Goal: Task Accomplishment & Management: Manage account settings

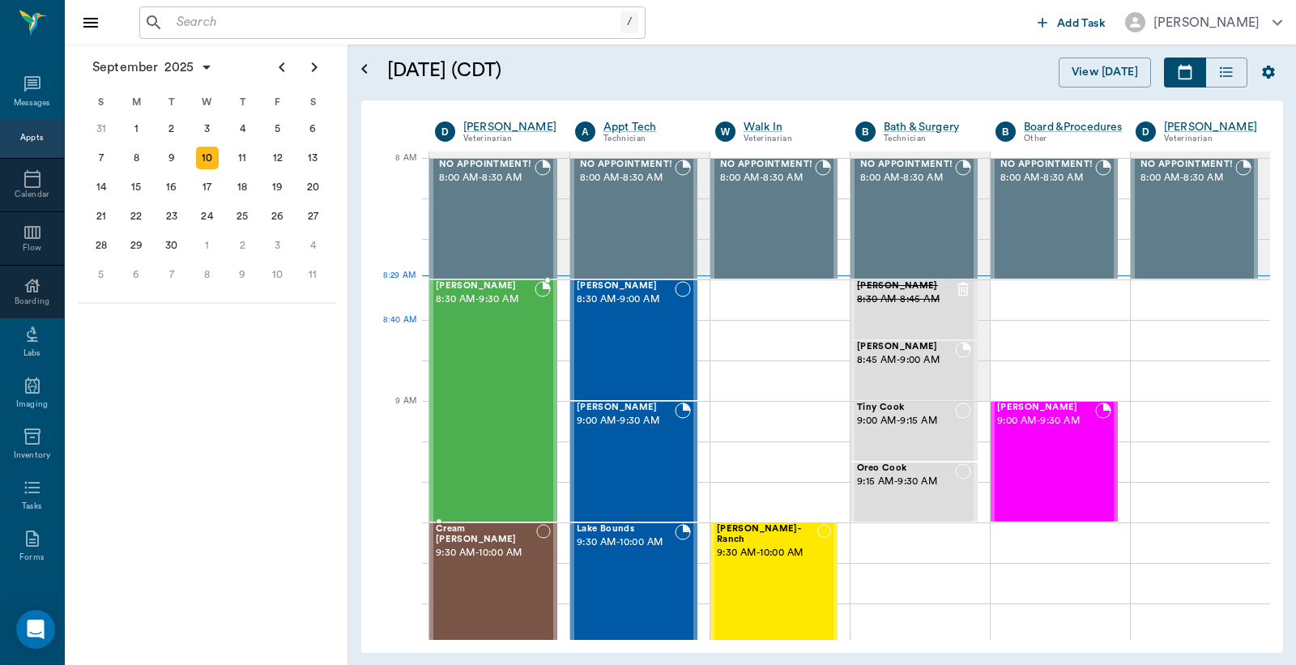
click at [489, 338] on div "[PERSON_NAME] 8:30 AM - 9:30 AM" at bounding box center [485, 401] width 99 height 240
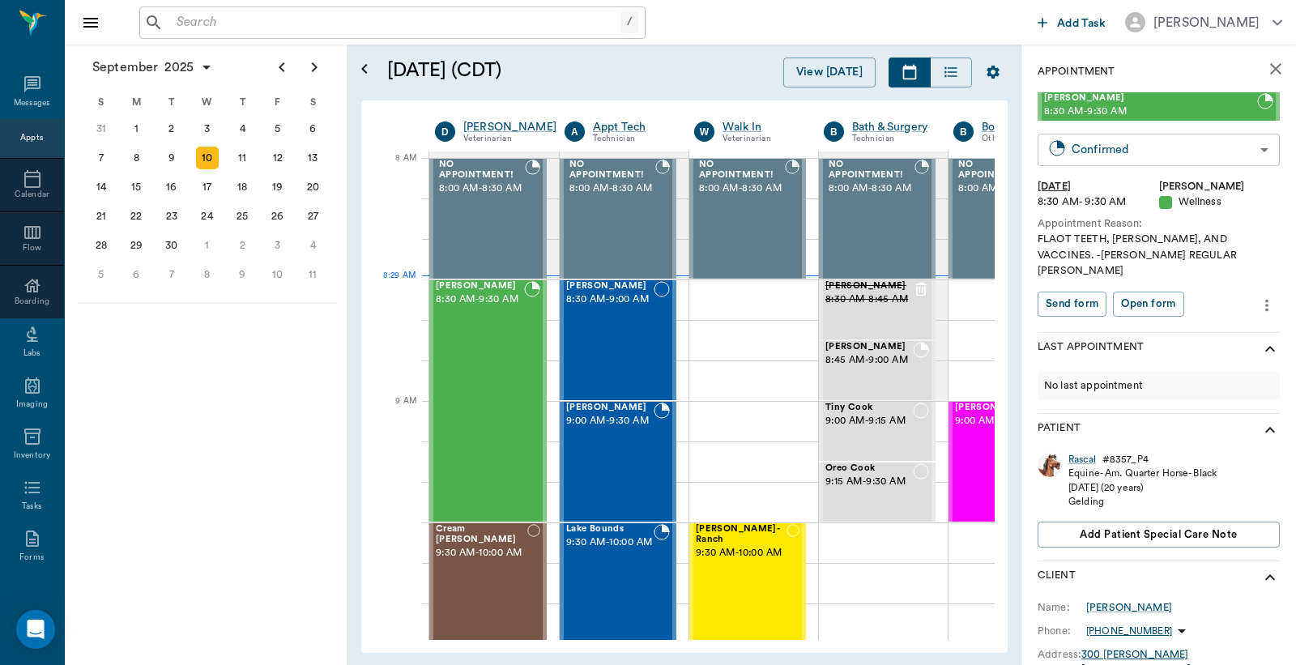
click at [1075, 151] on body "/ ​ Add Task Dr. Bert Ellsworth Nectar Messages Appts Calendar Flow Boarding La…" at bounding box center [648, 332] width 1296 height 665
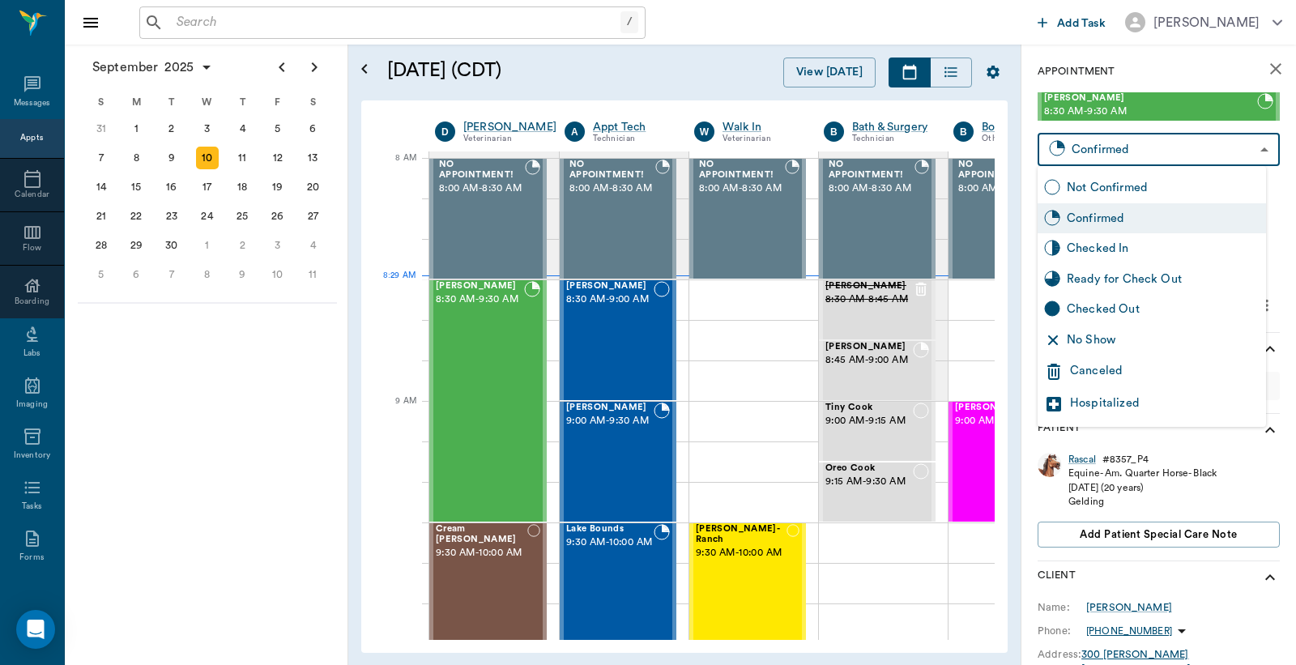
click at [1078, 249] on div "Checked In" at bounding box center [1163, 249] width 193 height 18
type input "CHECKED_IN"
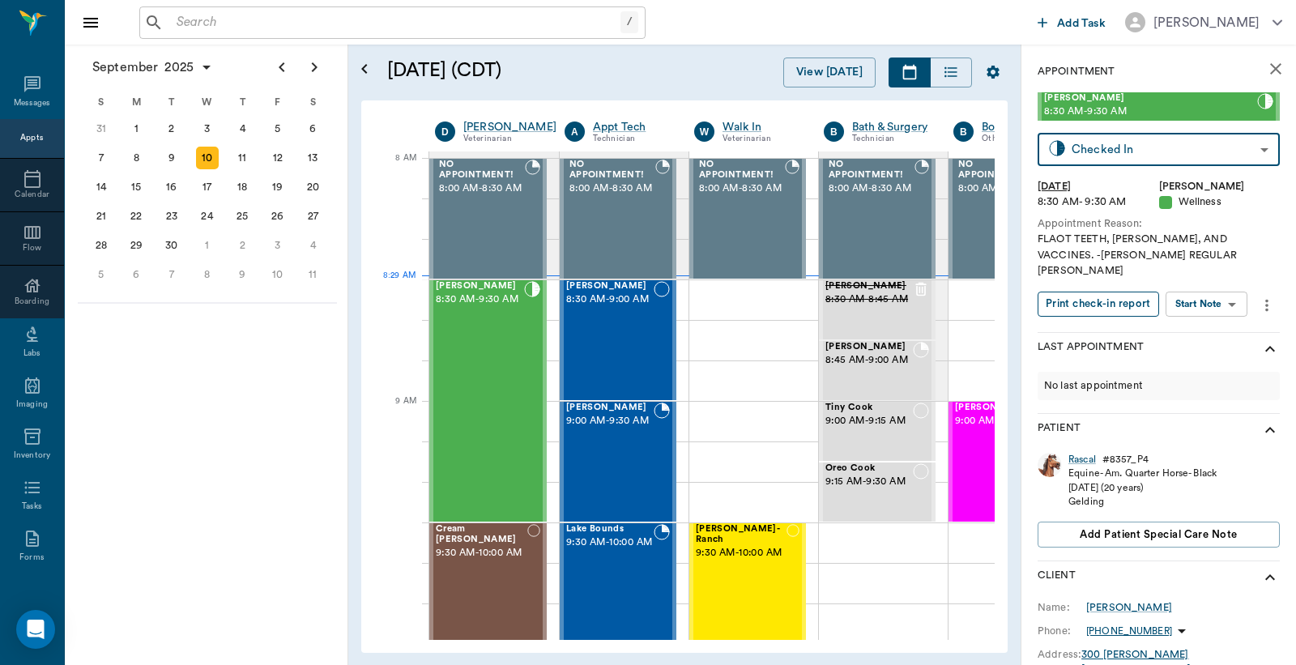
click at [1091, 292] on button "Print check-in report" at bounding box center [1099, 304] width 122 height 25
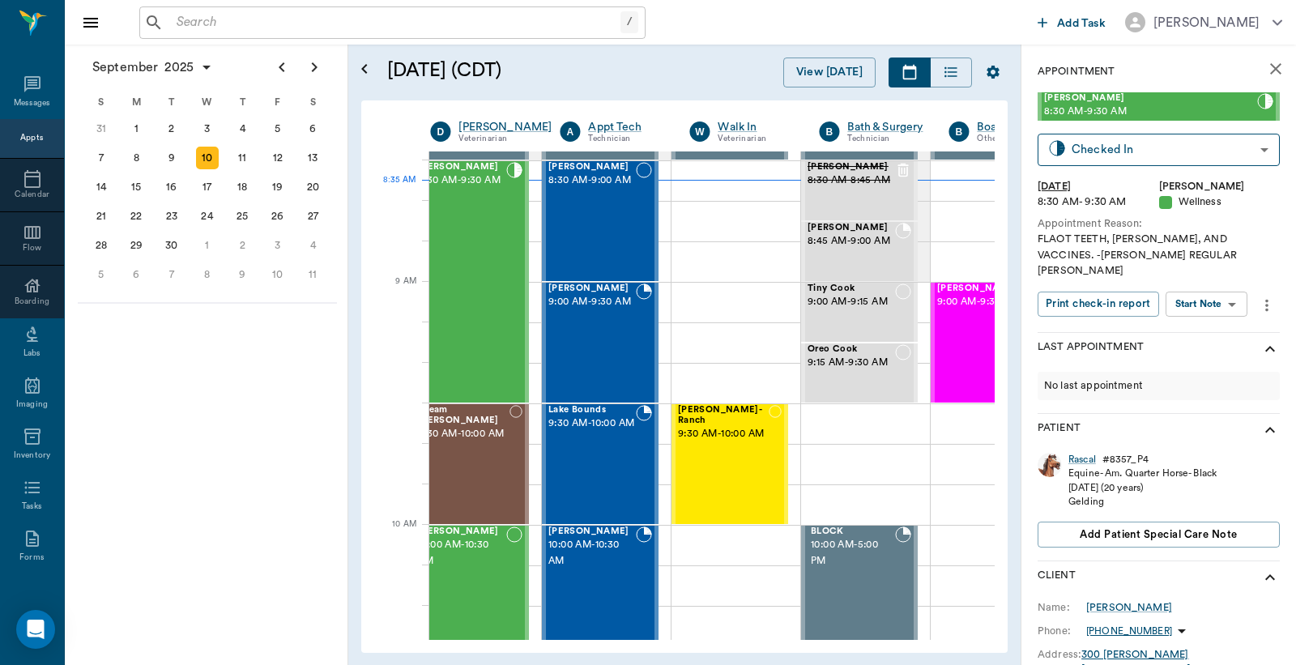
scroll to position [119, 4]
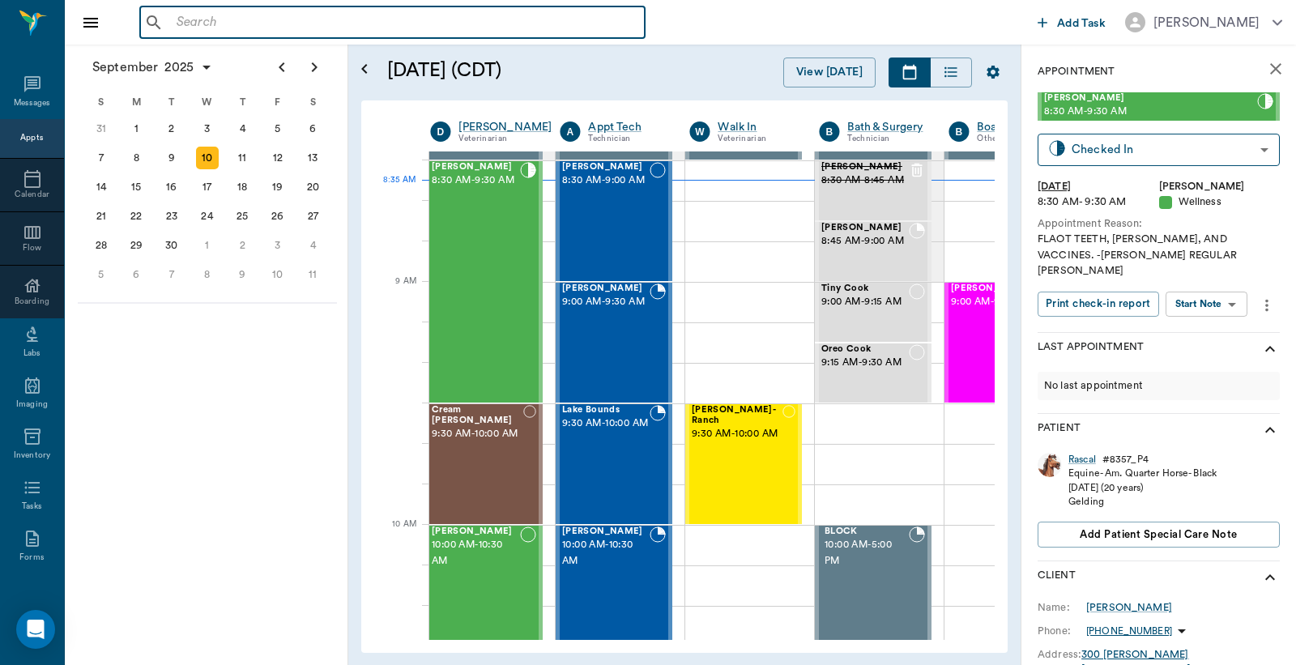
drag, startPoint x: 180, startPoint y: 21, endPoint x: 187, endPoint y: 14, distance: 10.3
click at [180, 19] on input "text" at bounding box center [404, 22] width 468 height 23
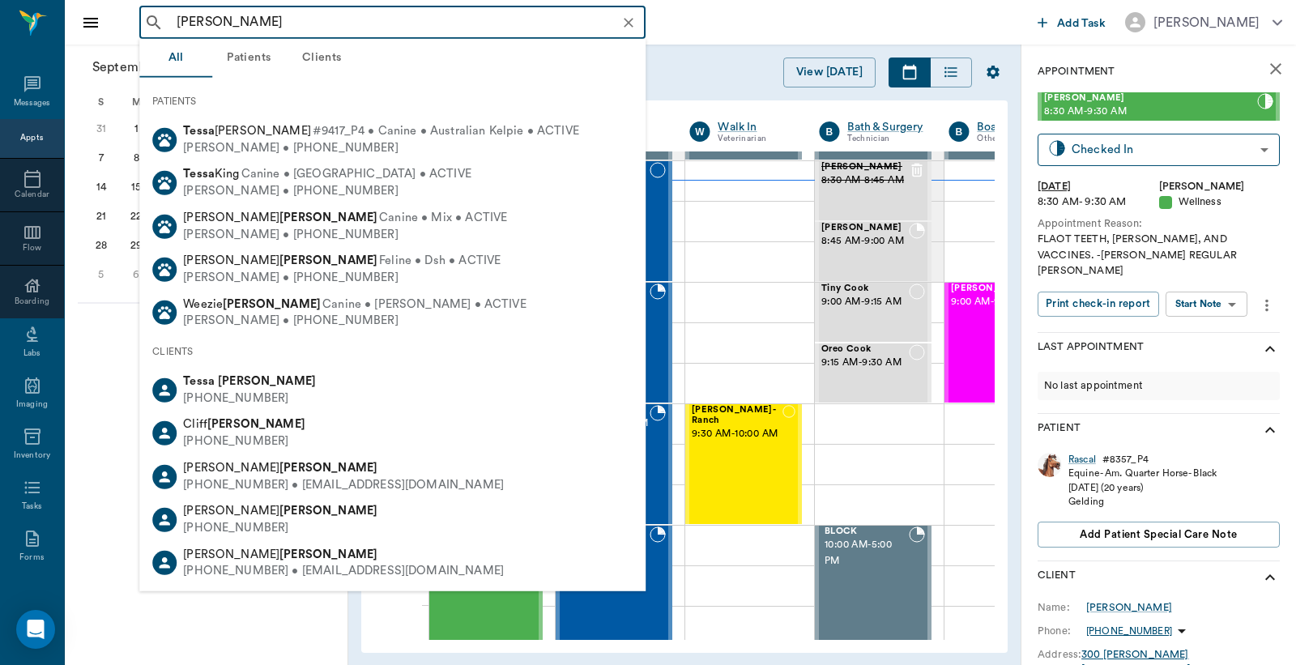
click at [254, 403] on div "(903) 226-5118" at bounding box center [249, 399] width 133 height 17
type input "Tessa Holt"
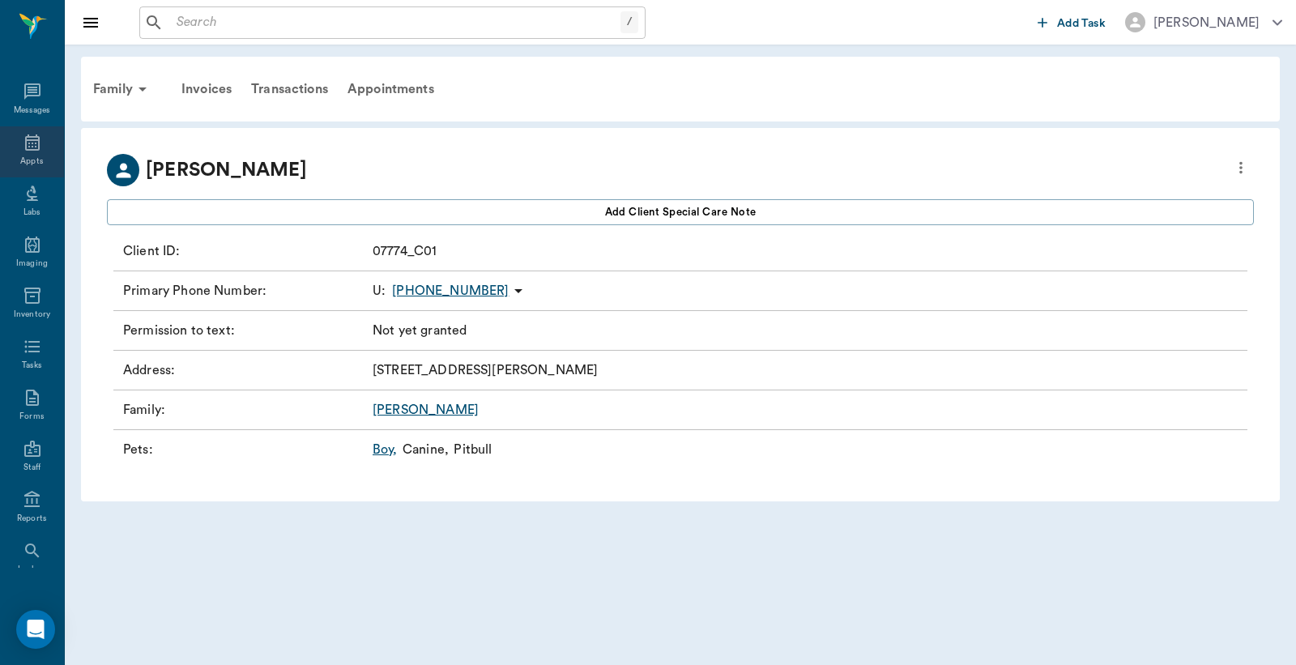
click at [24, 158] on div "Appts" at bounding box center [31, 162] width 23 height 12
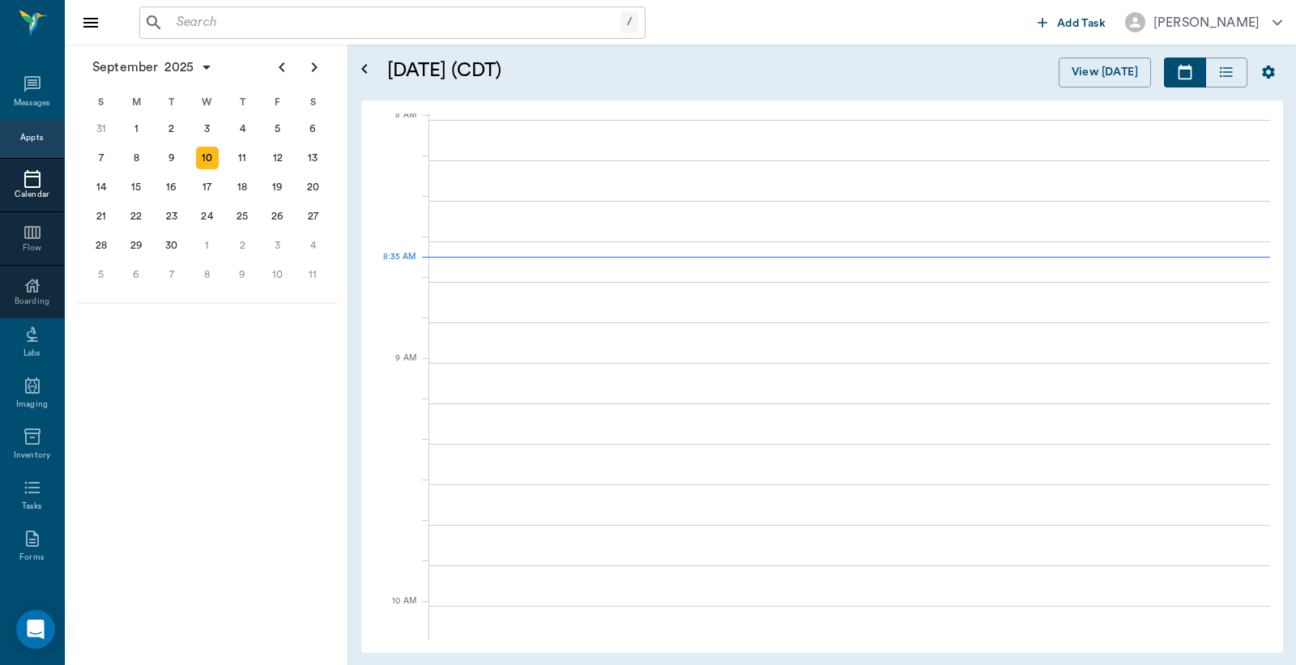
scroll to position [4, 0]
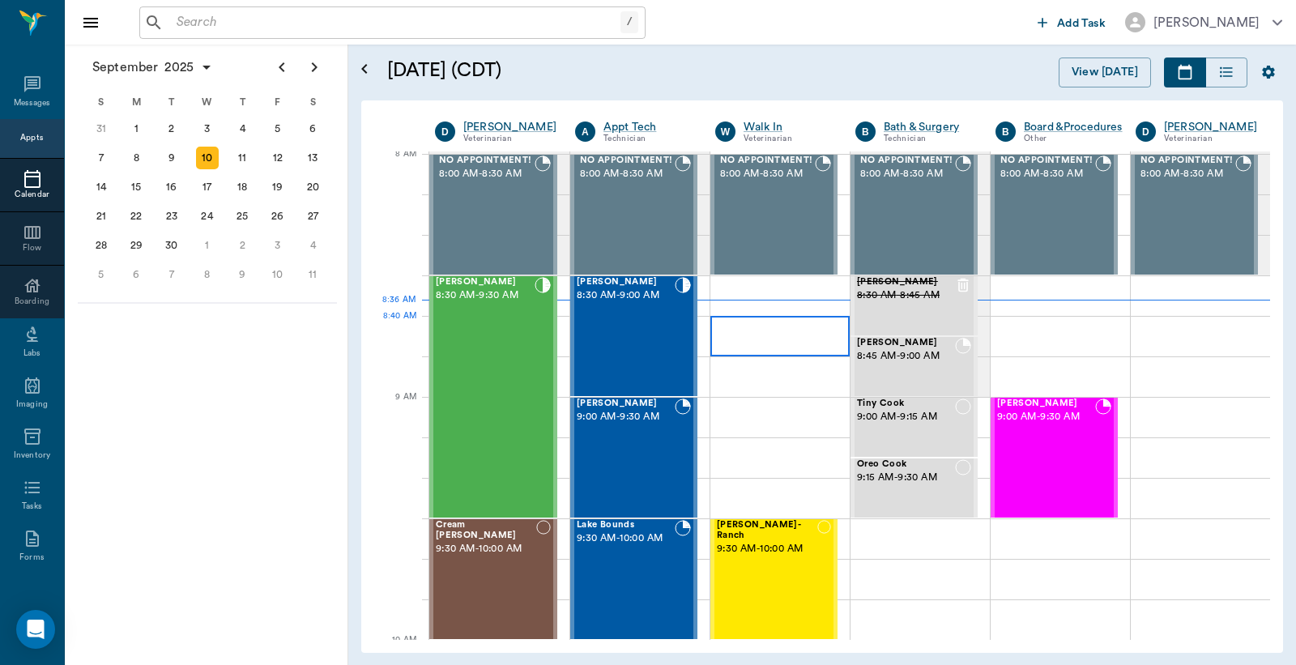
click at [735, 335] on div at bounding box center [780, 336] width 139 height 41
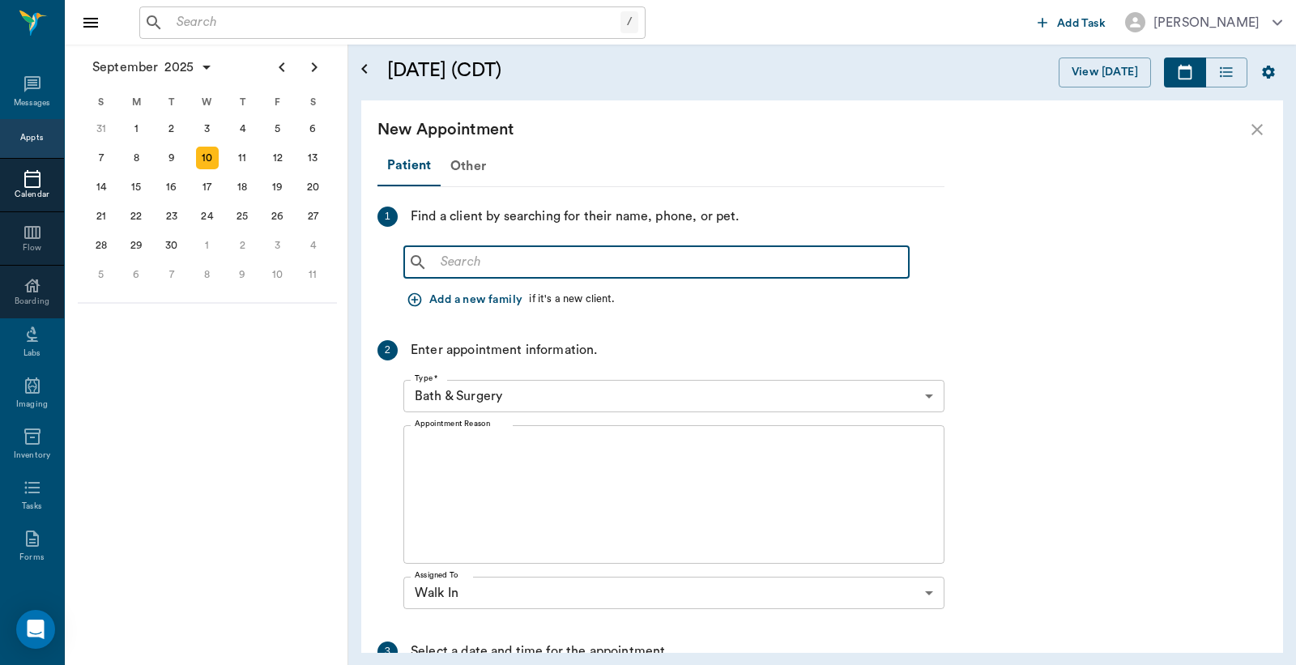
click at [439, 263] on input "text" at bounding box center [668, 262] width 468 height 23
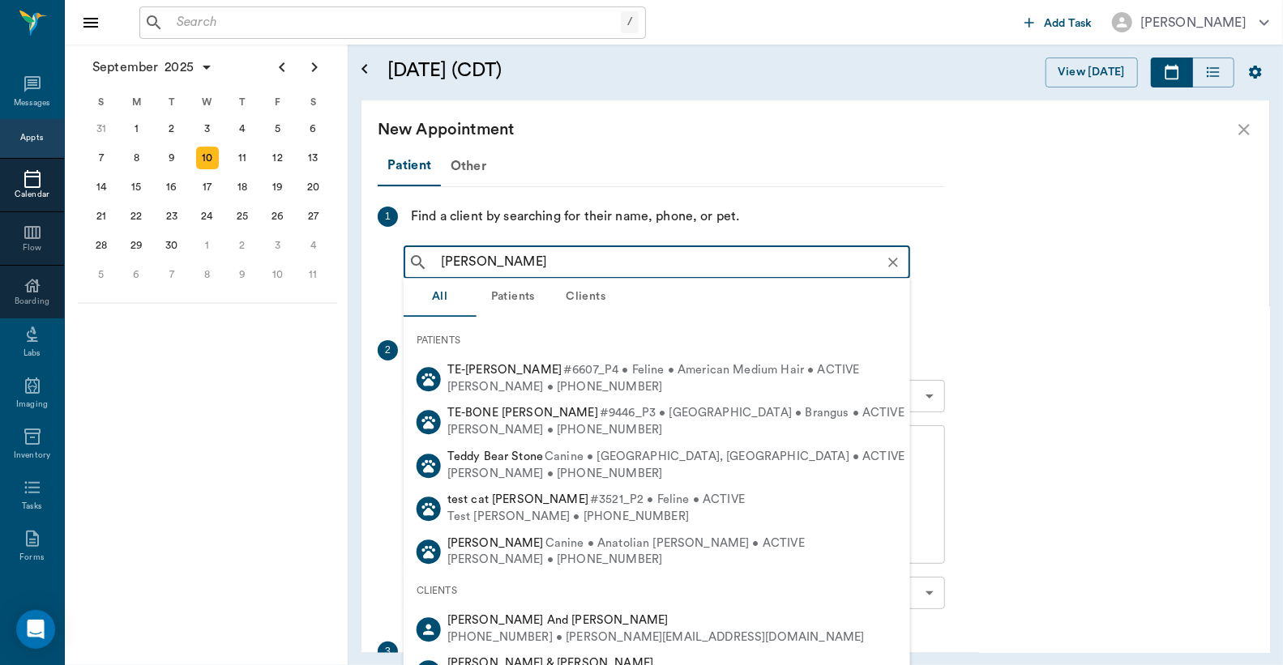
type input "Tessa Holt"
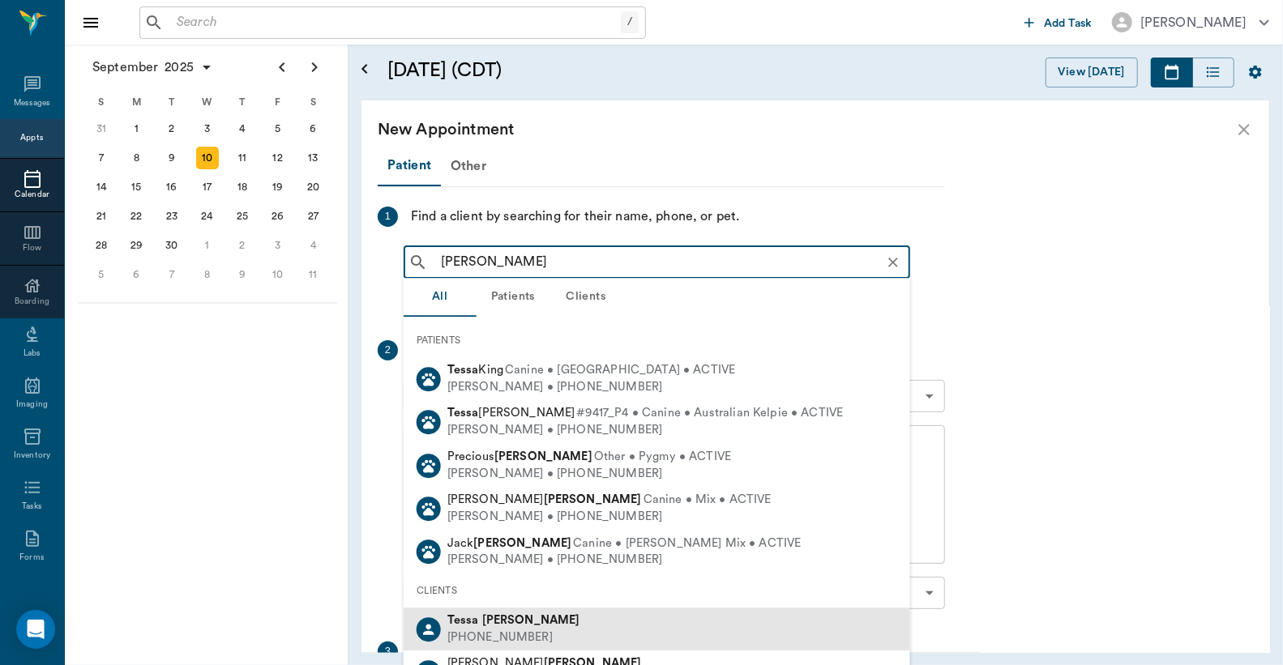
drag, startPoint x: 513, startPoint y: 636, endPoint x: 543, endPoint y: 612, distance: 38.6
click at [516, 634] on div "(903) 226-5118" at bounding box center [513, 638] width 133 height 17
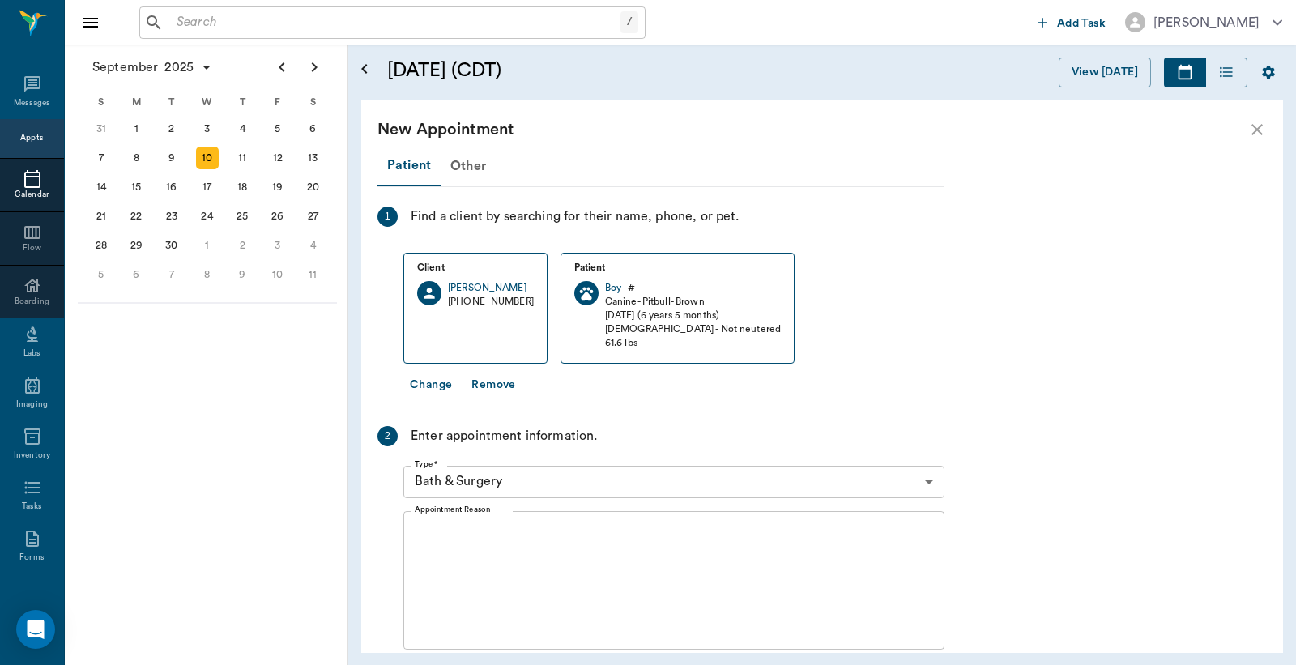
click at [438, 386] on button "Change" at bounding box center [430, 385] width 55 height 30
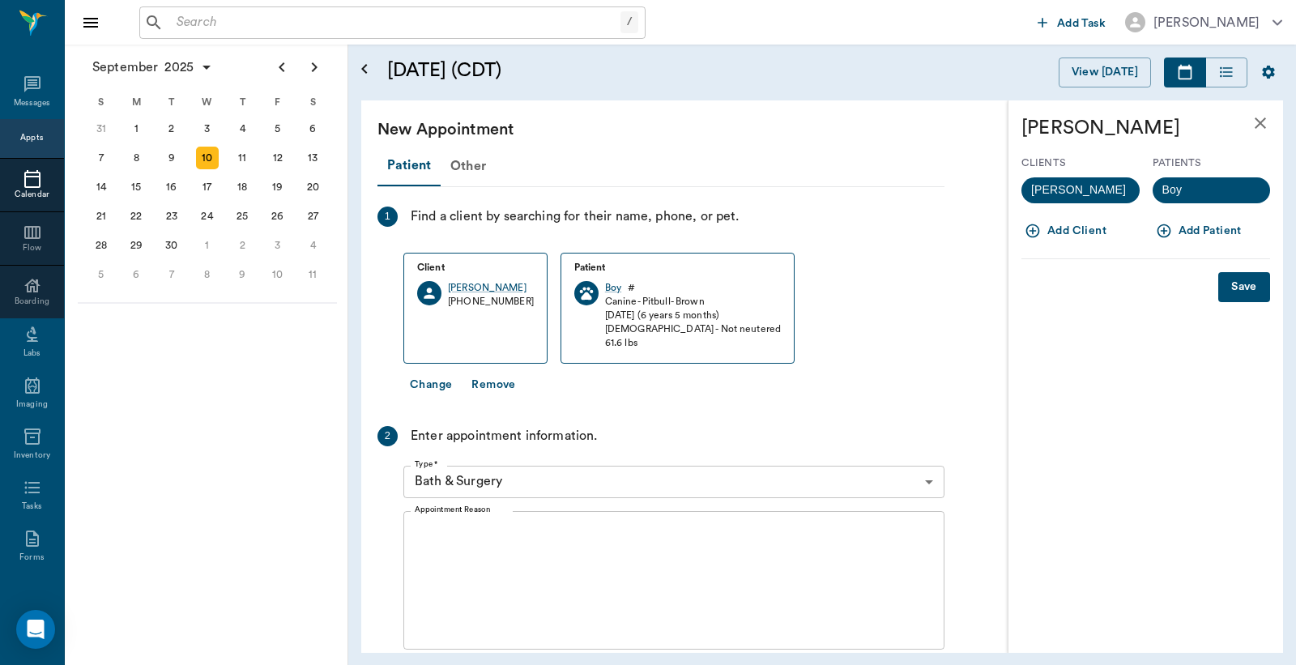
click at [1193, 229] on button "Add Patient" at bounding box center [1201, 231] width 96 height 30
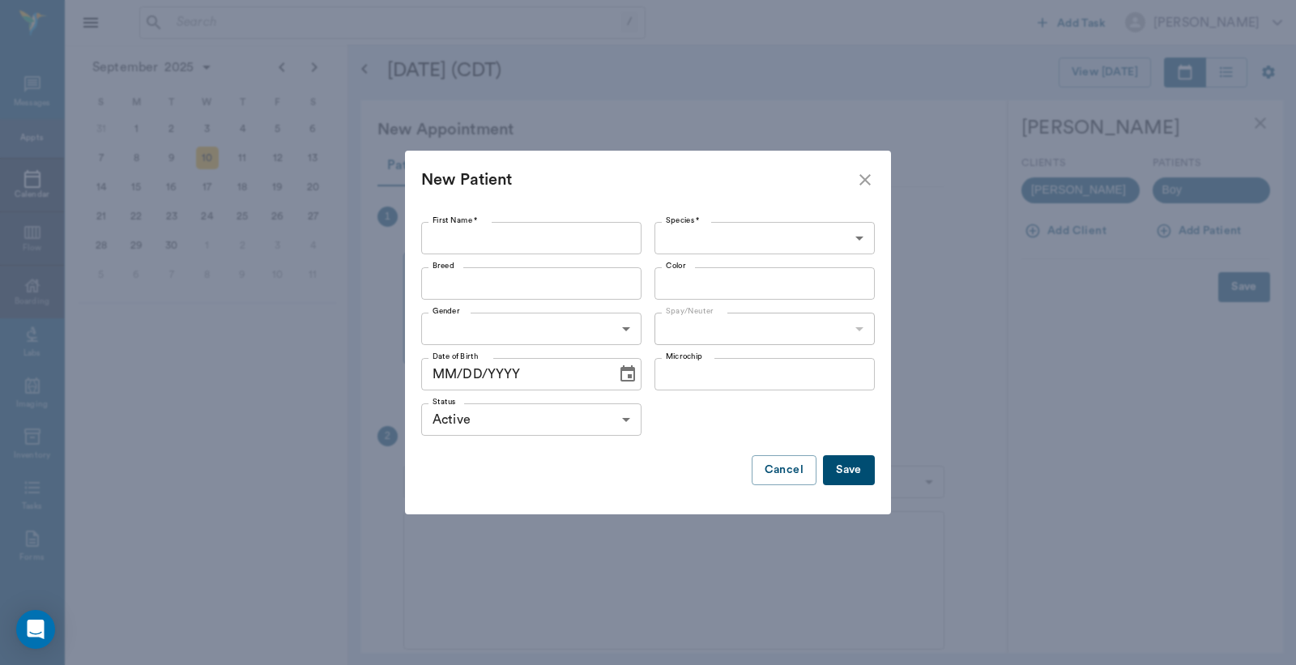
click at [443, 233] on input "First Name *" at bounding box center [531, 238] width 220 height 32
type input "Drako"
click at [848, 472] on button "Save" at bounding box center [849, 470] width 52 height 30
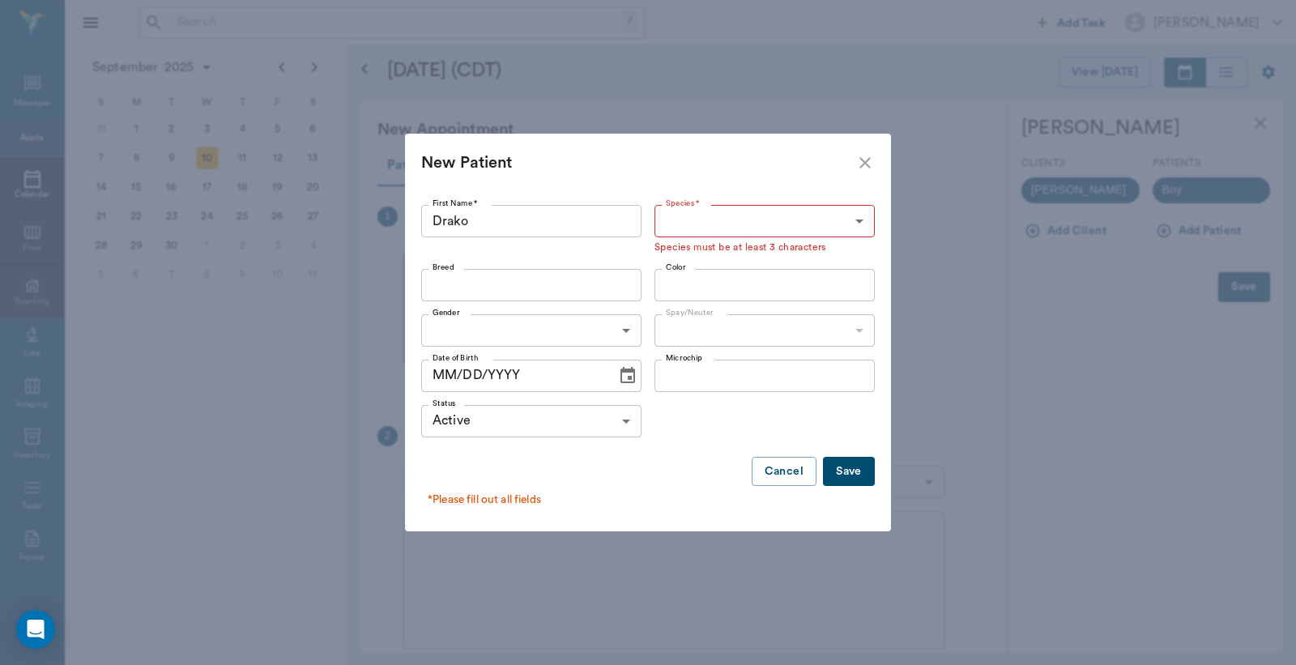
click at [855, 222] on body "/ ​ Add Task Dr. Bert Ellsworth Nectar Messages Appts Calendar Flow Boarding La…" at bounding box center [648, 332] width 1296 height 665
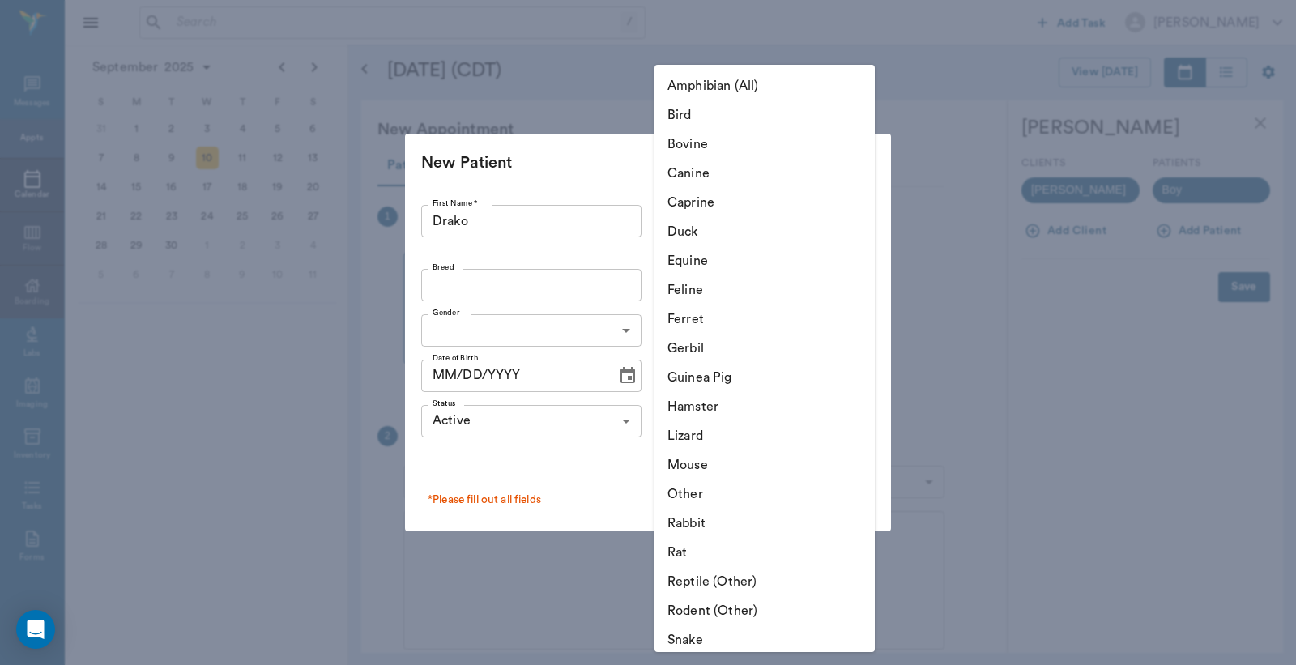
click at [706, 181] on li "Canine" at bounding box center [765, 173] width 220 height 29
type input "Canine"
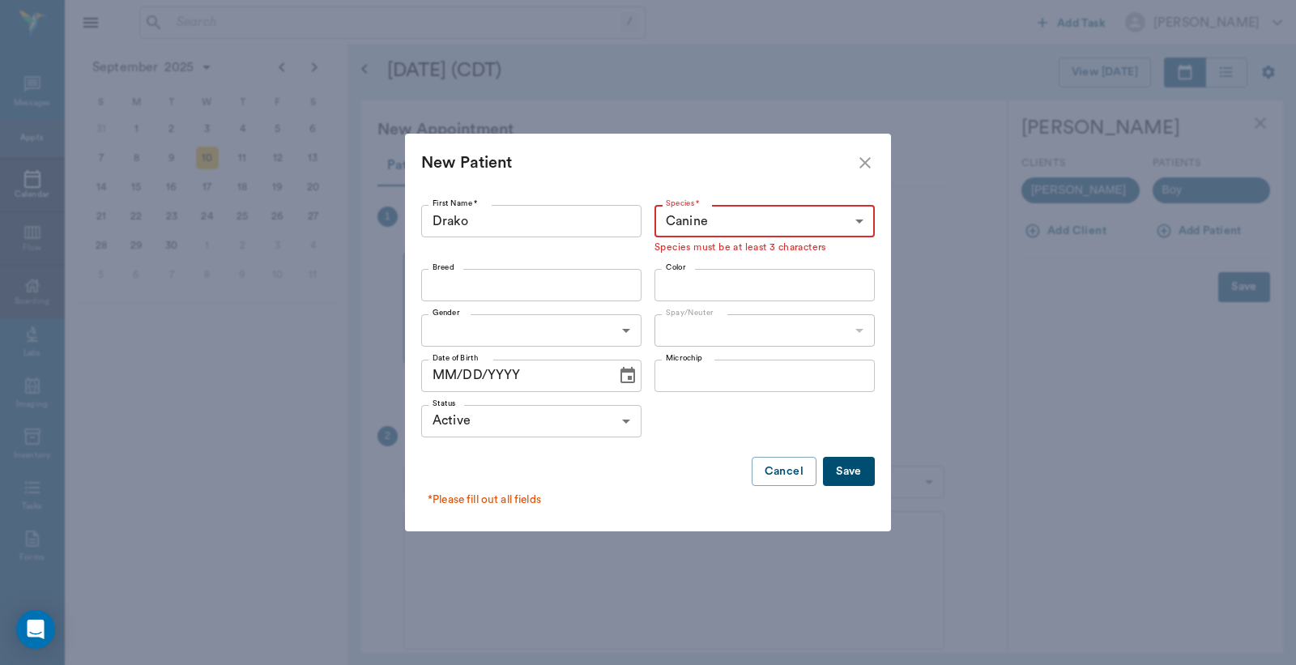
click at [849, 473] on button "Save" at bounding box center [849, 472] width 52 height 30
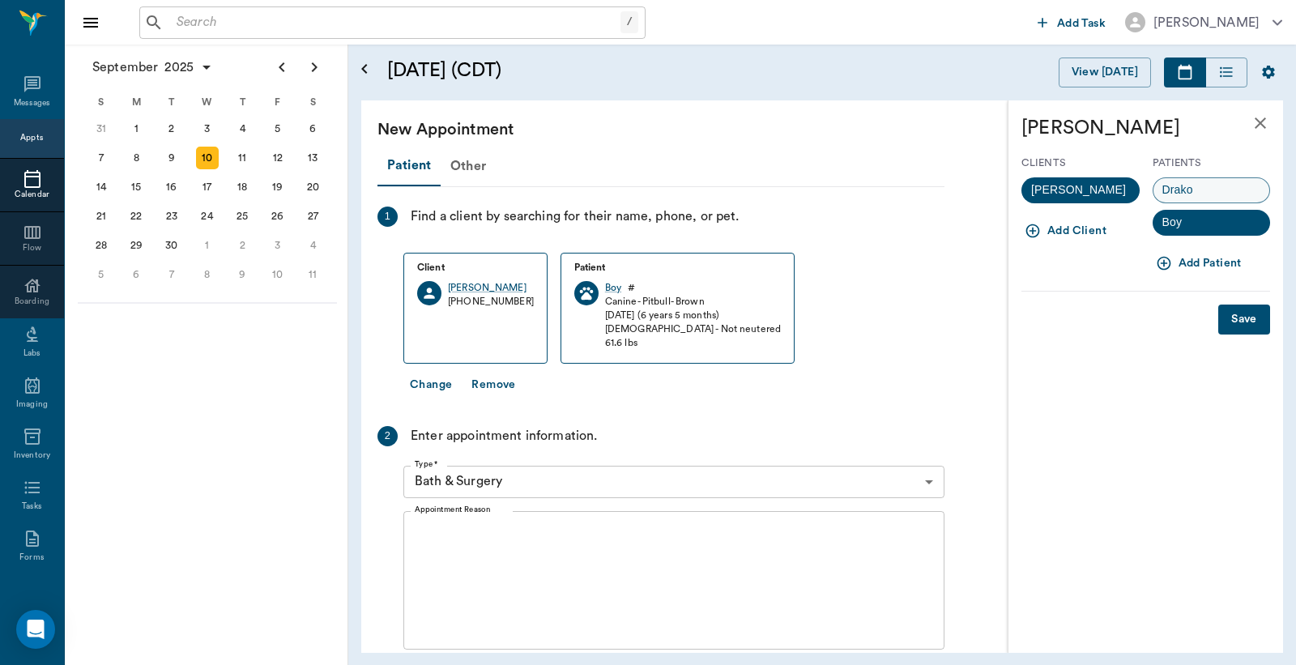
click at [1171, 188] on span "Drako" at bounding box center [1178, 189] width 49 height 17
click at [435, 386] on button "Change" at bounding box center [430, 385] width 55 height 30
click at [433, 383] on button "Change" at bounding box center [430, 385] width 55 height 30
click at [1243, 322] on button "Save" at bounding box center [1245, 320] width 52 height 30
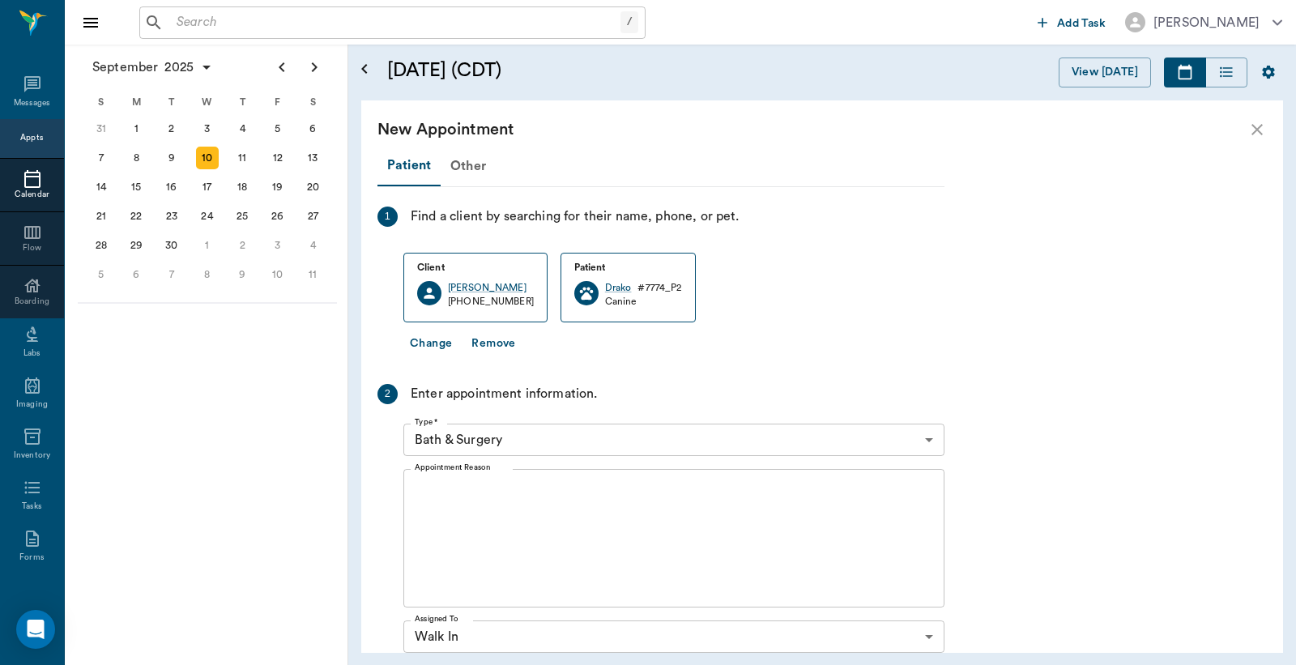
click at [928, 440] on body "/ ​ Add Task Dr. Bert Ellsworth Nectar Messages Appts Calendar Flow Boarding La…" at bounding box center [648, 332] width 1296 height 665
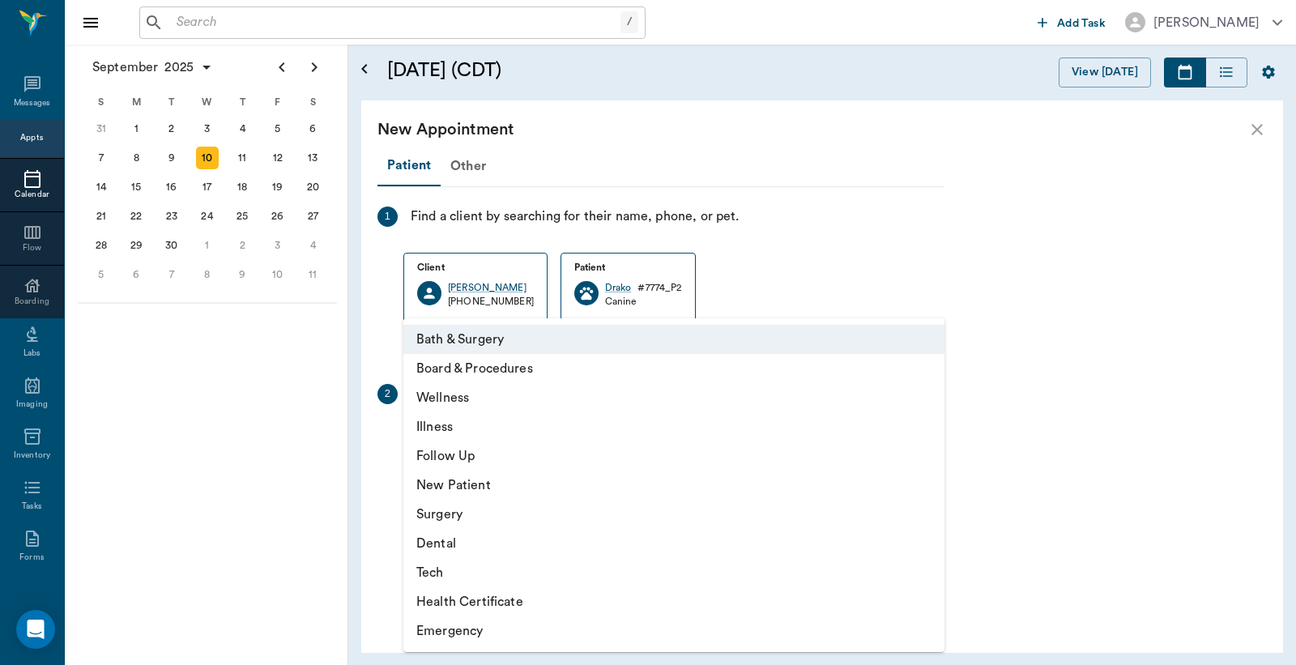
click at [472, 401] on li "Wellness" at bounding box center [673, 397] width 541 height 29
type input "65d2be4f46e3a538d89b8c14"
type input "09:10 AM"
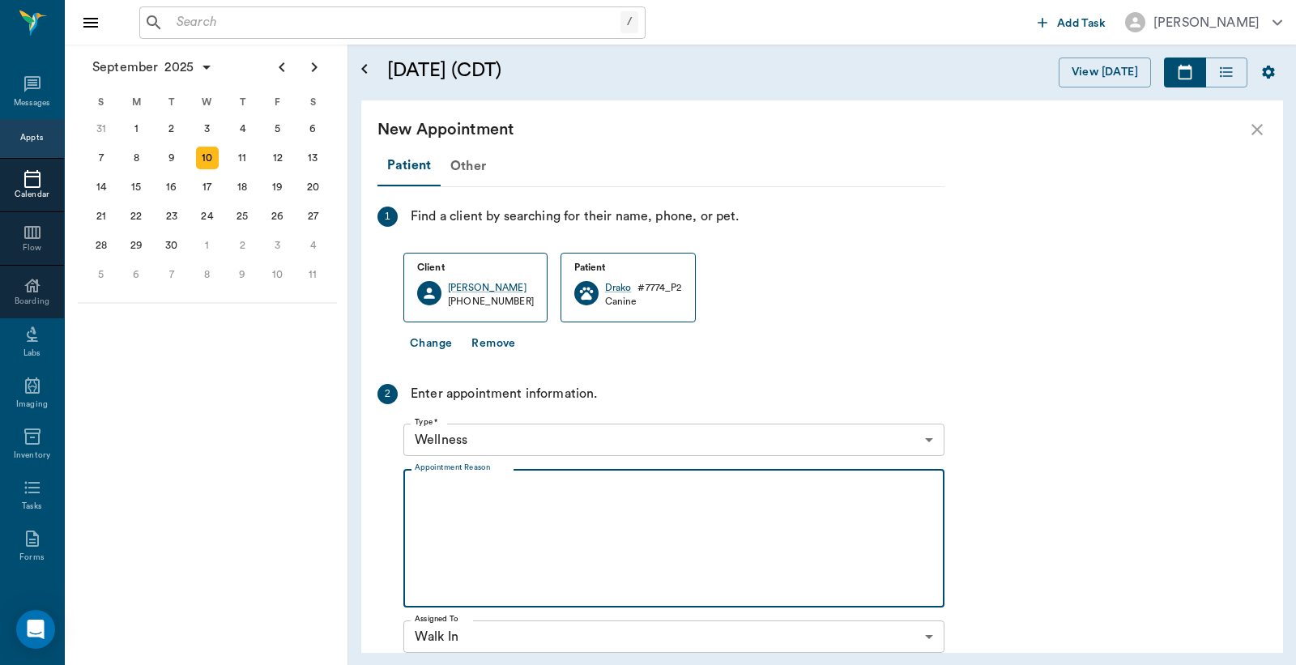
click at [430, 484] on textarea "Appointment Reason" at bounding box center [674, 539] width 519 height 112
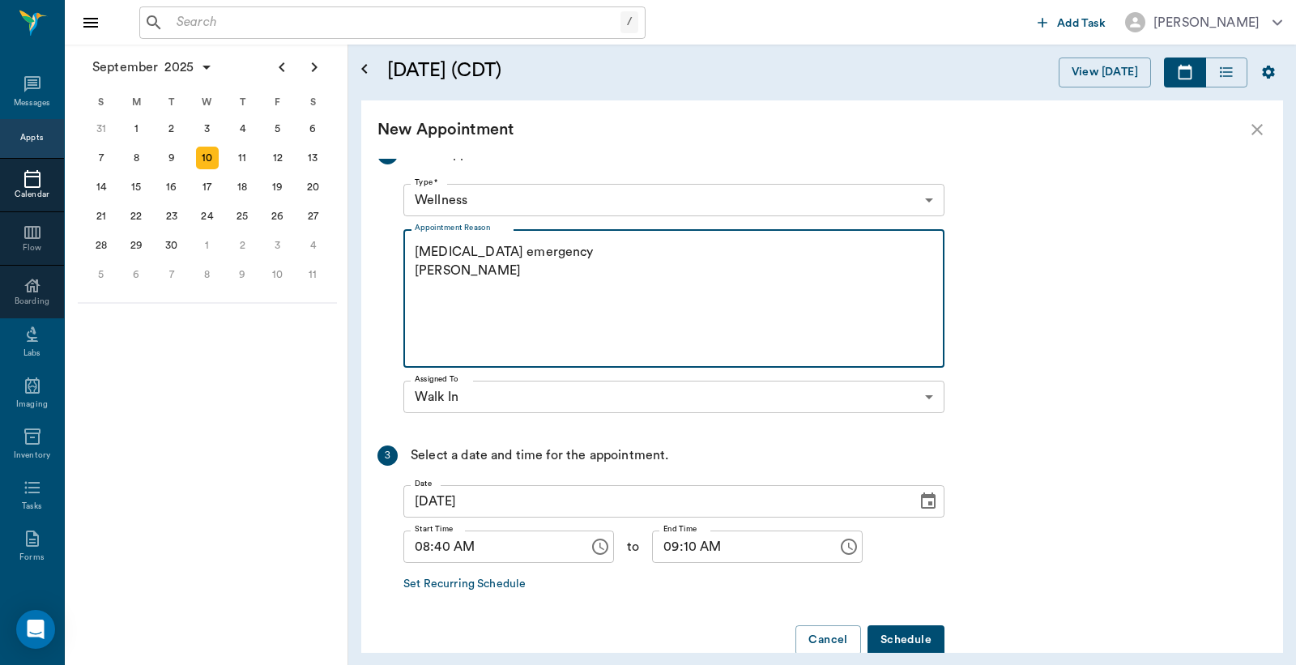
scroll to position [271, 0]
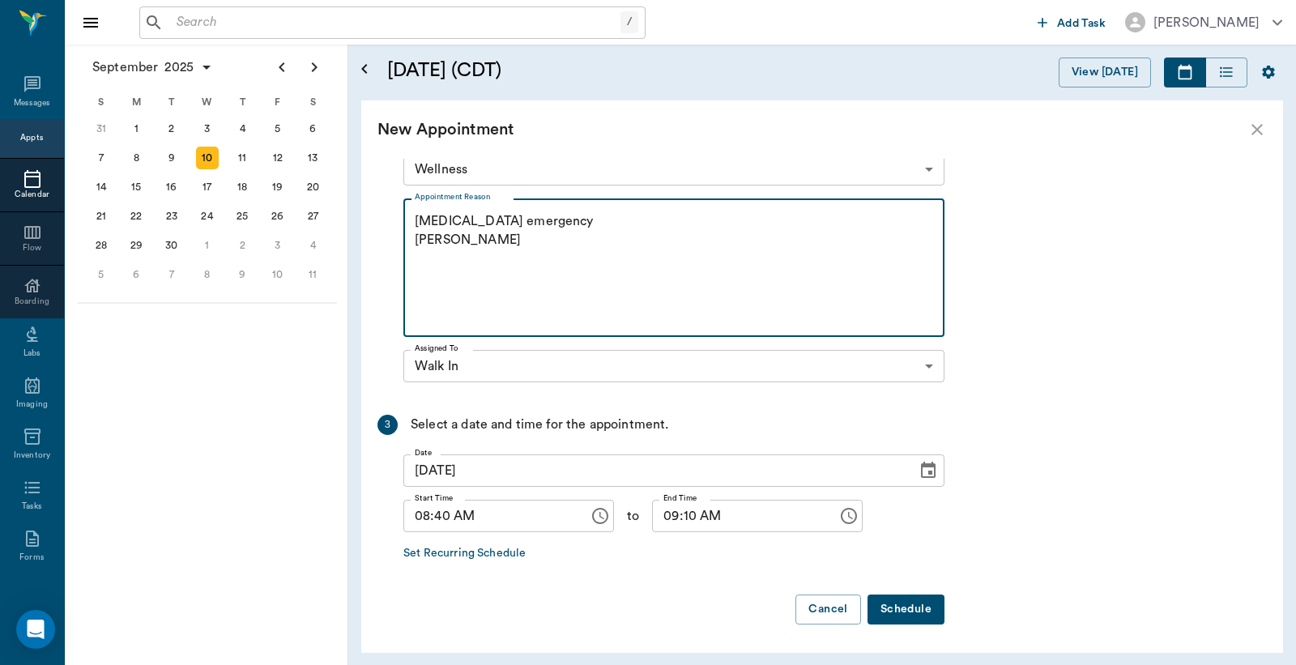
type textarea "Anal gland emergency Christy"
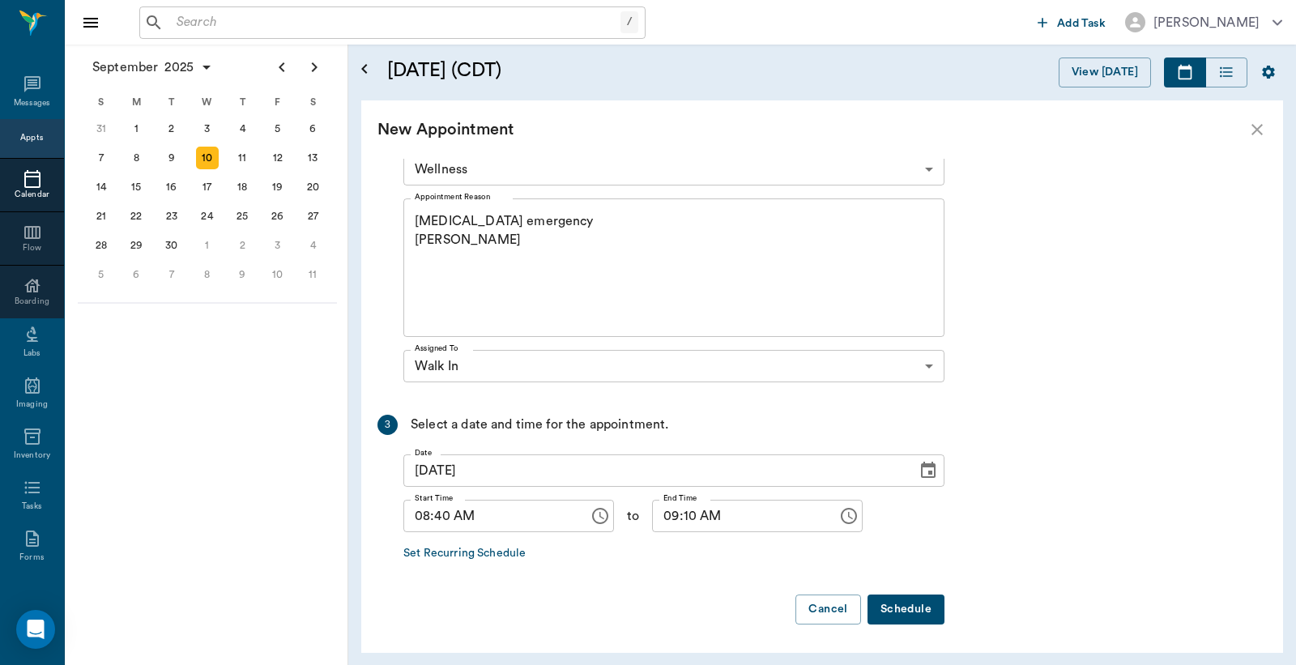
click at [898, 608] on button "Schedule" at bounding box center [906, 610] width 77 height 30
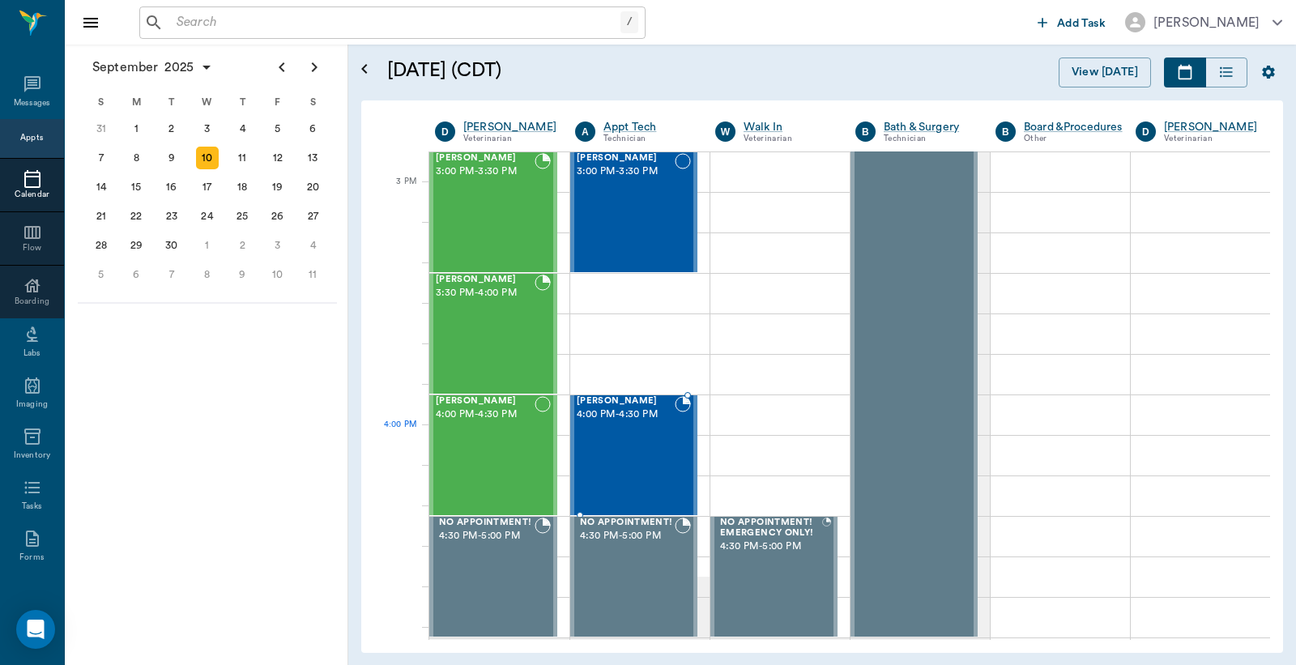
scroll to position [1564, 0]
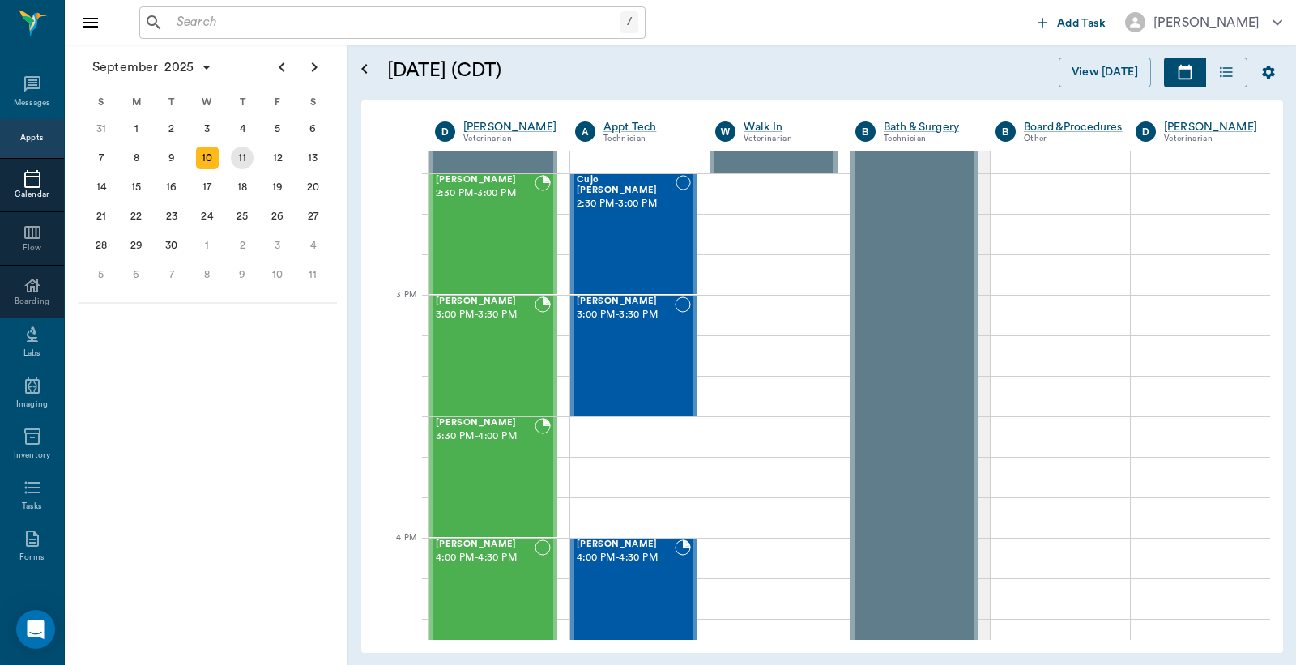
click at [241, 152] on div "11" at bounding box center [242, 158] width 23 height 23
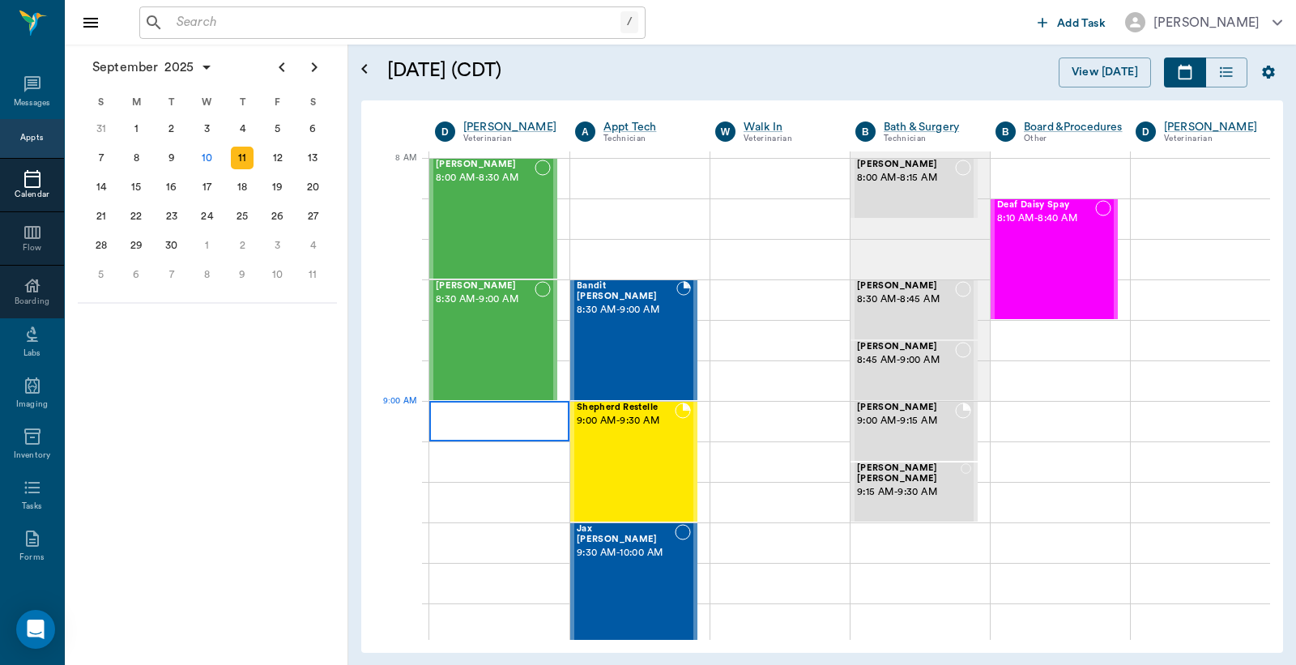
click at [483, 418] on div at bounding box center [499, 421] width 140 height 41
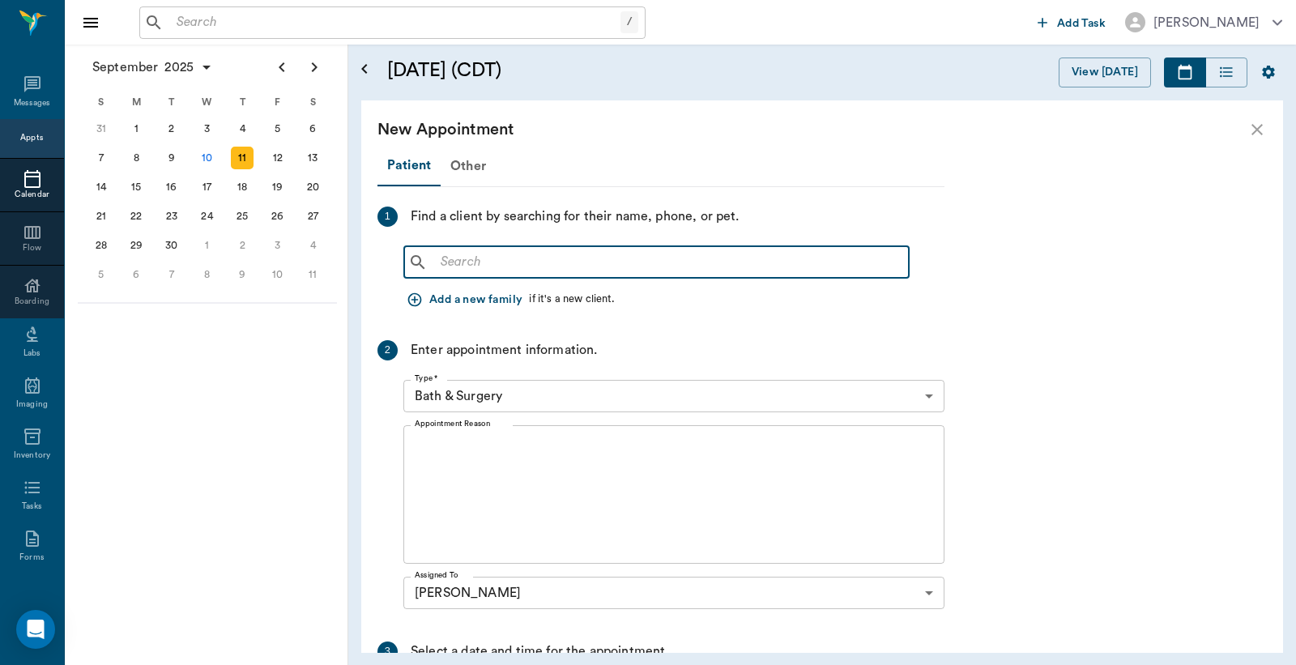
click at [435, 263] on input "text" at bounding box center [668, 262] width 468 height 23
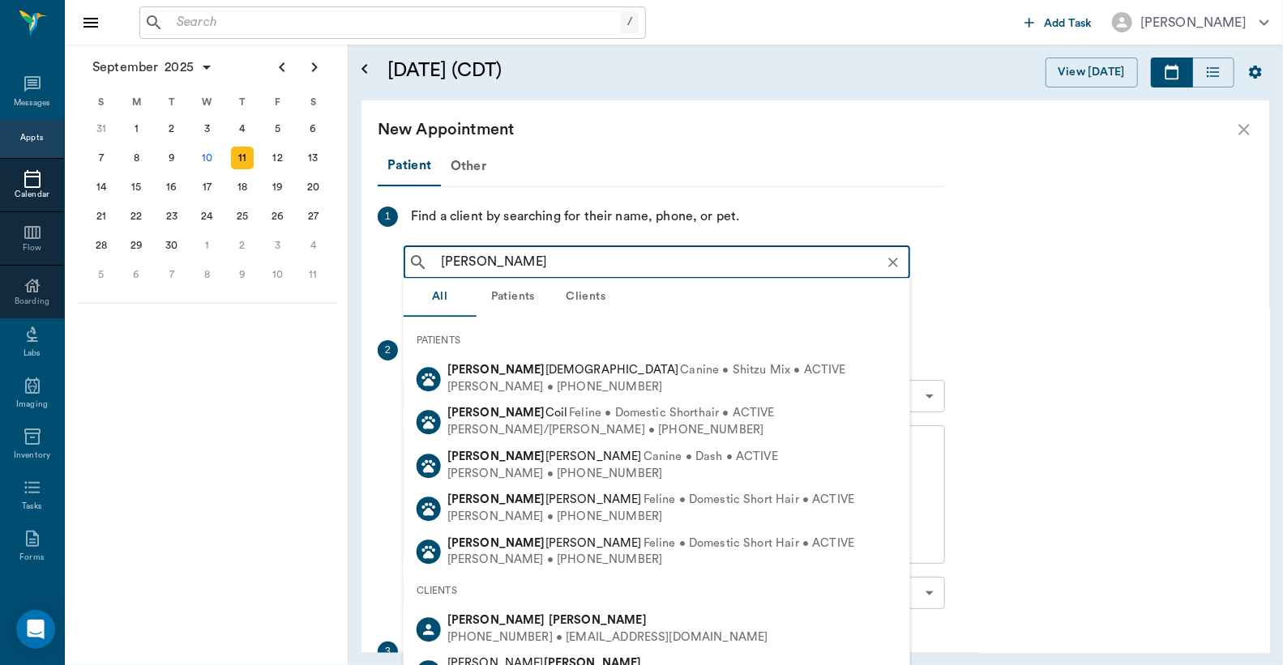
drag, startPoint x: 537, startPoint y: 622, endPoint x: 547, endPoint y: 603, distance: 21.7
click at [548, 617] on b "Hopfinger" at bounding box center [597, 620] width 98 height 12
type input "Ashley Hop"
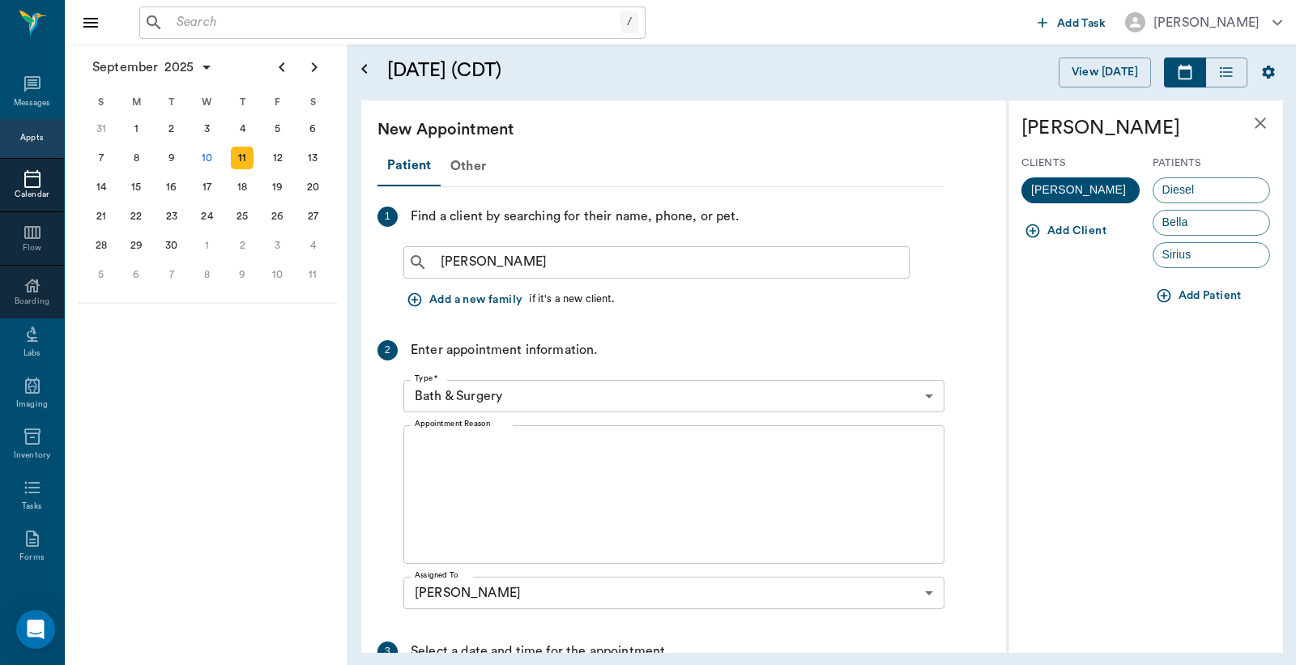
click at [1207, 296] on button "Add Patient" at bounding box center [1201, 296] width 96 height 30
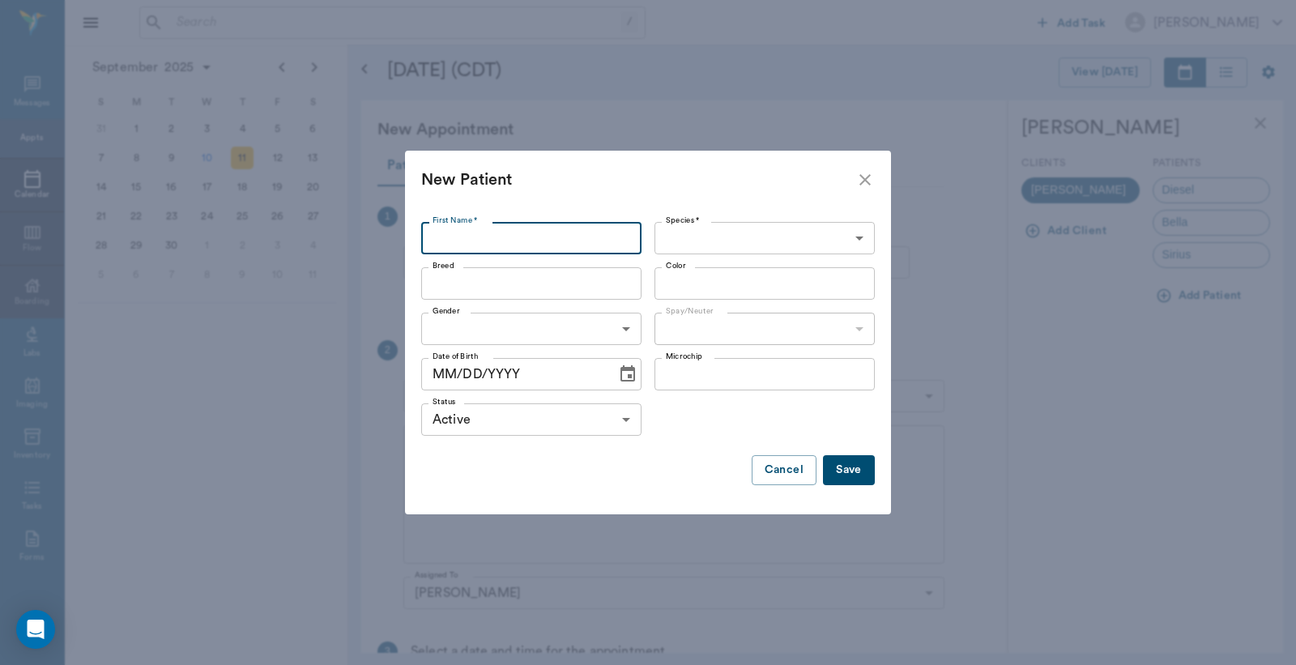
click at [446, 237] on input "First Name *" at bounding box center [531, 238] width 220 height 32
type input "H"
type input "Achilles"
click at [860, 240] on body "/ ​ Add Task Dr. Bert Ellsworth Nectar Messages Appts Calendar Flow Boarding La…" at bounding box center [648, 332] width 1296 height 665
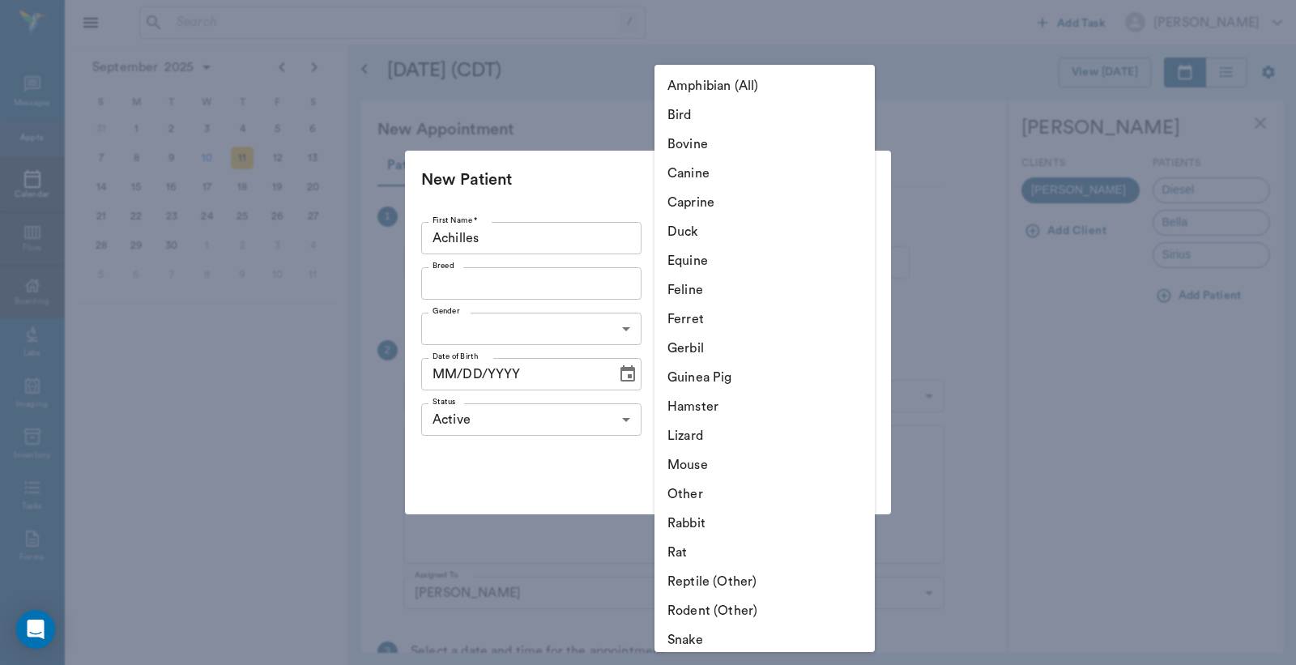
click at [740, 209] on li "Caprine" at bounding box center [765, 202] width 220 height 29
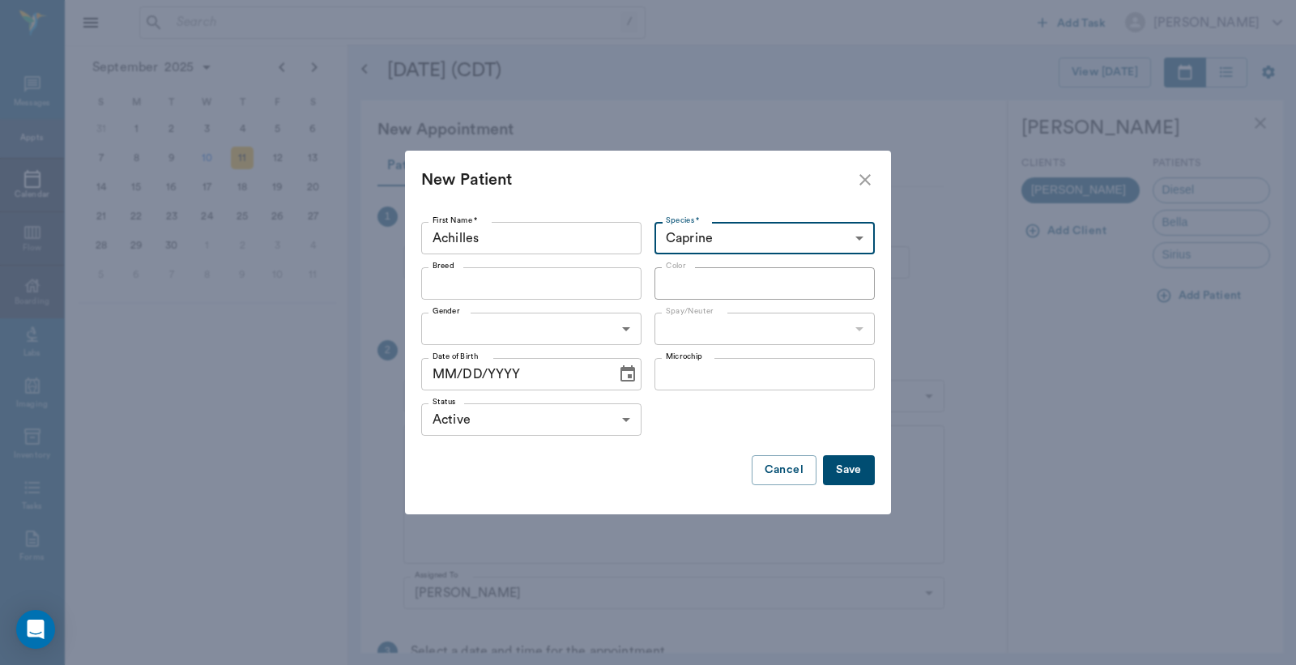
click at [864, 239] on body "/ ​ Add Task Dr. Bert Ellsworth Nectar Messages Appts Calendar Flow Boarding La…" at bounding box center [648, 332] width 1296 height 665
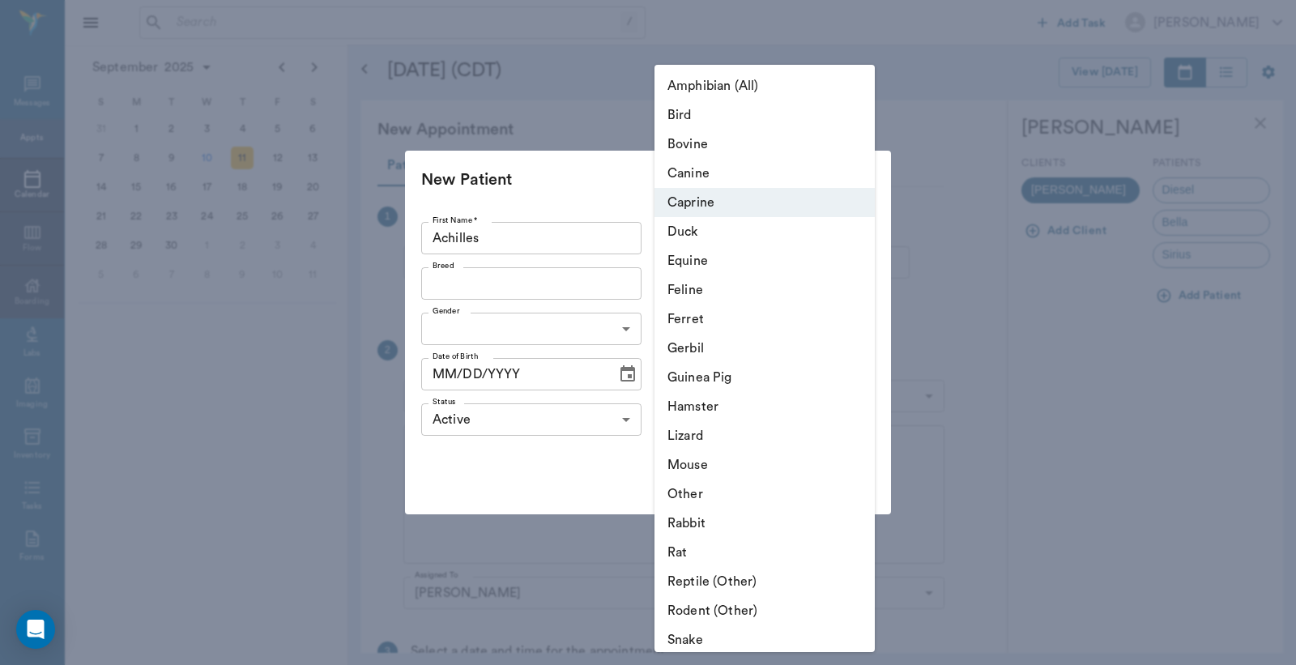
click at [736, 173] on li "Canine" at bounding box center [765, 173] width 220 height 29
type input "Canine"
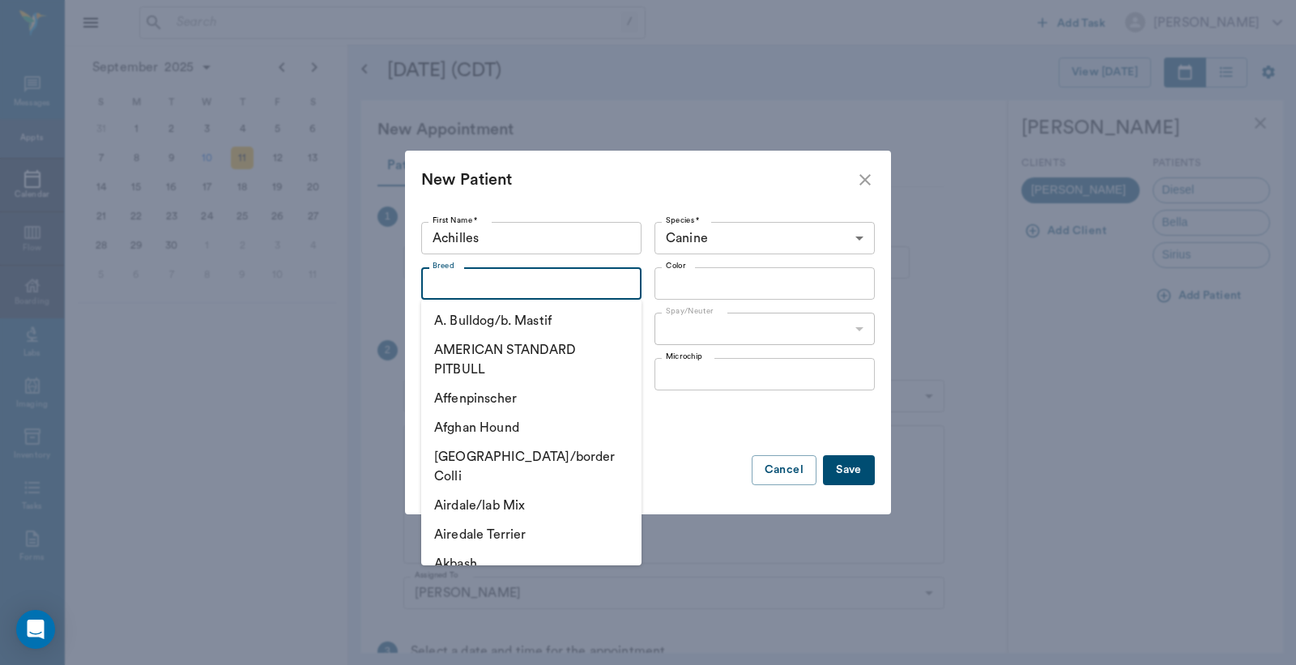
click at [436, 276] on input "Breed" at bounding box center [518, 283] width 184 height 23
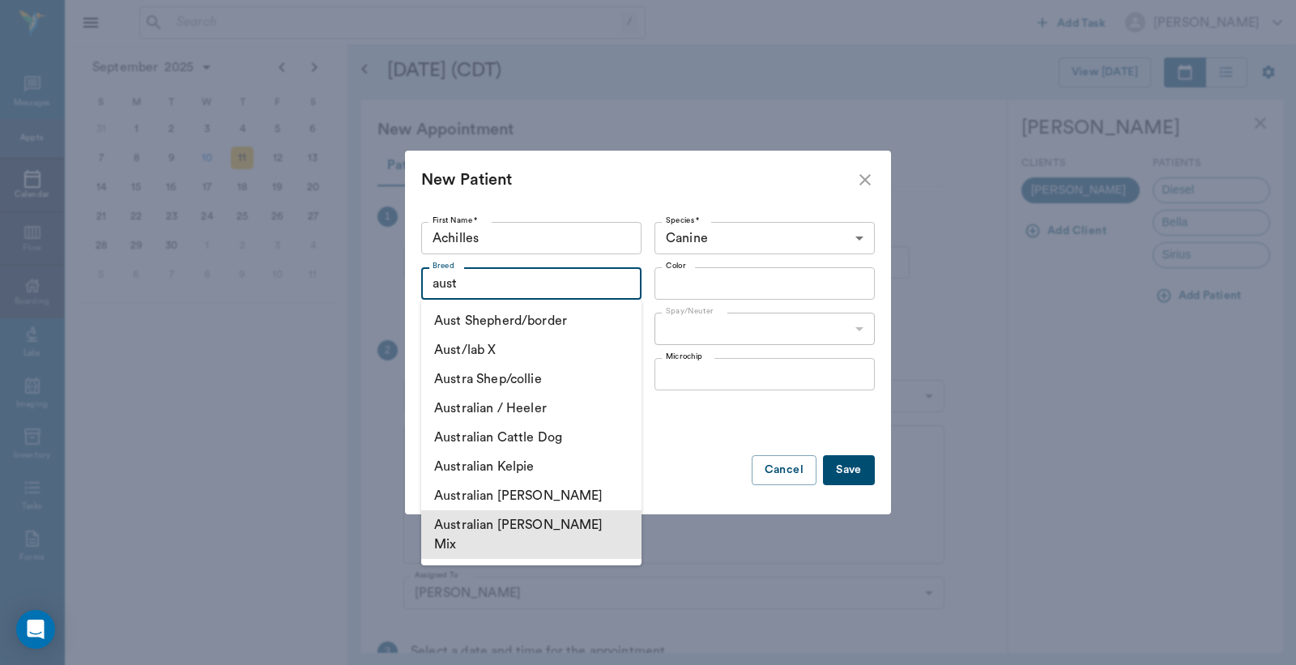
click at [533, 523] on li "Australian Shepard Mix" at bounding box center [531, 534] width 220 height 49
type input "Australian Shepard Mix"
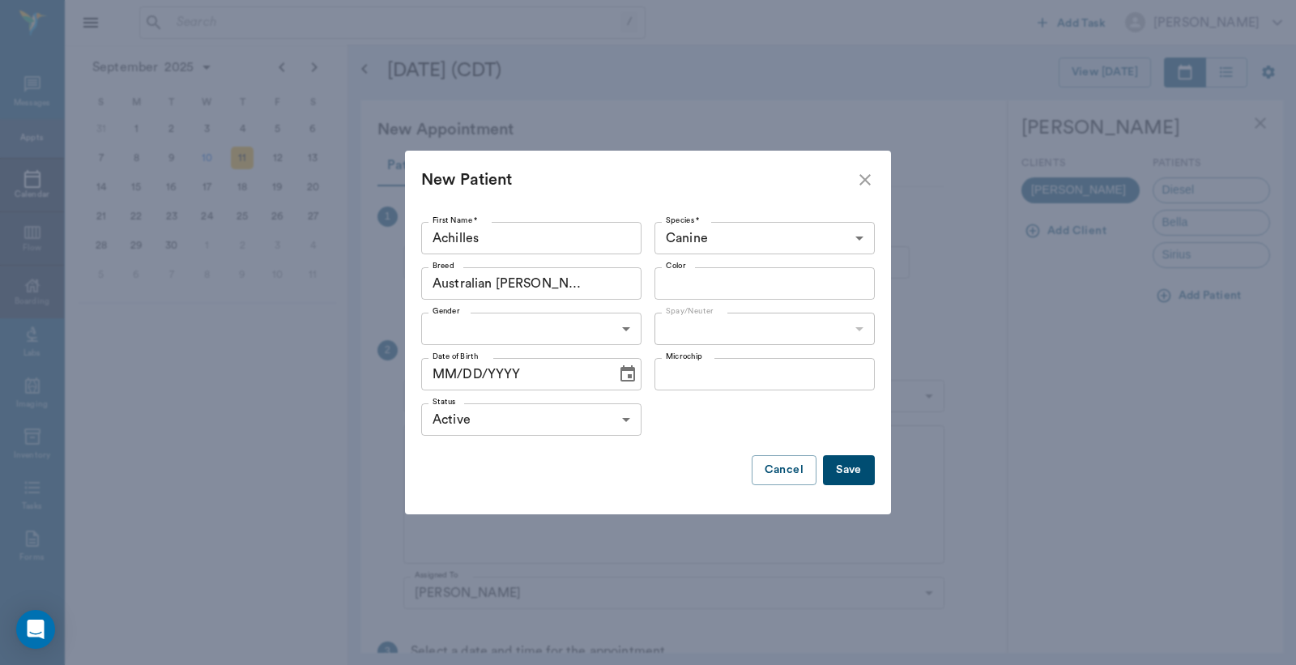
click at [666, 280] on input "Color" at bounding box center [751, 283] width 184 height 23
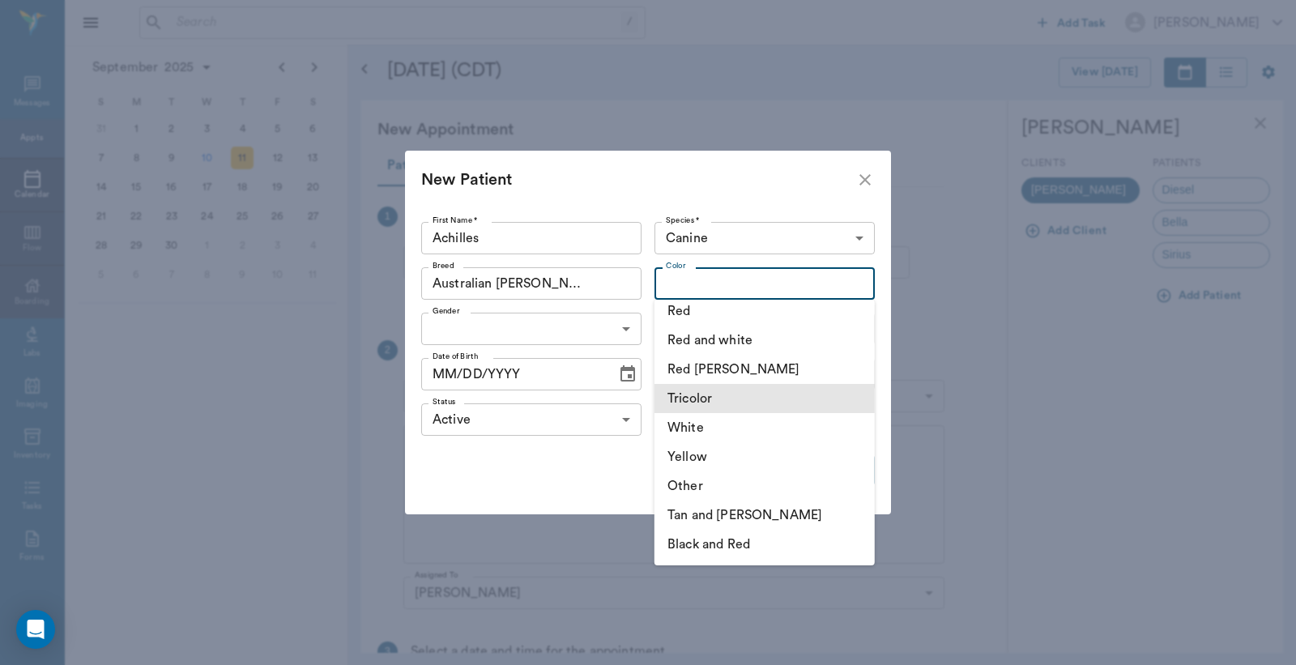
scroll to position [480, 0]
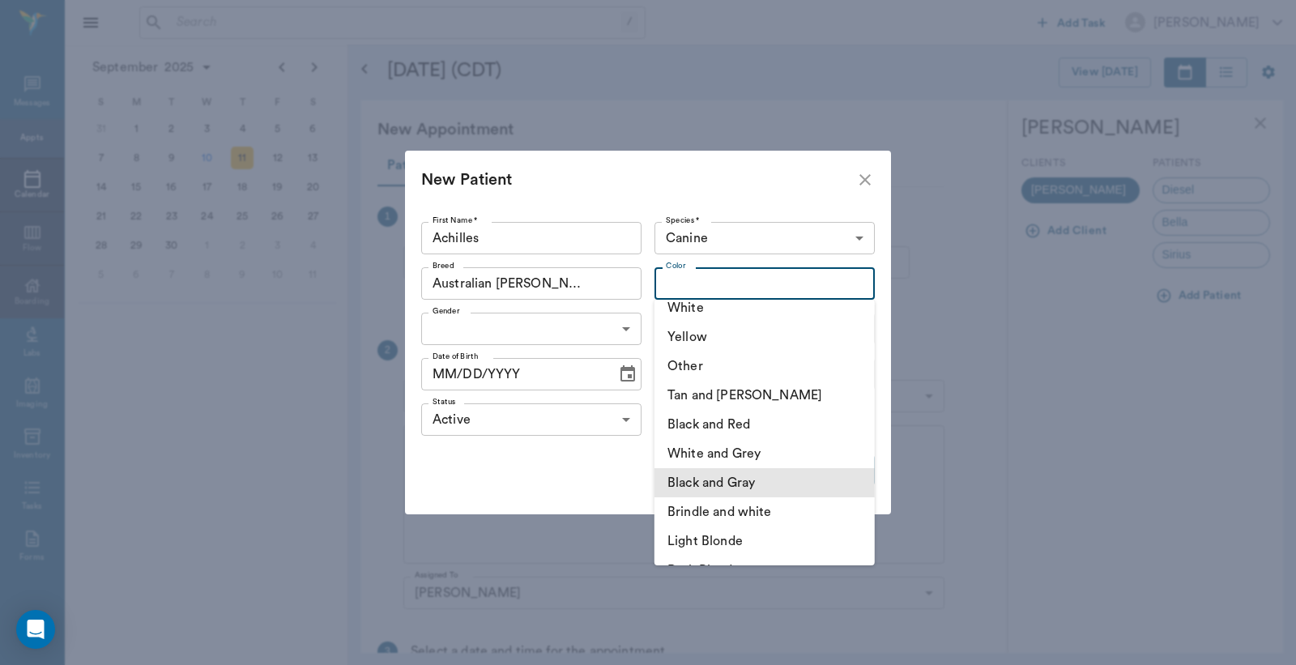
click at [766, 478] on li "Black and Gray" at bounding box center [765, 482] width 220 height 29
type input "Black and Gray"
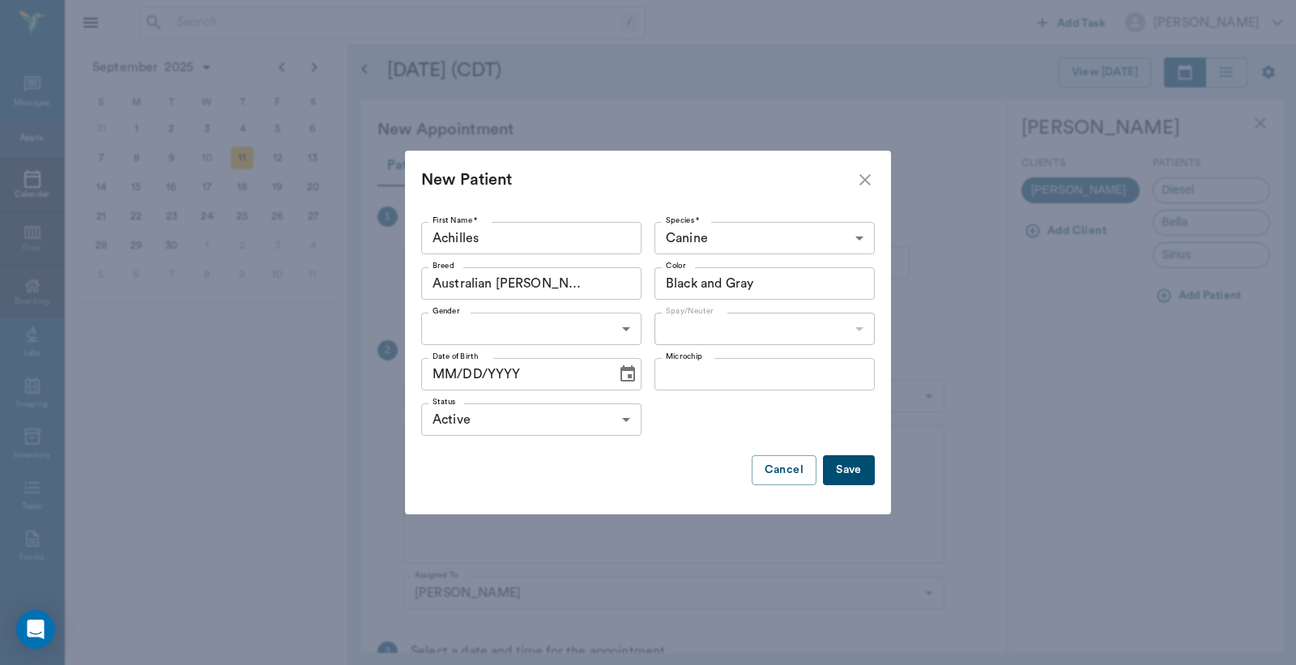
click at [626, 331] on body "/ ​ Add Task Dr. Bert Ellsworth Nectar Messages Appts Calendar Flow Boarding La…" at bounding box center [648, 332] width 1296 height 665
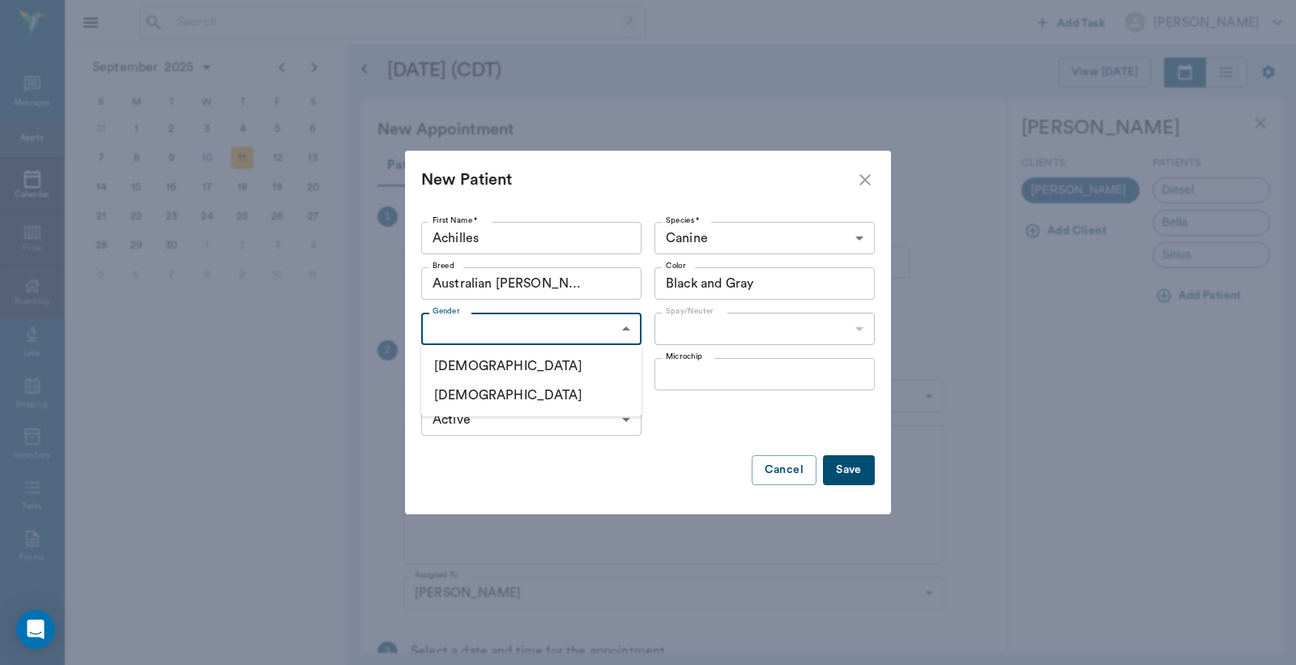
click at [513, 395] on li "Female" at bounding box center [531, 395] width 220 height 29
click at [628, 326] on body "/ ​ Add Task Dr. Bert Ellsworth Nectar Messages Appts Calendar Flow Boarding La…" at bounding box center [648, 332] width 1296 height 665
click at [513, 363] on li "Male" at bounding box center [531, 366] width 220 height 29
type input "MALE"
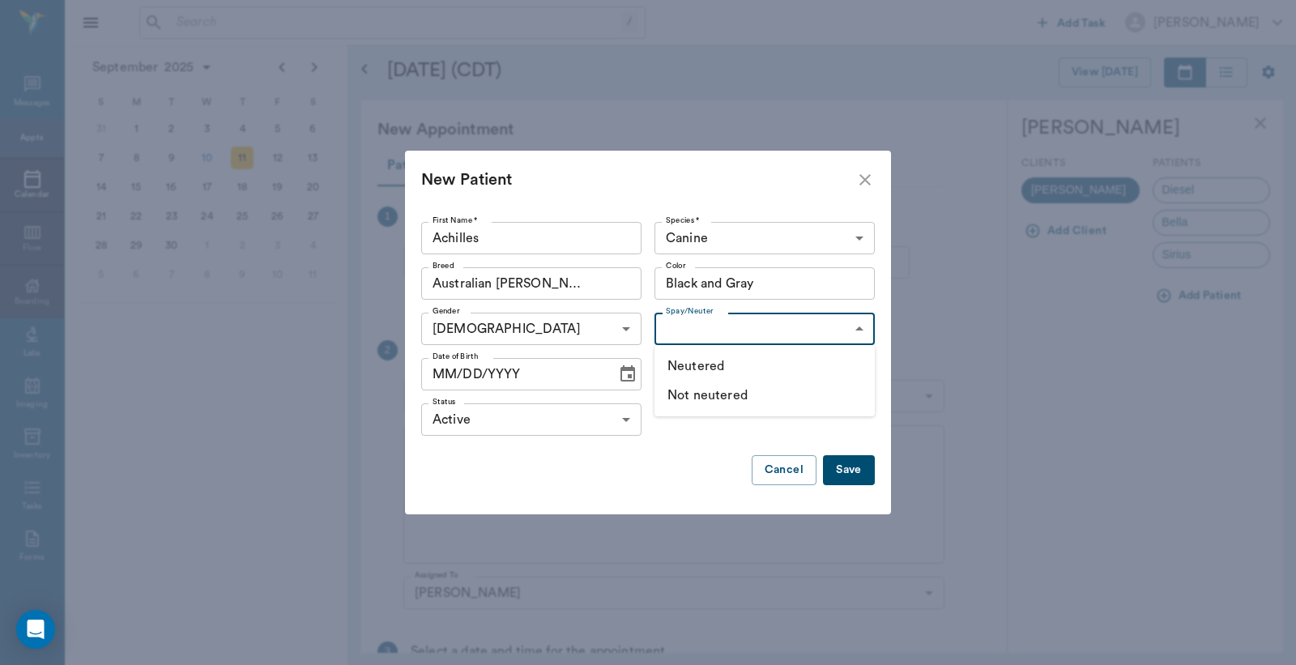
click at [861, 327] on body "/ ​ Add Task Dr. Bert Ellsworth Nectar Messages Appts Calendar Flow Boarding La…" at bounding box center [648, 332] width 1296 height 665
click at [752, 395] on li "Not neutered" at bounding box center [765, 395] width 220 height 29
type input "false"
click at [844, 473] on button "Save" at bounding box center [849, 470] width 52 height 30
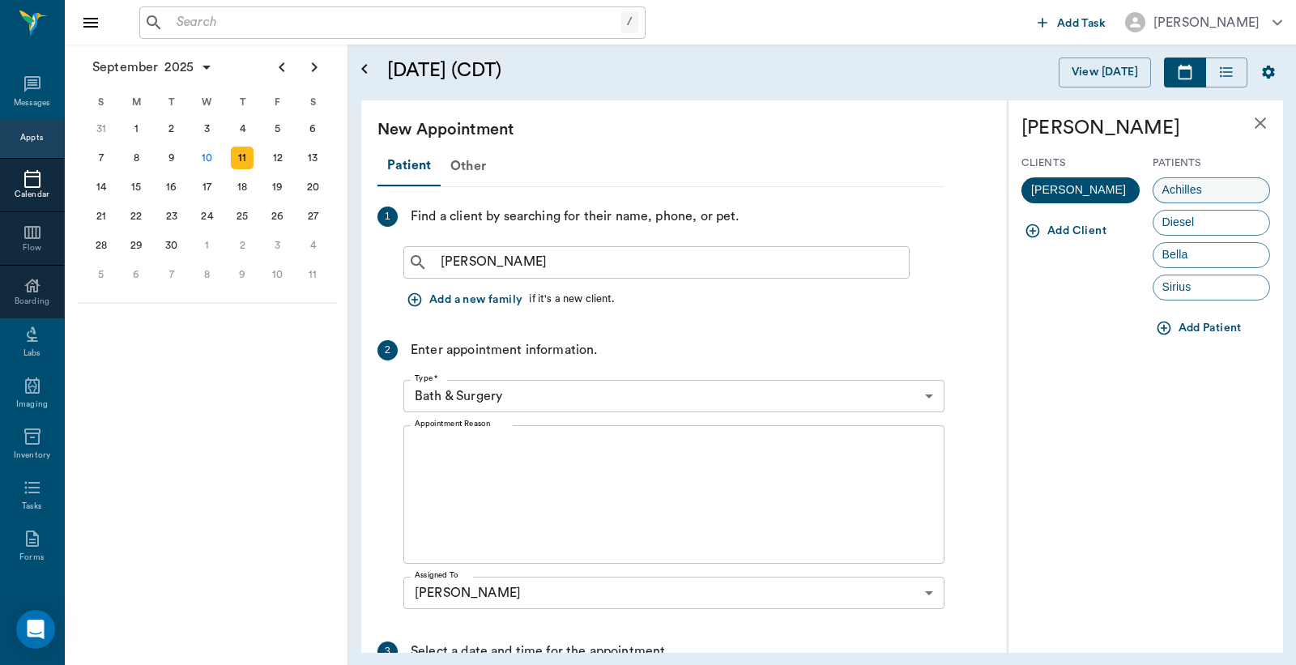
click at [1203, 194] on span "Achilles" at bounding box center [1183, 189] width 58 height 17
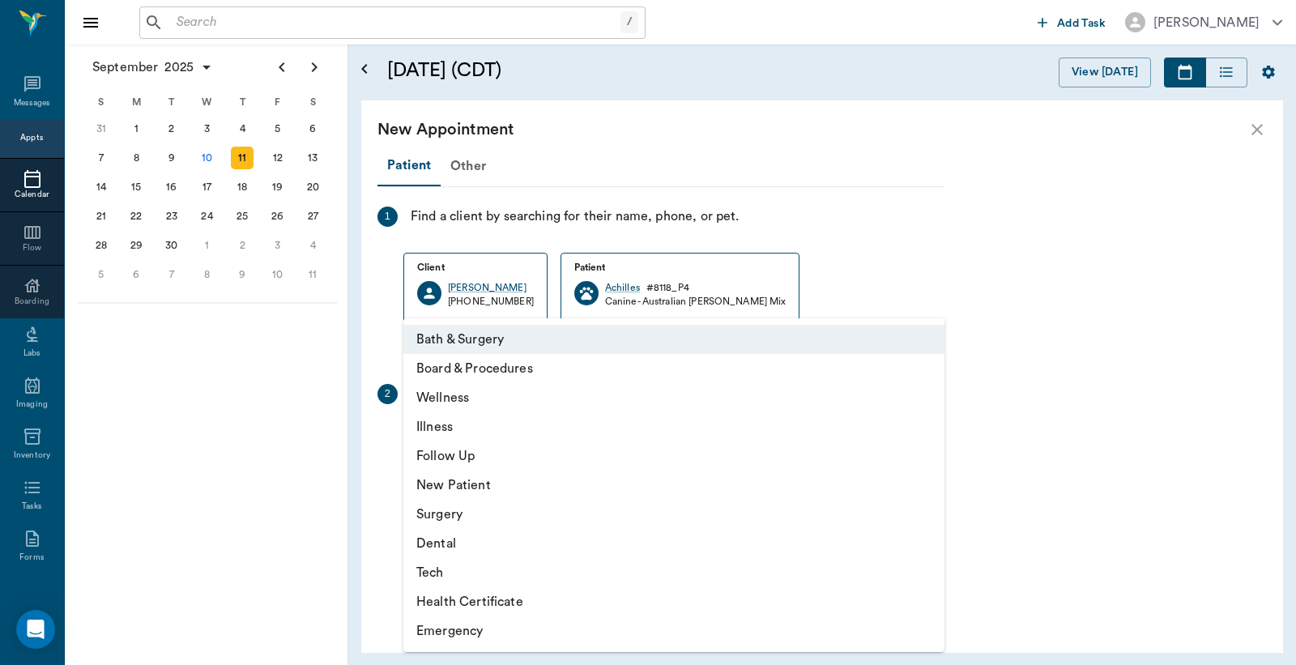
click at [932, 442] on body "/ ​ Add Task Dr. Bert Ellsworth Nectar Messages Appts Calendar Flow Boarding La…" at bounding box center [648, 332] width 1296 height 665
click at [578, 403] on li "Wellness" at bounding box center [673, 397] width 541 height 29
type input "65d2be4f46e3a538d89b8c14"
type input "09:30 AM"
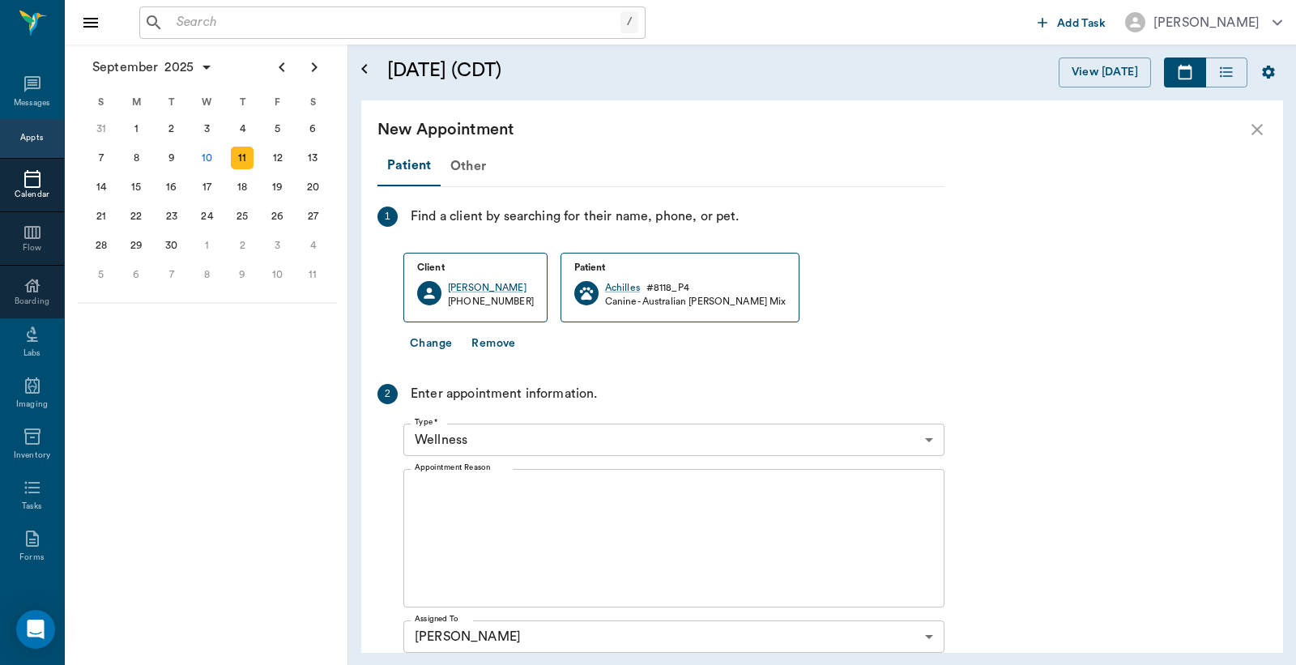
click at [414, 484] on div "x Appointment Reason" at bounding box center [673, 538] width 541 height 139
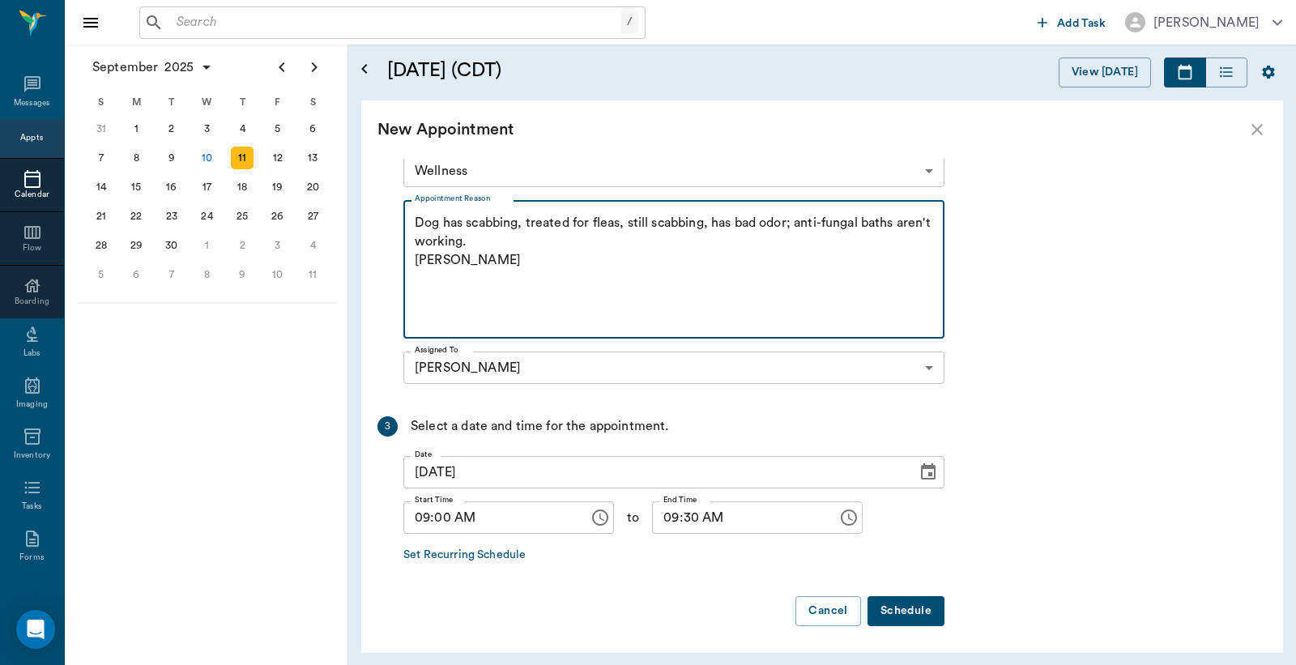
scroll to position [271, 0]
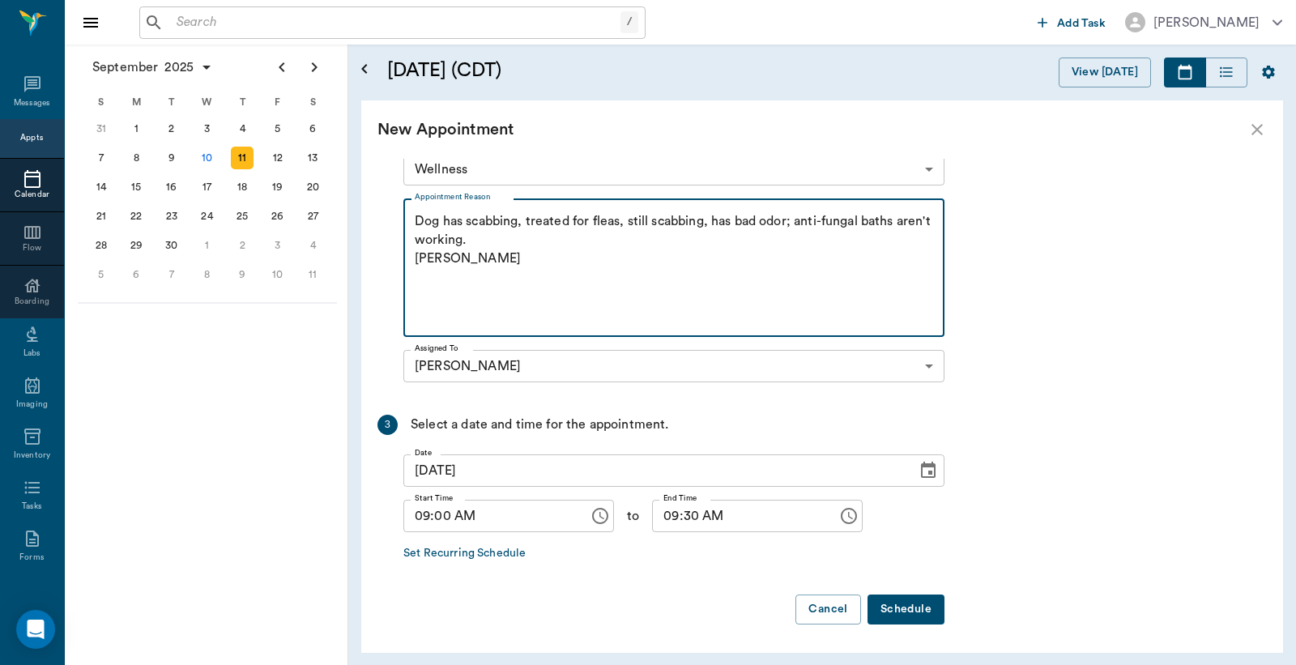
type textarea "Dog has scabbing, treated for fleas, still scabbing, has bad odor; anti-fungal …"
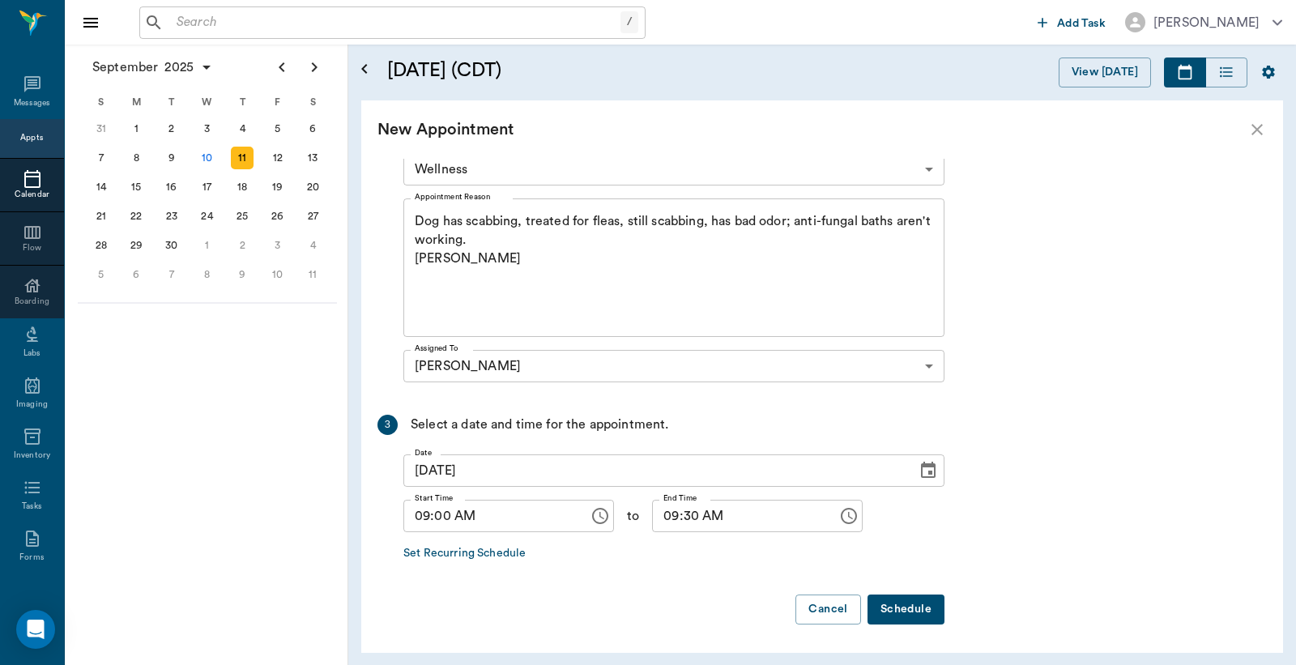
click at [905, 608] on button "Schedule" at bounding box center [906, 610] width 77 height 30
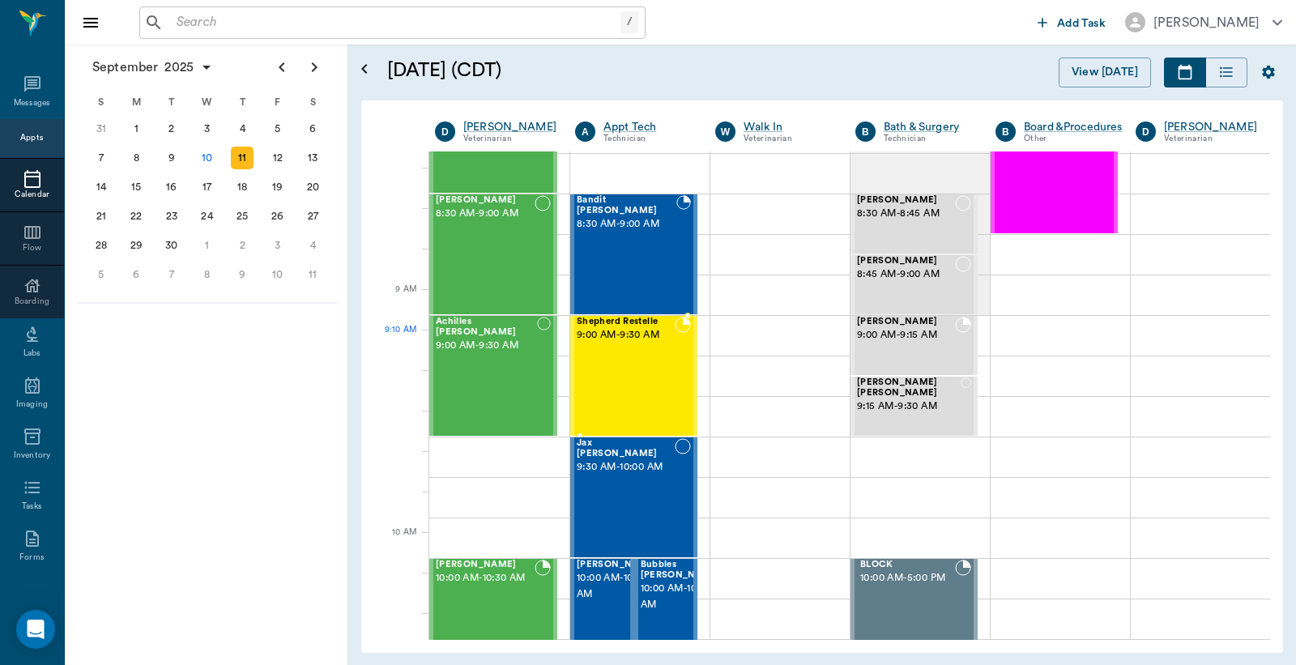
scroll to position [119, 0]
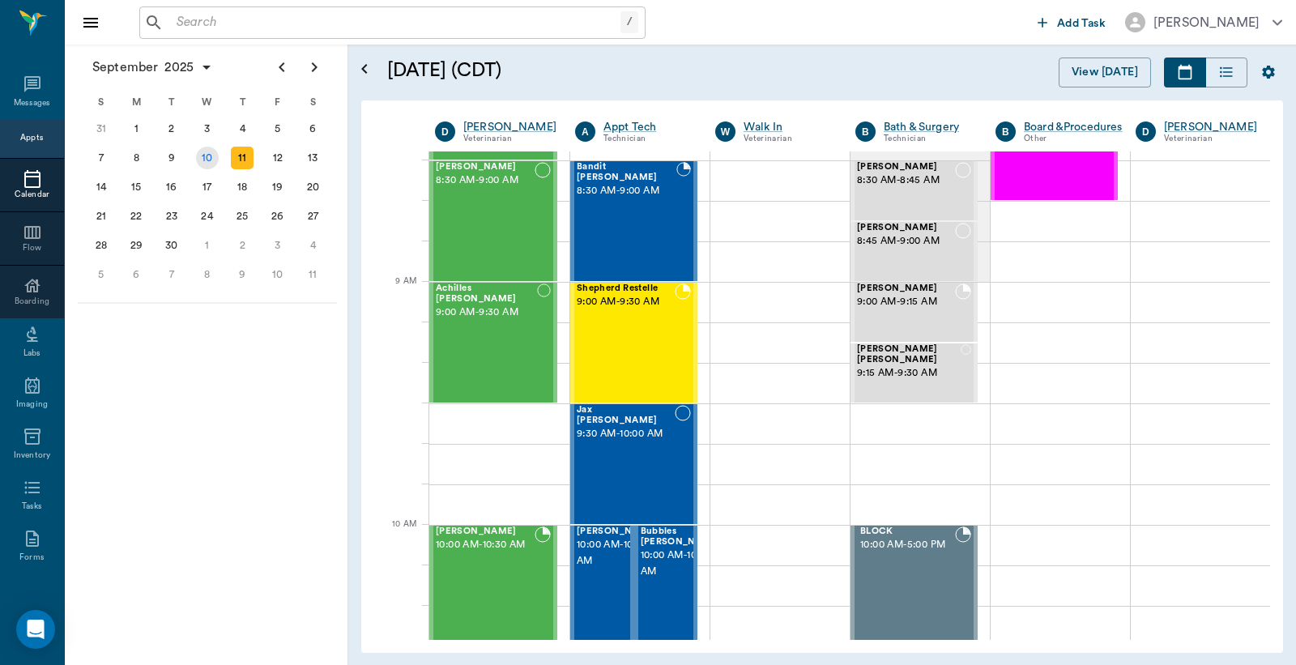
click at [207, 156] on div "10" at bounding box center [207, 158] width 23 height 23
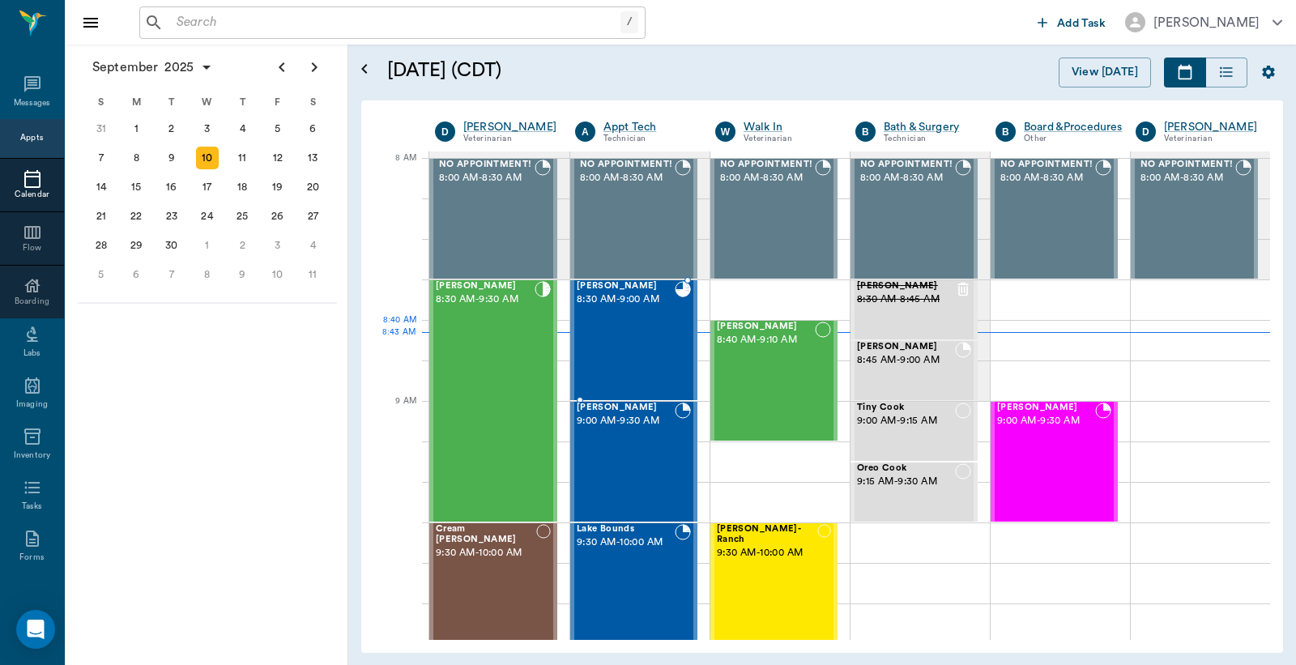
click at [617, 322] on div "Beau McGovern 8:30 AM - 9:00 AM" at bounding box center [626, 340] width 98 height 118
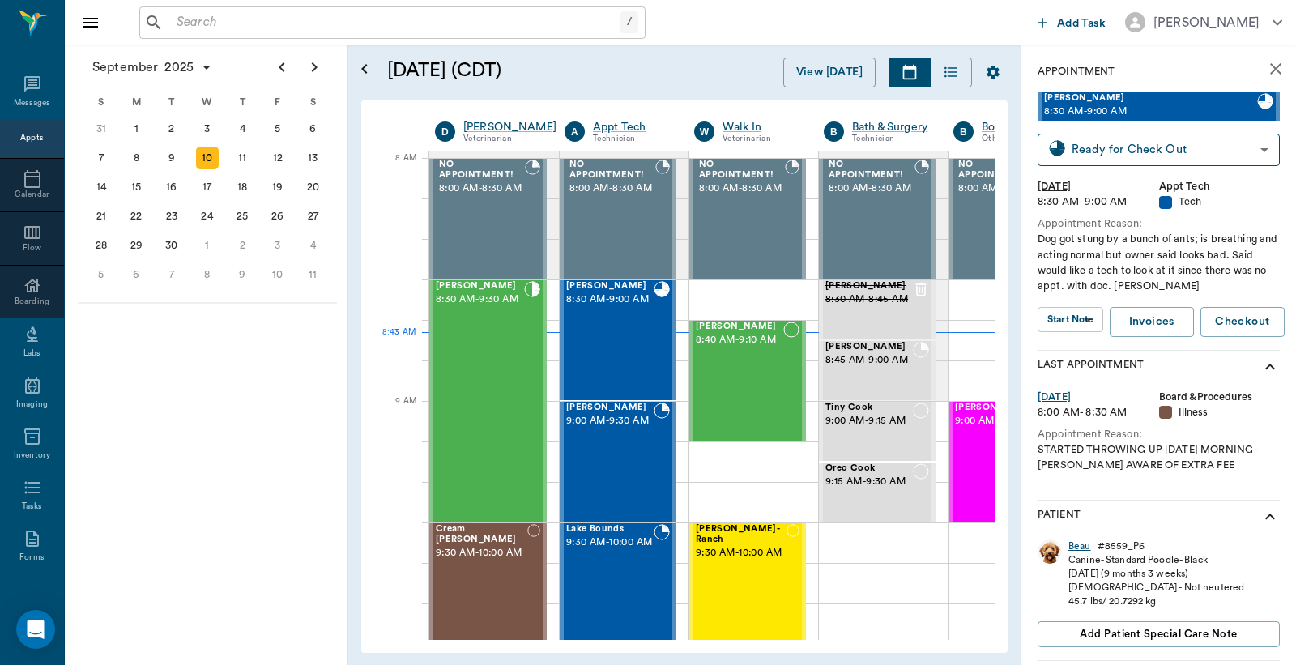
click at [1076, 546] on div "Beau" at bounding box center [1080, 547] width 23 height 14
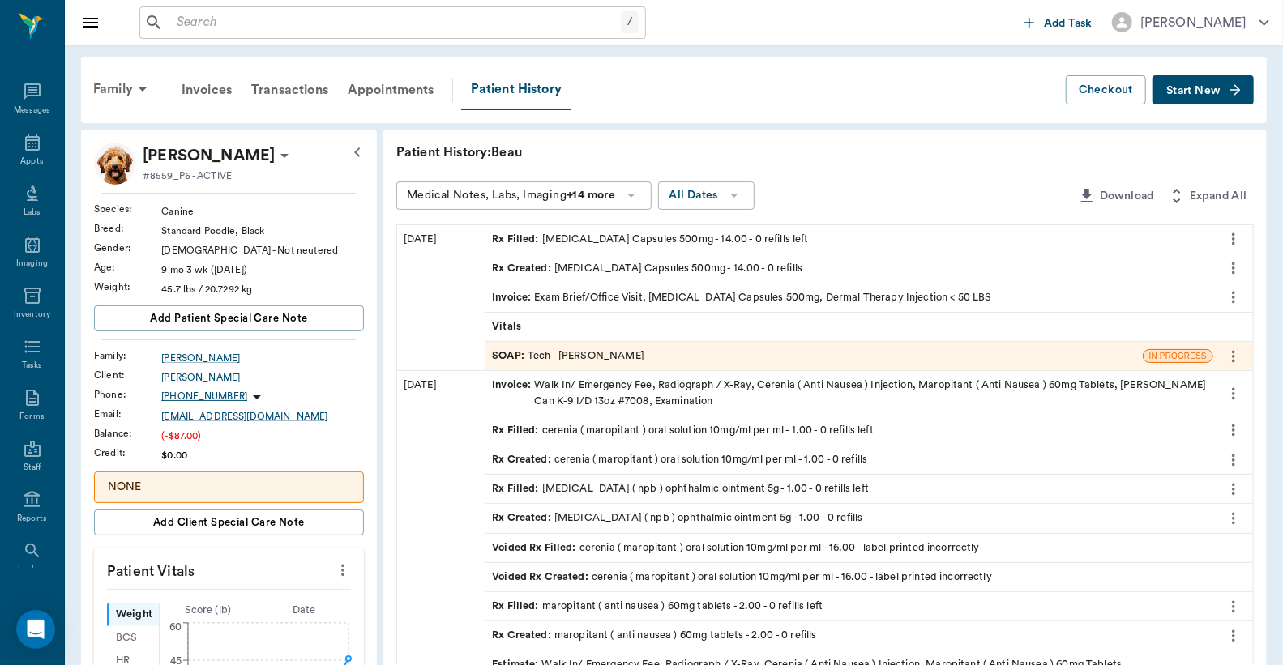
click at [629, 300] on div "Invoice : Exam Brief/Office Visit, Cephalexin Capsules 500mg, Dermal Therapy In…" at bounding box center [742, 297] width 500 height 15
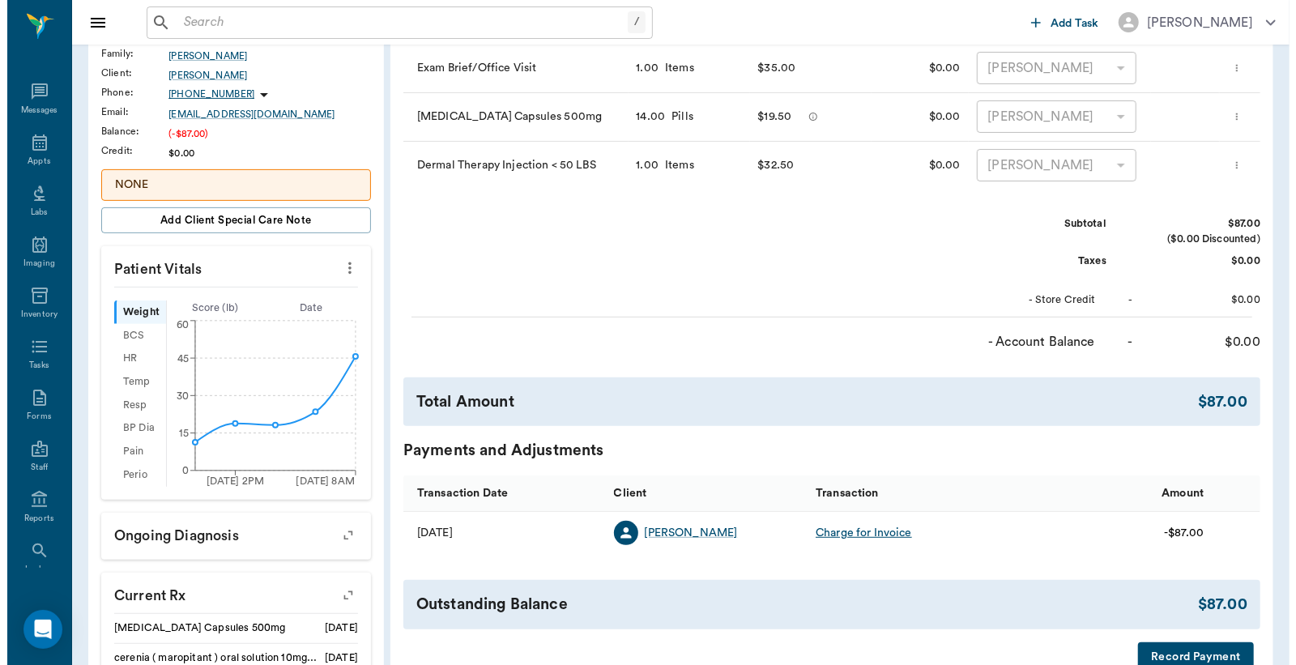
scroll to position [339, 0]
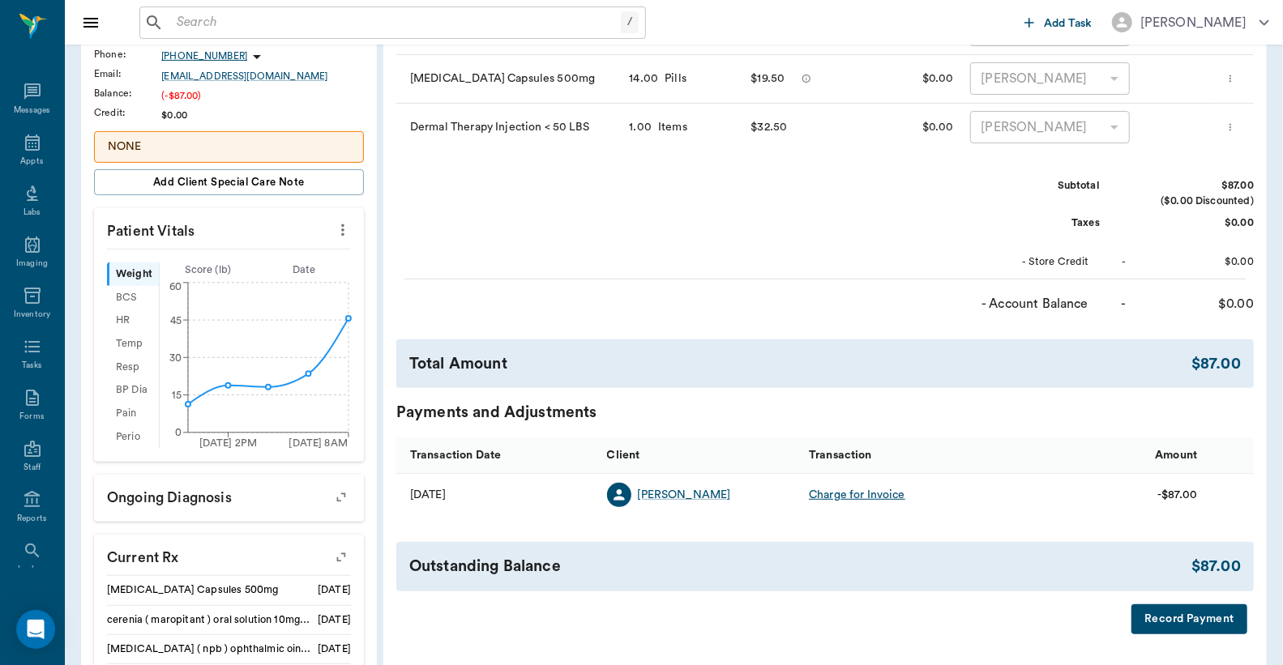
click at [1195, 619] on button "Record Payment" at bounding box center [1189, 619] width 116 height 30
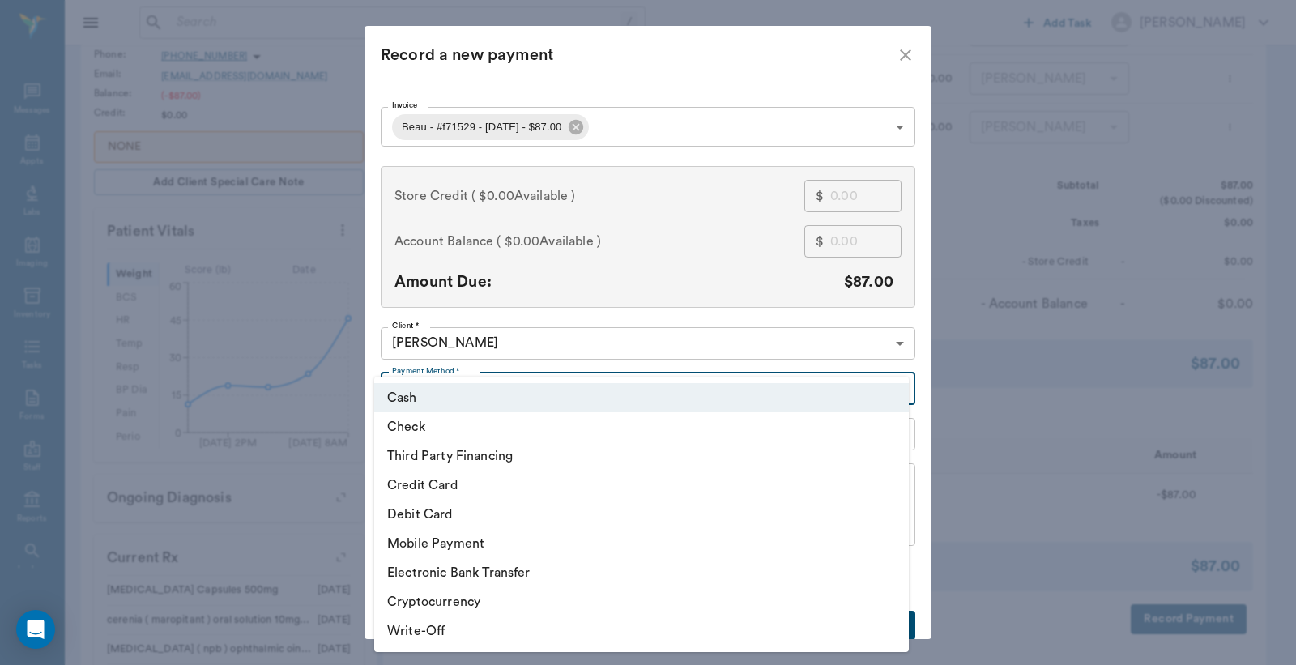
click at [895, 387] on body "/ ​ Add Task Dr. Bert Ellsworth Nectar Messages Appts Labs Imaging Inventory Ta…" at bounding box center [648, 343] width 1296 height 1364
click at [467, 483] on li "Credit Card" at bounding box center [641, 485] width 535 height 29
type input "CREDIT_CARD"
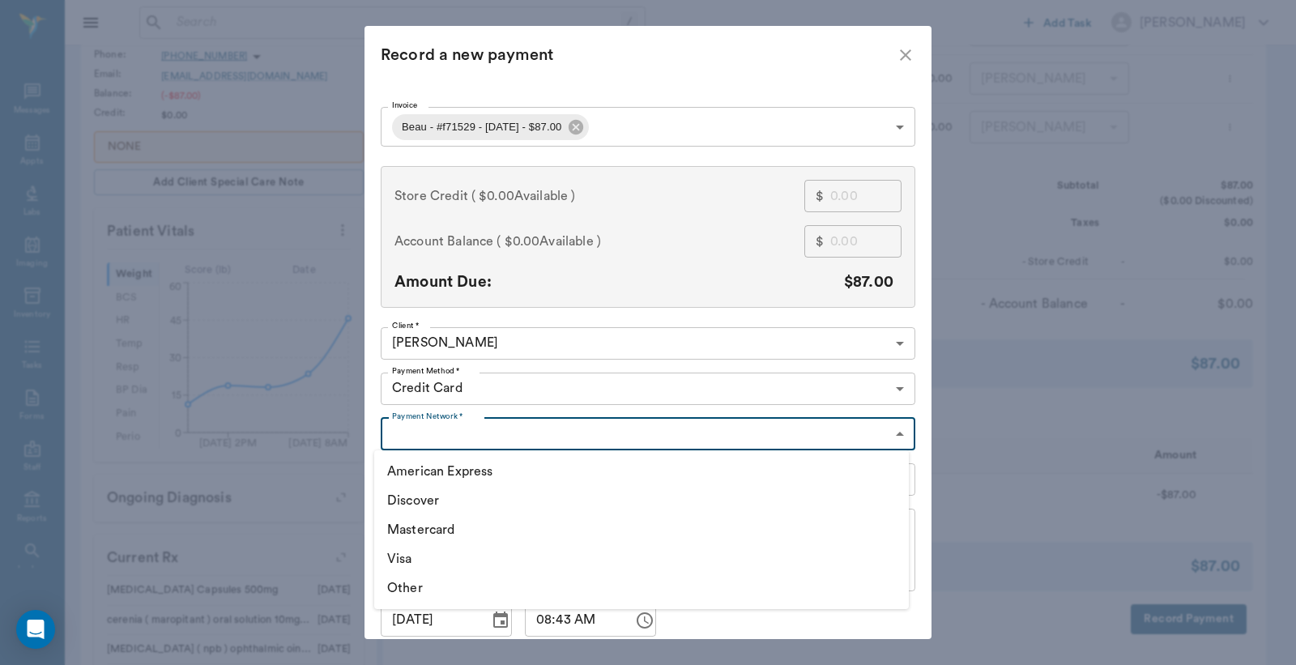
click at [892, 433] on body "/ ​ Add Task Dr. Bert Ellsworth Nectar Messages Appts Labs Imaging Inventory Ta…" at bounding box center [648, 343] width 1296 height 1364
click at [454, 472] on li "American Express" at bounding box center [641, 471] width 535 height 29
type input "AMERICAN_EXPRESS"
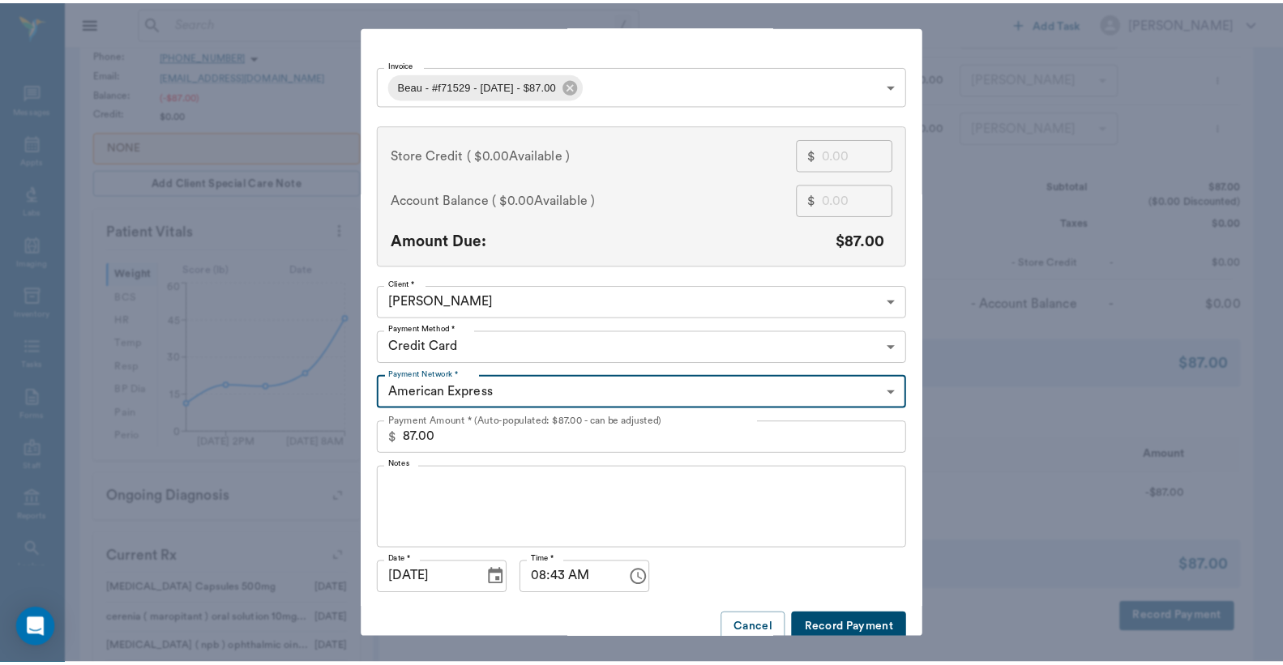
scroll to position [62, 0]
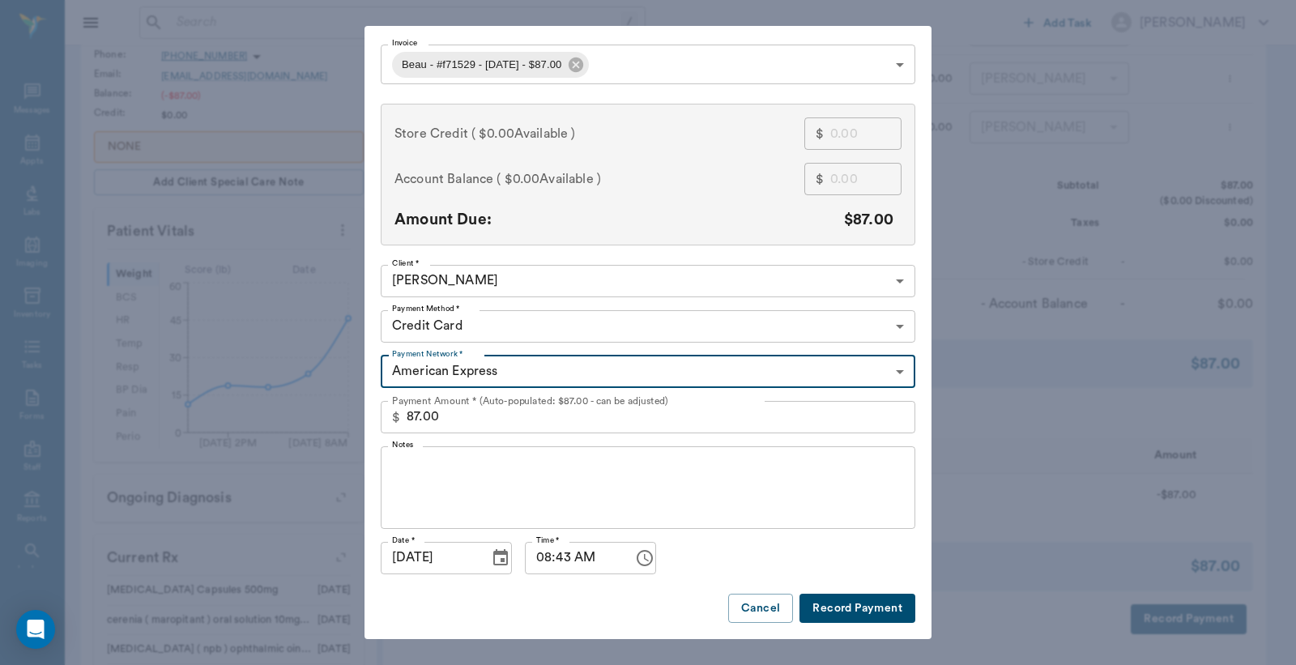
click at [856, 604] on button "Record Payment" at bounding box center [858, 609] width 116 height 30
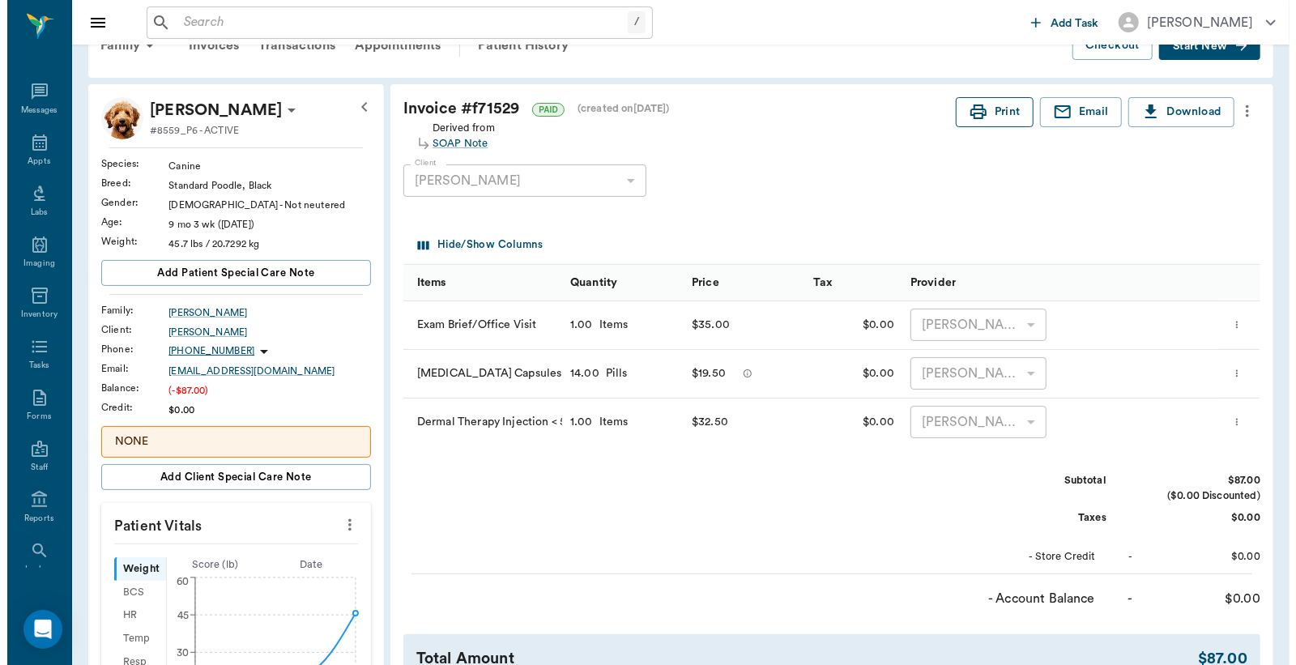
scroll to position [0, 0]
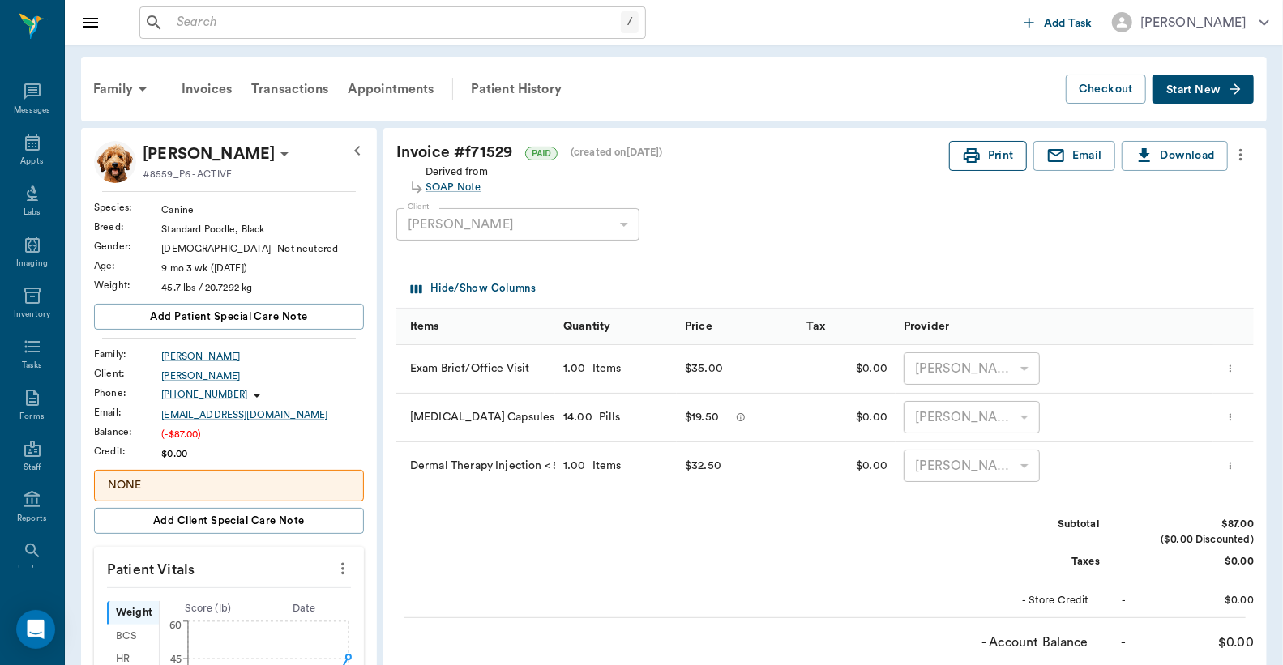
click at [991, 160] on button "Print" at bounding box center [988, 156] width 78 height 30
click at [29, 157] on div "Appts" at bounding box center [31, 162] width 23 height 12
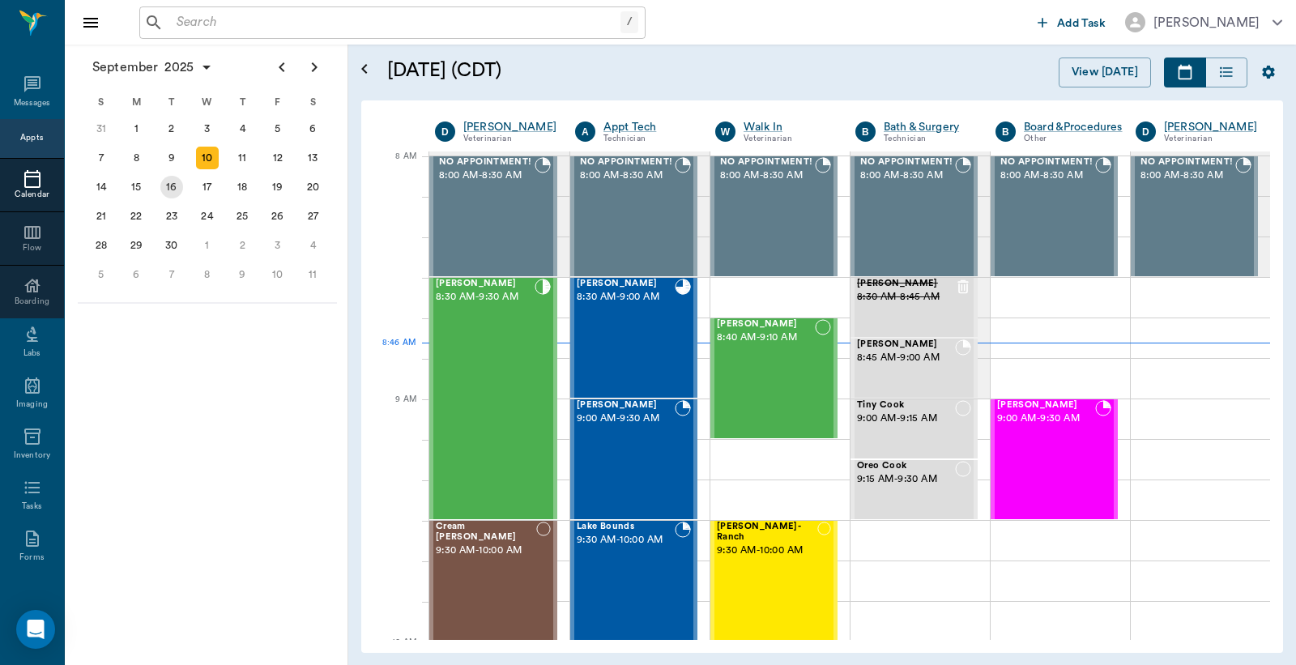
scroll to position [3, 0]
click at [605, 321] on div "Beau McGovern 8:30 AM - 9:00 AM" at bounding box center [626, 337] width 98 height 118
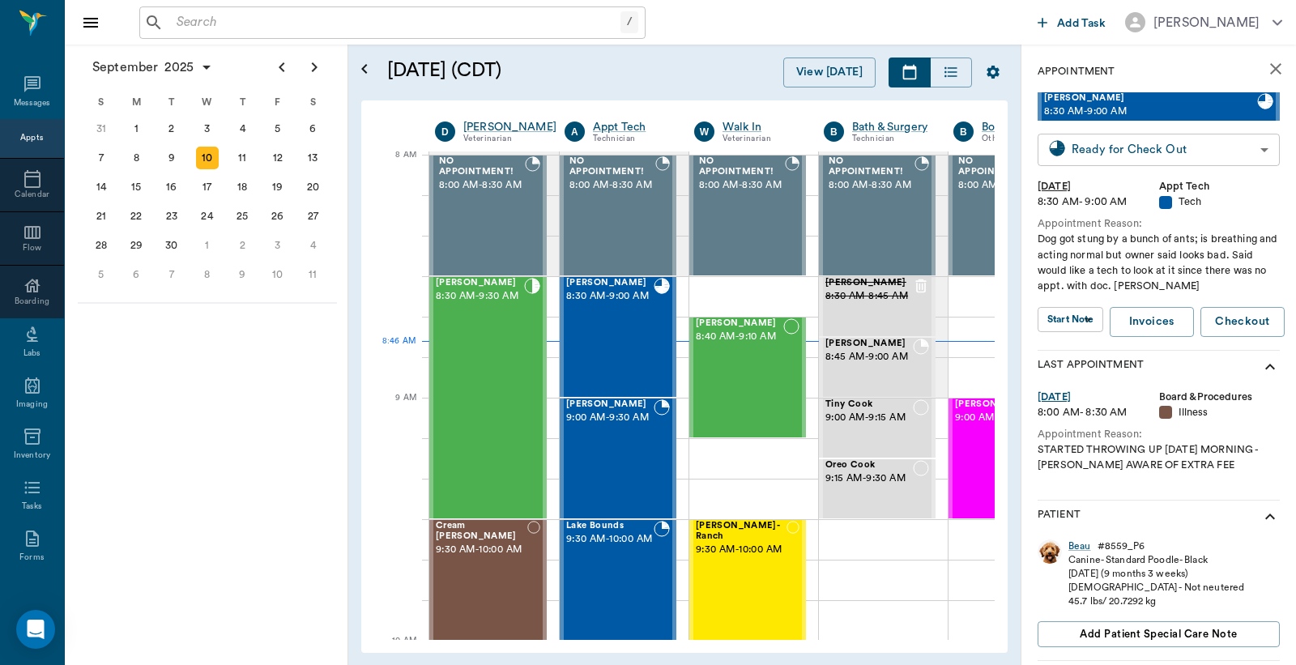
click at [1185, 149] on body "/ ​ Add Task Dr. Bert Ellsworth Nectar Messages Appts Calendar Flow Boarding La…" at bounding box center [648, 332] width 1296 height 665
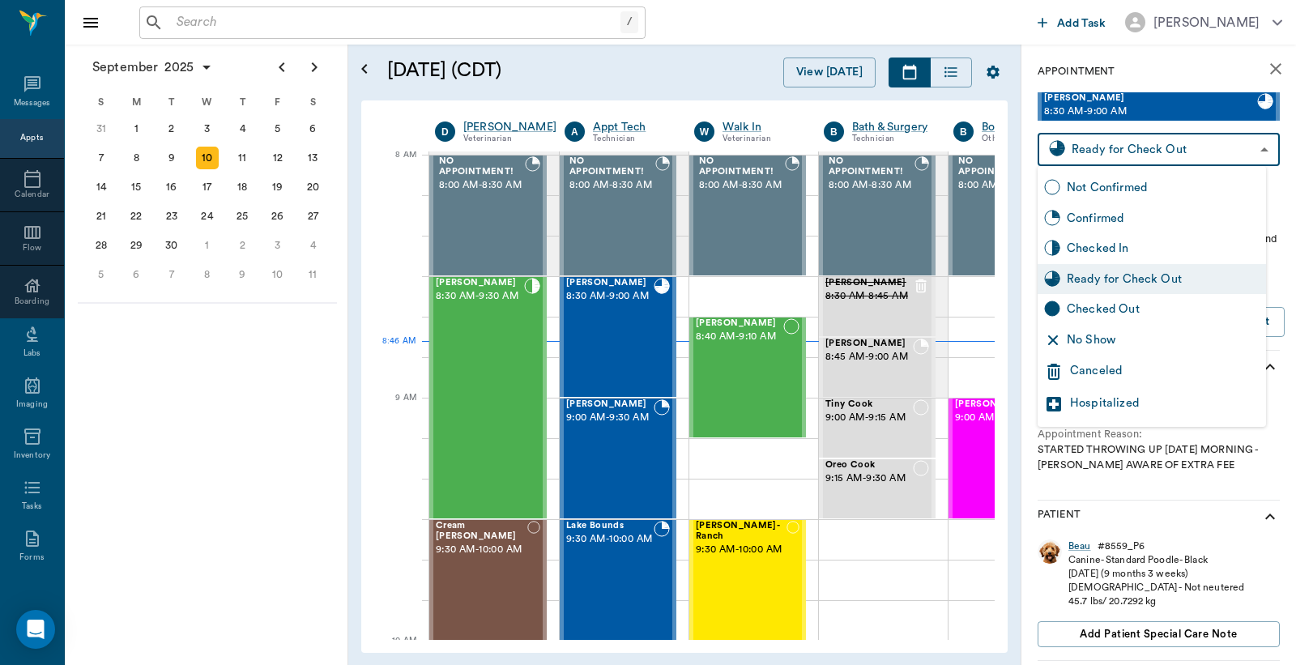
click at [1108, 309] on div "Checked Out" at bounding box center [1163, 310] width 193 height 18
type input "CHECKED_OUT"
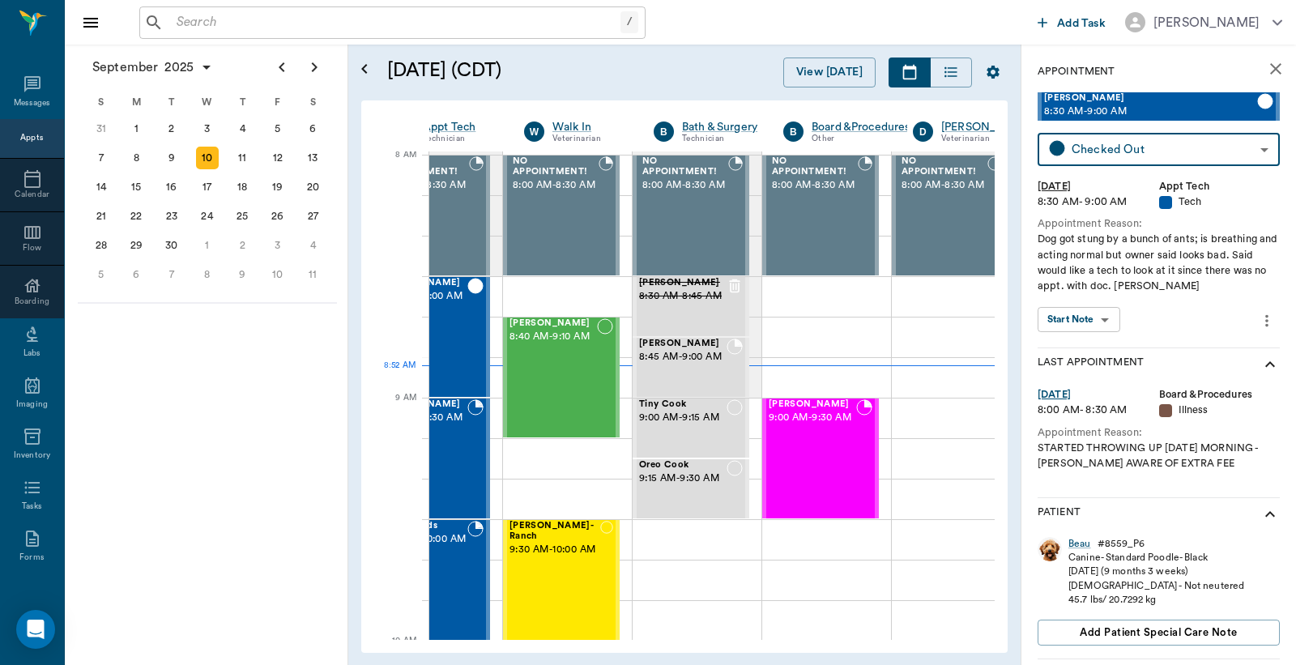
scroll to position [3, 225]
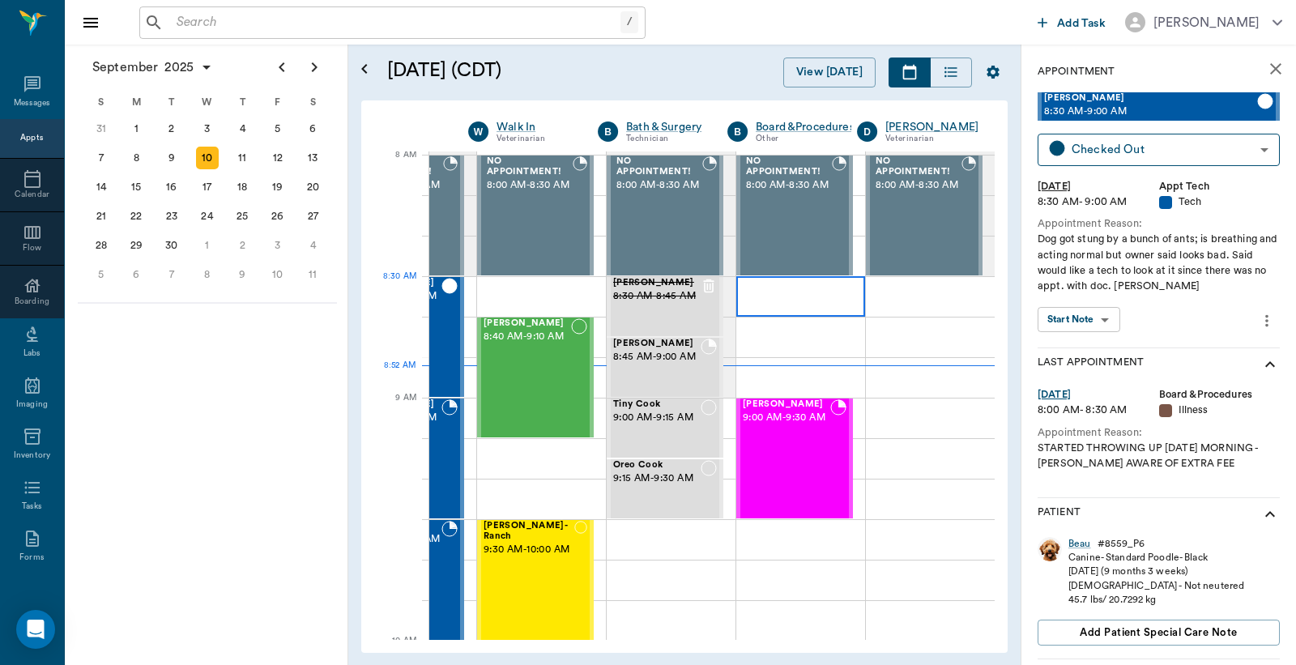
click at [779, 303] on div at bounding box center [800, 296] width 129 height 41
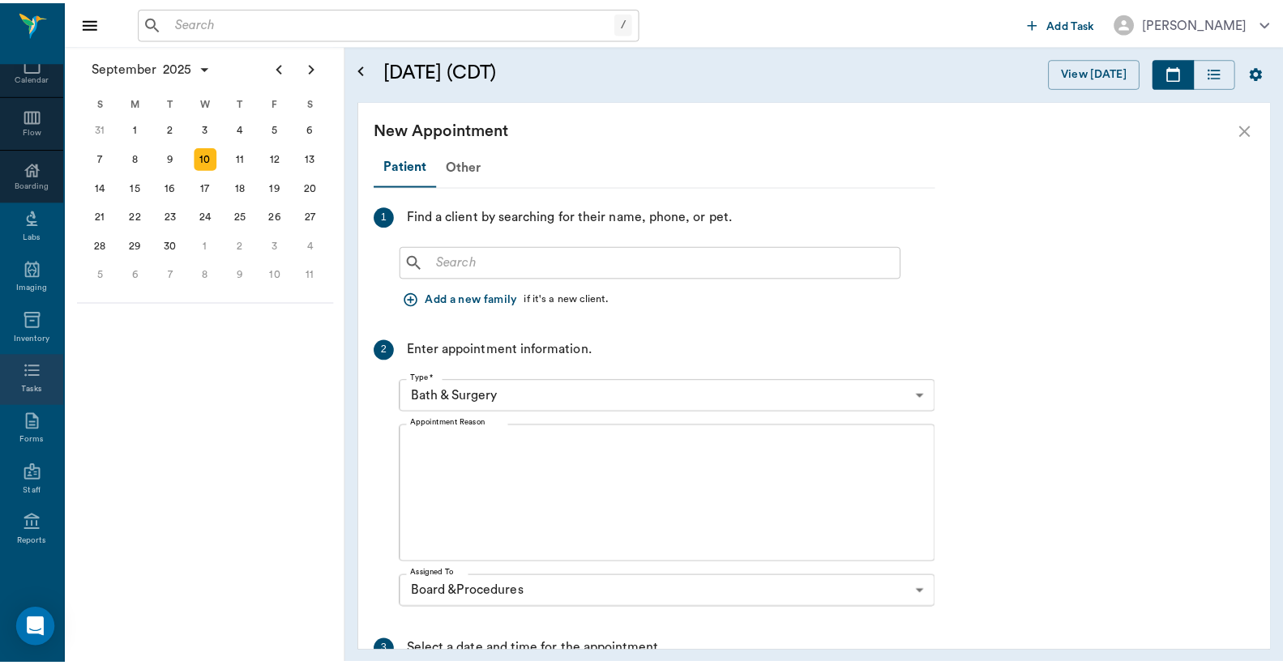
scroll to position [0, 0]
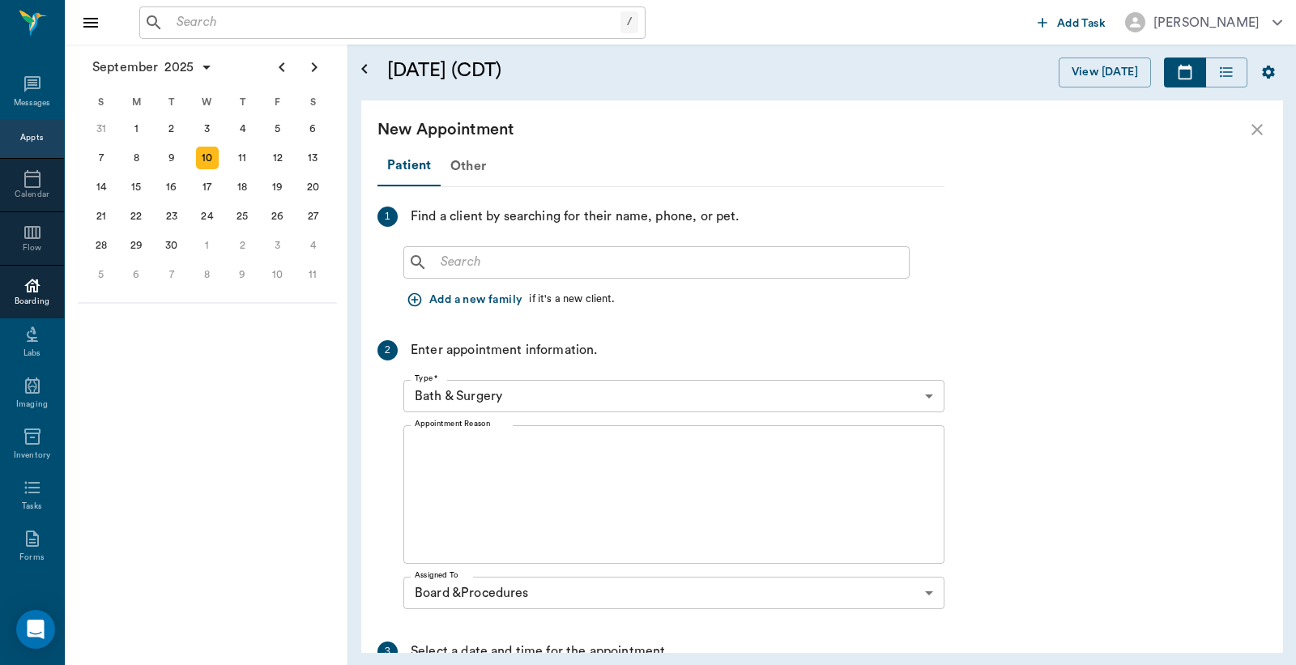
click at [23, 293] on icon at bounding box center [32, 285] width 19 height 19
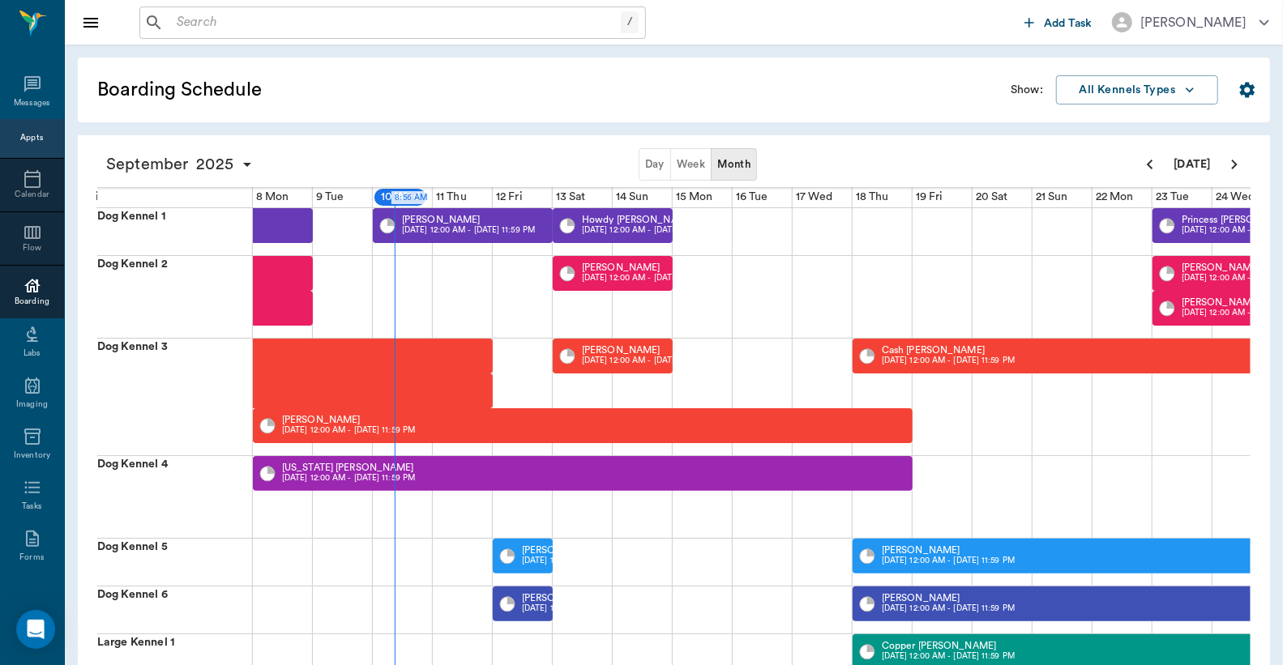
click at [27, 134] on div "Appts" at bounding box center [31, 138] width 23 height 12
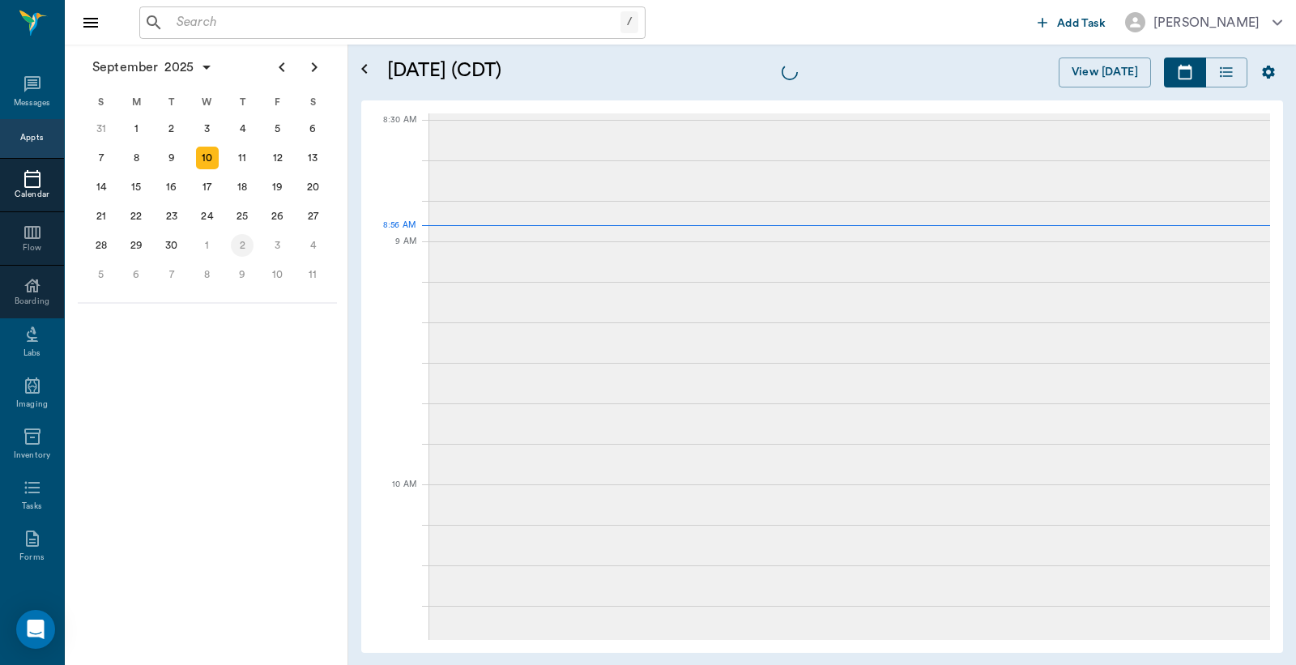
scroll to position [2, 0]
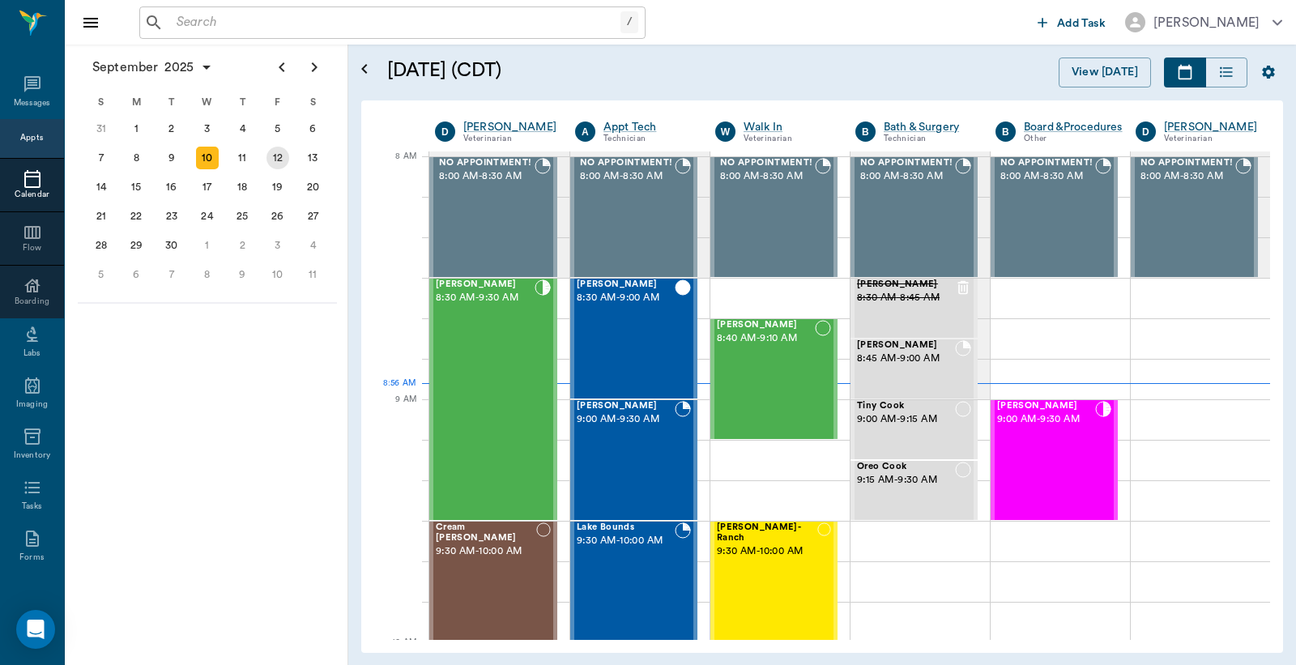
click at [280, 157] on div "12" at bounding box center [278, 158] width 23 height 23
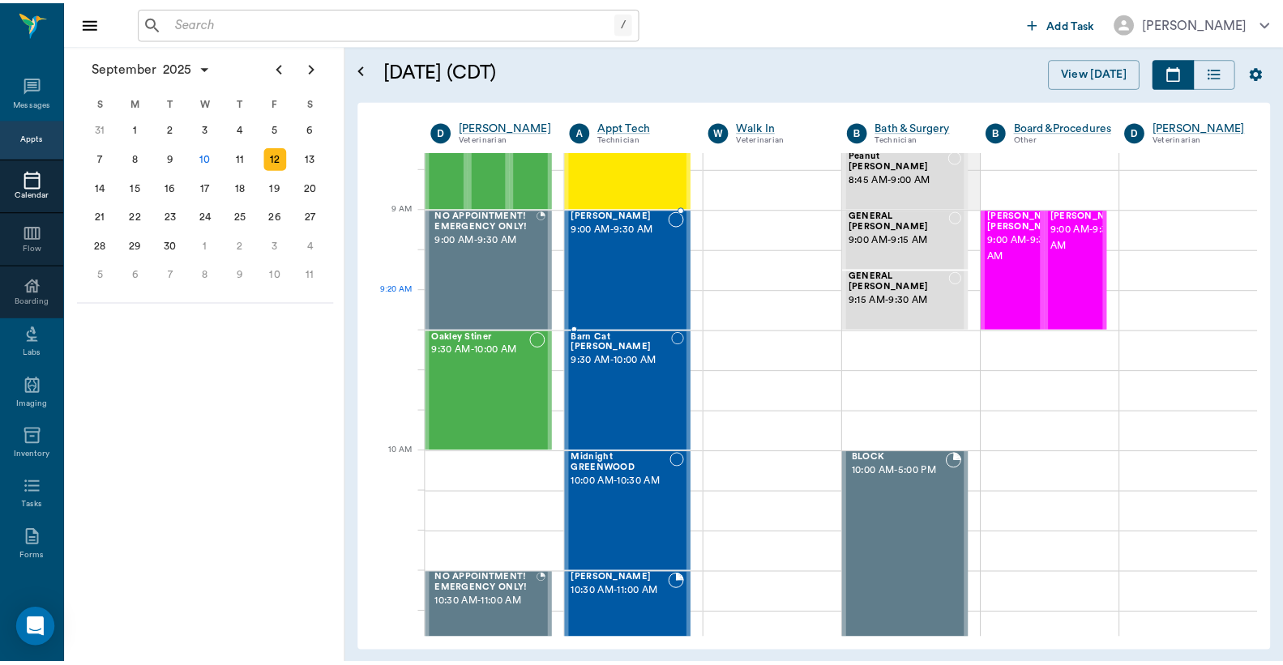
scroll to position [480, 0]
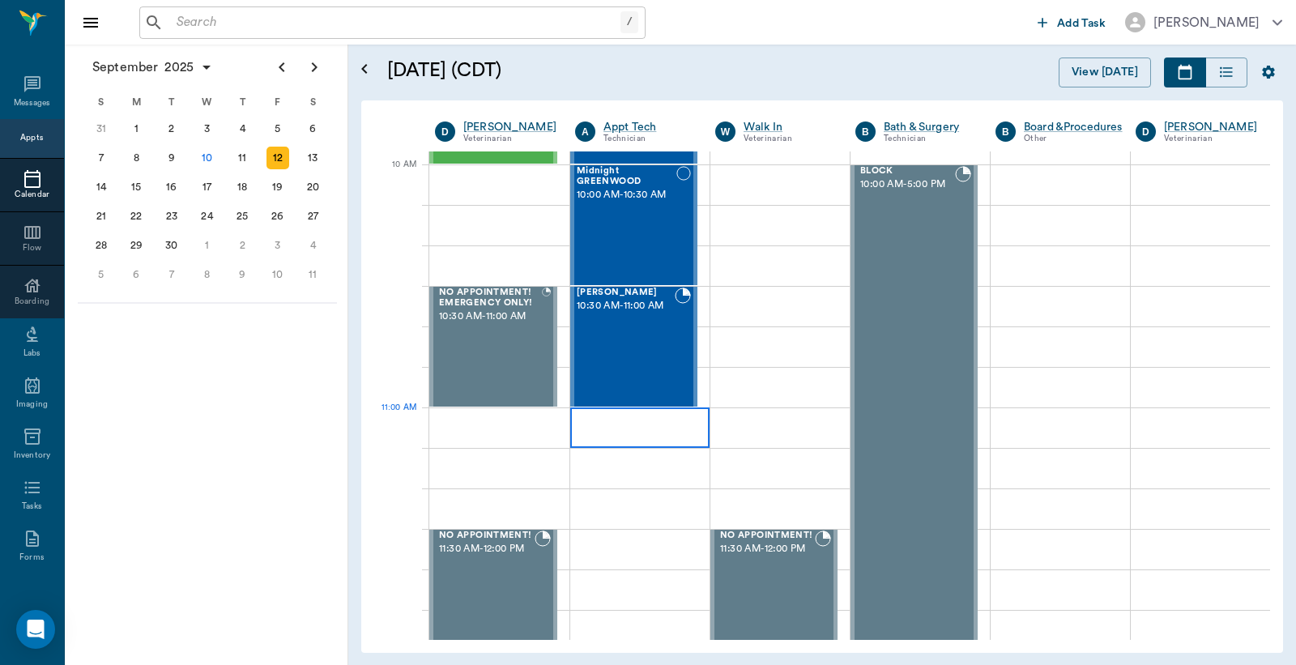
click at [625, 433] on div at bounding box center [639, 428] width 139 height 41
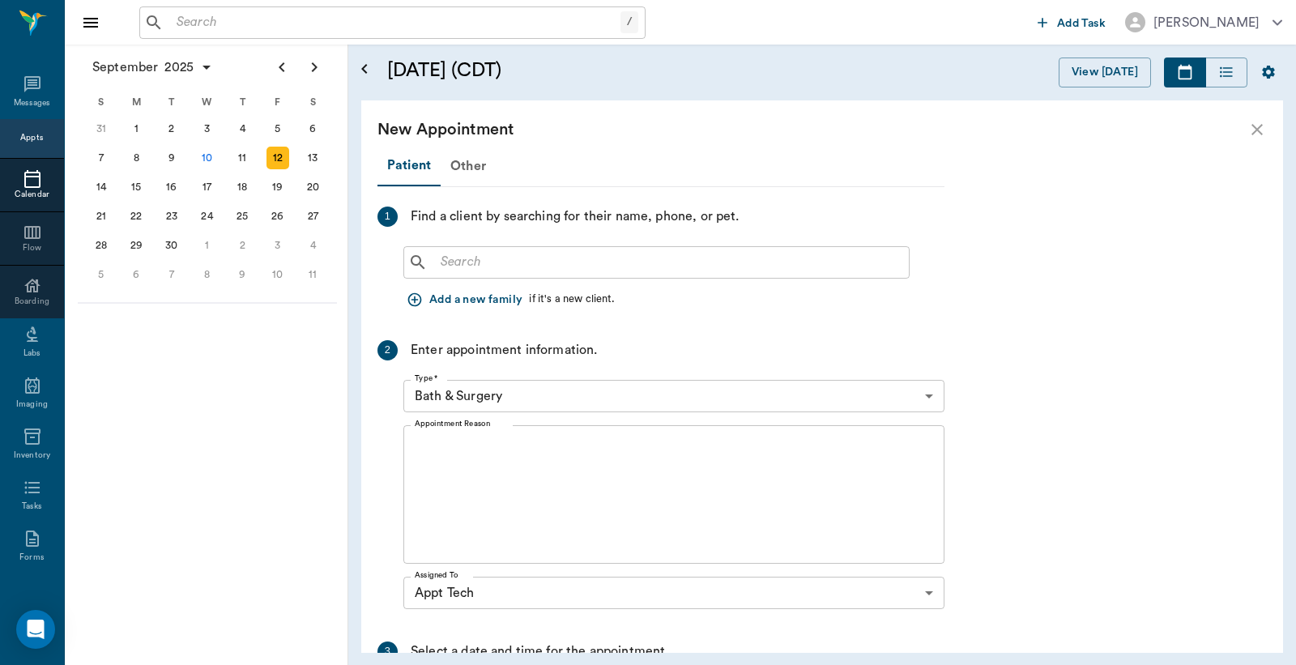
click at [454, 263] on input "text" at bounding box center [668, 262] width 468 height 23
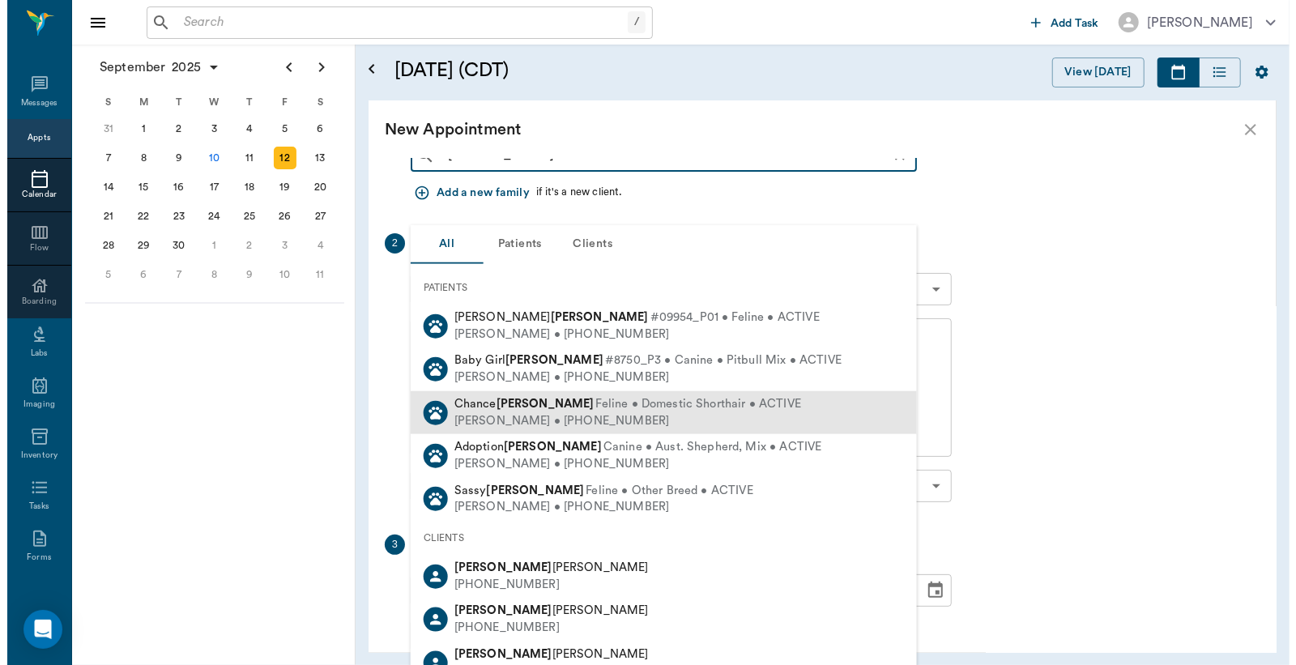
scroll to position [0, 0]
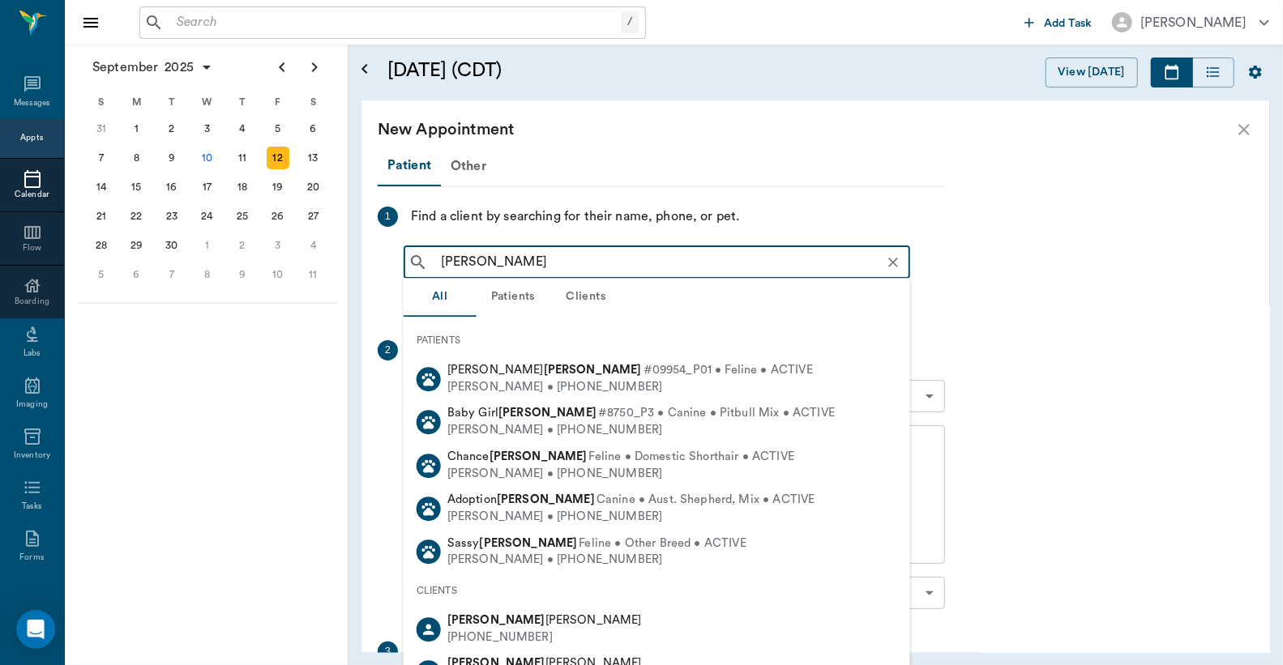
click at [463, 263] on input "Stacy Stickland" at bounding box center [669, 262] width 471 height 23
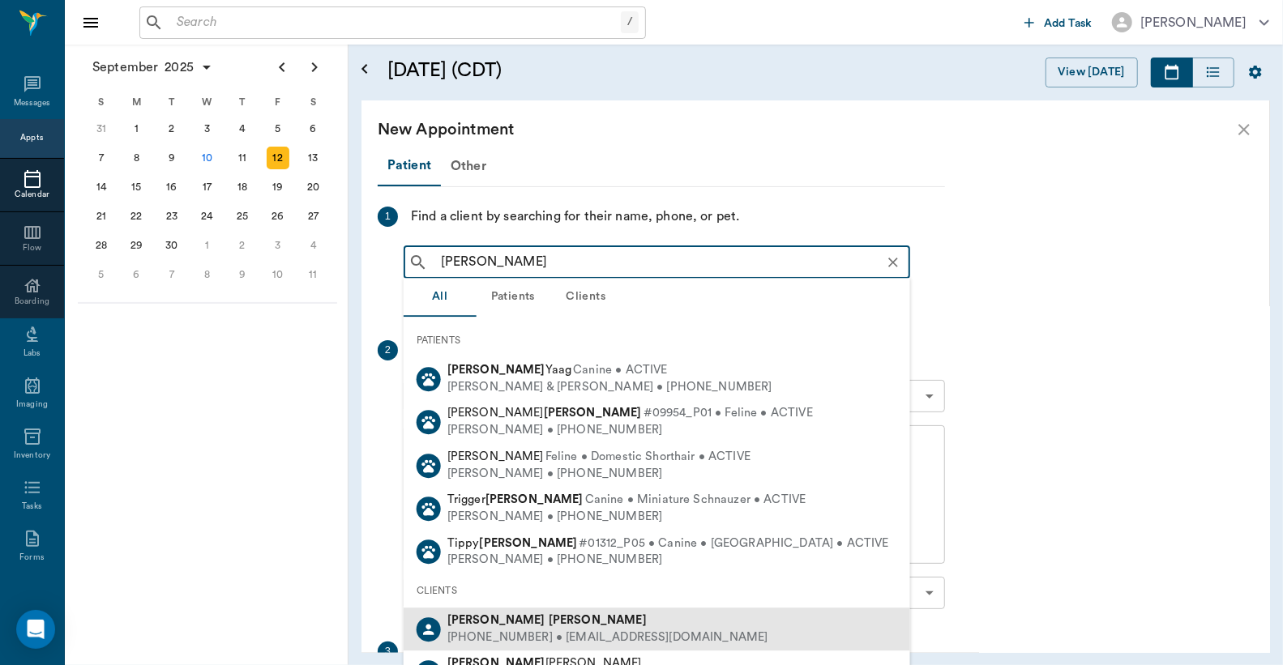
click at [565, 630] on div "(903) 824-3087 • STRICKLANDSTACEY8@gmail.com" at bounding box center [607, 638] width 321 height 17
type input "Stacey Stickland"
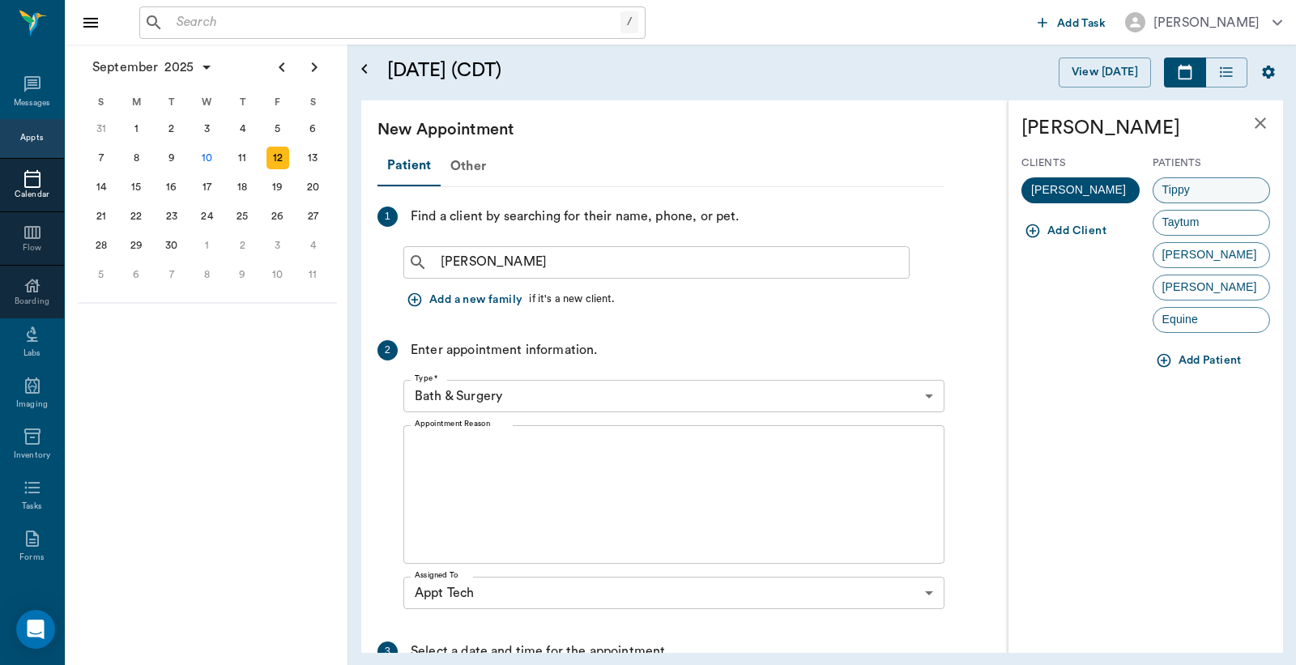
click at [1178, 190] on span "Tippy" at bounding box center [1176, 189] width 45 height 17
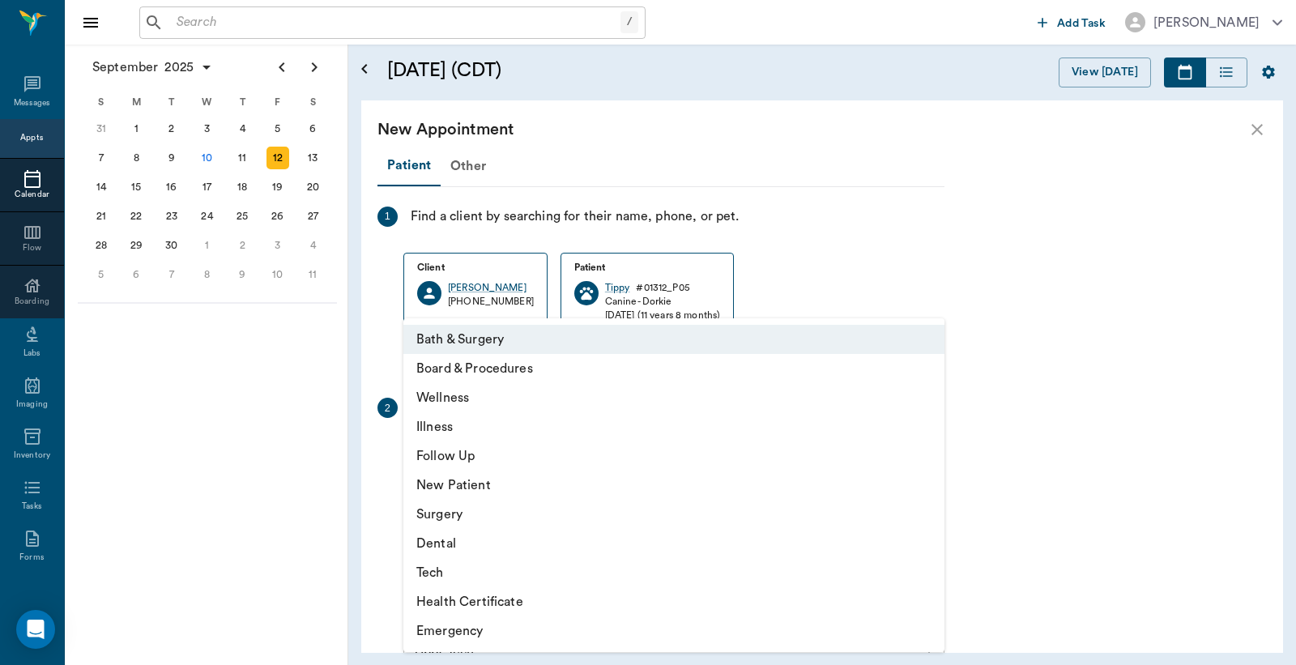
click at [928, 455] on body "/ ​ Add Task Dr. Bert Ellsworth Nectar Messages Appts Calendar Flow Boarding La…" at bounding box center [648, 332] width 1296 height 665
click at [466, 573] on li "Tech" at bounding box center [673, 572] width 541 height 29
type input "65d2be4f46e3a538d89b8c1a"
type input "11:30 AM"
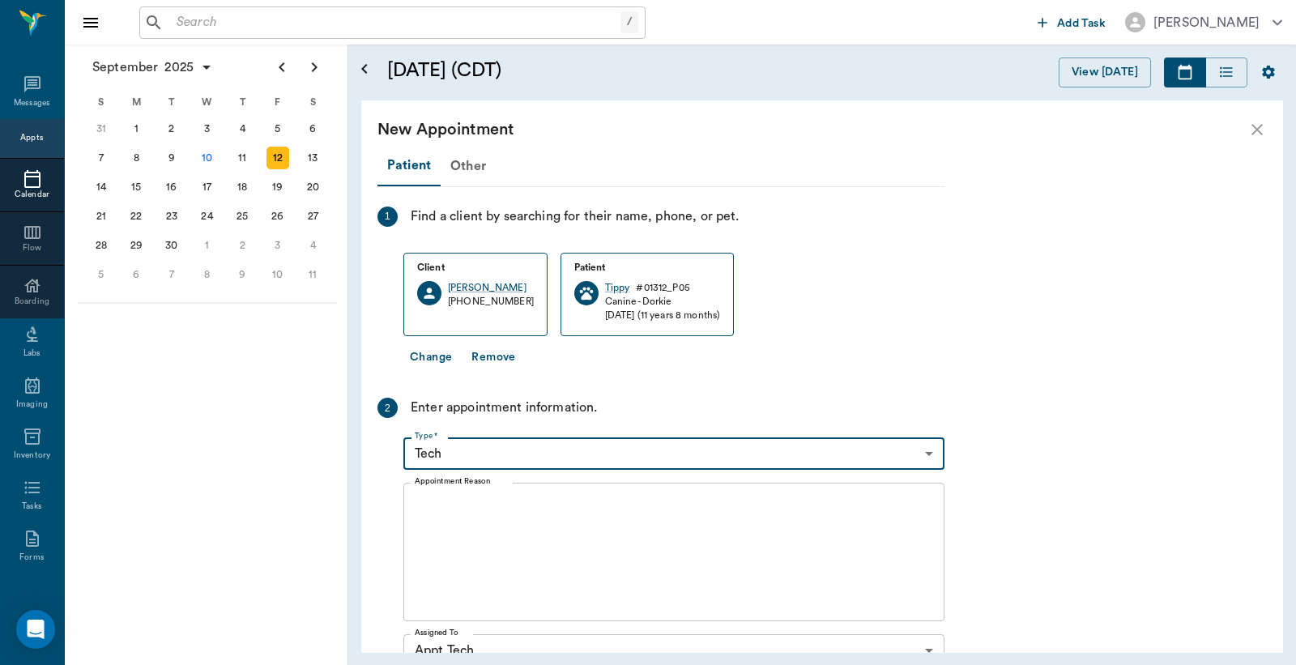
click at [421, 500] on textarea "Appointment Reason" at bounding box center [674, 553] width 519 height 112
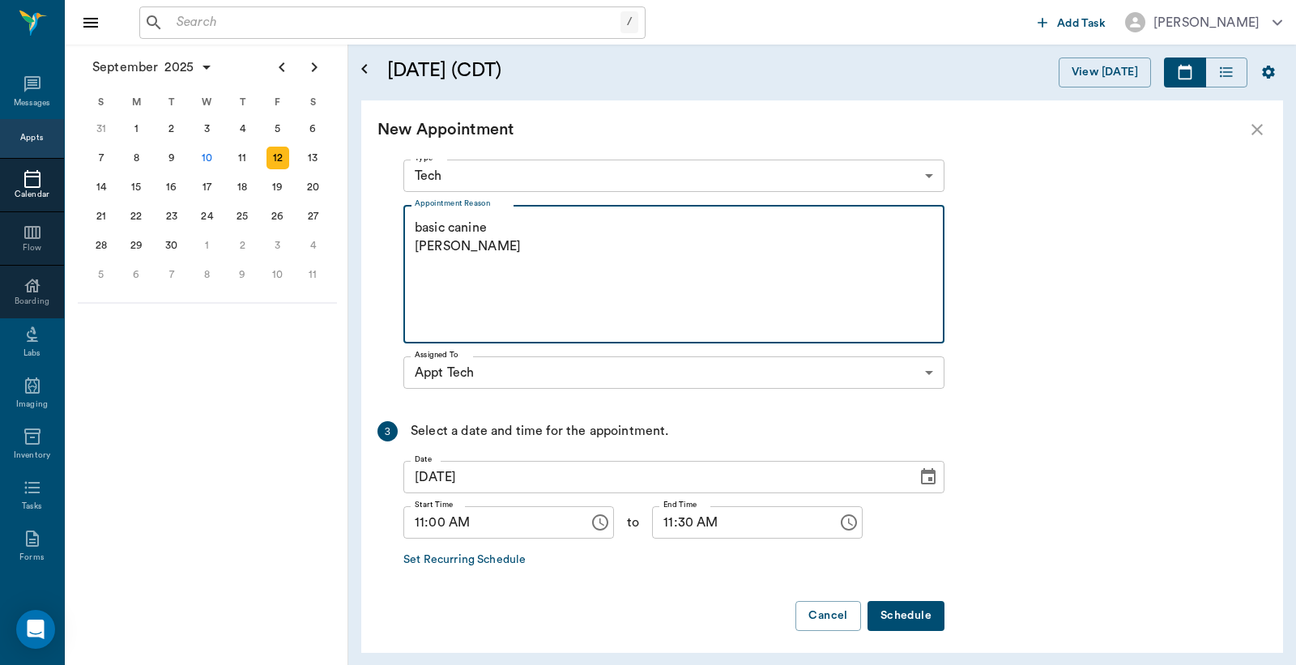
scroll to position [284, 0]
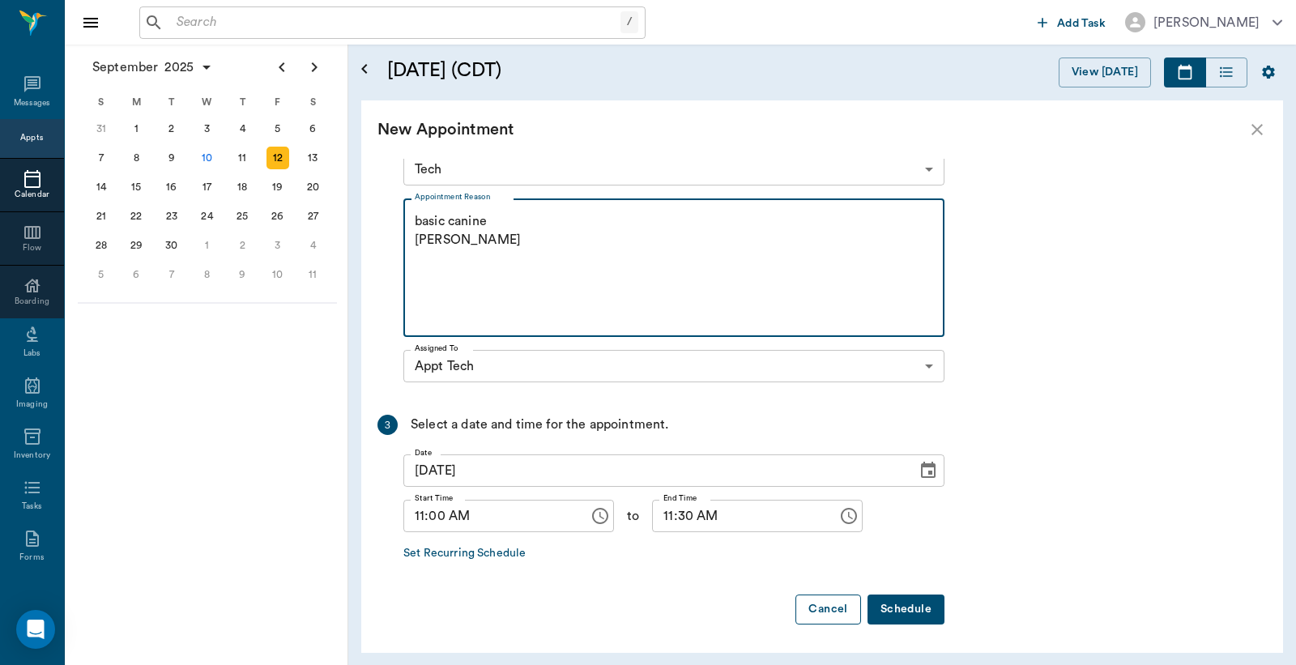
type textarea "basic canine Christy"
click at [822, 609] on button "Cancel" at bounding box center [828, 610] width 65 height 30
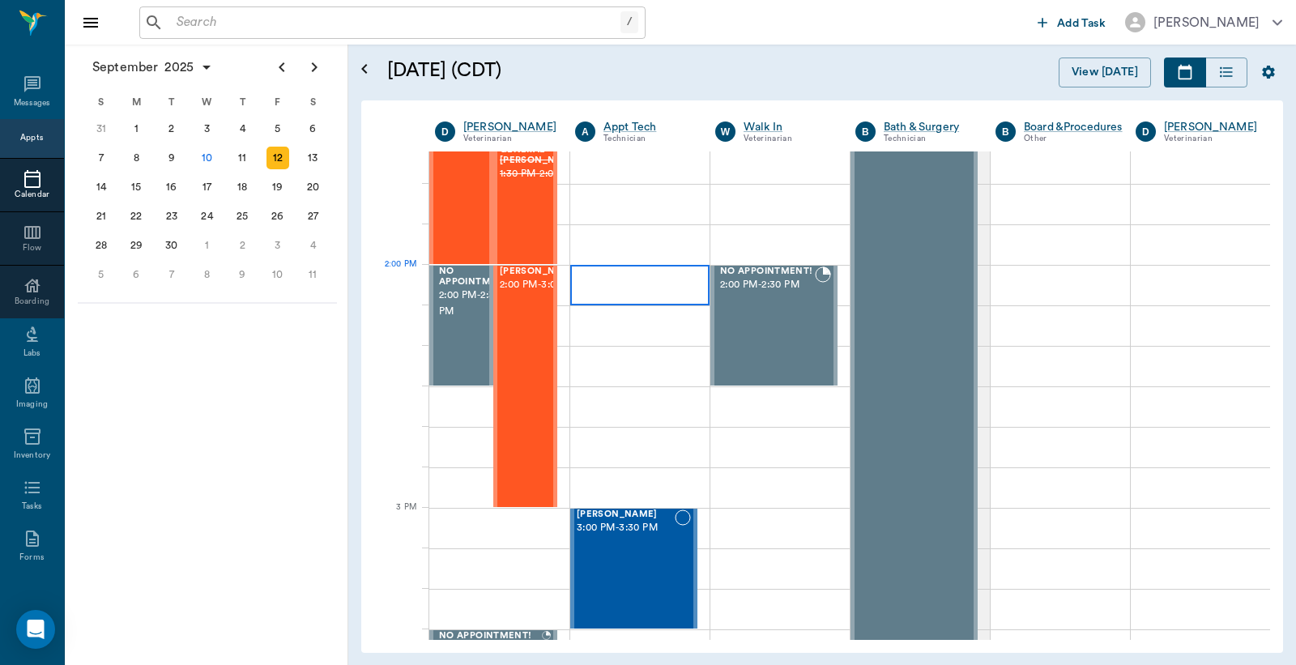
scroll to position [1440, 0]
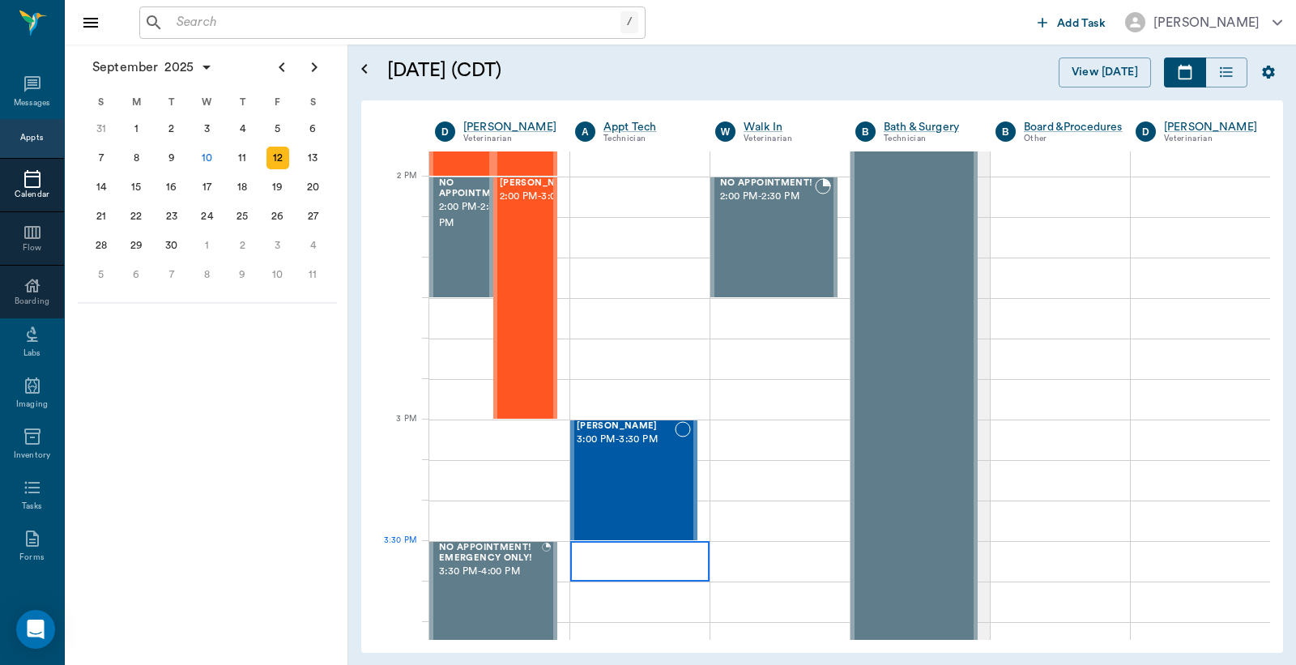
click at [608, 549] on div at bounding box center [639, 561] width 139 height 41
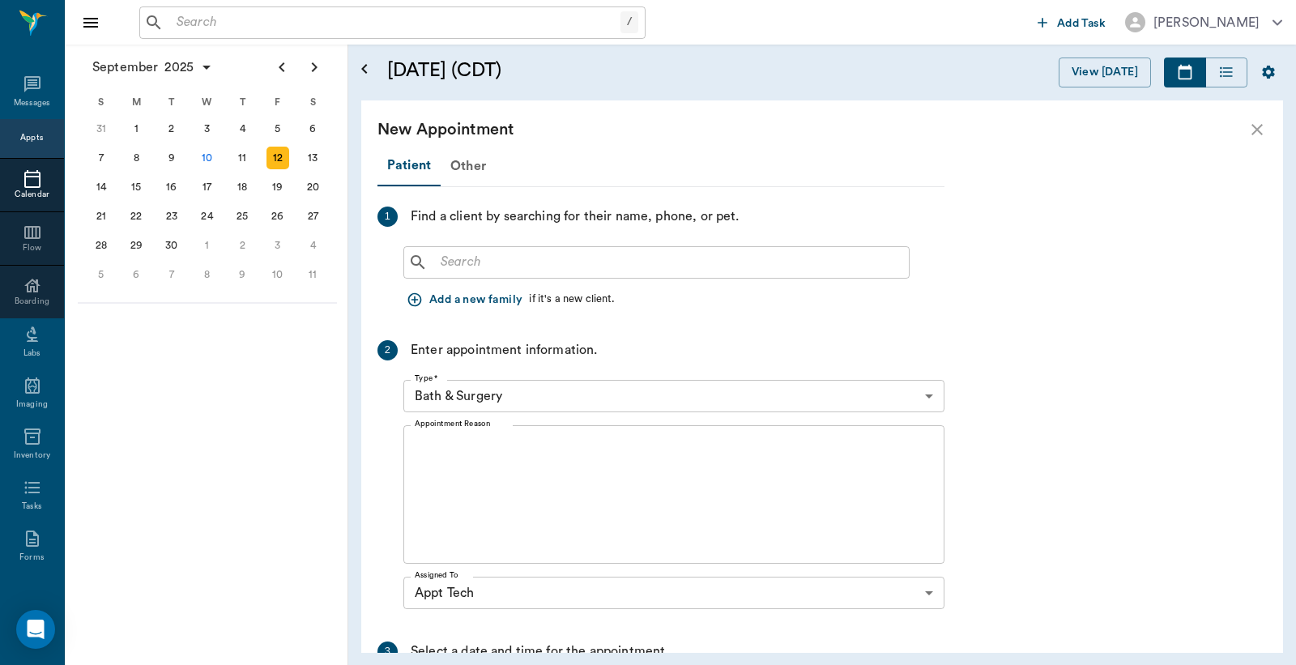
click at [442, 265] on input "text" at bounding box center [668, 262] width 468 height 23
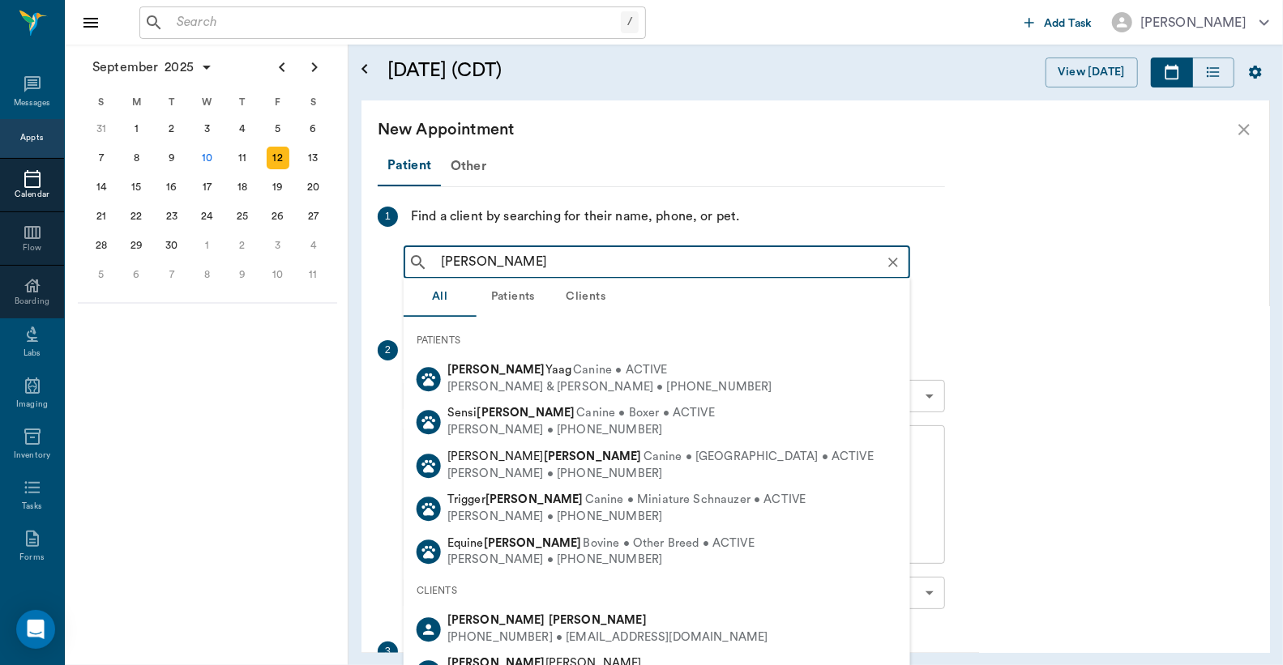
click at [530, 627] on div "Stacey Strickland" at bounding box center [607, 621] width 321 height 17
type input "Stacey Strick"
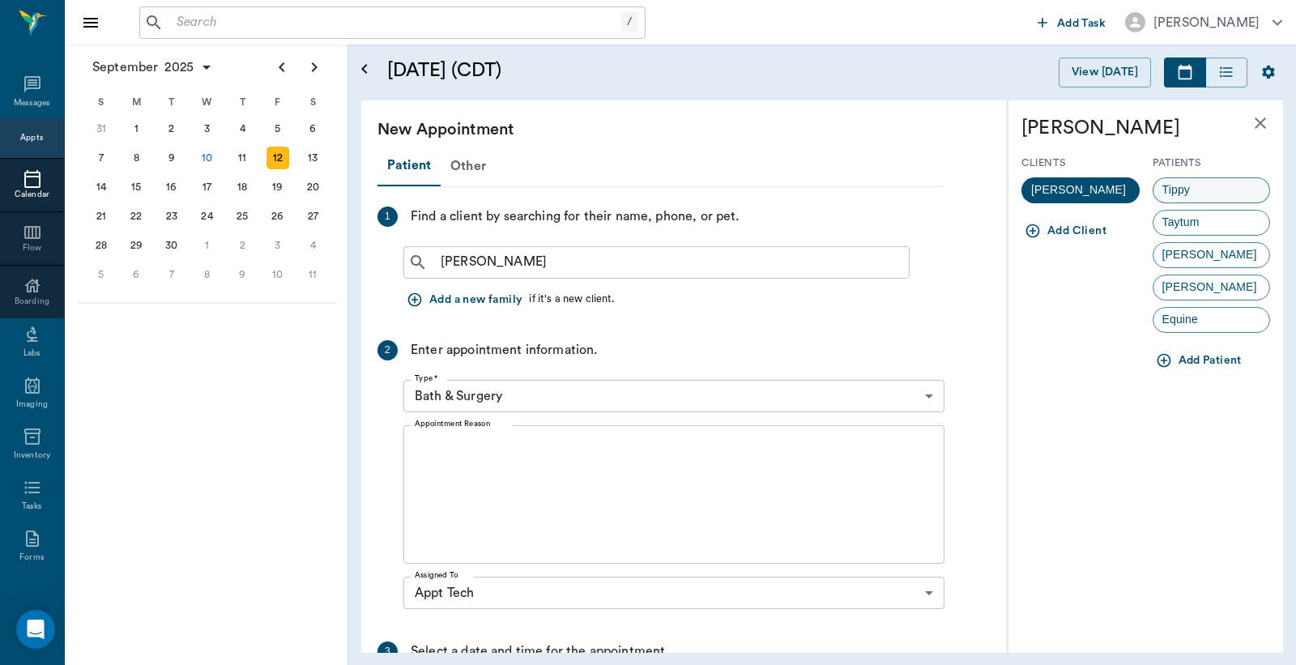
click at [1203, 190] on div "Tippy" at bounding box center [1212, 190] width 118 height 26
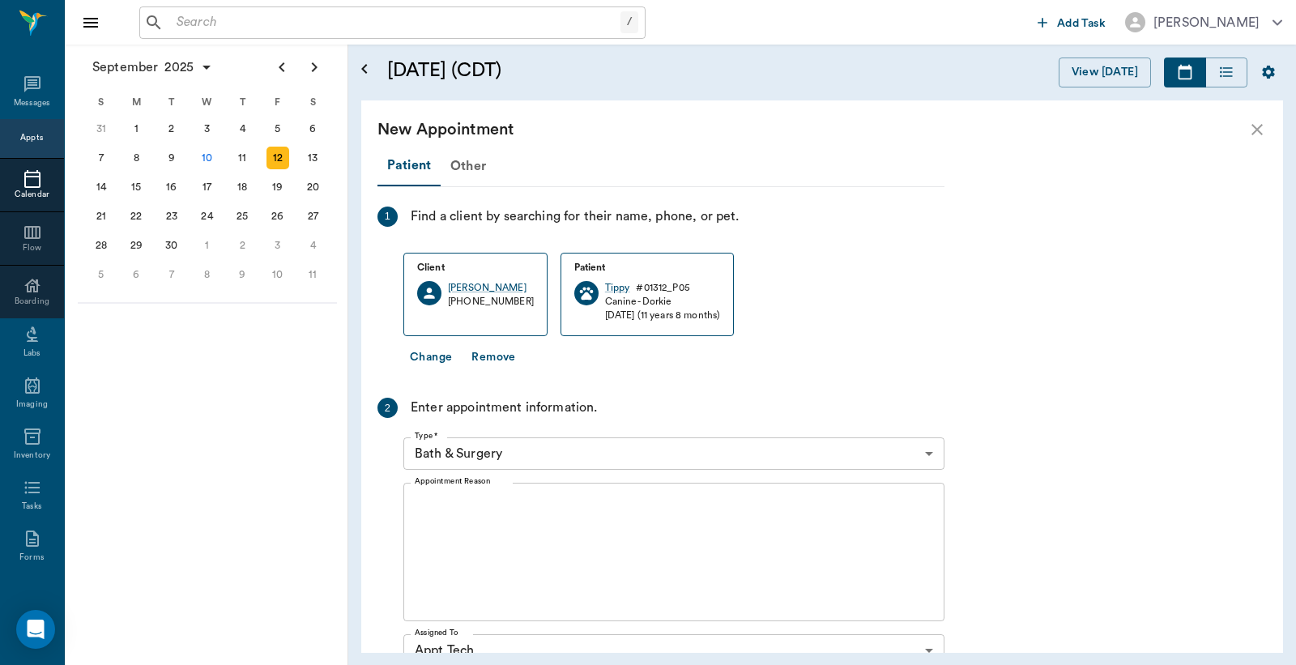
click at [929, 454] on body "/ ​ Add Task Dr. Bert Ellsworth Nectar Messages Appts Calendar Flow Boarding La…" at bounding box center [648, 332] width 1296 height 665
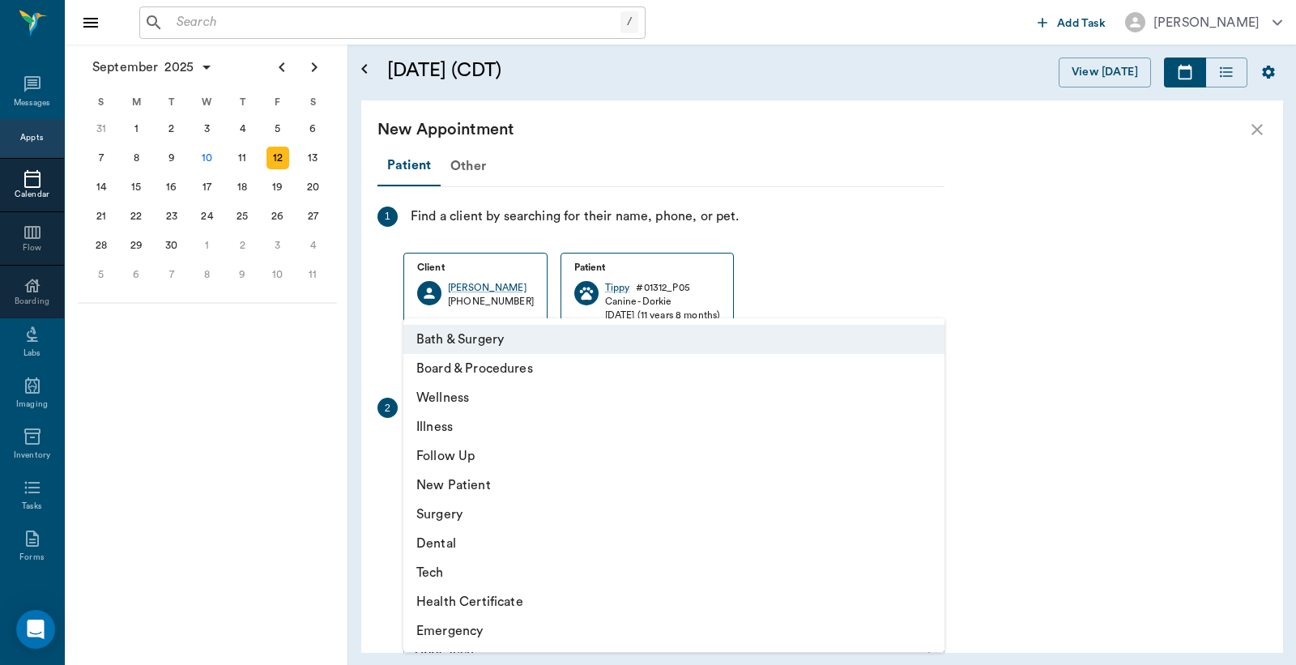
click at [455, 573] on li "Tech" at bounding box center [673, 572] width 541 height 29
type input "65d2be4f46e3a538d89b8c1a"
type input "04:00 PM"
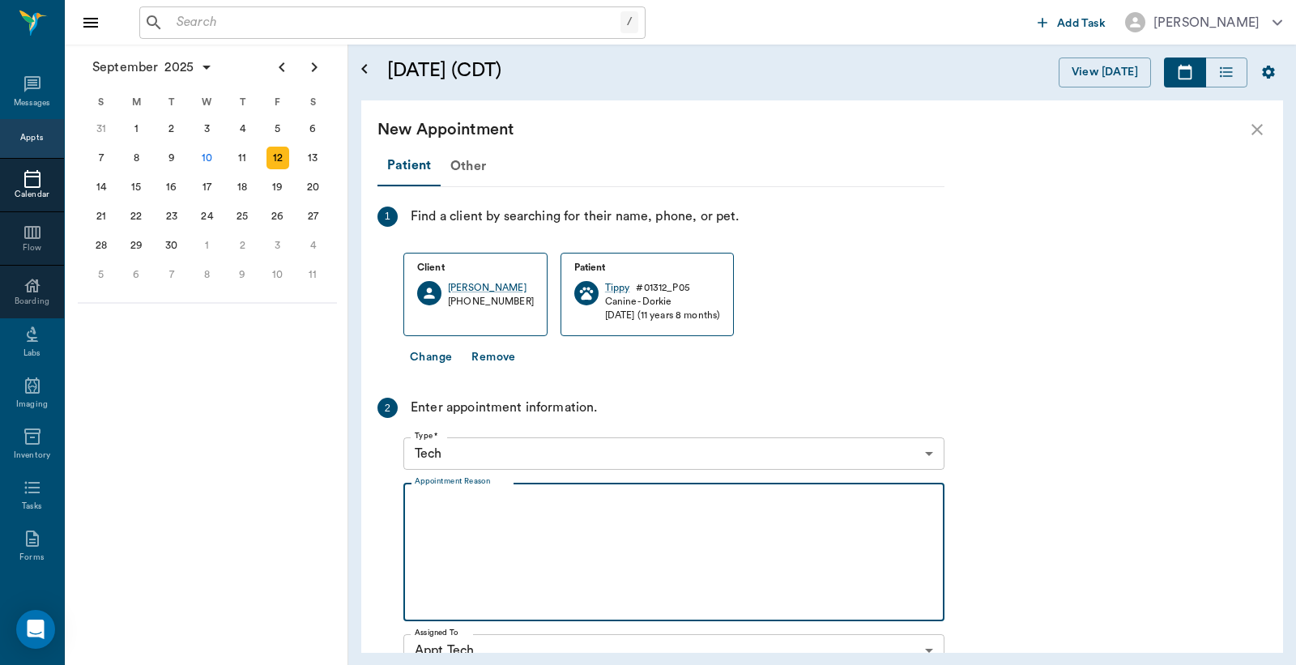
click at [422, 503] on textarea "Appointment Reason" at bounding box center [674, 553] width 519 height 112
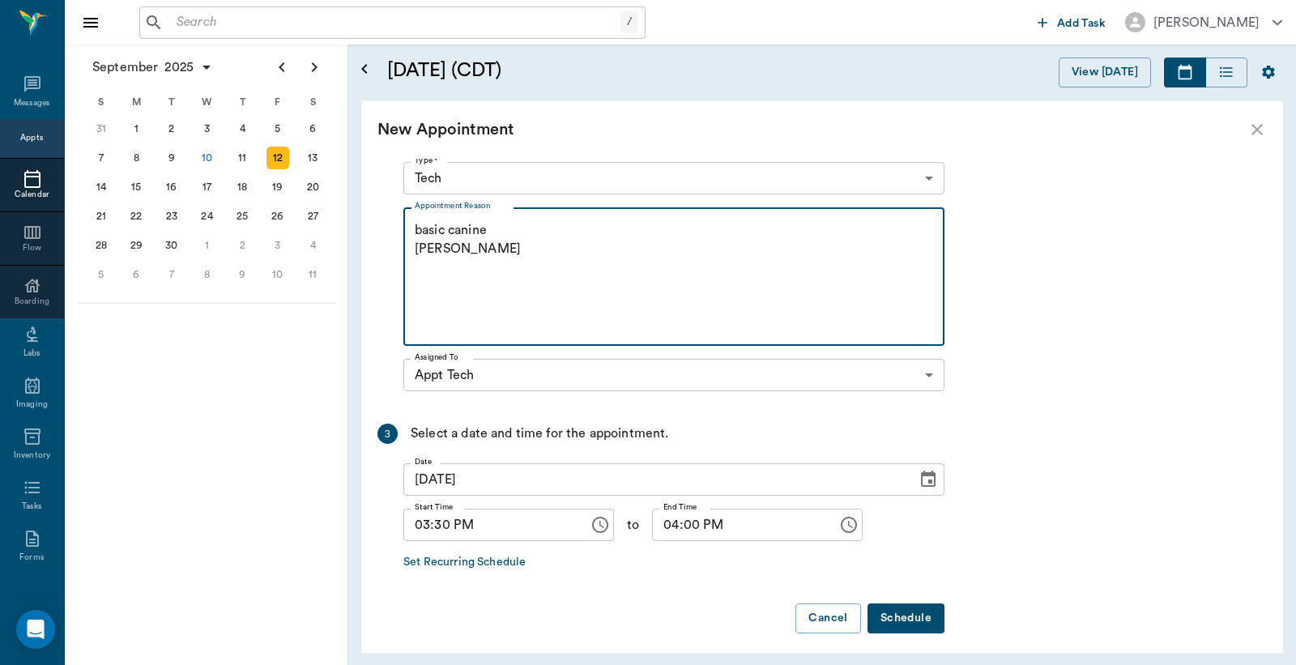
scroll to position [284, 0]
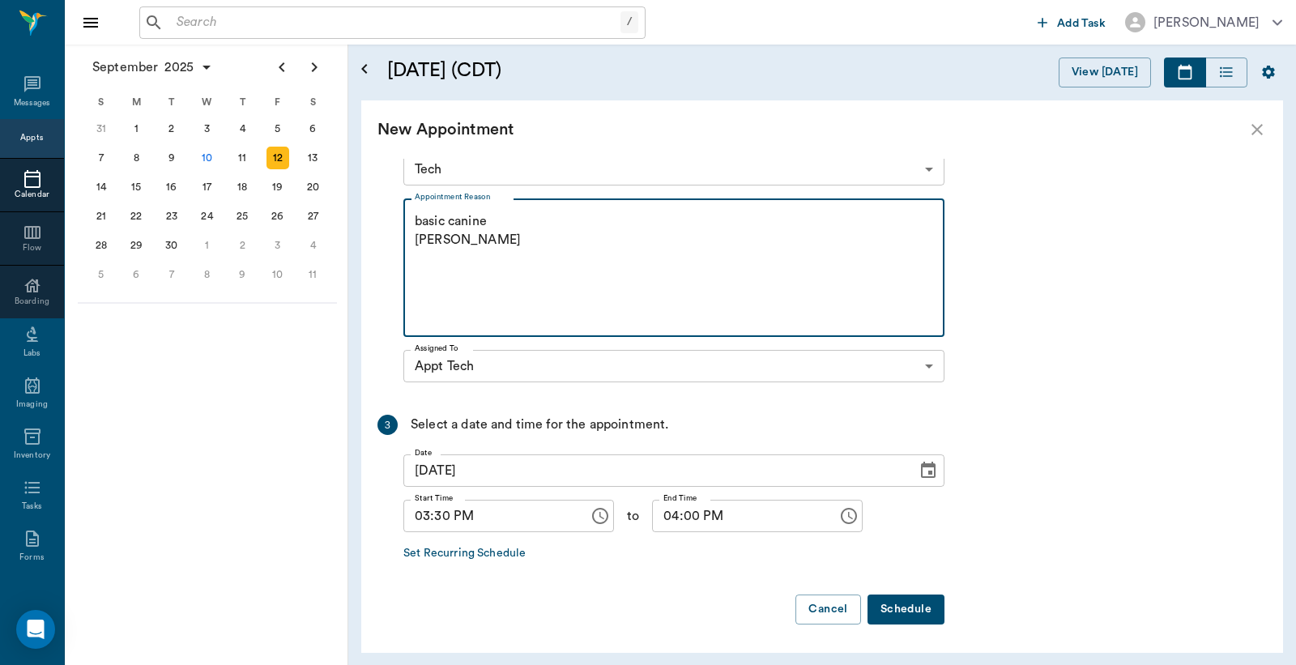
type textarea "basic canine Christy"
click at [910, 610] on button "Schedule" at bounding box center [906, 610] width 77 height 30
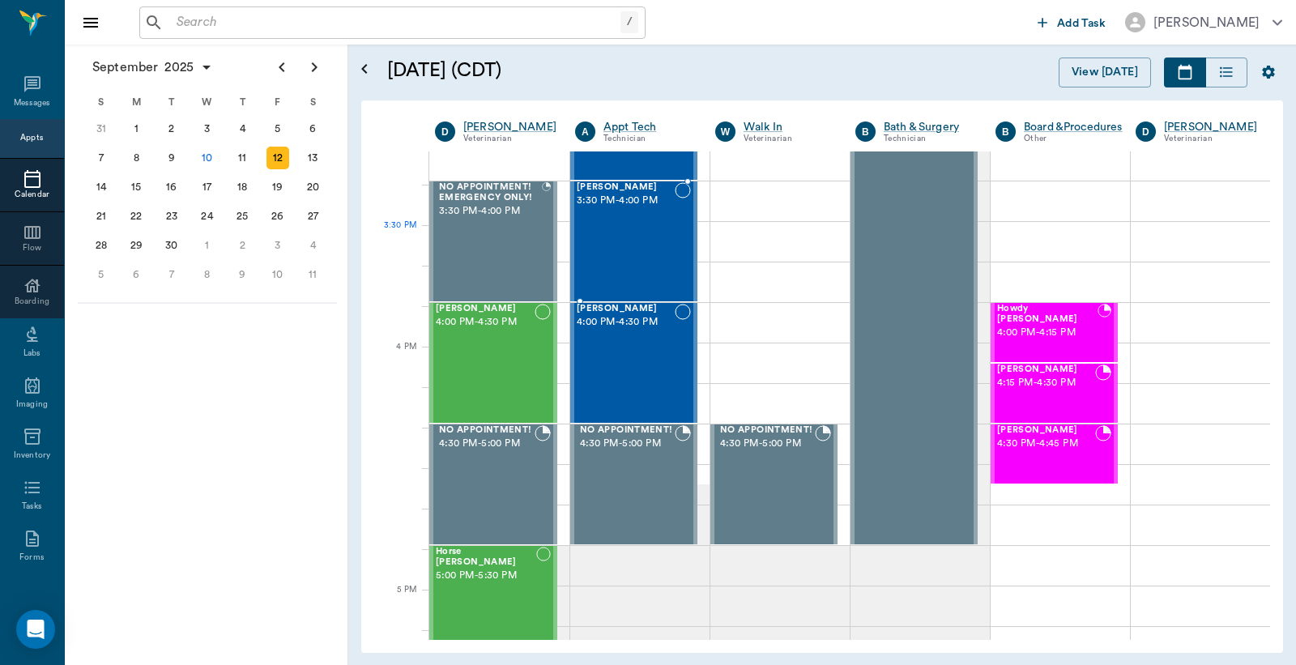
scroll to position [1680, 0]
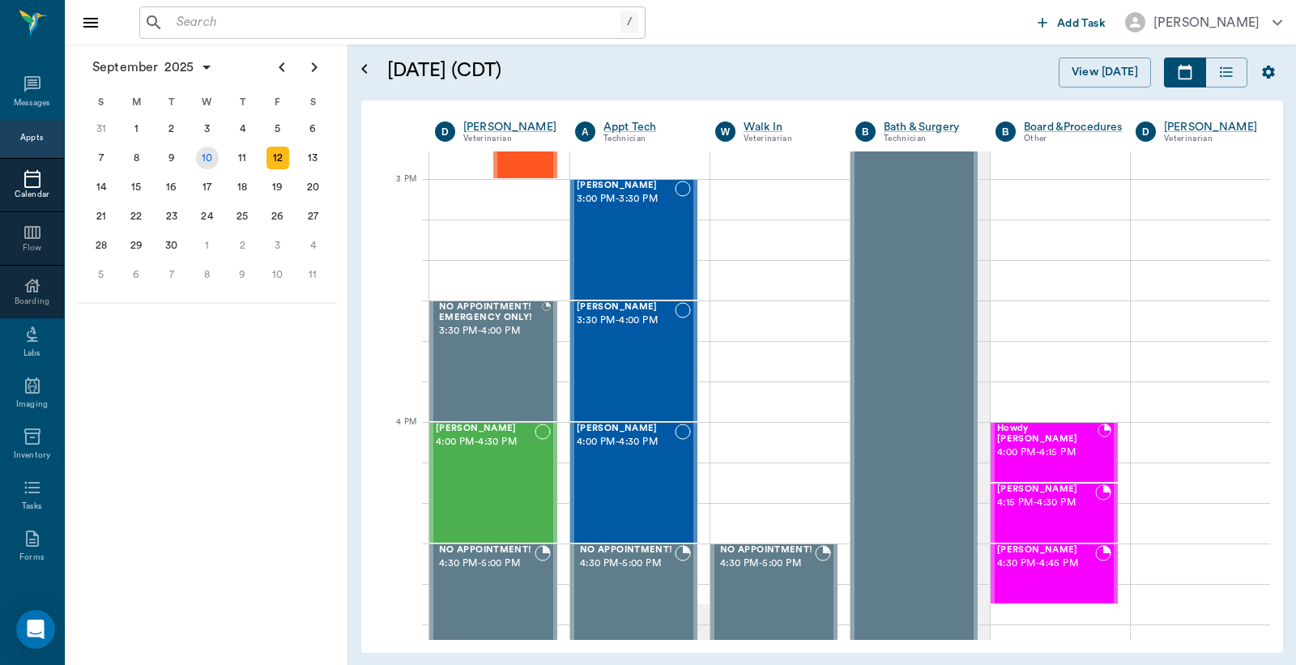
click at [208, 157] on div "10" at bounding box center [207, 158] width 23 height 23
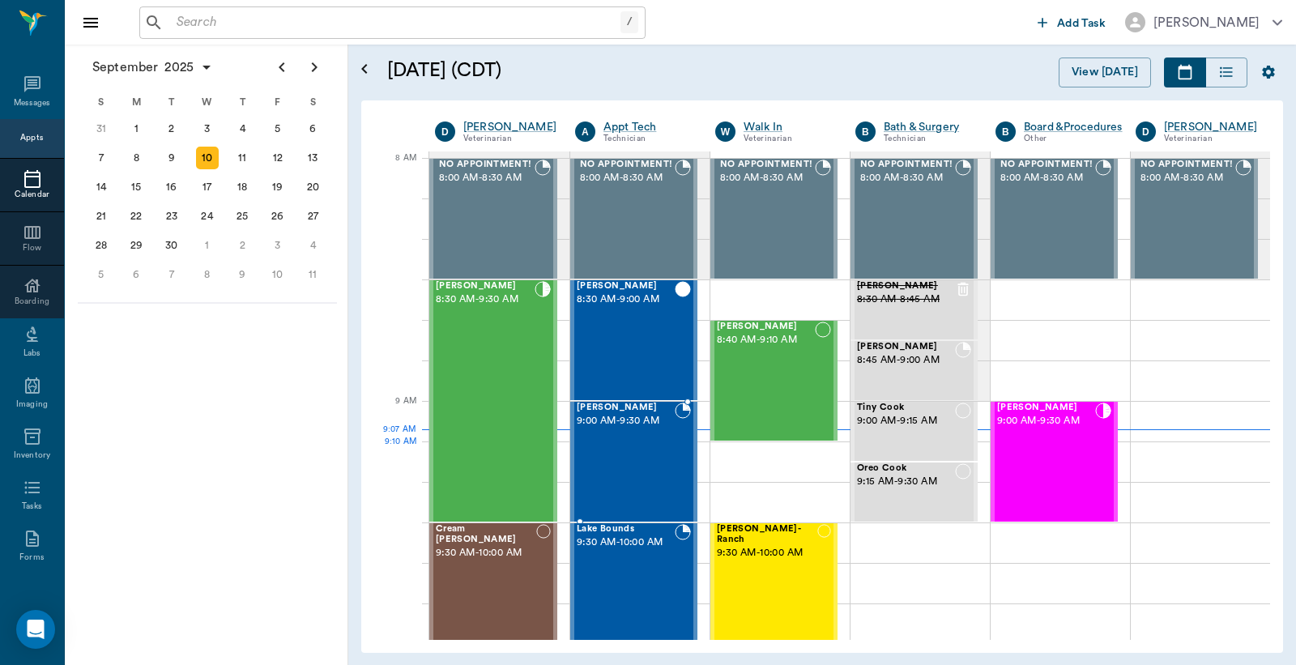
click at [647, 455] on div "Stormy Giesler 9:00 AM - 9:30 AM" at bounding box center [626, 462] width 98 height 118
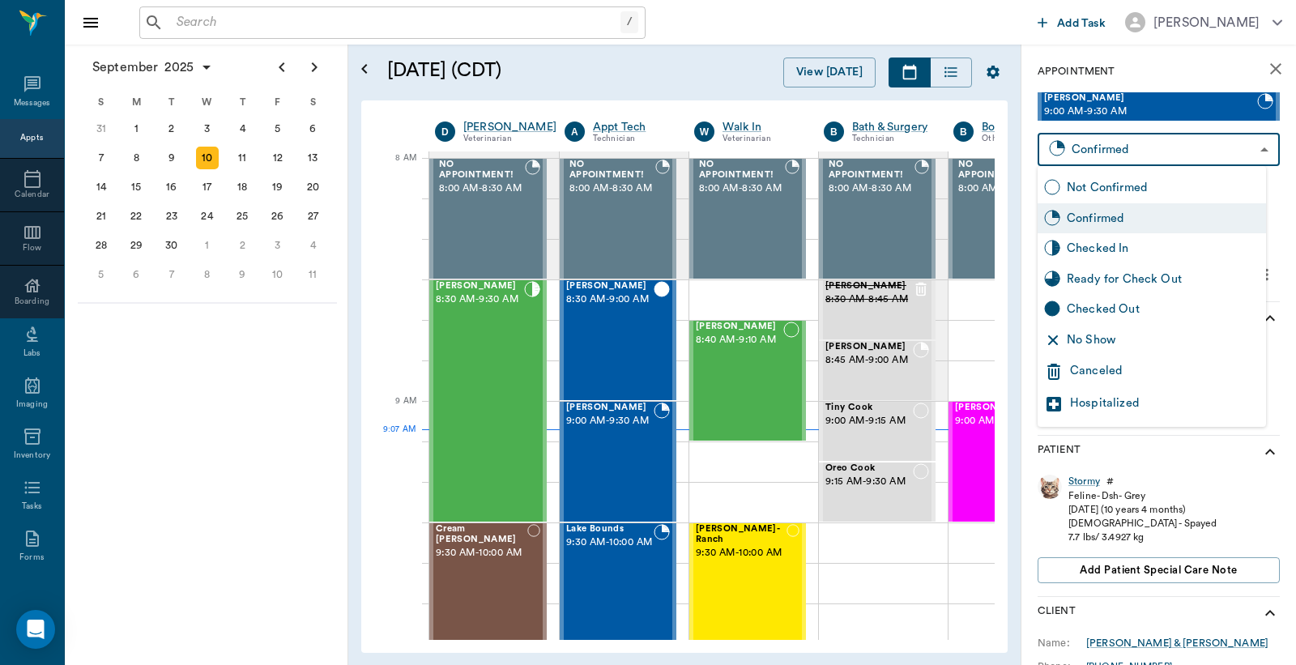
click at [1116, 144] on body "/ ​ Add Task Dr. Bert Ellsworth Nectar Messages Appts Calendar Flow Boarding La…" at bounding box center [648, 332] width 1296 height 665
click at [1090, 249] on div "Checked In" at bounding box center [1163, 249] width 193 height 18
type input "CHECKED_IN"
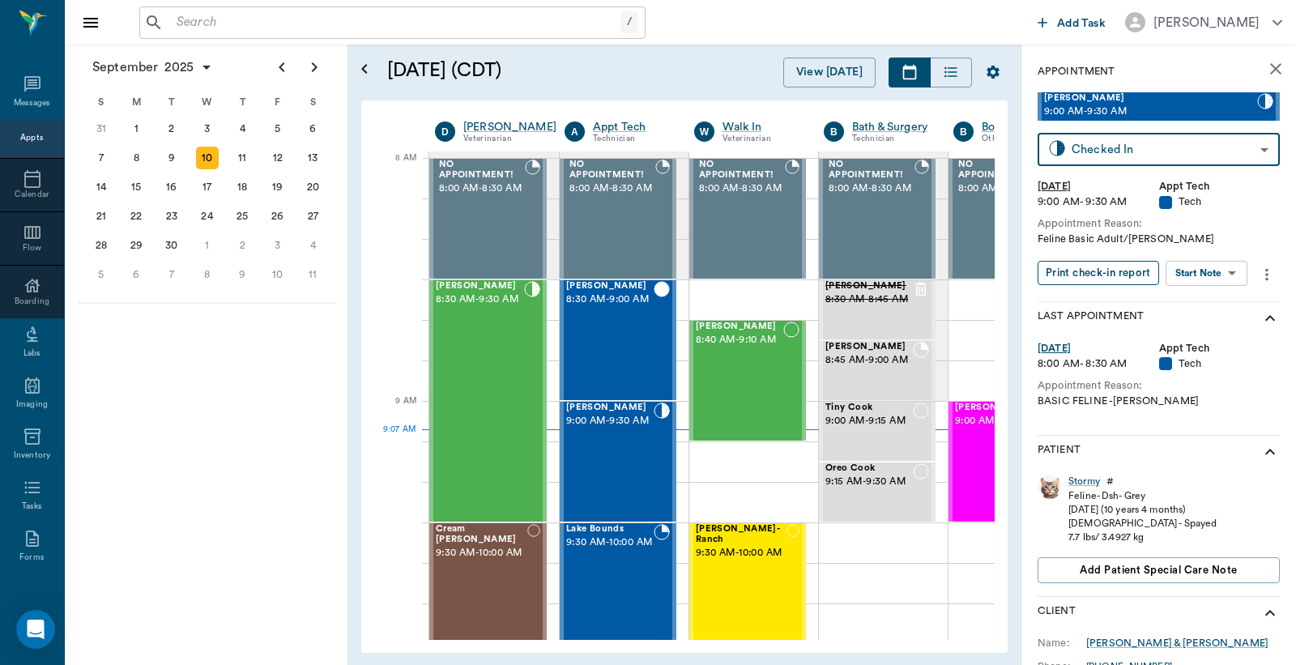
click at [1099, 280] on button "Print check-in report" at bounding box center [1099, 273] width 122 height 25
click at [1219, 569] on span "Add patient Special Care Note" at bounding box center [1158, 570] width 157 height 18
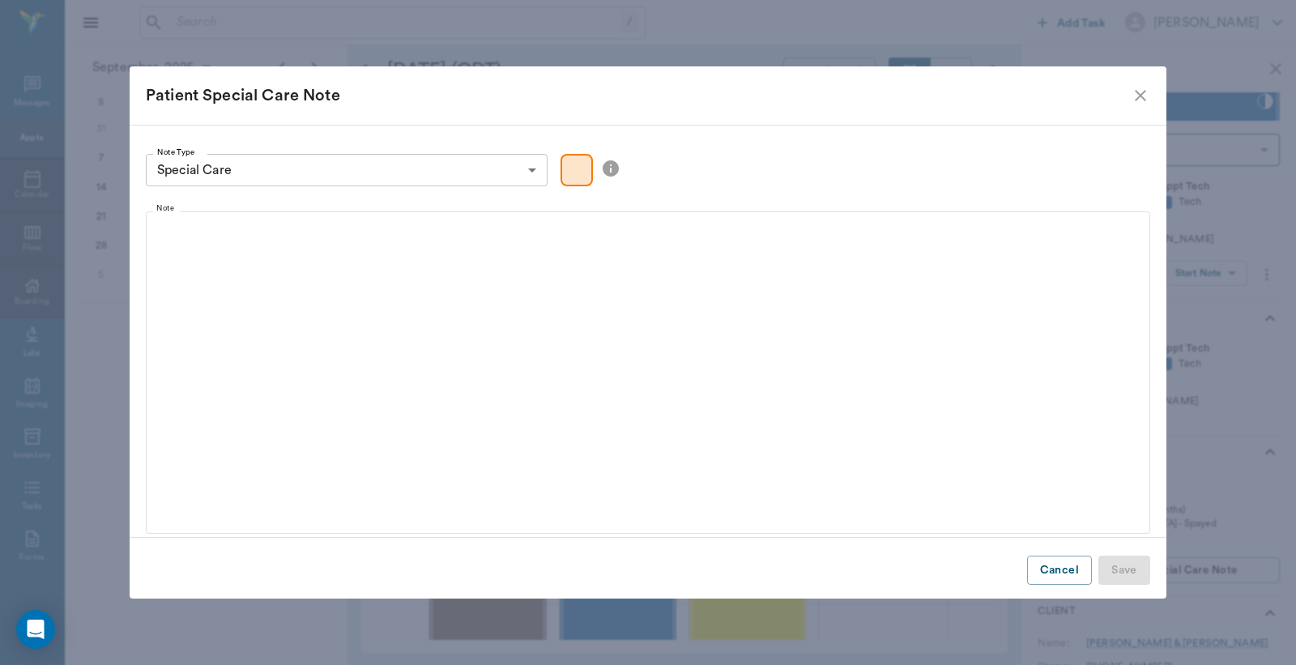
click at [433, 173] on body "/ ​ Add Task Dr. Bert Ellsworth Nectar Messages Appts Calendar Flow Boarding La…" at bounding box center [648, 332] width 1296 height 665
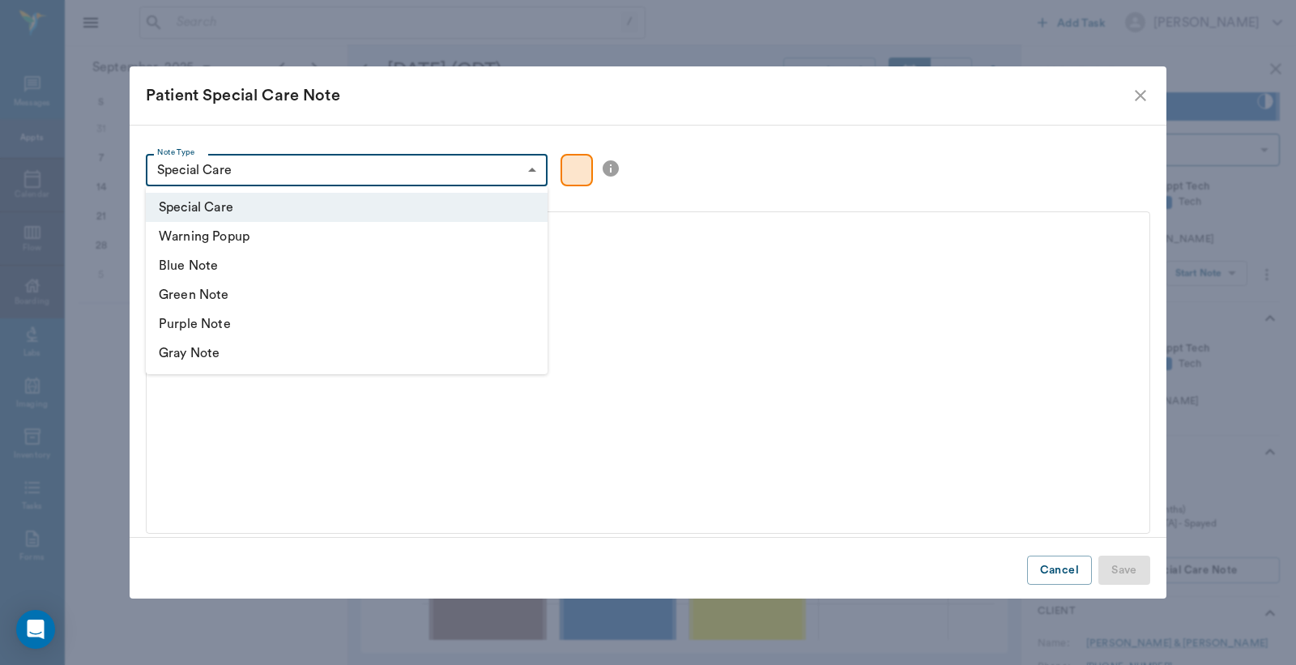
click at [229, 233] on li "Warning Popup" at bounding box center [347, 236] width 402 height 29
type input "warning"
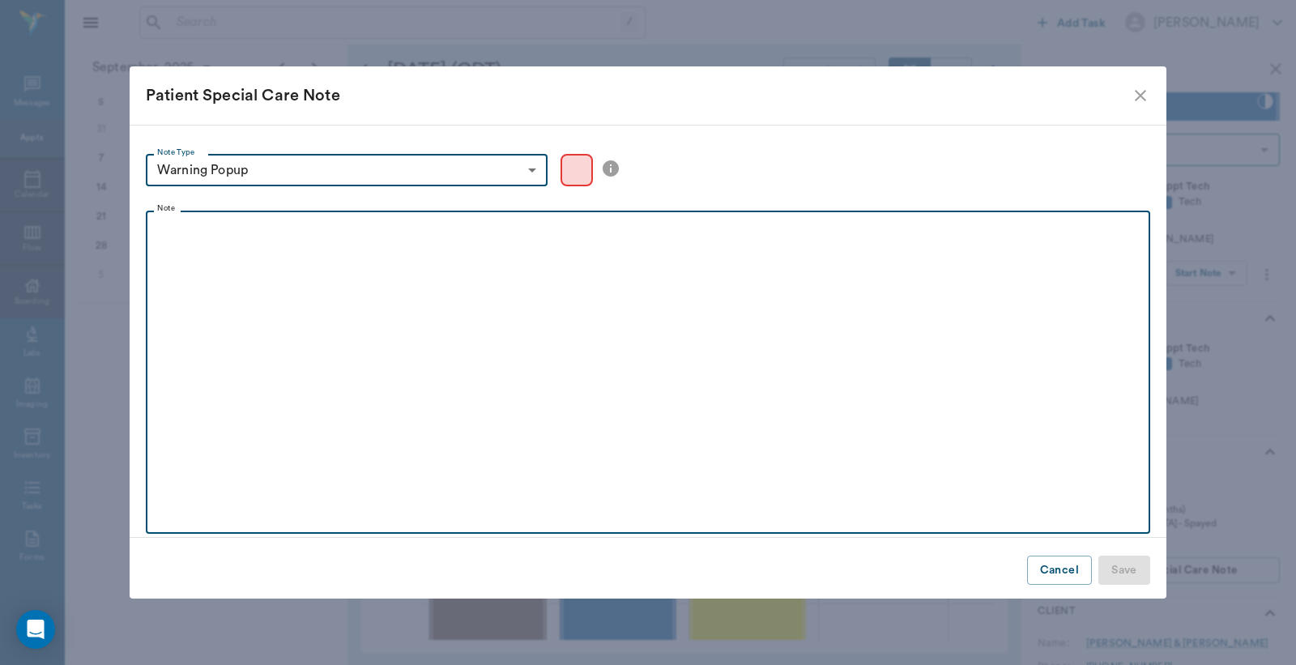
click at [280, 253] on div at bounding box center [648, 240] width 988 height 41
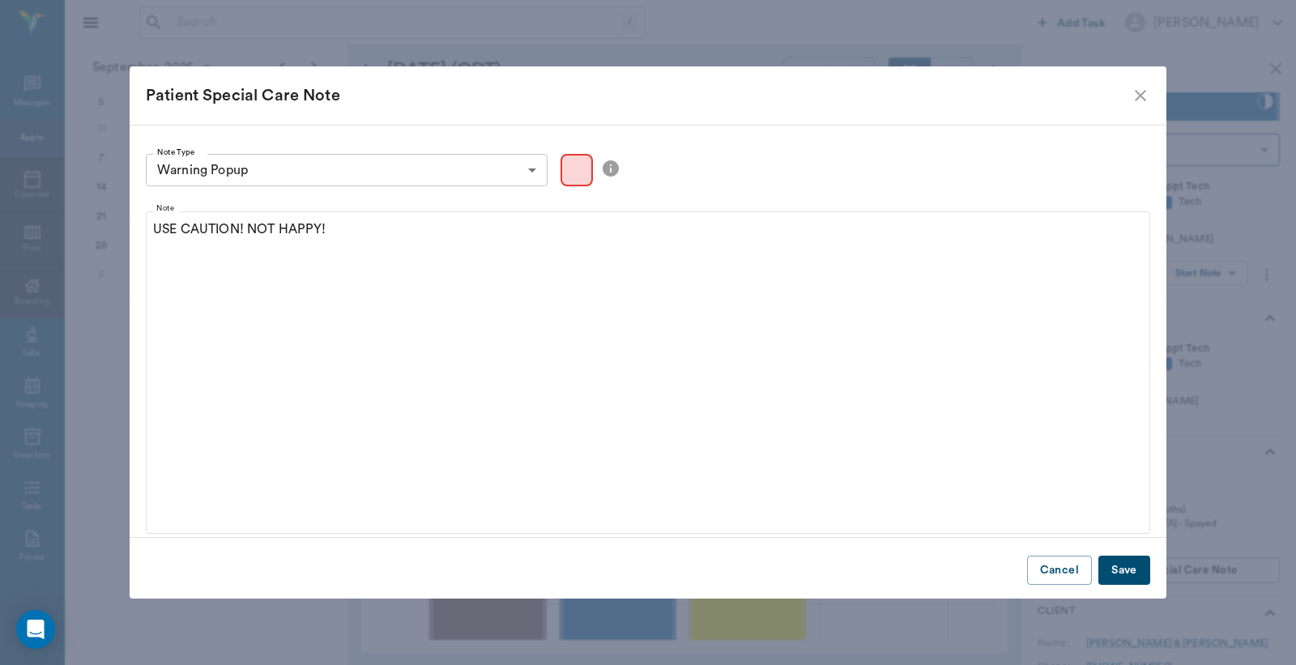
click at [1125, 557] on button "Save" at bounding box center [1125, 571] width 52 height 30
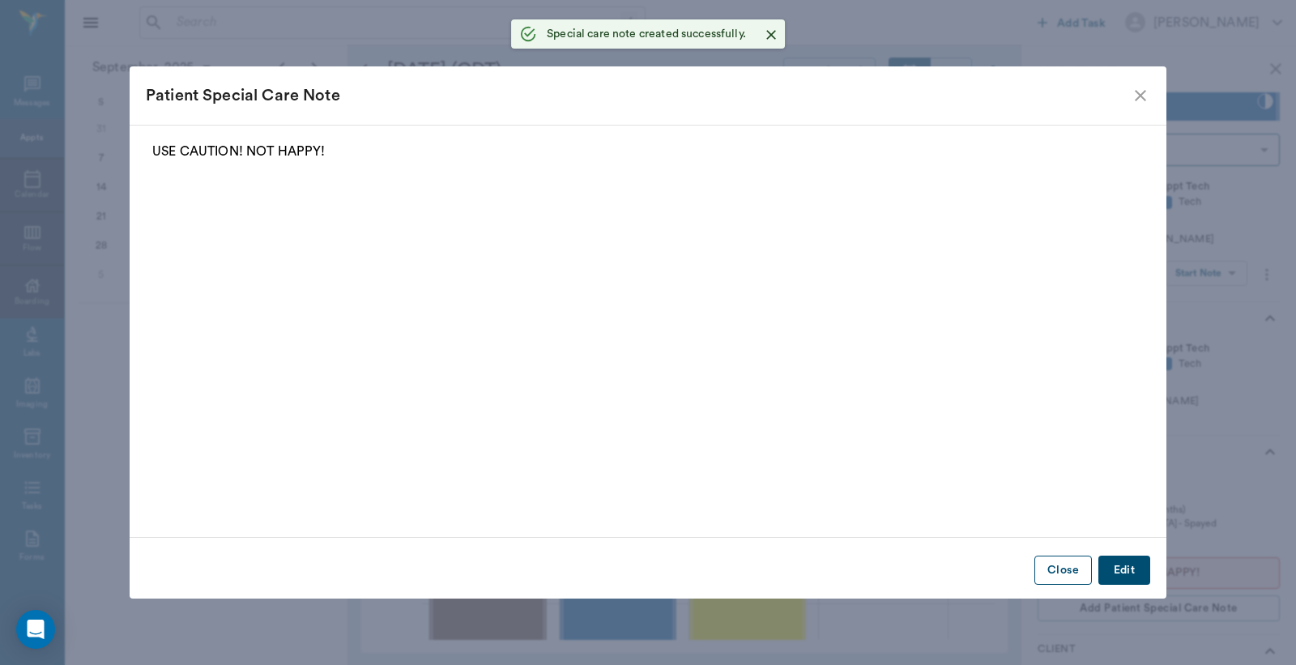
click at [1073, 563] on button "Close" at bounding box center [1064, 571] width 58 height 30
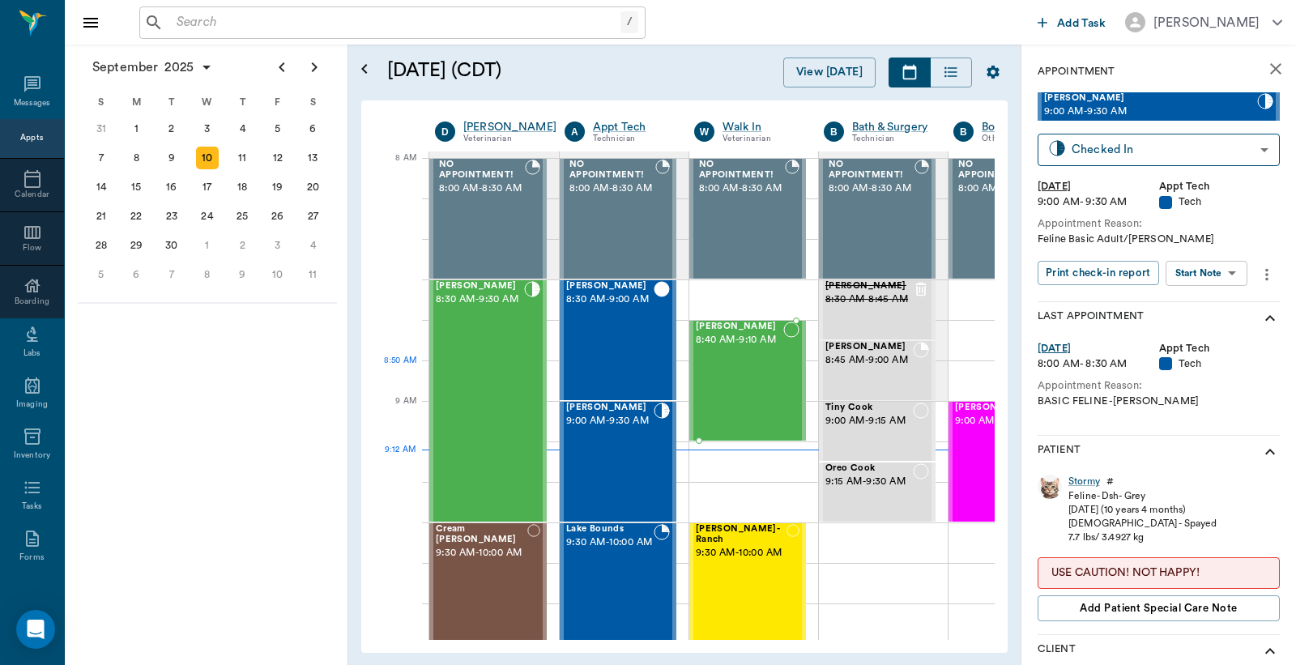
drag, startPoint x: 744, startPoint y: 377, endPoint x: 1023, endPoint y: 239, distance: 311.6
click at [744, 377] on div "Drako Holt 8:40 AM - 9:10 AM" at bounding box center [740, 381] width 88 height 118
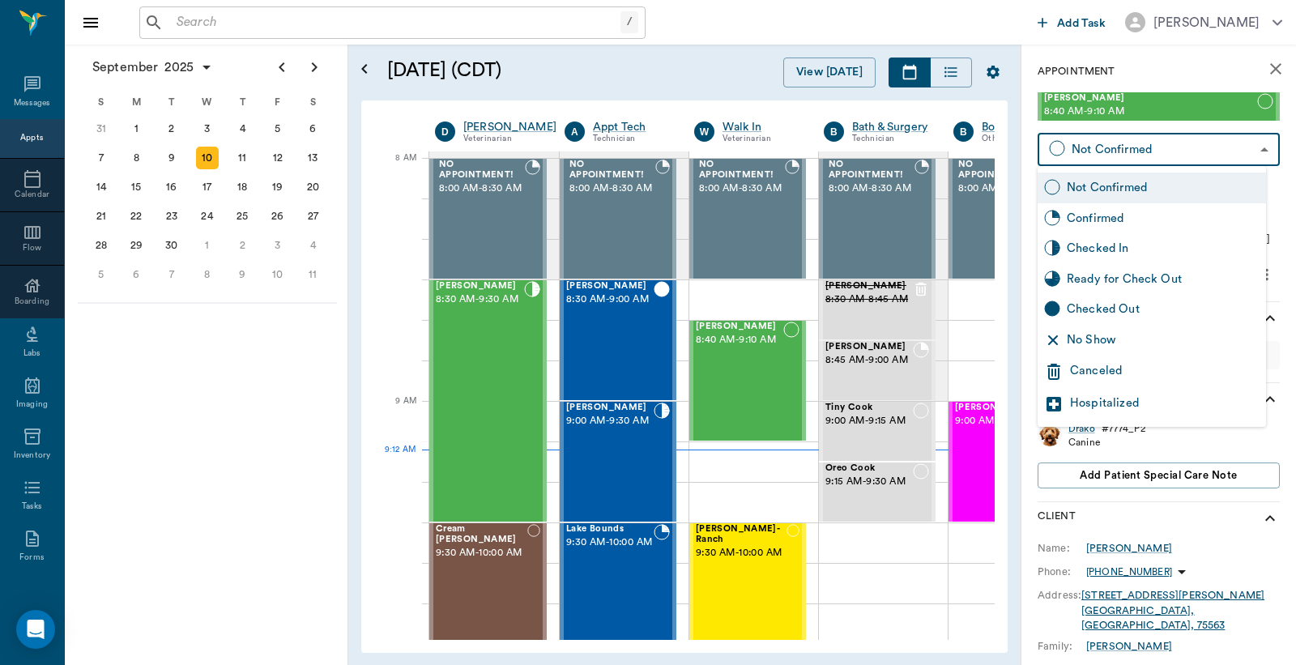
click at [1102, 155] on body "/ ​ Add Task Dr. Bert Ellsworth Nectar Messages Appts Calendar Flow Boarding La…" at bounding box center [648, 332] width 1296 height 665
click at [1080, 249] on div "Checked In" at bounding box center [1163, 249] width 193 height 18
type input "CHECKED_IN"
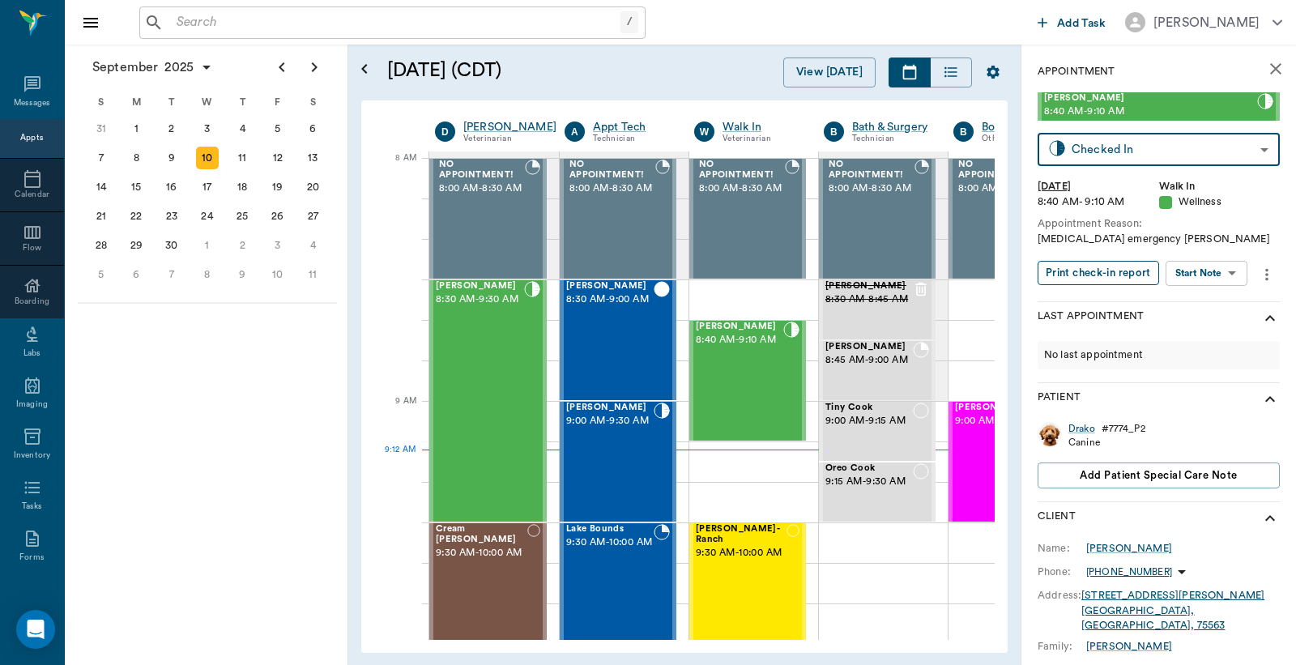
click at [1078, 268] on button "Print check-in report" at bounding box center [1099, 273] width 122 height 25
click at [489, 349] on div "[PERSON_NAME] 8:30 AM - 9:30 AM" at bounding box center [480, 401] width 88 height 240
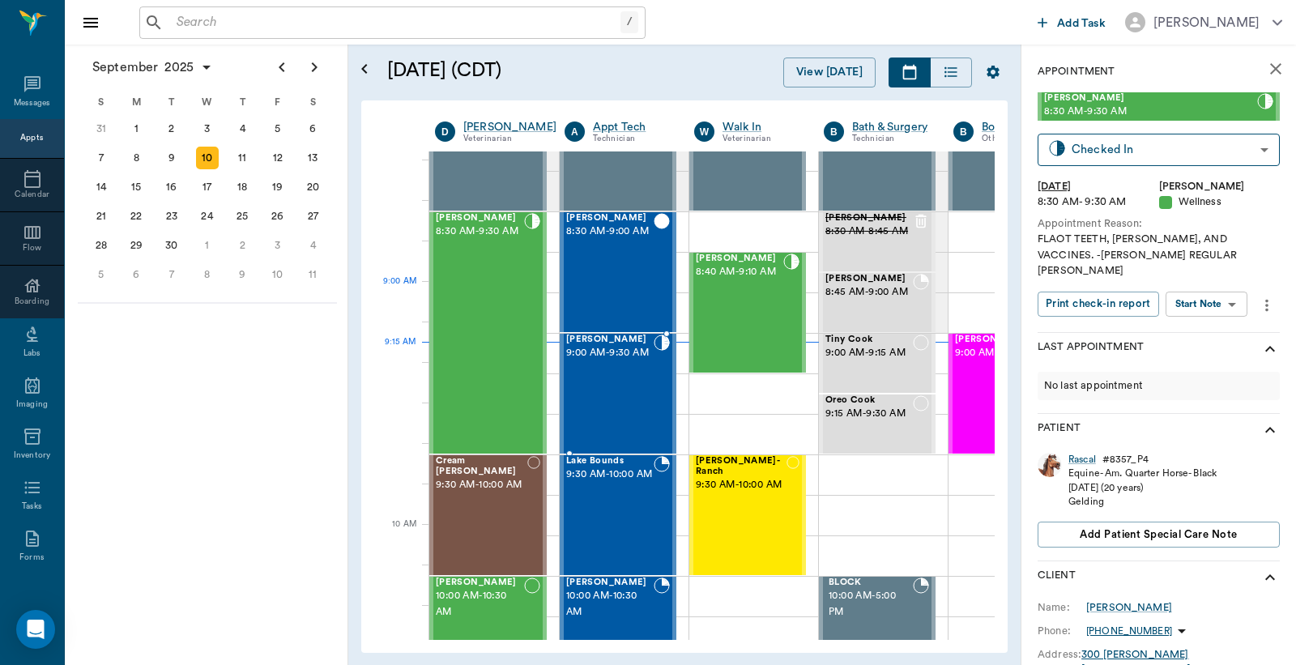
scroll to position [119, 0]
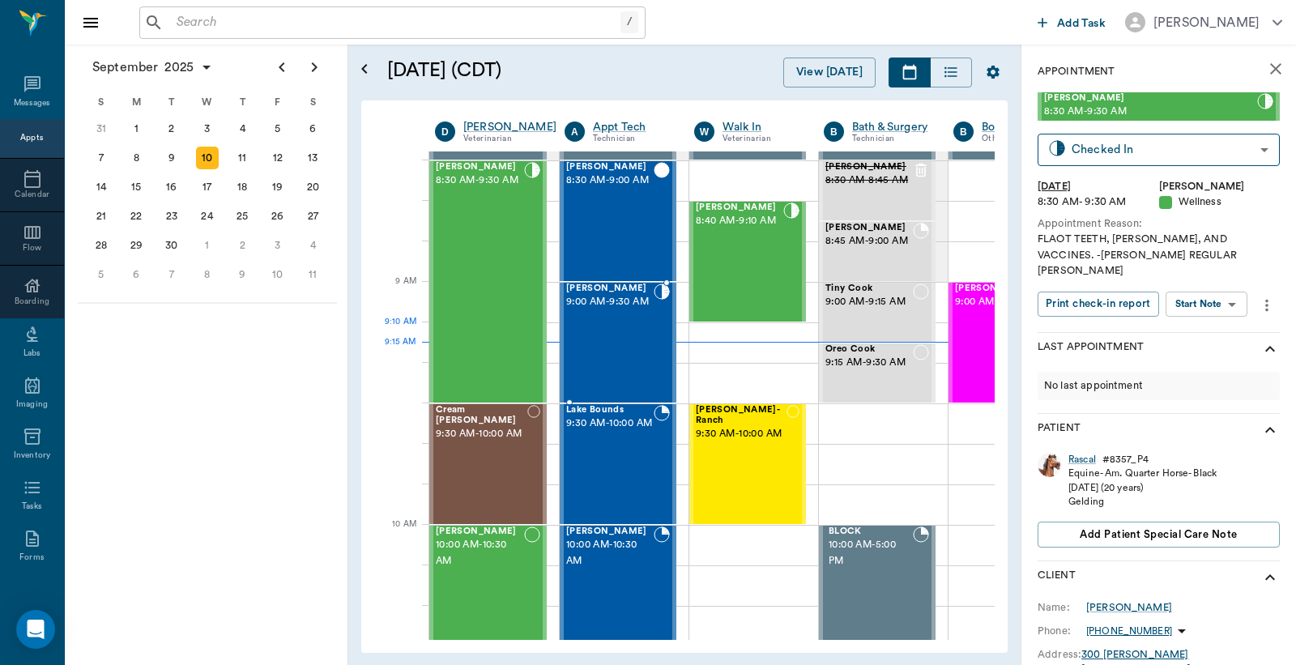
click at [610, 335] on div "Stormy Giesler 9:00 AM - 9:30 AM" at bounding box center [610, 343] width 88 height 118
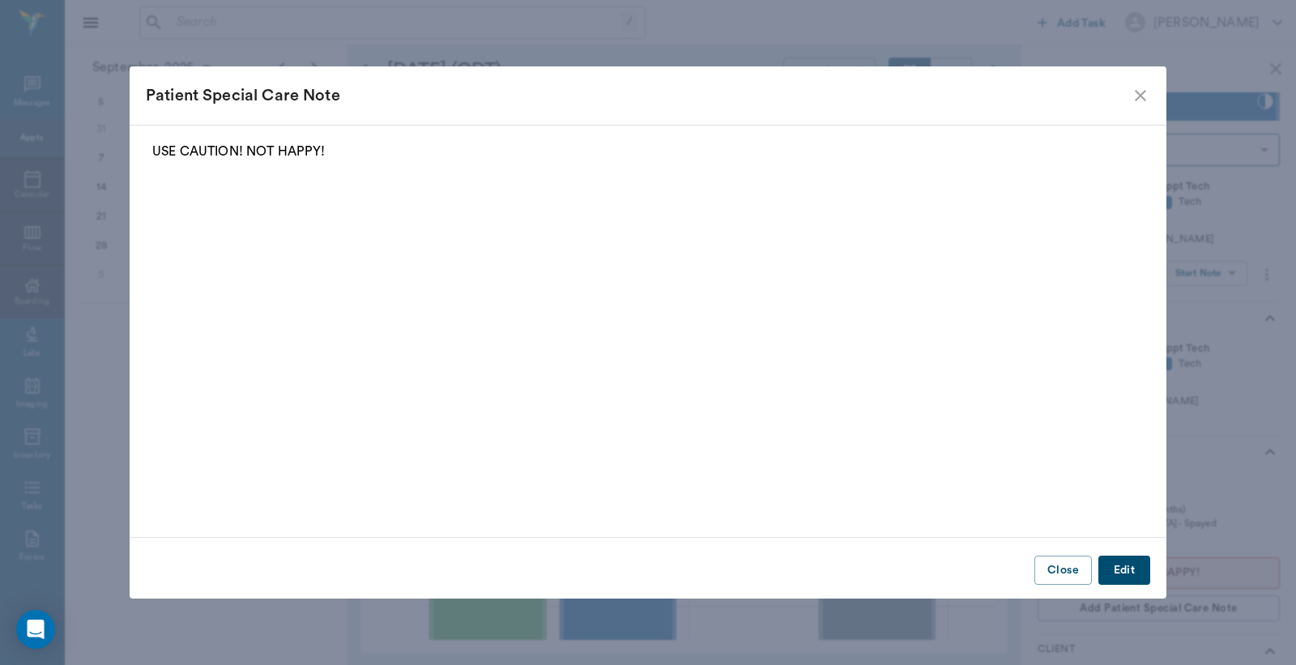
type input "READY_TO_CHECKOUT"
click at [1071, 573] on button "Close" at bounding box center [1064, 571] width 58 height 30
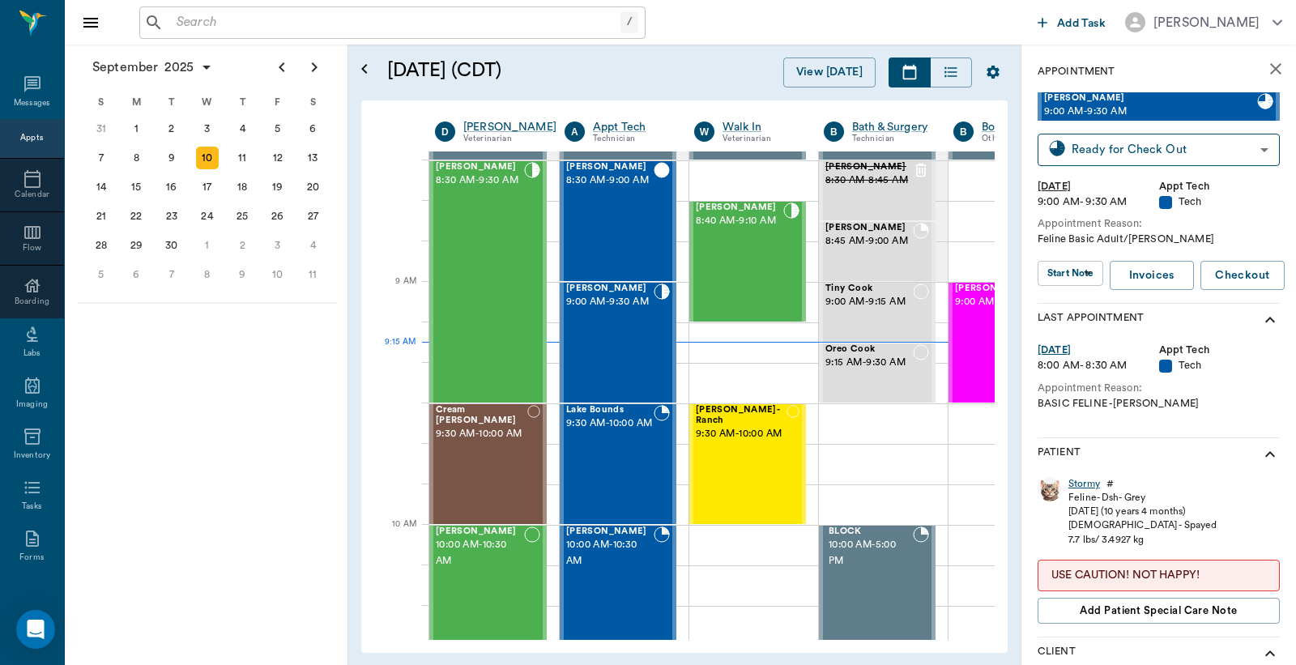
click at [1078, 484] on div "Stormy" at bounding box center [1085, 484] width 32 height 14
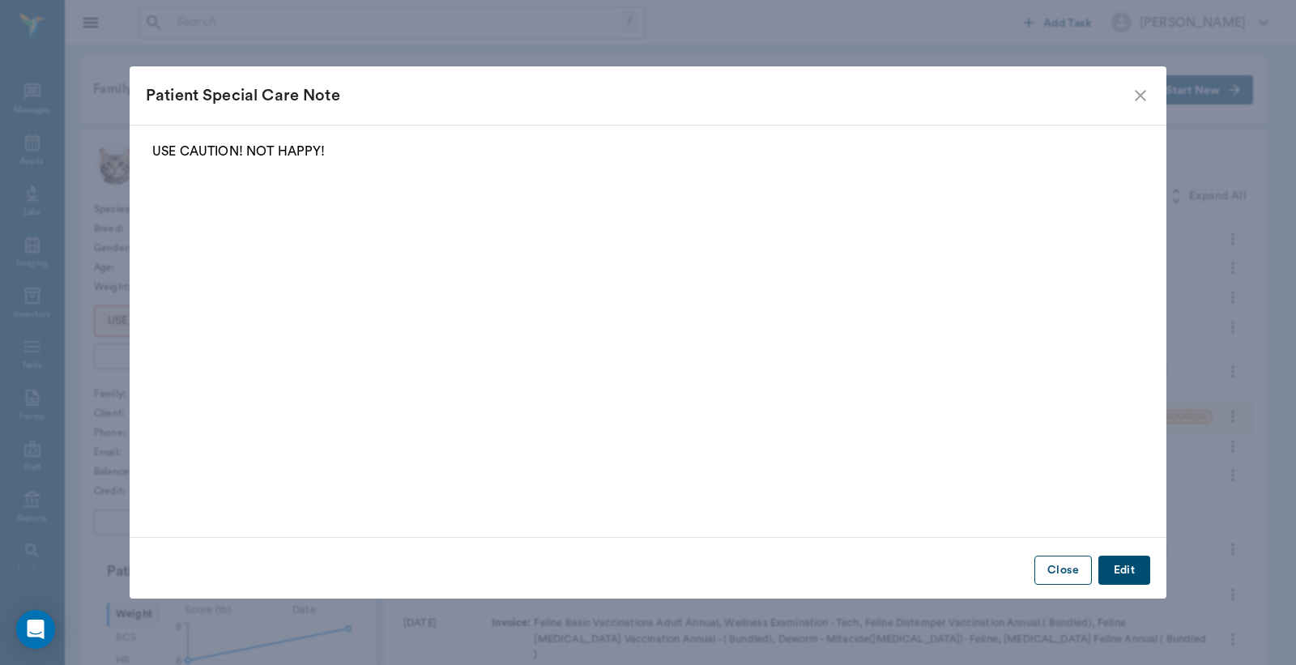
click at [1044, 575] on button "Close" at bounding box center [1064, 571] width 58 height 30
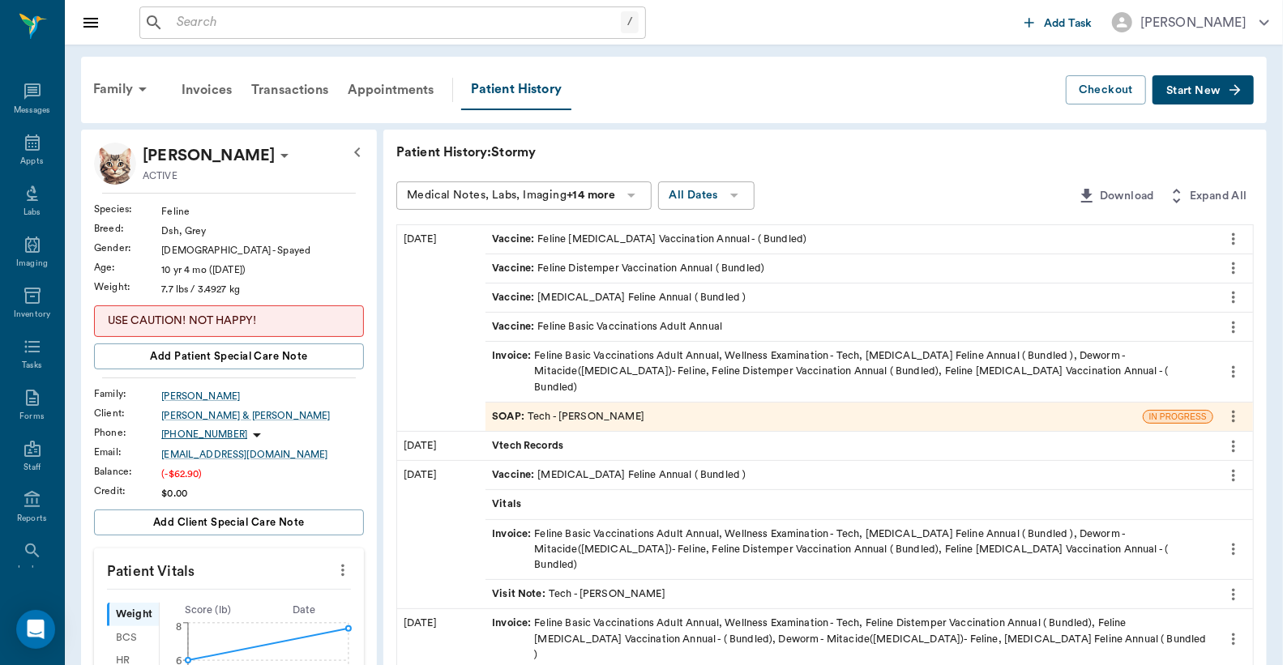
click at [590, 409] on div "SOAP : Tech - Julie Dickerson" at bounding box center [568, 416] width 152 height 15
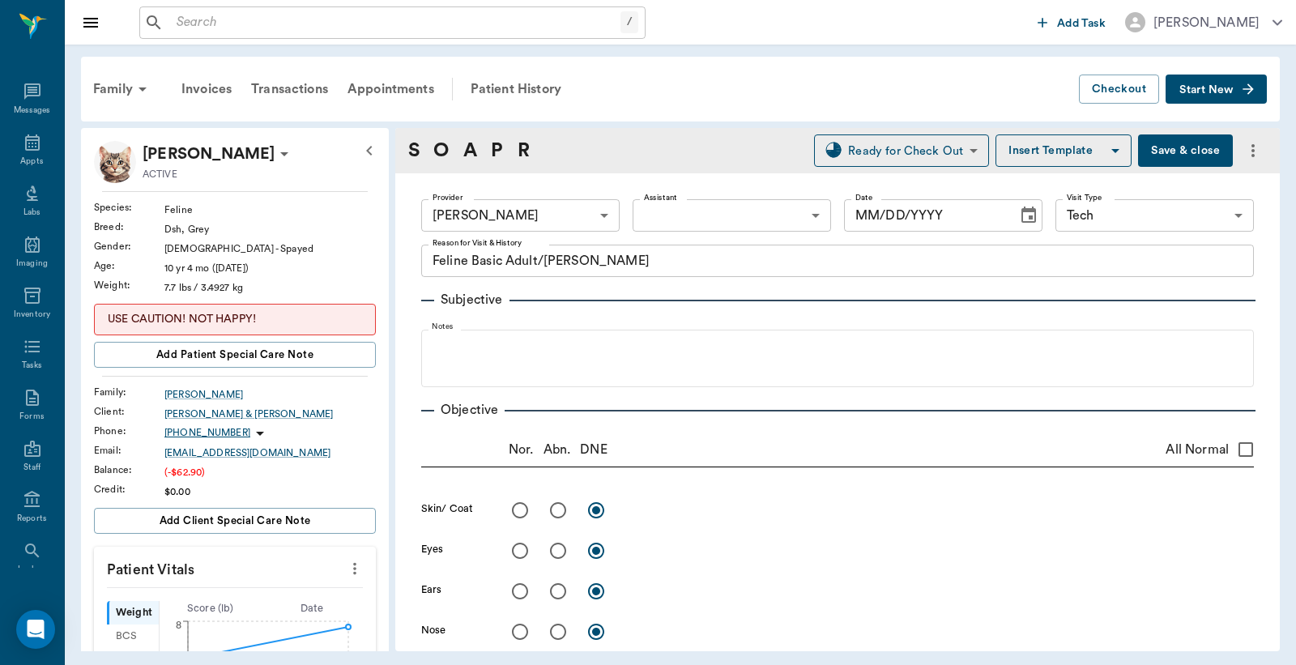
type input "63ec2e7e52e12b0ba117b124"
type input "65d2be4f46e3a538d89b8c1a"
type textarea "Feline Basic Adult/Lisa"
type input "[DATE]"
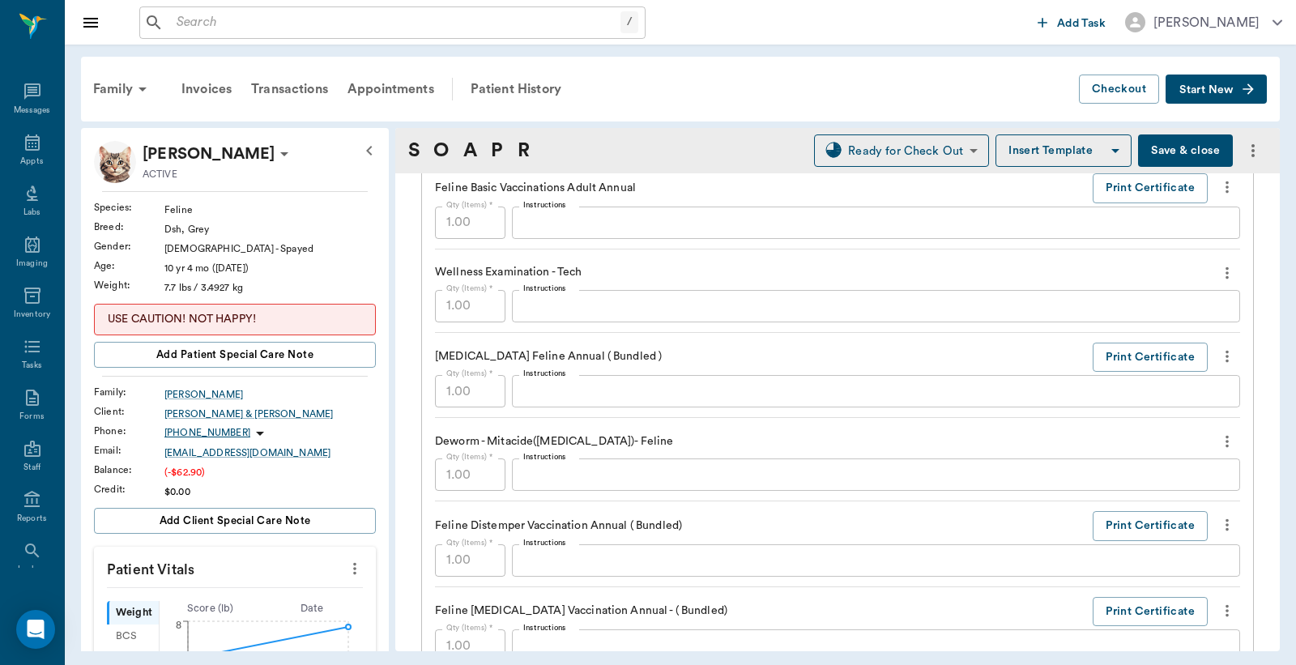
scroll to position [1200, 0]
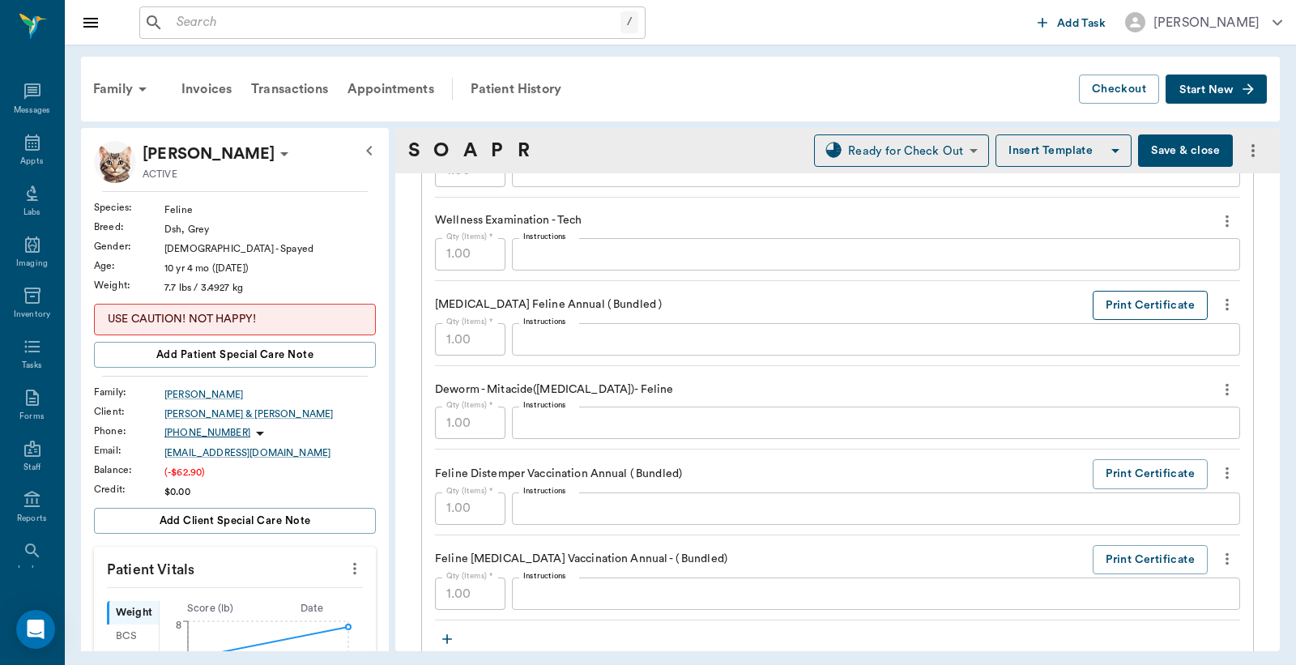
click at [1137, 305] on button "Print Certificate" at bounding box center [1150, 306] width 115 height 30
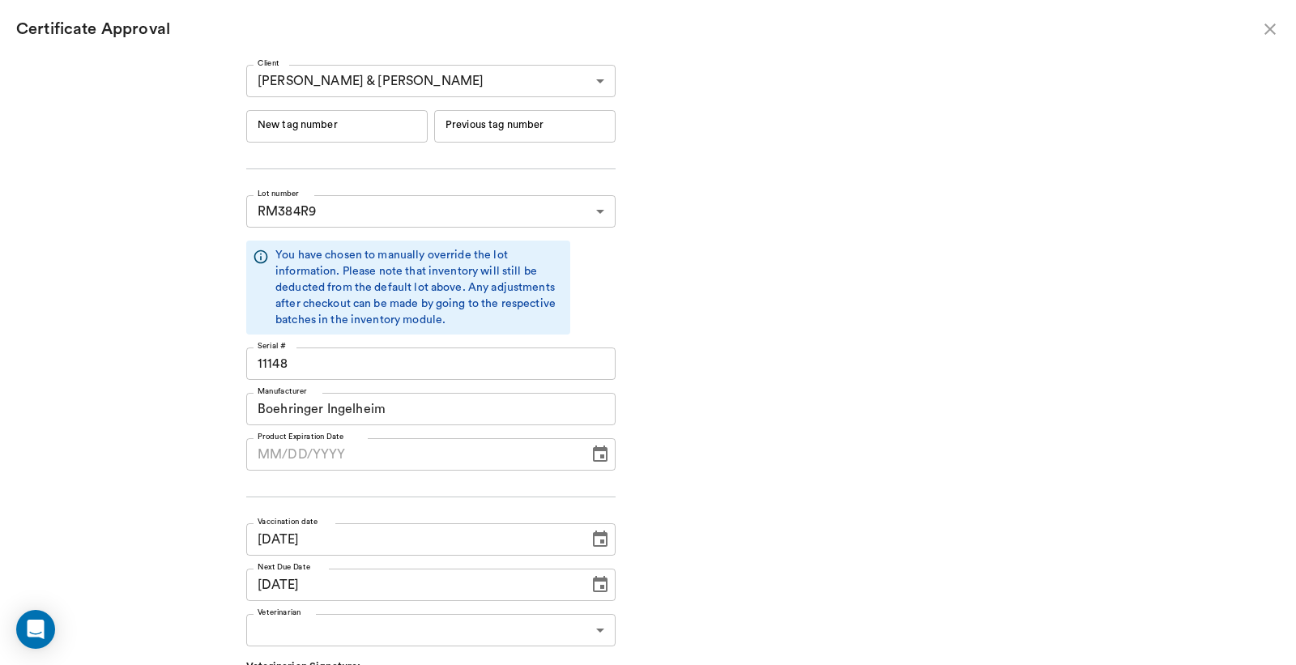
type input "06/19/2026"
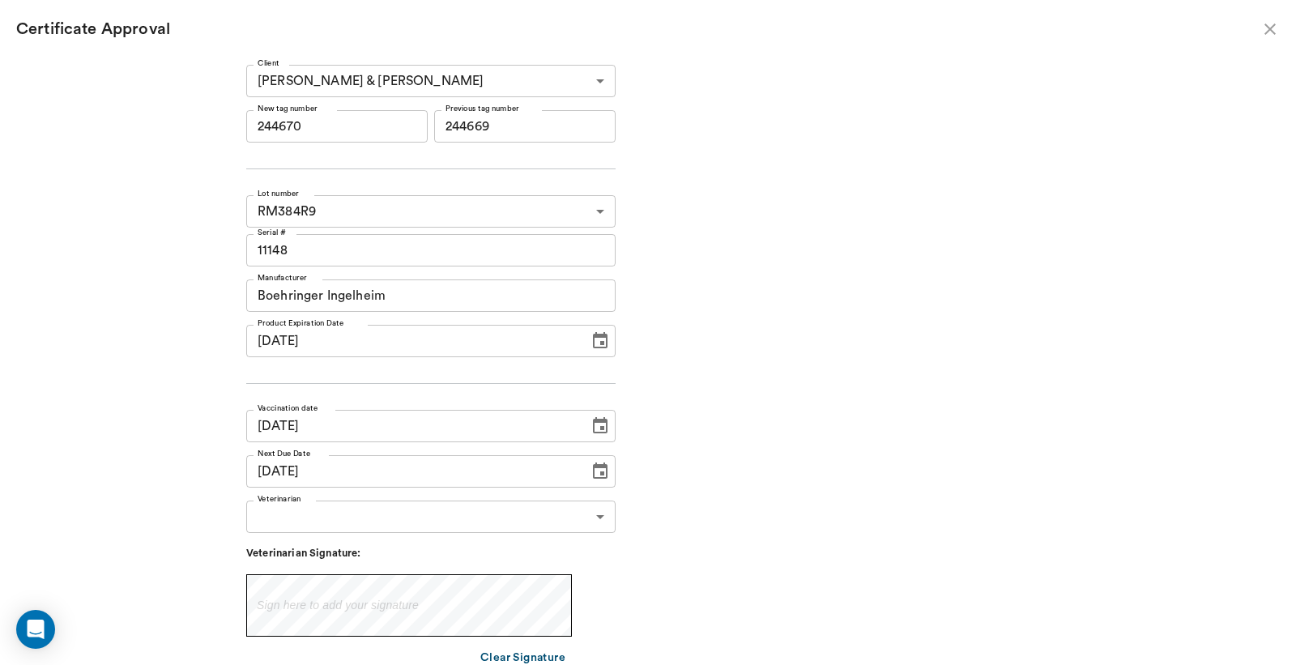
type input "244670"
type input "244669"
type input "09/09/2025"
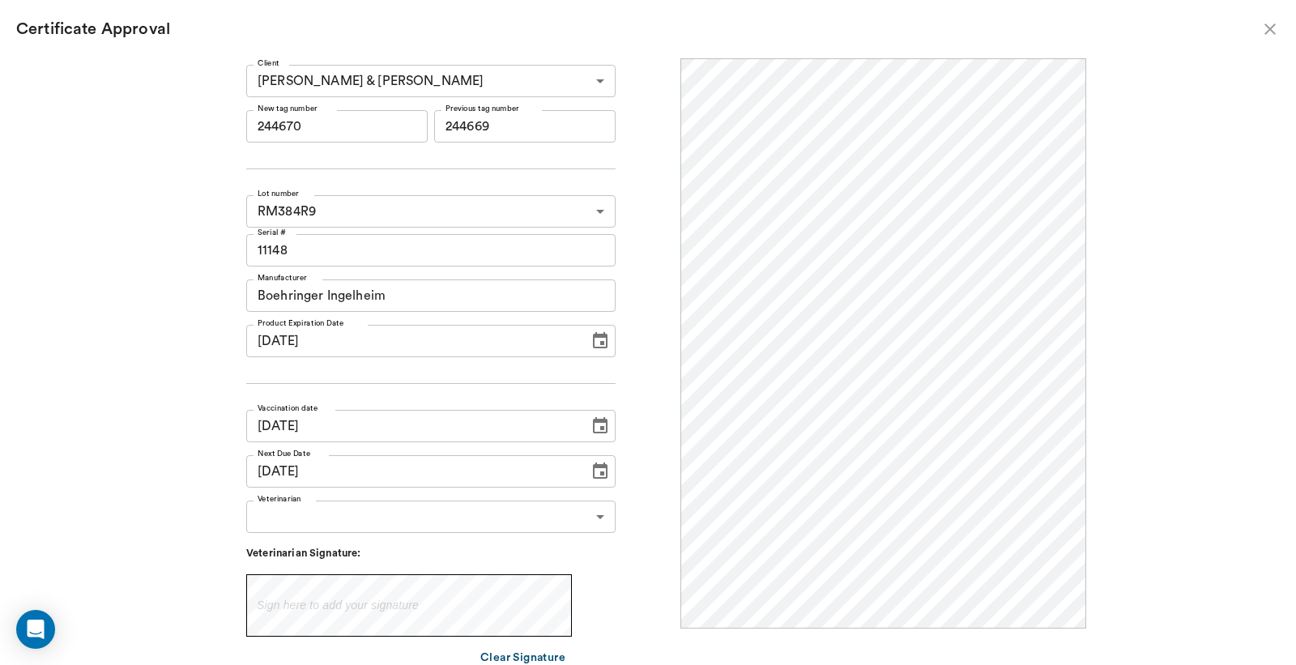
scroll to position [0, 0]
drag, startPoint x: 281, startPoint y: 133, endPoint x: 369, endPoint y: 122, distance: 89.0
click at [369, 122] on input "244670" at bounding box center [336, 126] width 181 height 32
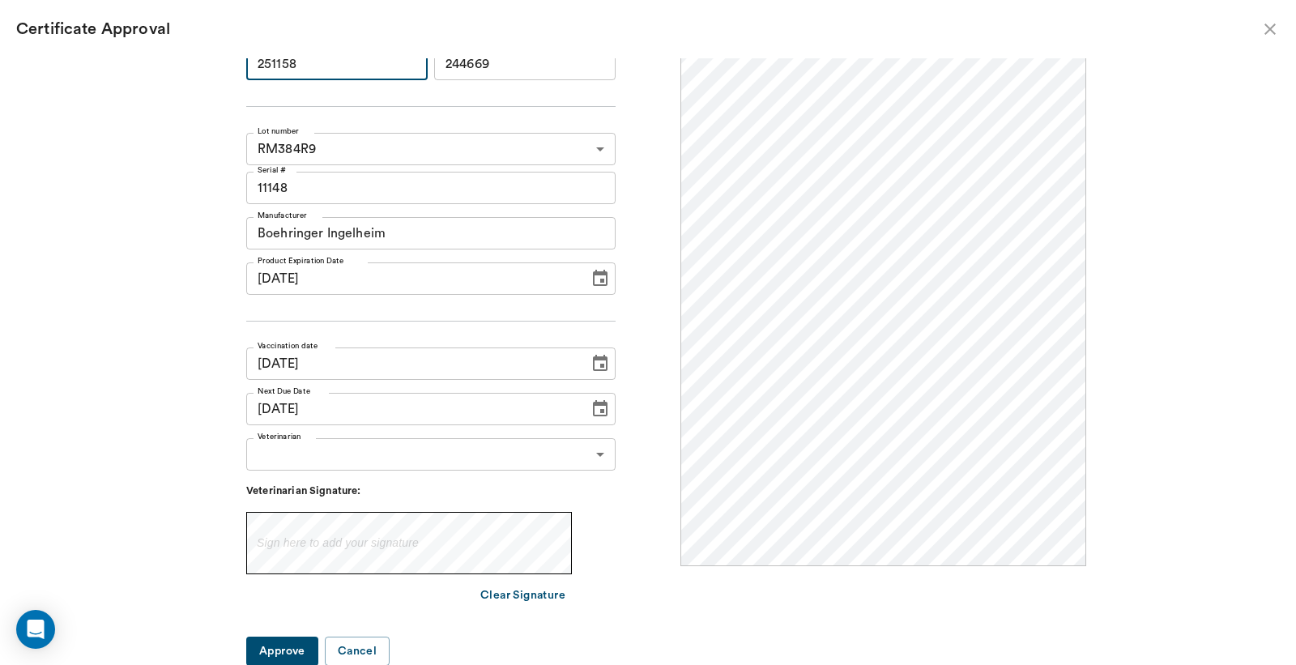
type input "251158"
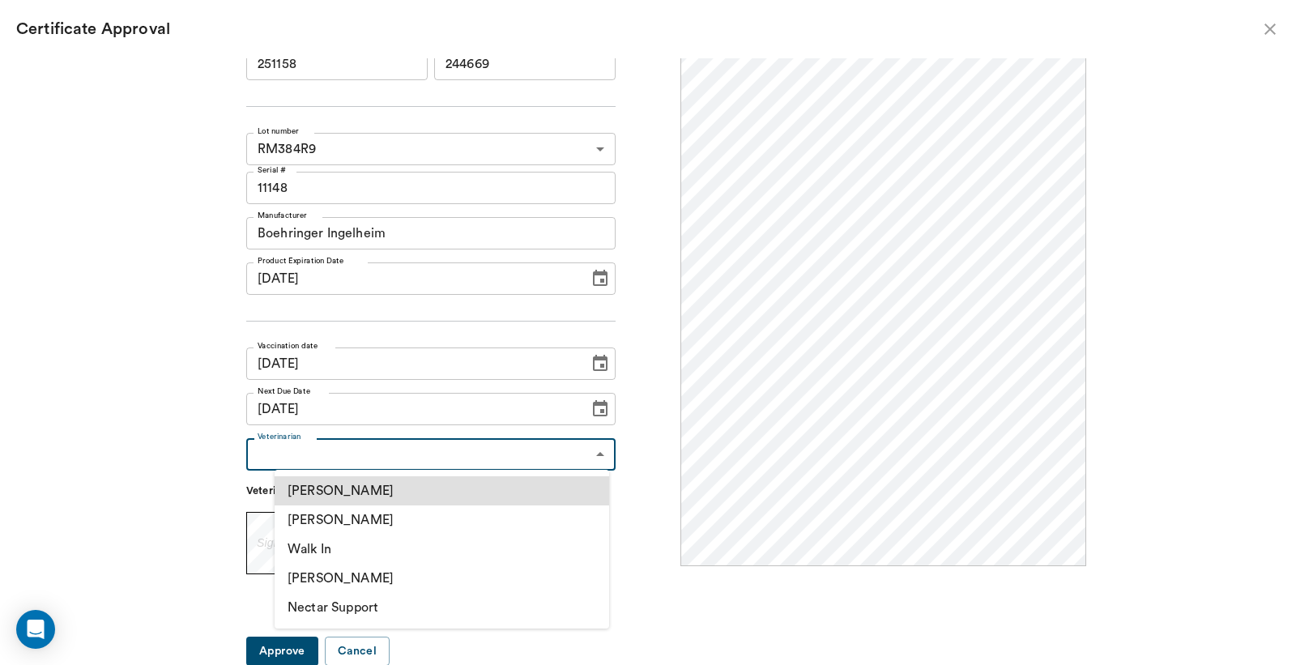
click at [588, 455] on body "/ ​ Add Task Dr. Bert Ellsworth Nectar Messages Appts Labs Imaging Inventory Ta…" at bounding box center [648, 332] width 1296 height 665
click at [350, 524] on li "[PERSON_NAME]" at bounding box center [442, 520] width 335 height 29
type input "63ec2f075fda476ae8351a4d"
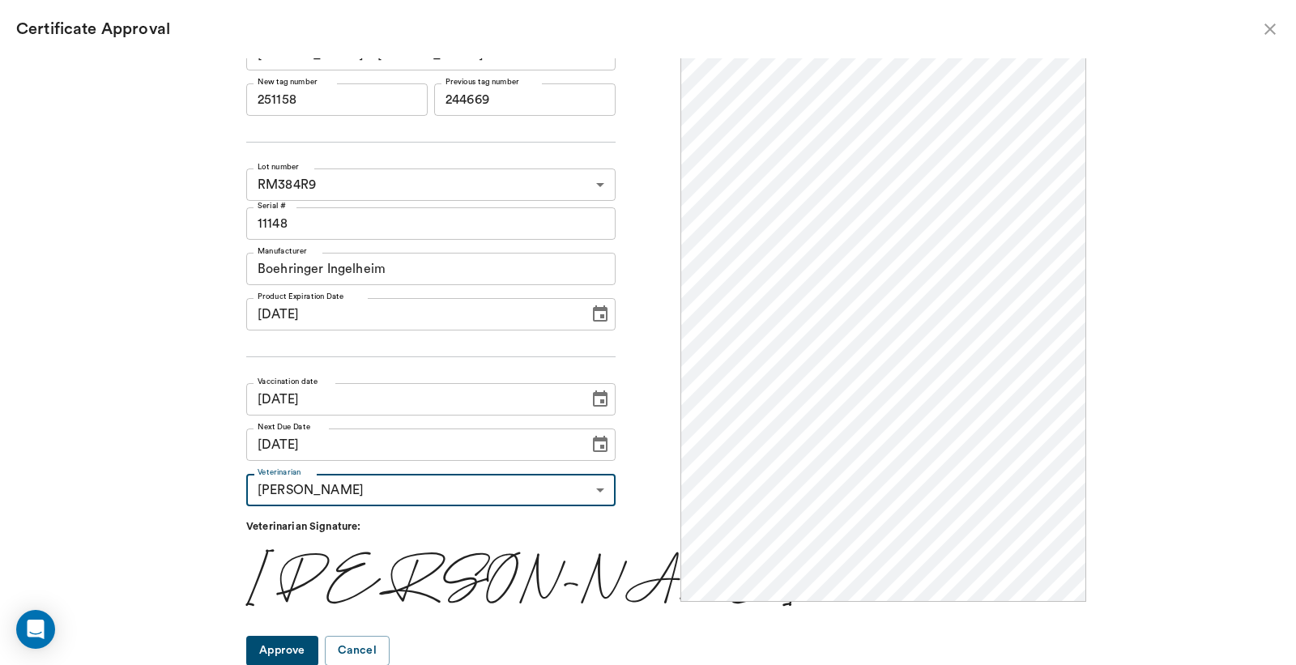
scroll to position [0, 0]
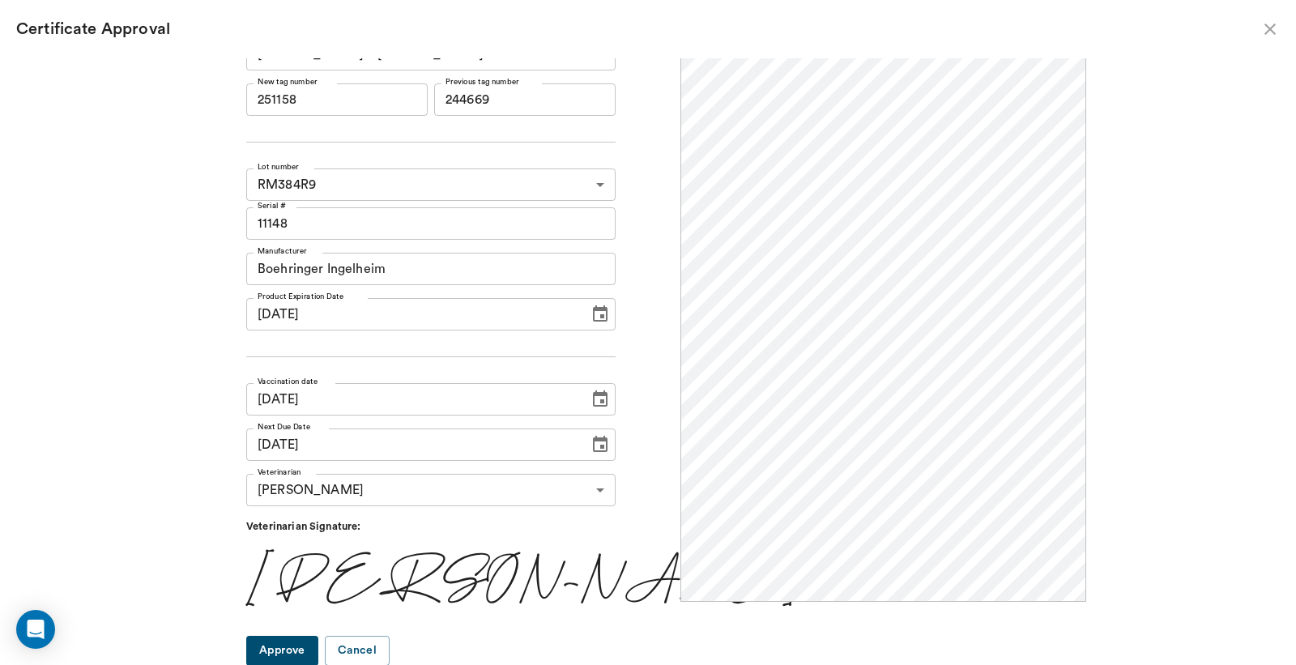
click at [309, 657] on button "Approve" at bounding box center [282, 651] width 72 height 30
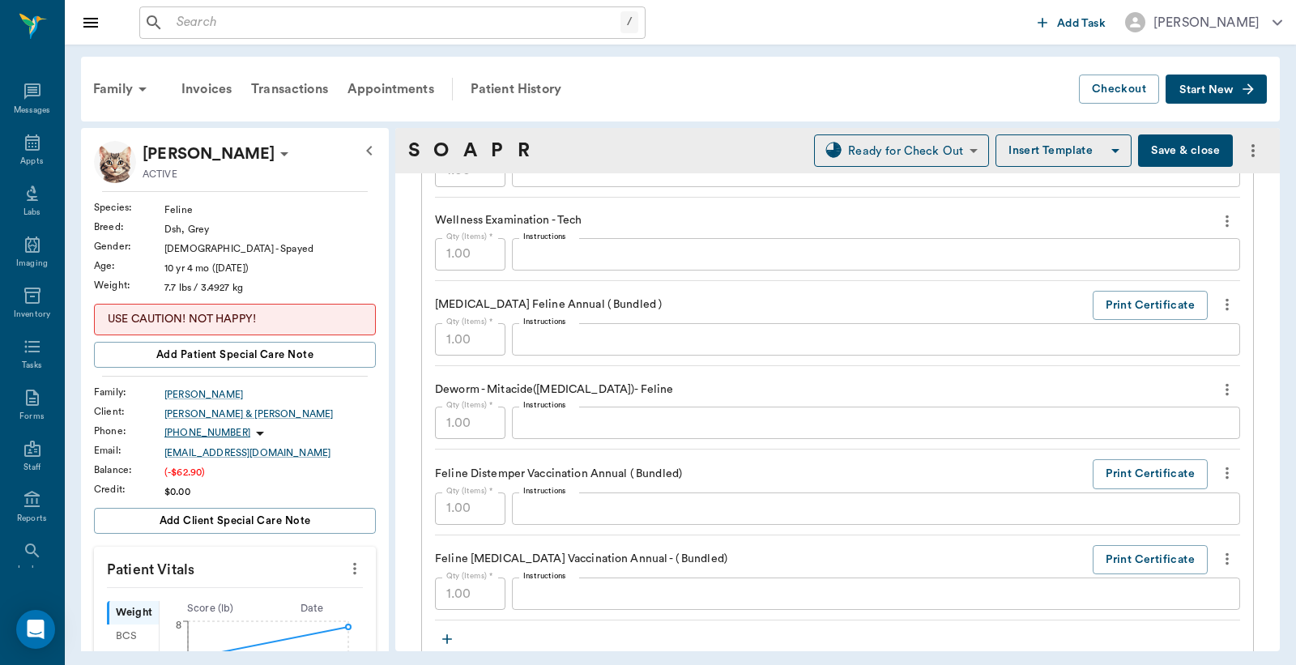
click at [1178, 152] on button "Save & close" at bounding box center [1185, 150] width 95 height 32
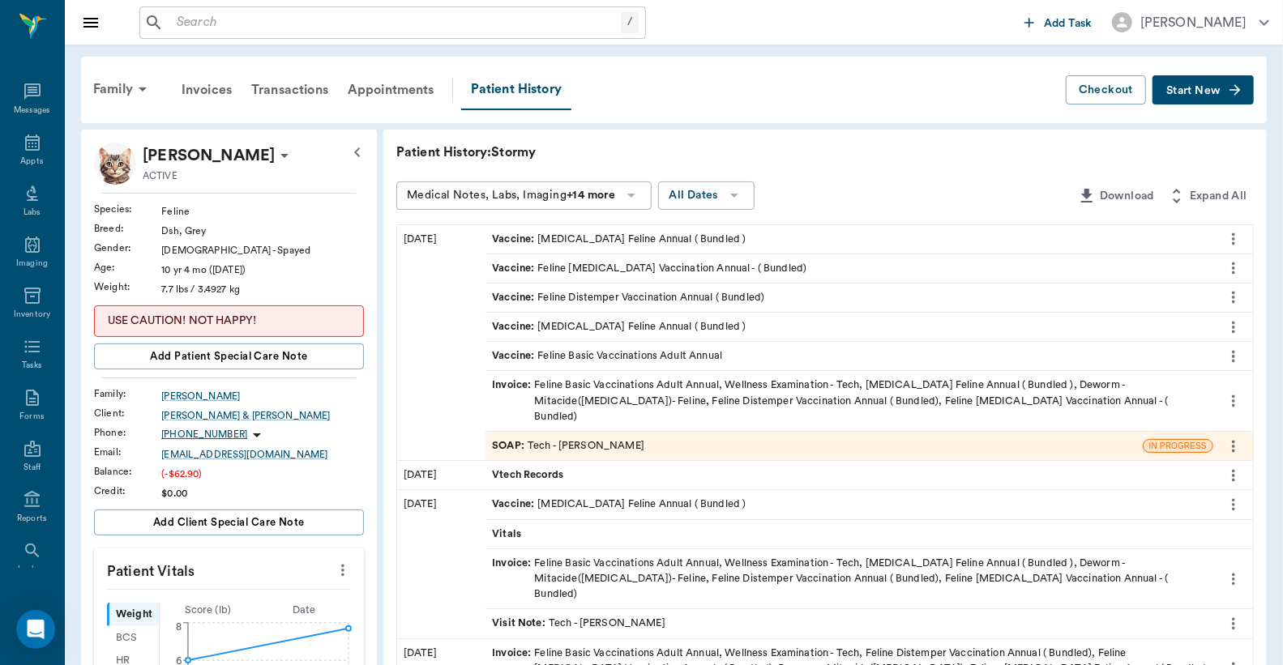
click at [654, 395] on div "Invoice : Feline Basic Vaccinations Adult Annual, Wellness Examination - Tech, …" at bounding box center [849, 401] width 715 height 47
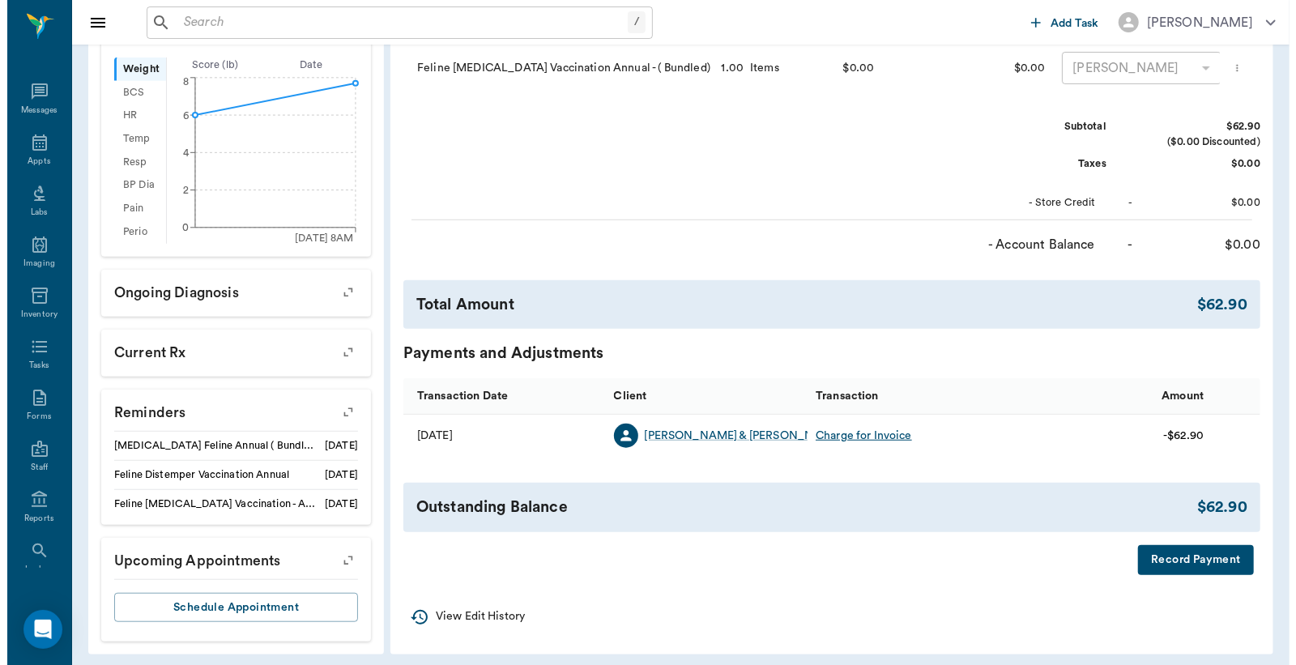
scroll to position [556, 0]
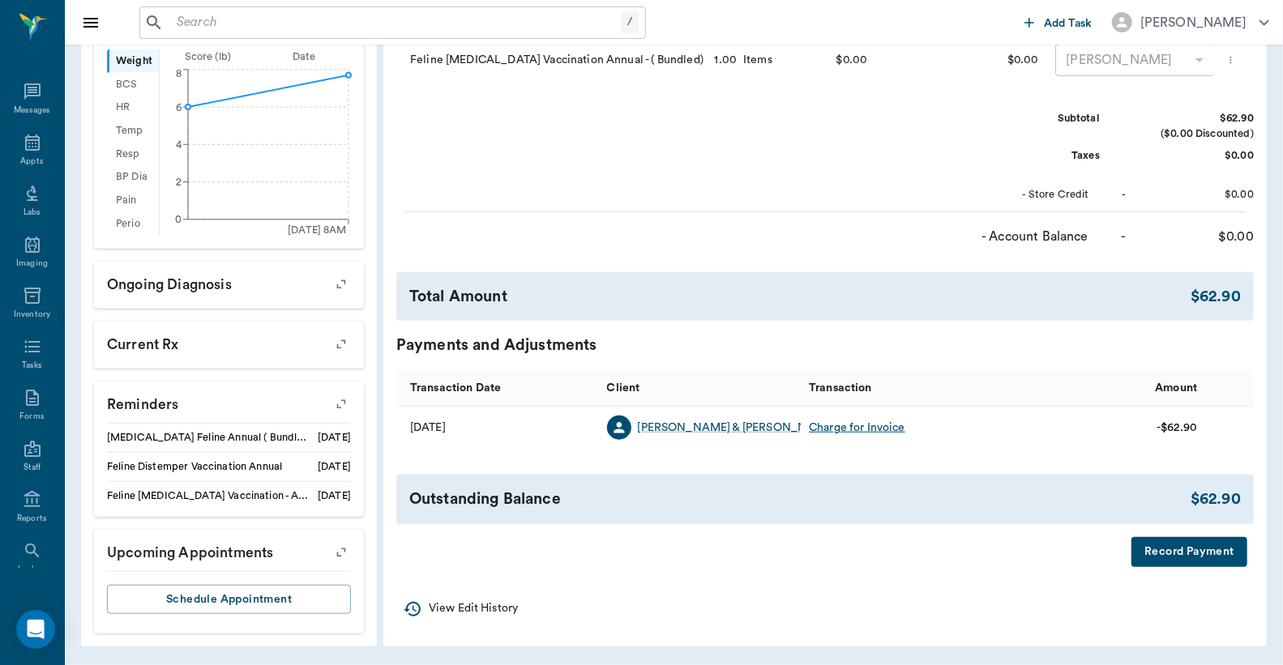
click at [1181, 563] on button "Record Payment" at bounding box center [1189, 552] width 116 height 30
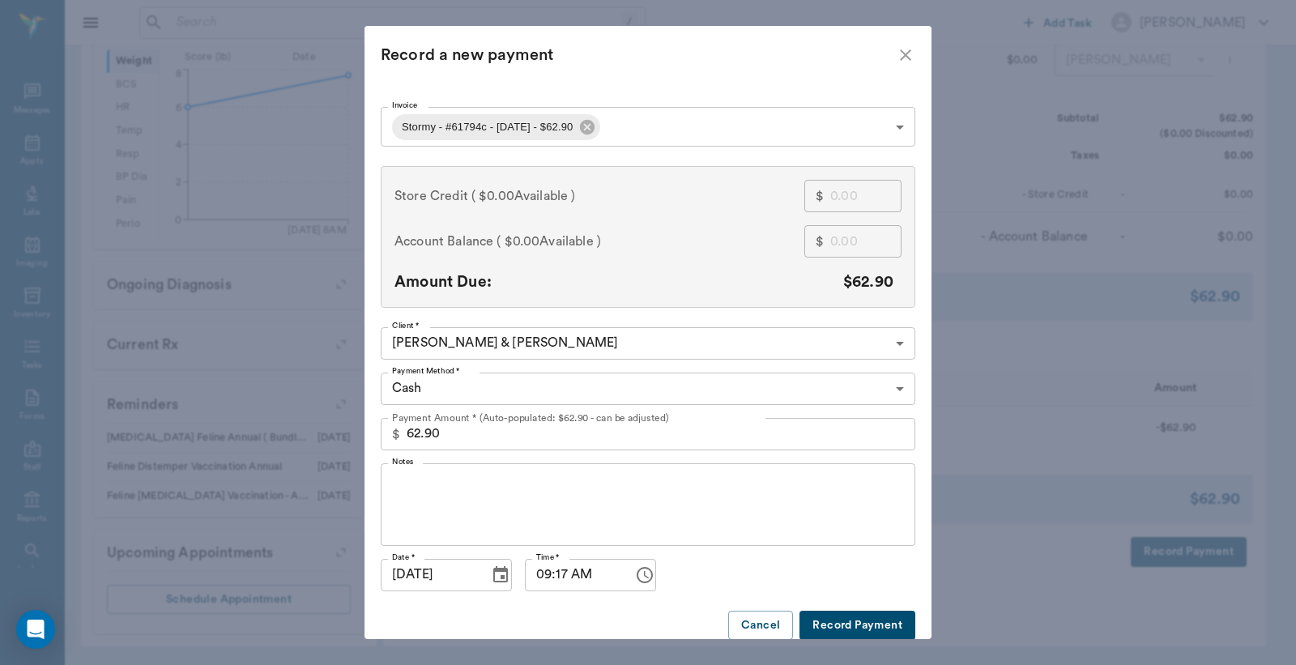
click at [897, 390] on body "/ ​ Add Task Dr. Bert Ellsworth Nectar Messages Appts Labs Imaging Inventory Ta…" at bounding box center [648, 56] width 1296 height 1217
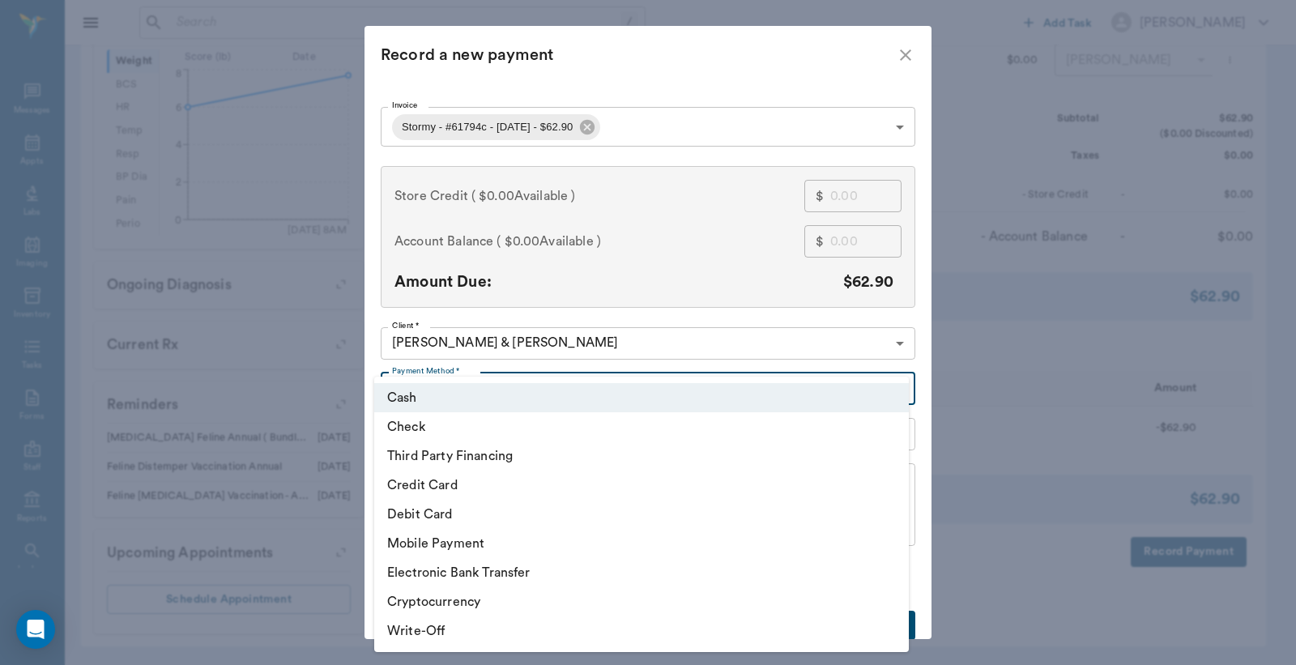
click at [454, 515] on li "Debit Card" at bounding box center [641, 514] width 535 height 29
type input "DEBIT_CARD"
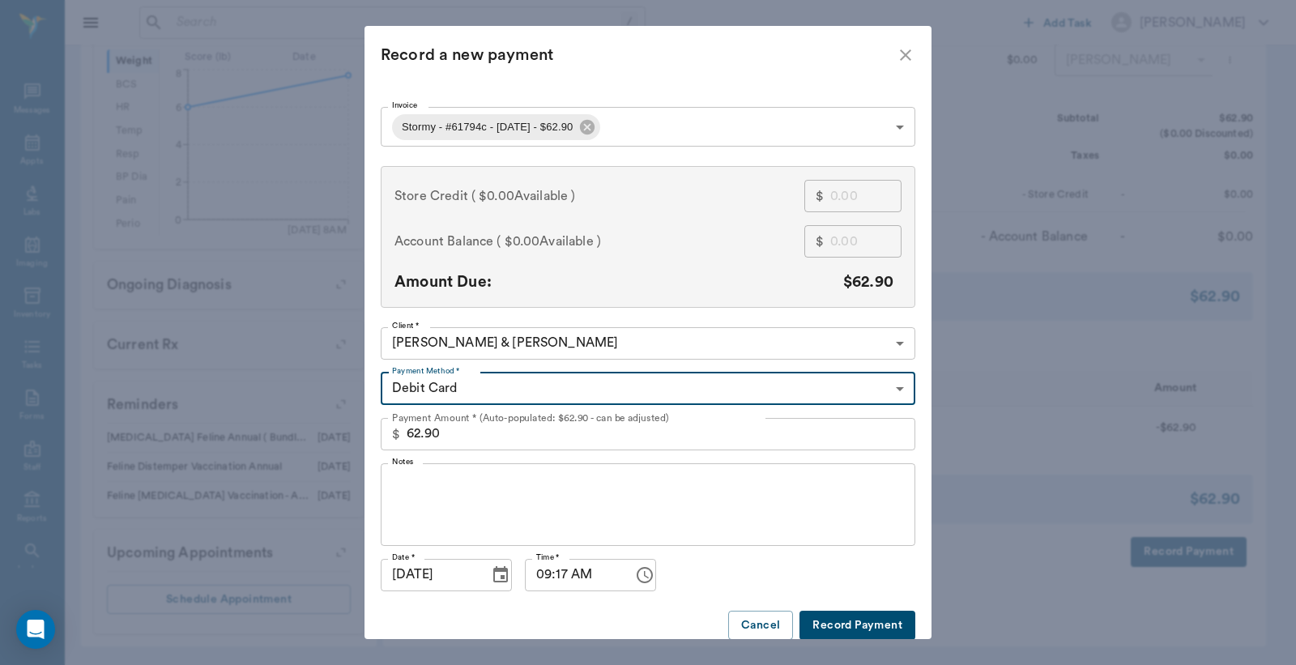
scroll to position [17, 0]
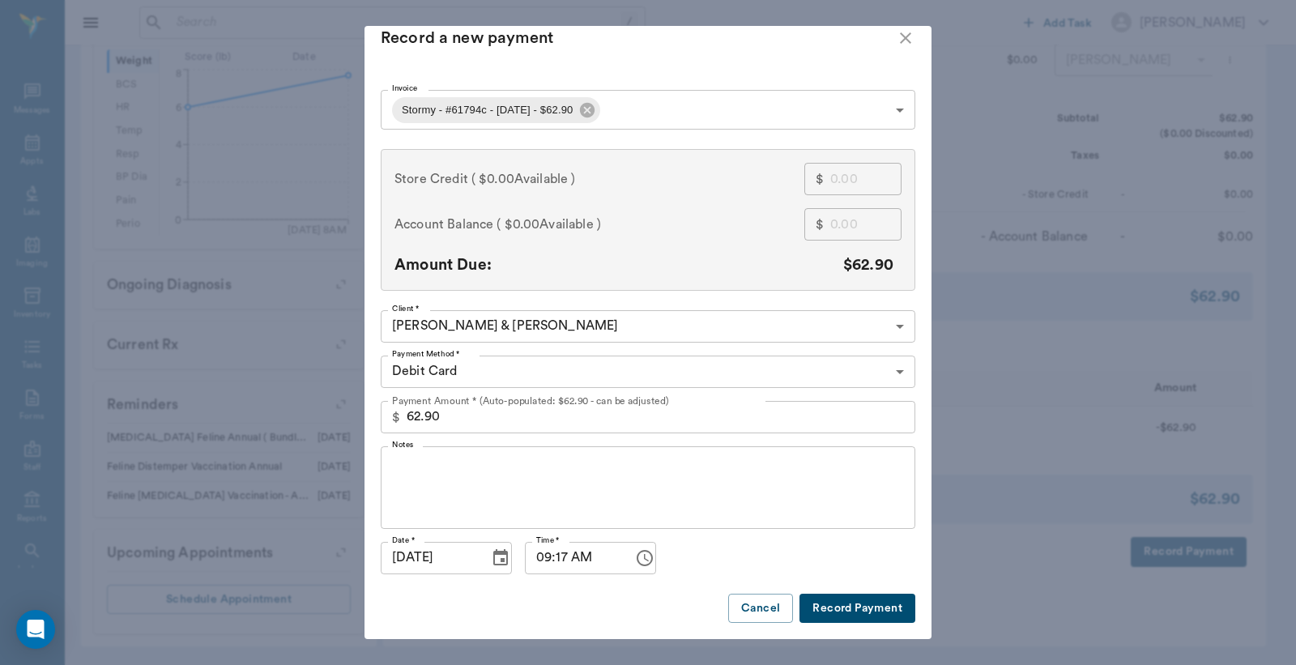
click at [847, 613] on button "Record Payment" at bounding box center [858, 609] width 116 height 30
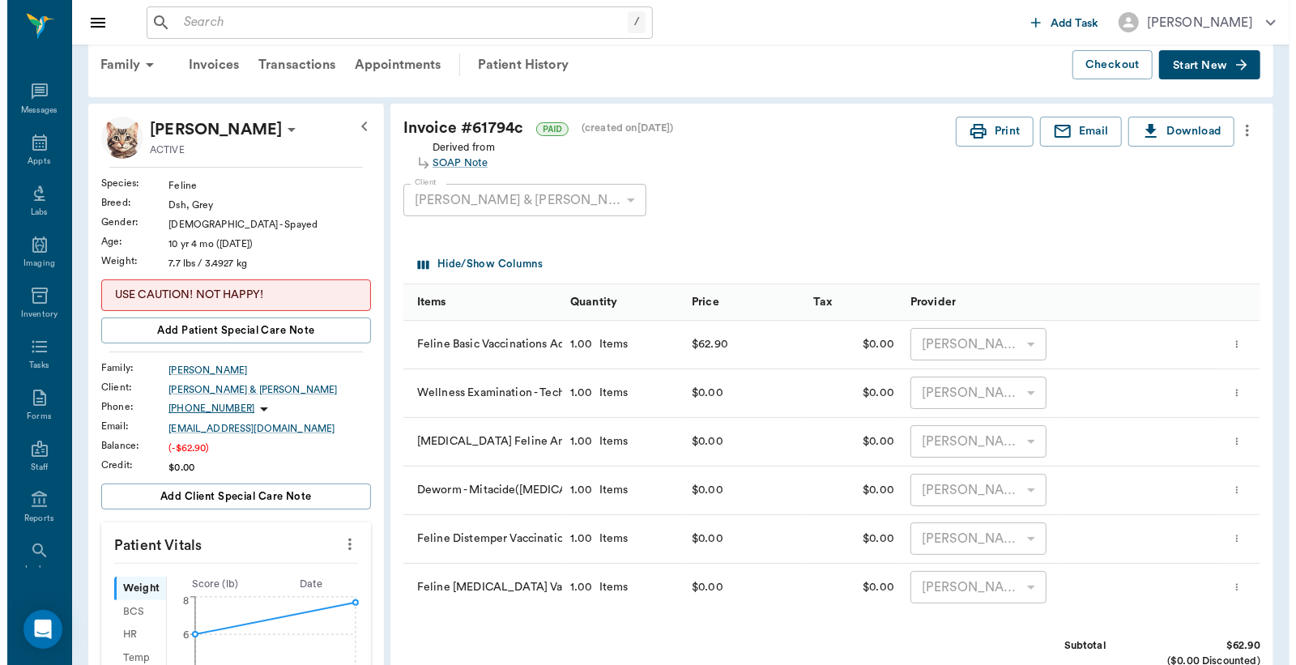
scroll to position [0, 0]
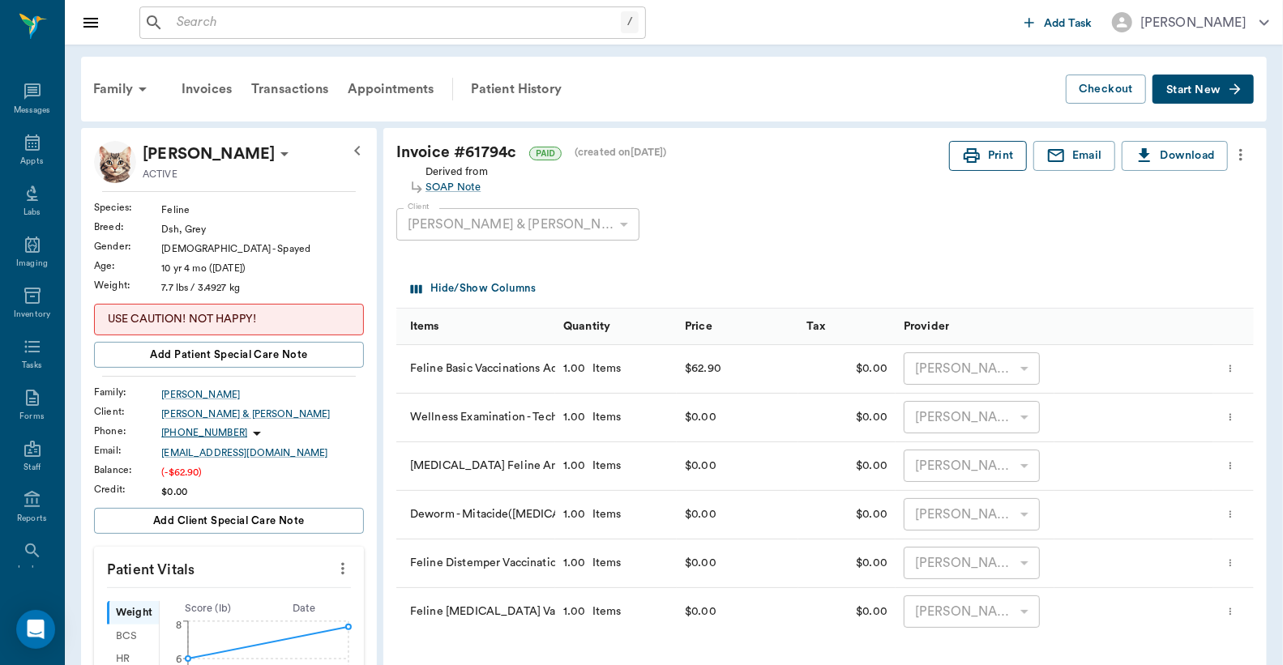
click at [988, 164] on button "Print" at bounding box center [988, 156] width 78 height 30
click at [20, 156] on div "Appts" at bounding box center [31, 162] width 23 height 12
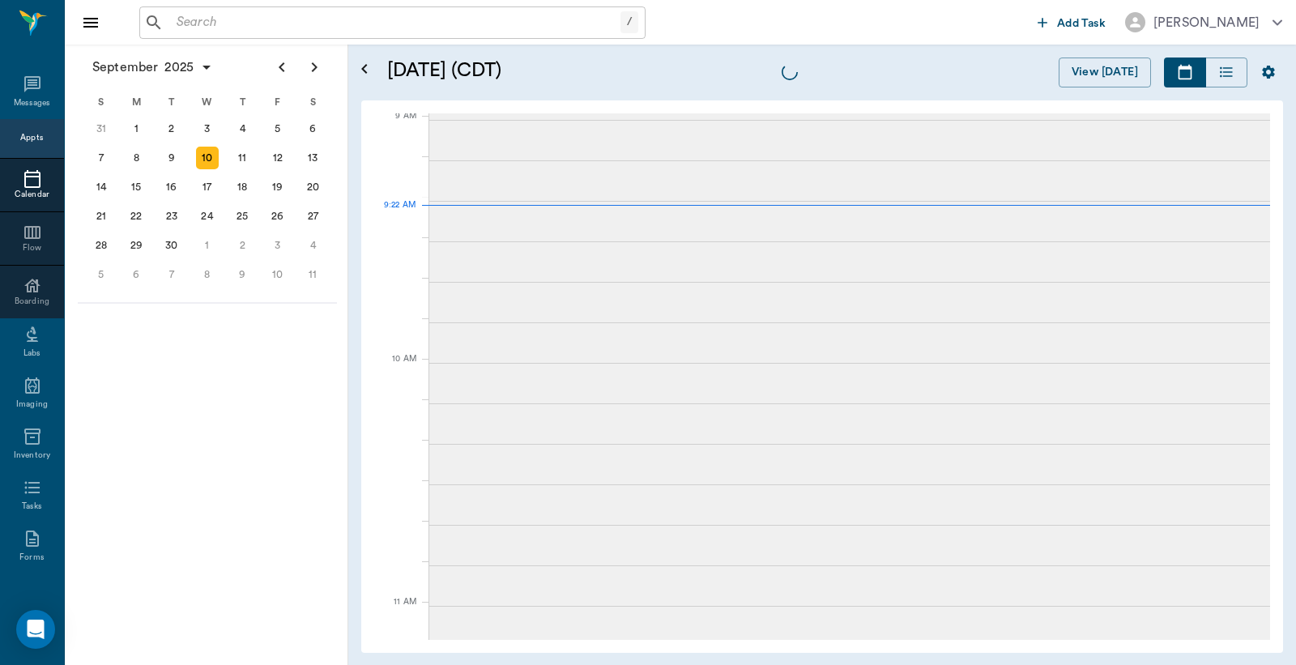
scroll to position [245, 0]
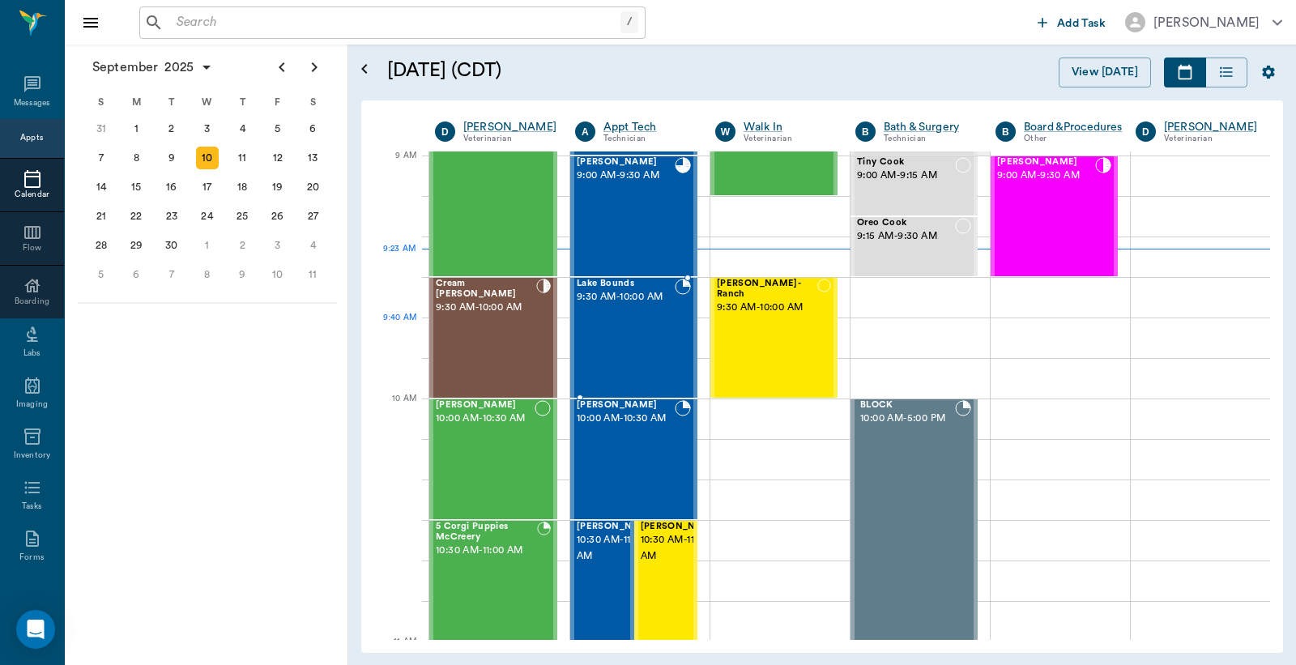
click at [596, 318] on div "Lake Bounds 9:30 AM - 10:00 AM" at bounding box center [626, 338] width 98 height 118
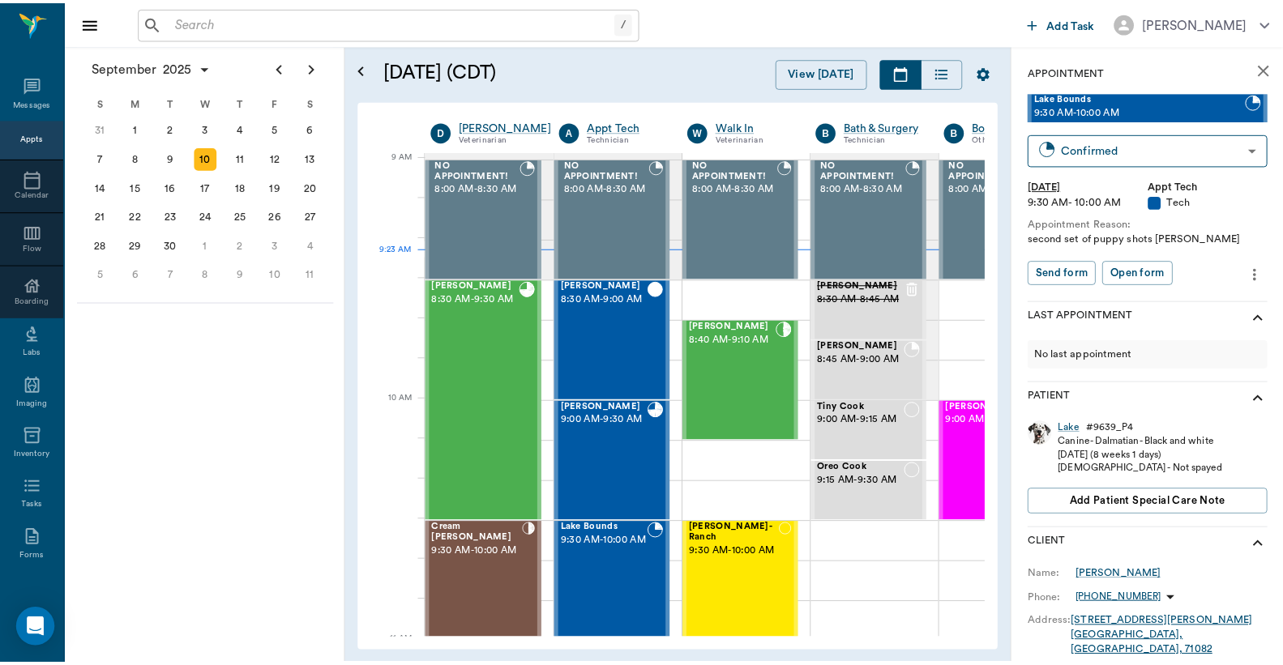
scroll to position [245, 0]
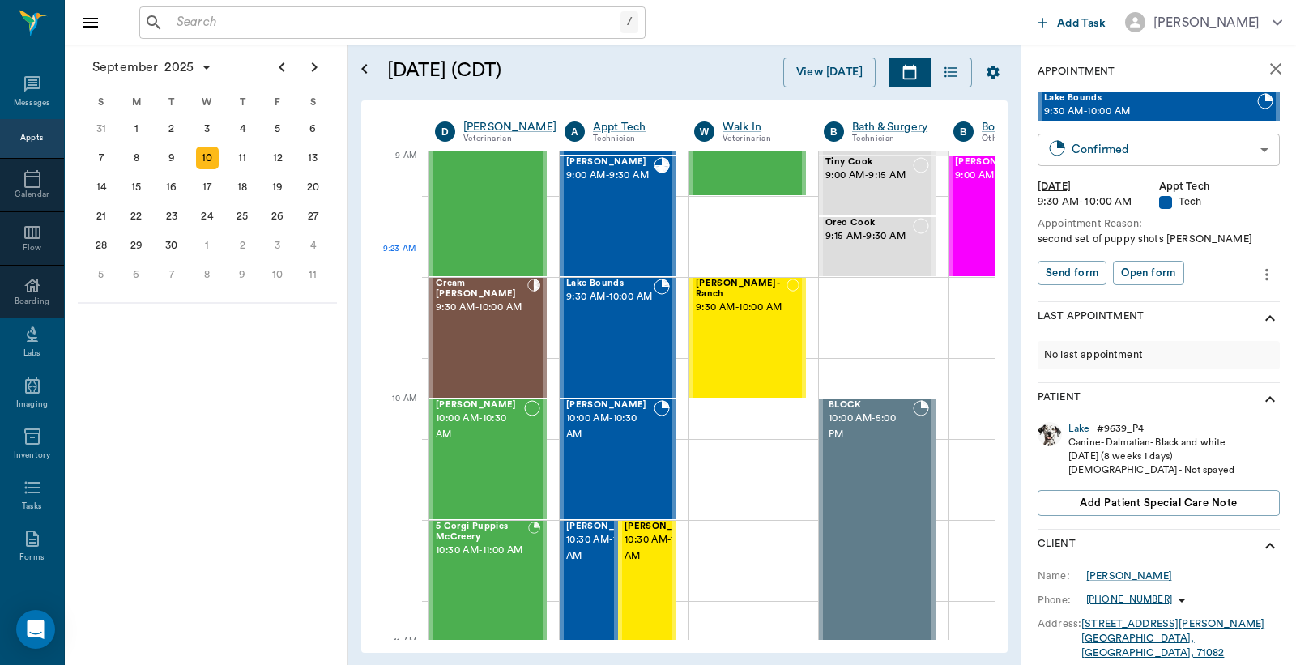
click at [1095, 141] on body "/ ​ Add Task Dr. Bert Ellsworth Nectar Messages Appts Calendar Flow Boarding La…" at bounding box center [648, 332] width 1296 height 665
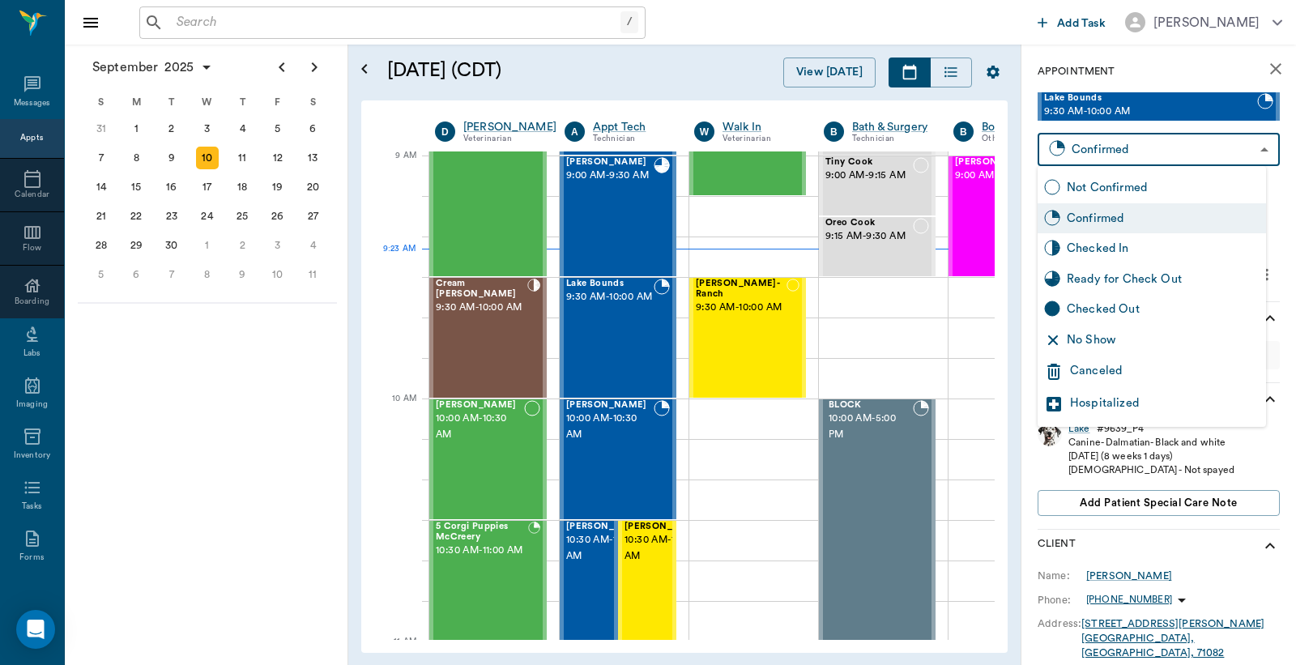
click at [1087, 247] on div "Checked In" at bounding box center [1163, 249] width 193 height 18
type input "CHECKED_IN"
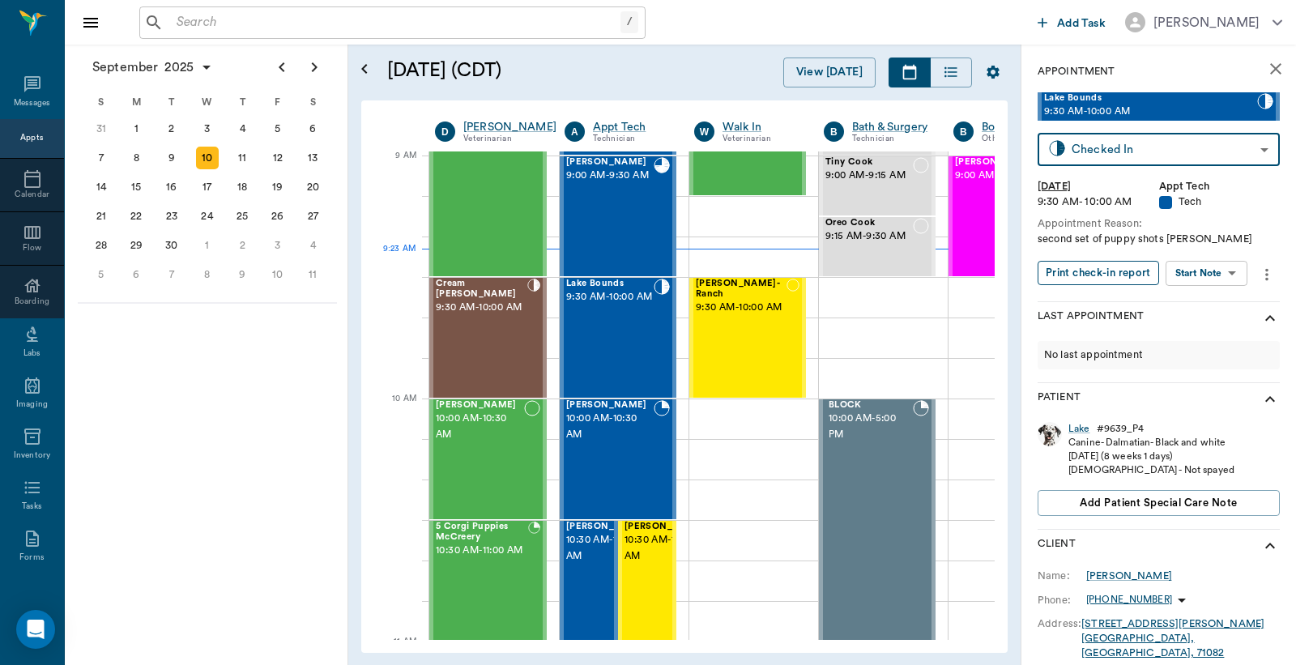
click at [1082, 276] on button "Print check-in report" at bounding box center [1099, 273] width 122 height 25
click at [177, 28] on input "text" at bounding box center [395, 22] width 450 height 23
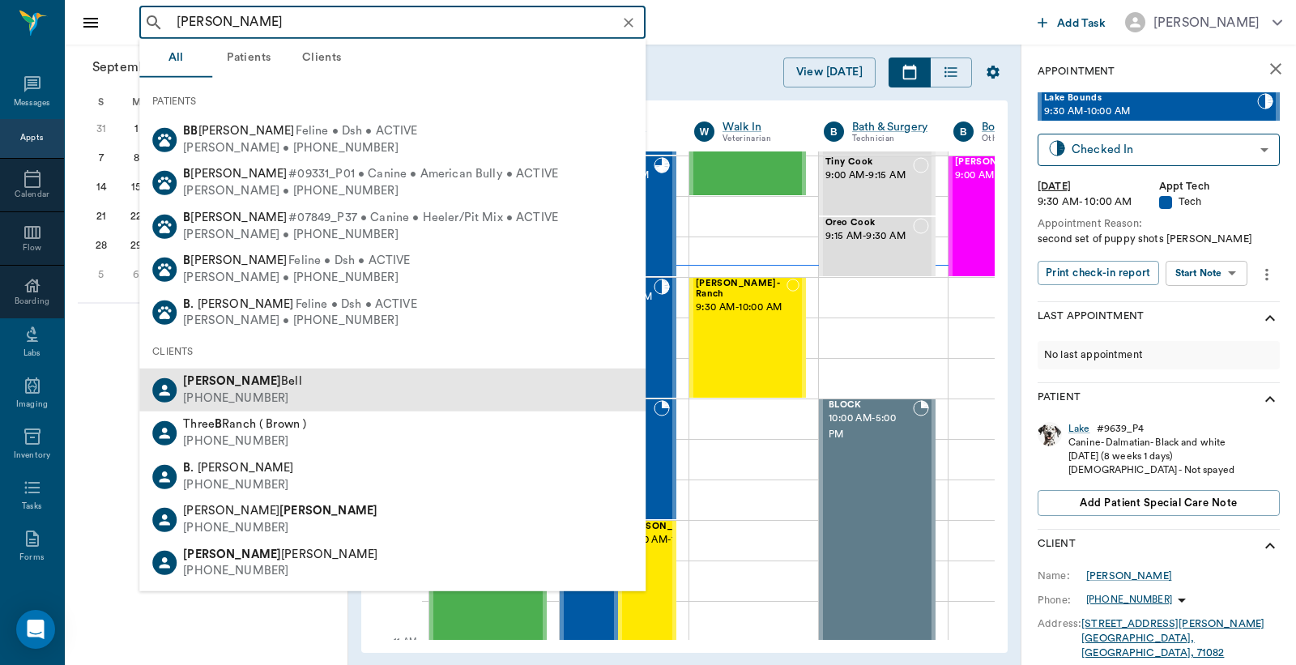
click at [207, 394] on div "(903) 809-3274" at bounding box center [242, 399] width 119 height 17
type input "Terrence B"
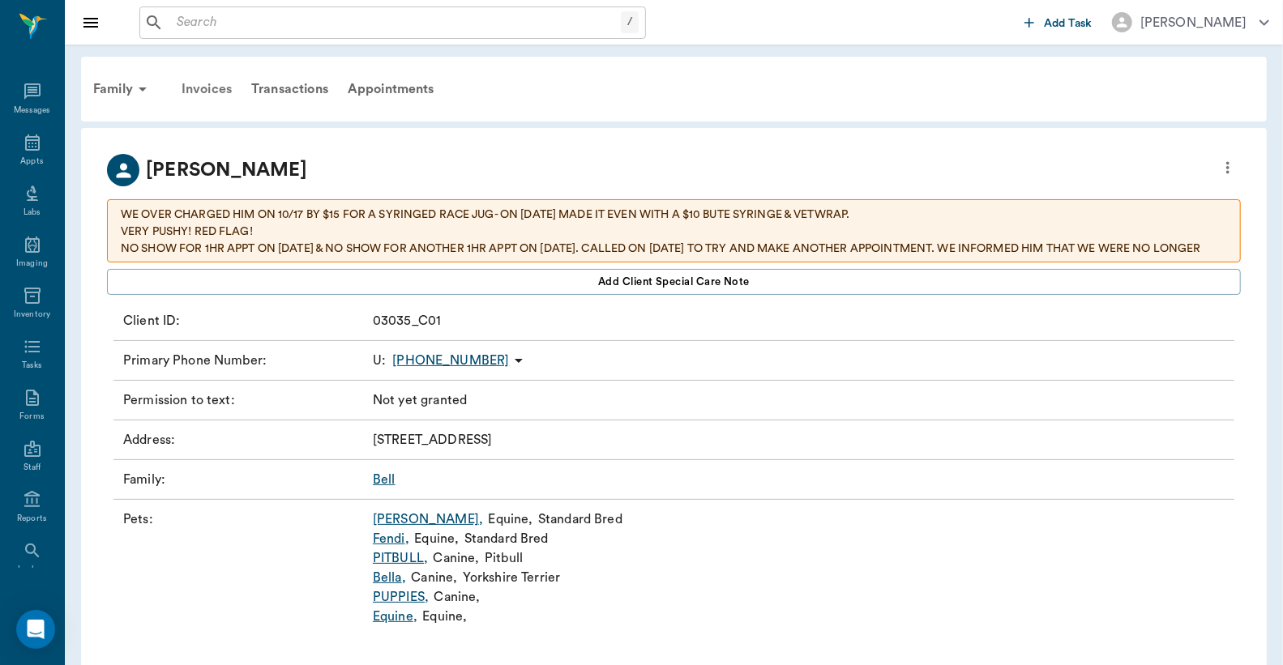
click at [208, 88] on div "Invoices" at bounding box center [207, 89] width 70 height 39
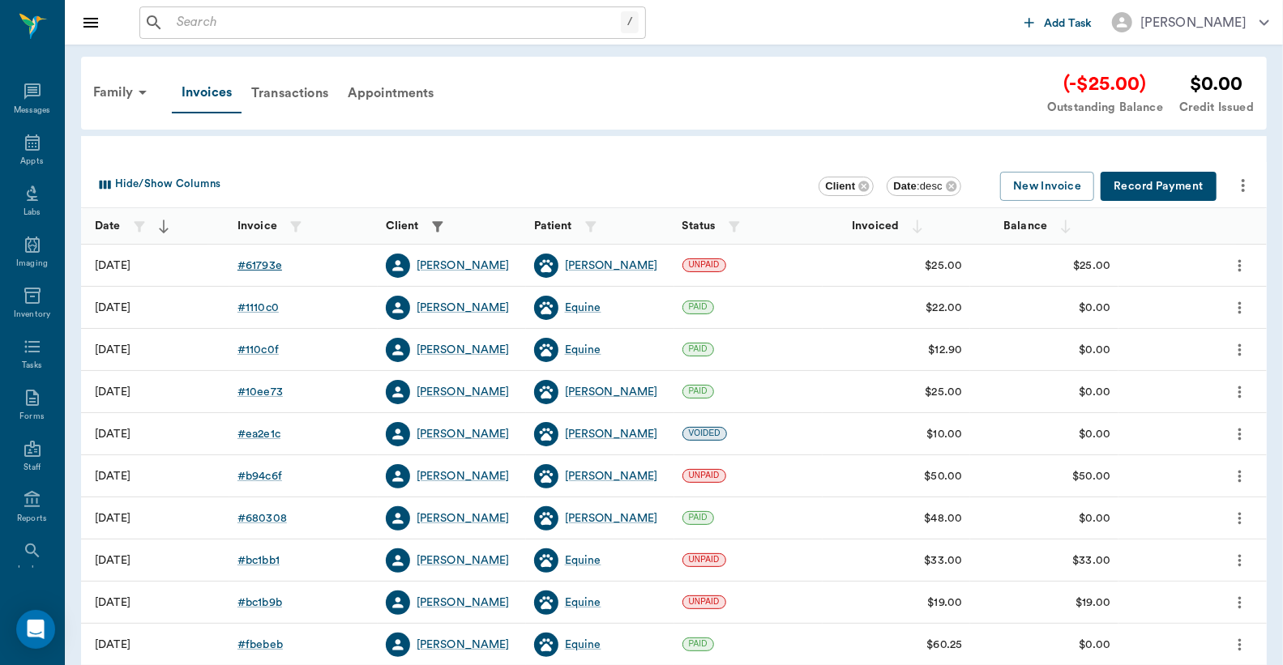
click at [269, 266] on div "# 61793e" at bounding box center [259, 266] width 45 height 16
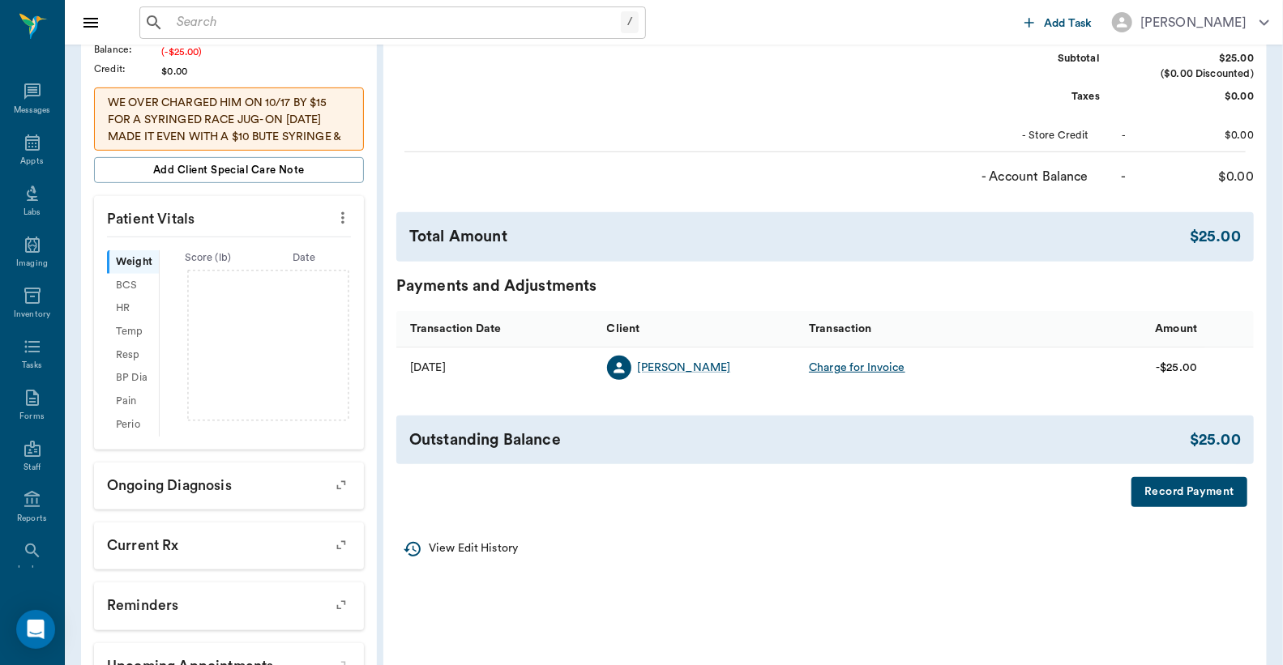
scroll to position [360, 0]
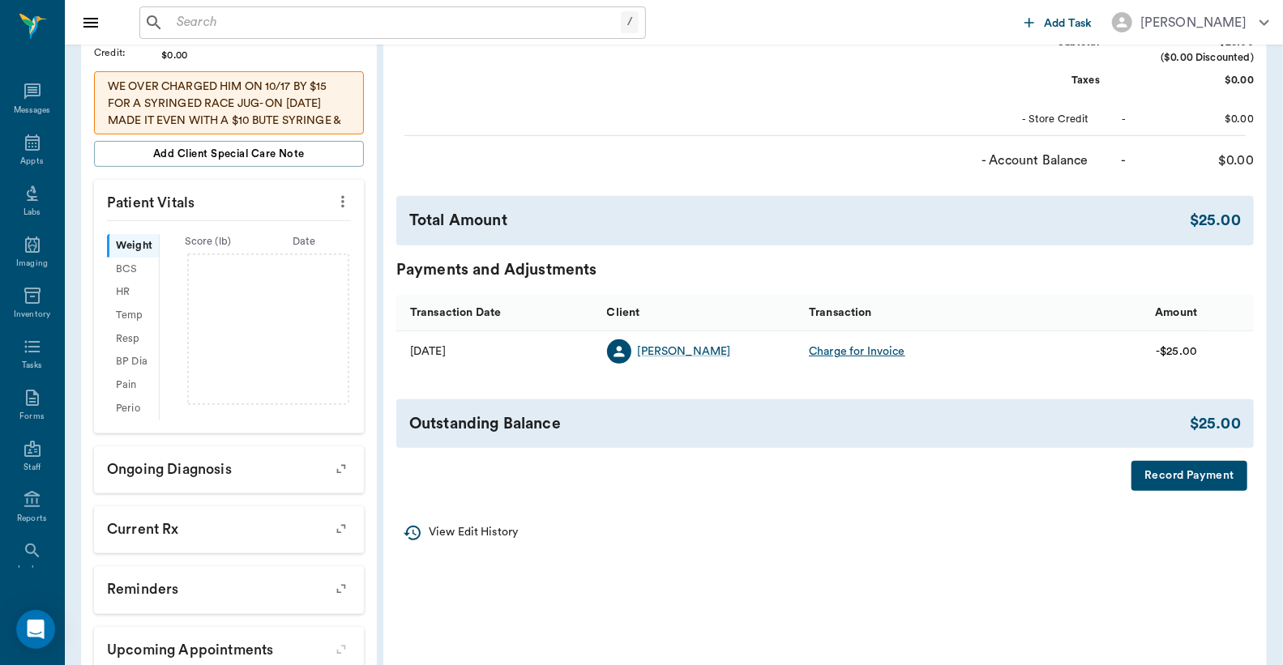
click at [1181, 484] on button "Record Payment" at bounding box center [1189, 476] width 116 height 30
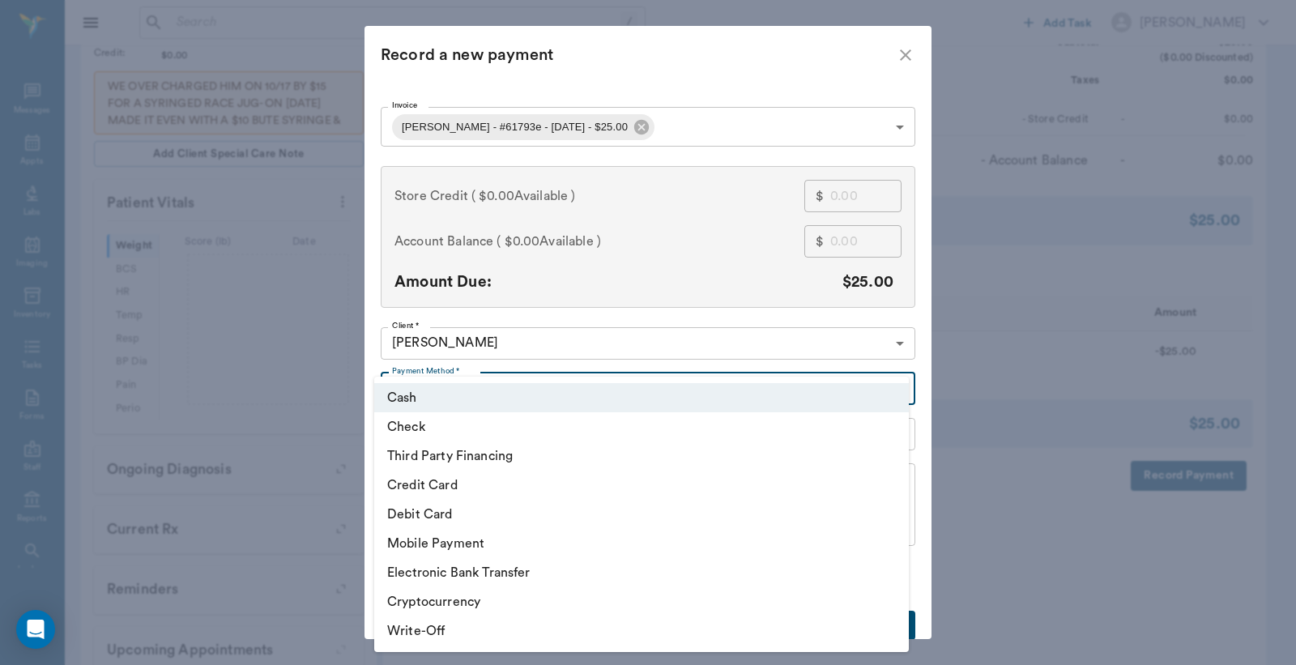
click at [894, 389] on body "/ ​ Add Task Dr. Bert Ellsworth Nectar Messages Appts Labs Imaging Inventory Ta…" at bounding box center [648, 201] width 1296 height 1122
click at [479, 514] on li "Debit Card" at bounding box center [641, 514] width 535 height 29
type input "DEBIT_CARD"
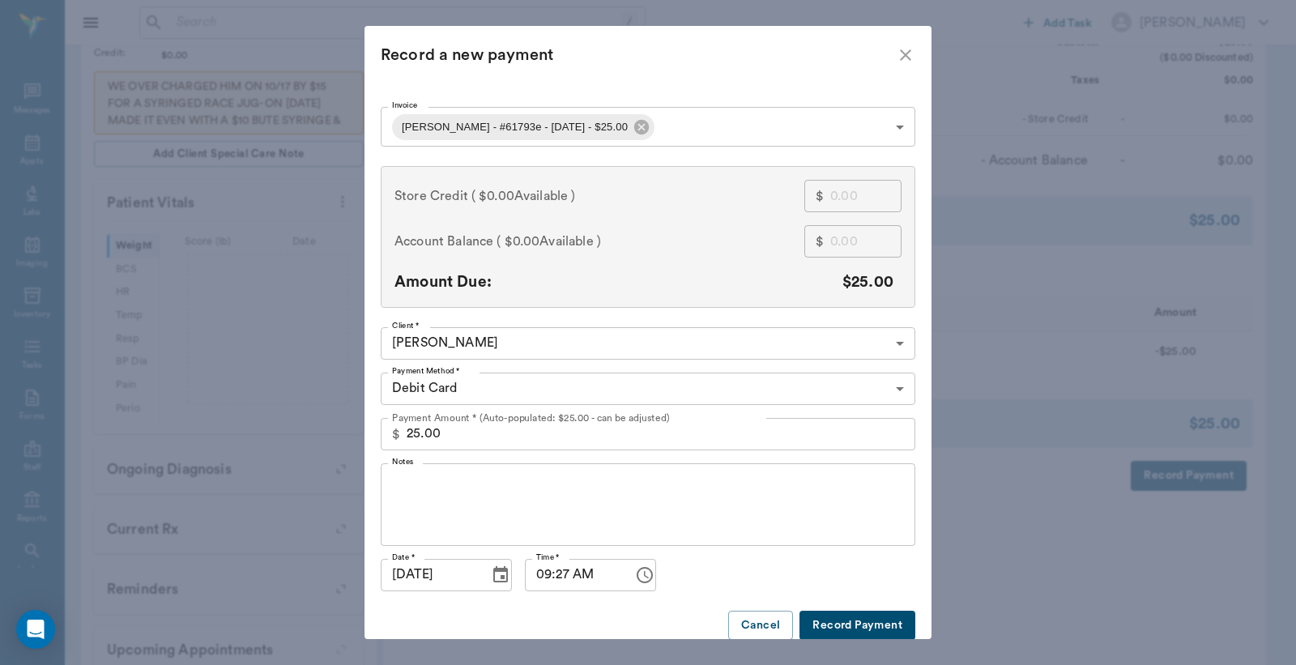
click at [851, 629] on button "Record Payment" at bounding box center [858, 626] width 116 height 30
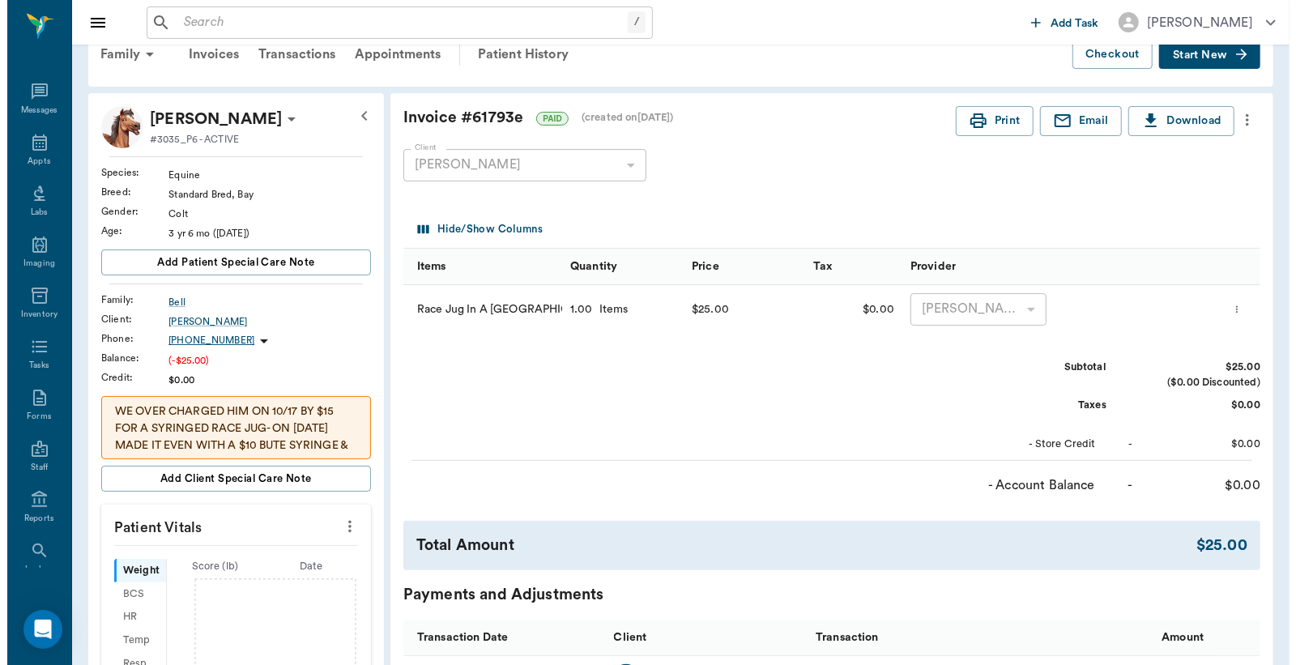
scroll to position [0, 0]
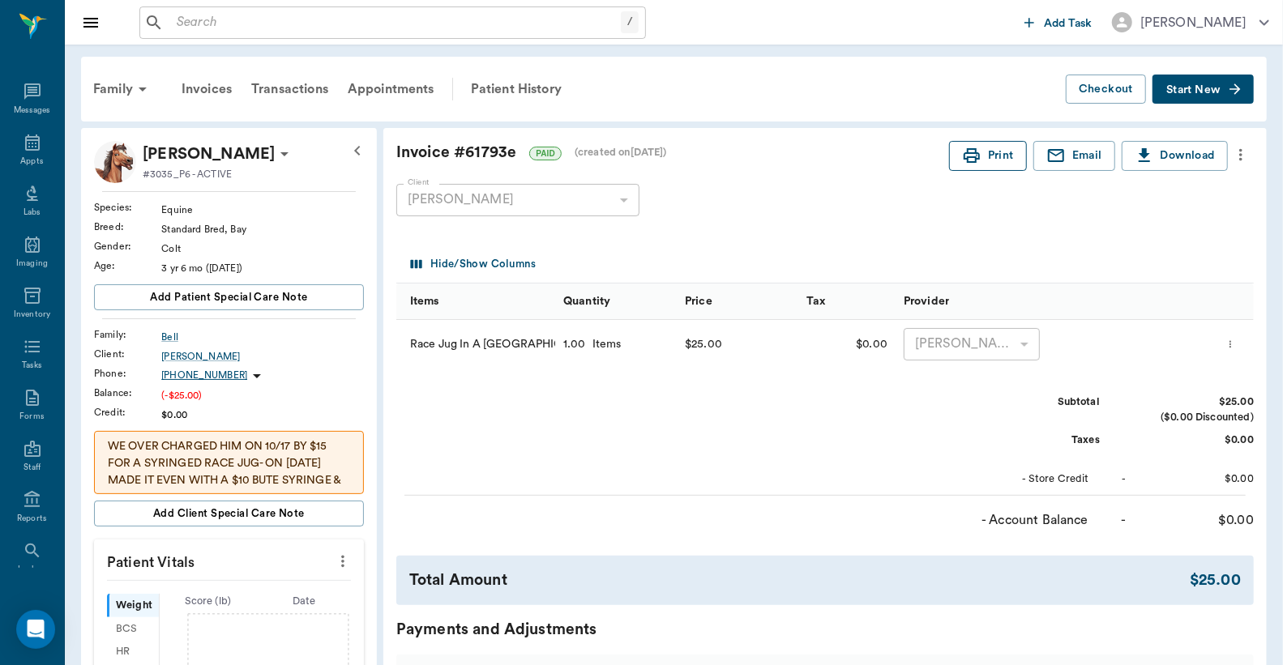
click at [999, 163] on button "Print" at bounding box center [988, 156] width 78 height 30
click at [19, 130] on div "Appts" at bounding box center [32, 151] width 64 height 51
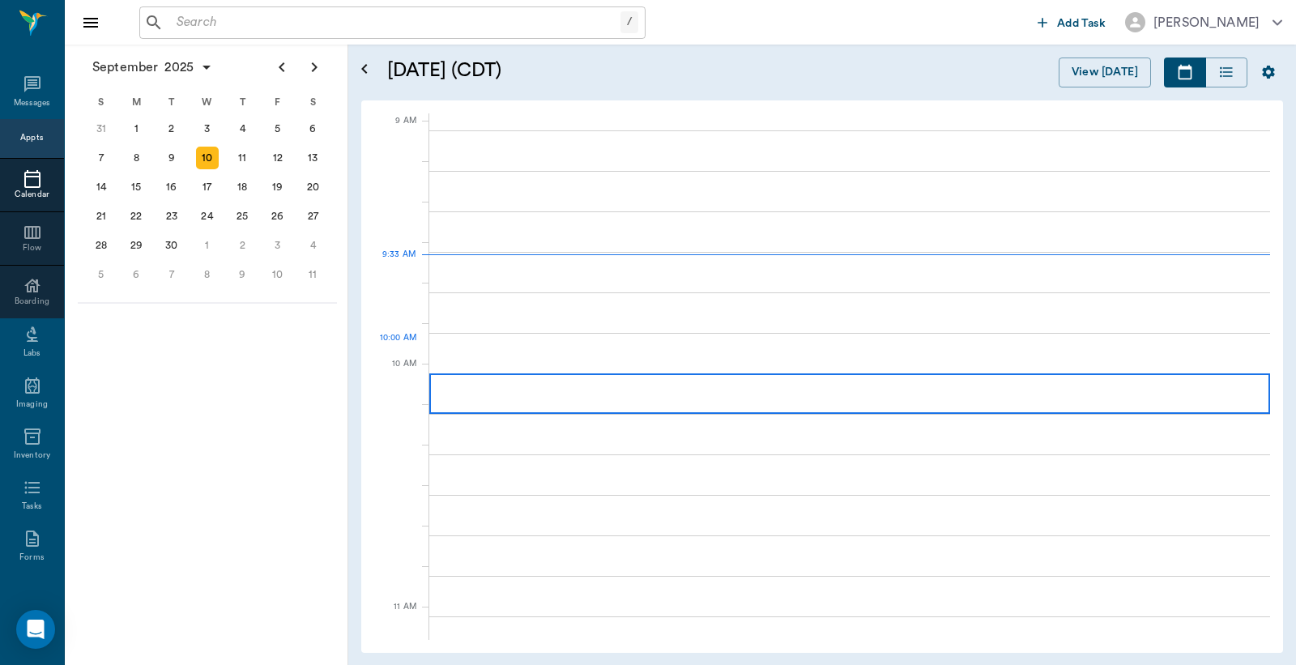
scroll to position [243, 0]
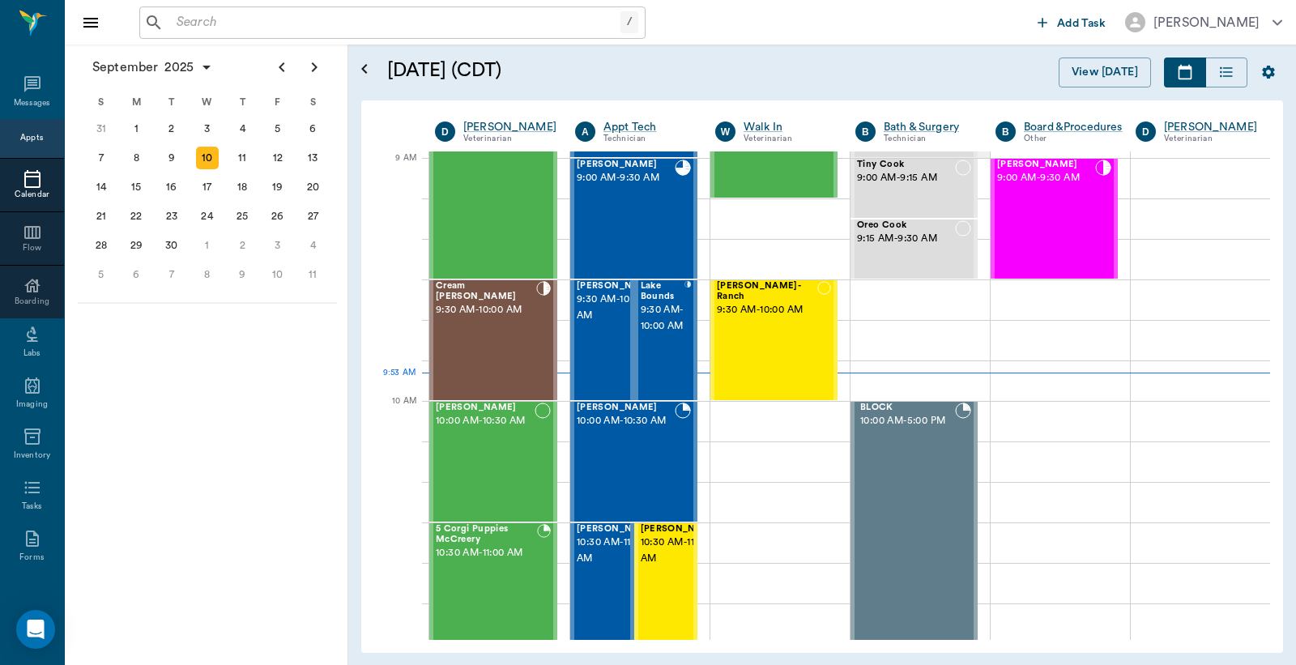
click at [625, 67] on h5 "[DATE] (CDT)" at bounding box center [580, 71] width 386 height 26
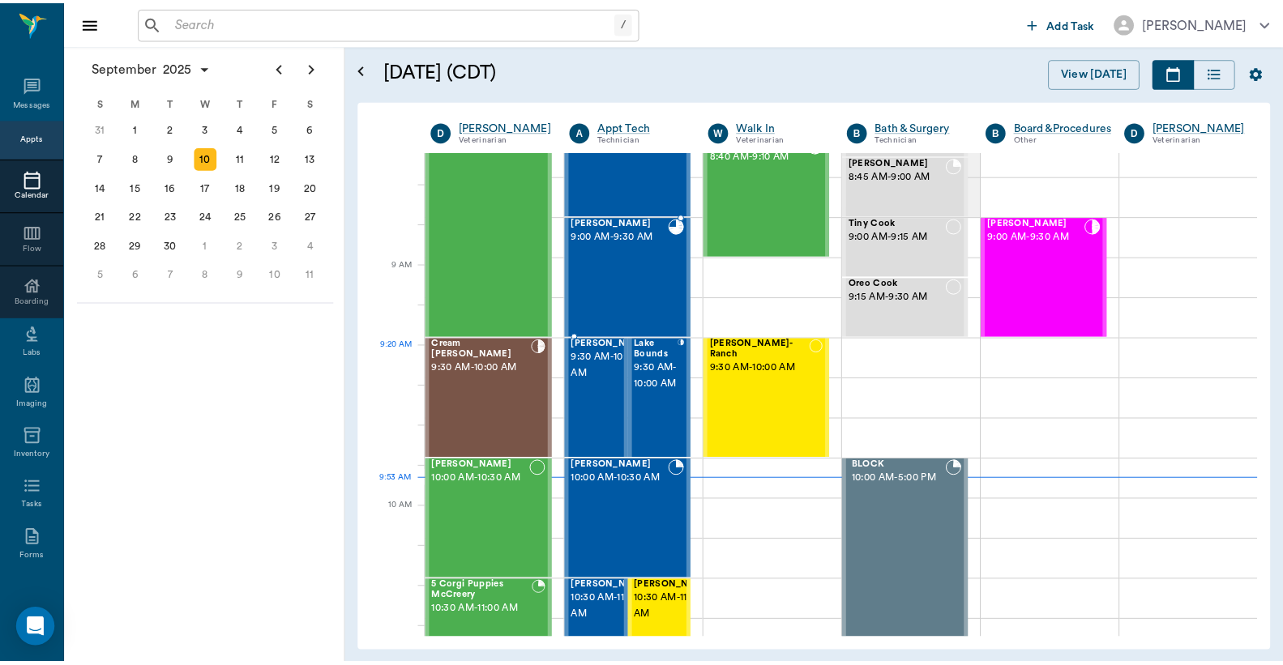
scroll to position [240, 0]
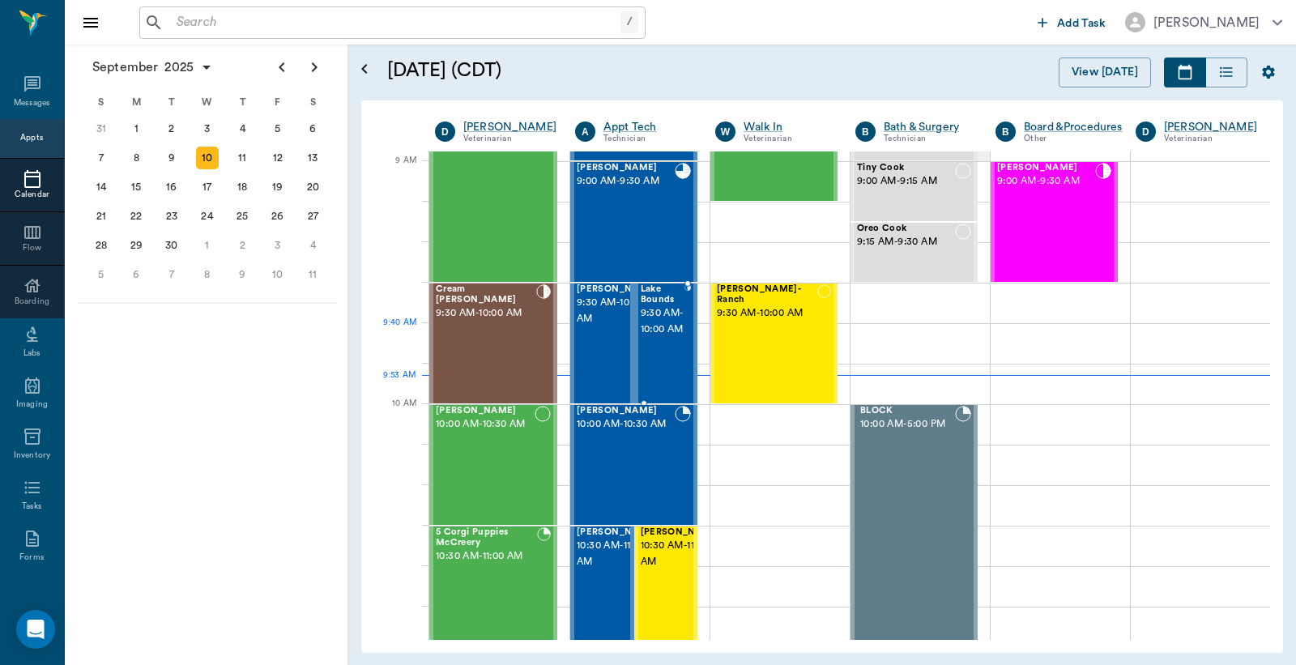
click at [656, 338] on span "9:30 AM - 10:00 AM" at bounding box center [663, 321] width 44 height 32
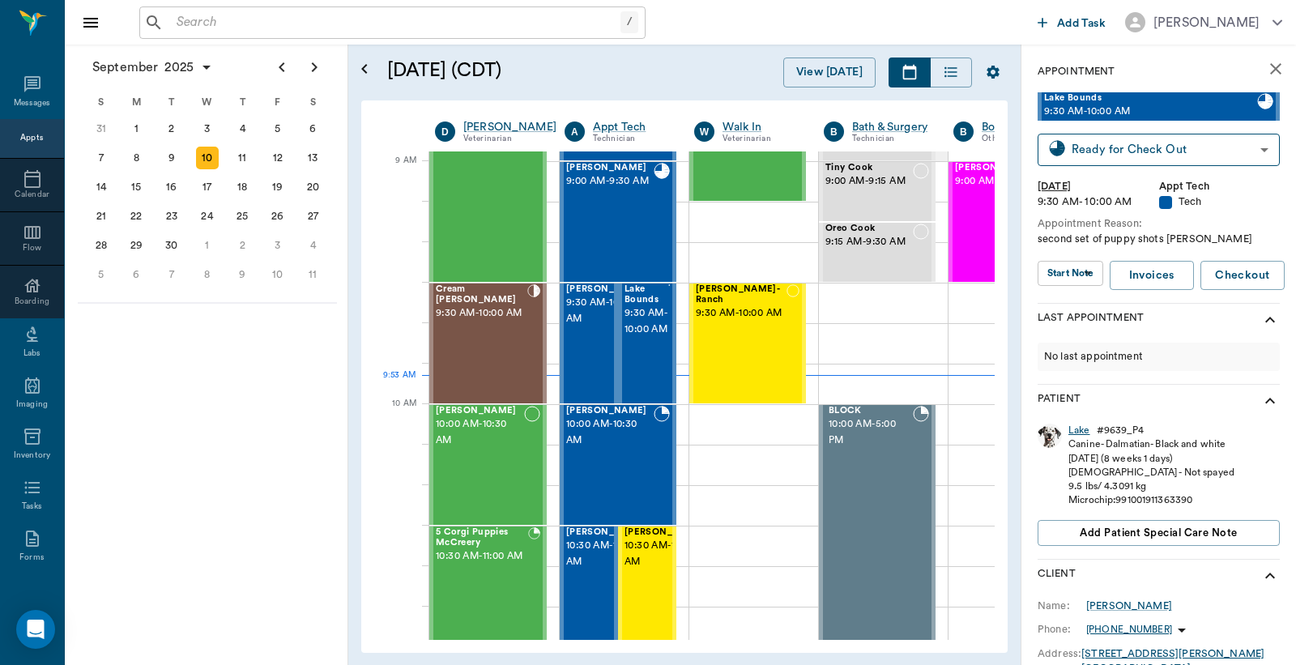
click at [1083, 431] on div "Lake" at bounding box center [1080, 431] width 22 height 14
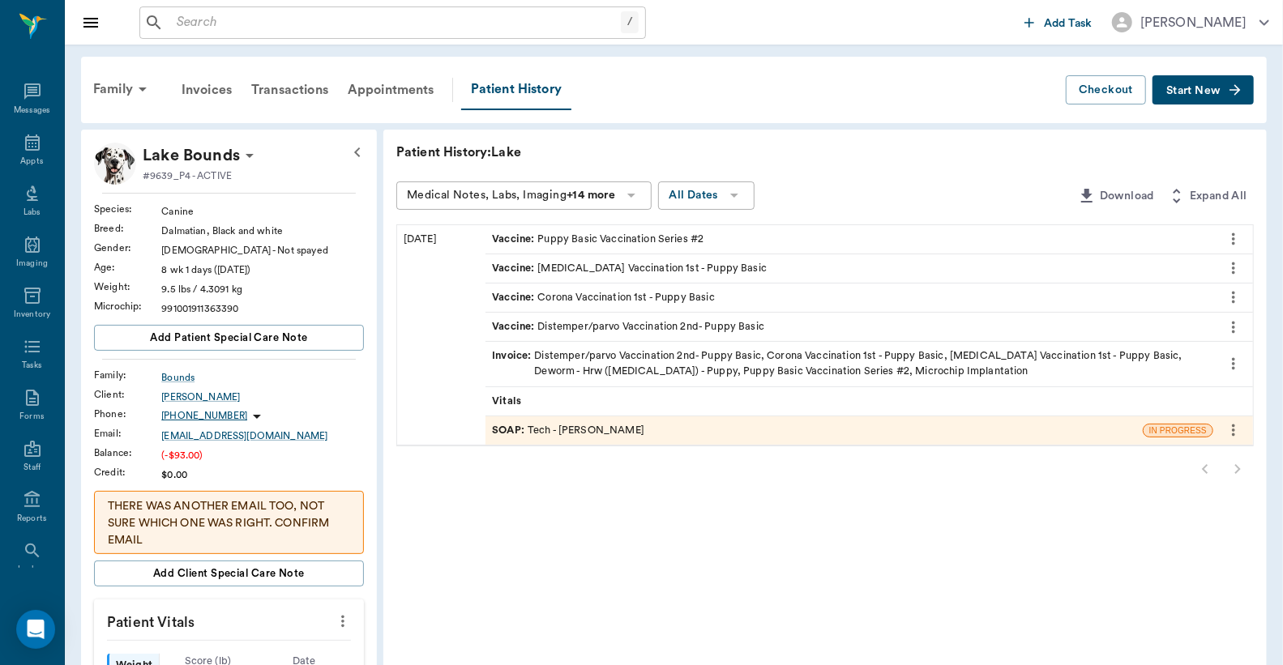
click at [654, 356] on div "Invoice : Distemper/parvo Vaccination 2nd- Puppy Basic, Corona Vaccination 1st …" at bounding box center [849, 363] width 715 height 31
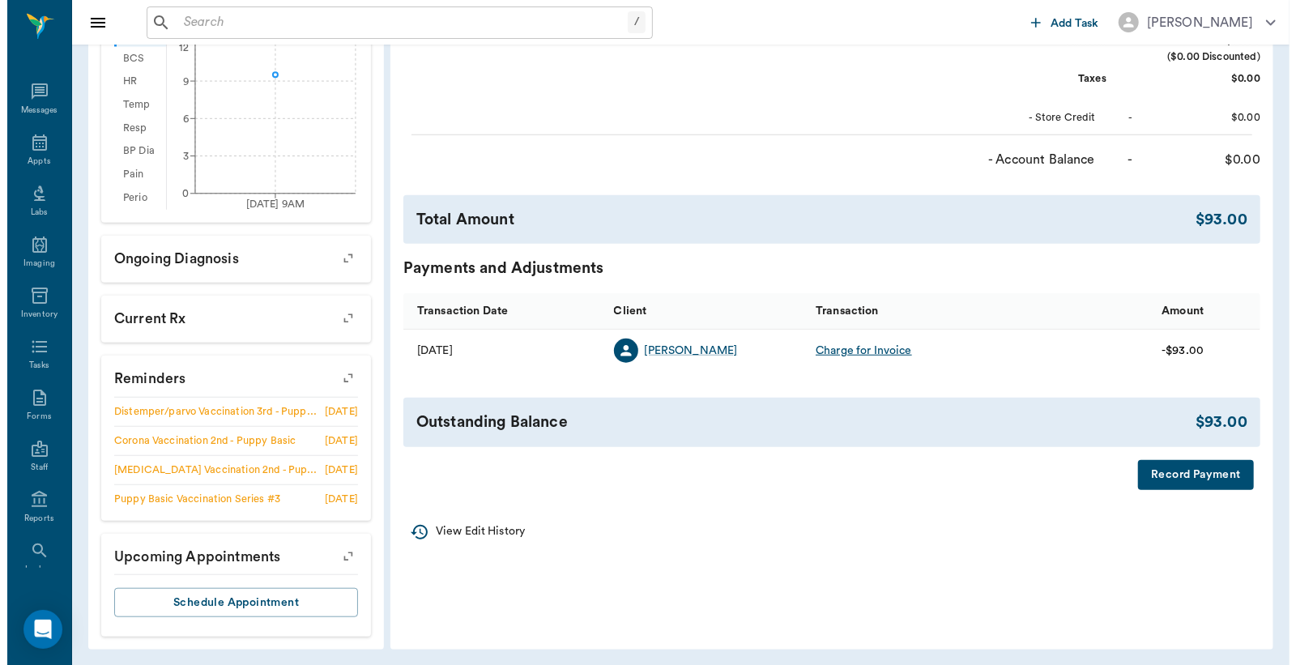
scroll to position [633, 0]
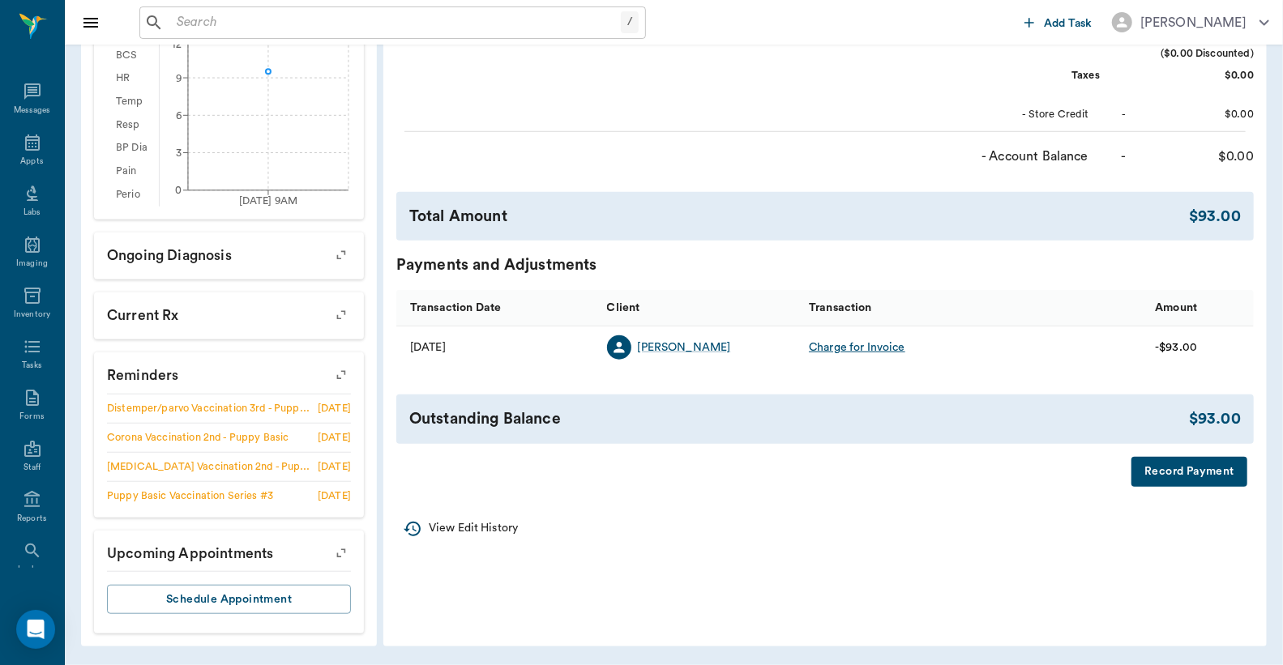
click at [1172, 486] on button "Record Payment" at bounding box center [1189, 472] width 116 height 30
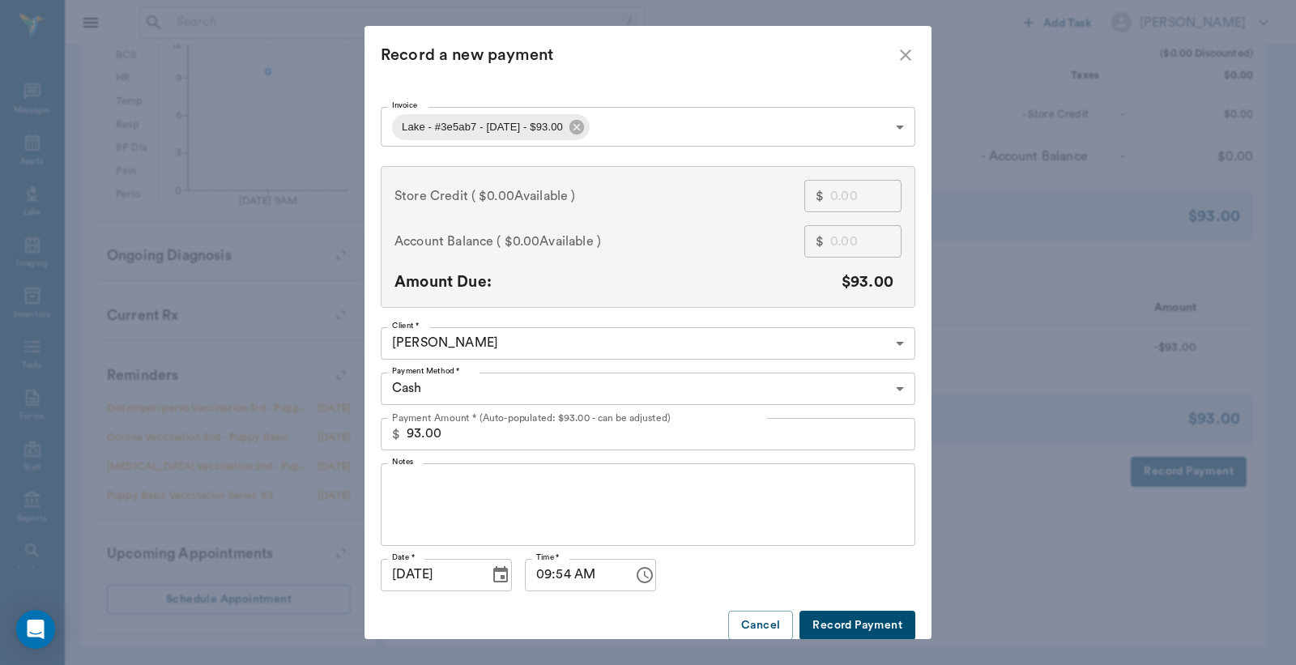
scroll to position [30, 0]
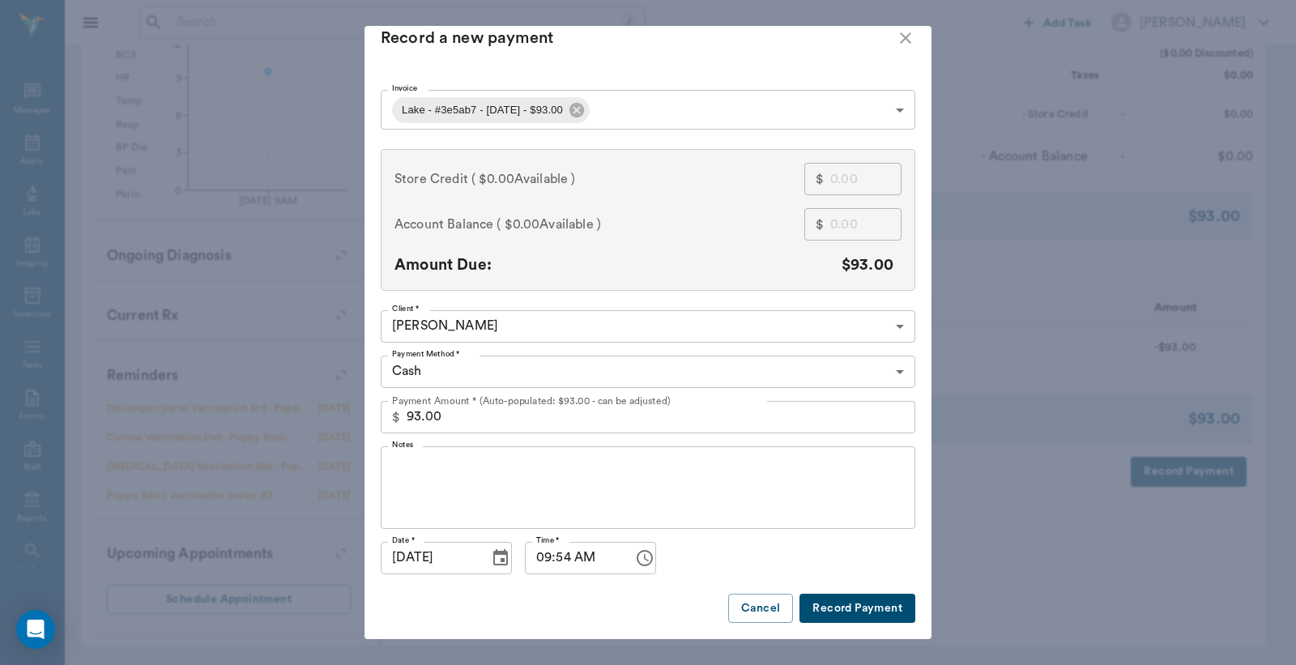
click at [748, 357] on body "/ ​ Add Task Dr. Bert Ellsworth Nectar Messages Appts Labs Imaging Inventory Ta…" at bounding box center [648, 16] width 1296 height 1297
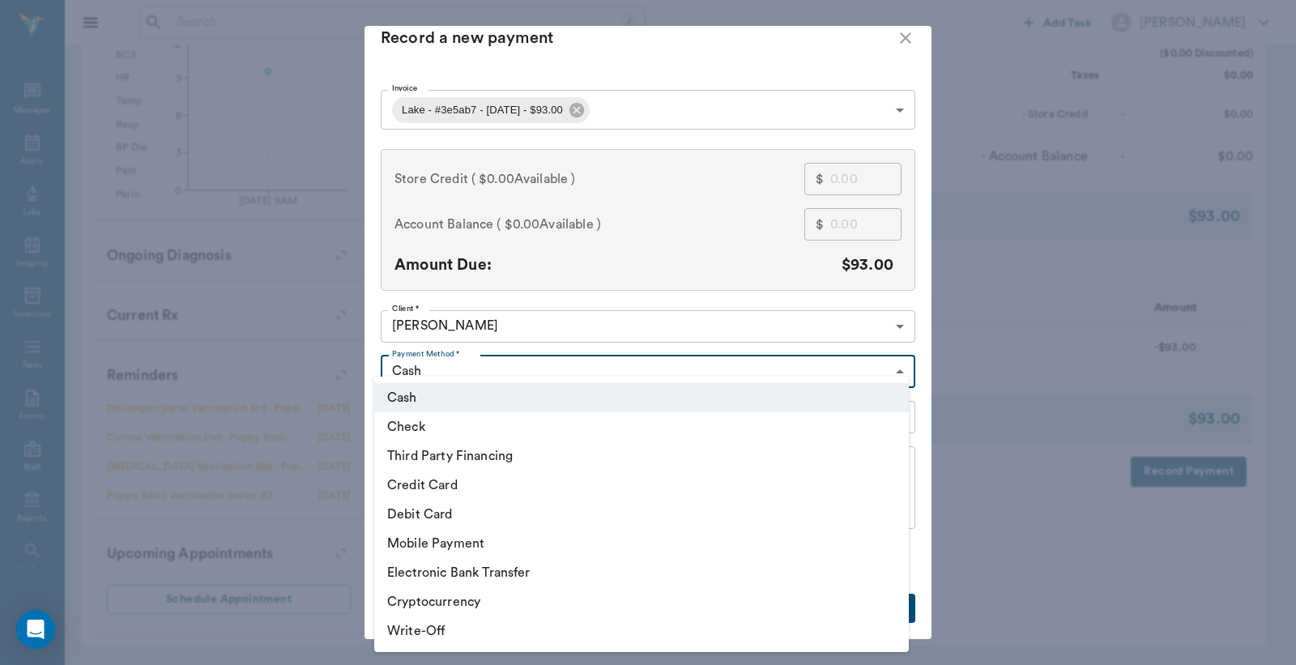
scroll to position [17, 0]
click at [463, 484] on li "Credit Card" at bounding box center [641, 485] width 535 height 29
type input "CREDIT_CARD"
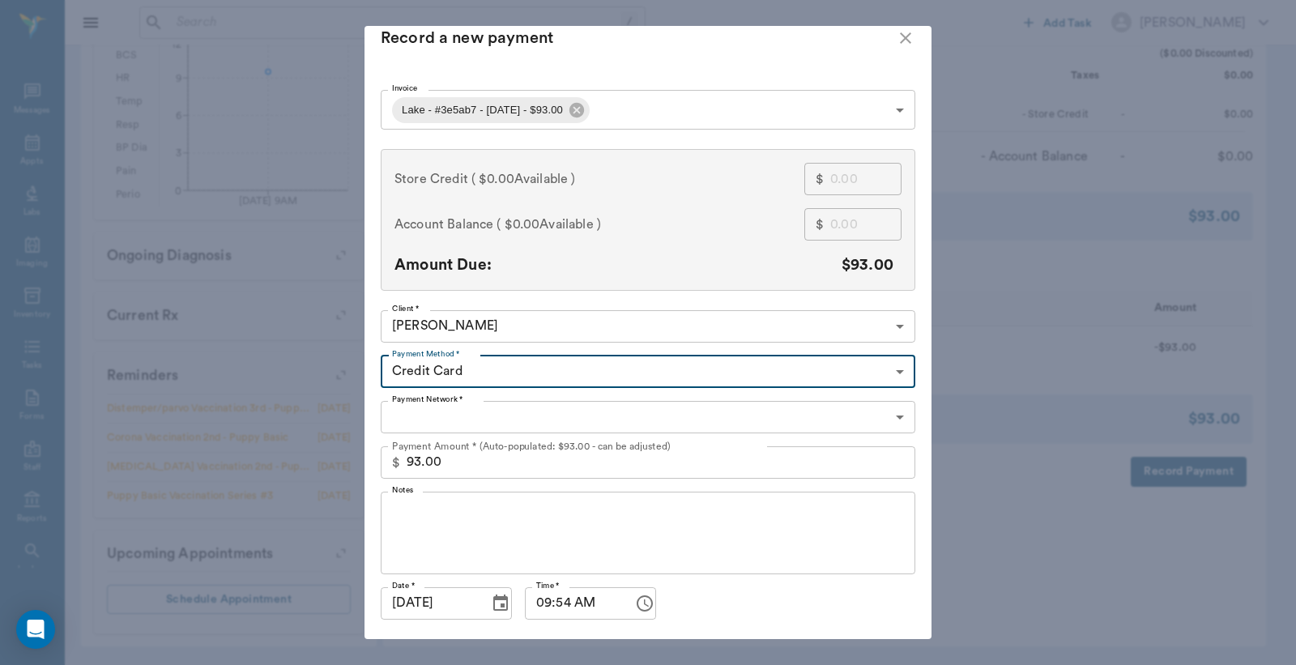
click at [512, 413] on body "/ ​ Add Task Dr. Bert Ellsworth Nectar Messages Appts Labs Imaging Inventory Ta…" at bounding box center [648, 16] width 1296 height 1297
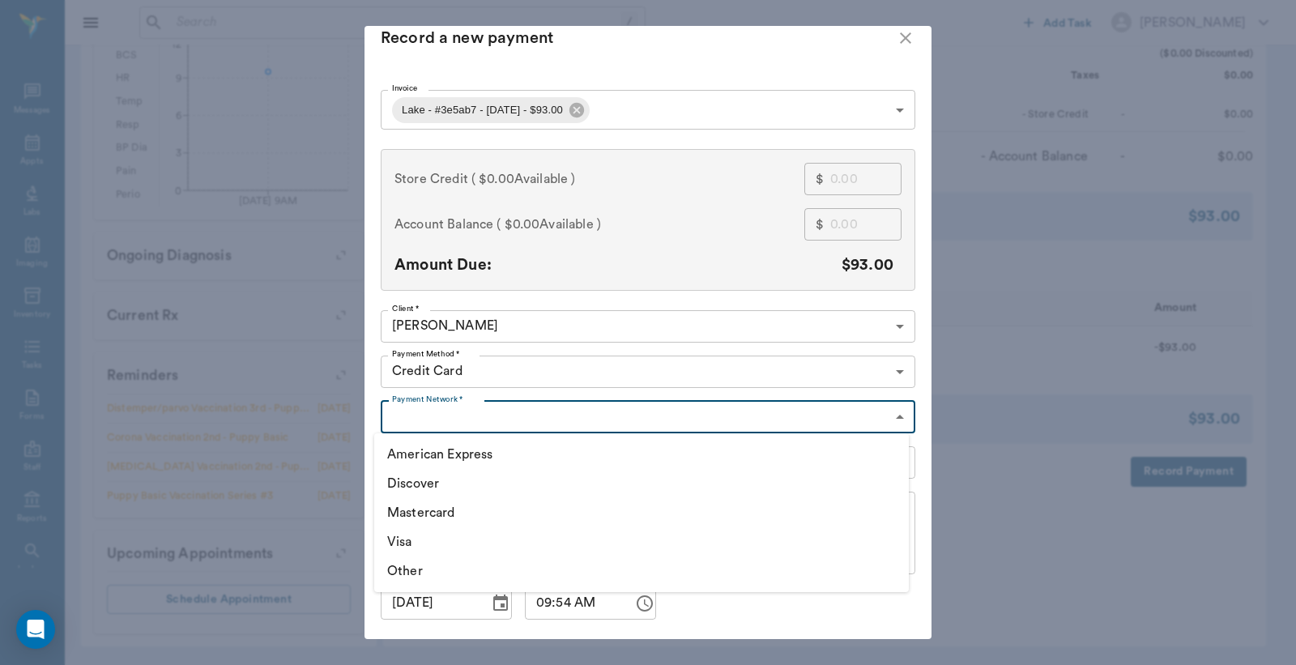
click at [438, 507] on li "Mastercard" at bounding box center [641, 512] width 535 height 29
type input "MASTERCARD"
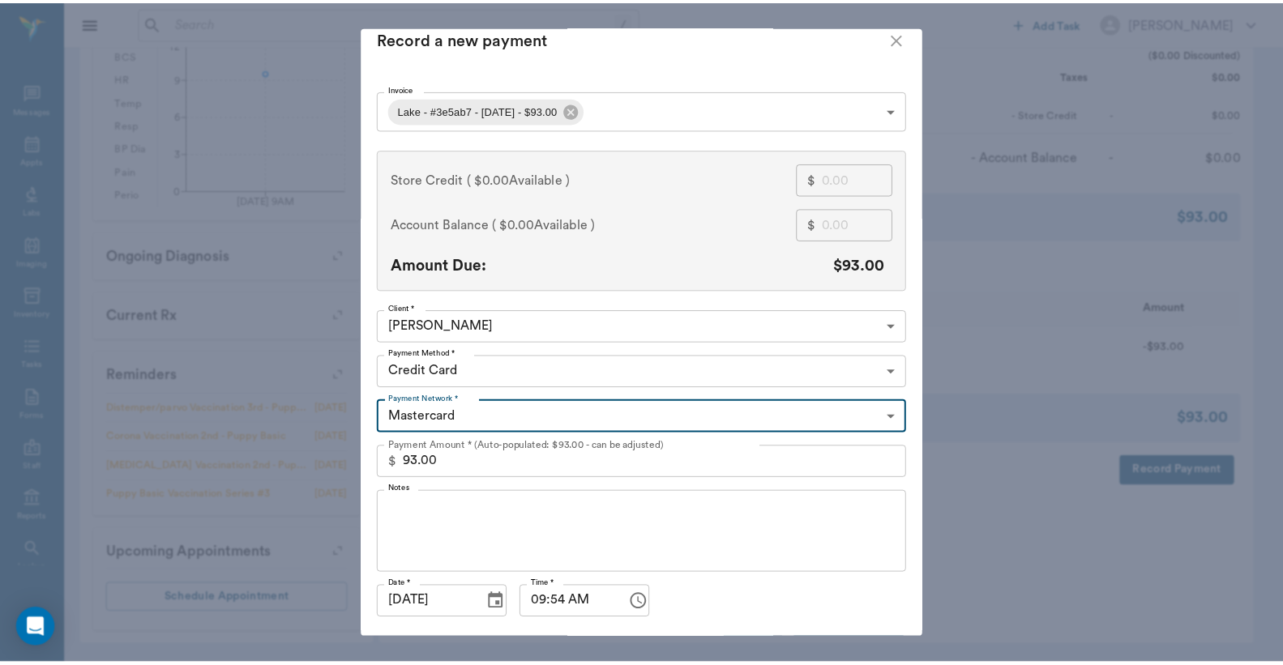
scroll to position [62, 0]
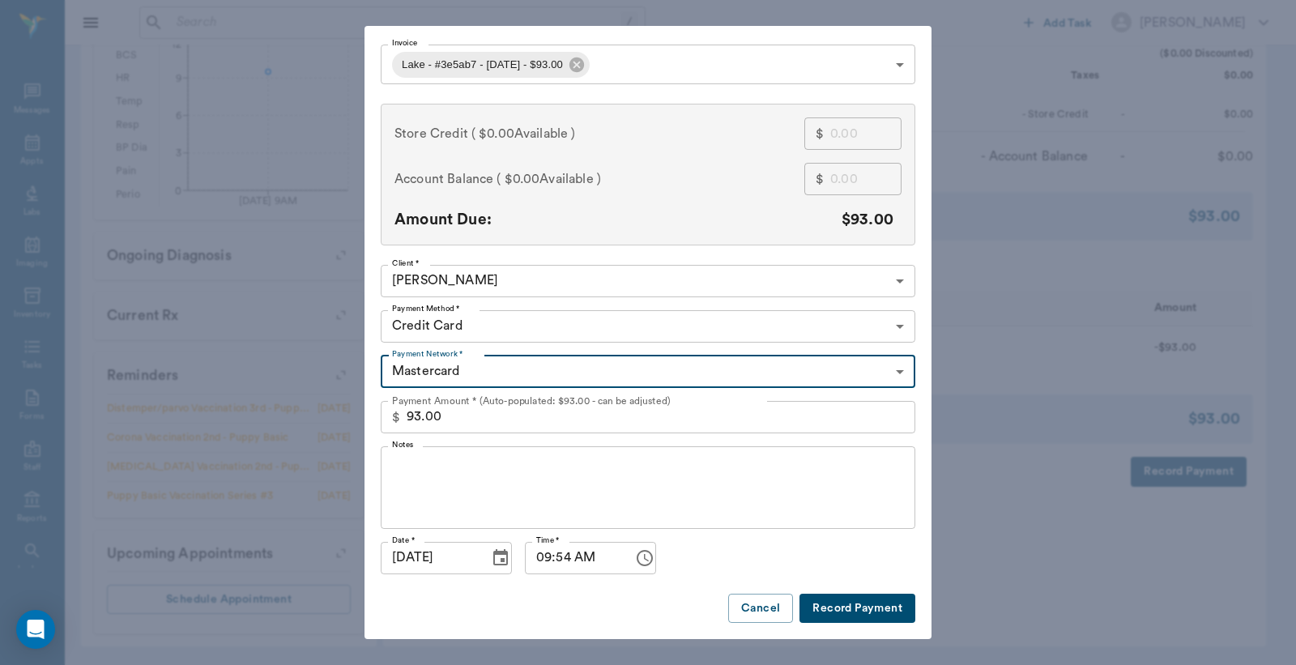
click at [856, 614] on button "Record Payment" at bounding box center [858, 609] width 116 height 30
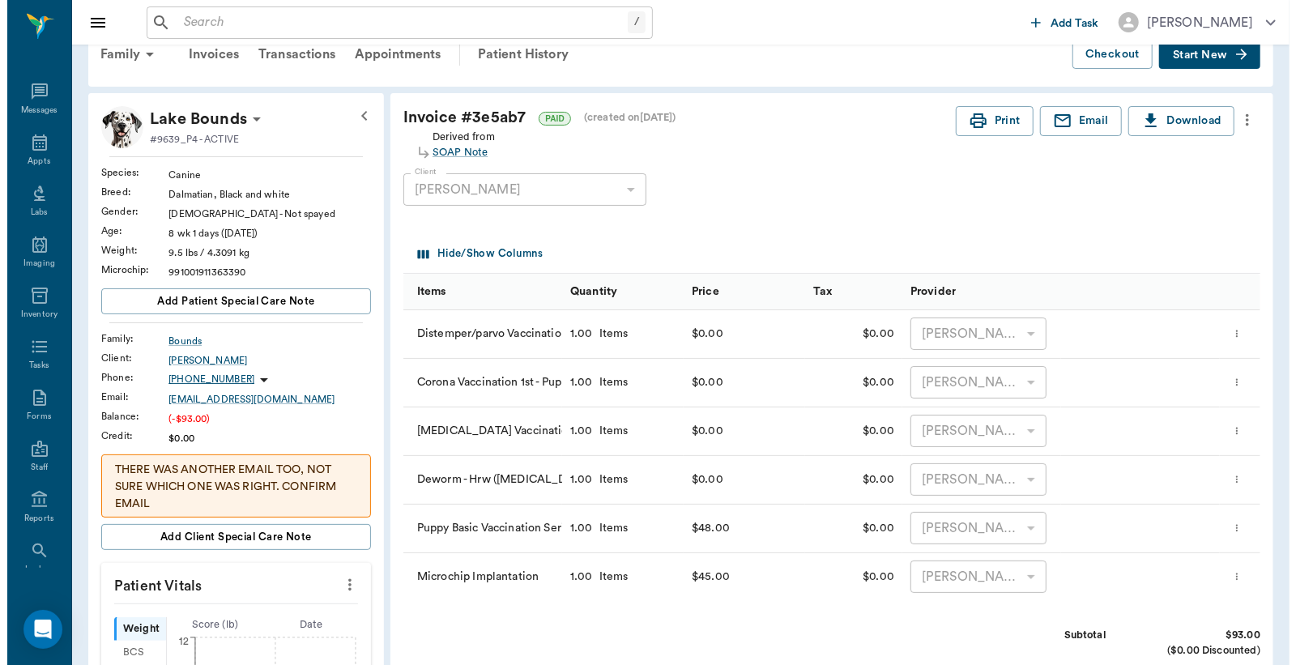
scroll to position [0, 0]
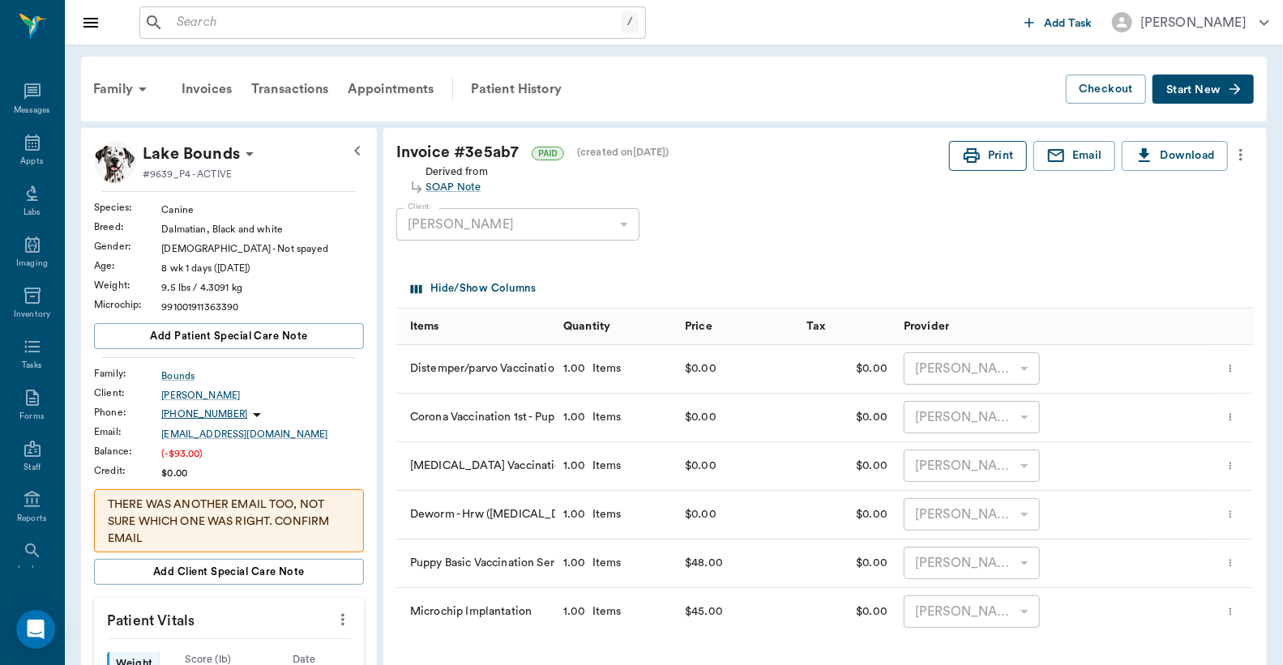
click at [997, 160] on button "Print" at bounding box center [988, 156] width 78 height 30
click at [23, 144] on icon at bounding box center [32, 142] width 19 height 19
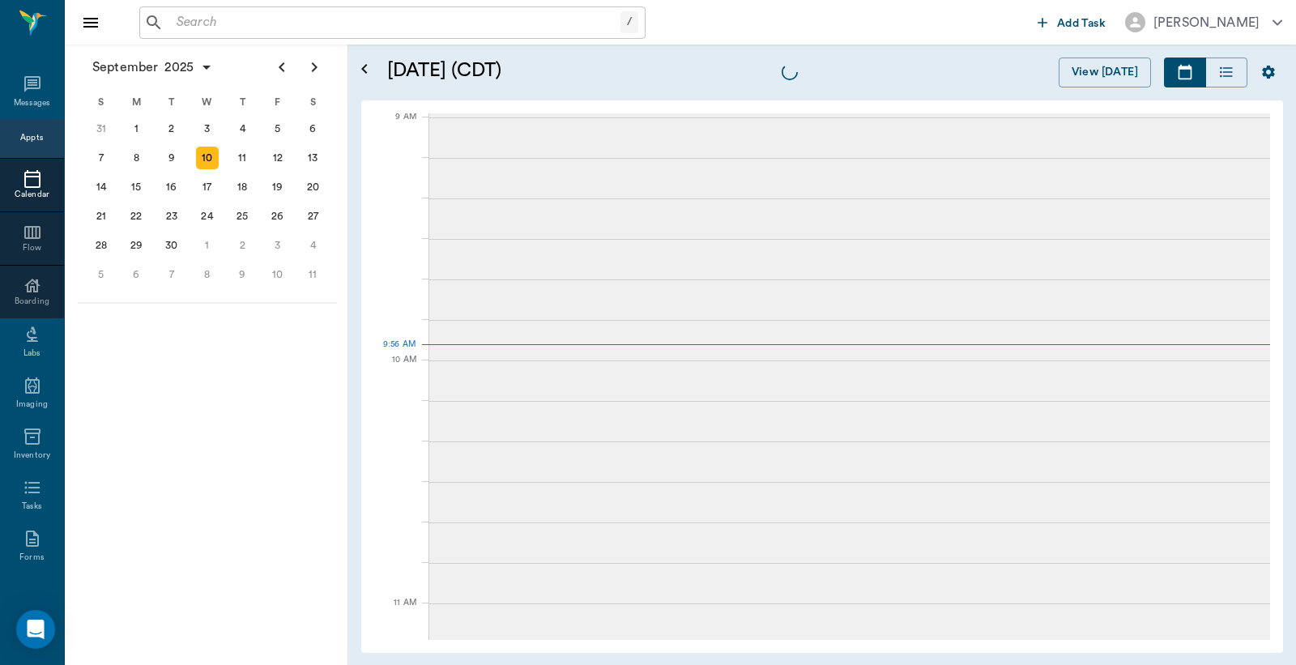
scroll to position [245, 0]
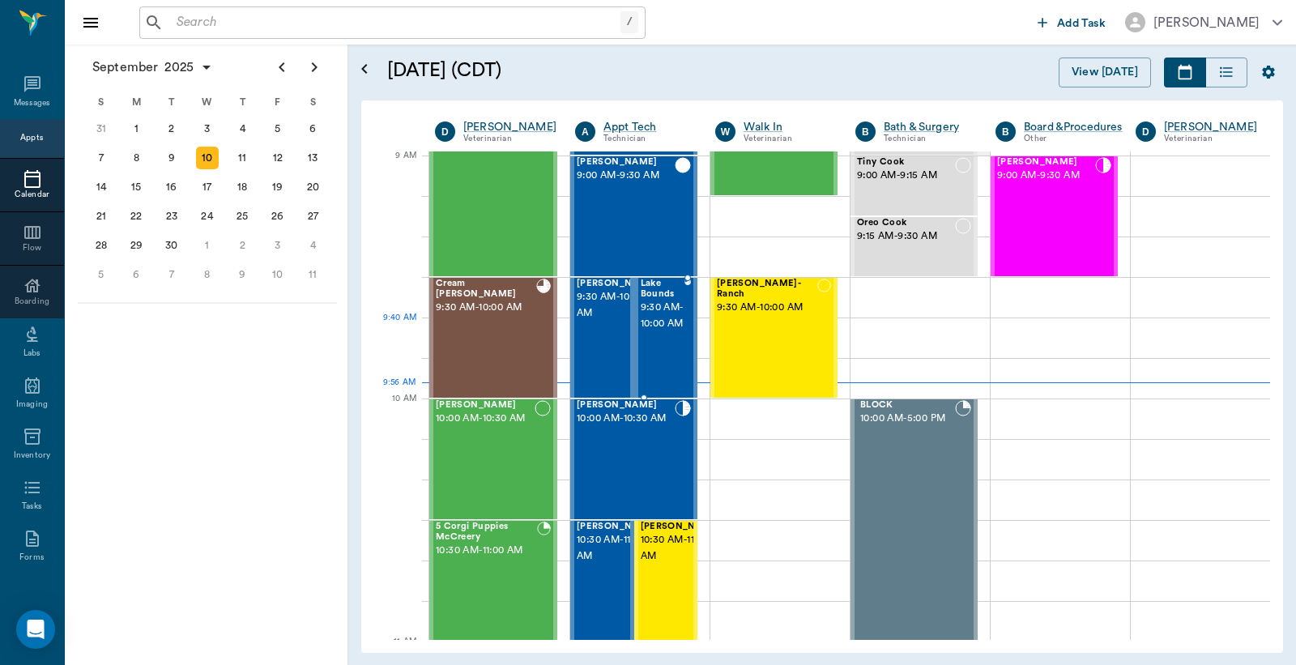
click at [660, 332] on span "9:30 AM - 10:00 AM" at bounding box center [663, 316] width 44 height 32
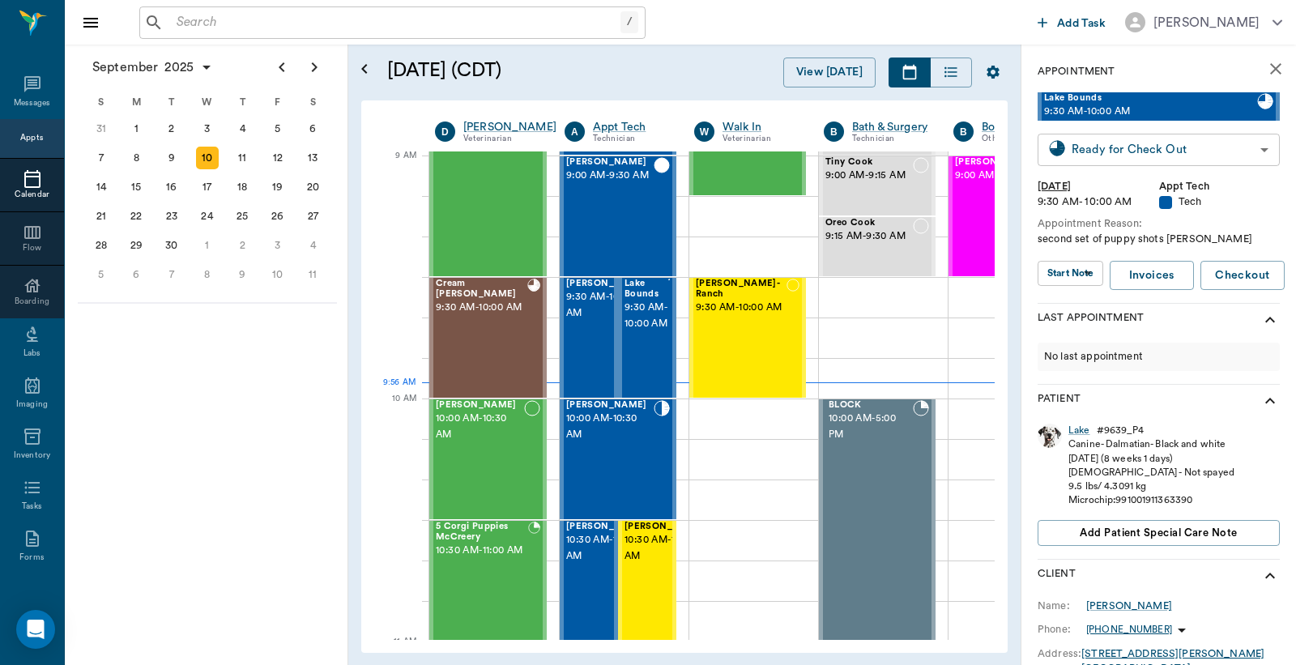
click at [1156, 146] on body "/ ​ Add Task Dr. Bert Ellsworth Nectar Messages Appts Calendar Flow Boarding La…" at bounding box center [648, 332] width 1296 height 665
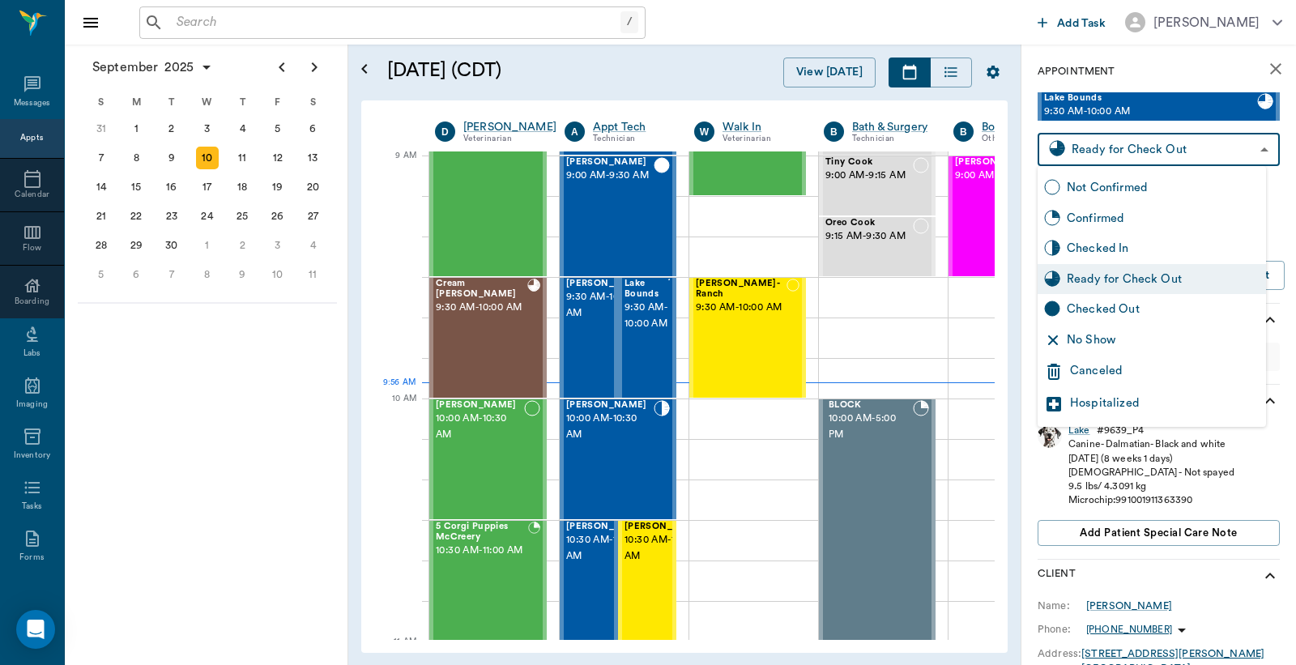
click at [1112, 309] on div "Checked Out" at bounding box center [1163, 310] width 193 height 18
type input "CHECKED_OUT"
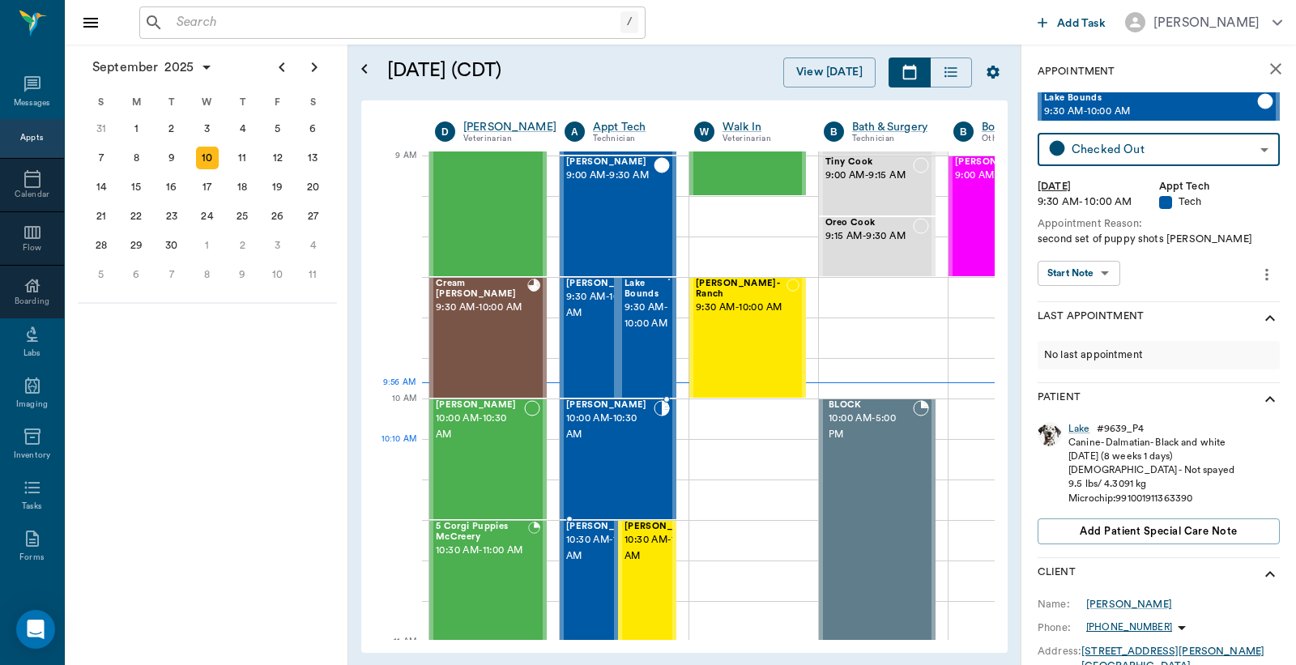
click at [630, 443] on div "Destiny Williams 10:00 AM - 10:30 AM" at bounding box center [610, 459] width 88 height 118
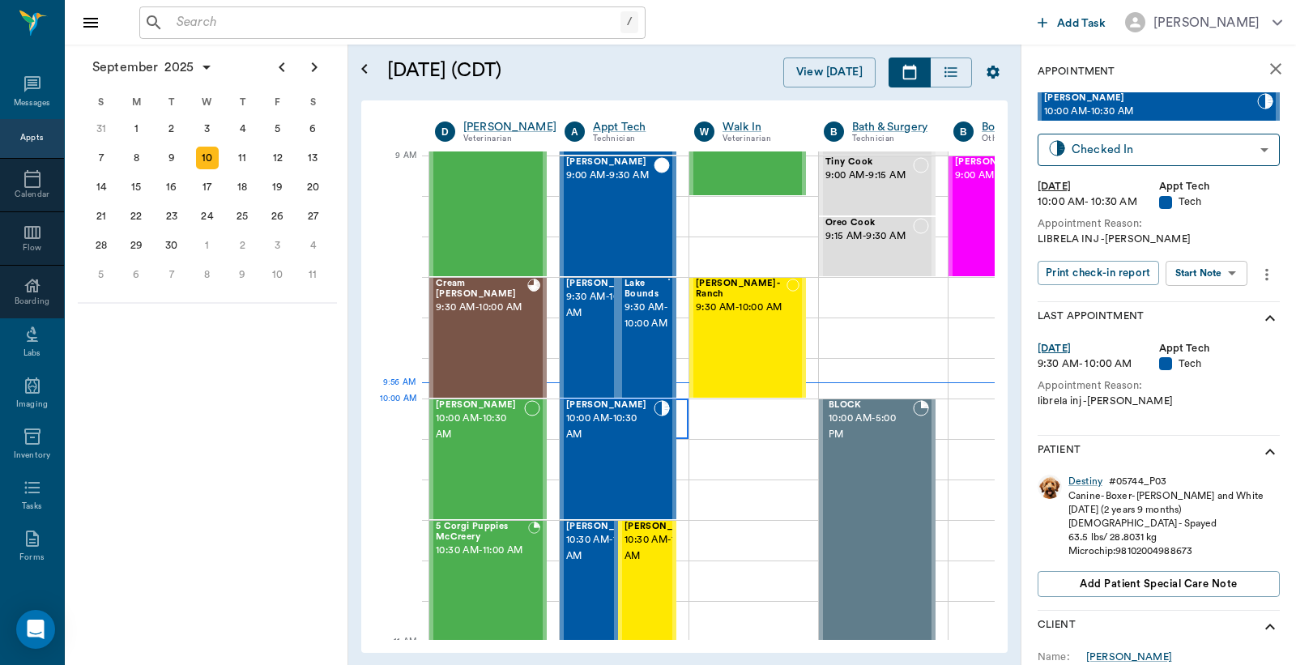
click at [681, 421] on div at bounding box center [624, 419] width 129 height 41
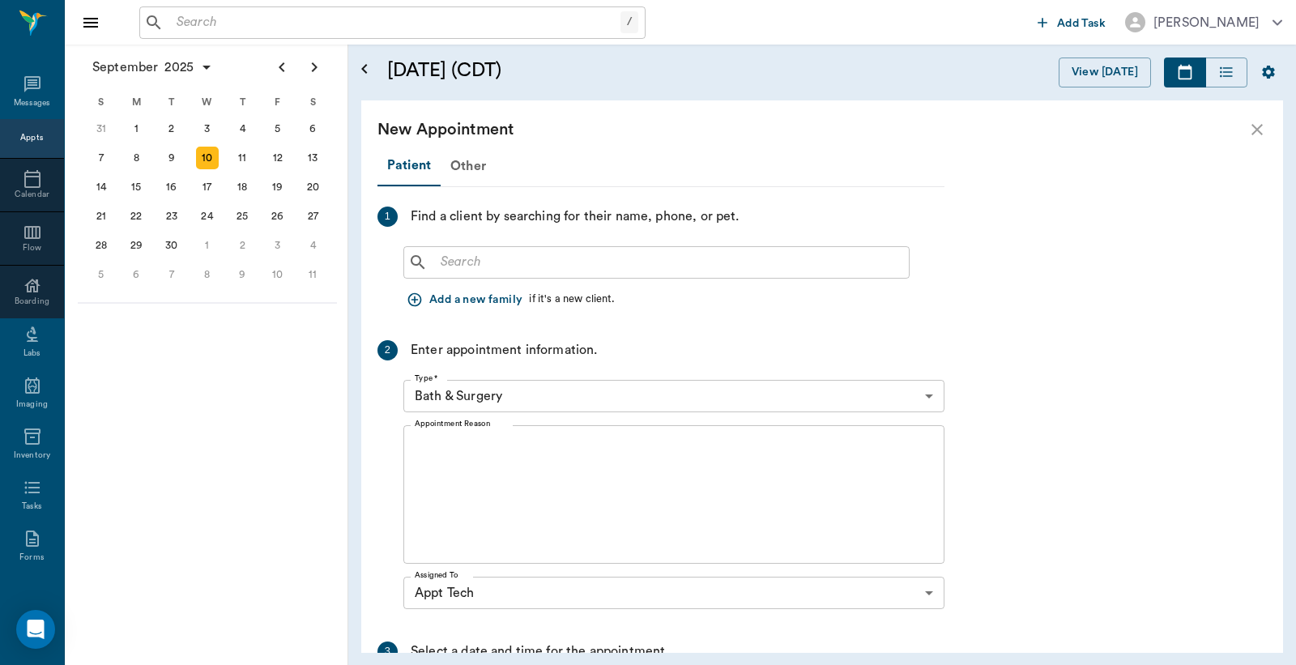
click at [482, 261] on input "text" at bounding box center [668, 262] width 468 height 23
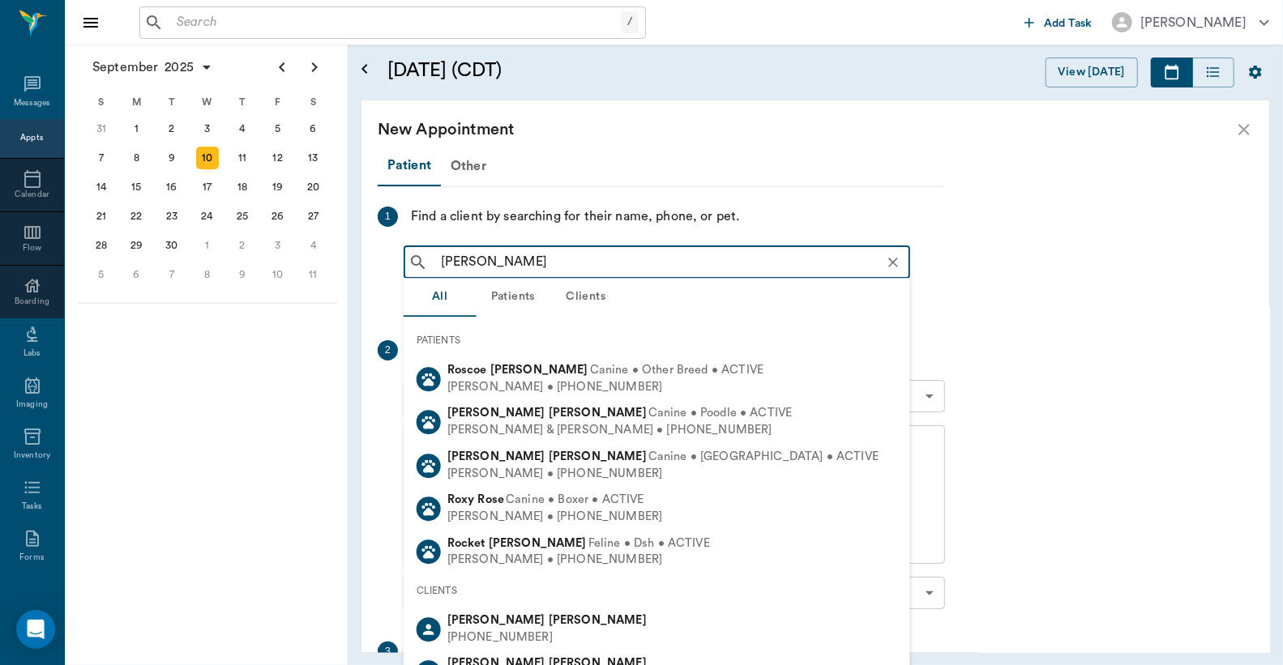
type input "rory will"
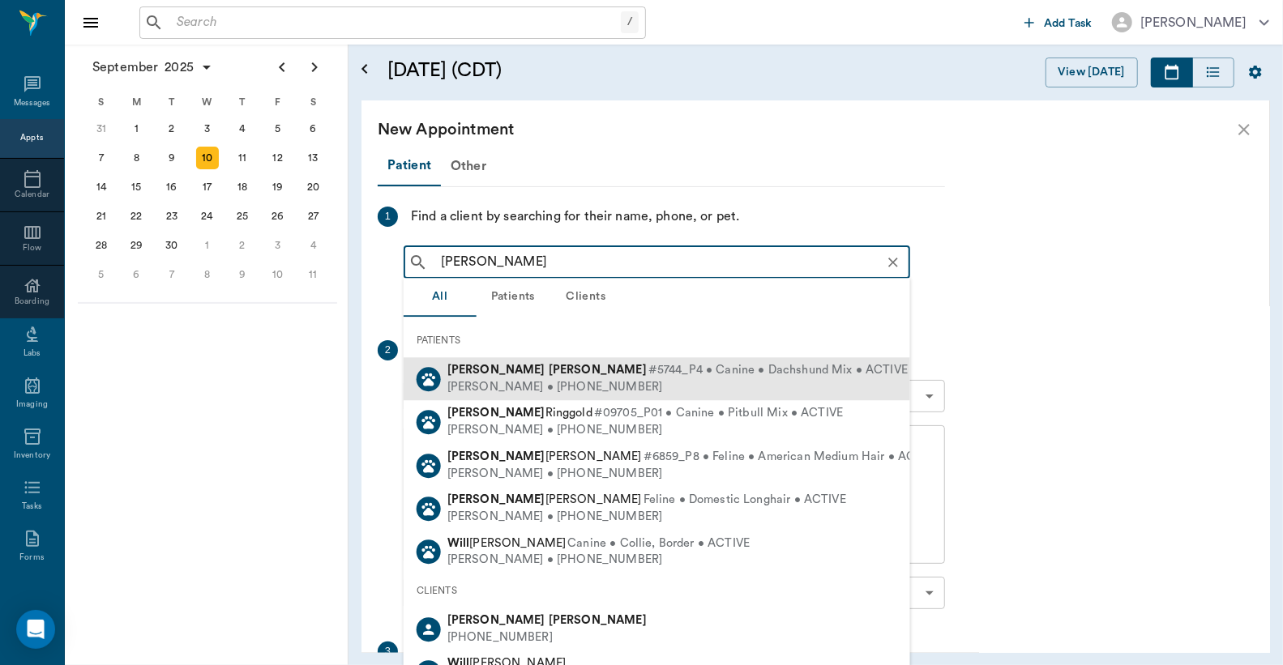
click at [498, 378] on div "Rory Williams #5744_P4 • Canine • Dachshund Mix • ACTIVE" at bounding box center [677, 370] width 460 height 17
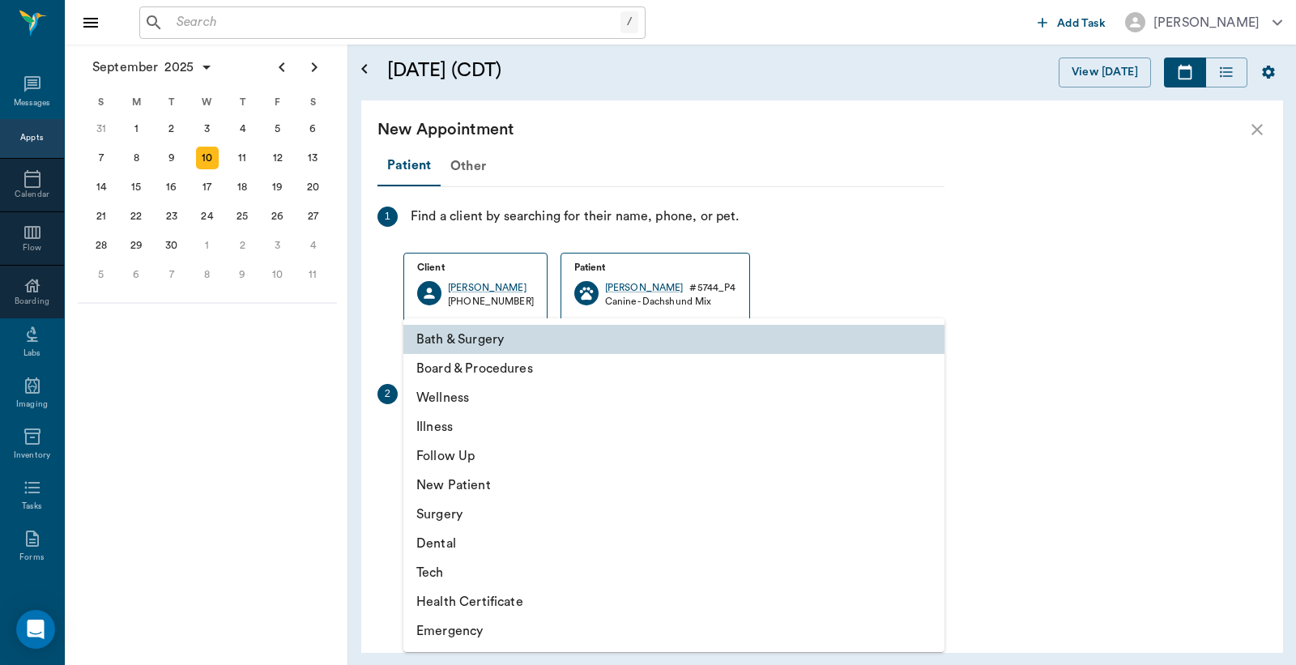
click at [507, 438] on body "/ ​ Add Task Dr. Bert Ellsworth Nectar Messages Appts Calendar Flow Boarding La…" at bounding box center [648, 332] width 1296 height 665
click at [438, 571] on li "Tech" at bounding box center [673, 572] width 541 height 29
type input "65d2be4f46e3a538d89b8c1a"
type input "10:30 AM"
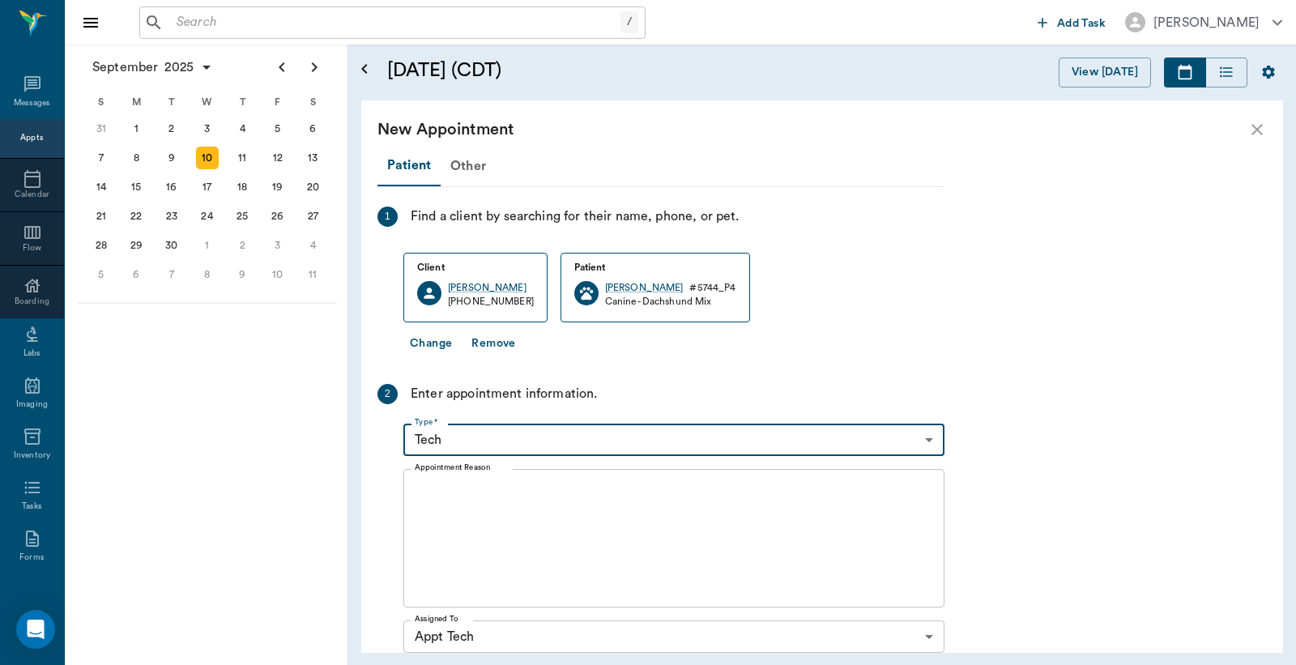
click at [460, 516] on textarea "Appointment Reason" at bounding box center [674, 539] width 519 height 112
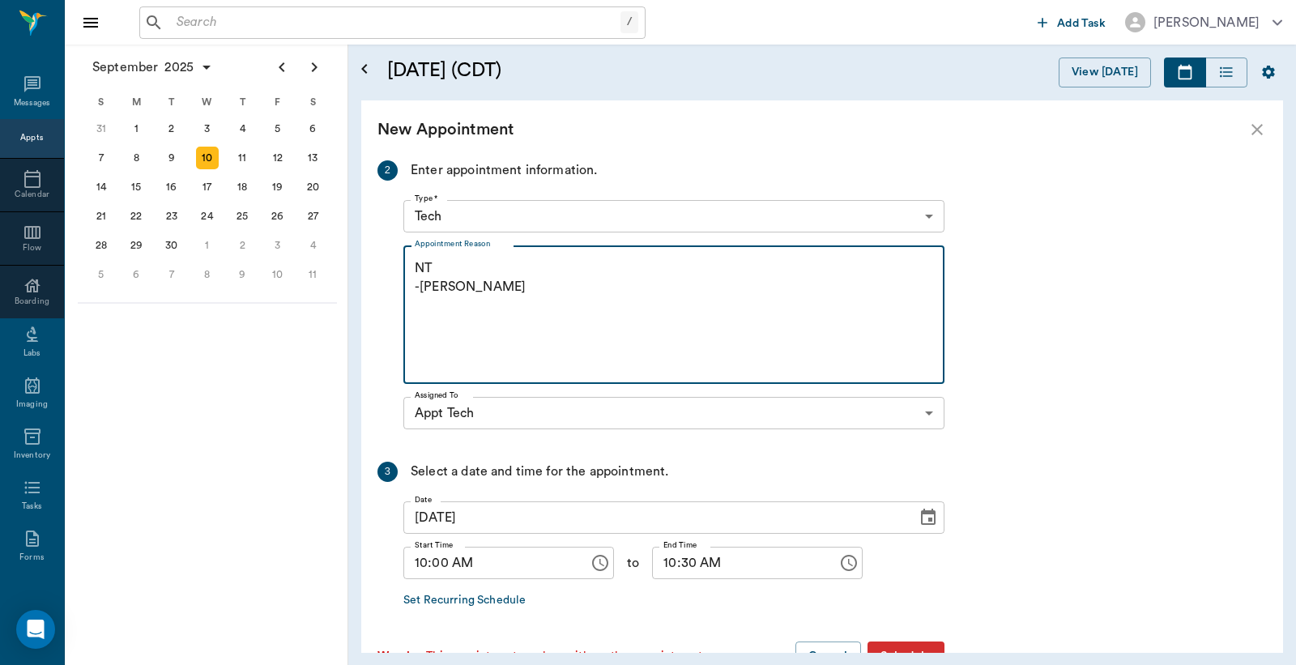
scroll to position [271, 0]
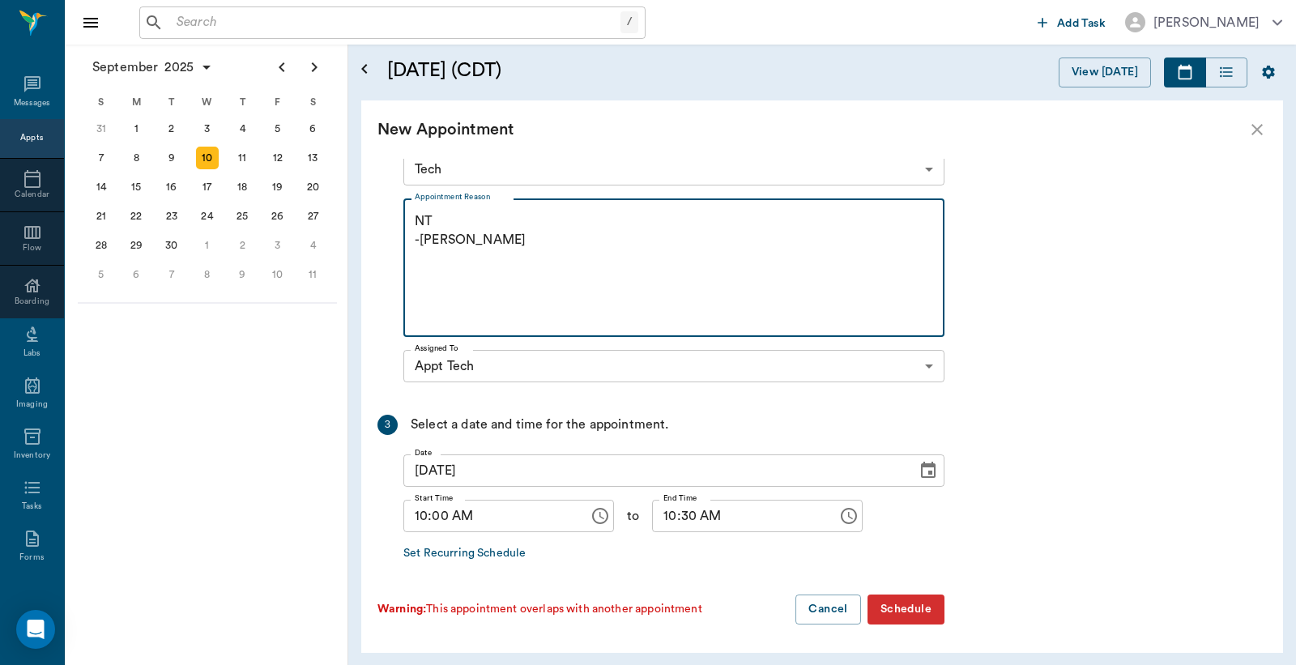
type textarea "NT -LORY"
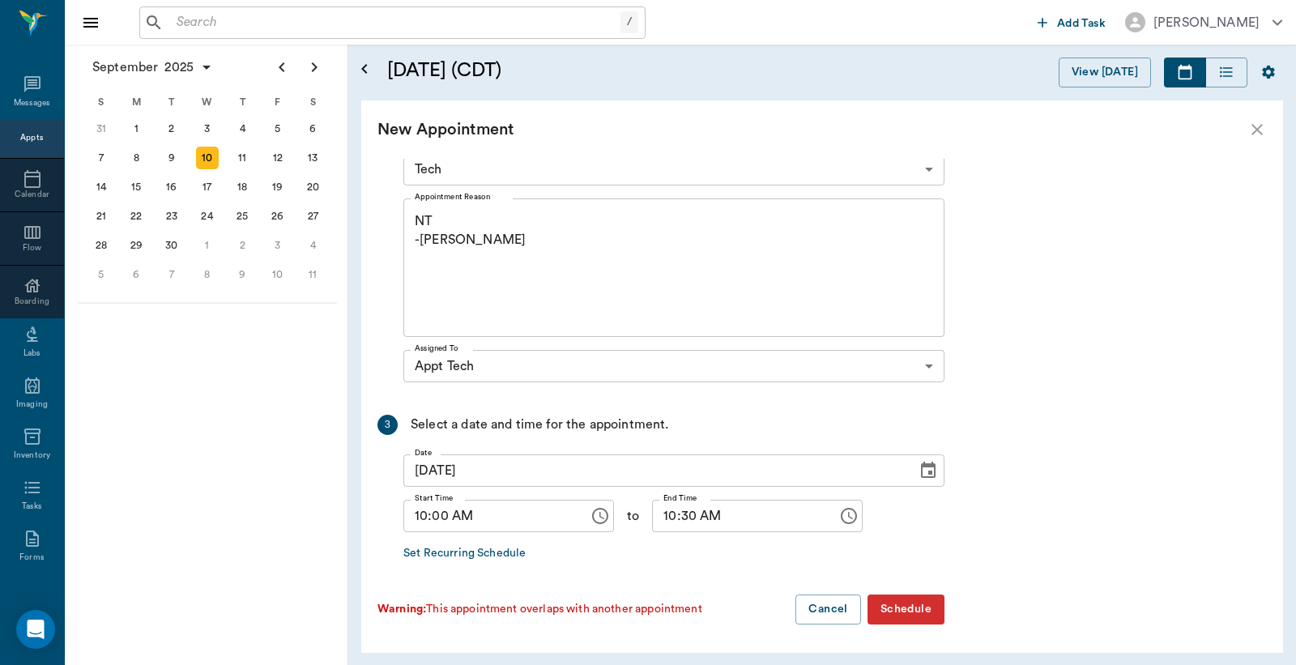
click at [892, 608] on button "Schedule" at bounding box center [906, 610] width 77 height 30
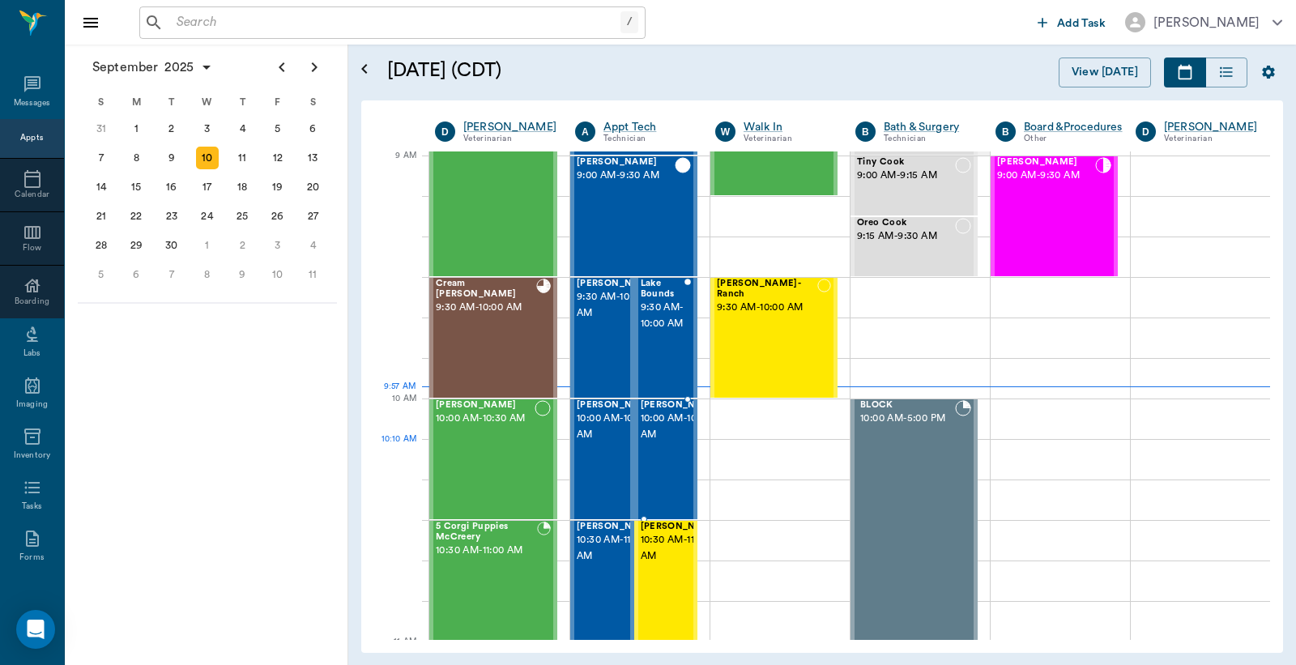
click at [668, 443] on span "10:00 AM - 10:30 AM" at bounding box center [681, 427] width 81 height 32
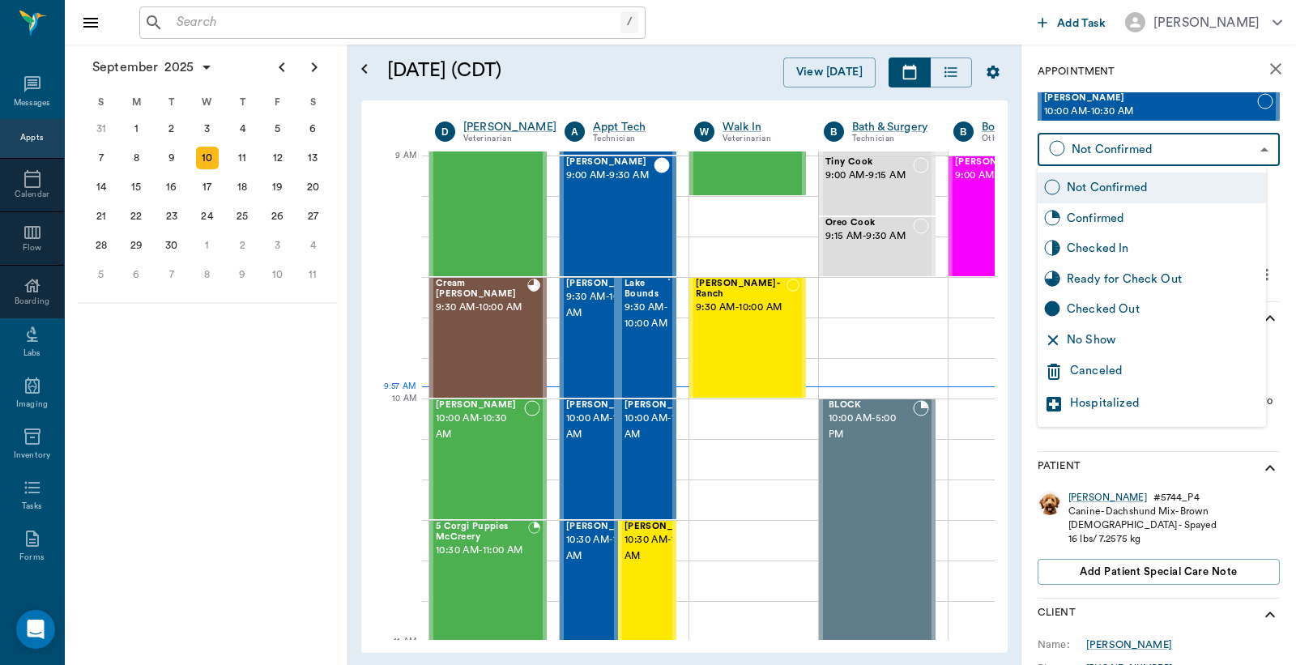
click at [1160, 143] on body "/ ​ Add Task Dr. Bert Ellsworth Nectar Messages Appts Calendar Flow Boarding La…" at bounding box center [648, 332] width 1296 height 665
click at [1108, 244] on div "Checked In" at bounding box center [1163, 249] width 193 height 18
type input "CHECKED_IN"
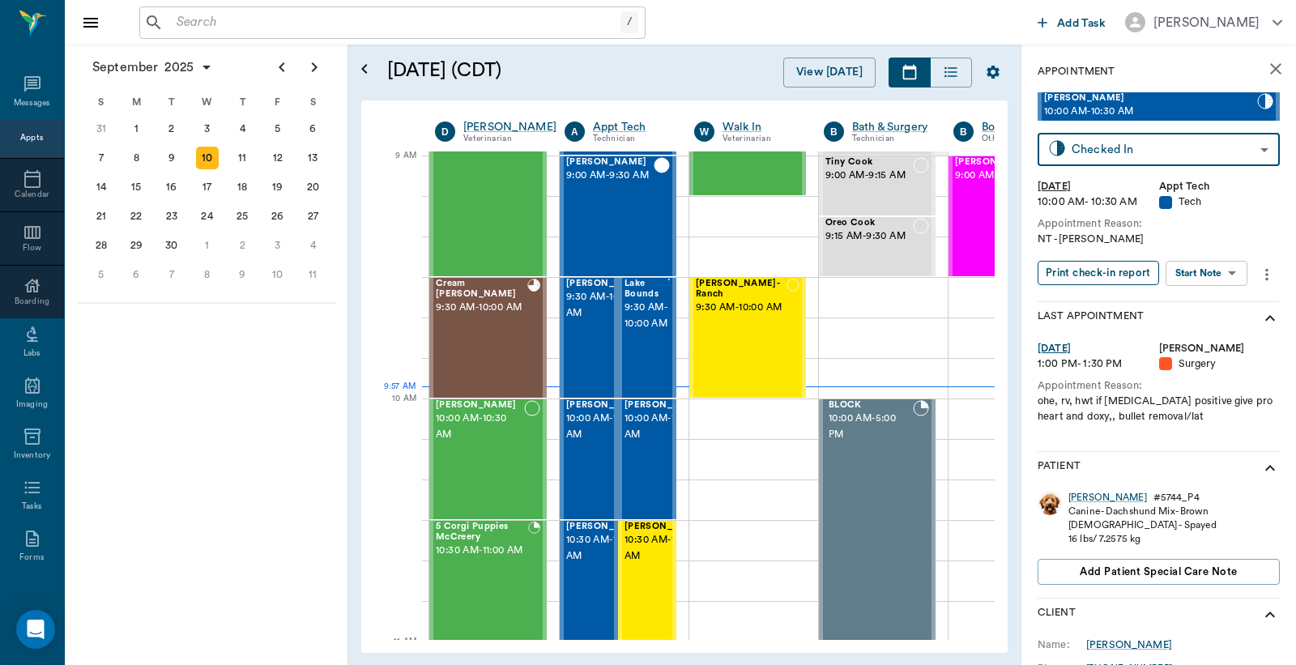
click at [1097, 267] on button "Print check-in report" at bounding box center [1099, 273] width 122 height 25
click at [1096, 271] on button "Print check-in report" at bounding box center [1099, 273] width 122 height 25
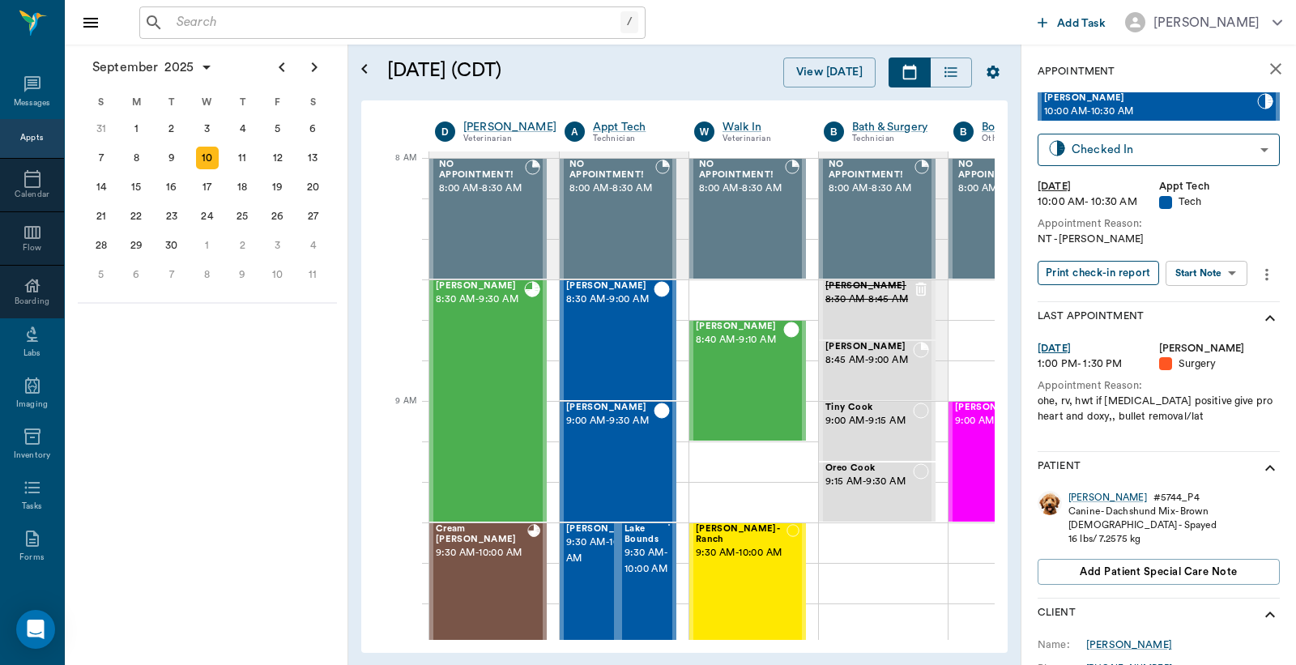
click at [1103, 267] on button "Print check-in report" at bounding box center [1099, 273] width 122 height 25
click at [1115, 273] on button "Print check-in report" at bounding box center [1099, 273] width 122 height 25
click at [488, 392] on div "[PERSON_NAME] 8:30 AM - 9:30 AM" at bounding box center [480, 401] width 88 height 240
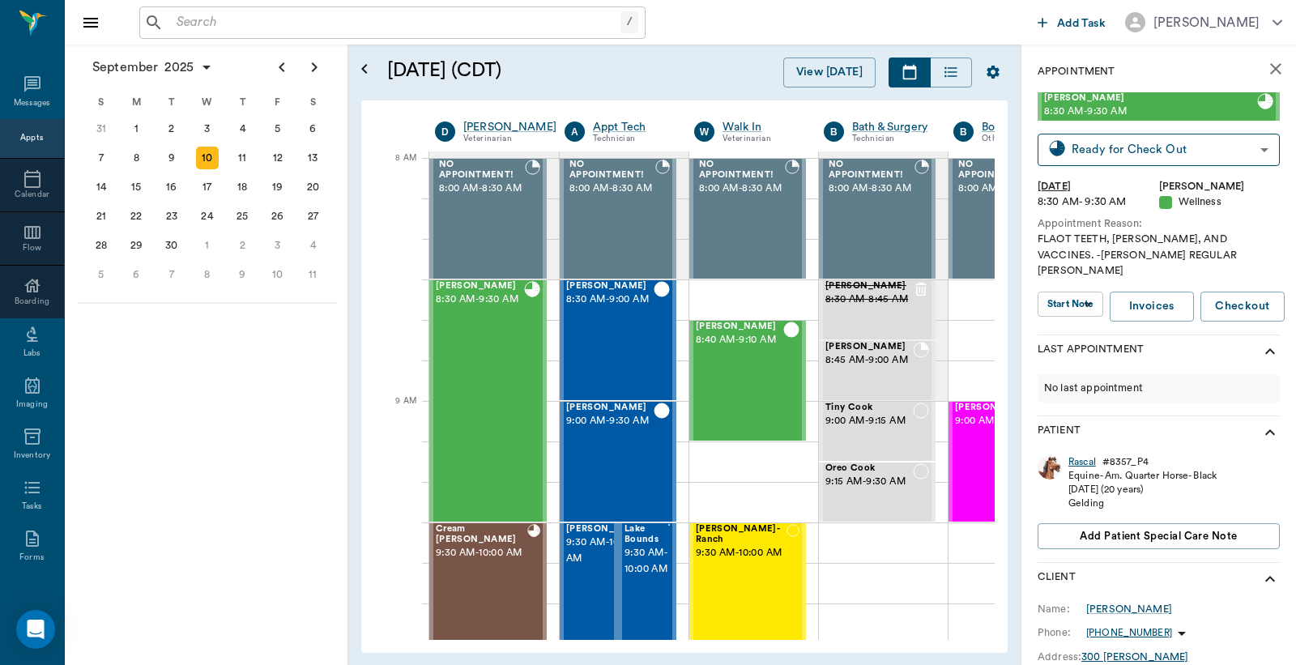
click at [1081, 455] on div "Rascal" at bounding box center [1083, 462] width 28 height 14
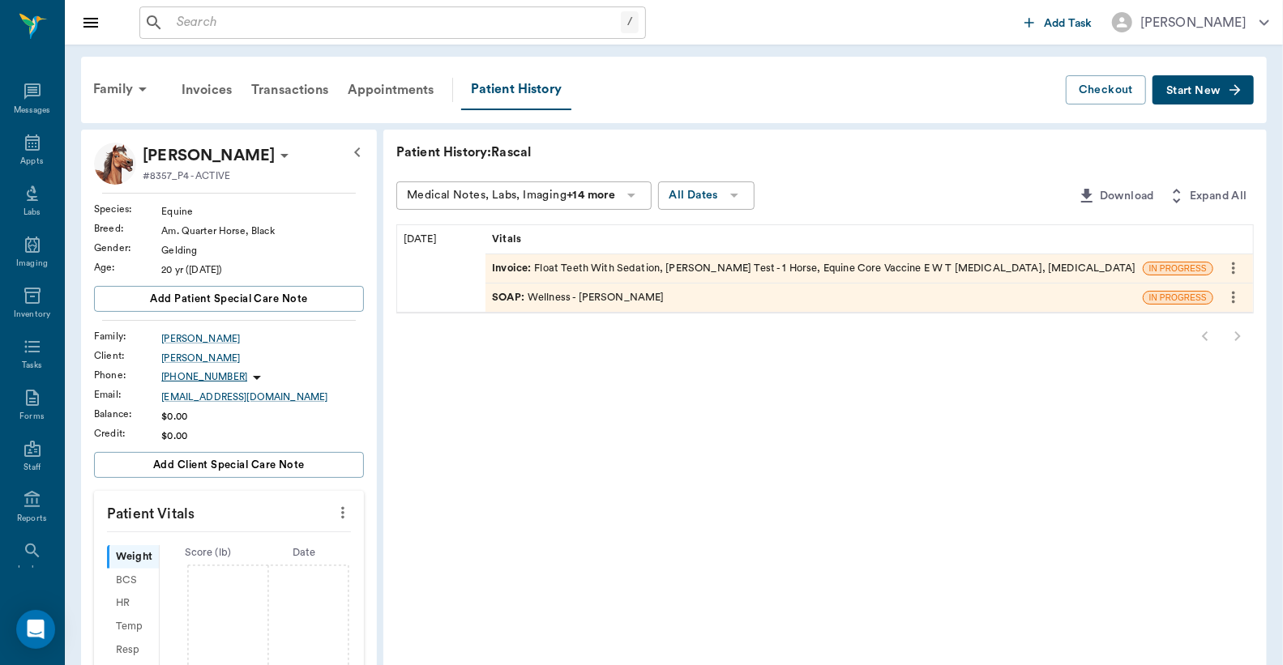
click at [588, 268] on div "Invoice : Float Teeth With Sedation, [PERSON_NAME] Test - 1 Horse, Equine Core …" at bounding box center [813, 268] width 643 height 15
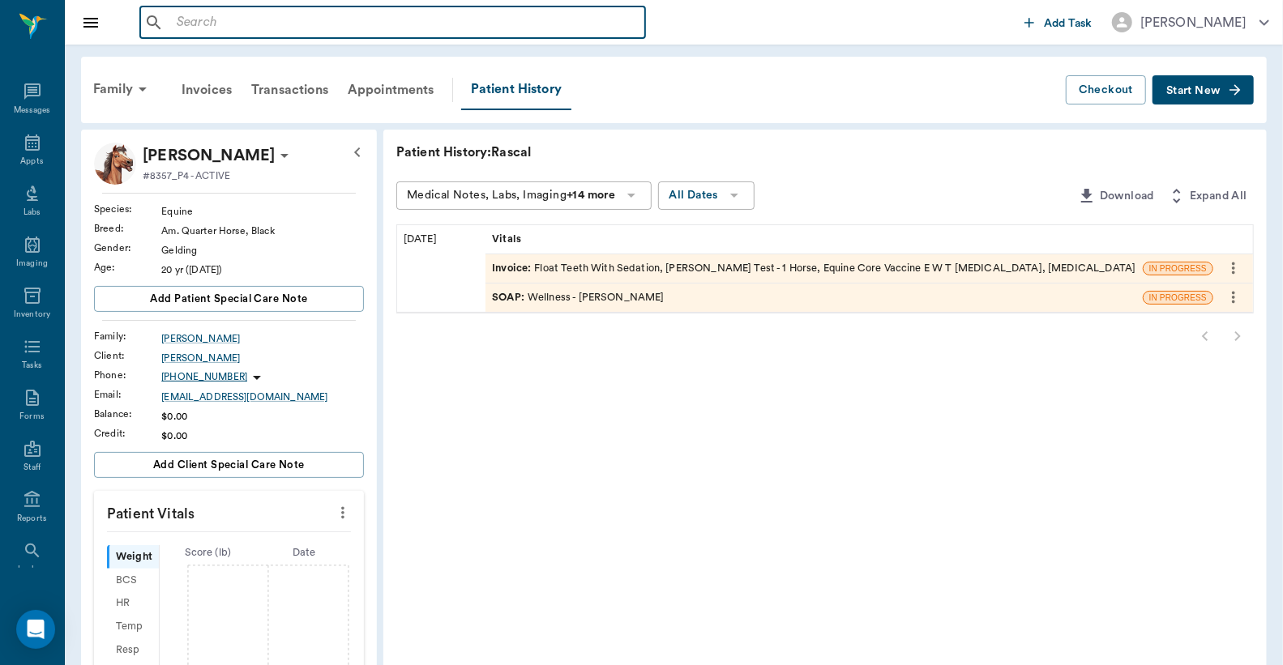
click at [173, 27] on input "text" at bounding box center [404, 22] width 468 height 23
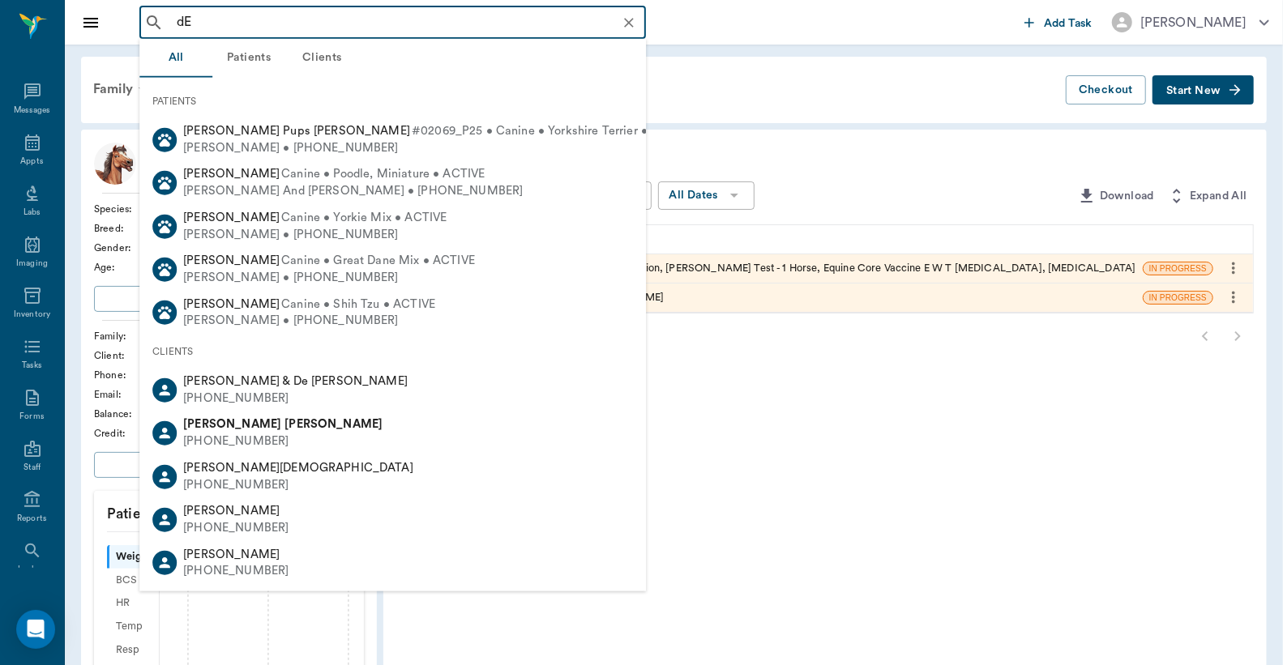
type input "d"
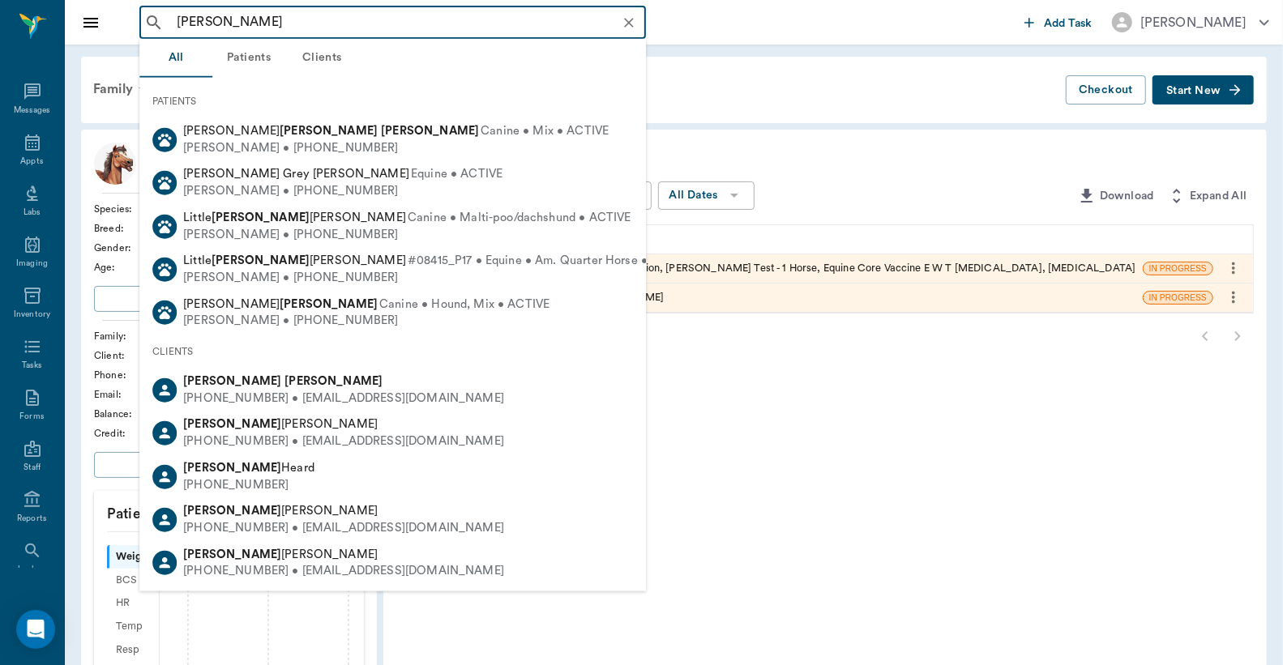
click at [267, 387] on div "[PERSON_NAME] [PHONE_NUMBER] • [EMAIL_ADDRESS][DOMAIN_NAME]" at bounding box center [340, 389] width 327 height 33
type input "[PERSON_NAME]"
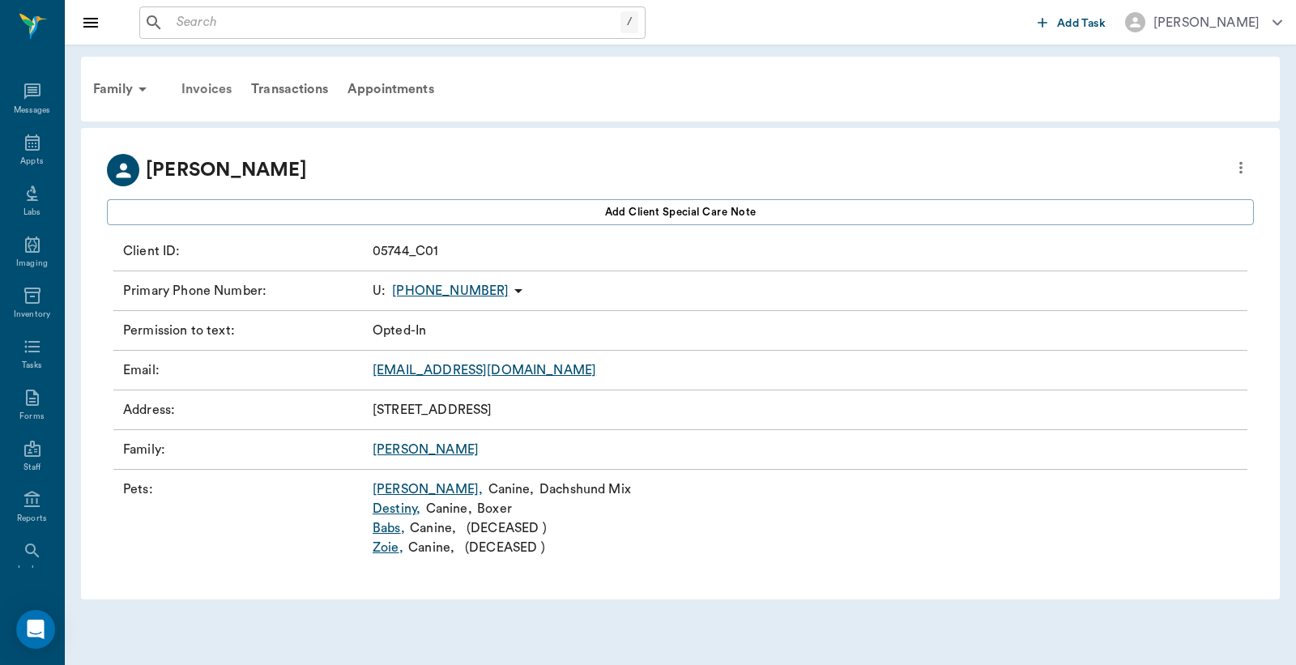
click at [205, 92] on div "Invoices" at bounding box center [207, 89] width 70 height 39
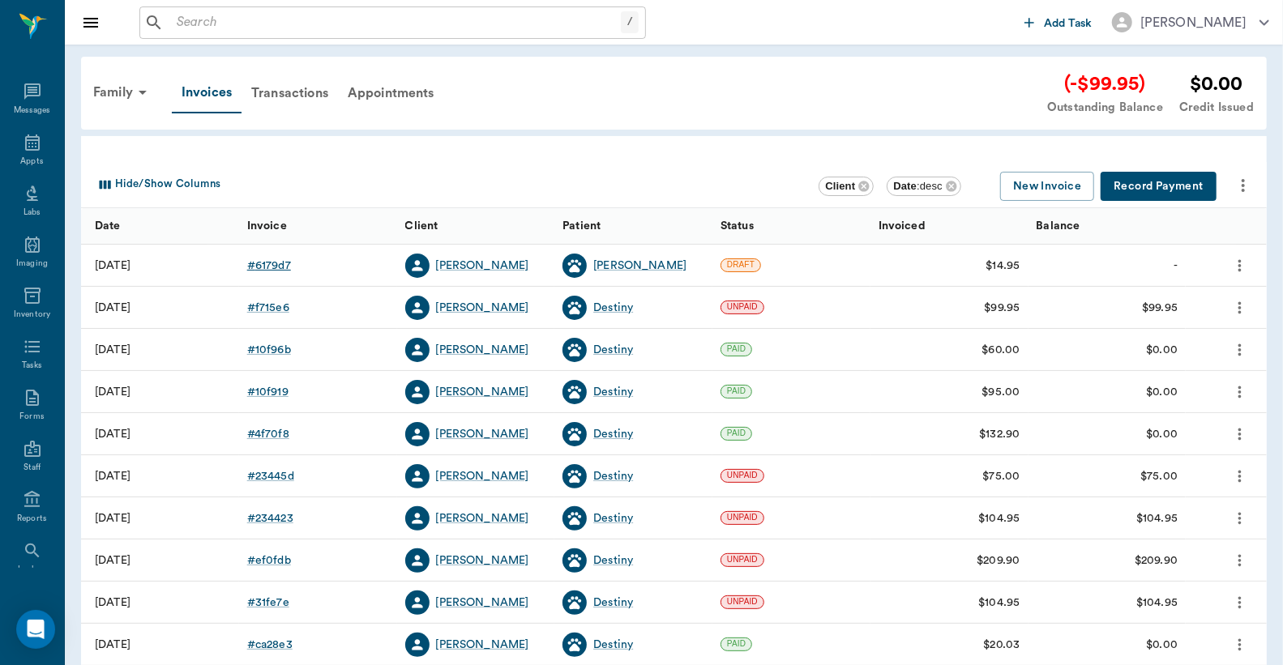
click at [278, 264] on div "# 6179d7" at bounding box center [269, 266] width 44 height 16
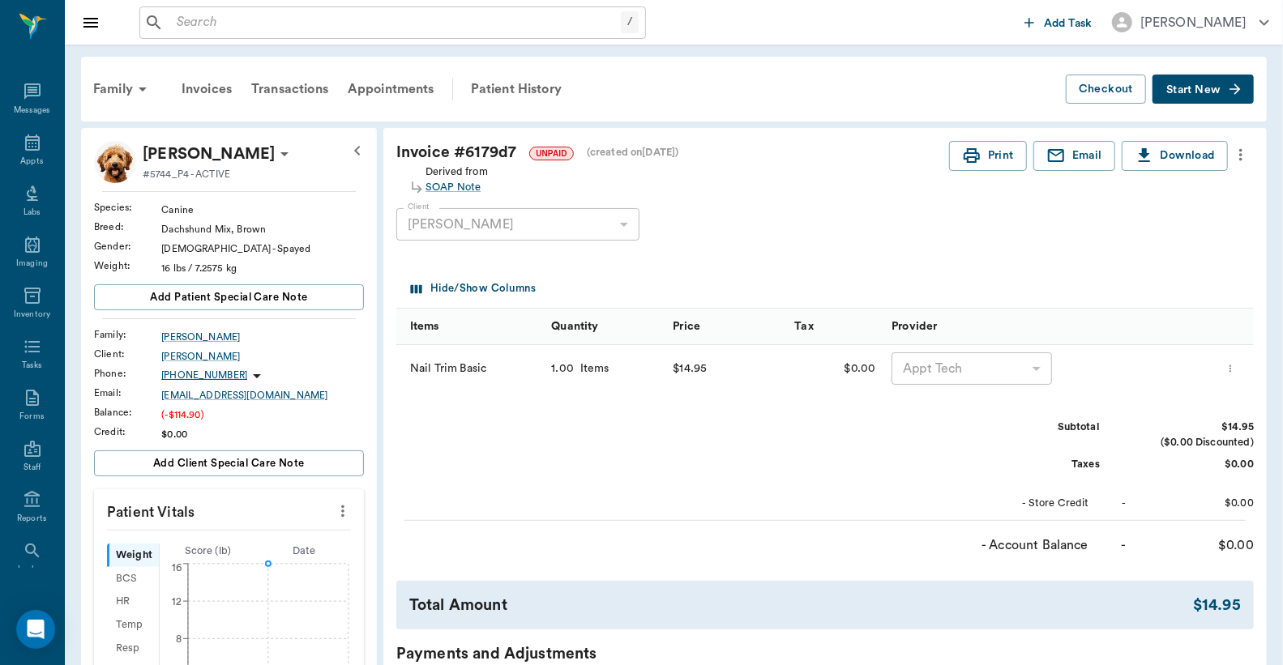
click at [1236, 371] on icon "more" at bounding box center [1230, 368] width 11 height 19
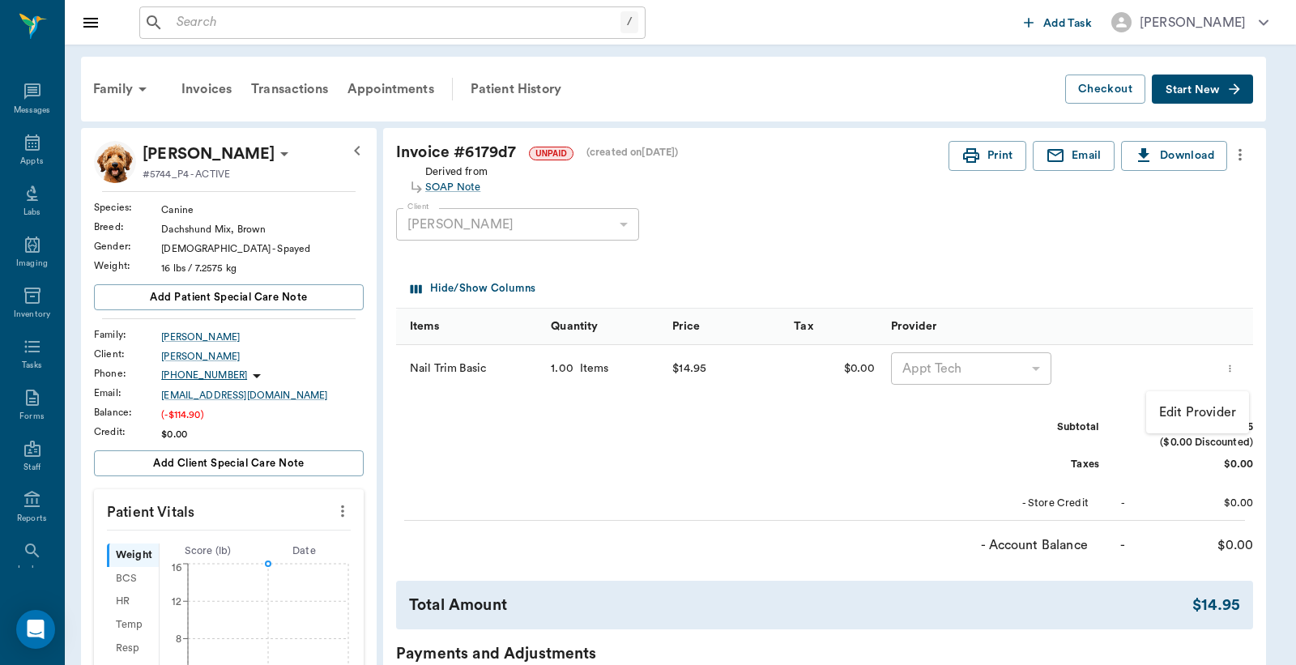
drag, startPoint x: 1204, startPoint y: 284, endPoint x: 1234, endPoint y: 228, distance: 63.4
click at [1205, 284] on div at bounding box center [648, 332] width 1296 height 665
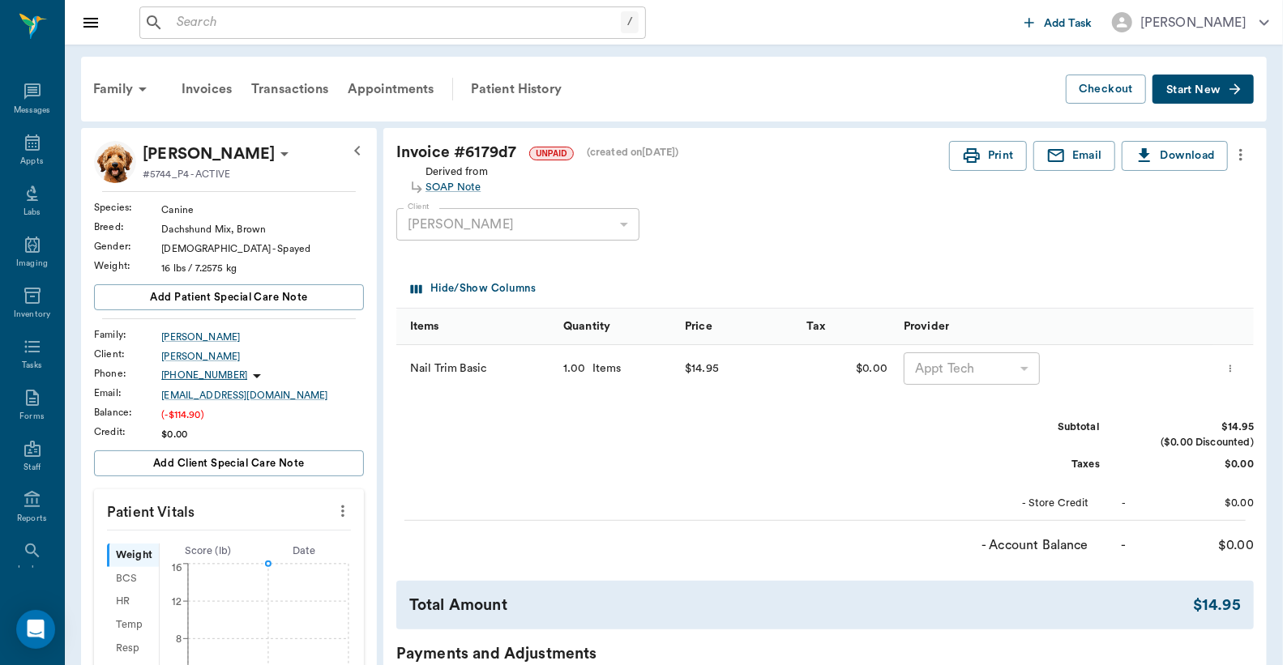
click at [1237, 152] on icon "more" at bounding box center [1240, 154] width 18 height 19
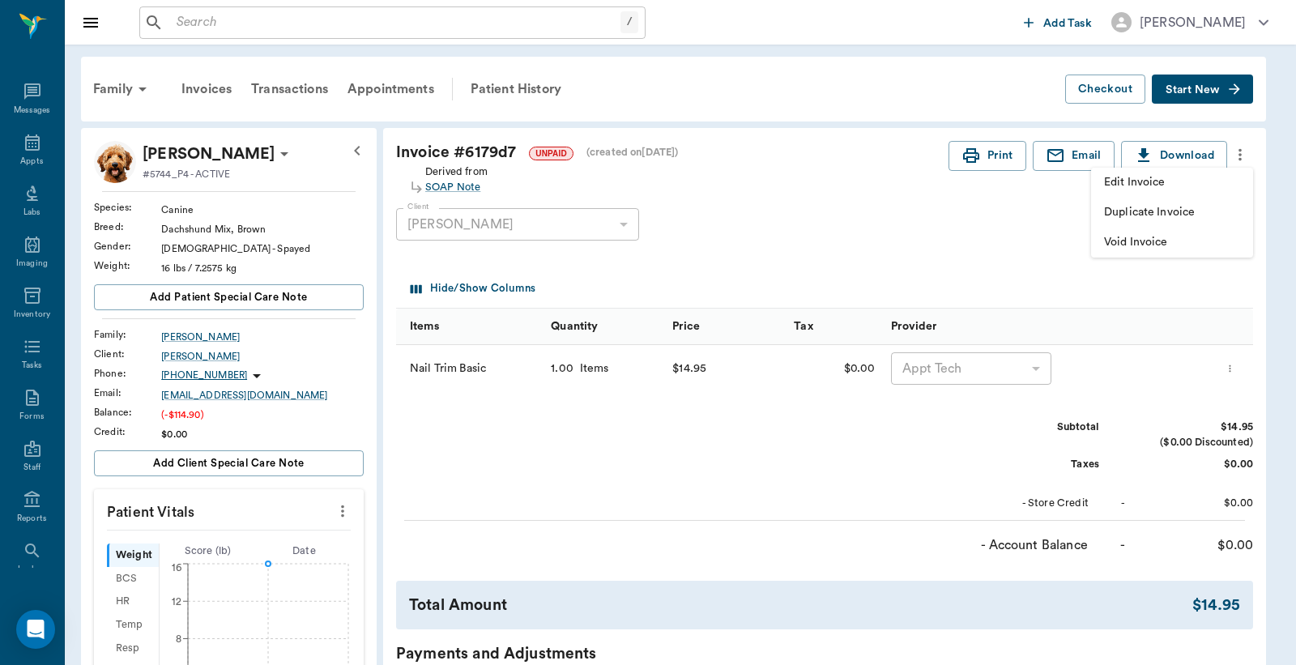
click at [1172, 187] on span "Edit Invoice" at bounding box center [1172, 182] width 136 height 17
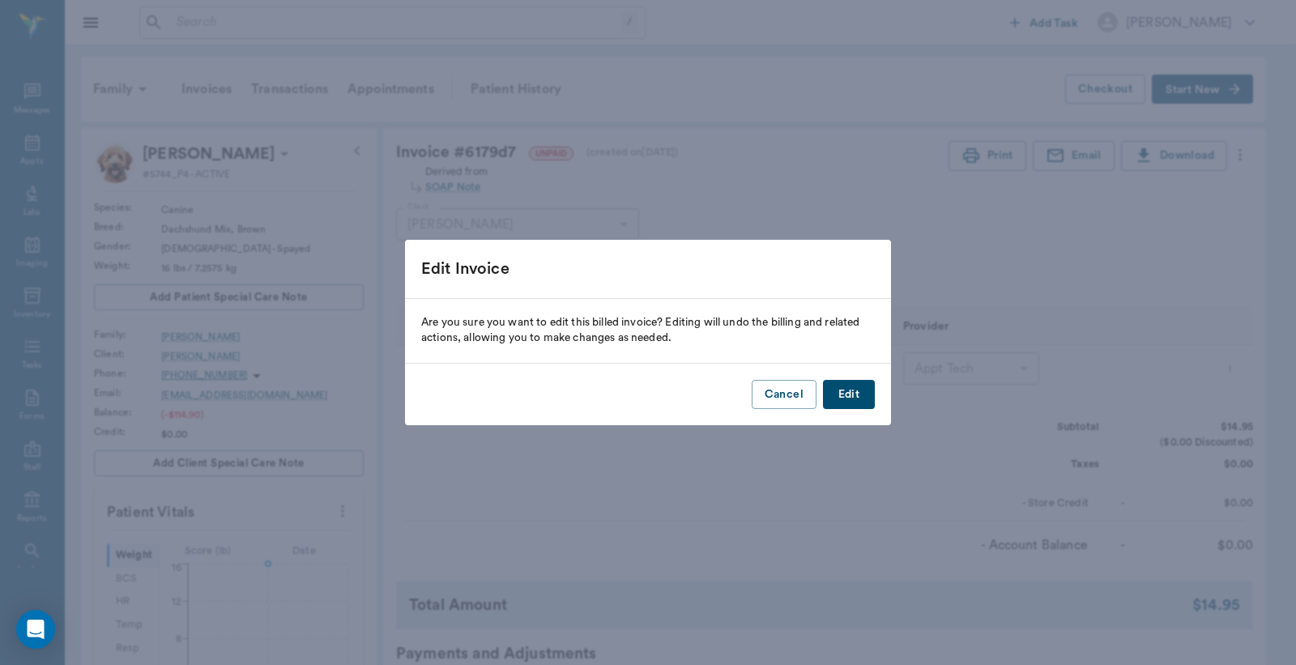
click at [864, 395] on button "Edit" at bounding box center [849, 395] width 52 height 30
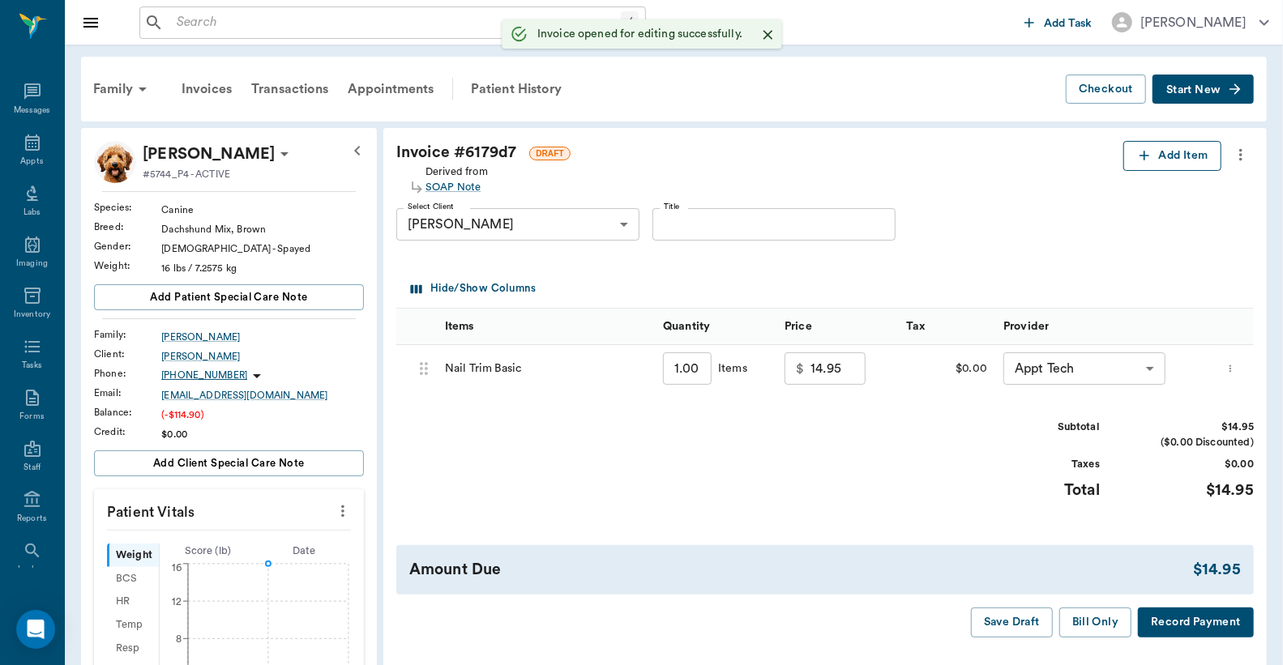
click at [1167, 160] on button "Add Item" at bounding box center [1172, 156] width 98 height 30
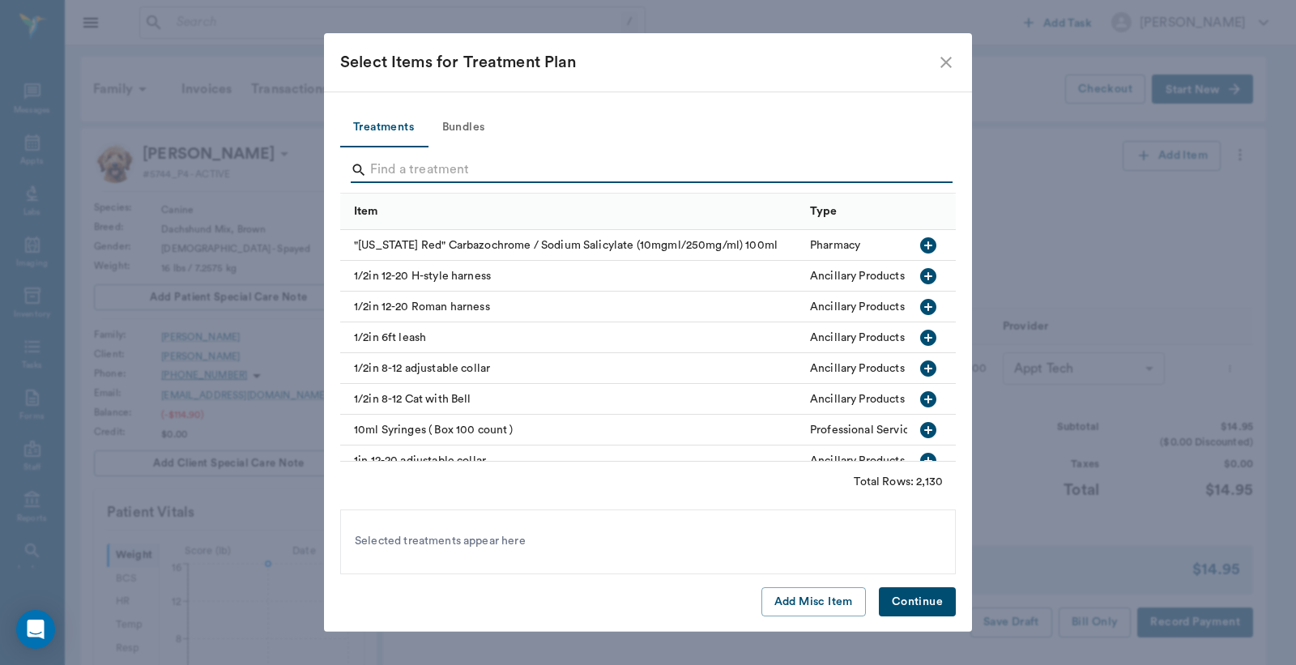
click at [381, 167] on input "Search" at bounding box center [649, 170] width 558 height 26
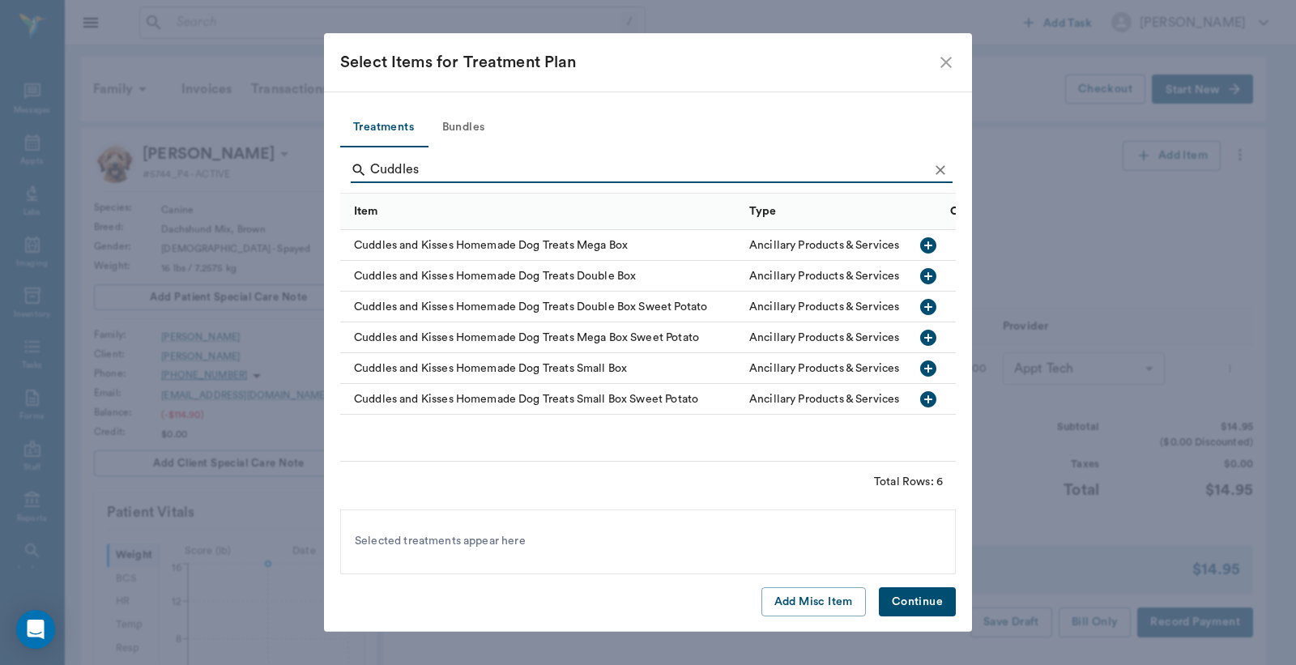
type input "Cuddles"
click at [932, 370] on icon "button" at bounding box center [928, 369] width 16 height 16
click at [924, 600] on button "Continue" at bounding box center [917, 602] width 77 height 30
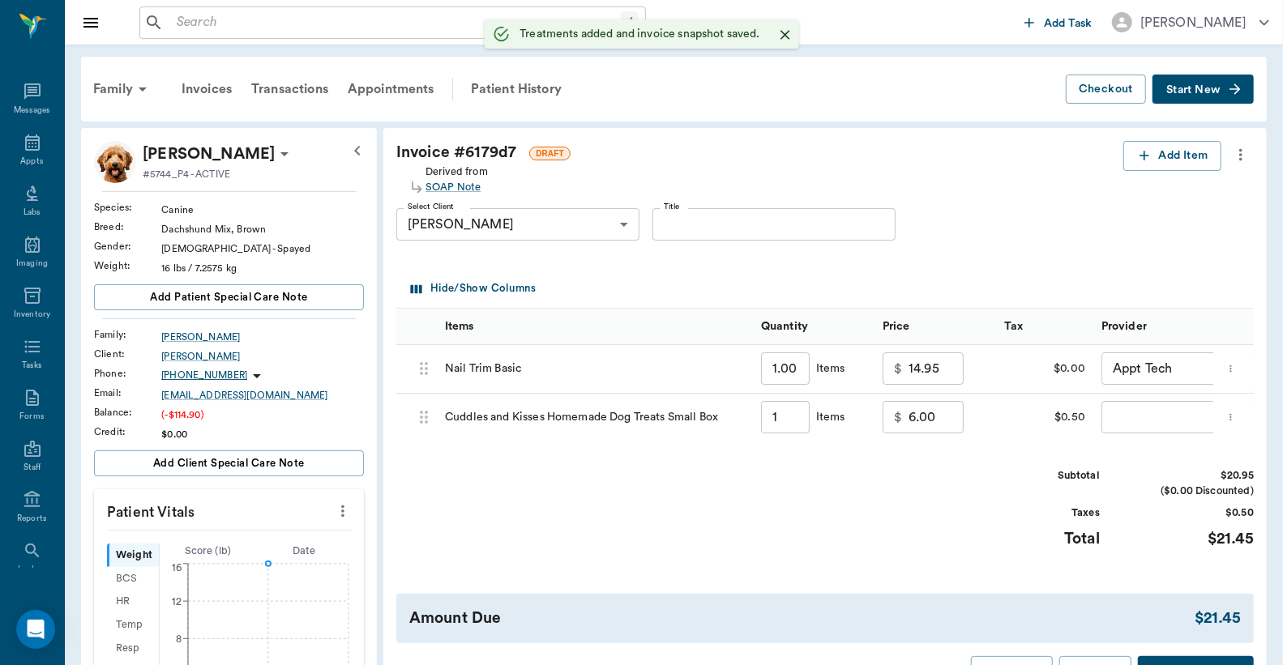
type input "1.00"
click at [1236, 419] on icon "more" at bounding box center [1230, 417] width 11 height 19
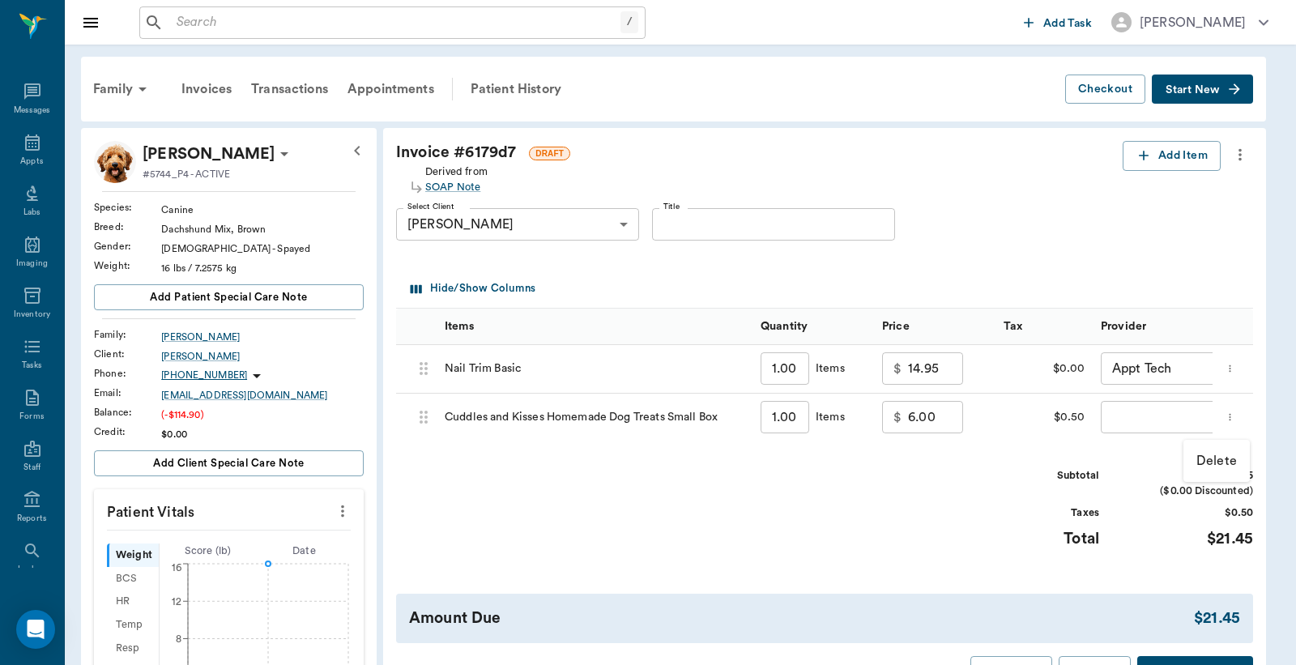
click at [1210, 463] on p "Delete" at bounding box center [1217, 460] width 41 height 19
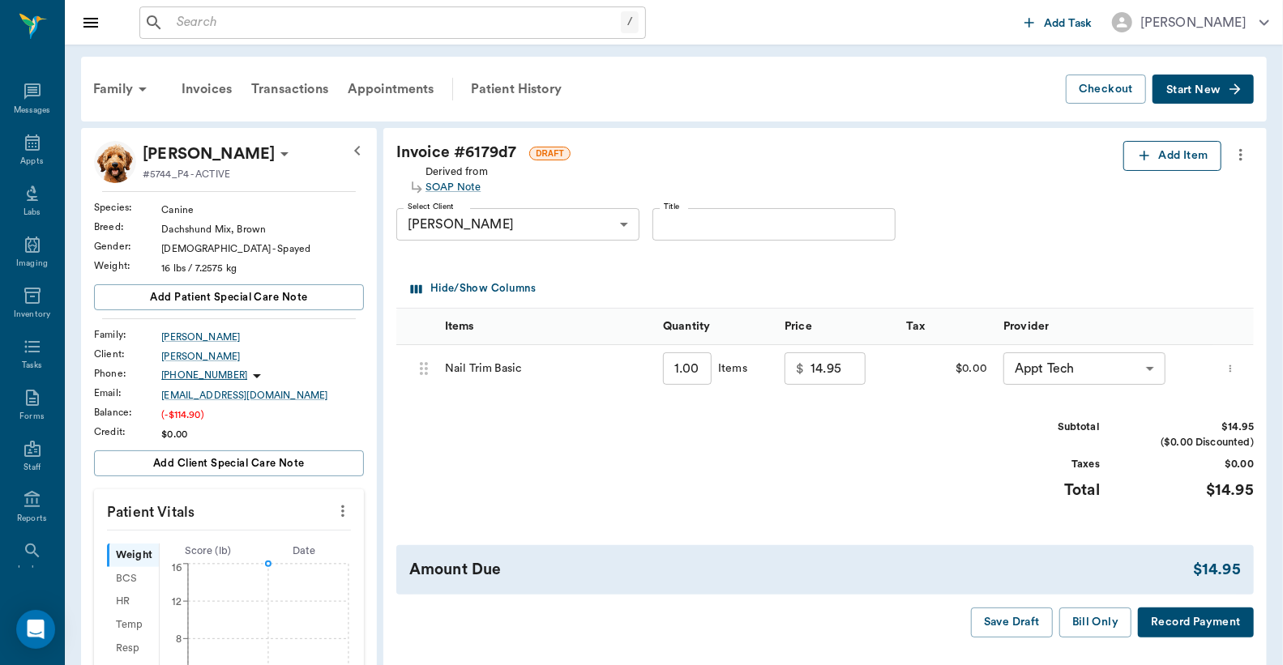
click at [1165, 158] on button "Add Item" at bounding box center [1172, 156] width 98 height 30
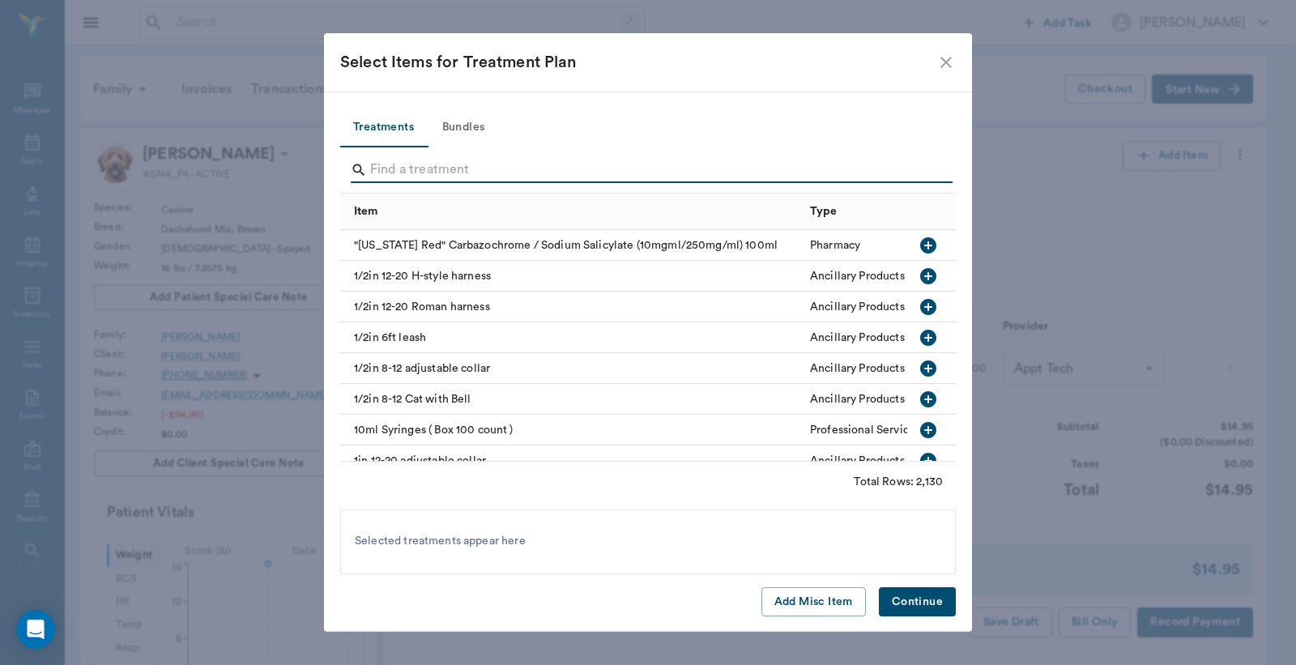
click at [375, 164] on input "Search" at bounding box center [649, 170] width 558 height 26
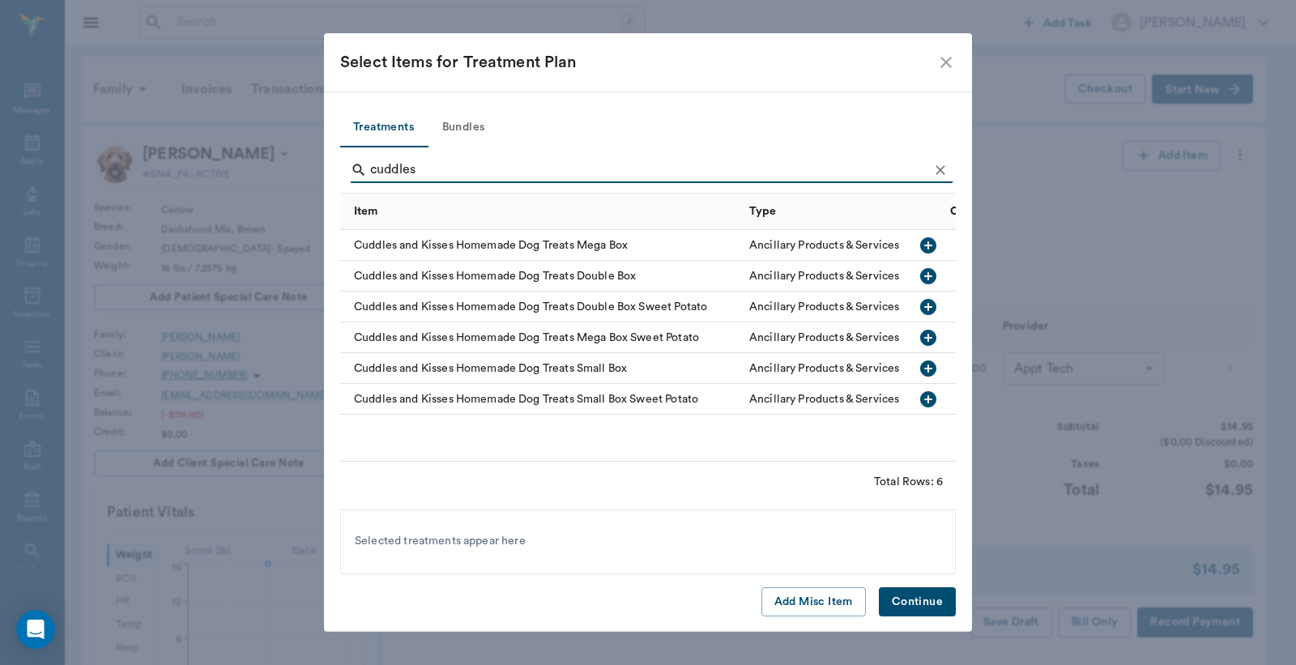
type input "cuddles"
click at [933, 367] on icon "button" at bounding box center [928, 369] width 16 height 16
click at [926, 601] on button "Continue" at bounding box center [917, 602] width 77 height 30
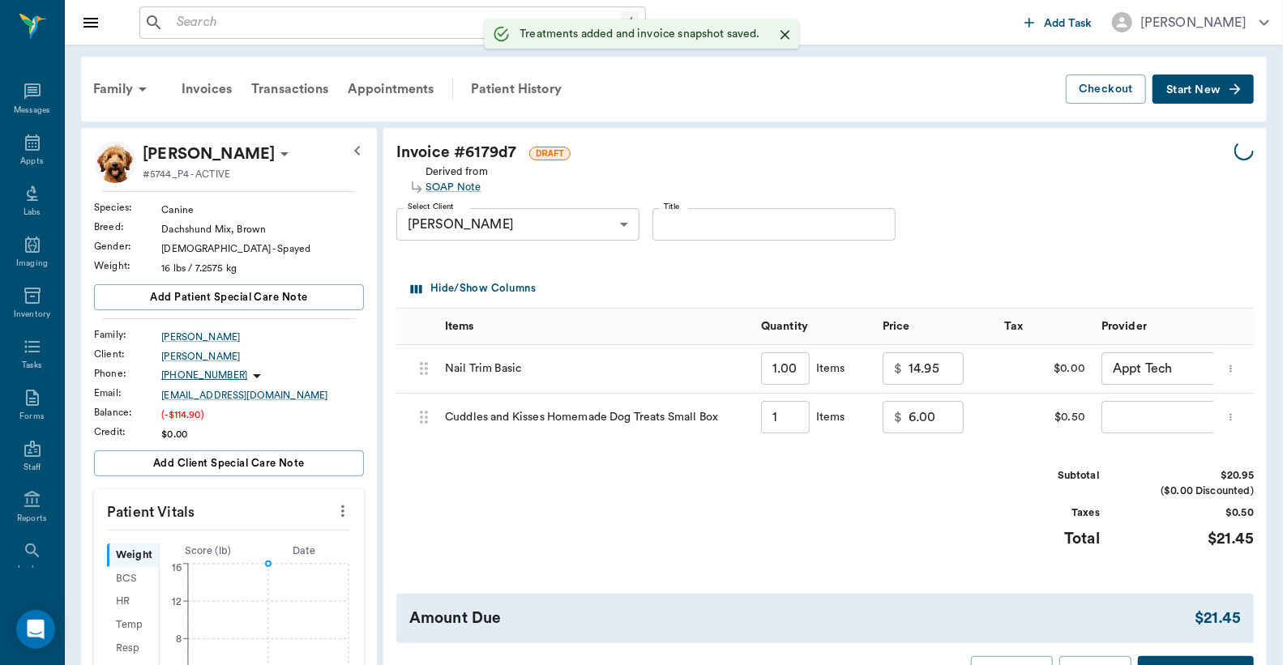
type input "1.00"
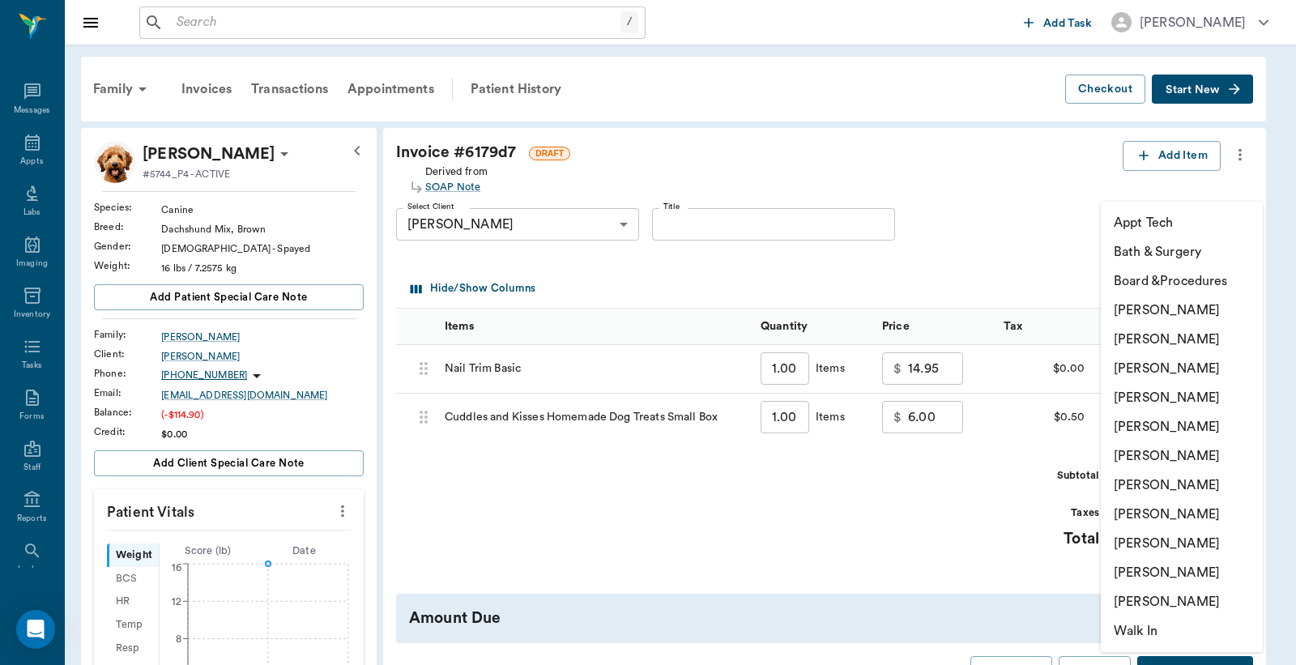
click at [1129, 421] on body "/ ​ Add Task [PERSON_NAME] Nectar Messages Appts Labs Imaging Inventory Tasks F…" at bounding box center [648, 609] width 1296 height 1219
click at [1134, 341] on li "[PERSON_NAME]" at bounding box center [1182, 339] width 162 height 29
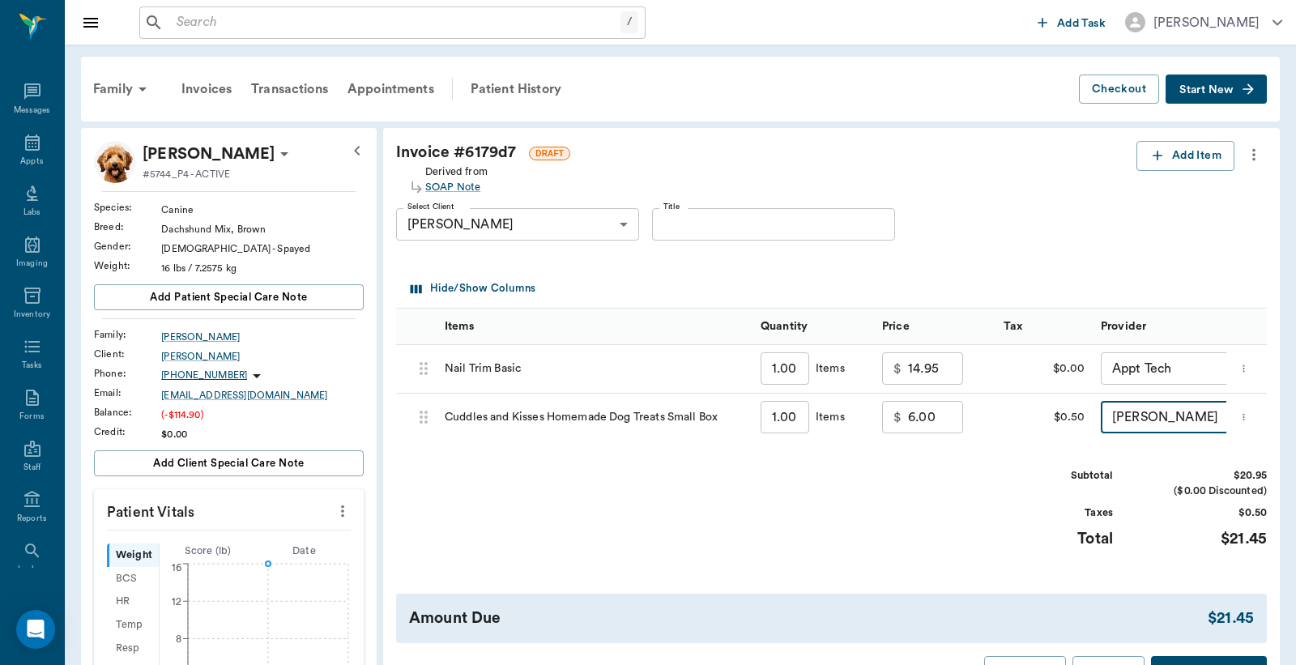
type input "none-63ec2e2852e12b0ba117910e"
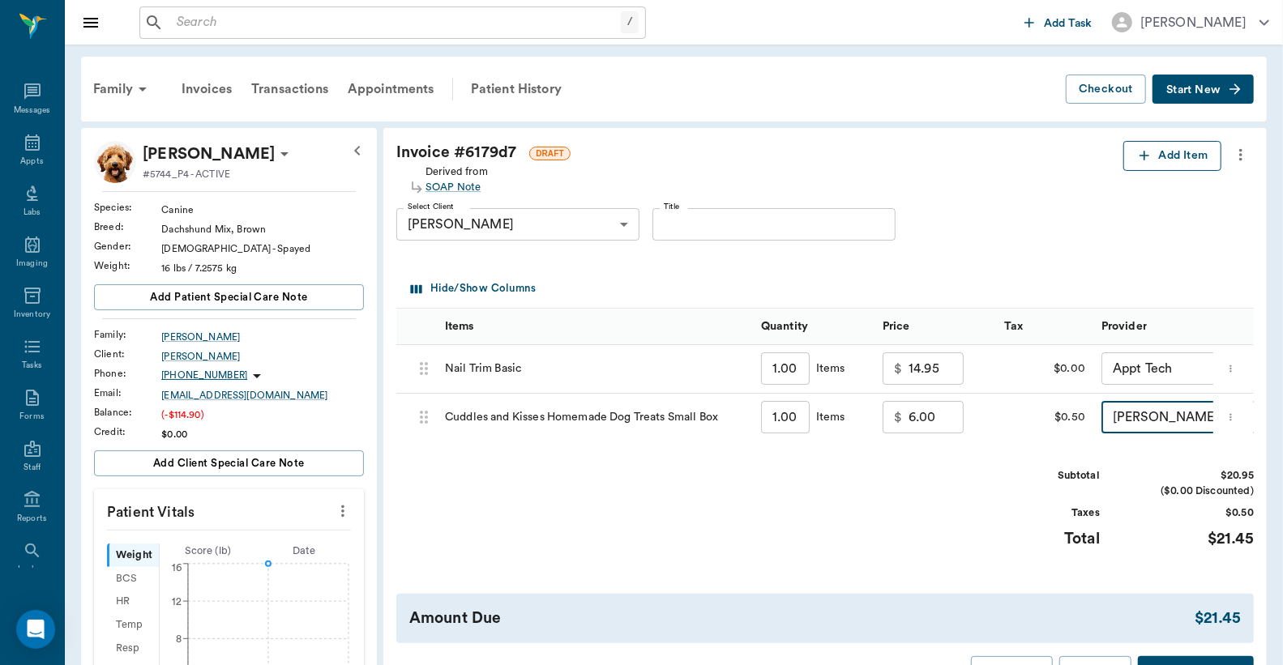
click at [1178, 160] on button "Add Item" at bounding box center [1172, 156] width 98 height 30
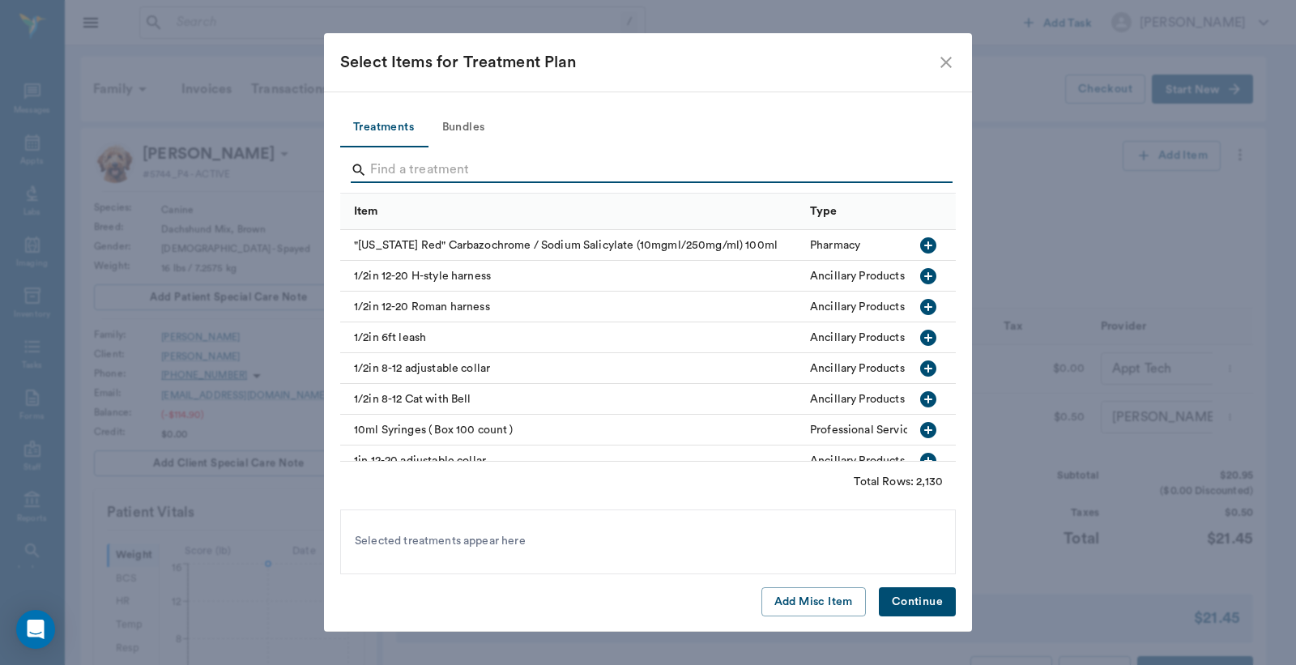
click at [387, 170] on input "Search" at bounding box center [649, 170] width 558 height 26
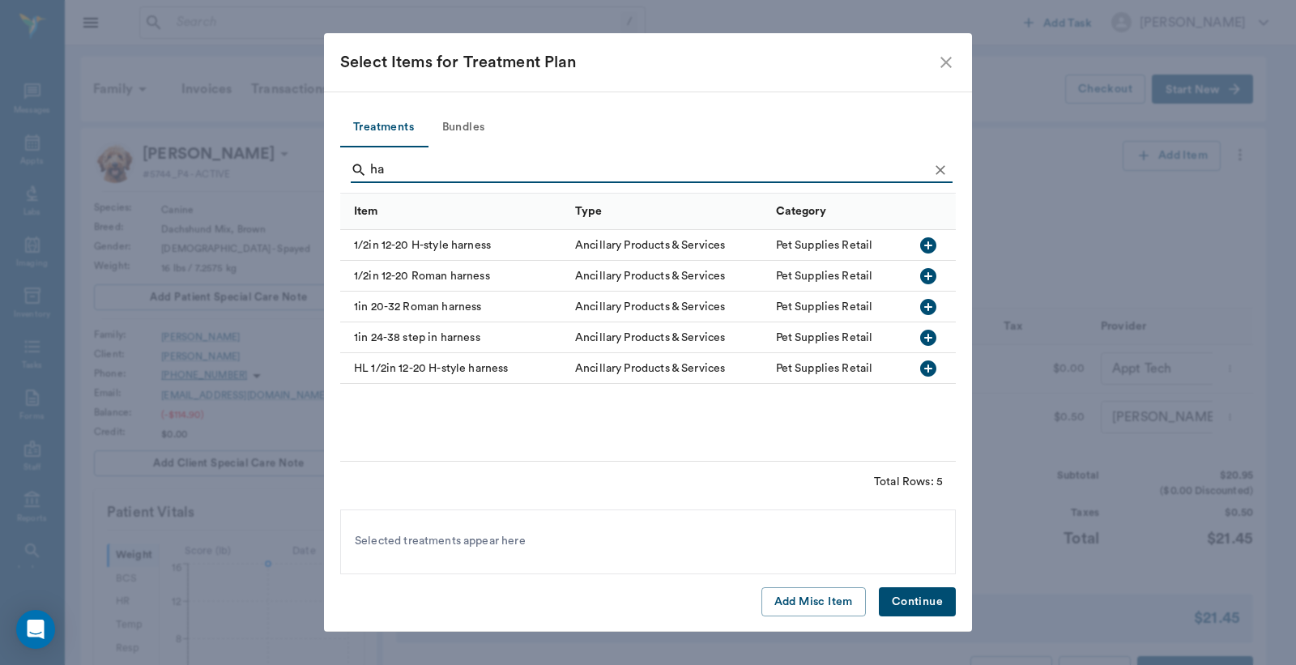
type input "h"
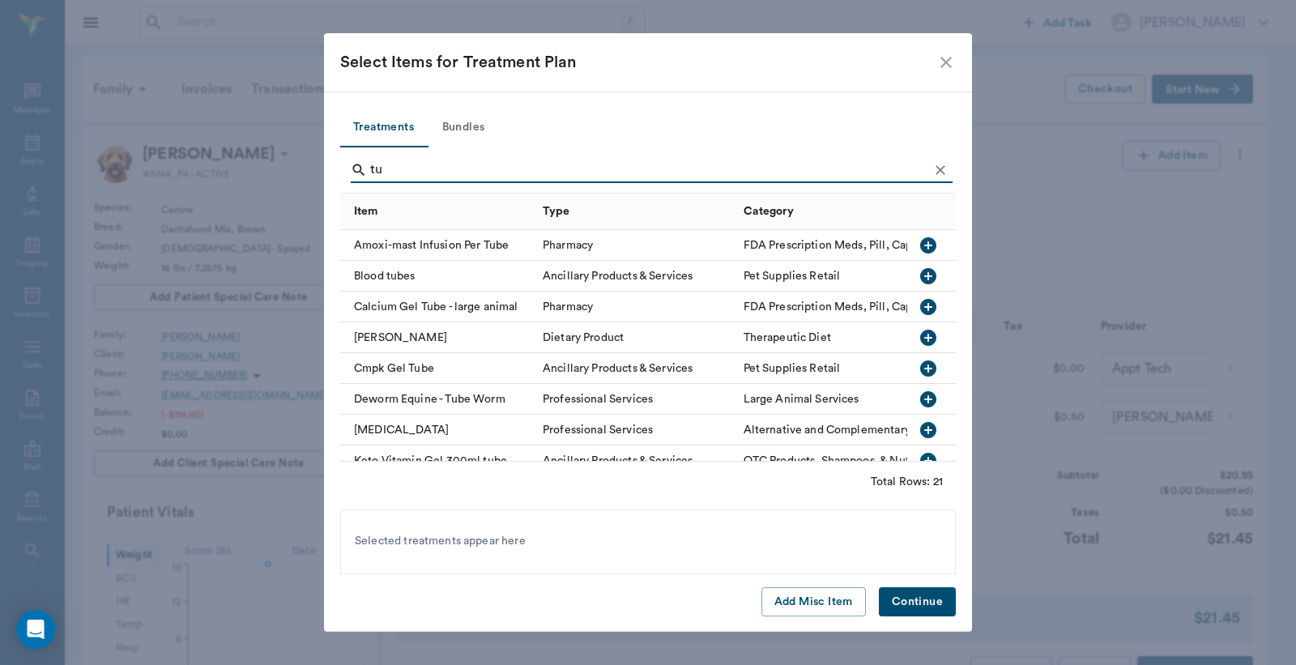
type input "t"
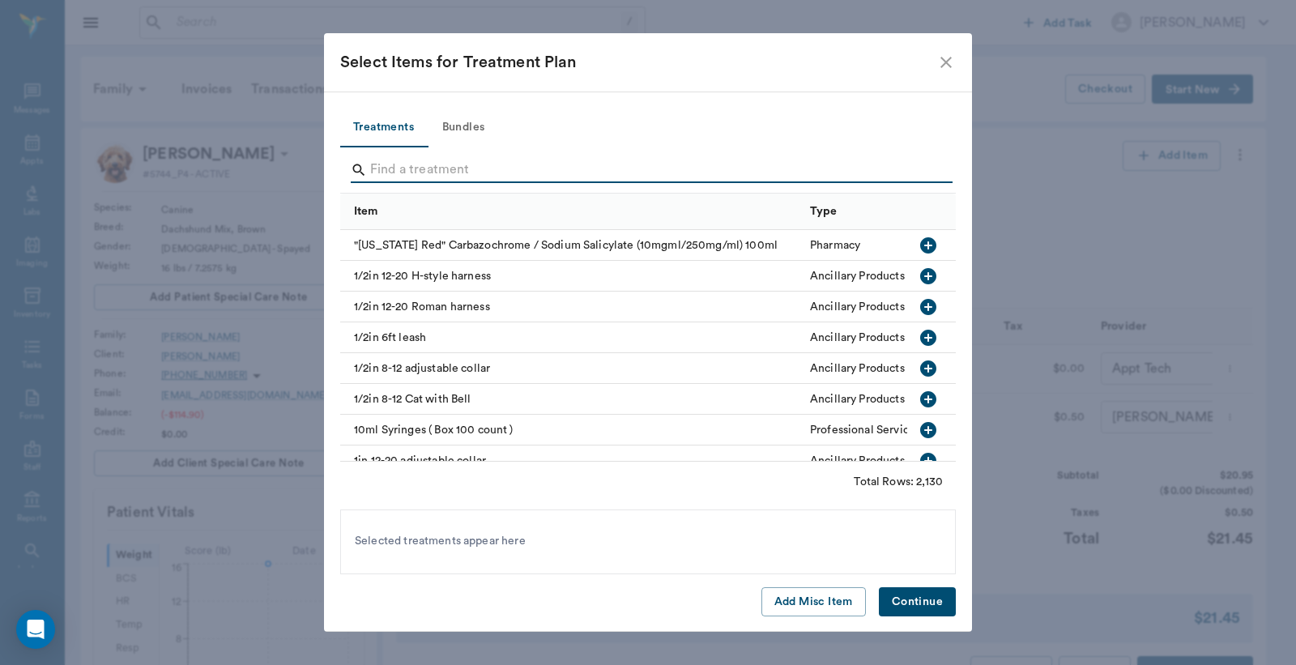
click at [516, 165] on input "Search" at bounding box center [649, 170] width 558 height 26
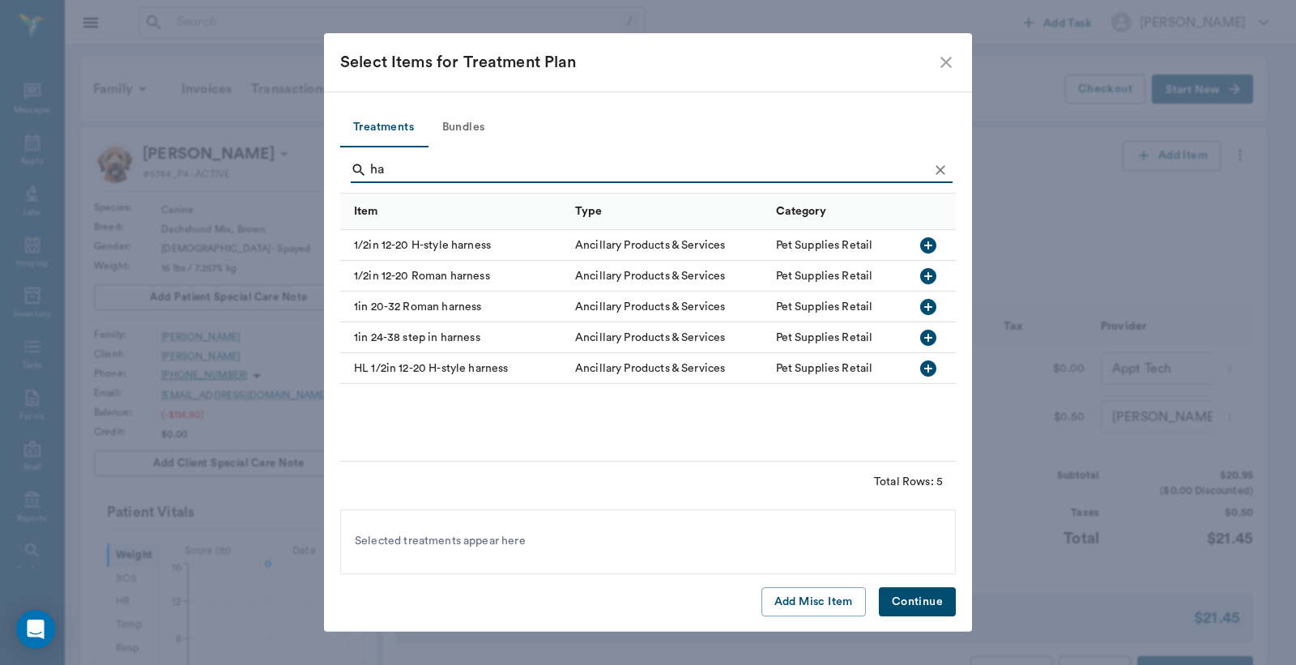
type input "h"
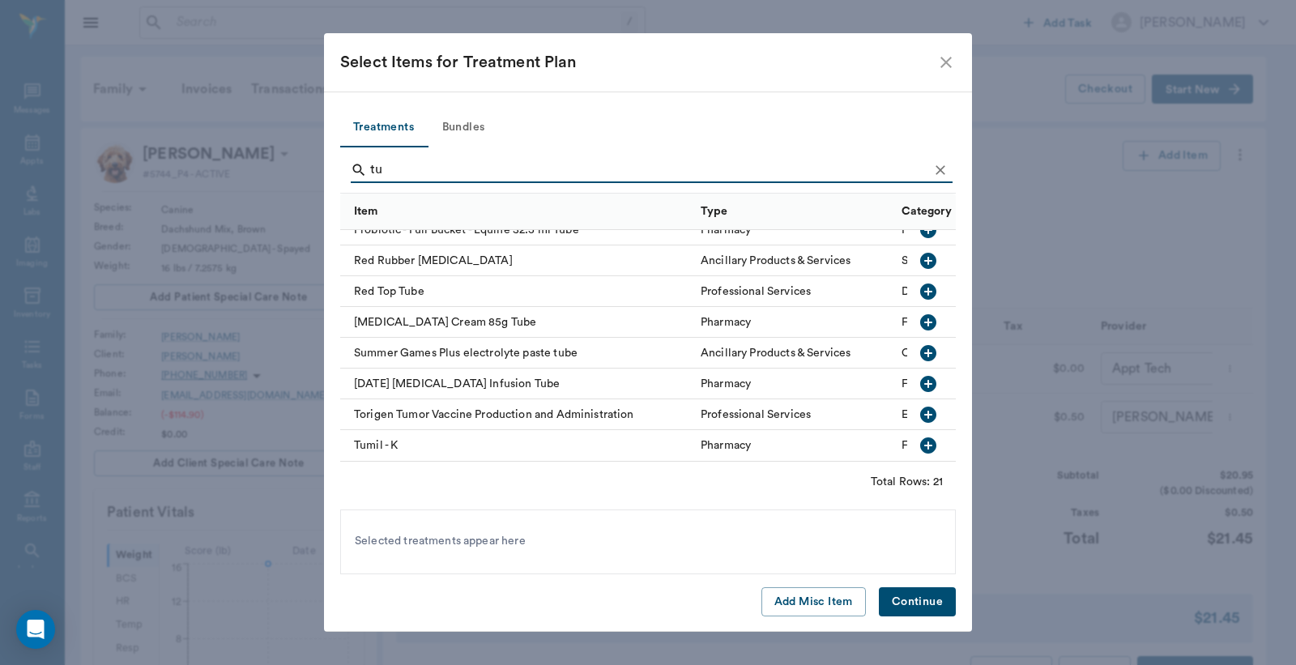
scroll to position [429, 0]
type input "t"
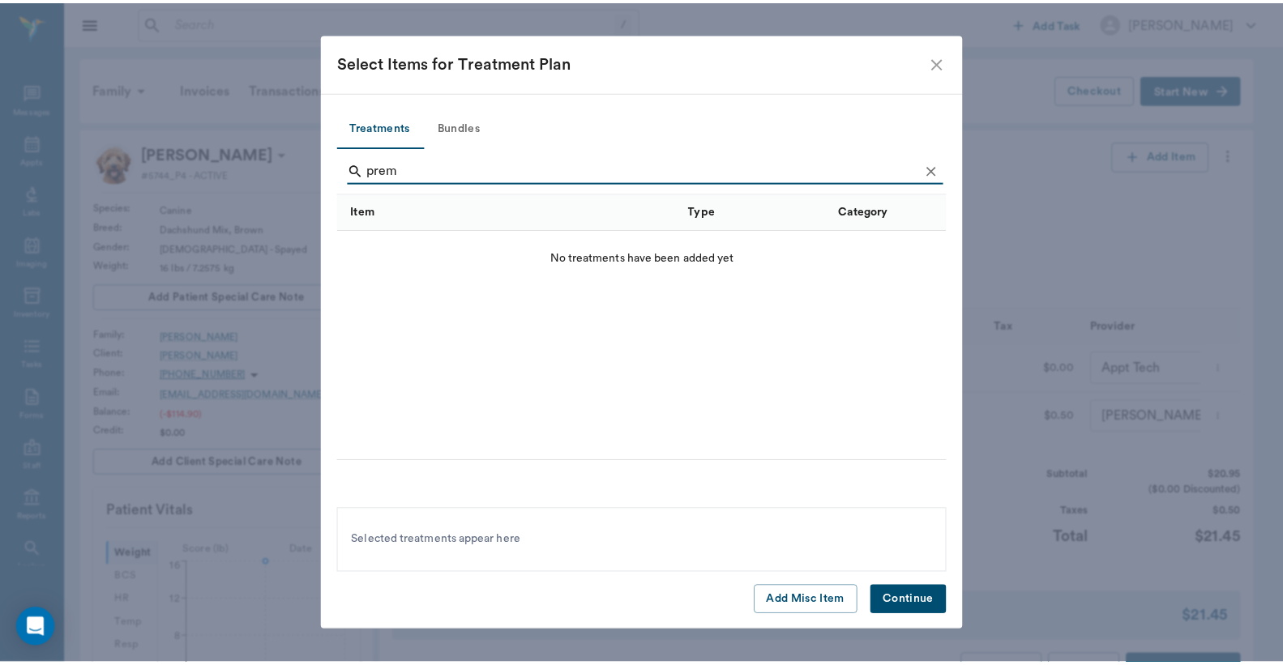
scroll to position [0, 0]
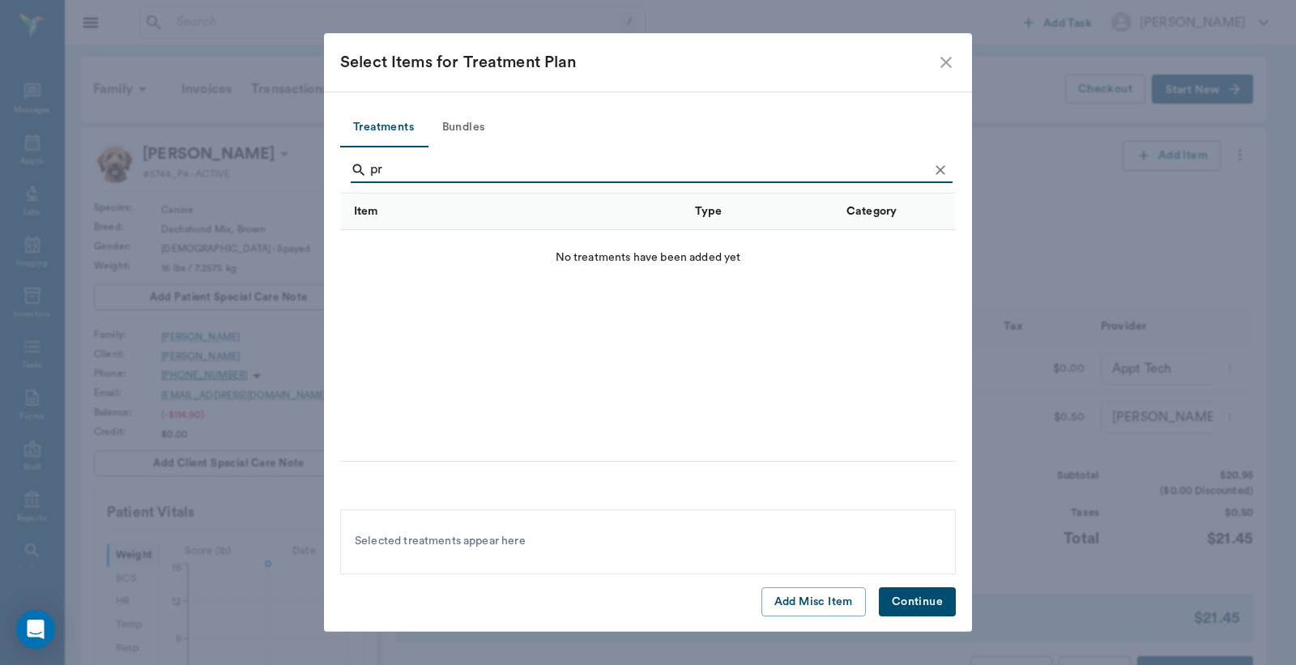
type input "p"
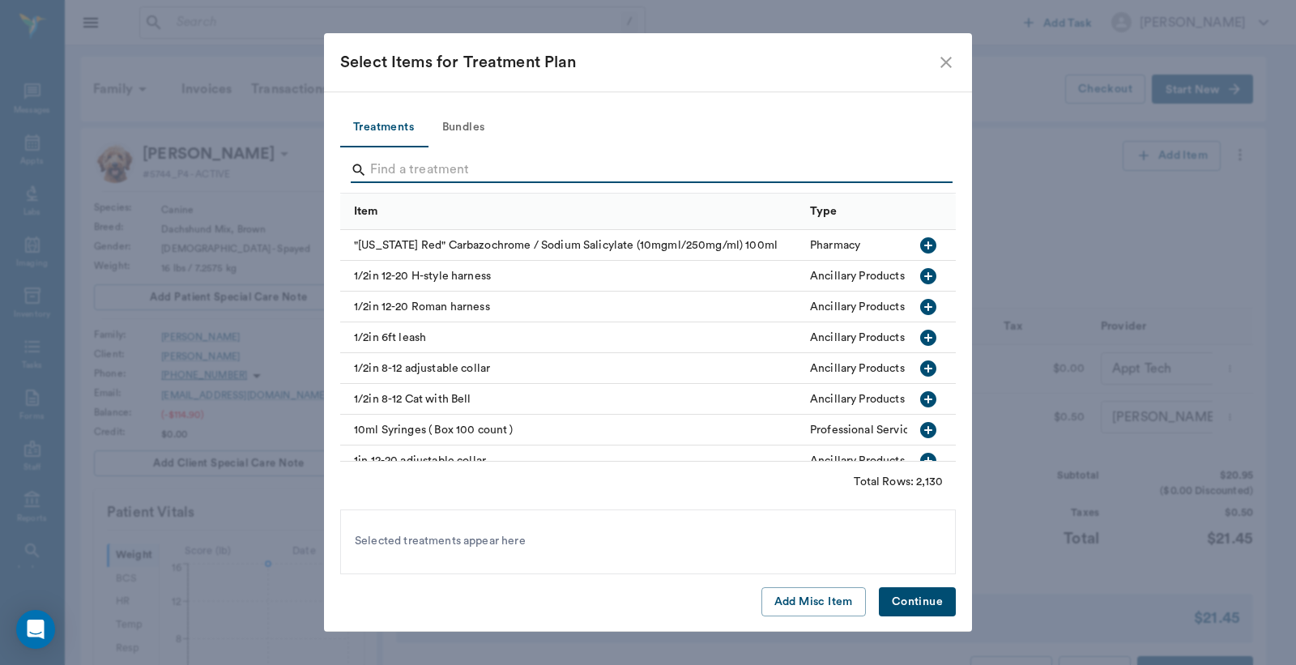
type input "h"
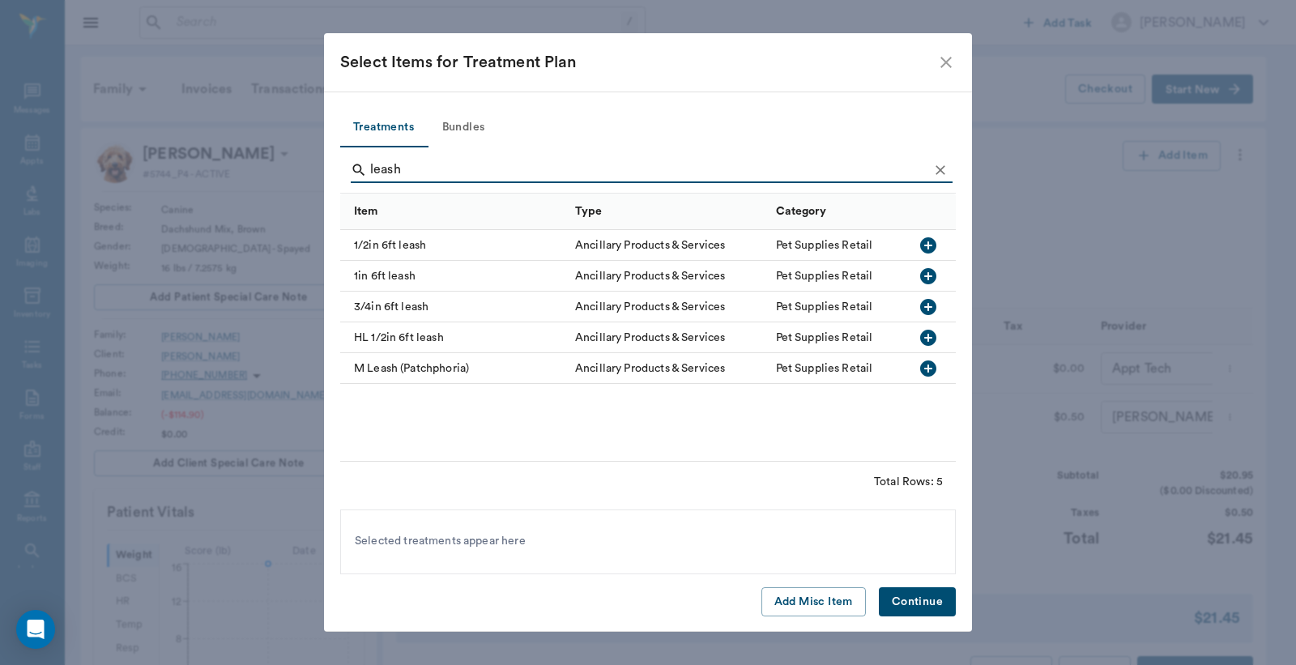
type input "leash"
click at [928, 275] on icon "button" at bounding box center [928, 276] width 19 height 19
click at [930, 600] on button "Continue" at bounding box center [917, 602] width 77 height 30
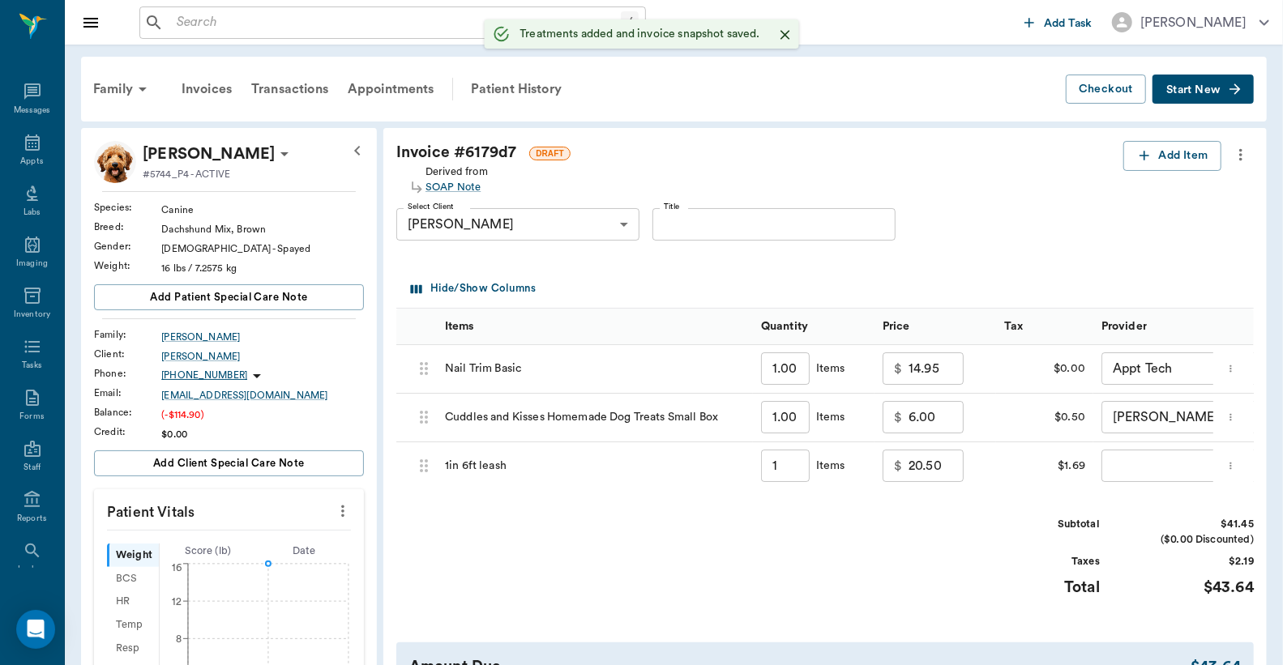
type input "1.00"
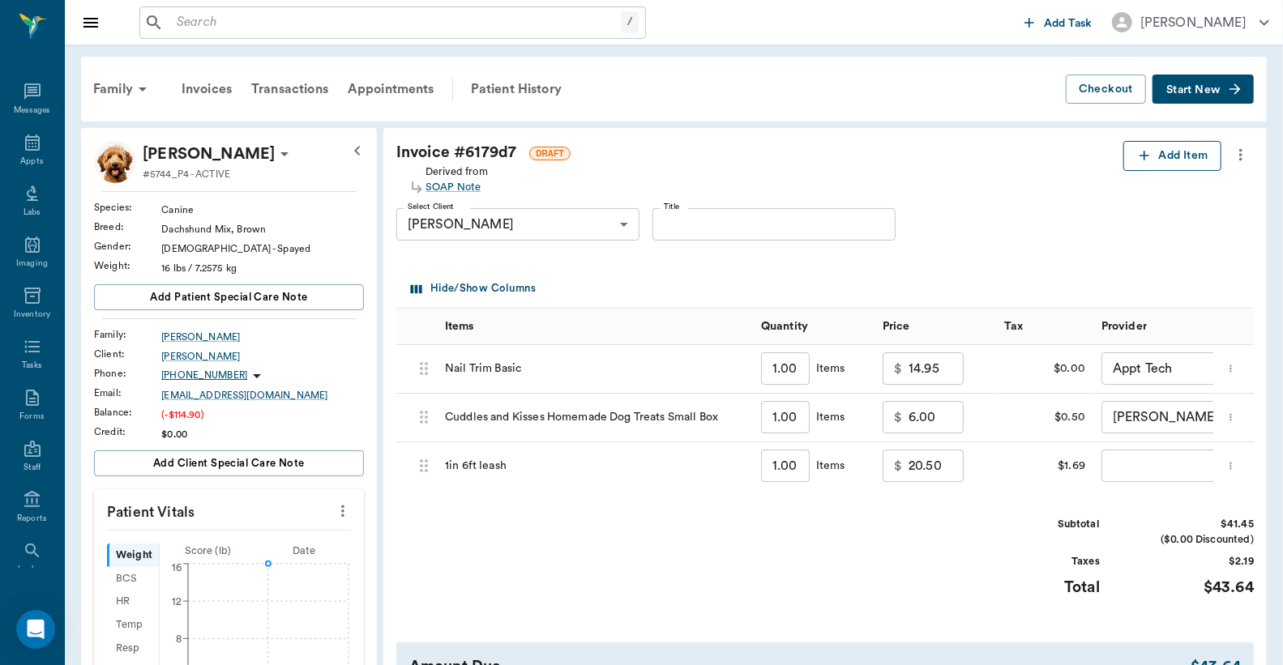
click at [1202, 159] on button "Add Item" at bounding box center [1172, 156] width 98 height 30
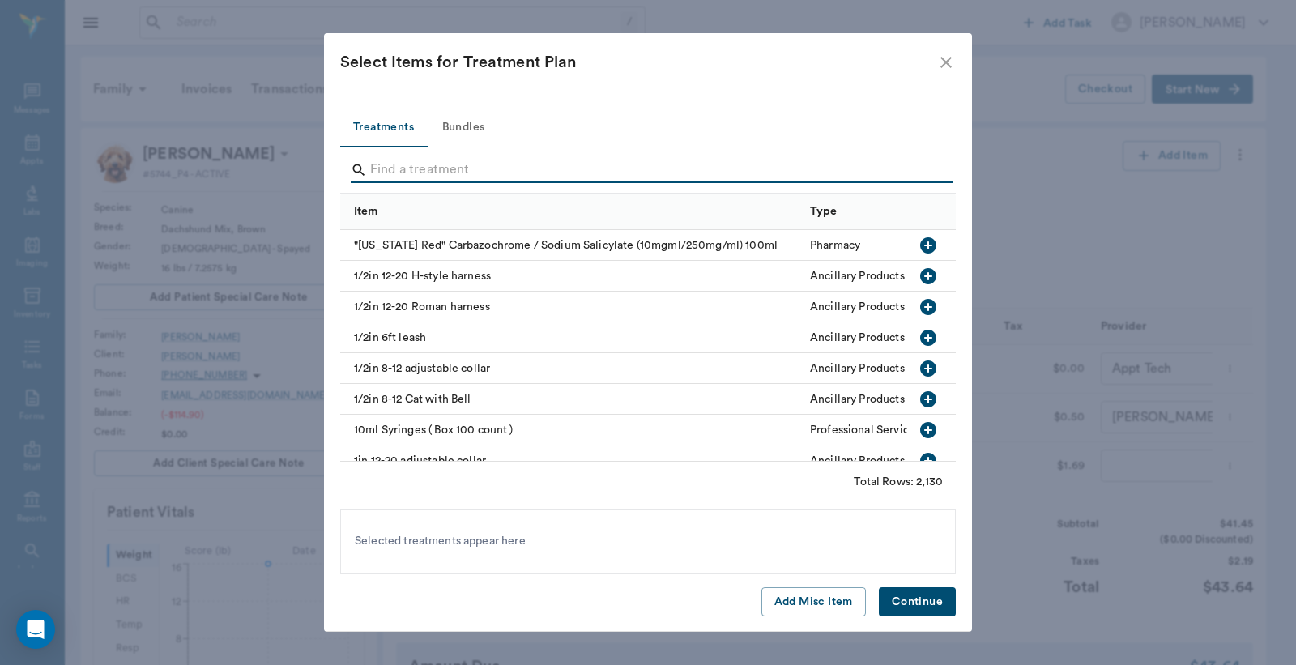
click at [468, 167] on input "Search" at bounding box center [649, 170] width 558 height 26
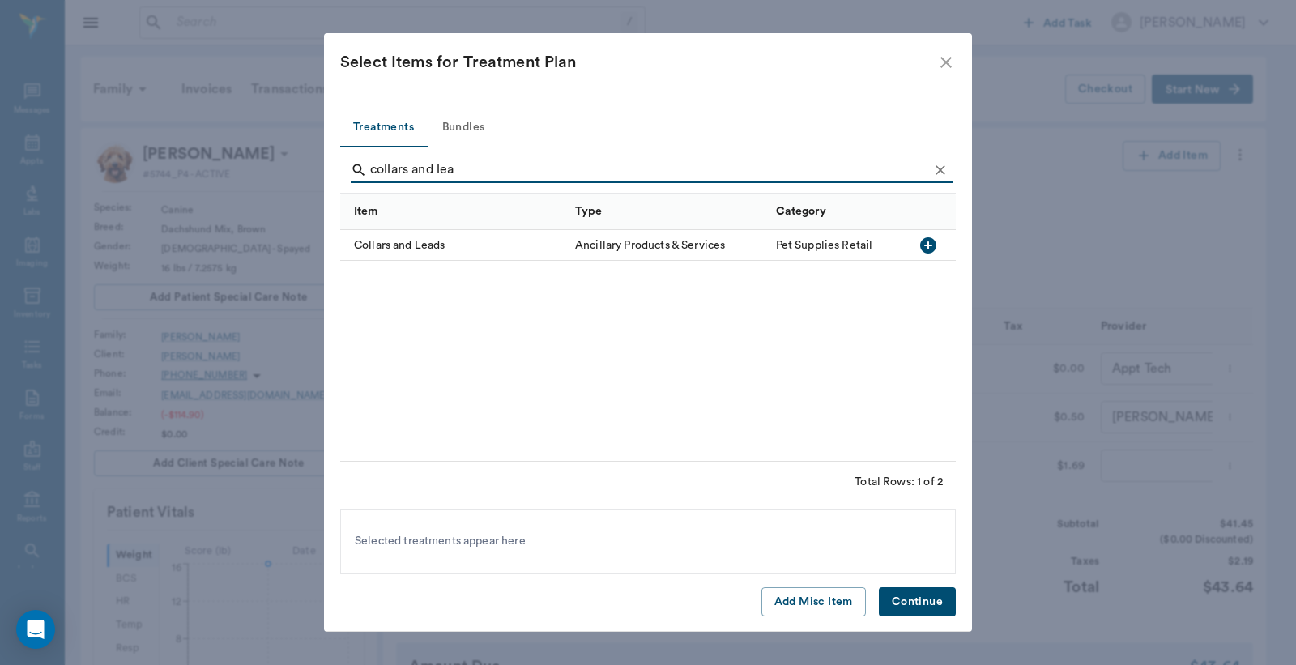
type input "collars and lea"
click at [925, 246] on icon "button" at bounding box center [928, 245] width 16 height 16
click at [935, 604] on button "Continue" at bounding box center [917, 602] width 77 height 30
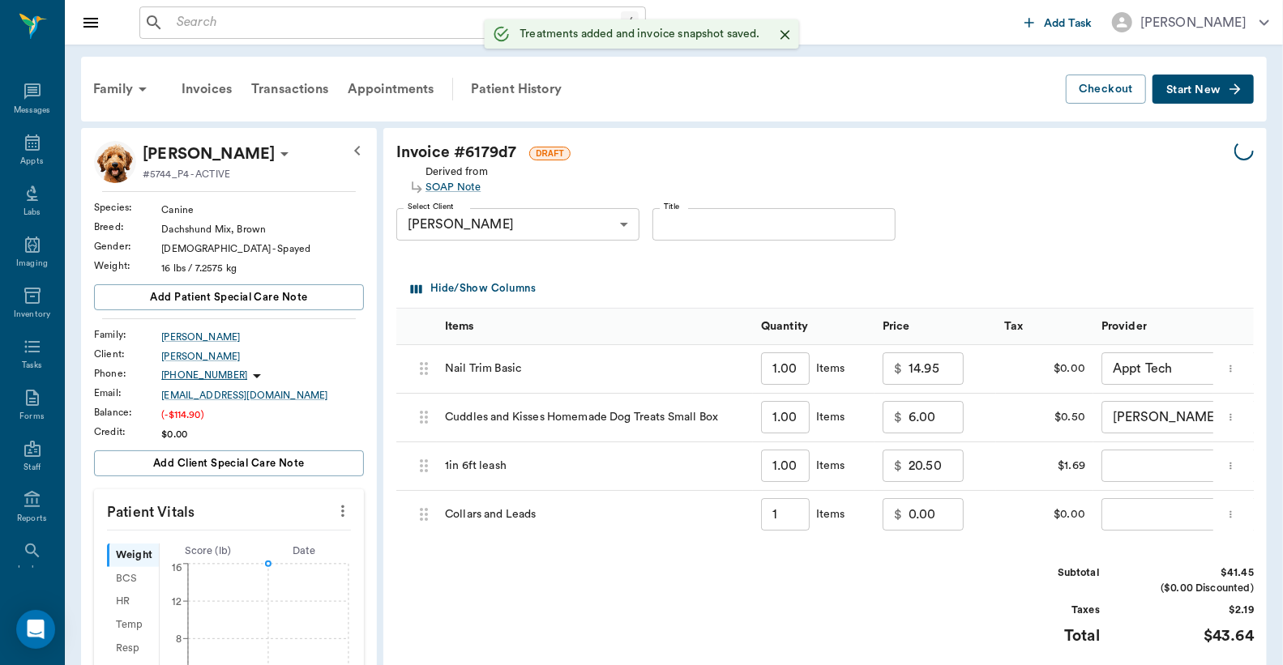
type input "1.00"
click at [941, 510] on input "0.00" at bounding box center [935, 514] width 55 height 32
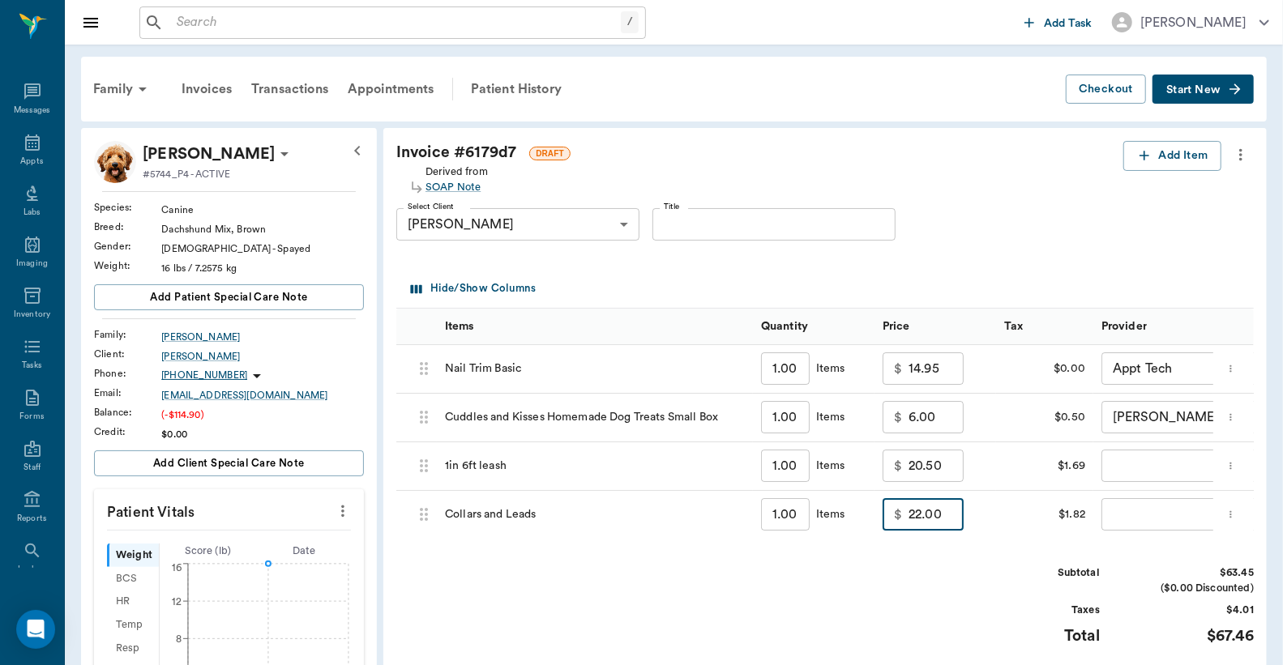
type input "22.00"
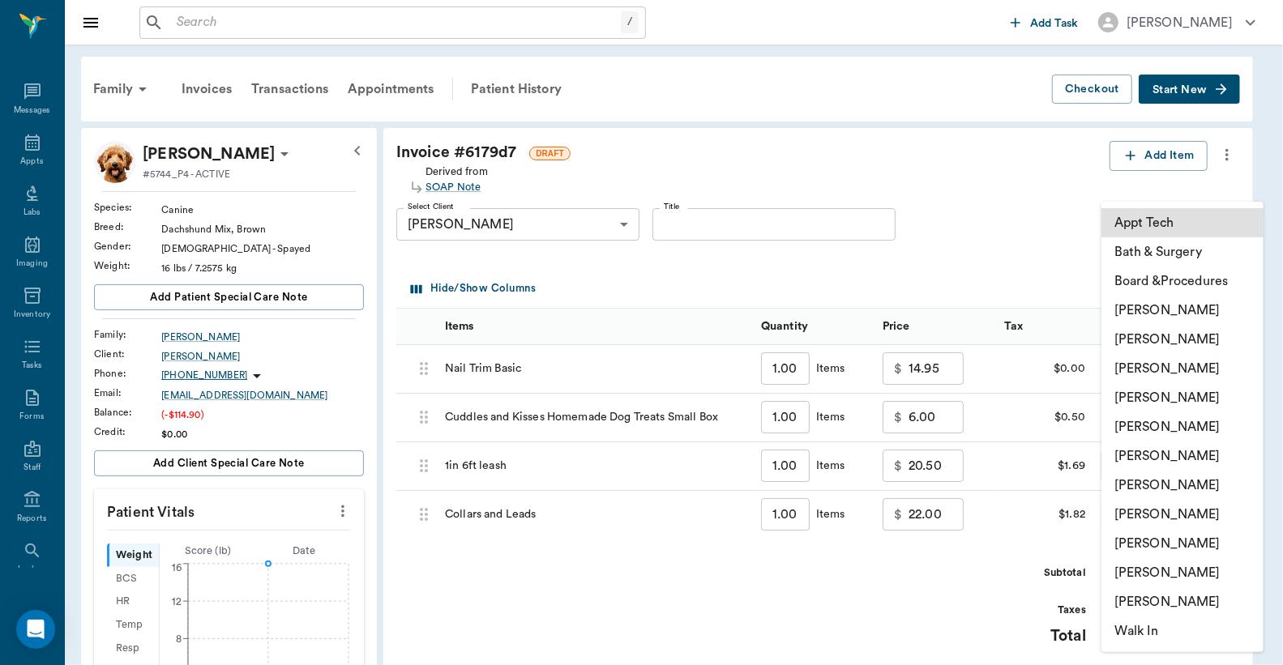
click at [1129, 472] on body "/ ​ Add Task [PERSON_NAME] Nectar Messages Appts Labs Imaging Inventory Tasks F…" at bounding box center [641, 609] width 1283 height 1219
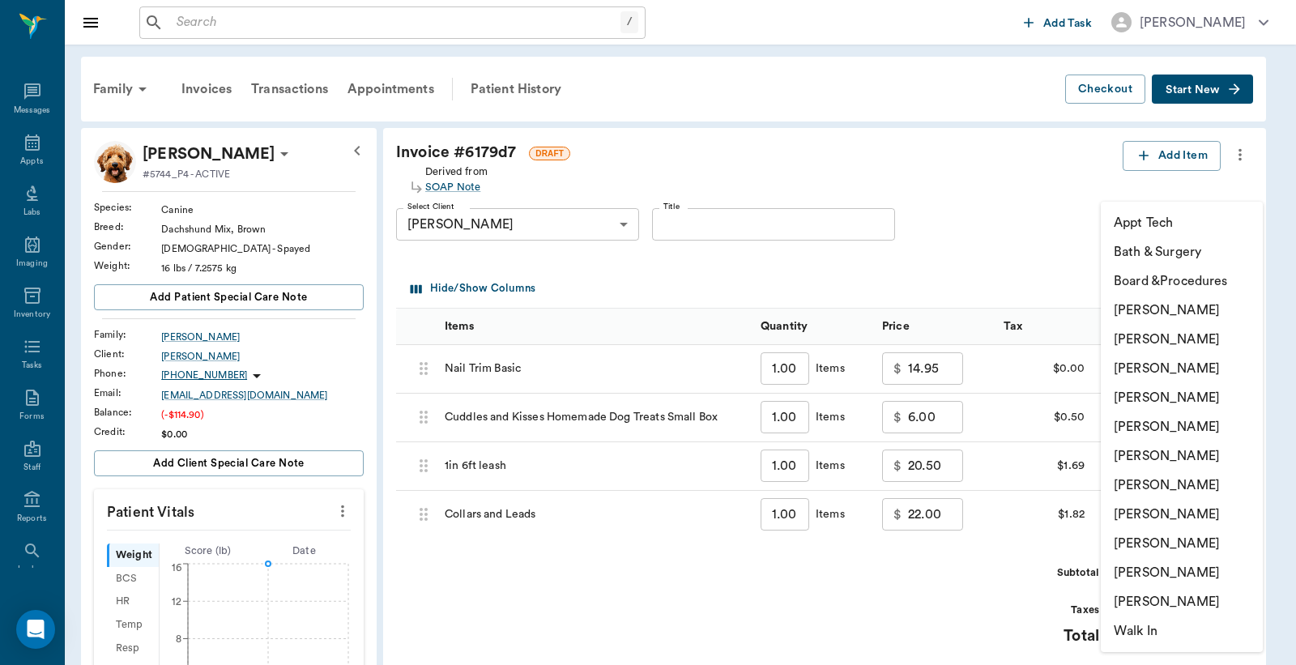
click at [1145, 344] on li "[PERSON_NAME]" at bounding box center [1182, 339] width 162 height 29
type input "none-63ec2e2852e12b0ba117910e"
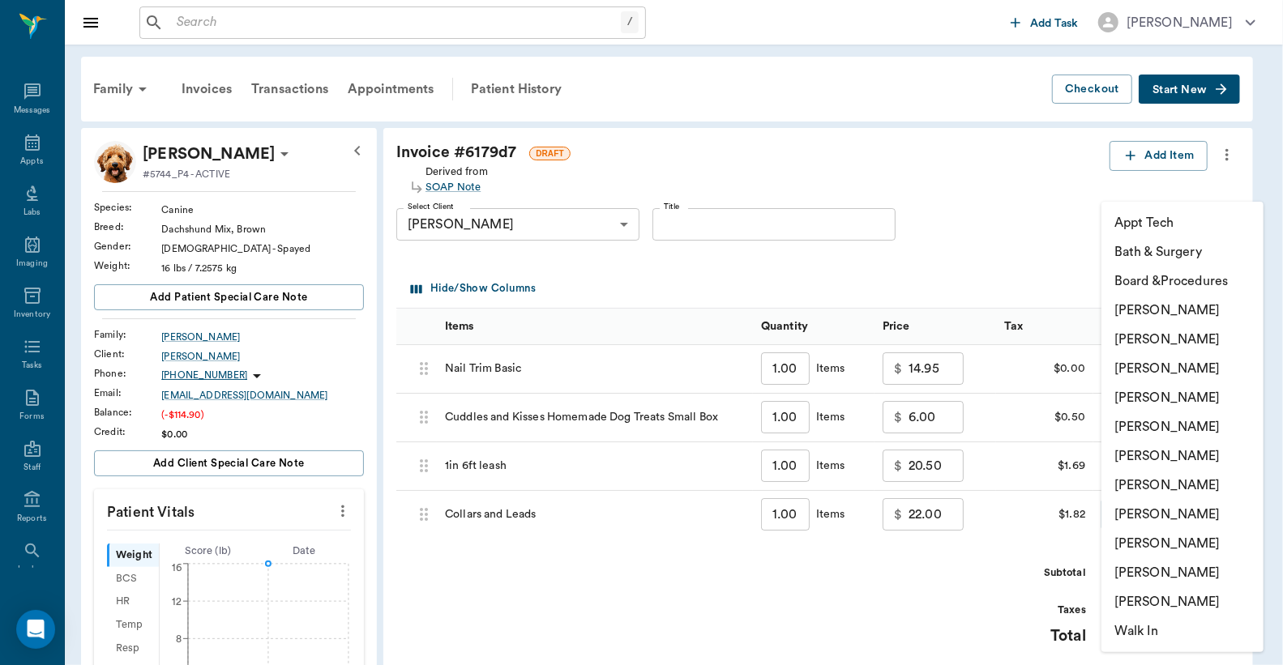
click at [1143, 520] on body "/ ​ Add Task [PERSON_NAME] Nectar Messages Appts Labs Imaging Inventory Tasks F…" at bounding box center [641, 609] width 1283 height 1219
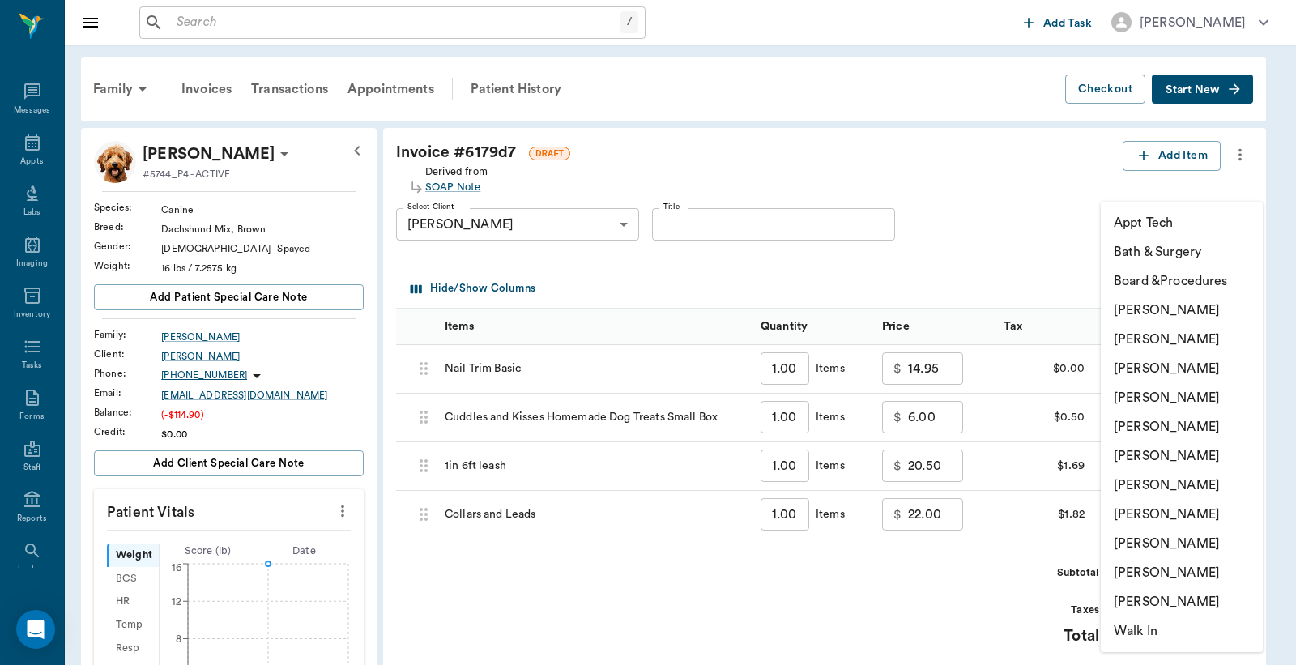
click at [1149, 344] on li "[PERSON_NAME]" at bounding box center [1182, 339] width 162 height 29
type input "none-63ec2e2852e12b0ba117910e"
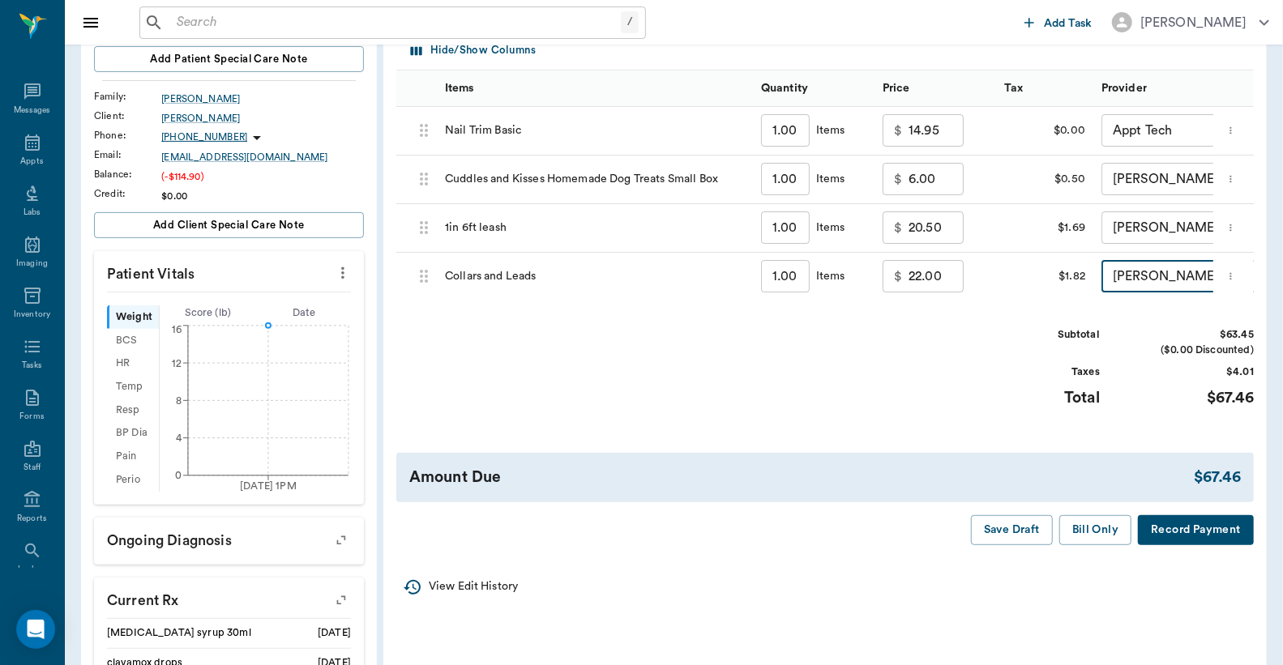
scroll to position [240, 0]
click at [1078, 543] on button "Bill Only" at bounding box center [1095, 529] width 73 height 30
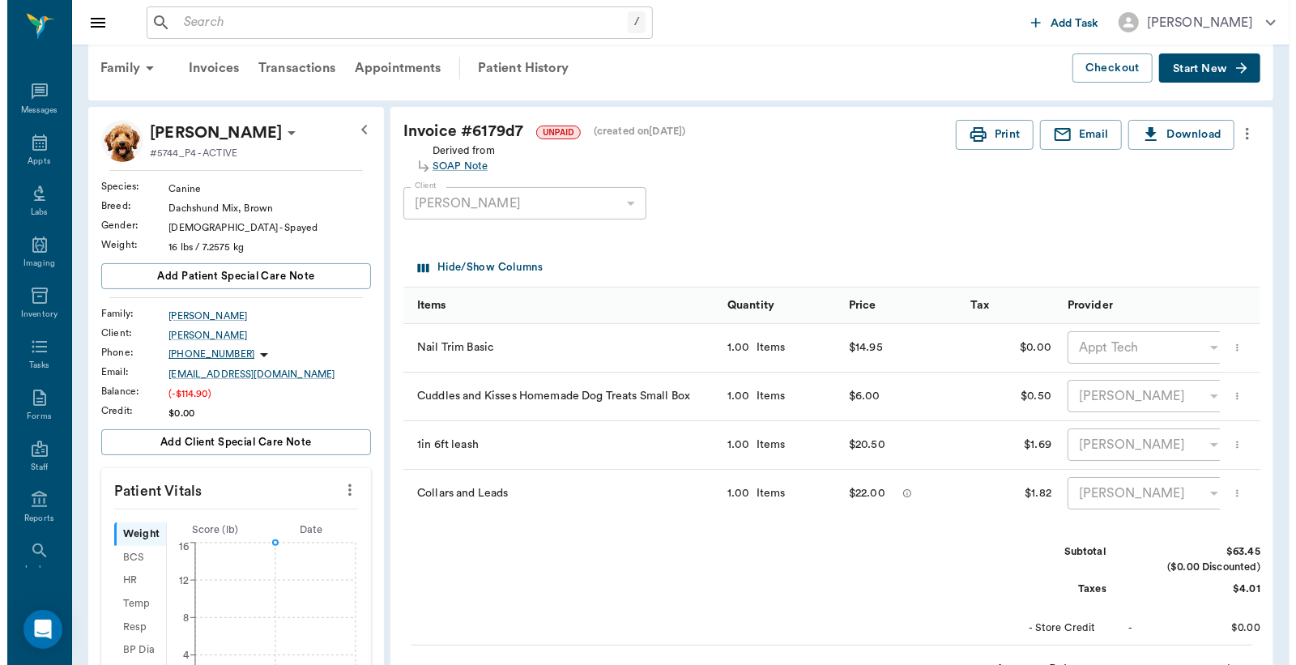
scroll to position [0, 0]
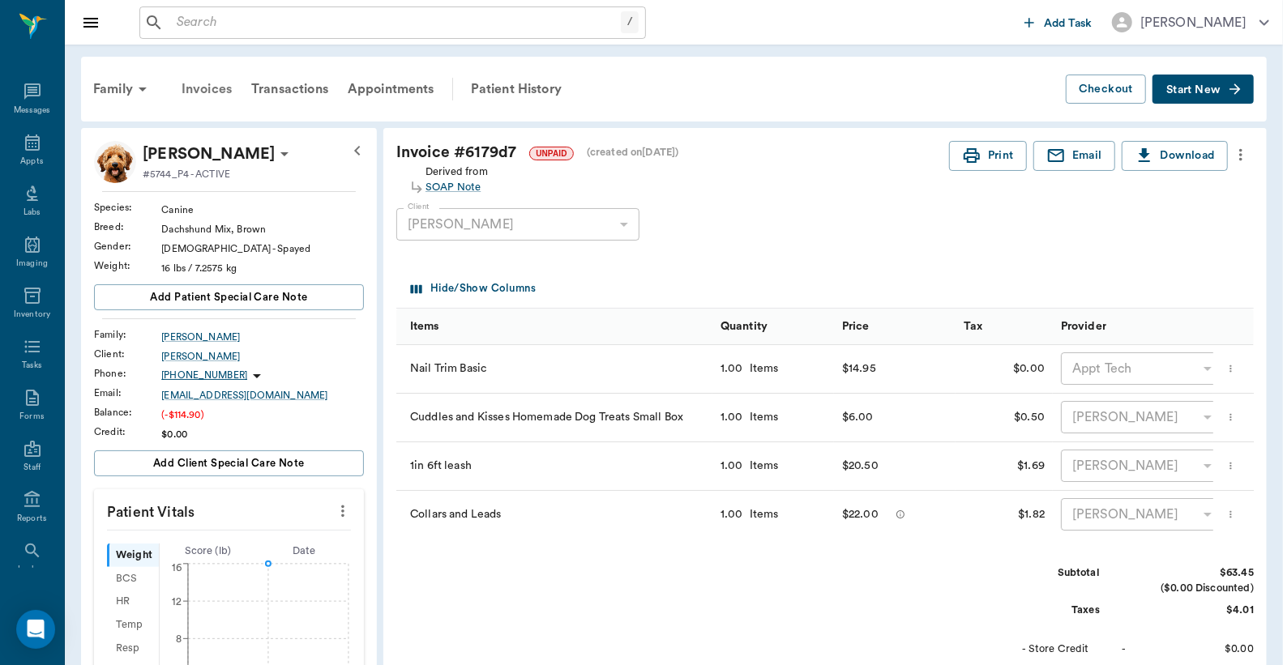
click at [203, 89] on div "Invoices" at bounding box center [207, 89] width 70 height 39
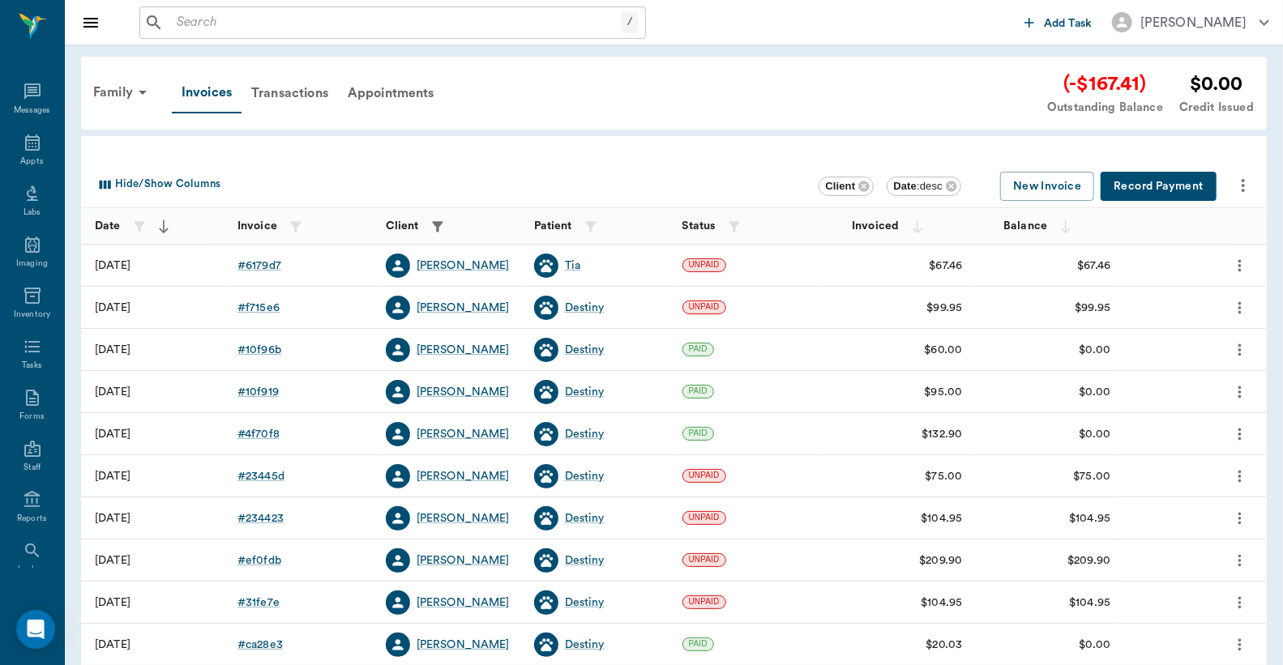
click at [1164, 189] on button "Record Payment" at bounding box center [1158, 187] width 116 height 30
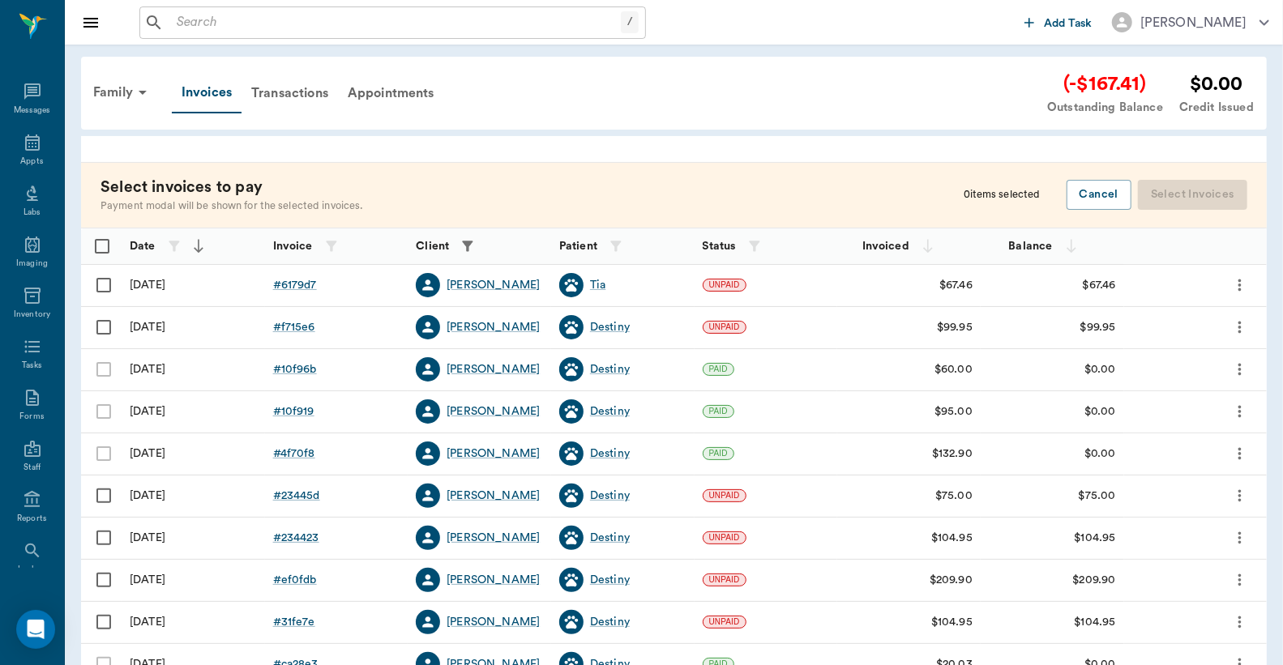
click at [101, 285] on input "Select row" at bounding box center [104, 285] width 34 height 34
checkbox input "false"
checkbox input "true"
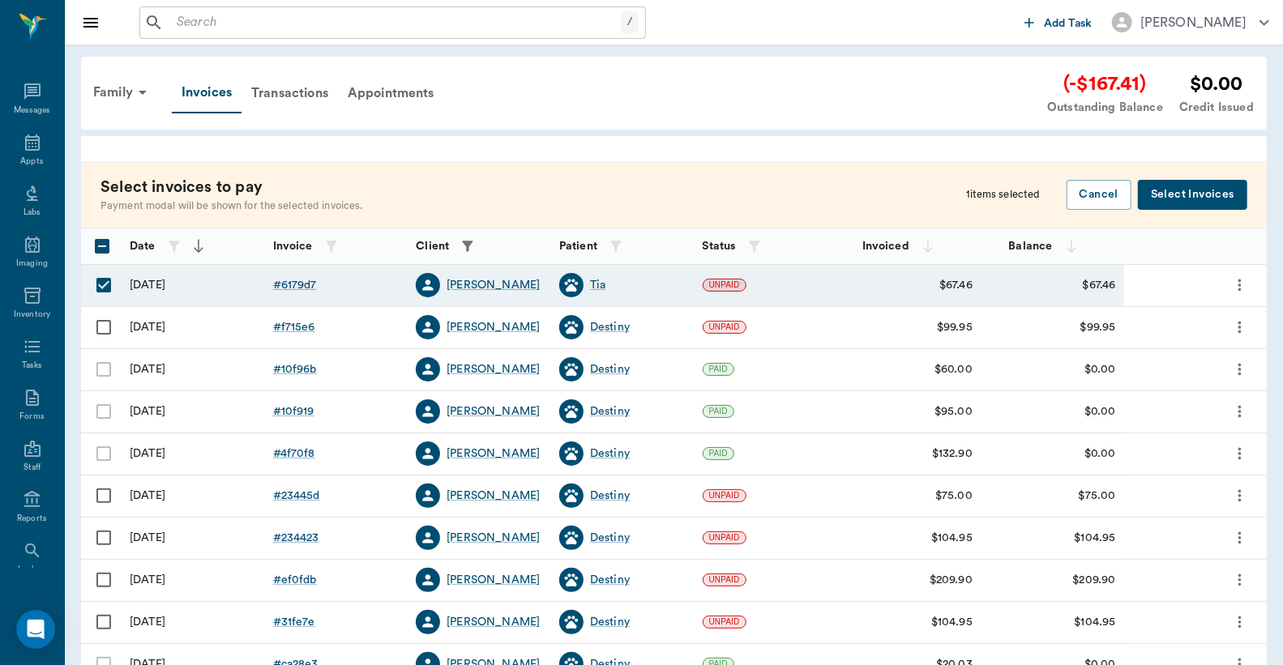
drag, startPoint x: 100, startPoint y: 331, endPoint x: 452, endPoint y: 268, distance: 357.1
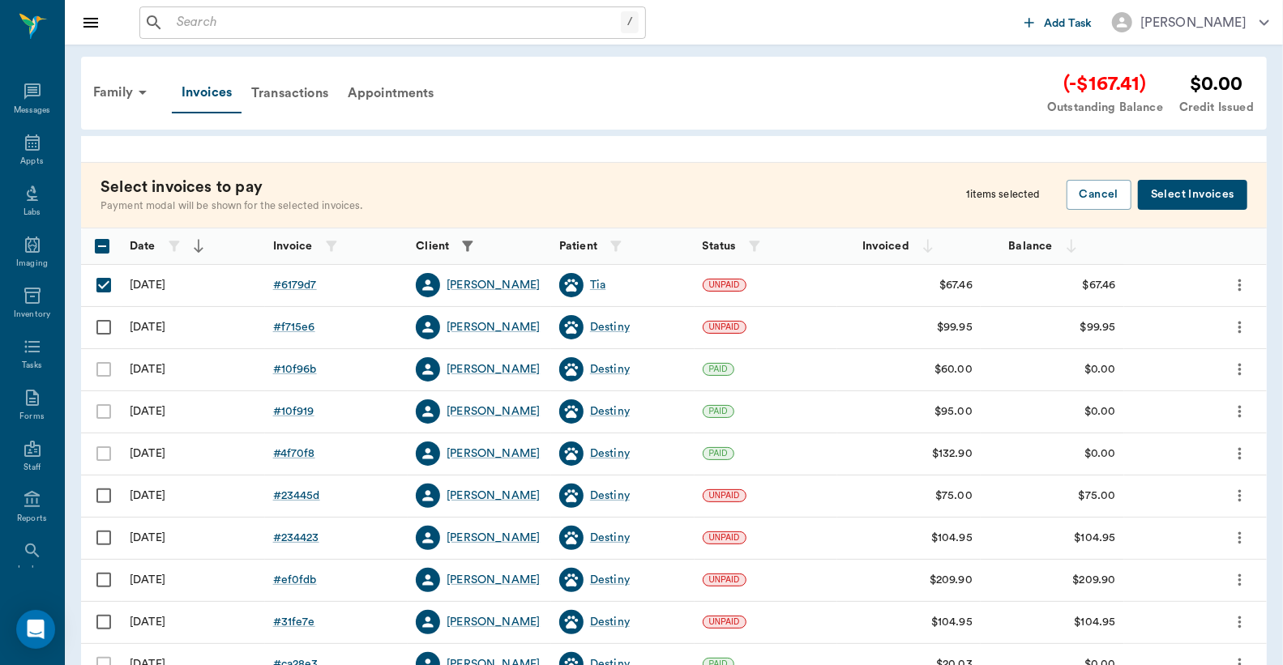
click at [102, 331] on input "Select row" at bounding box center [104, 327] width 34 height 34
checkbox input "true"
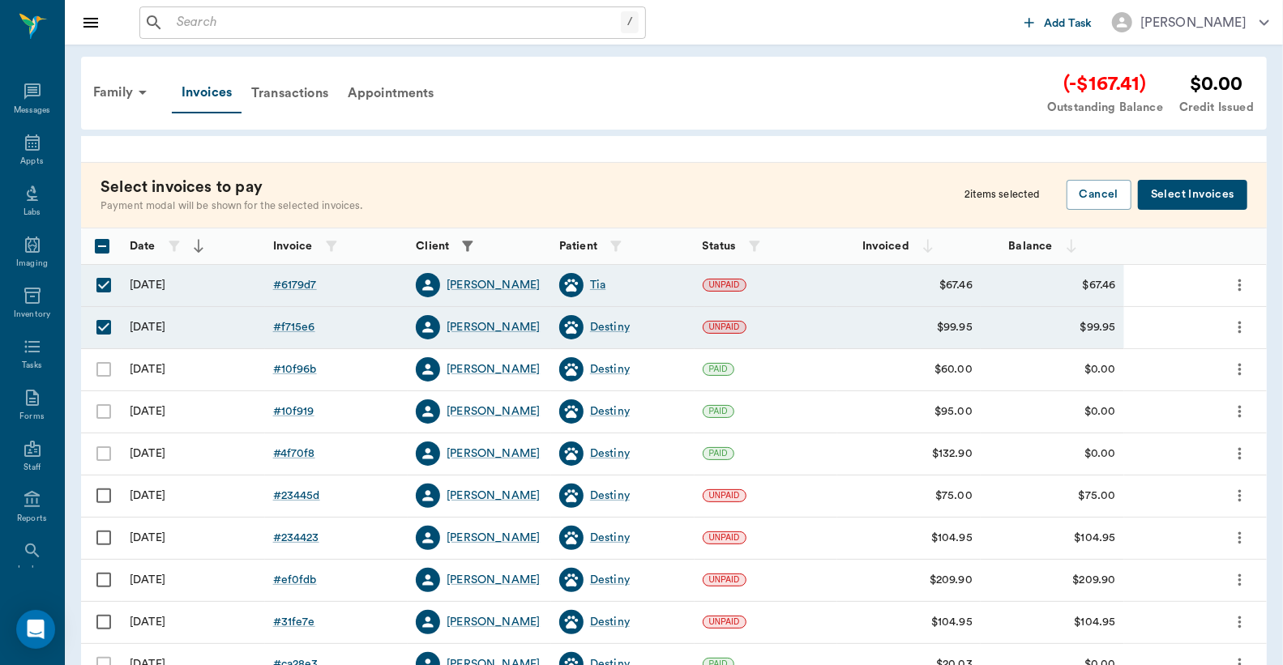
click at [1219, 197] on button "Select Invoices" at bounding box center [1192, 195] width 109 height 30
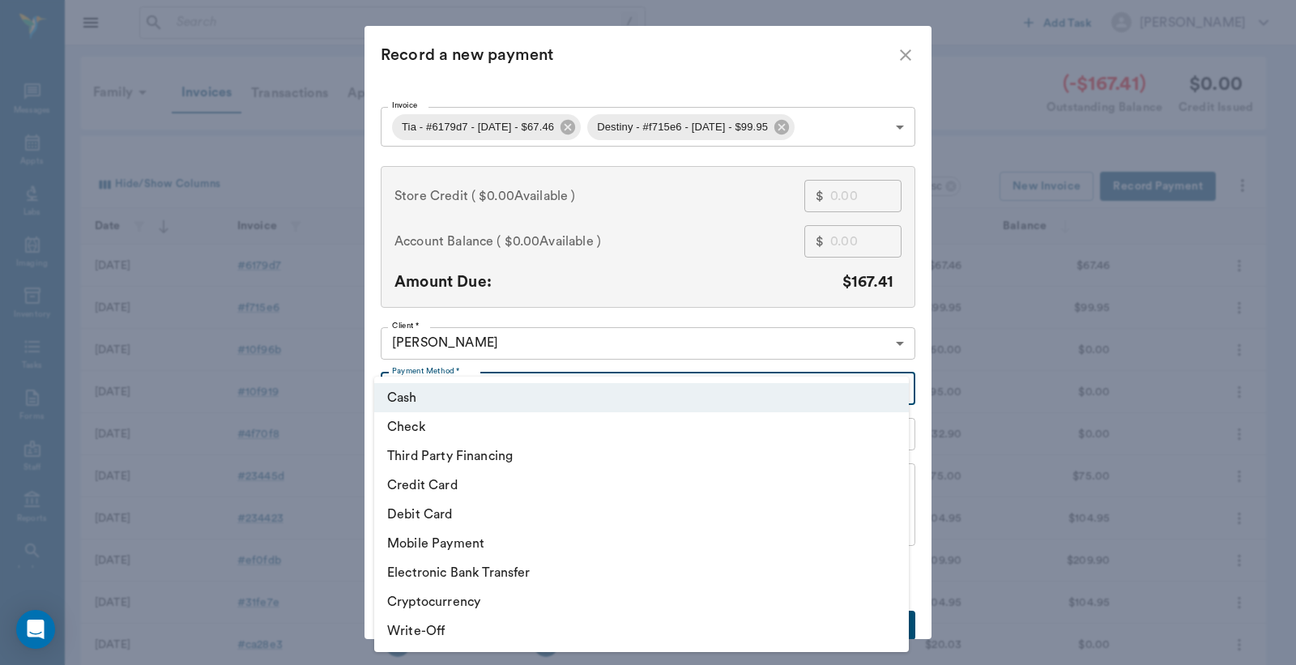
click at [895, 389] on body "/ ​ Add Task [PERSON_NAME] Nectar Messages Appts Labs Imaging Inventory Tasks F…" at bounding box center [648, 475] width 1296 height 951
click at [519, 511] on li "Debit Card" at bounding box center [641, 514] width 535 height 29
type input "DEBIT_CARD"
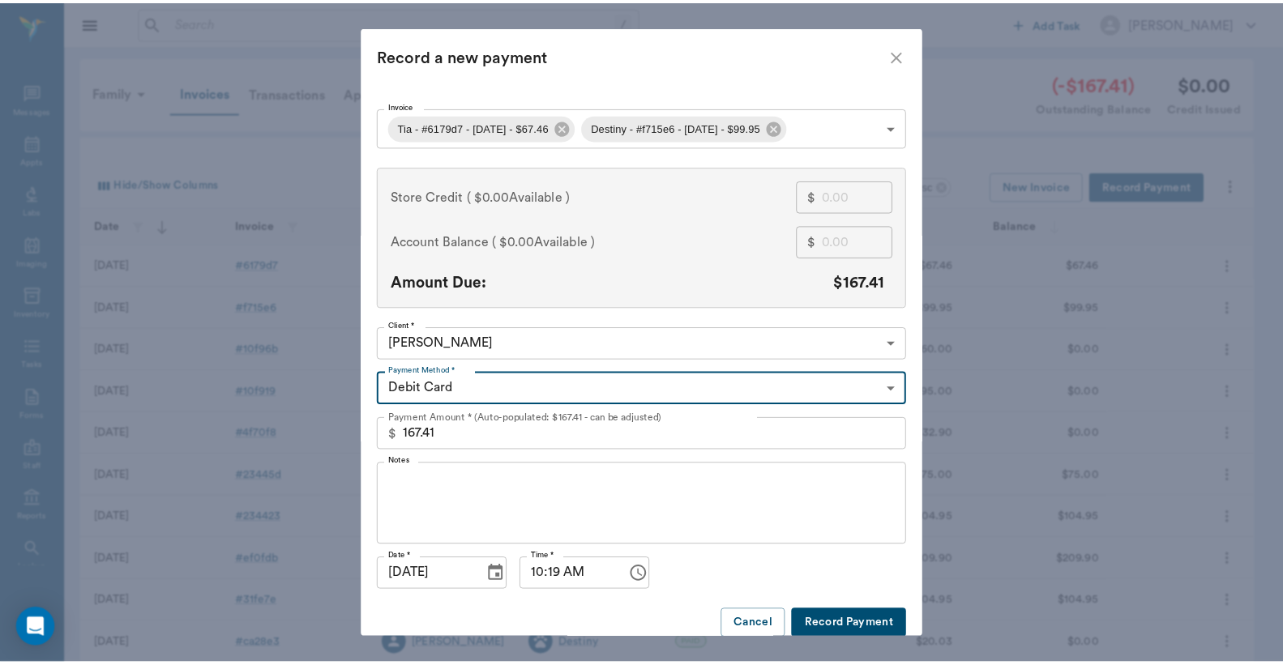
scroll to position [17, 0]
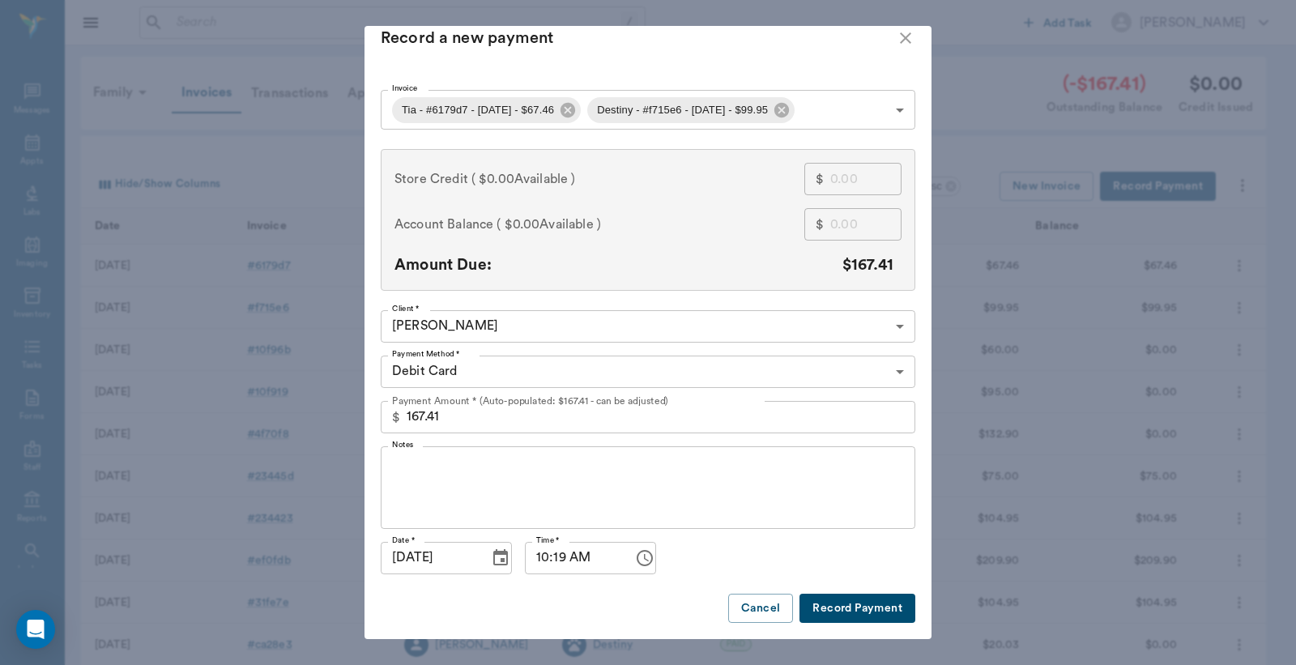
click at [834, 604] on button "Record Payment" at bounding box center [858, 609] width 116 height 30
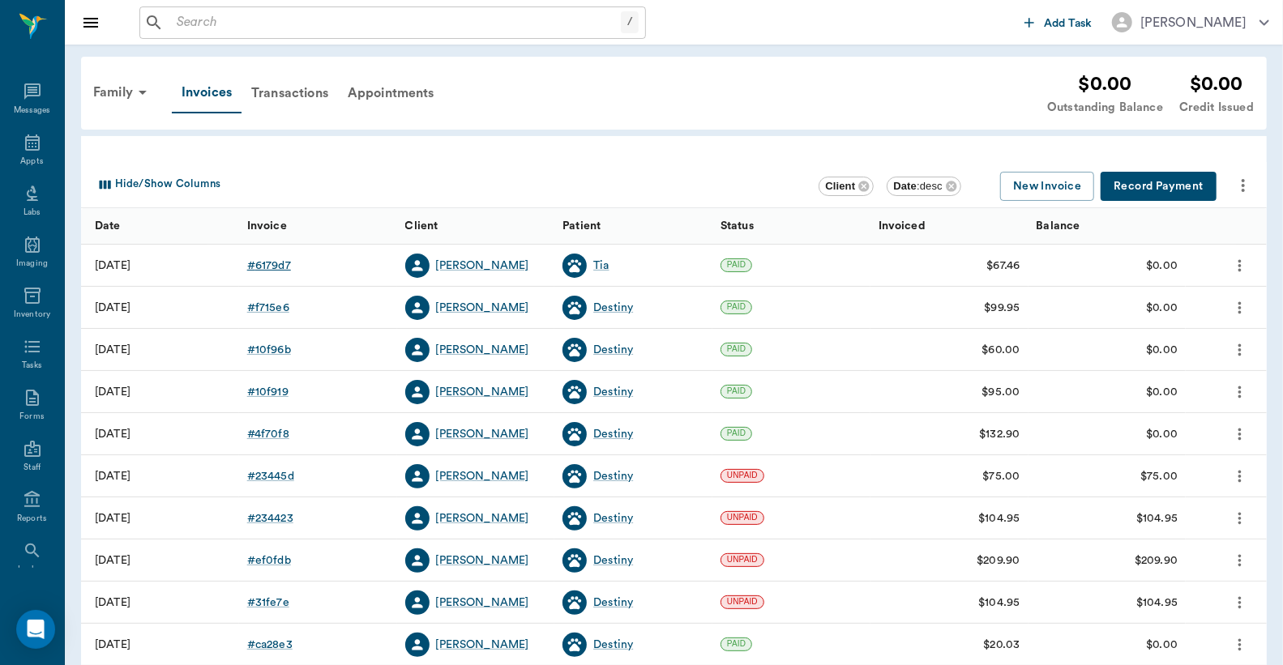
click at [275, 263] on div "# 6179d7" at bounding box center [269, 266] width 44 height 16
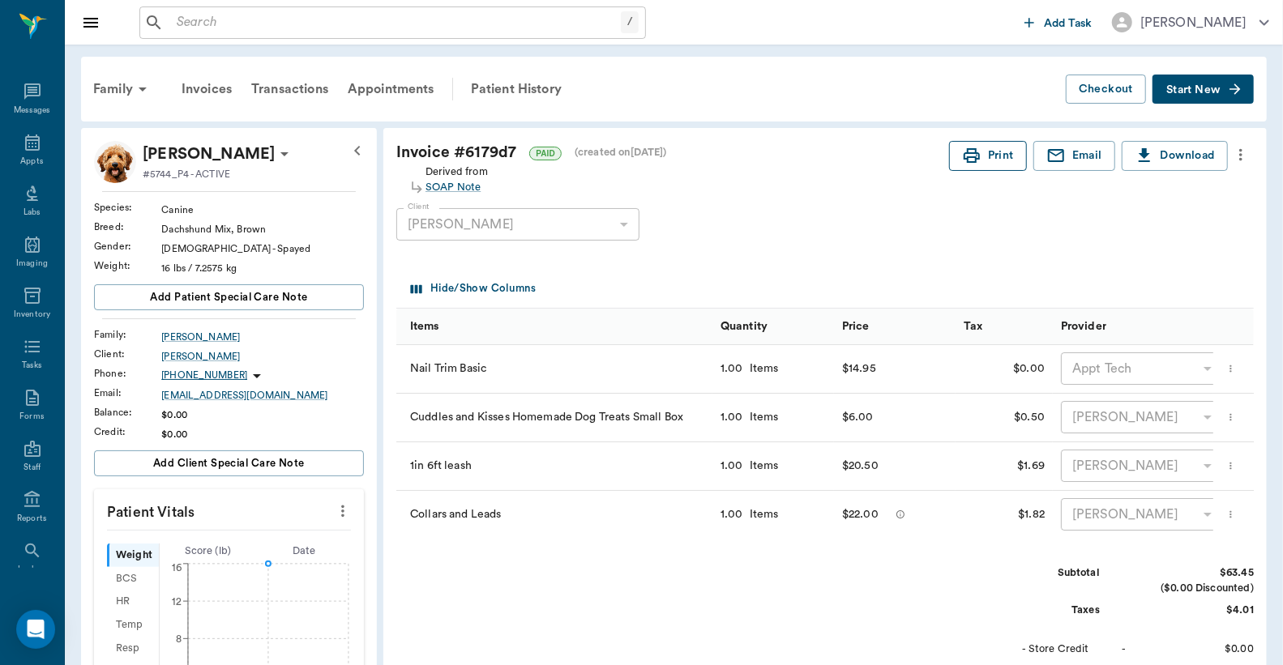
click at [987, 154] on button "Print" at bounding box center [988, 156] width 78 height 30
drag, startPoint x: 204, startPoint y: 90, endPoint x: 212, endPoint y: 89, distance: 8.1
click at [204, 90] on div "Invoices" at bounding box center [207, 89] width 70 height 39
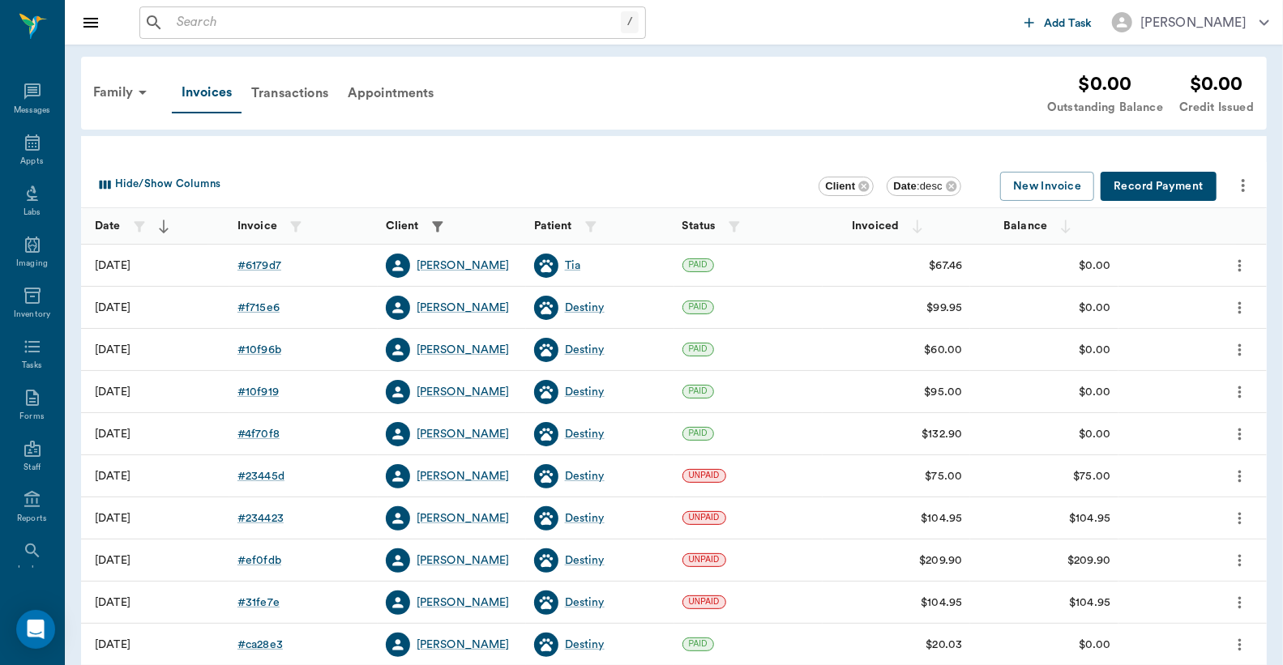
click at [265, 310] on div "# f715e6" at bounding box center [258, 308] width 42 height 16
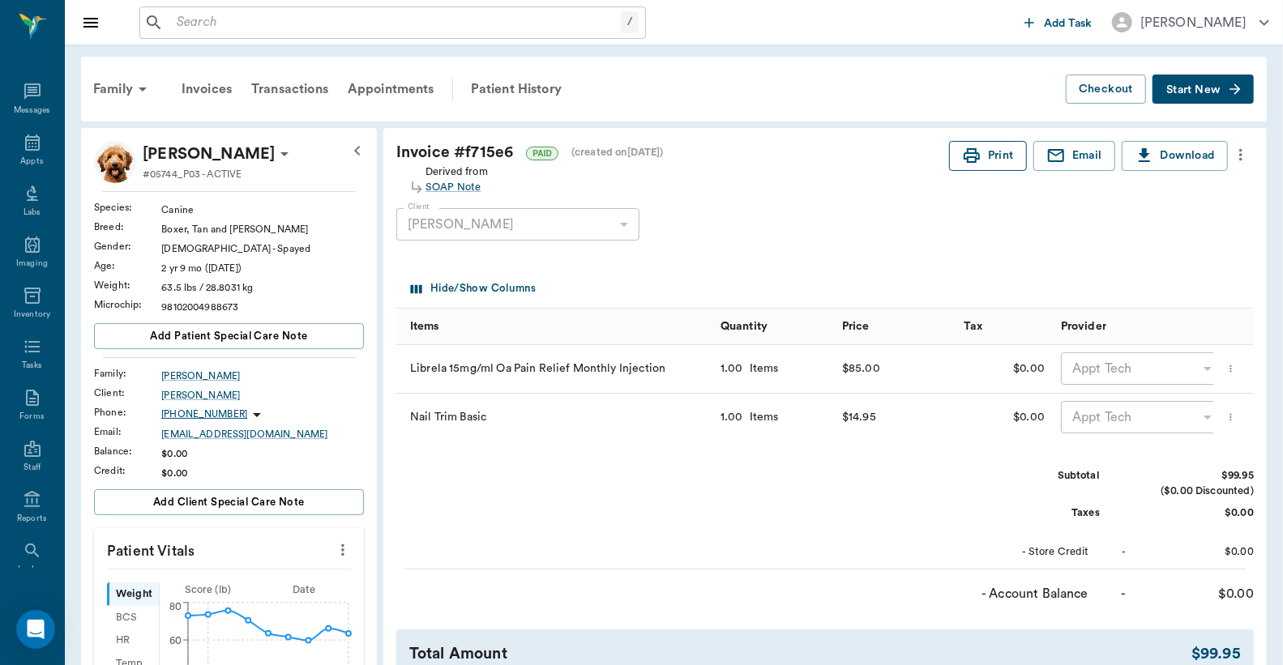
click at [988, 159] on button "Print" at bounding box center [988, 156] width 78 height 30
click at [30, 152] on div "Appts" at bounding box center [32, 151] width 64 height 51
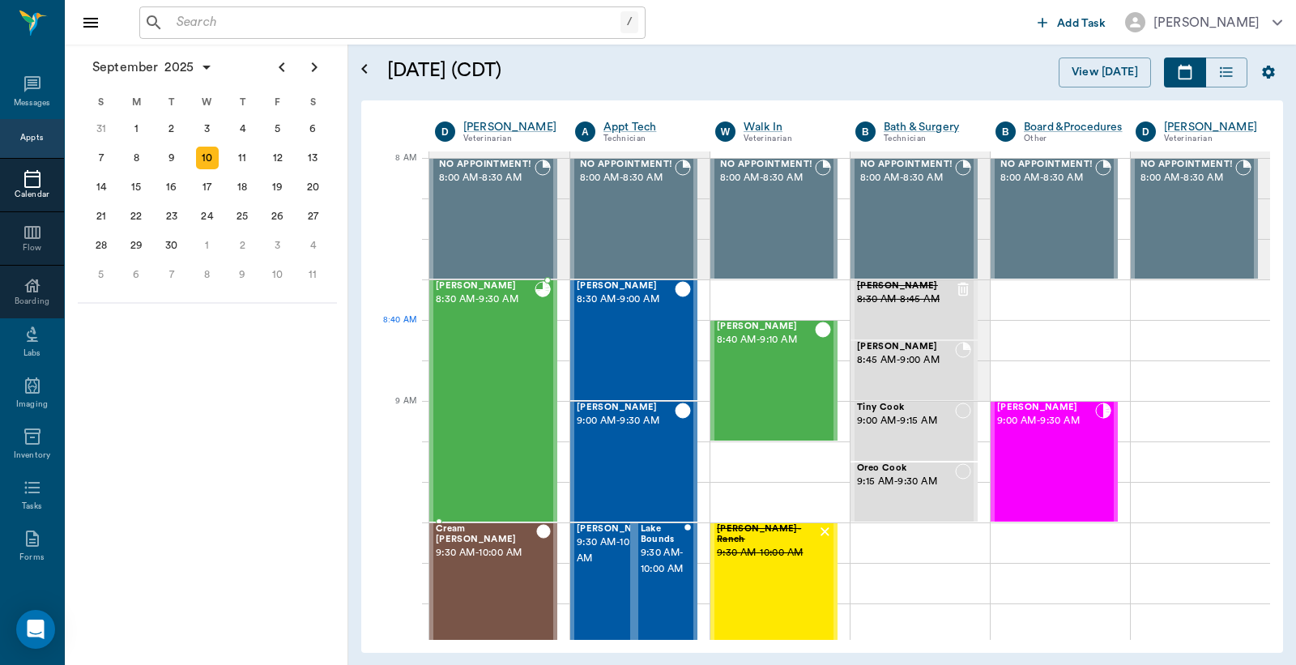
click at [480, 352] on div "[PERSON_NAME] 8:30 AM - 9:30 AM" at bounding box center [485, 401] width 99 height 240
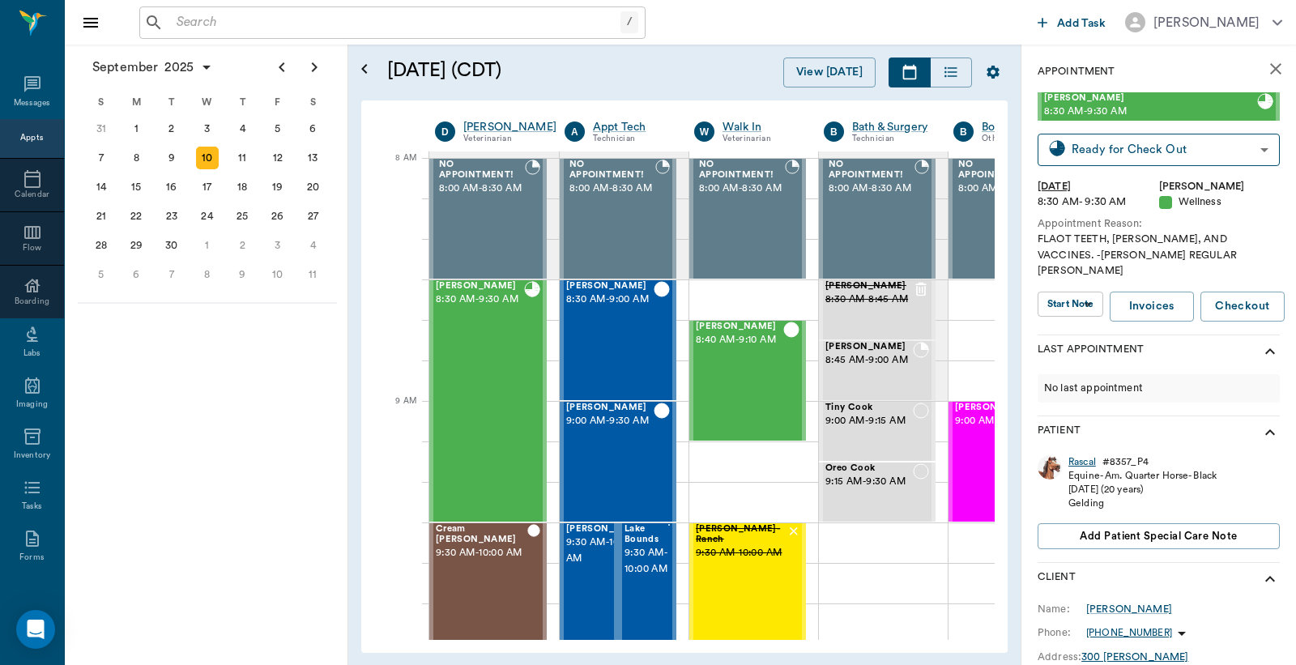
click at [1083, 455] on div "Rascal" at bounding box center [1083, 462] width 28 height 14
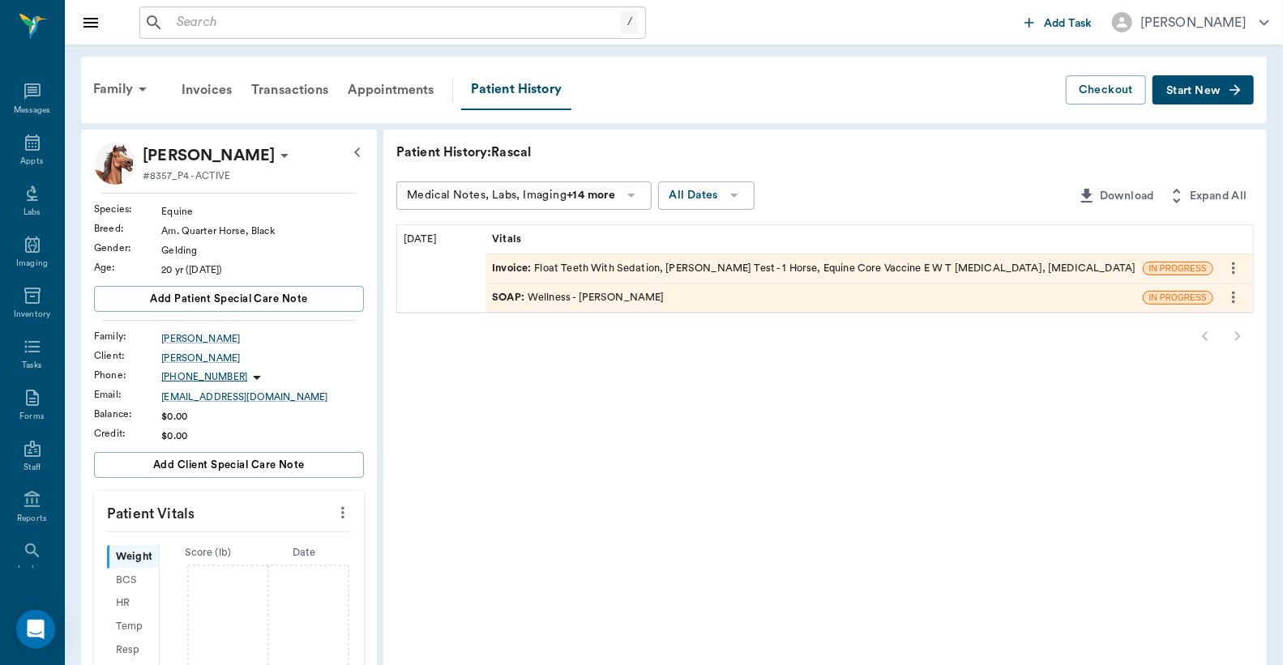
click at [739, 271] on div "Invoice : Float Teeth With Sedation, [PERSON_NAME] Test - 1 Horse, Equine Core …" at bounding box center [813, 268] width 643 height 15
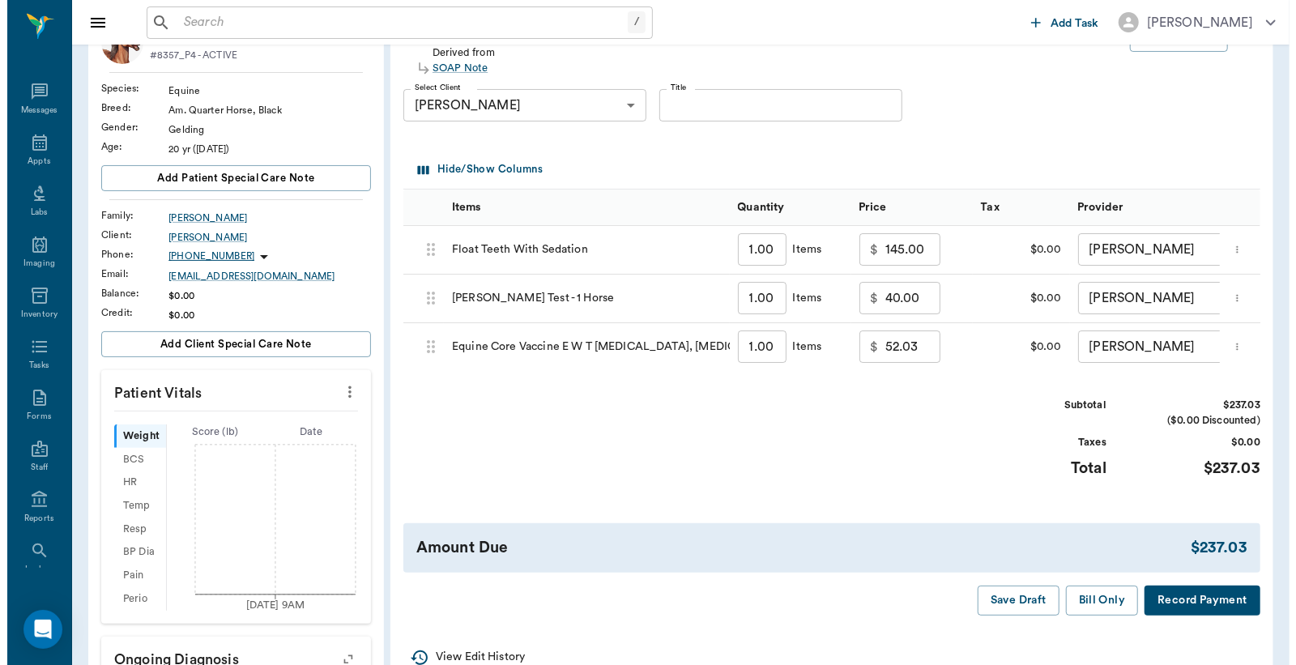
scroll to position [240, 0]
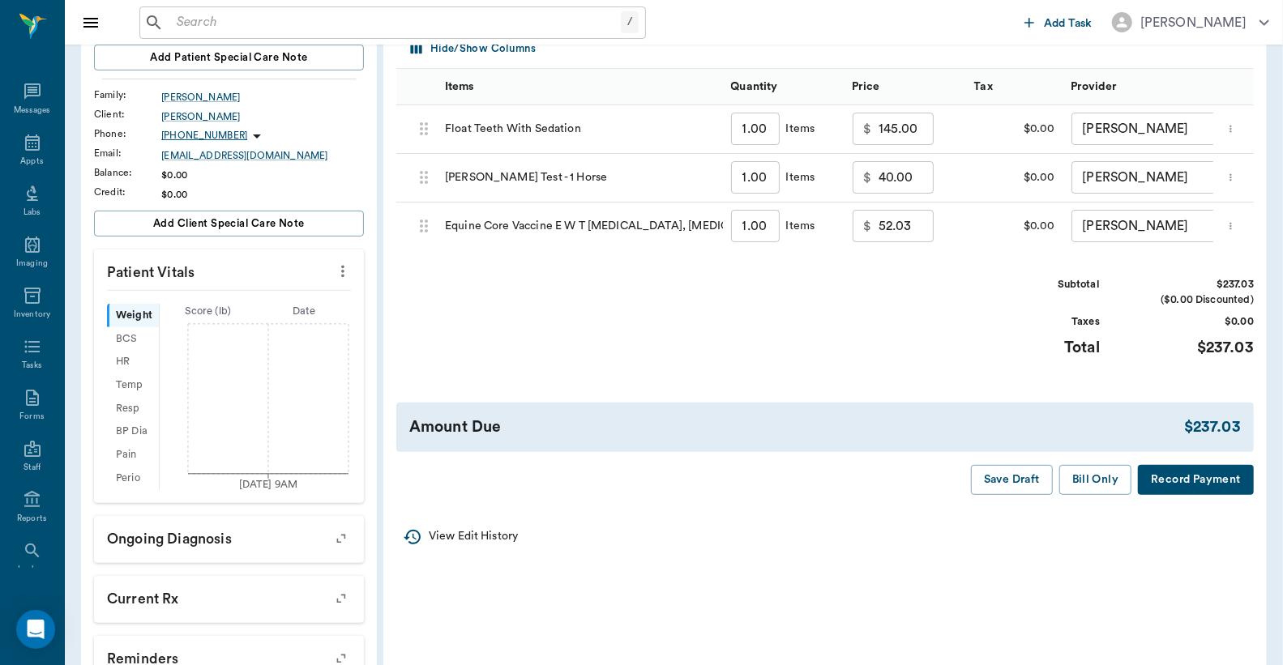
click at [1197, 495] on button "Record Payment" at bounding box center [1196, 480] width 116 height 30
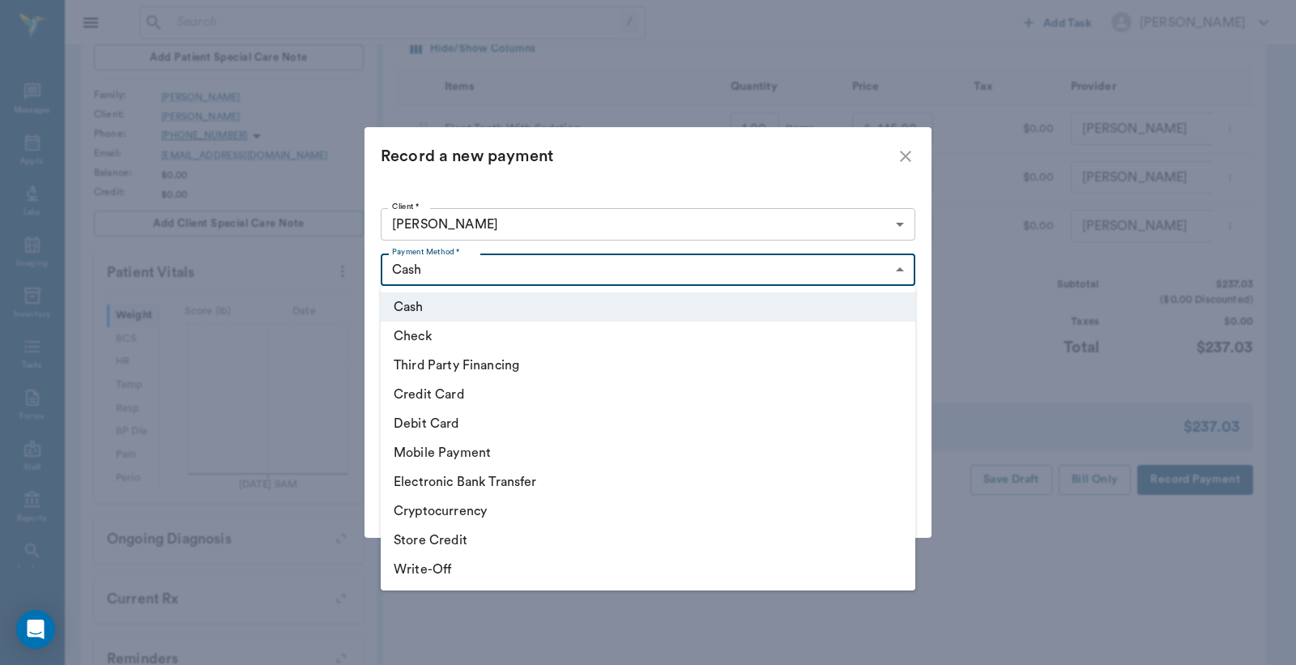
click at [901, 271] on body "/ ​ Add Task [PERSON_NAME] Nectar Messages Appts Labs Imaging Inventory Tasks F…" at bounding box center [648, 296] width 1296 height 1072
click at [509, 422] on li "Debit Card" at bounding box center [648, 423] width 535 height 29
type input "DEBIT_CARD"
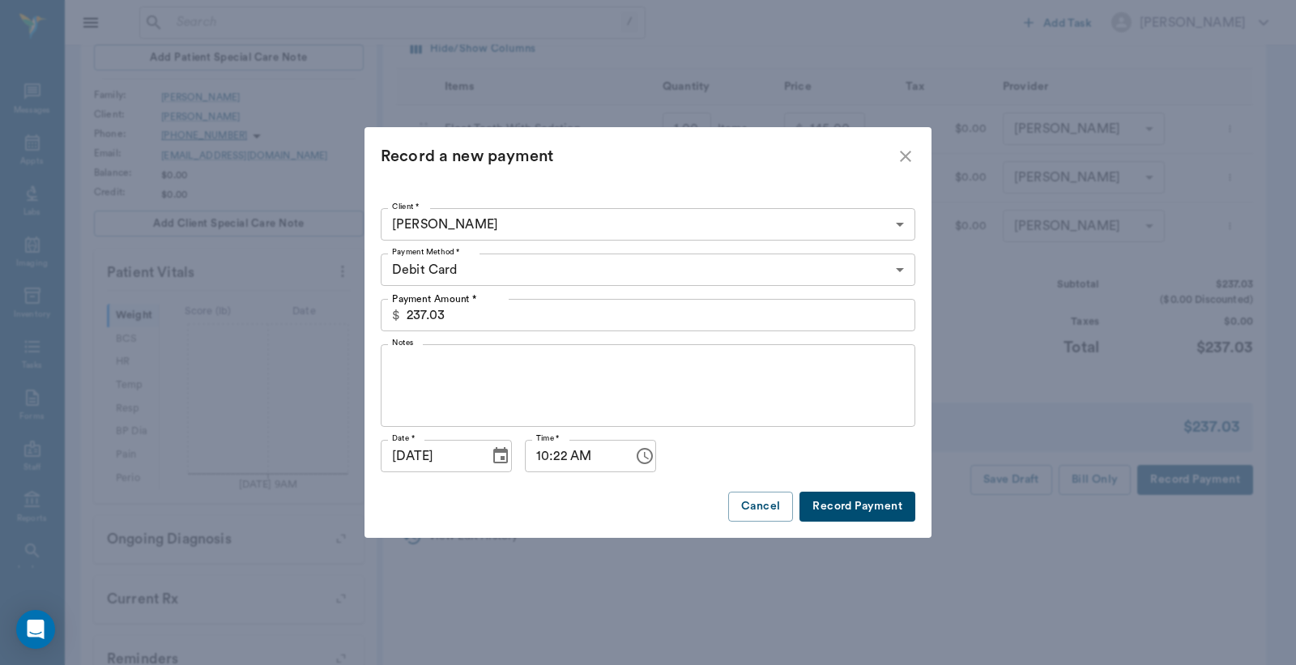
click at [851, 506] on button "Record Payment" at bounding box center [858, 507] width 116 height 30
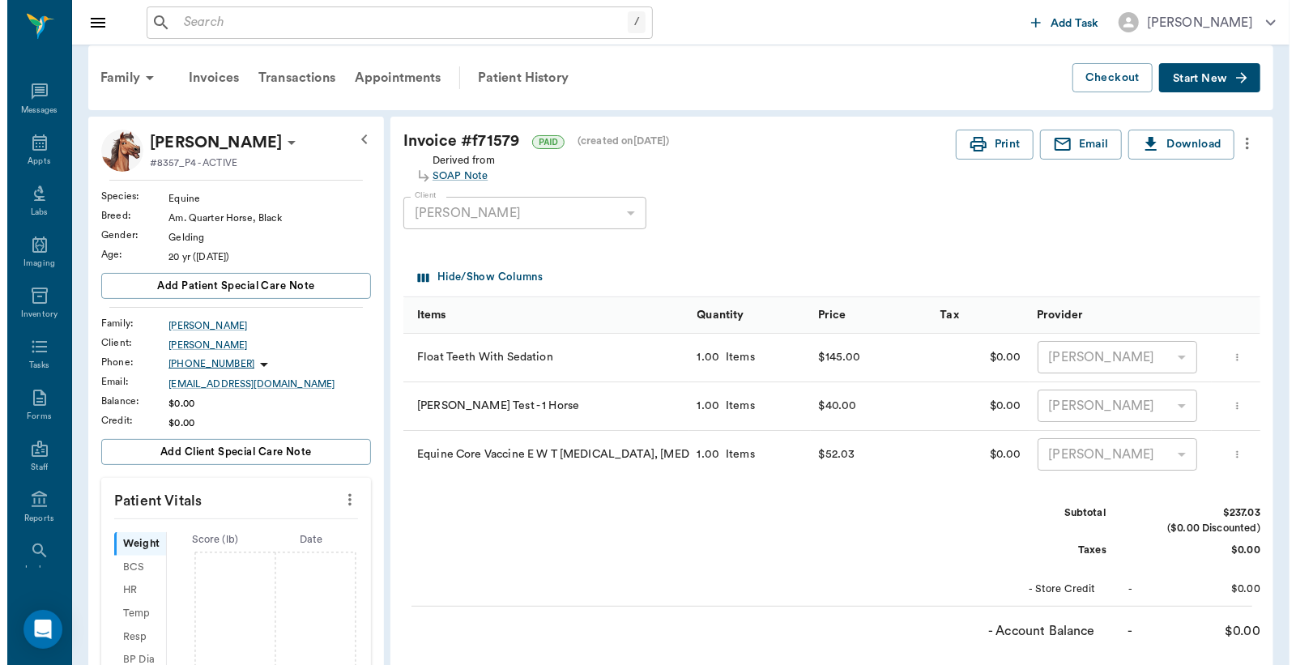
scroll to position [0, 0]
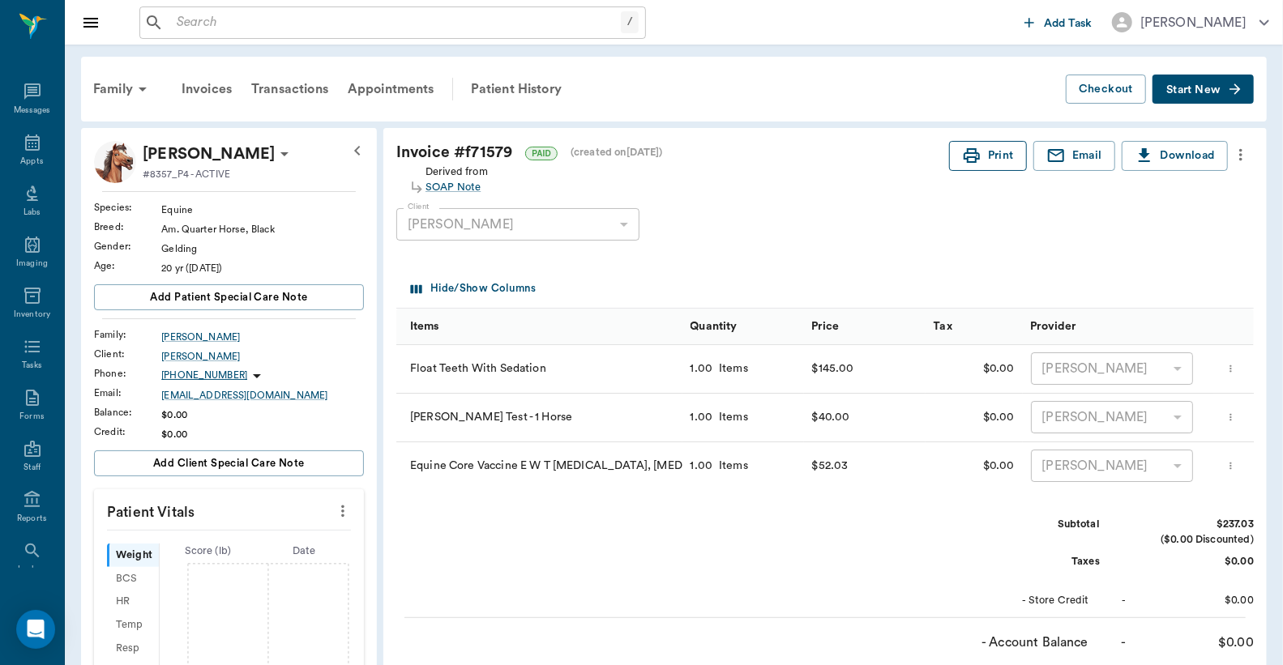
click at [997, 150] on button "Print" at bounding box center [988, 156] width 78 height 30
click at [23, 159] on div "Appts" at bounding box center [31, 162] width 23 height 12
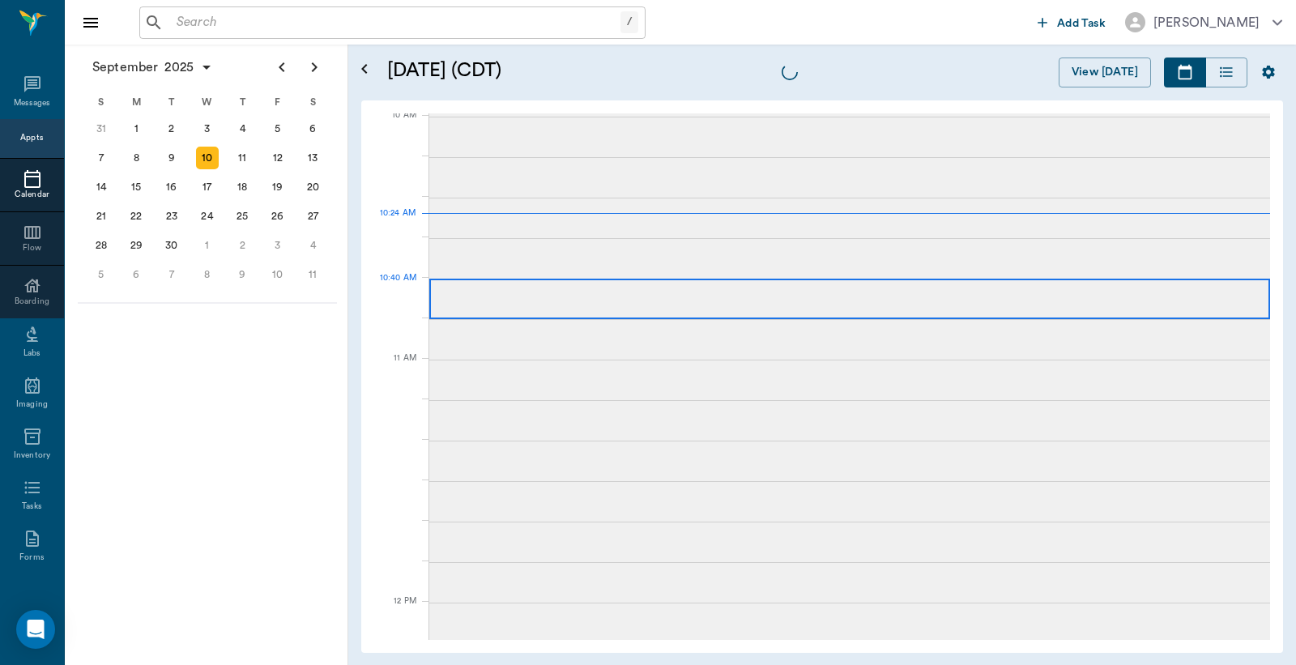
scroll to position [490, 0]
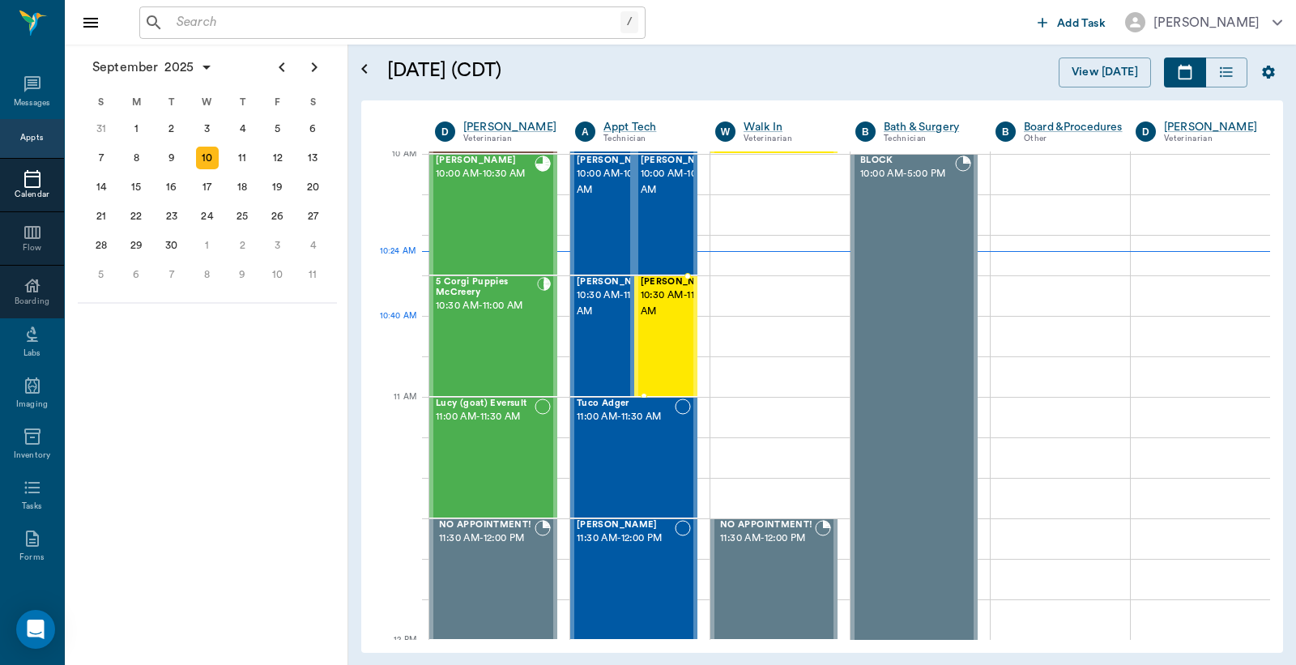
click at [654, 318] on span "10:30 AM - 11:00 AM" at bounding box center [681, 304] width 81 height 32
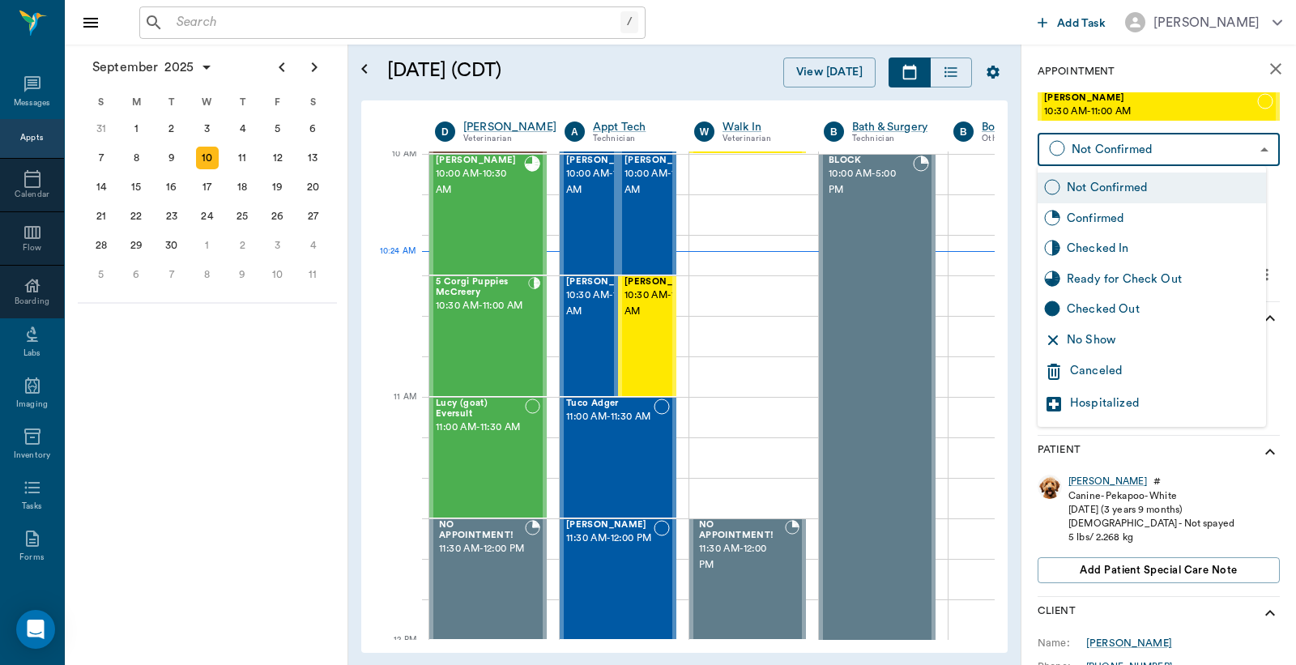
click at [1097, 147] on body "/ ​ Add Task [PERSON_NAME] Nectar Messages Appts Calendar Flow Boarding Labs Im…" at bounding box center [648, 332] width 1296 height 665
click at [1078, 243] on div "Checked In" at bounding box center [1163, 249] width 193 height 18
type input "CHECKED_IN"
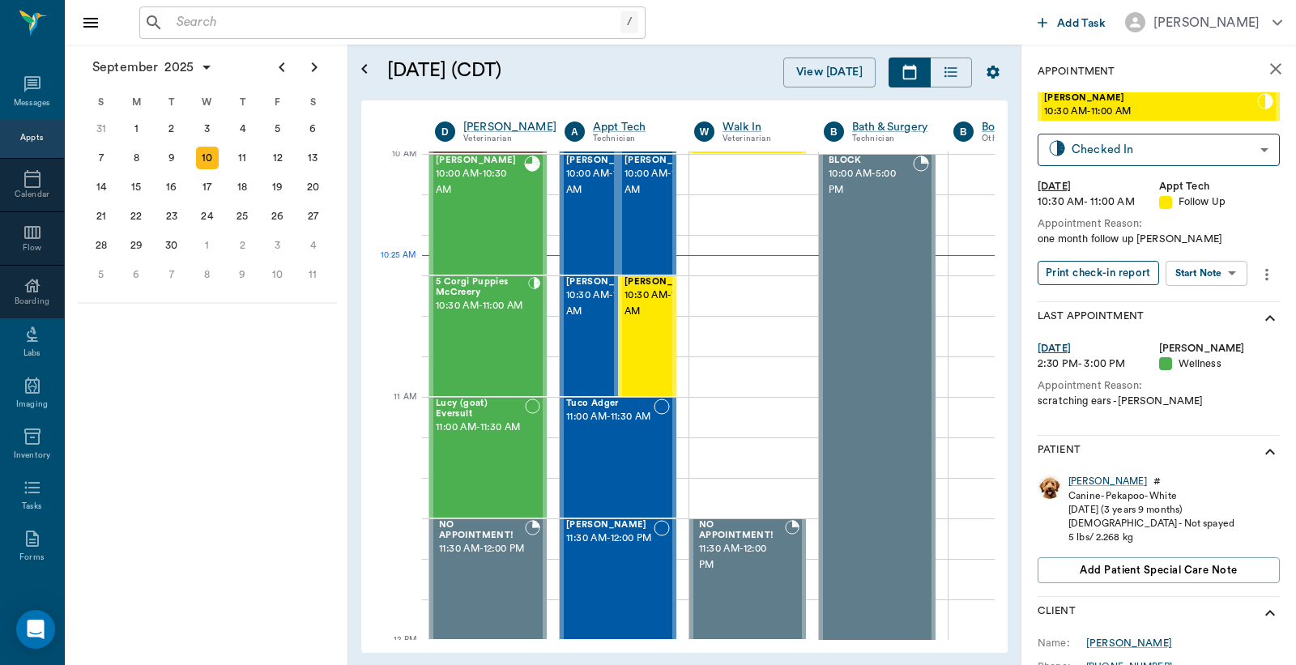
click at [1079, 275] on button "Print check-in report" at bounding box center [1099, 273] width 122 height 25
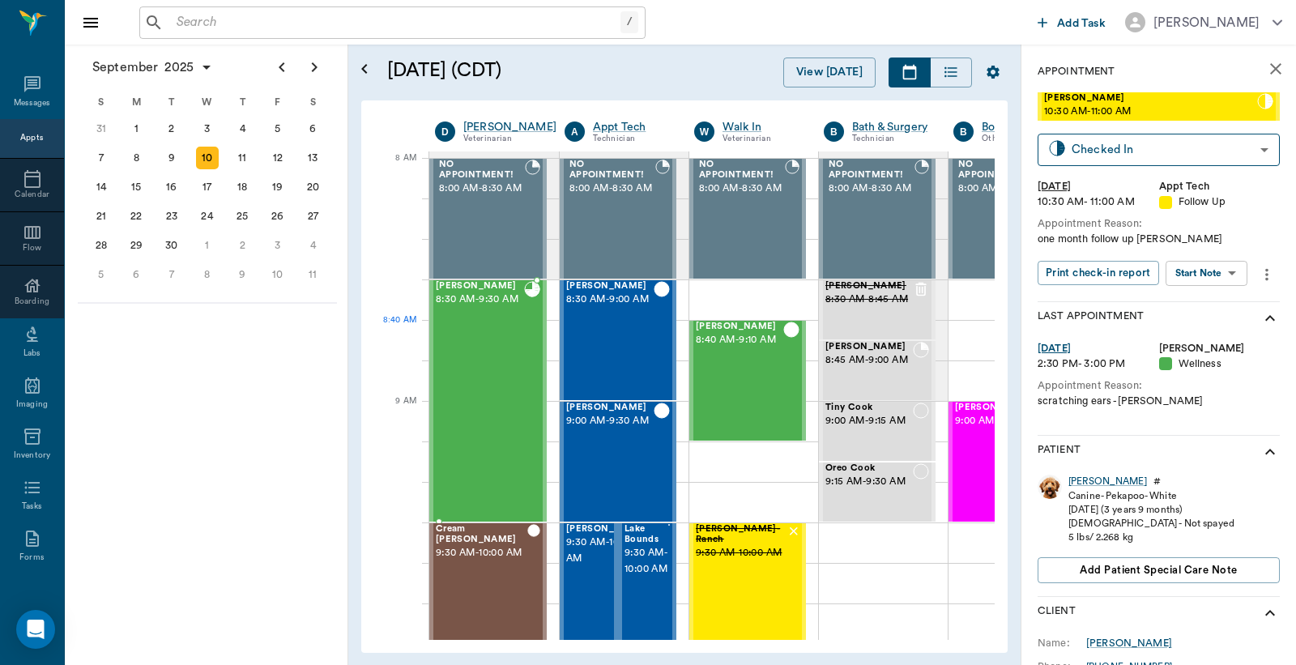
click at [486, 350] on div "[PERSON_NAME] 8:30 AM - 9:30 AM" at bounding box center [480, 401] width 88 height 240
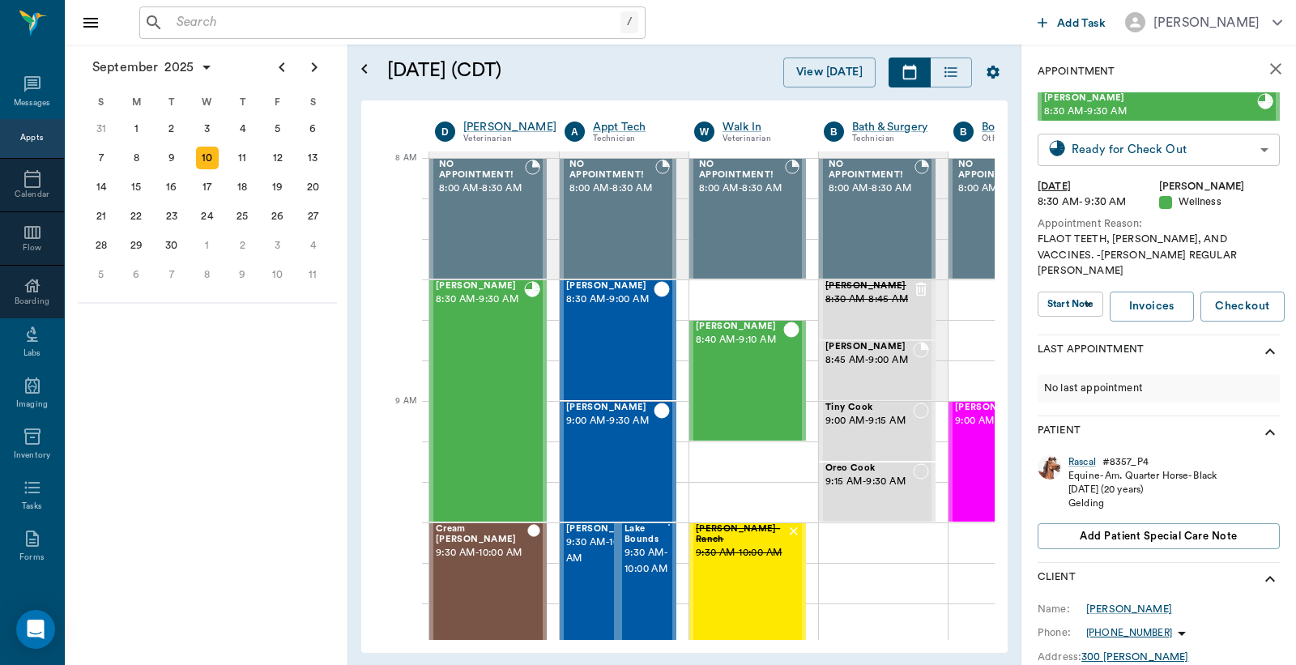
click at [1184, 151] on body "/ ​ Add Task [PERSON_NAME] Nectar Messages Appts Calendar Flow Boarding Labs Im…" at bounding box center [648, 332] width 1296 height 665
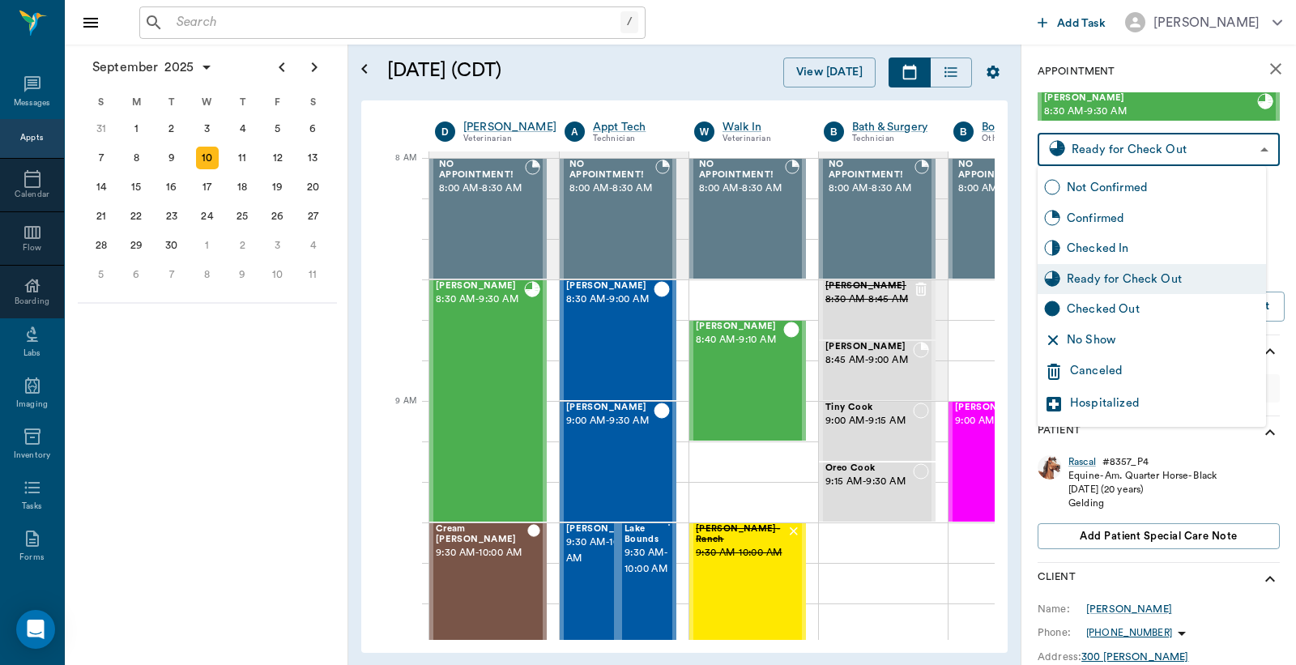
click at [1084, 313] on div "Checked Out" at bounding box center [1163, 310] width 193 height 18
type input "CHECKED_OUT"
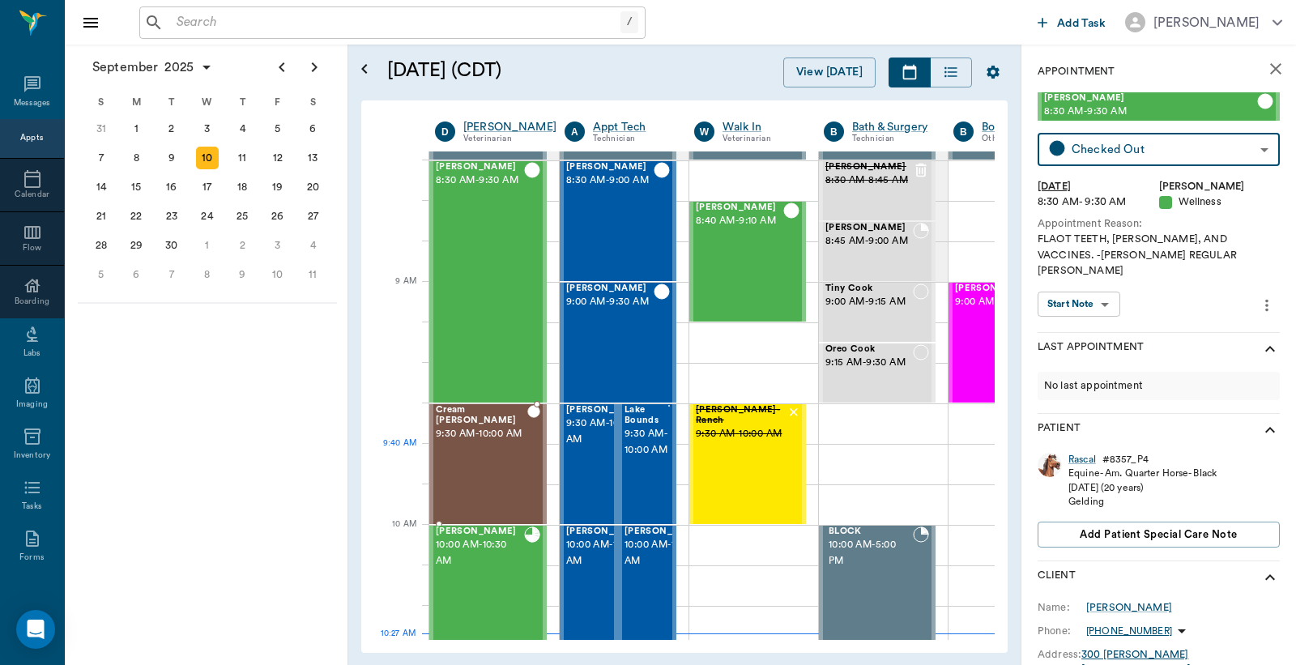
scroll to position [240, 0]
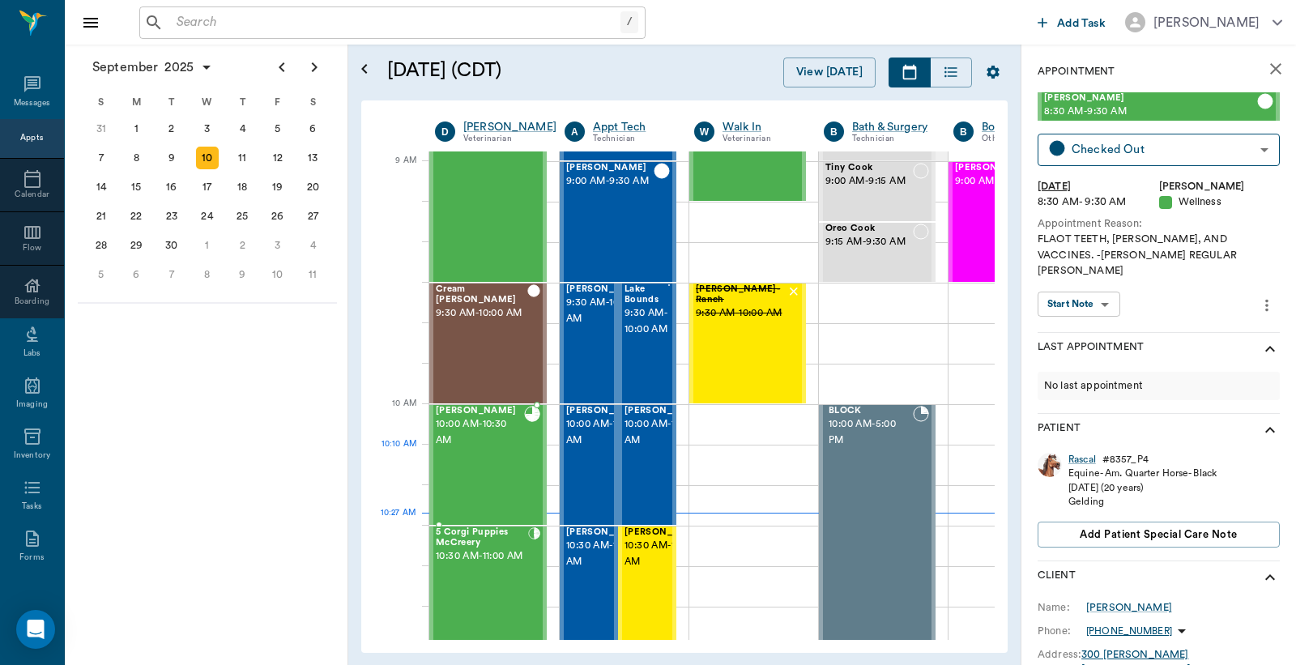
click at [492, 460] on div "[PERSON_NAME] 10:00 AM - 10:30 AM" at bounding box center [480, 465] width 88 height 118
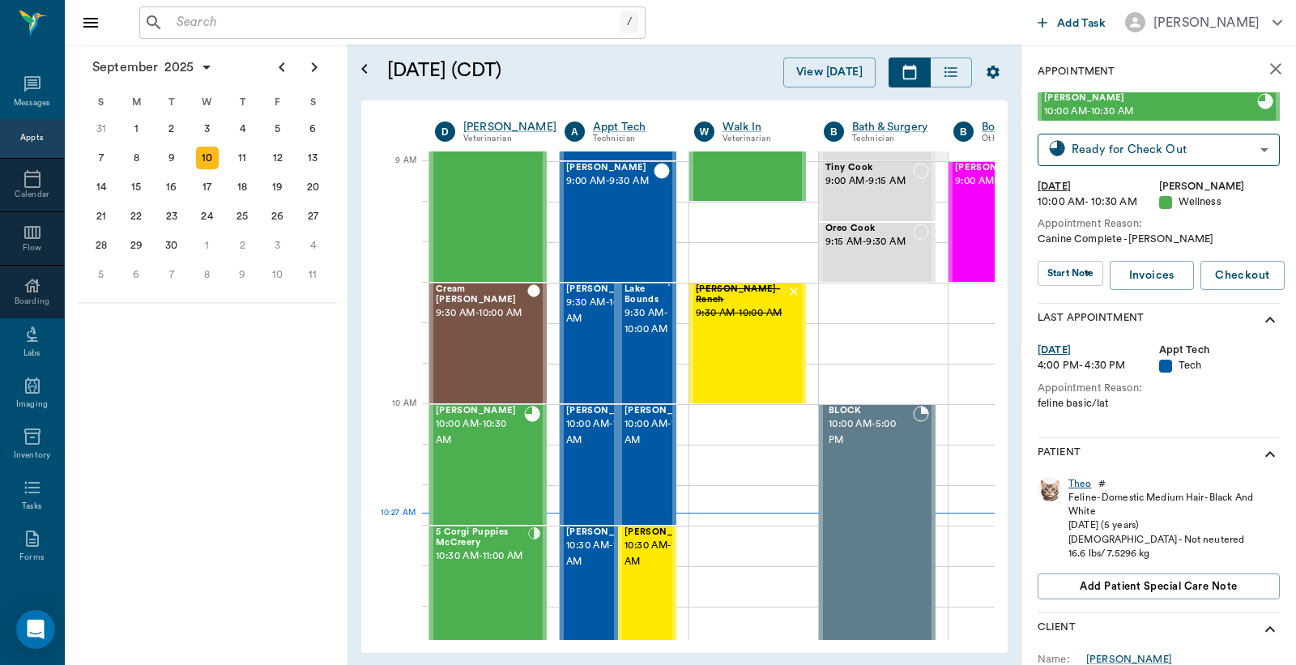
click at [1082, 484] on div "Theo" at bounding box center [1080, 484] width 23 height 14
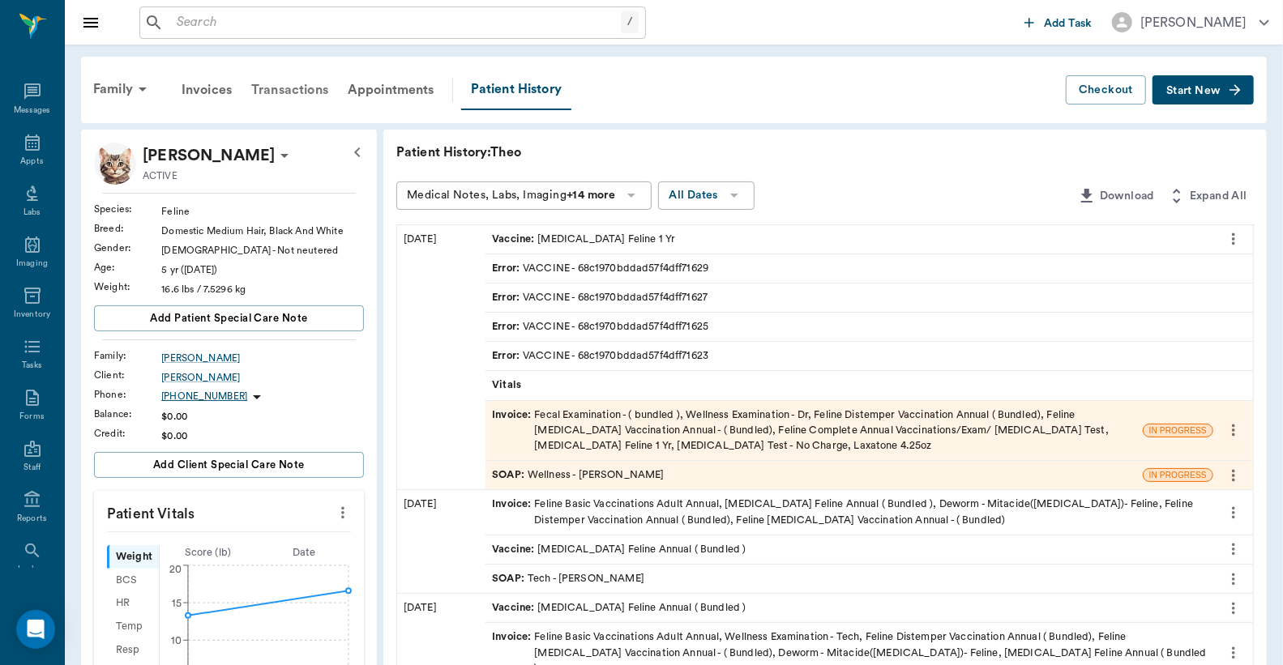
click at [296, 91] on div "Transactions" at bounding box center [289, 89] width 96 height 39
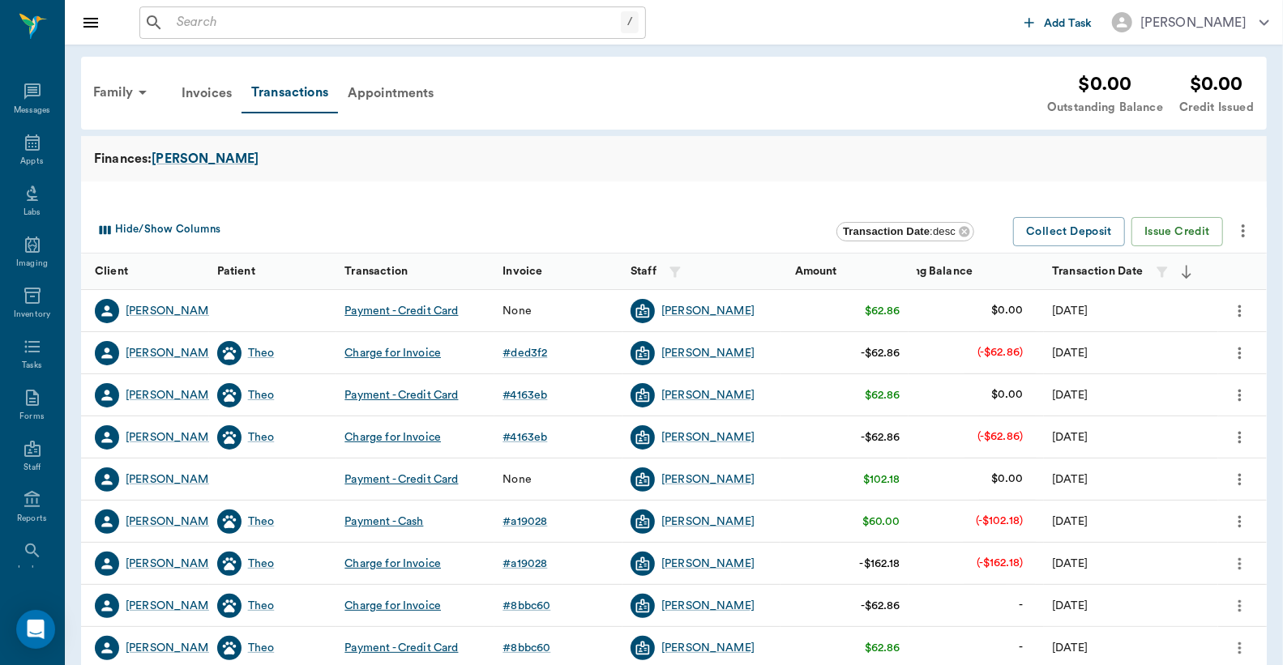
click at [211, 91] on div "Invoices" at bounding box center [207, 93] width 70 height 39
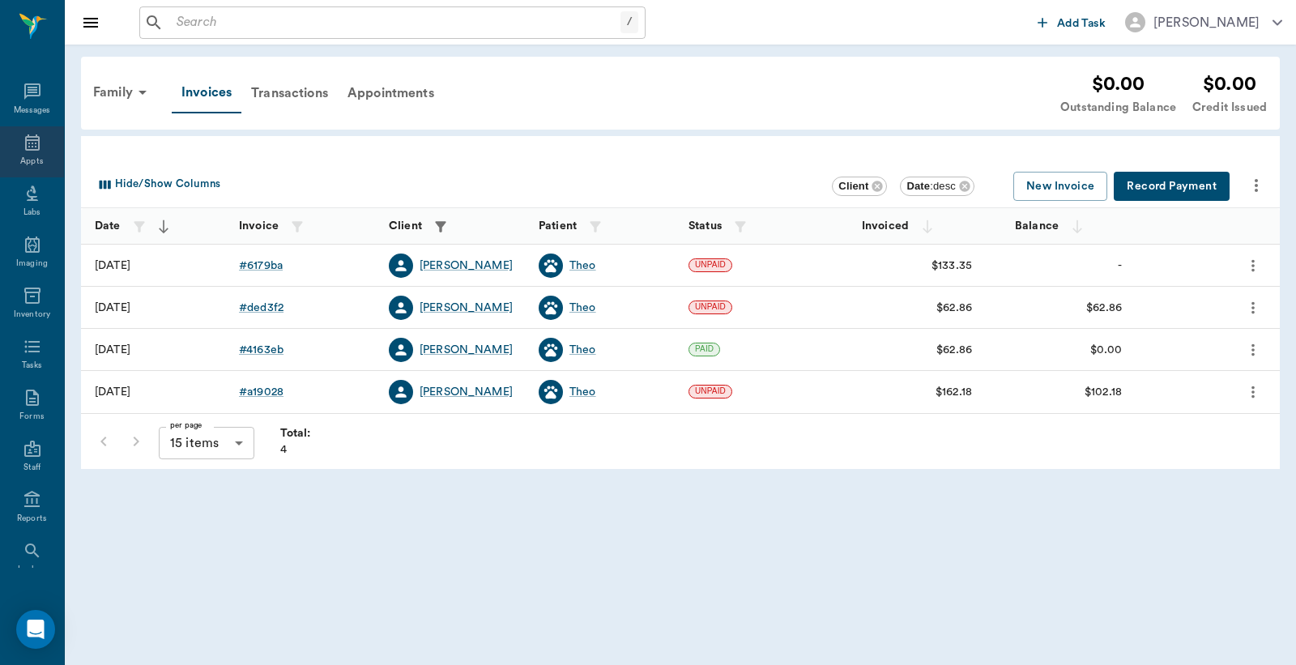
click at [26, 151] on icon at bounding box center [32, 142] width 19 height 19
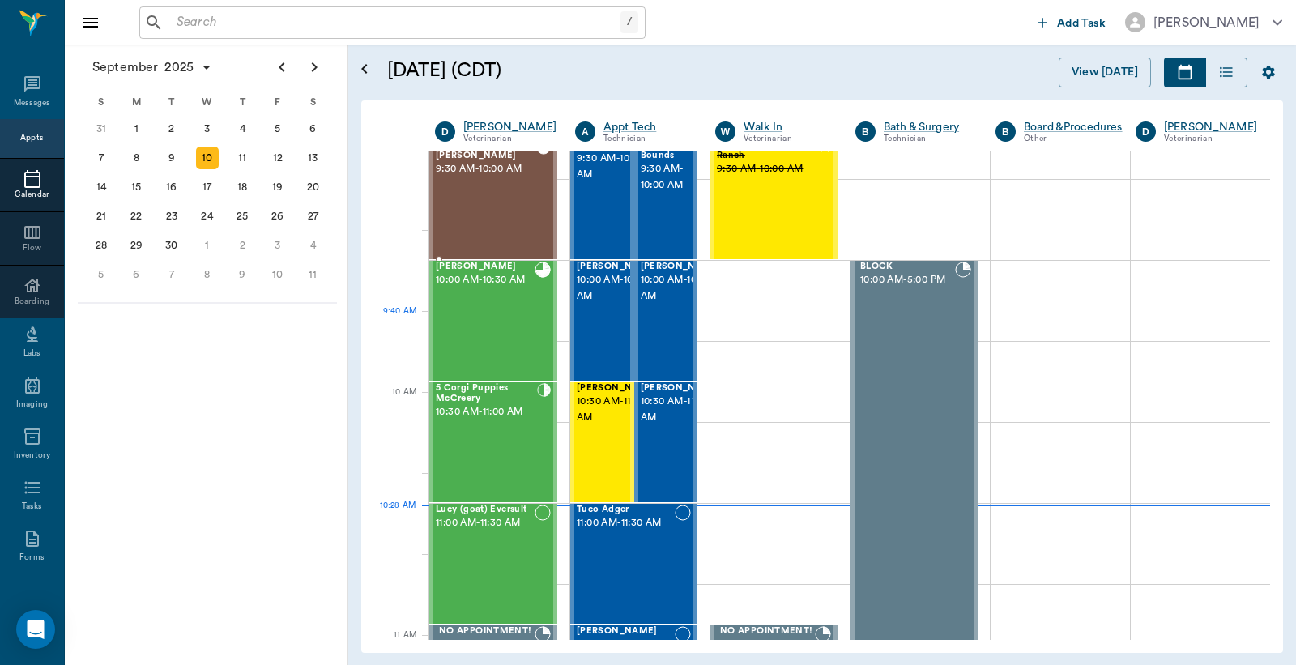
scroll to position [240, 0]
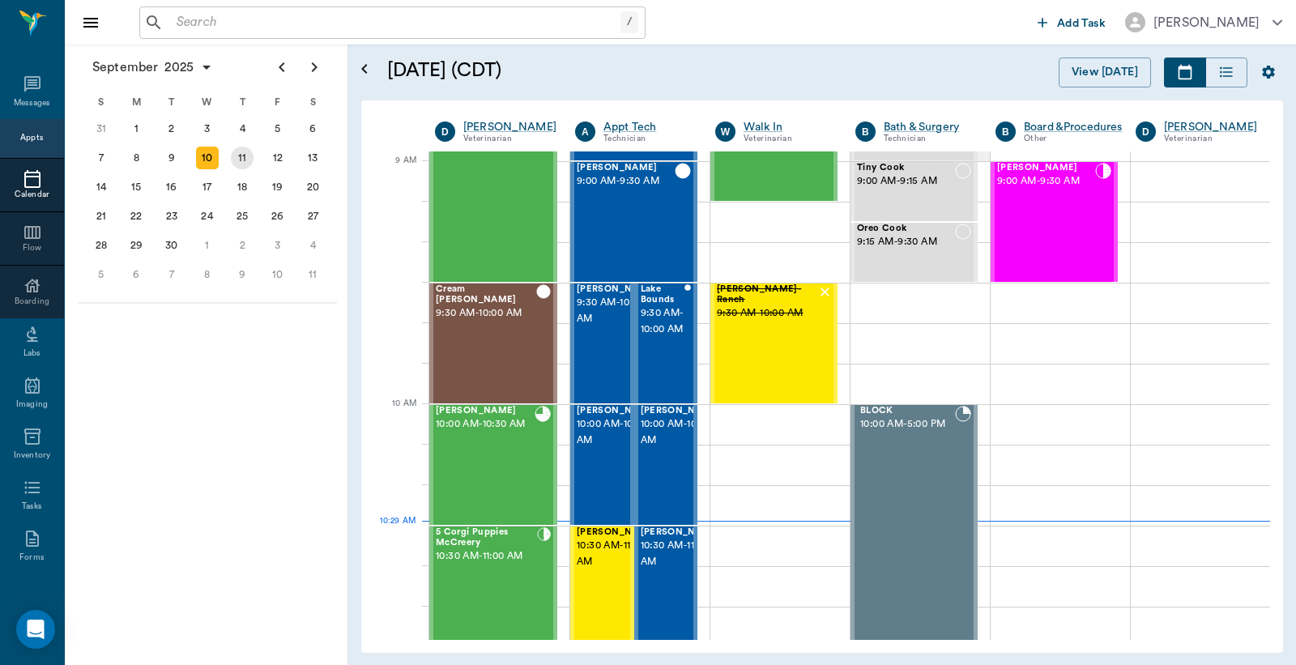
click at [241, 156] on div "11" at bounding box center [242, 158] width 23 height 23
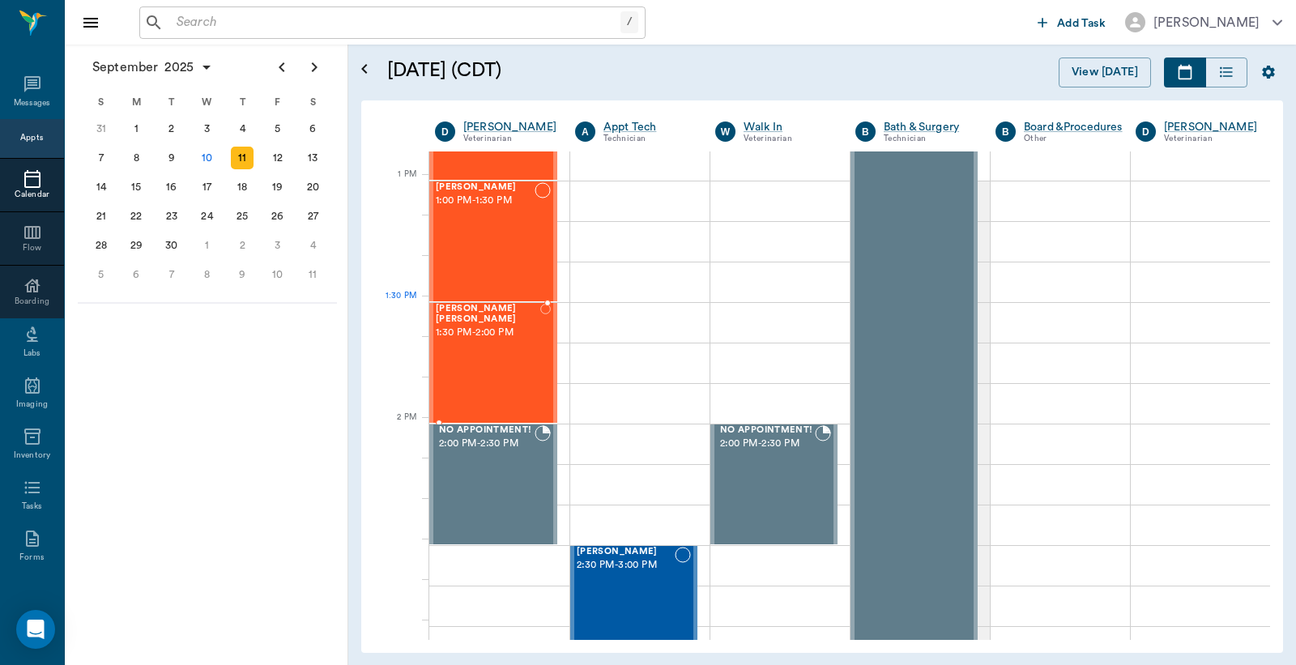
scroll to position [1200, 0]
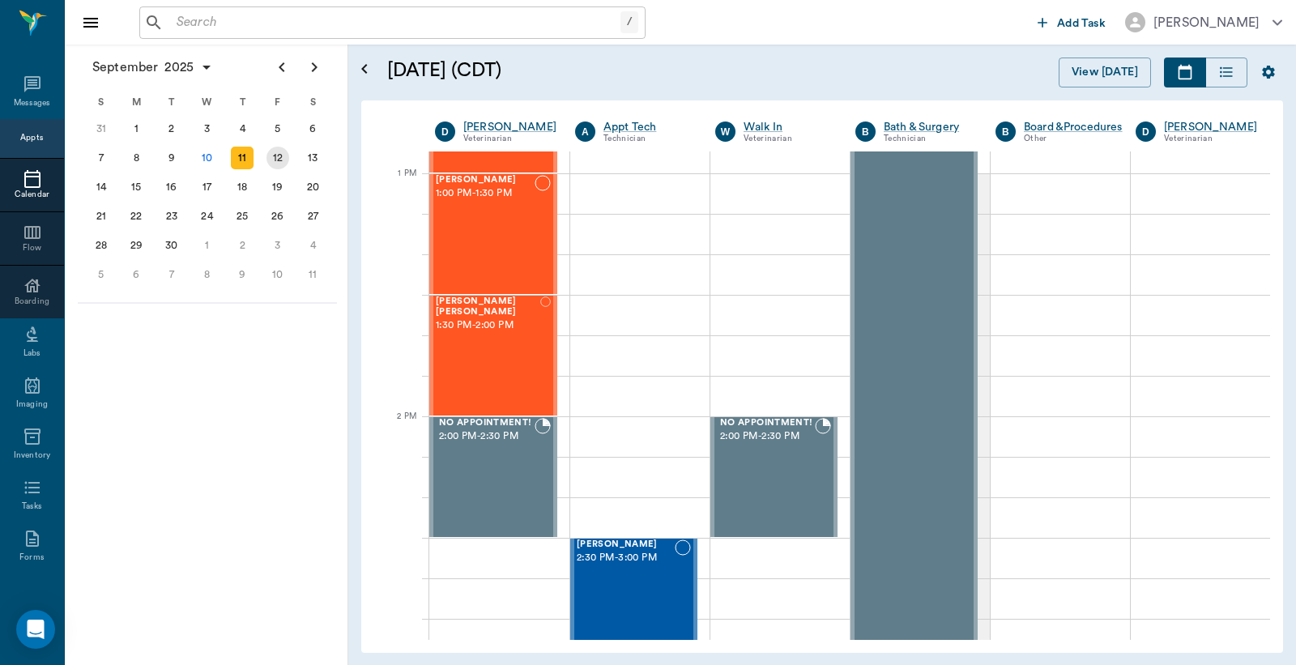
click at [276, 160] on div "12" at bounding box center [278, 158] width 23 height 23
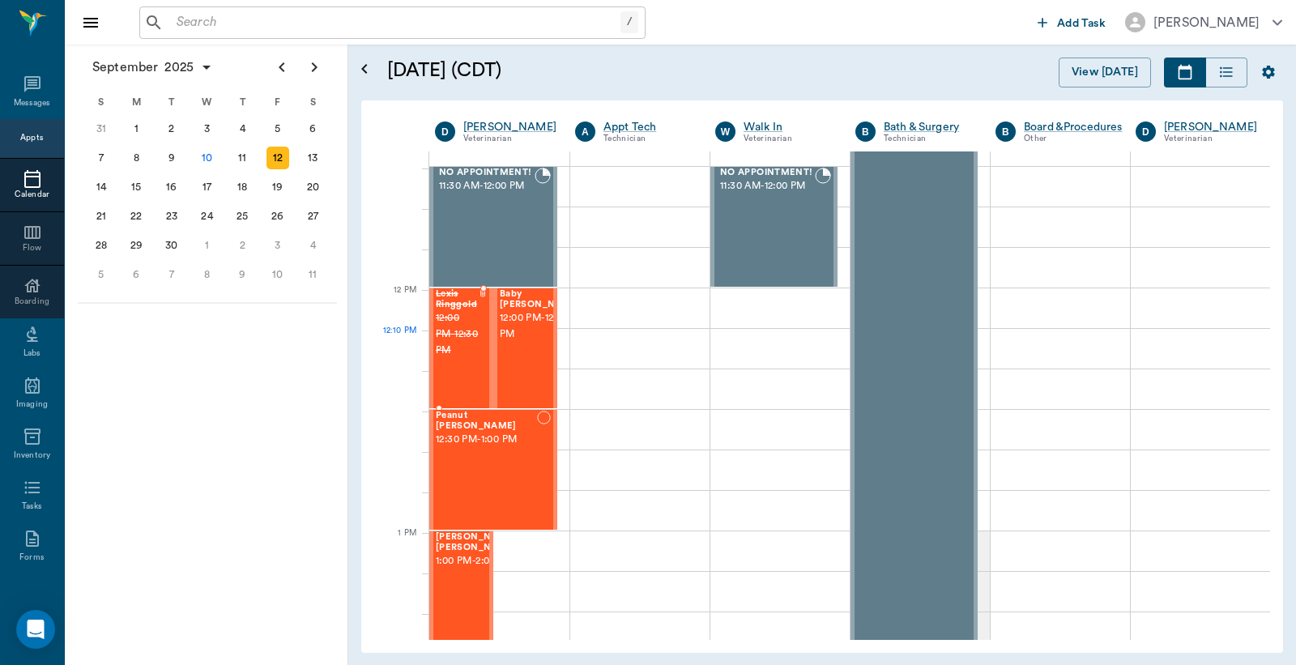
scroll to position [839, 0]
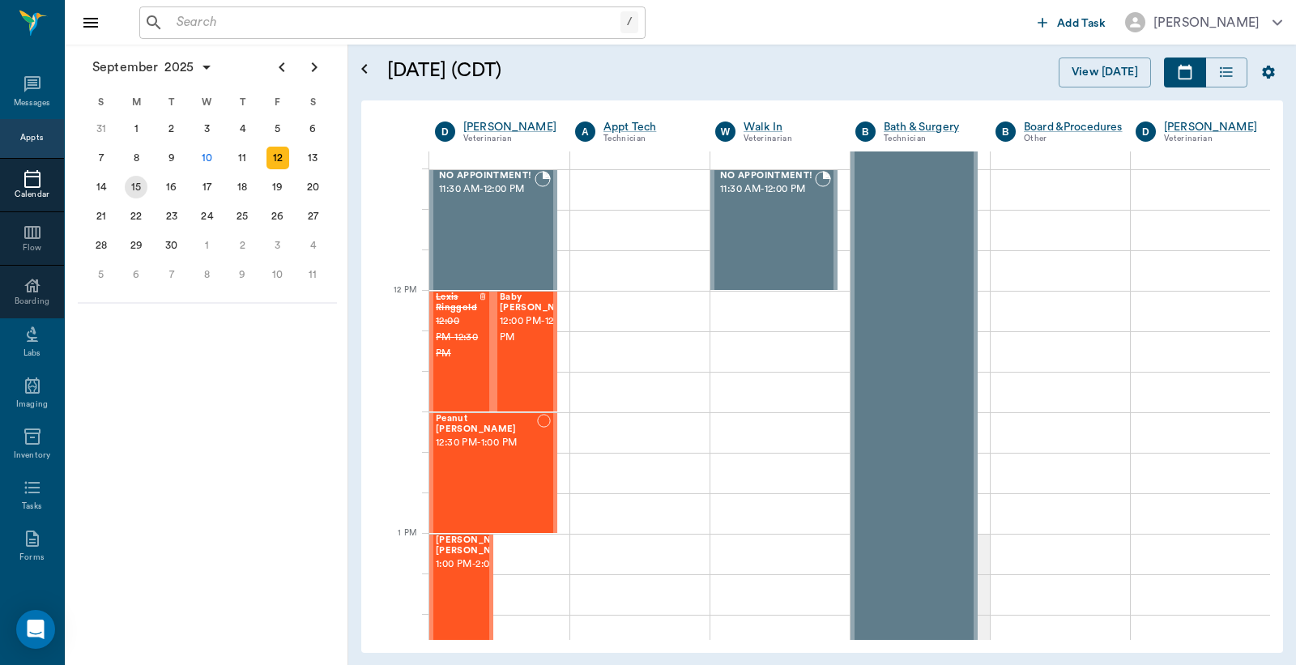
click at [133, 184] on div "15" at bounding box center [136, 187] width 23 height 23
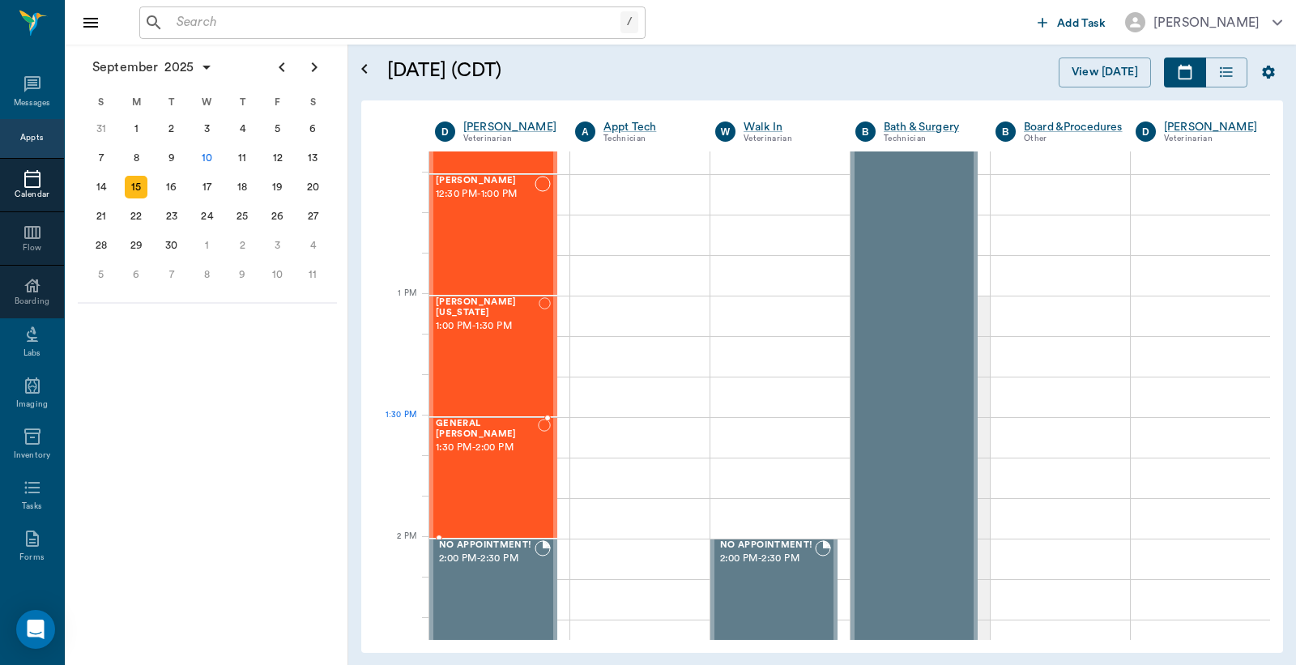
scroll to position [1080, 0]
click at [170, 183] on div "16" at bounding box center [171, 187] width 23 height 23
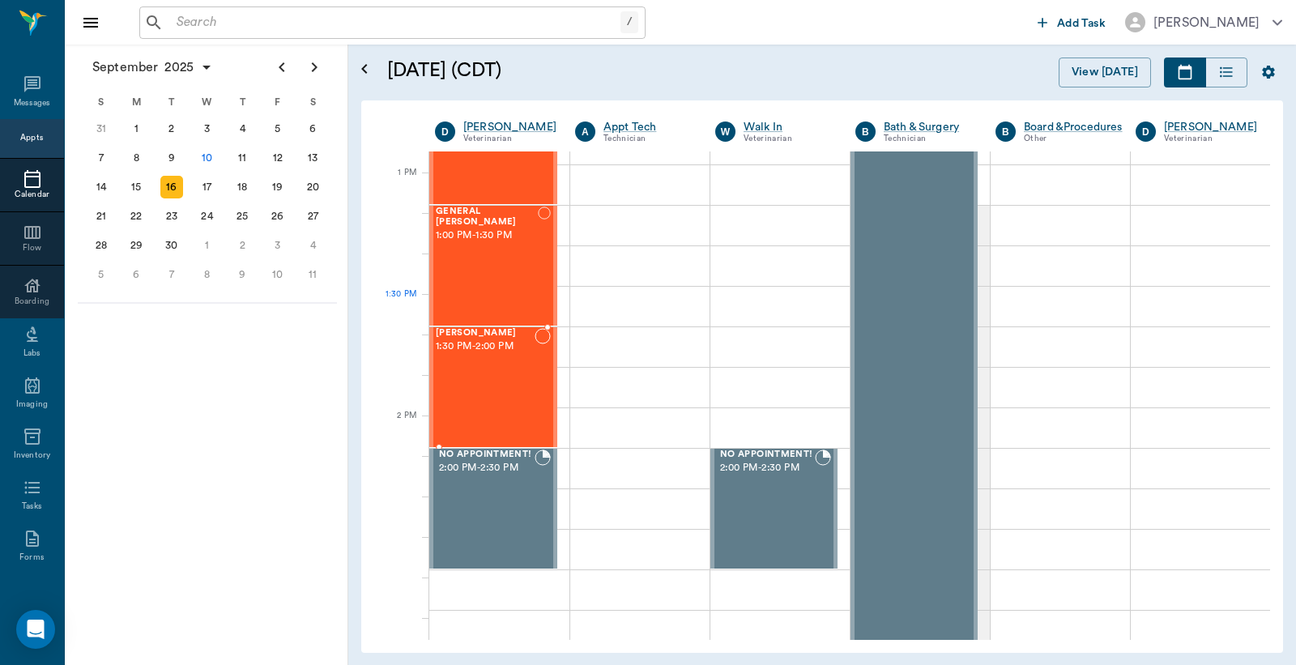
scroll to position [1201, 0]
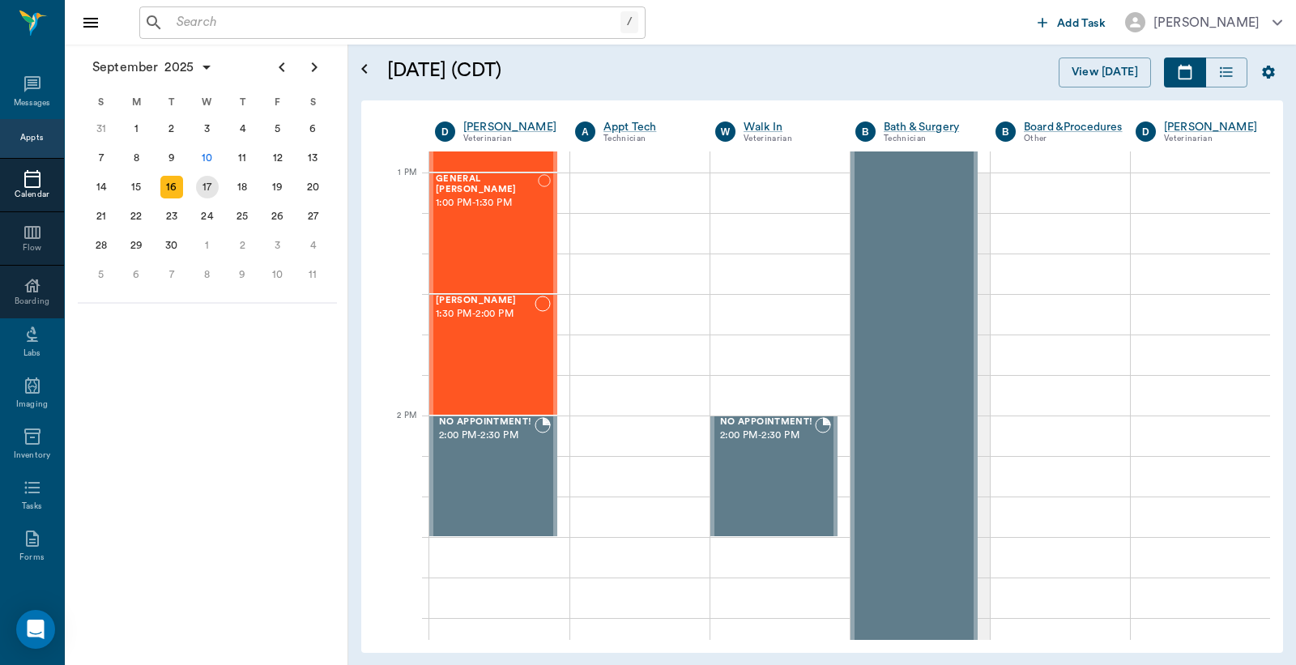
click at [212, 185] on div "17" at bounding box center [207, 187] width 23 height 23
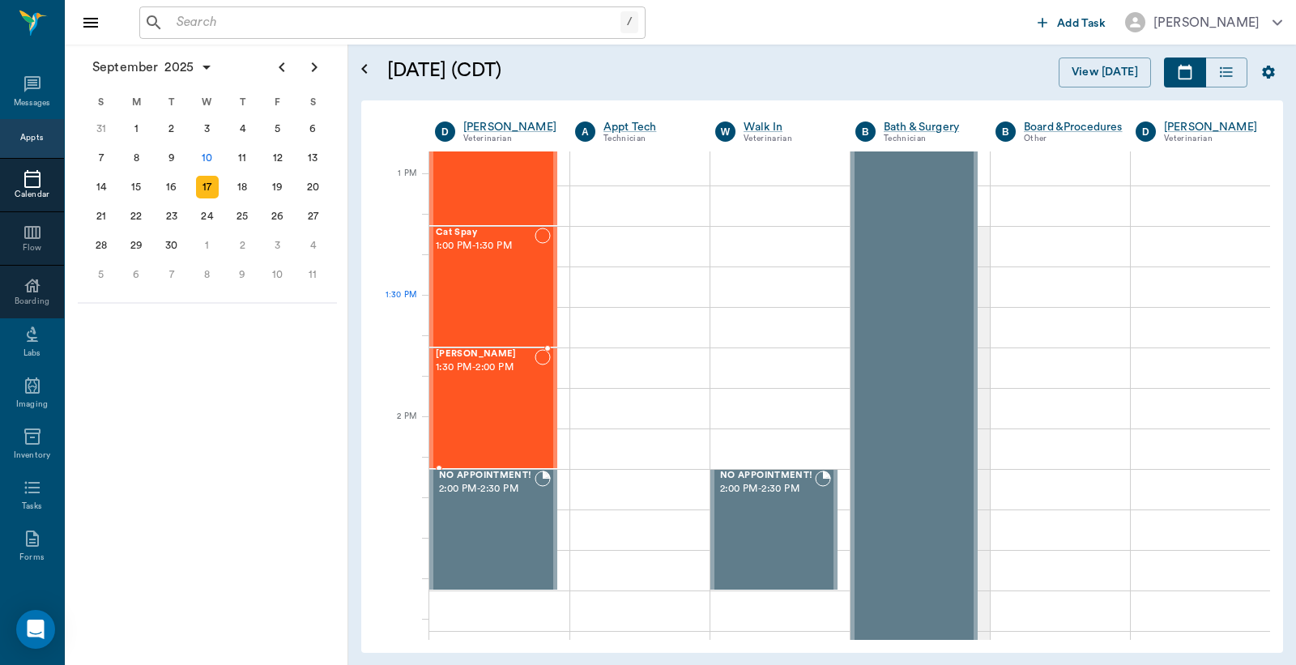
scroll to position [1200, 0]
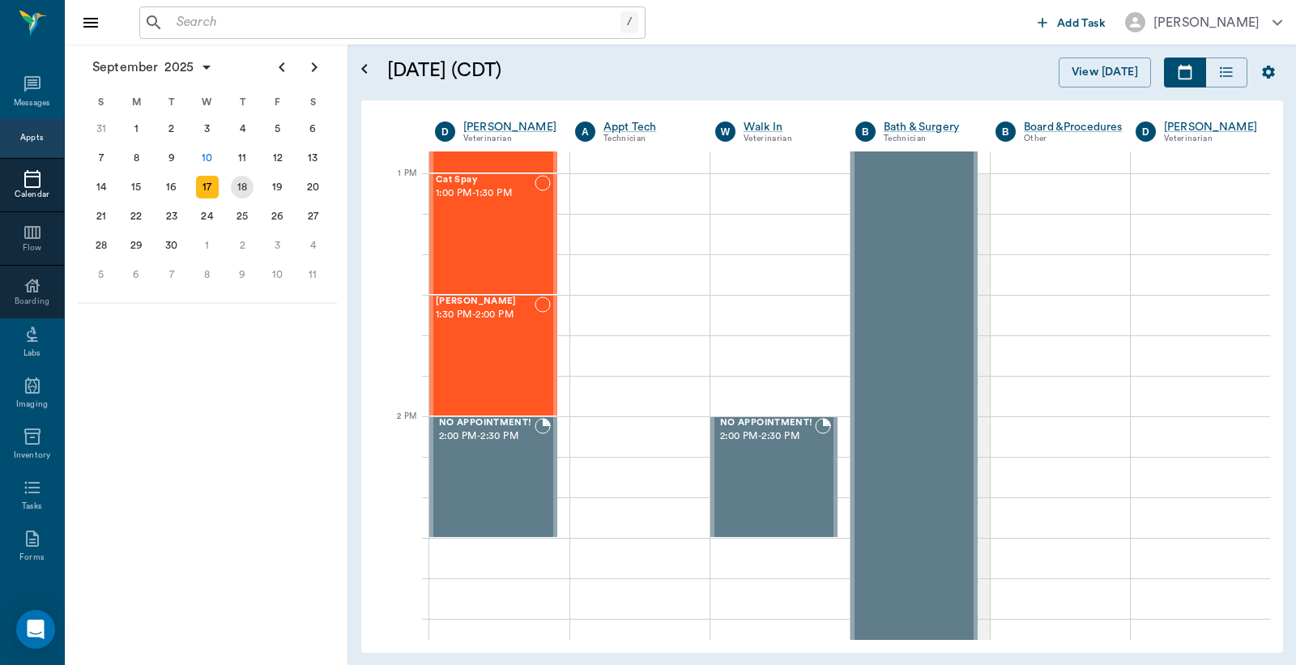
click at [245, 179] on div "18" at bounding box center [242, 187] width 23 height 23
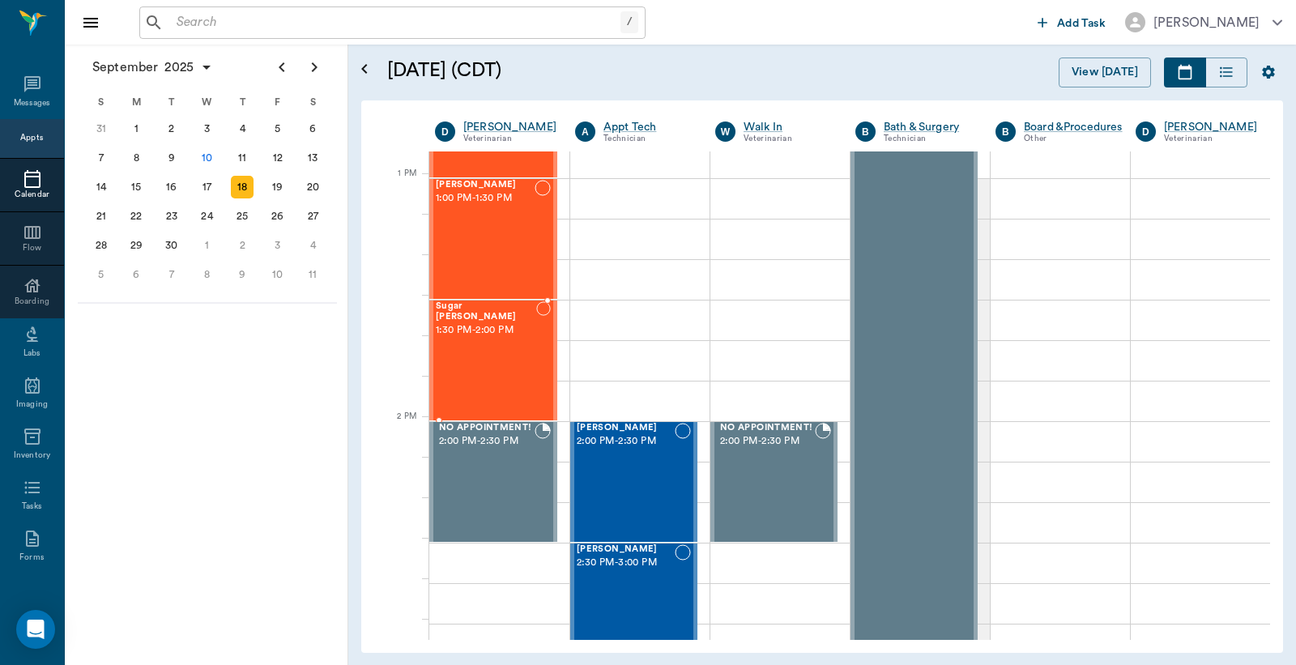
scroll to position [1200, 0]
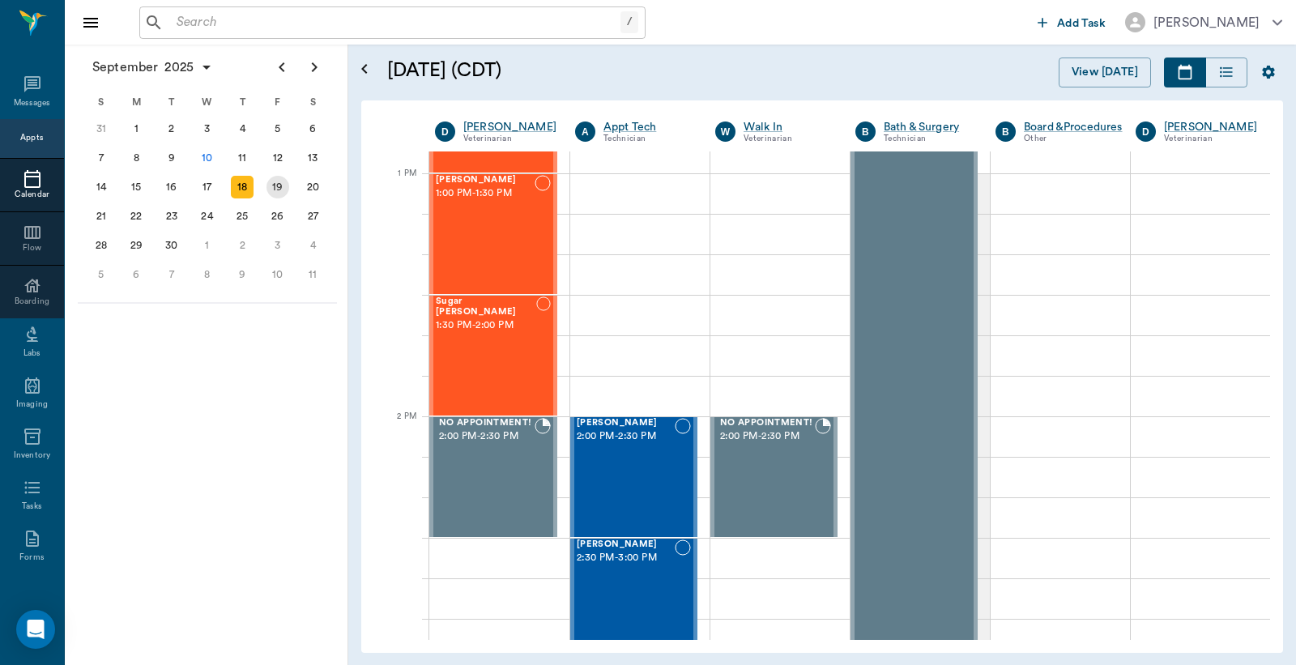
click at [278, 183] on div "19" at bounding box center [278, 187] width 23 height 23
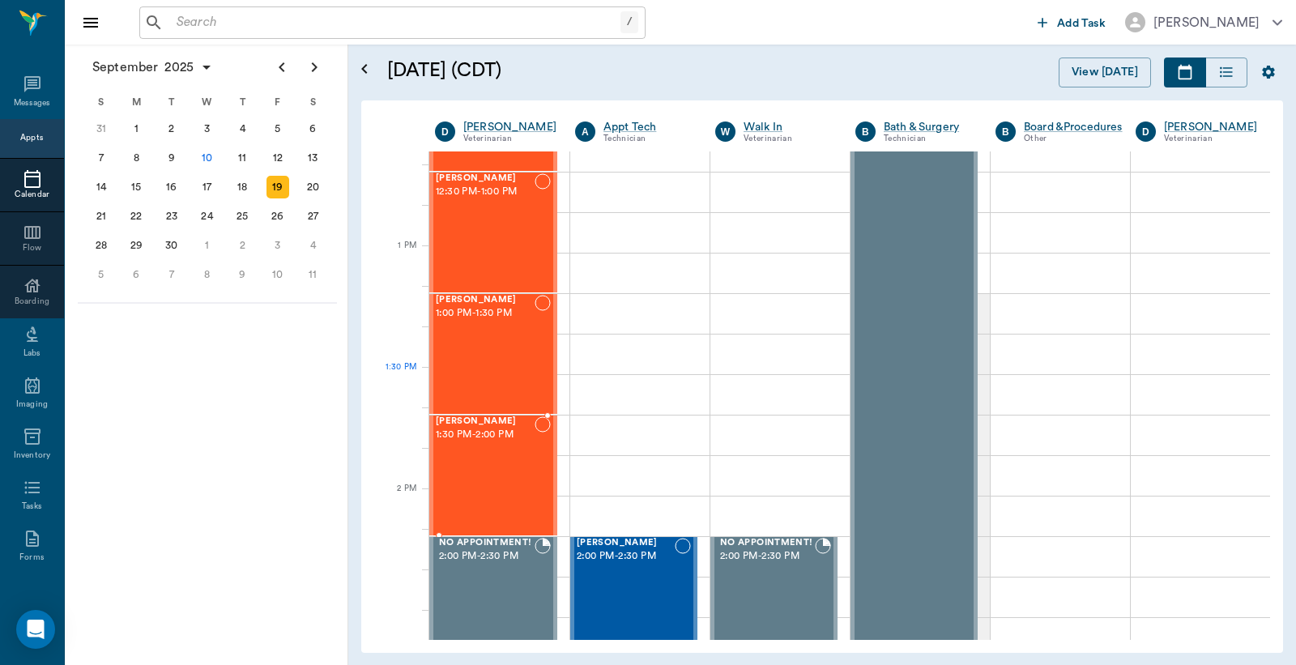
scroll to position [1201, 0]
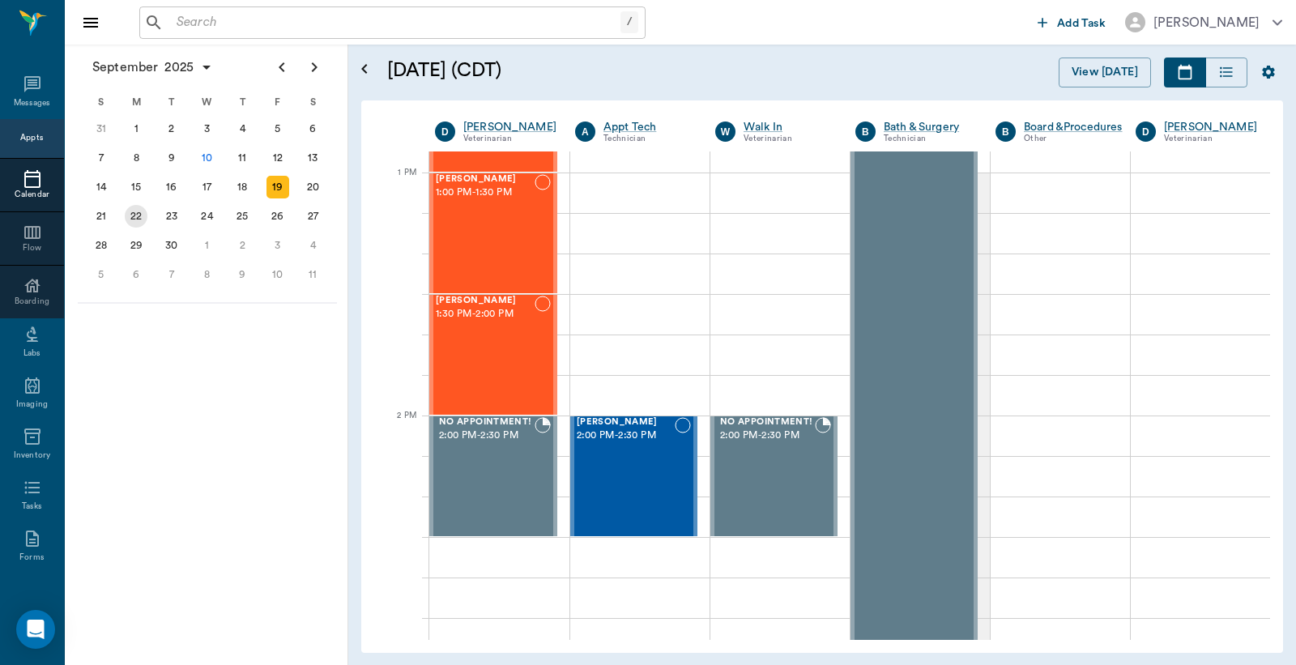
click at [133, 213] on div "22" at bounding box center [136, 216] width 23 height 23
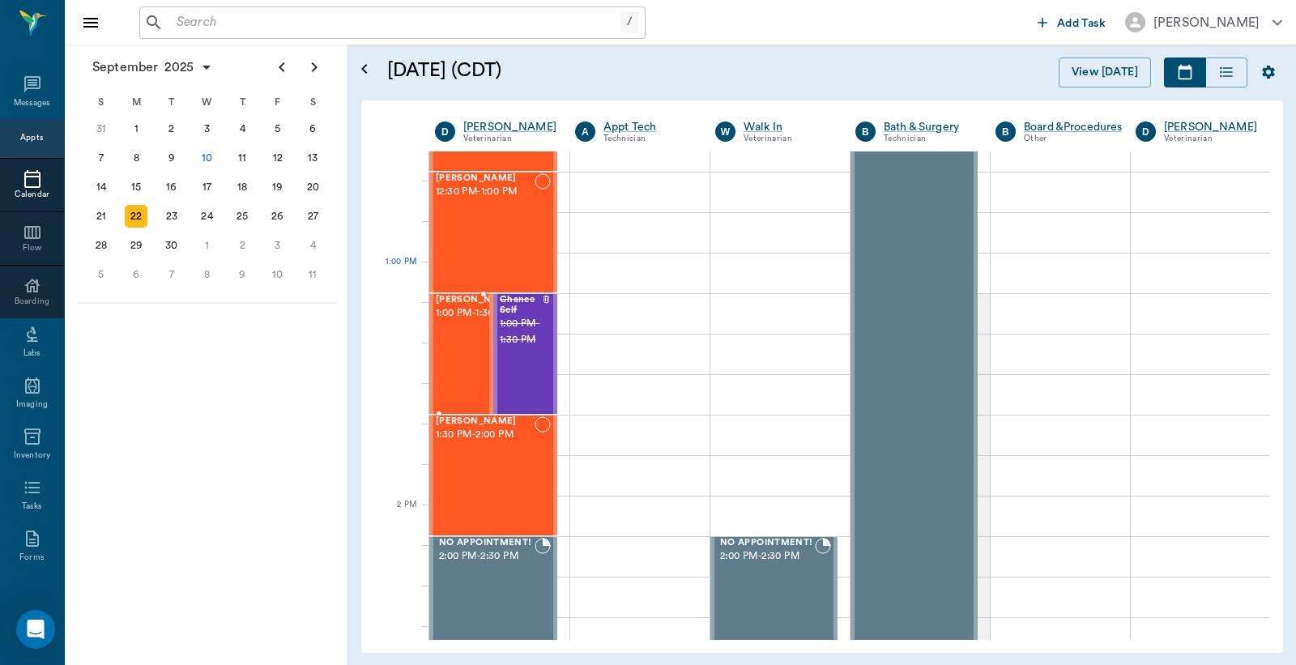
scroll to position [1200, 0]
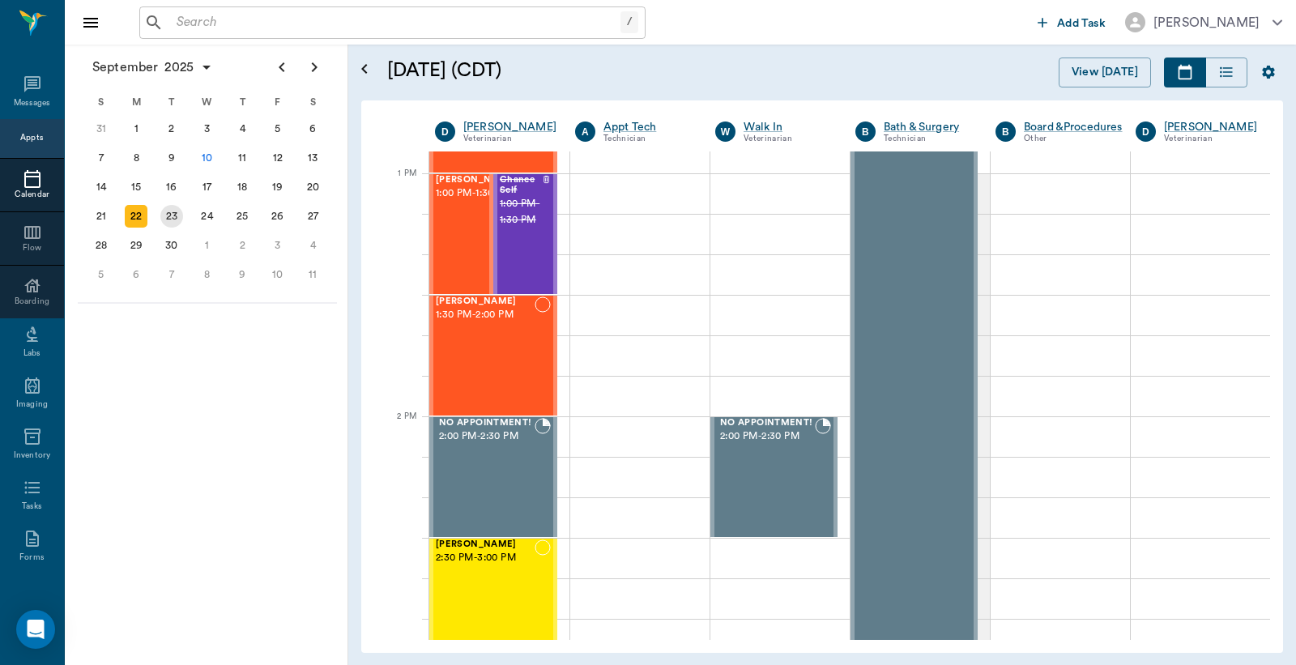
click at [171, 209] on div "23" at bounding box center [171, 216] width 23 height 23
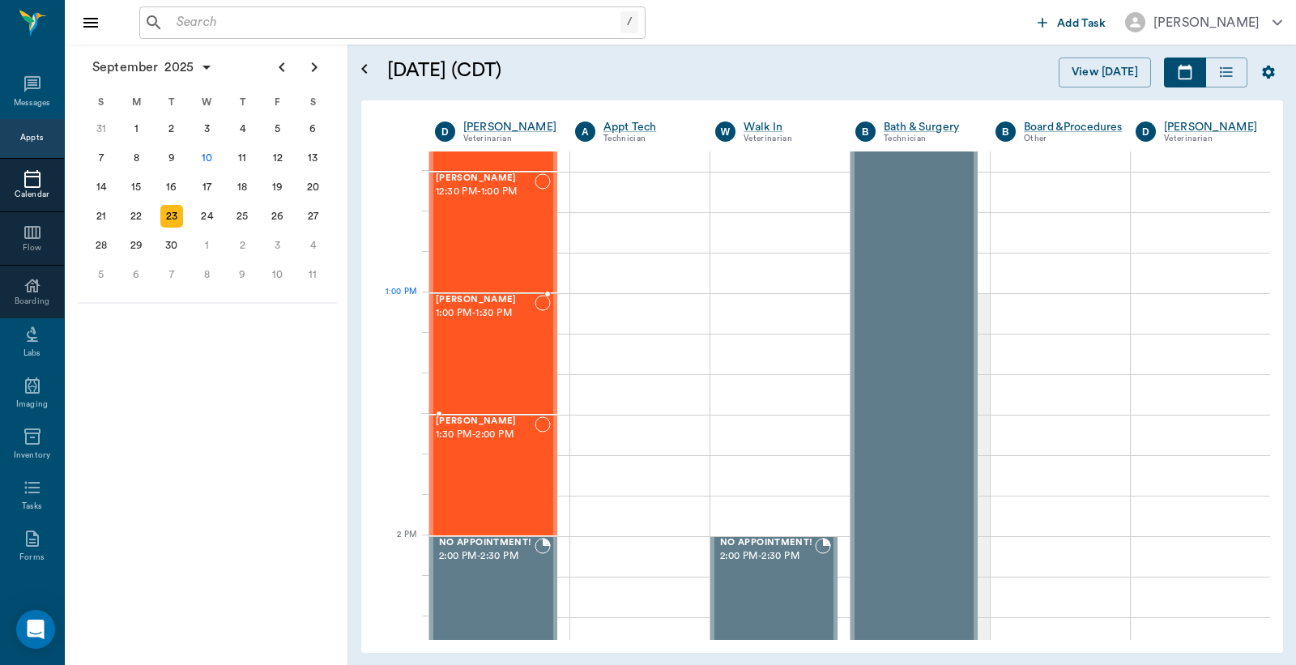
scroll to position [1200, 0]
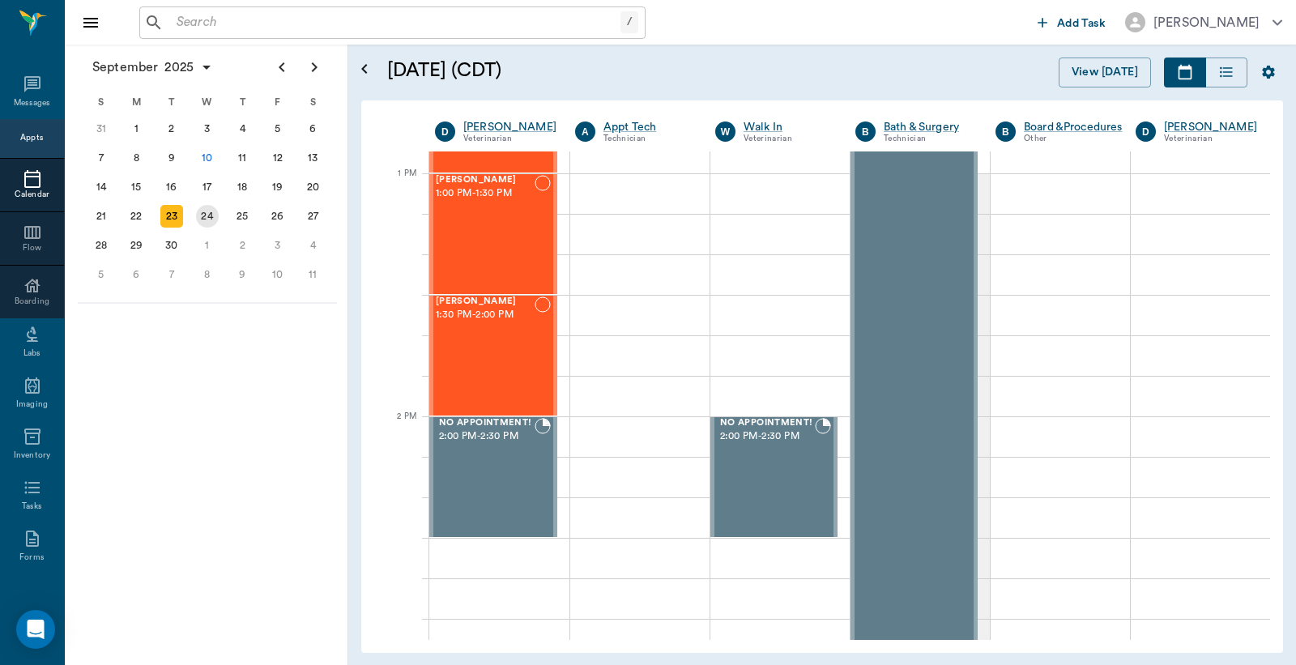
click at [207, 208] on div "24" at bounding box center [207, 216] width 23 height 23
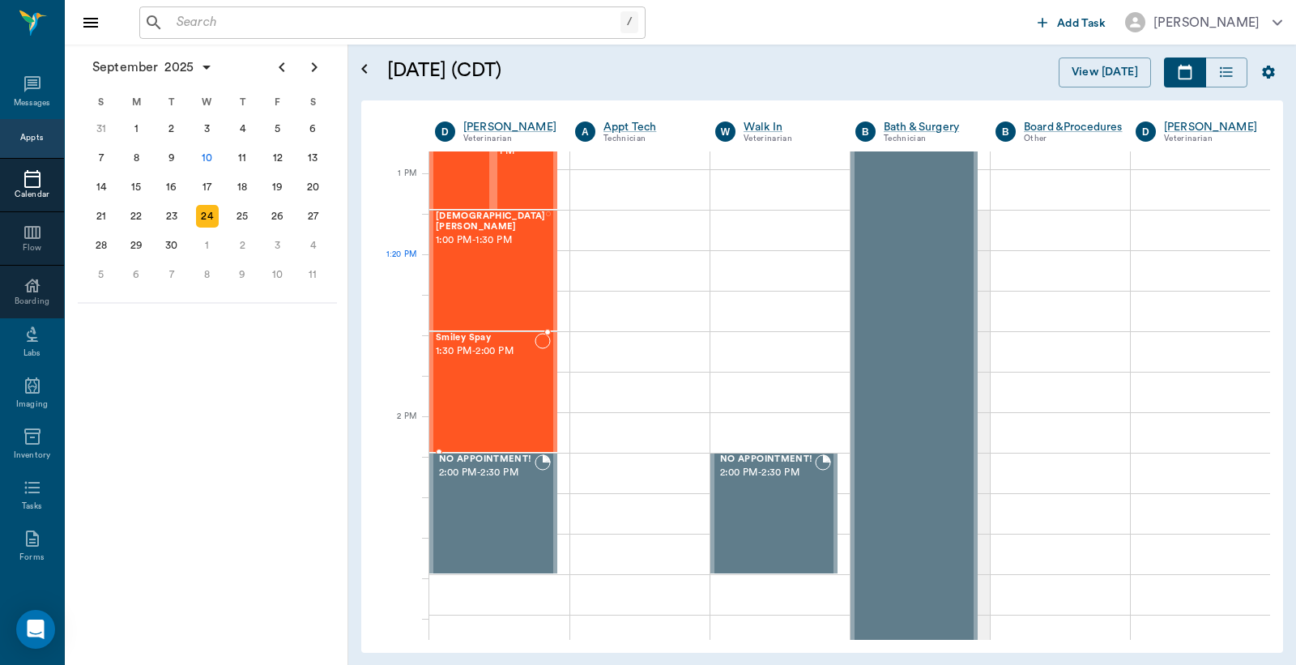
scroll to position [1201, 0]
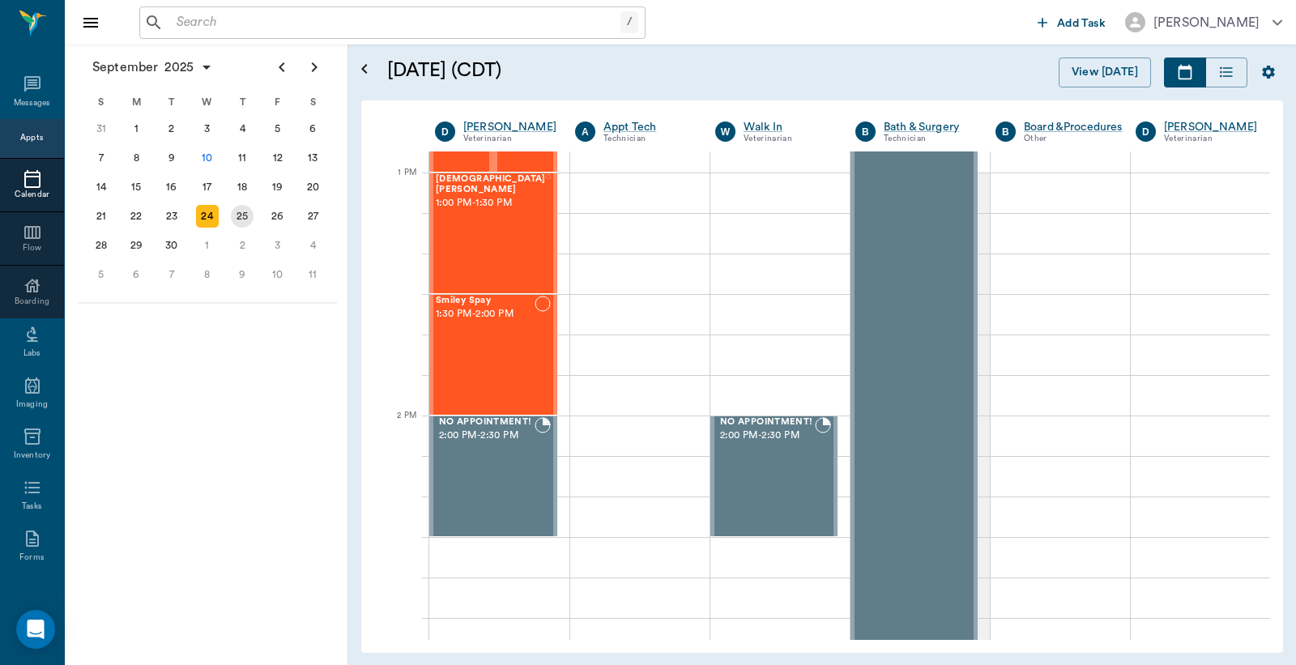
click at [241, 209] on div "25" at bounding box center [242, 216] width 23 height 23
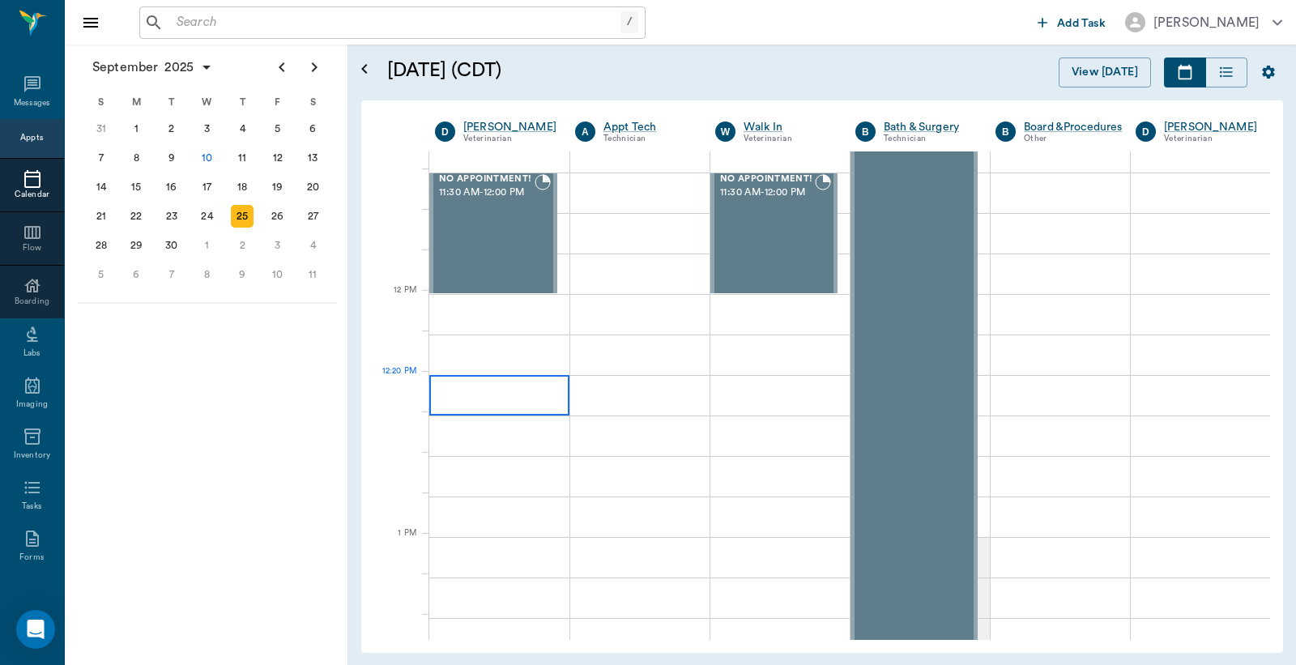
scroll to position [839, 0]
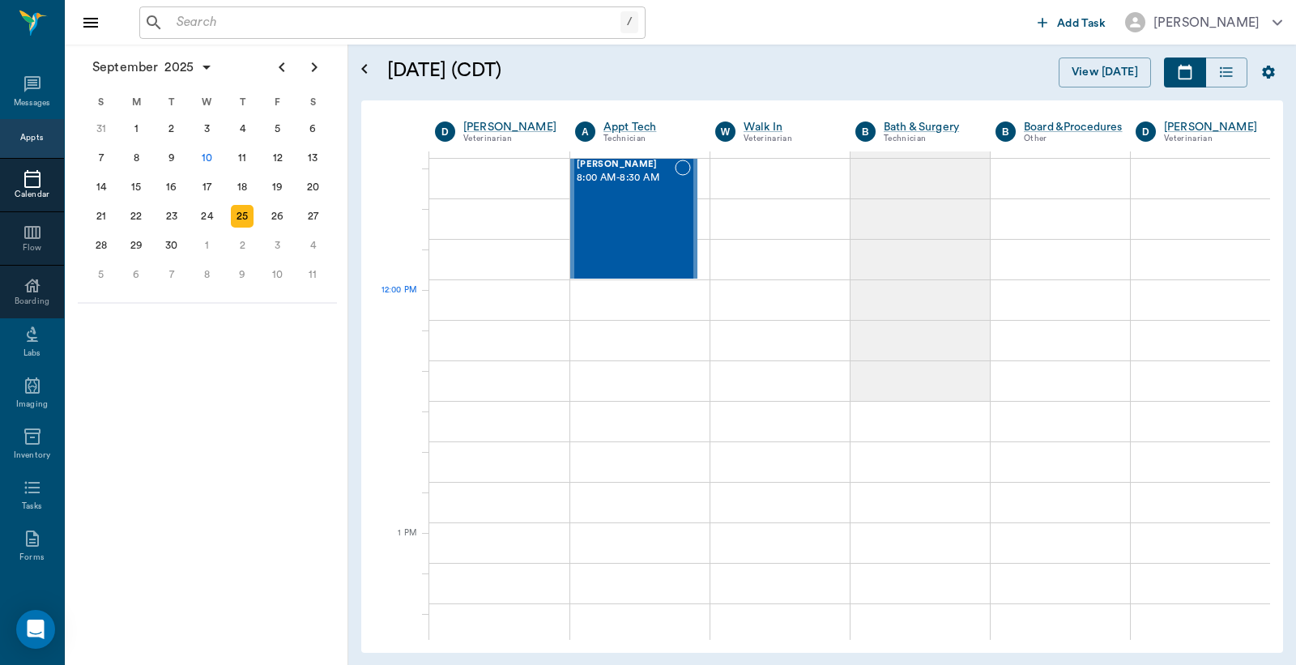
scroll to position [839, 0]
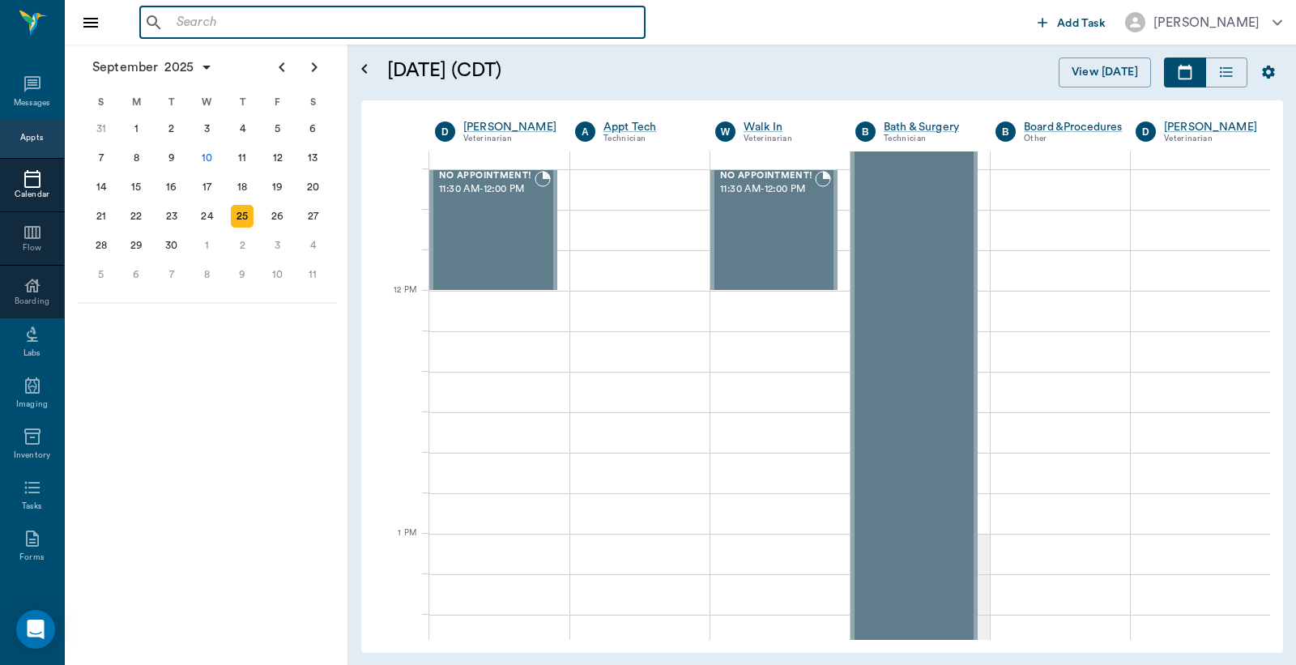
click at [177, 19] on input "text" at bounding box center [404, 22] width 468 height 23
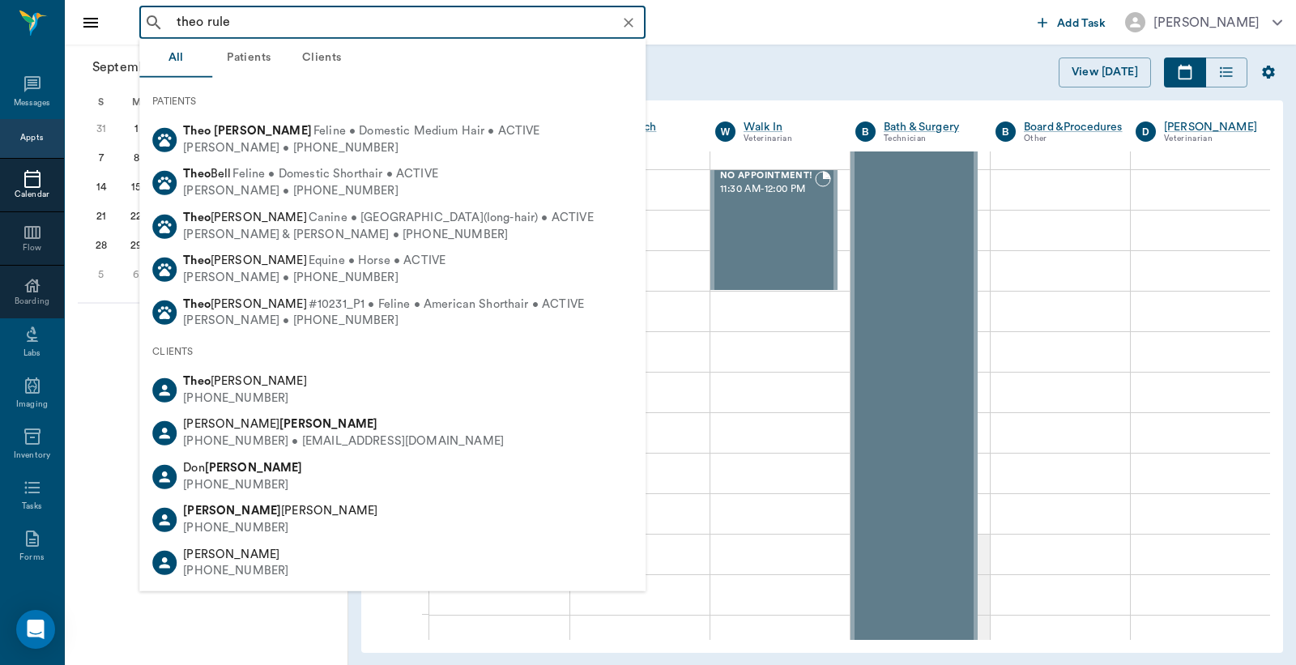
type input "theo ruley"
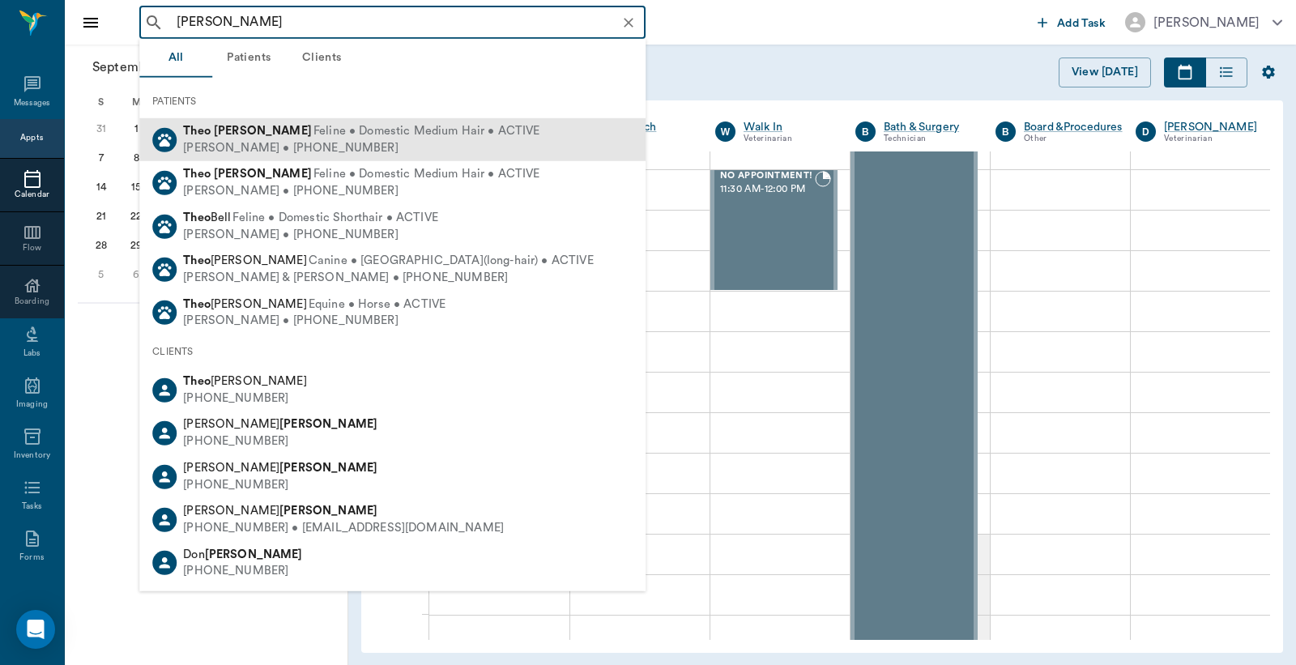
click at [321, 147] on div "Sabrina Ruley • (903) 801-1594" at bounding box center [361, 147] width 356 height 17
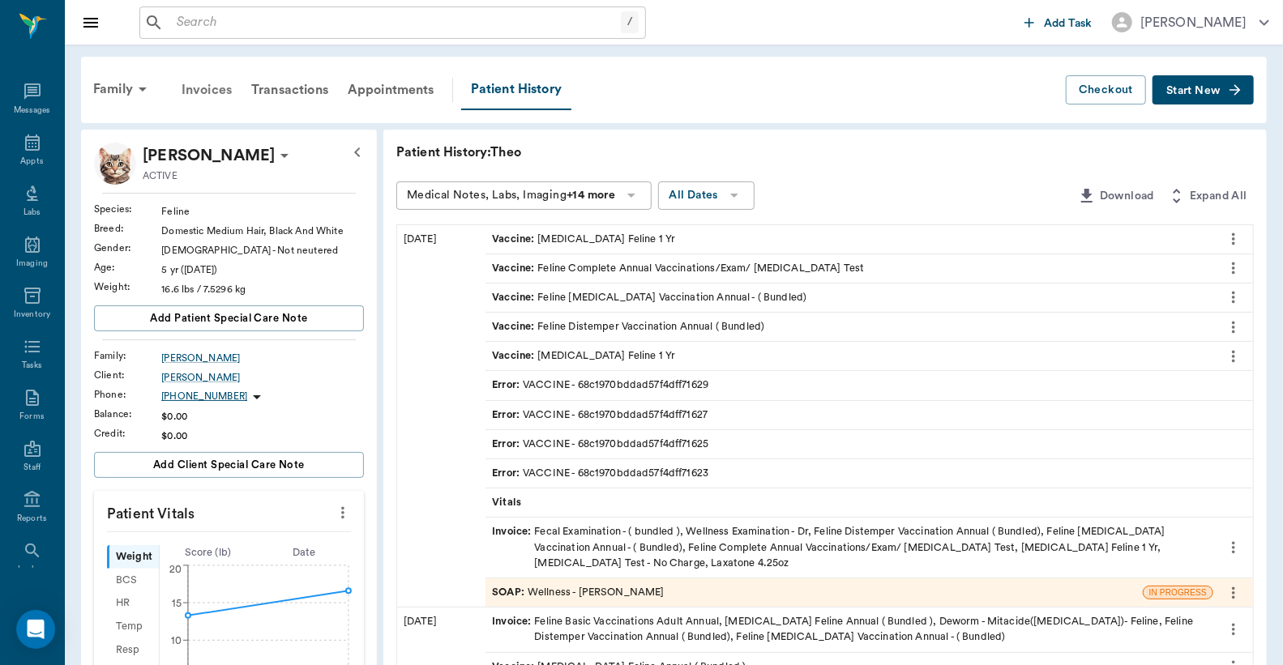
click at [215, 92] on div "Invoices" at bounding box center [207, 89] width 70 height 39
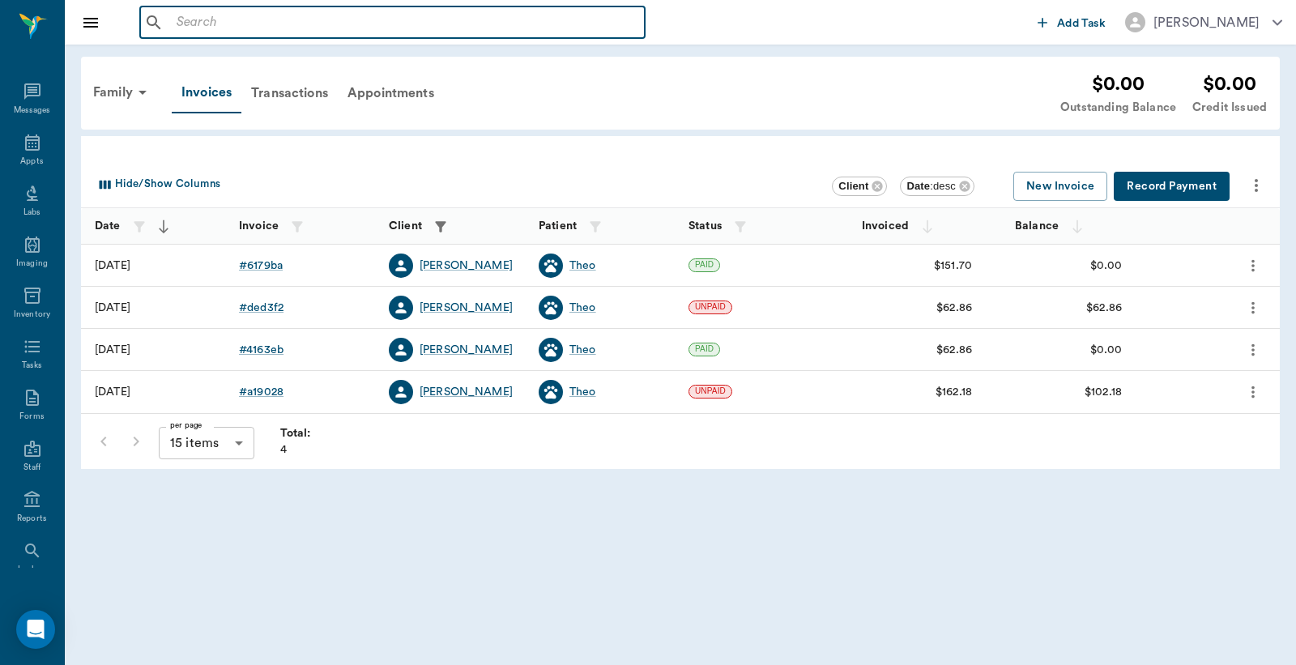
click at [175, 25] on input "text" at bounding box center [404, 22] width 468 height 23
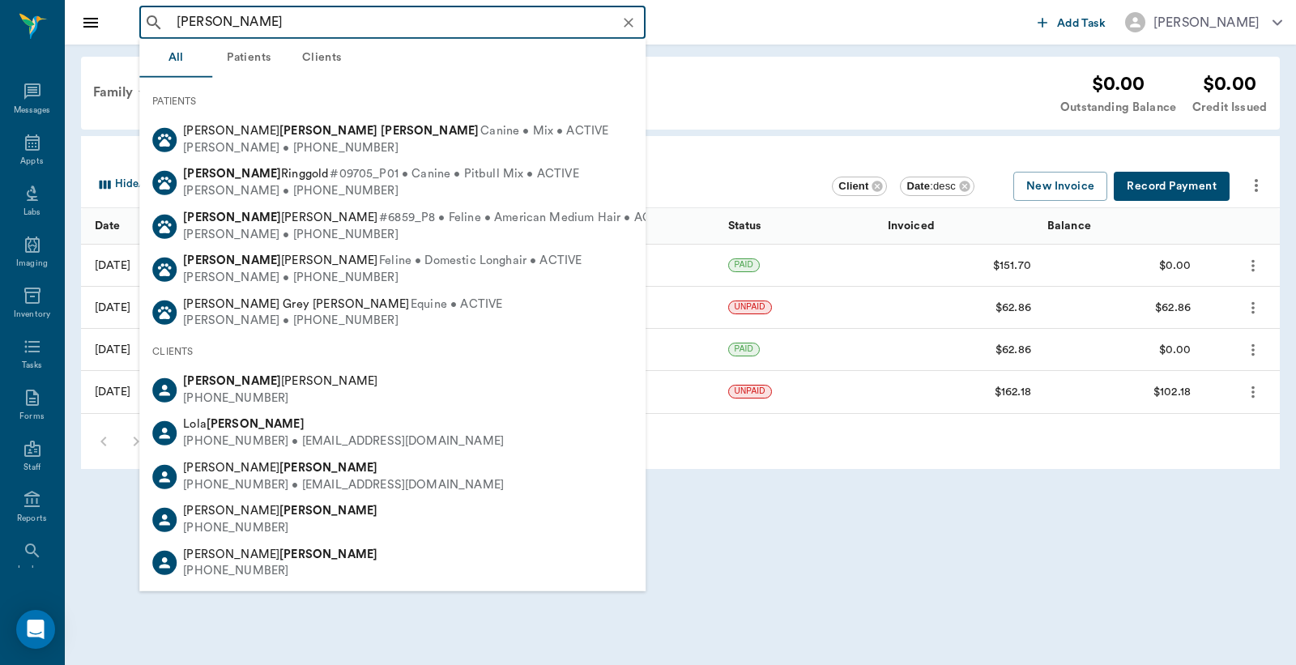
type input "Rory williams"
click at [718, 88] on div "Family Invoices Transactions Appointments $0.00 Outstanding Balance $0.00 Credi…" at bounding box center [675, 93] width 1184 height 47
drag, startPoint x: 191, startPoint y: 14, endPoint x: 298, endPoint y: 28, distance: 107.9
click at [298, 28] on input "Rory williams" at bounding box center [405, 22] width 471 height 23
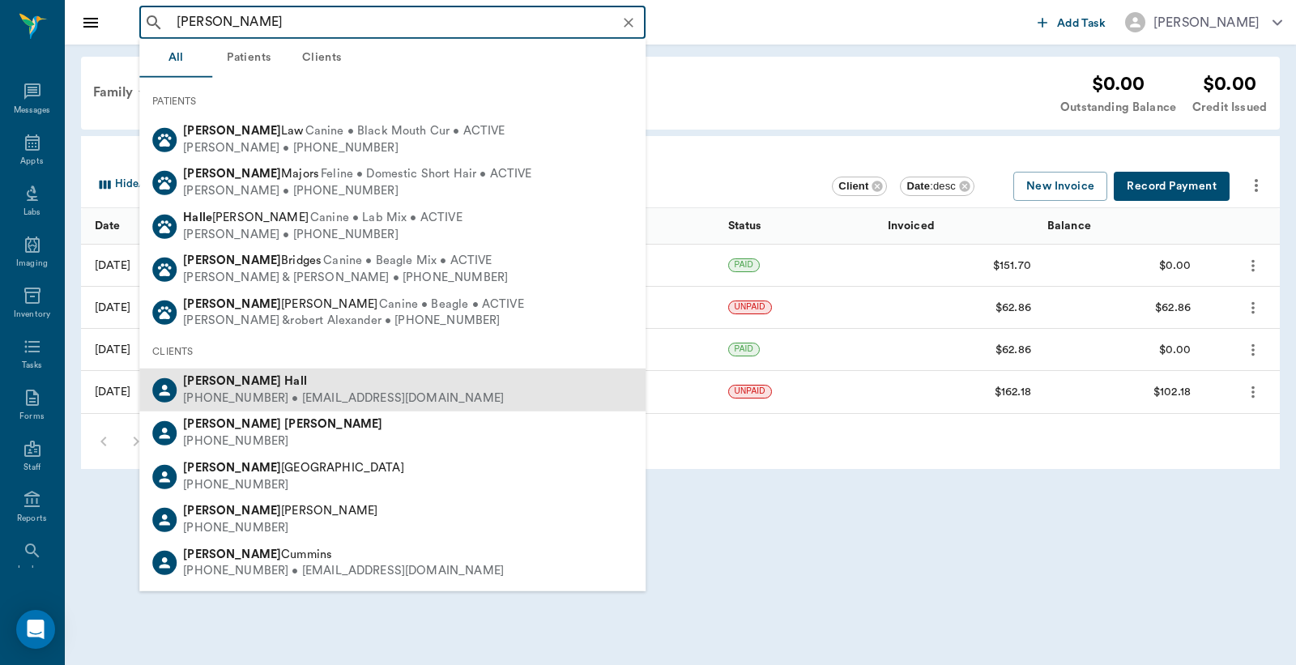
click at [269, 391] on div "(903) 353-8590 • HALLJENNIFER418@gmail.com" at bounding box center [343, 399] width 321 height 17
type input "Jennifer Hall"
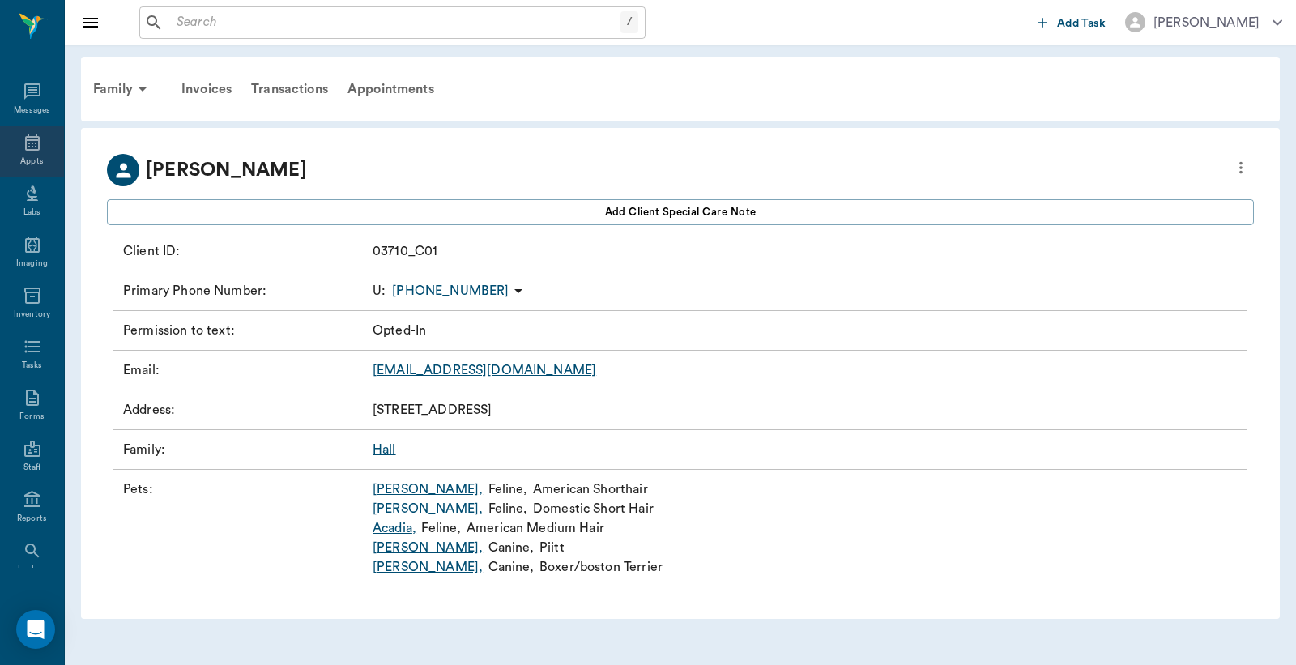
click at [26, 151] on icon at bounding box center [32, 142] width 19 height 19
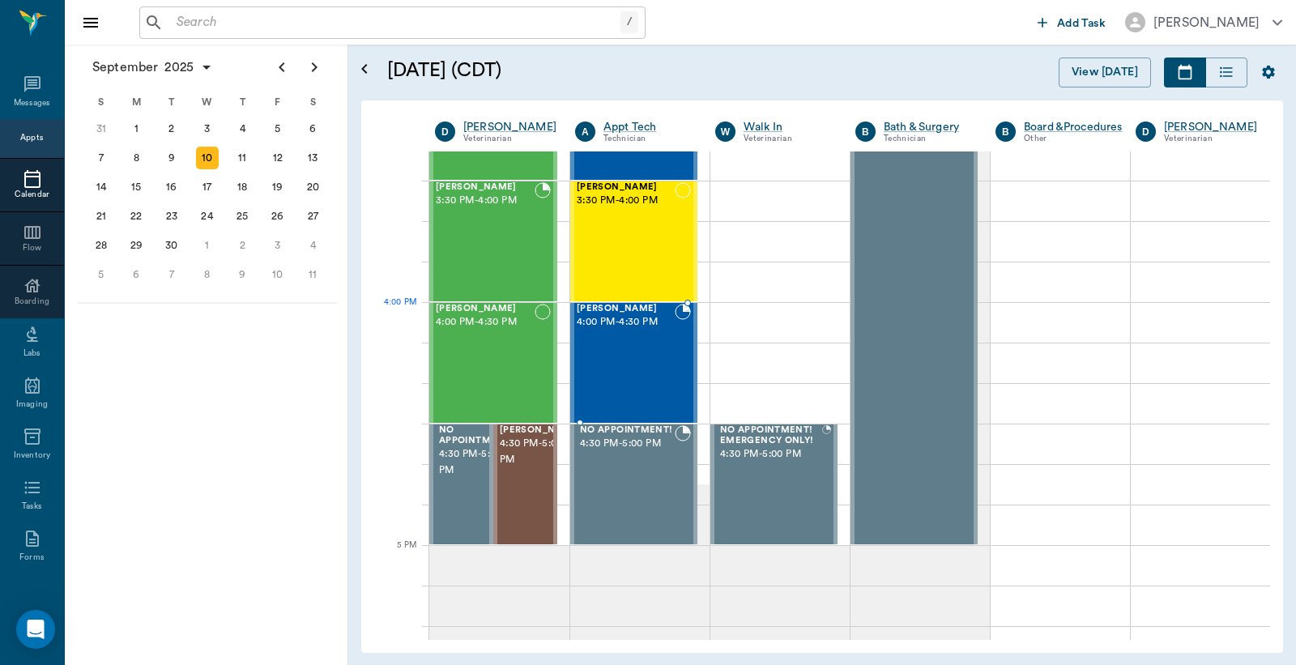
scroll to position [1920, 0]
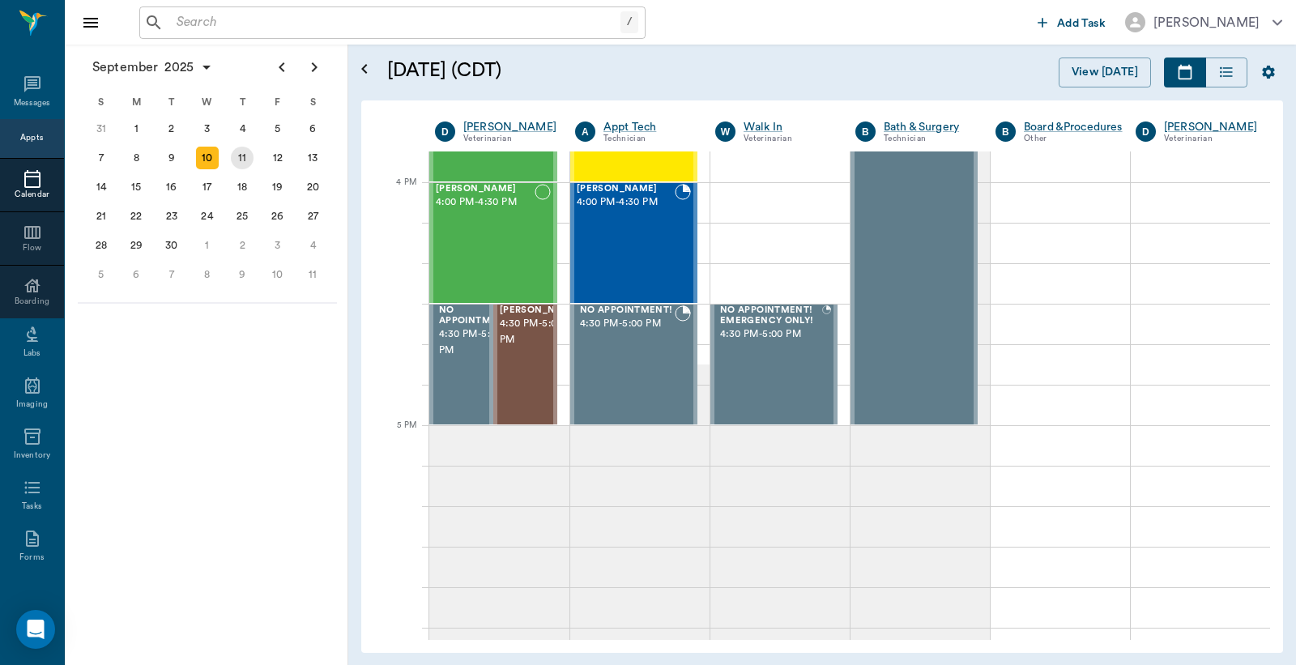
click at [244, 155] on div "11" at bounding box center [242, 158] width 23 height 23
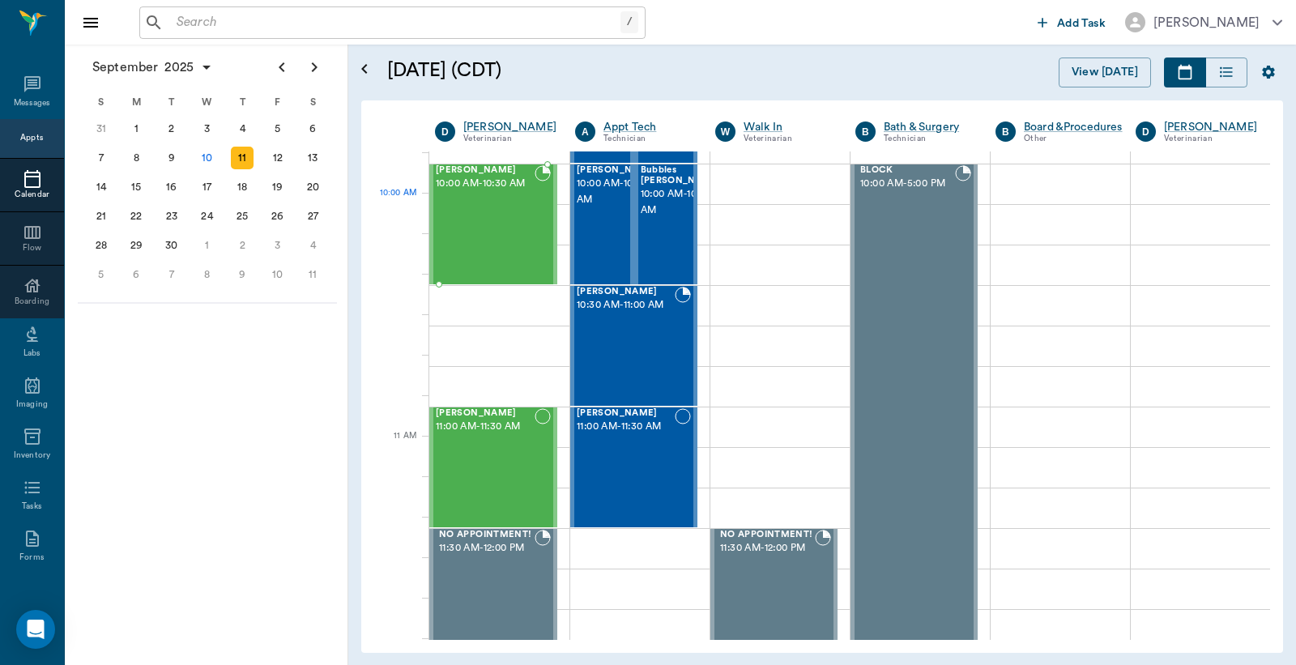
scroll to position [240, 0]
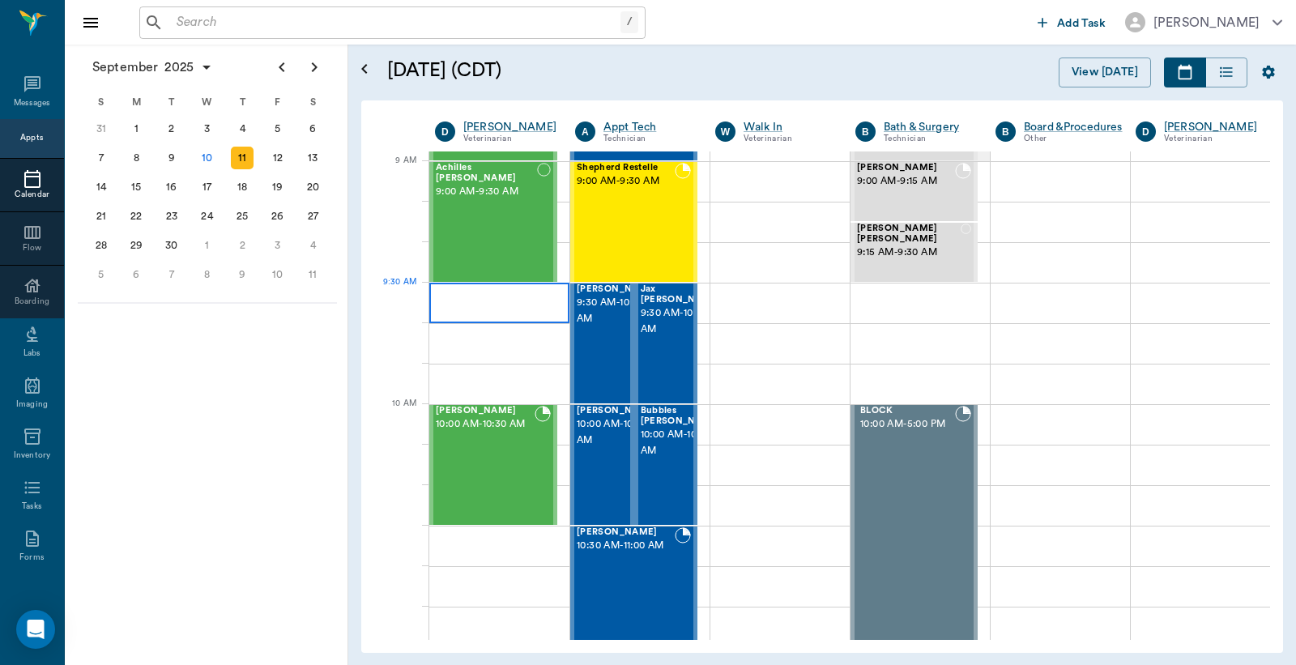
click at [482, 308] on div at bounding box center [499, 303] width 140 height 41
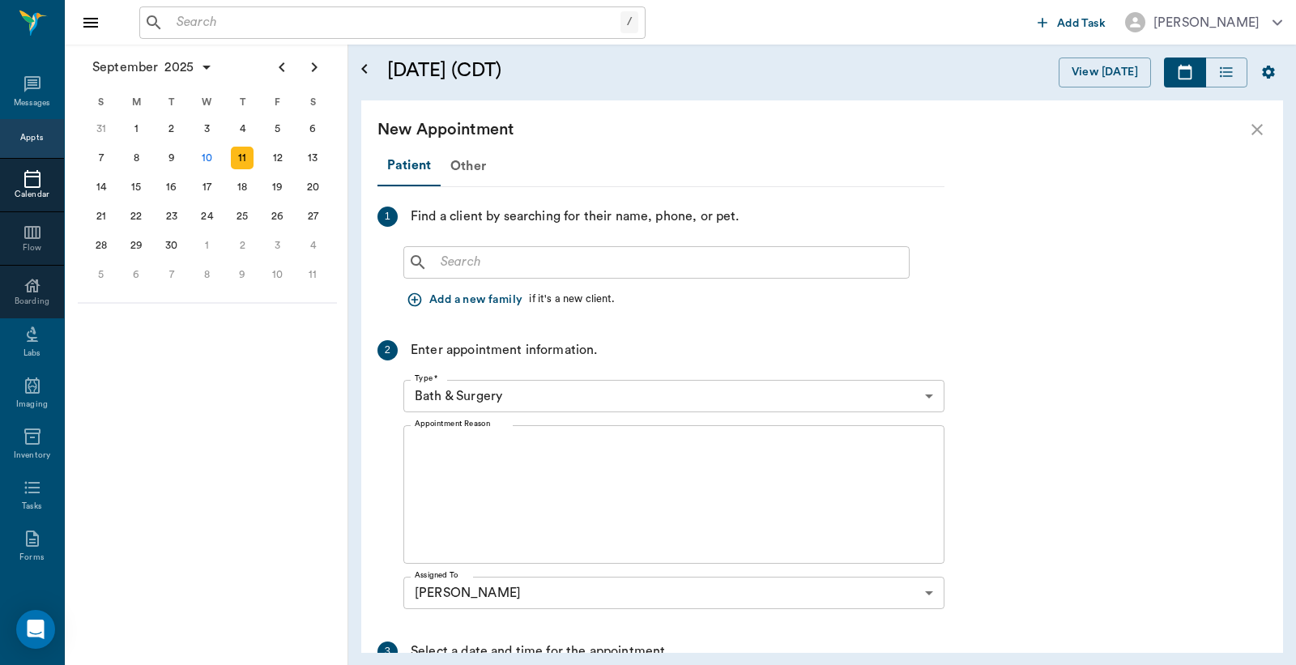
click at [442, 263] on input "text" at bounding box center [668, 262] width 468 height 23
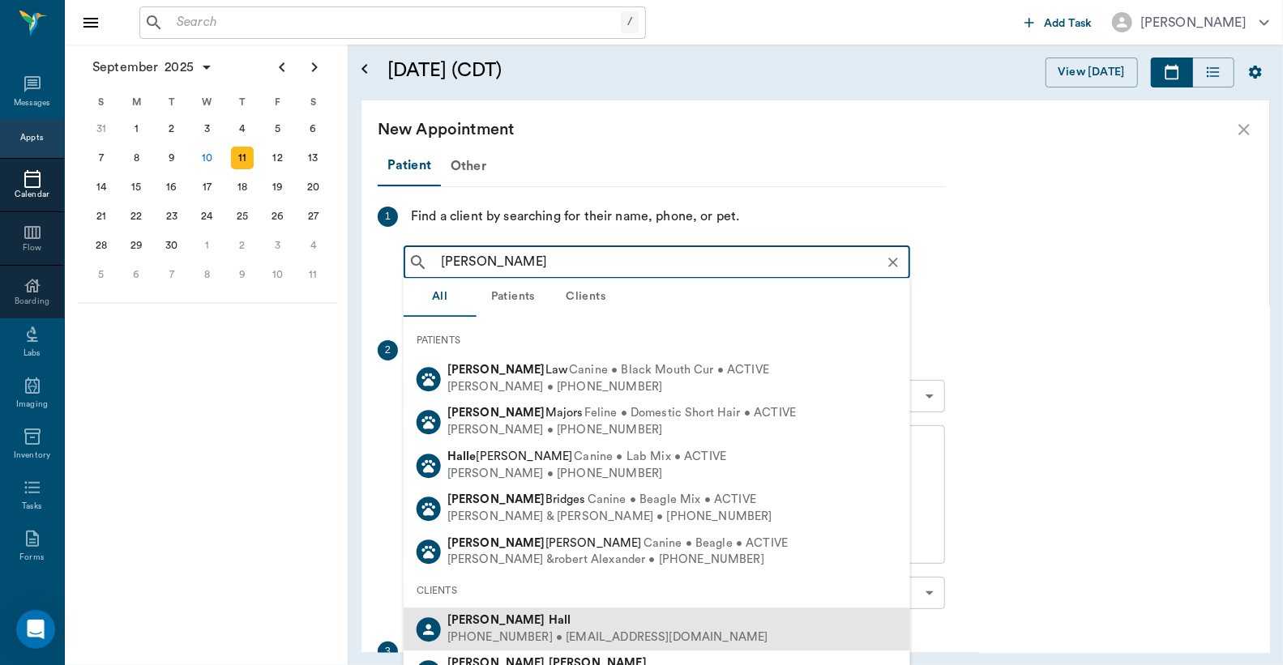
click at [520, 630] on div "(903) 353-8590 • HALLJENNIFER418@gmail.com" at bounding box center [607, 638] width 321 height 17
type input "Jennifer Hall"
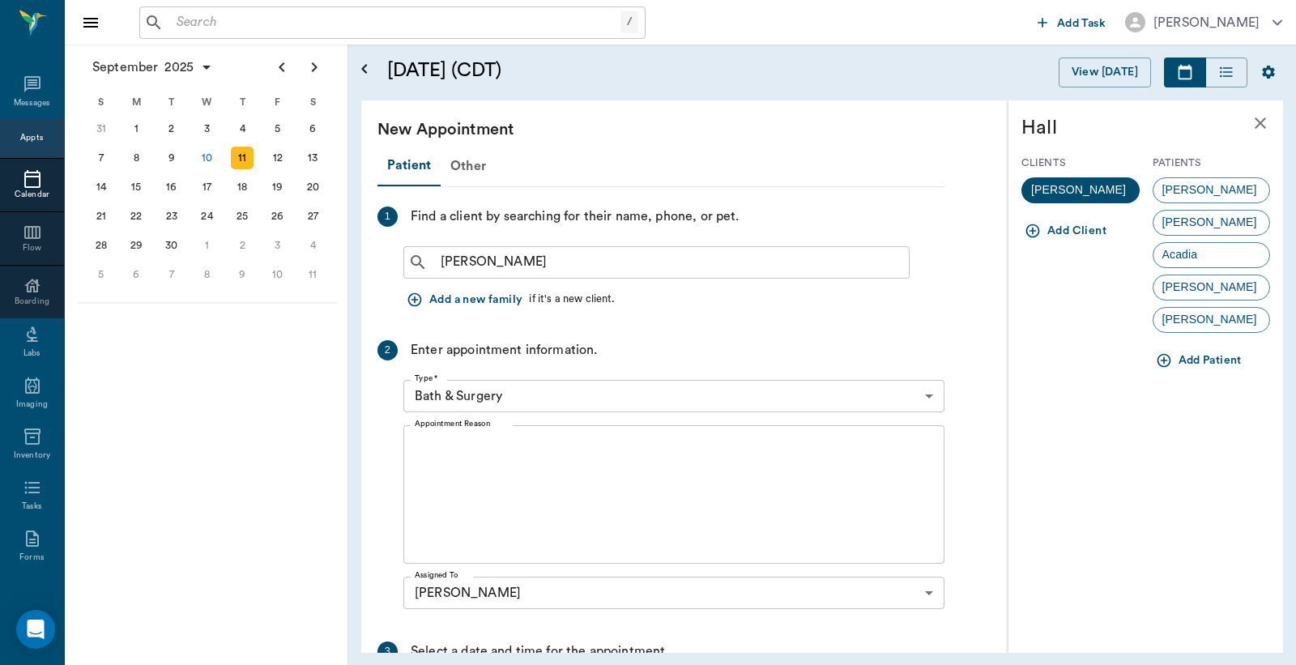
click at [1197, 359] on button "Add Patient" at bounding box center [1201, 361] width 96 height 30
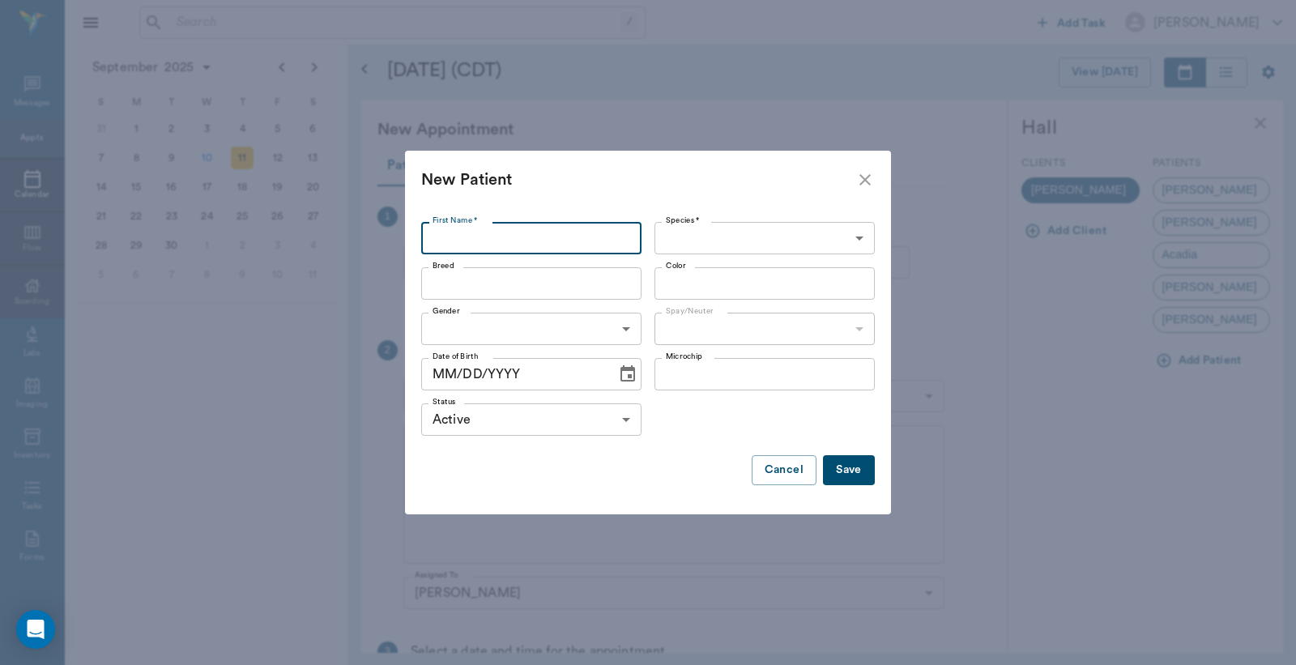
click at [441, 233] on input "First Name *" at bounding box center [531, 238] width 220 height 32
type input "Brew Brew"
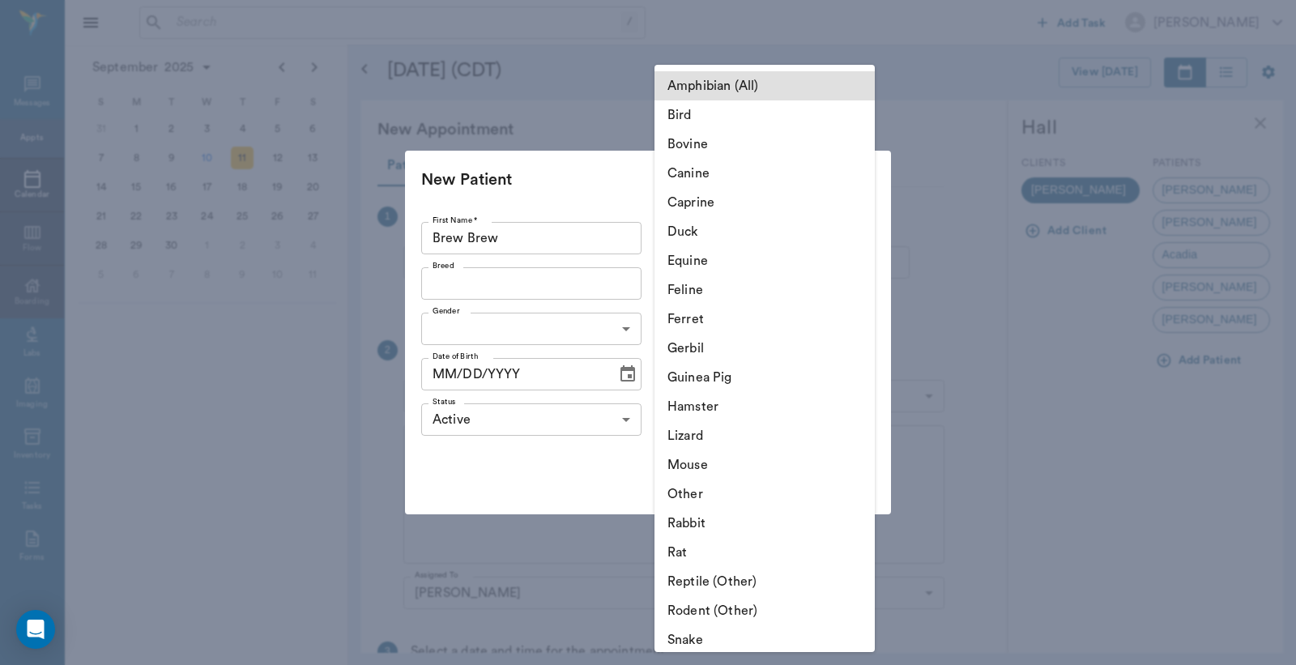
click at [857, 237] on body "/ ​ Add Task Dr. Bert Ellsworth Nectar Messages Appts Calendar Flow Boarding La…" at bounding box center [648, 332] width 1296 height 665
click at [717, 295] on li "Feline" at bounding box center [765, 289] width 220 height 29
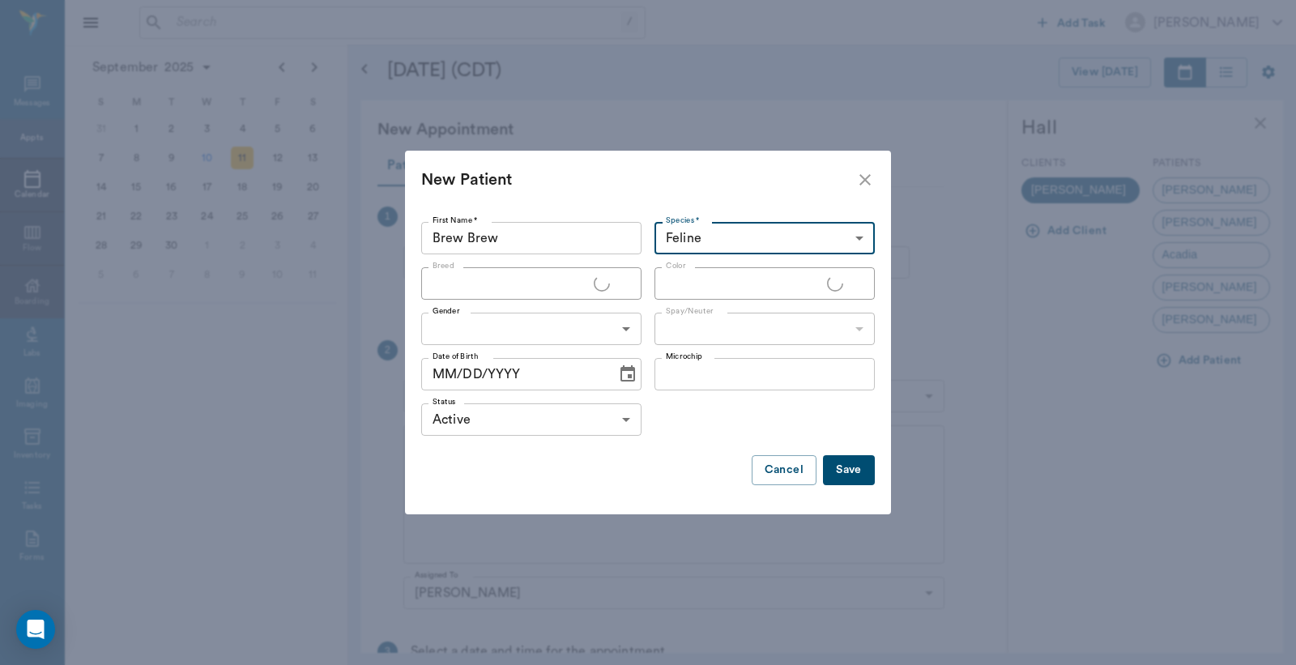
type input "Feline"
click at [430, 281] on input "Breed" at bounding box center [518, 283] width 184 height 23
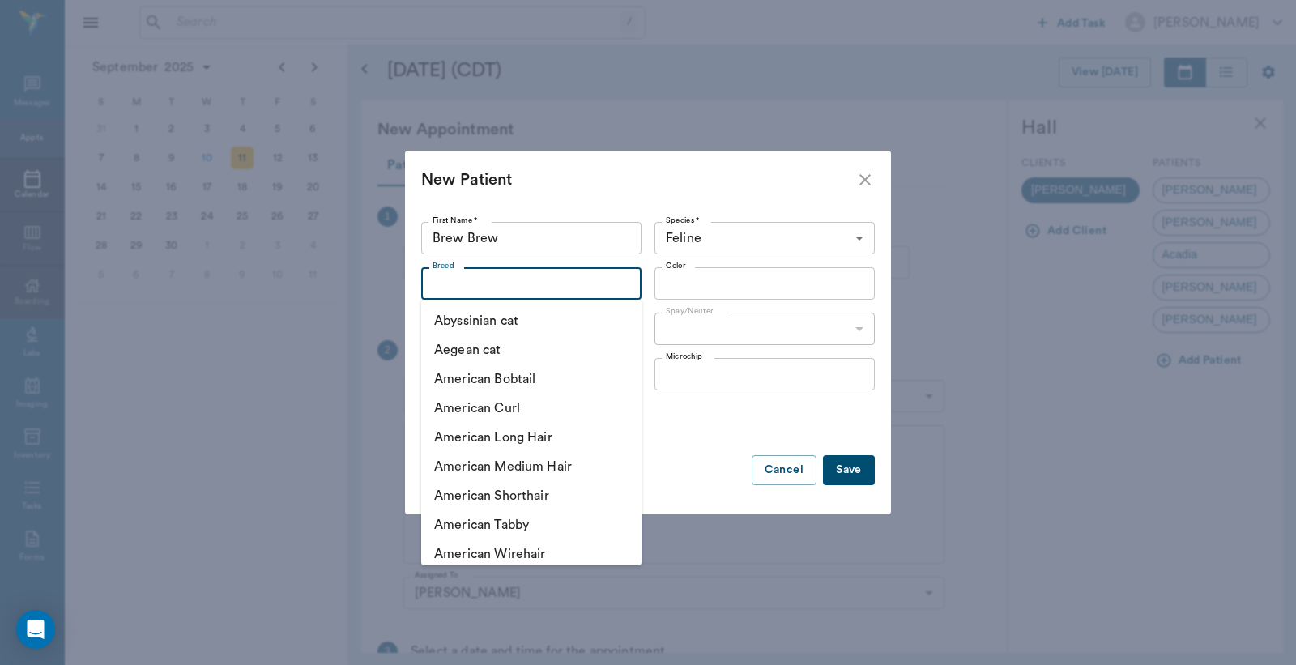
click at [540, 497] on li "American Shorthair" at bounding box center [531, 495] width 220 height 29
type input "American Shorthair"
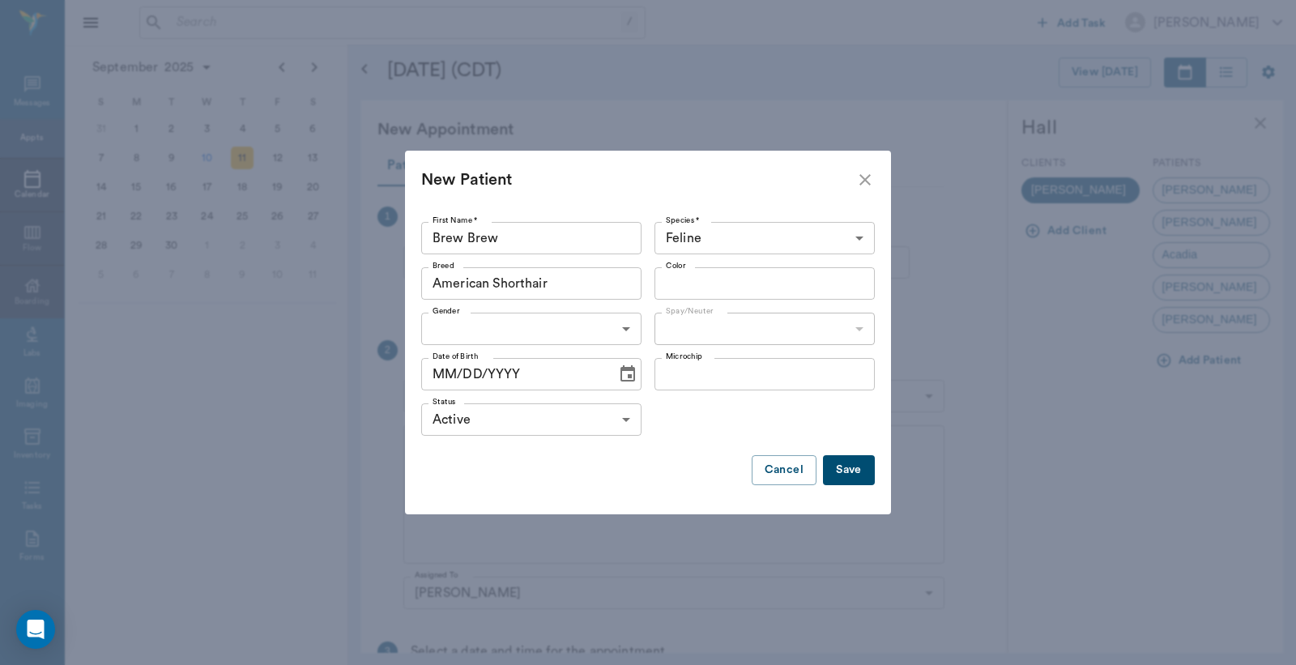
click at [677, 284] on input "Color" at bounding box center [751, 283] width 184 height 23
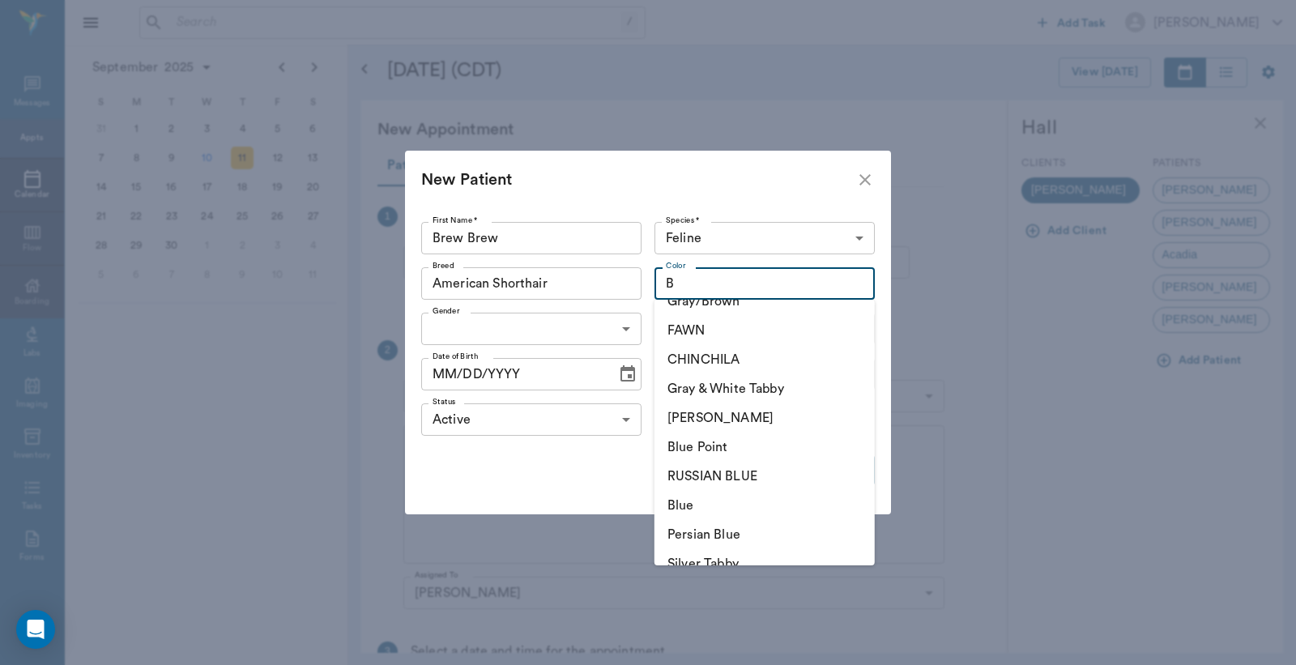
scroll to position [0, 0]
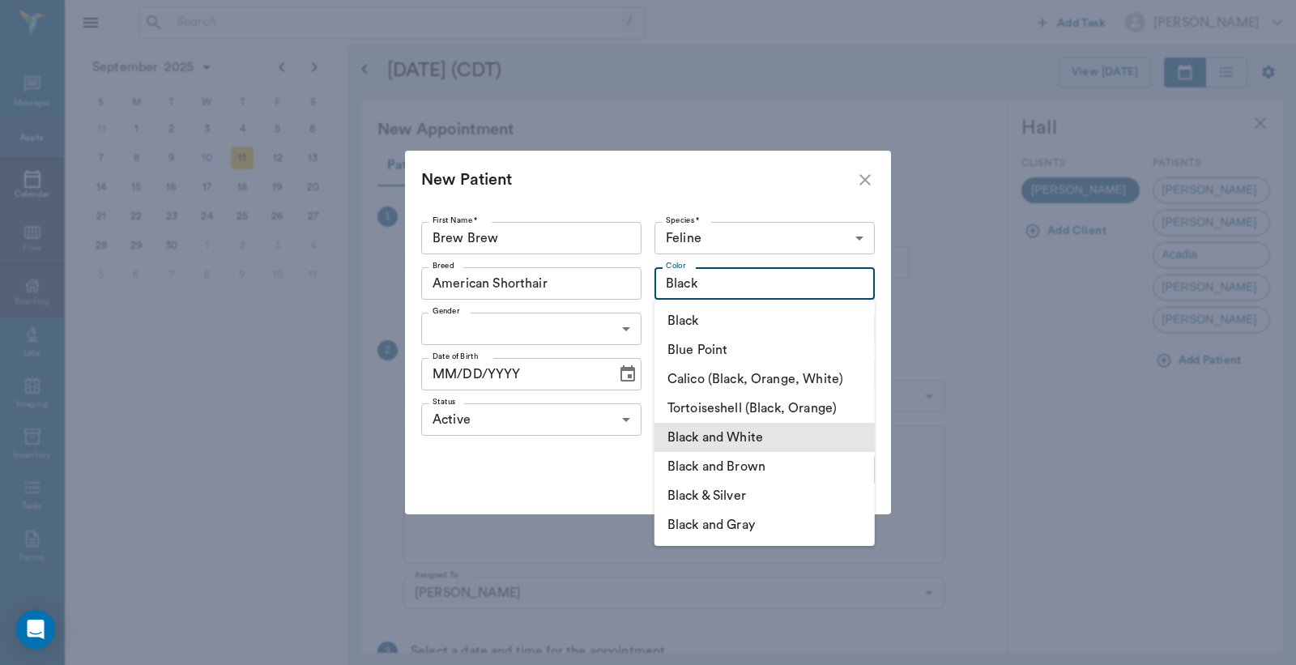
click at [734, 441] on li "Black and White" at bounding box center [765, 437] width 220 height 29
type input "Black and White"
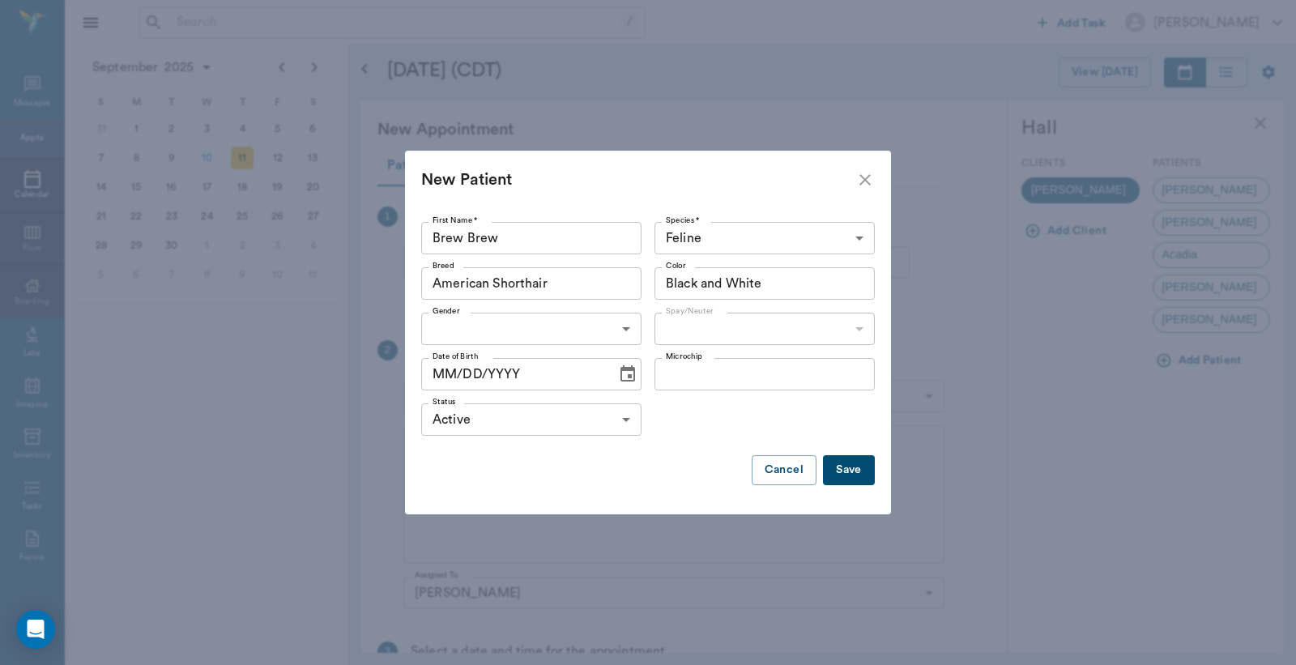
click at [626, 328] on body "/ ​ Add Task Dr. Bert Ellsworth Nectar Messages Appts Calendar Flow Boarding La…" at bounding box center [648, 332] width 1296 height 665
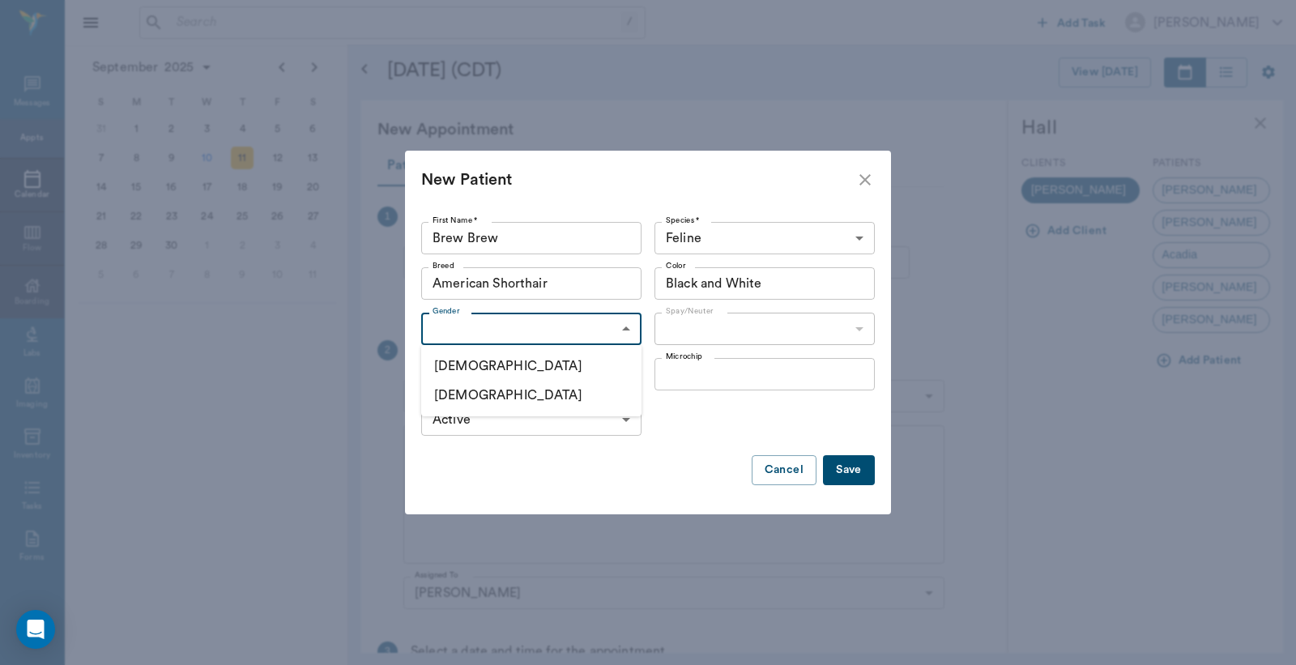
click at [524, 398] on li "Female" at bounding box center [531, 395] width 220 height 29
type input "FEMALE"
click at [859, 329] on body "/ ​ Add Task Dr. Bert Ellsworth Nectar Messages Appts Calendar Flow Boarding La…" at bounding box center [648, 332] width 1296 height 665
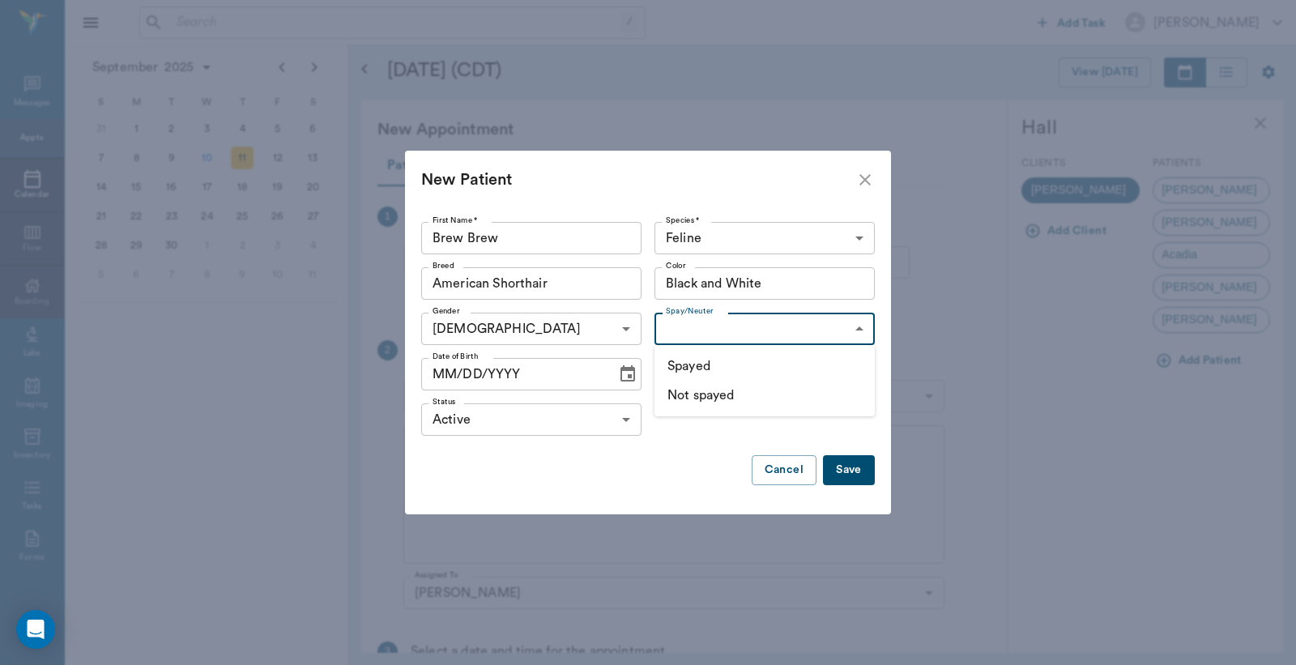
click at [711, 398] on li "Not spayed" at bounding box center [765, 395] width 220 height 29
type input "false"
click at [844, 474] on button "Save" at bounding box center [849, 470] width 52 height 30
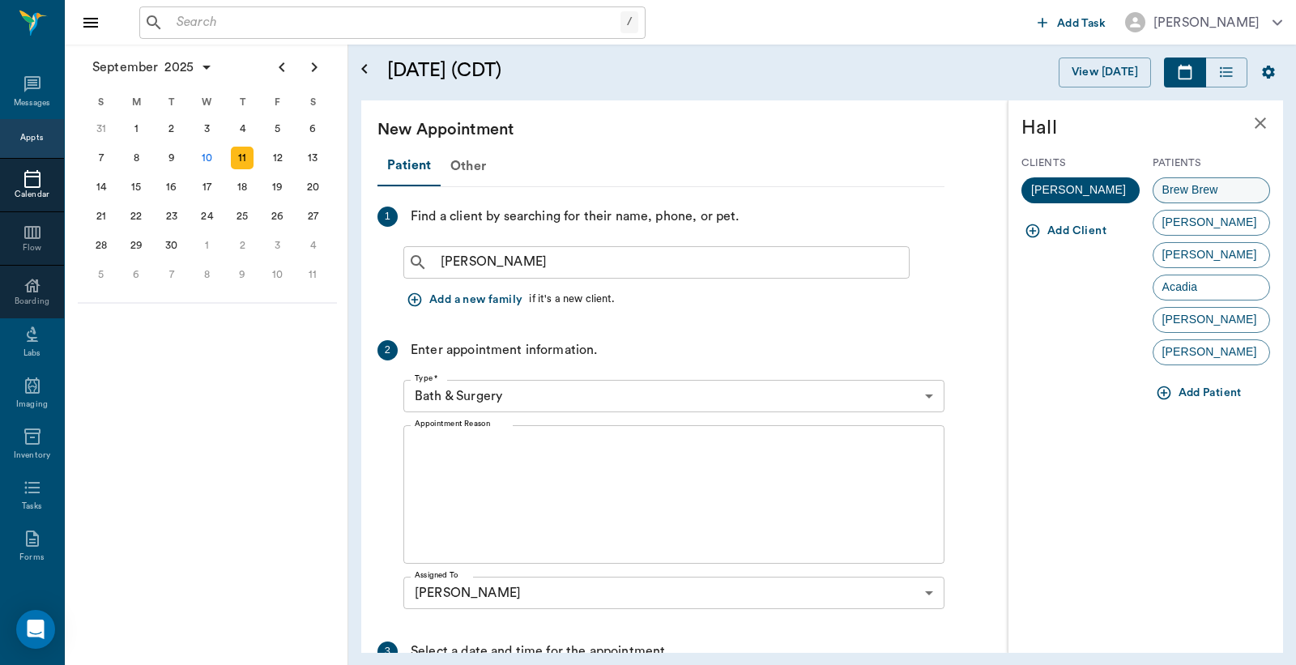
click at [1188, 195] on span "Brew Brew" at bounding box center [1191, 189] width 74 height 17
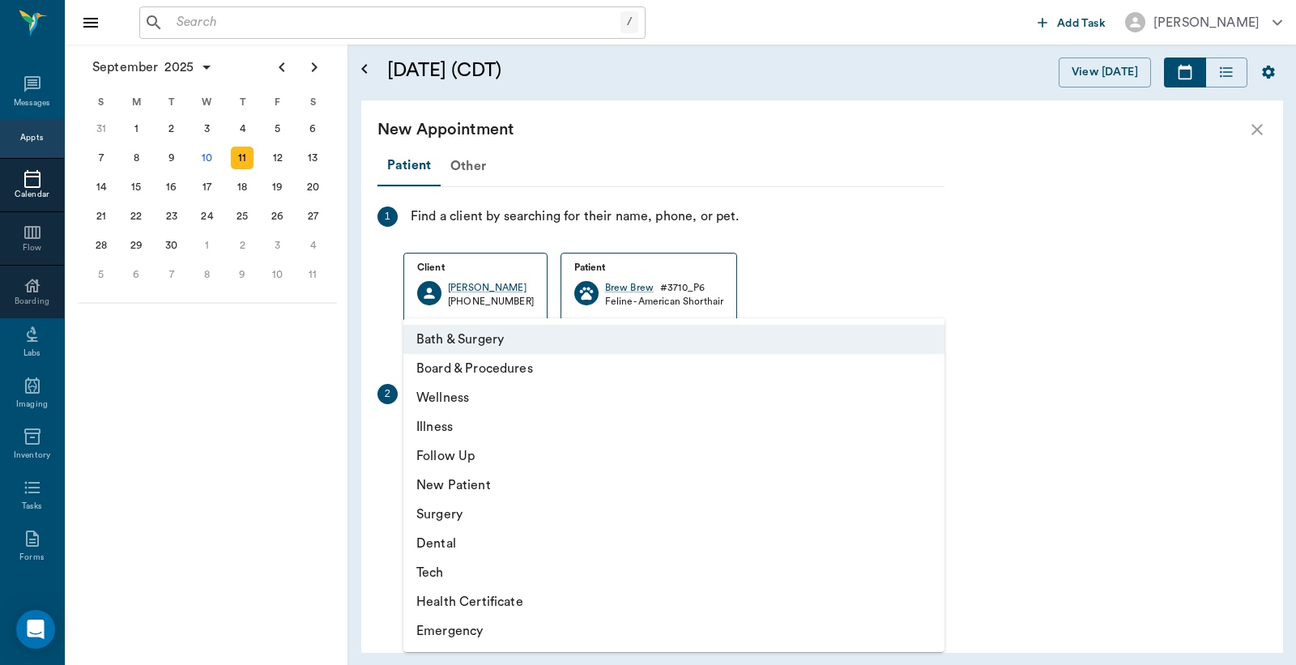
click at [932, 439] on body "/ ​ Add Task Dr. Bert Ellsworth Nectar Messages Appts Calendar Flow Boarding La…" at bounding box center [648, 332] width 1296 height 665
click at [440, 395] on li "Wellness" at bounding box center [673, 397] width 541 height 29
type input "65d2be4f46e3a538d89b8c14"
type input "10:00 AM"
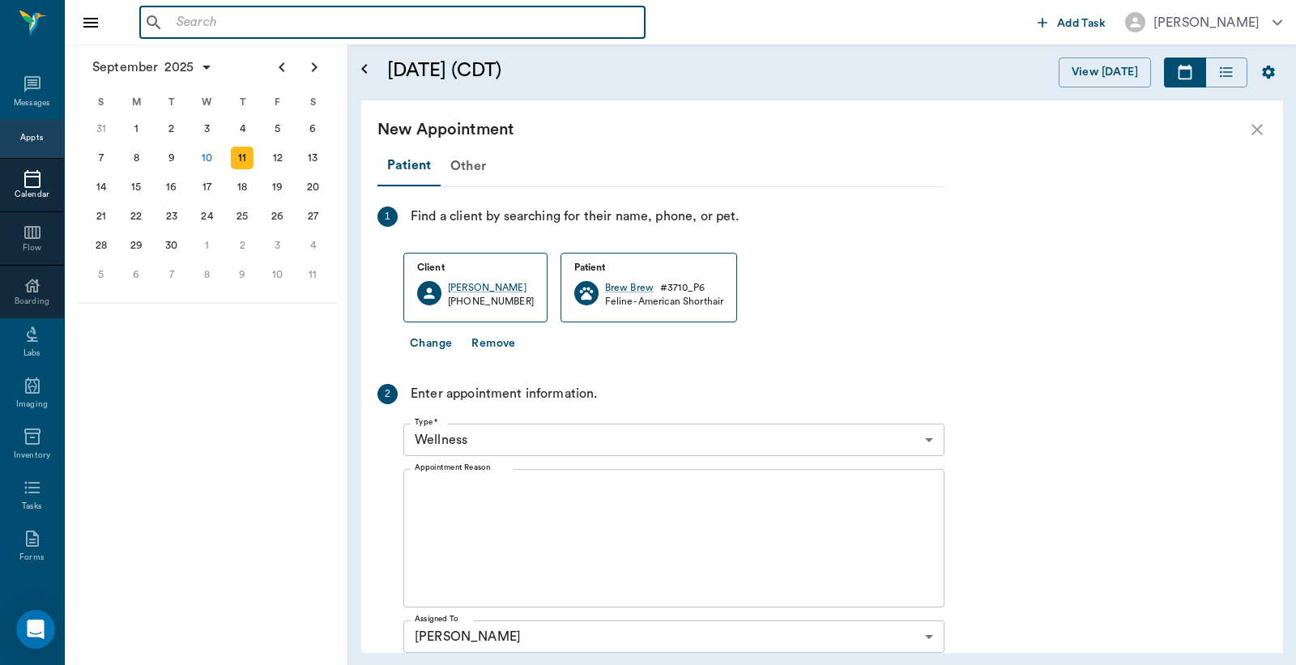
click at [170, 23] on input "text" at bounding box center [404, 22] width 468 height 23
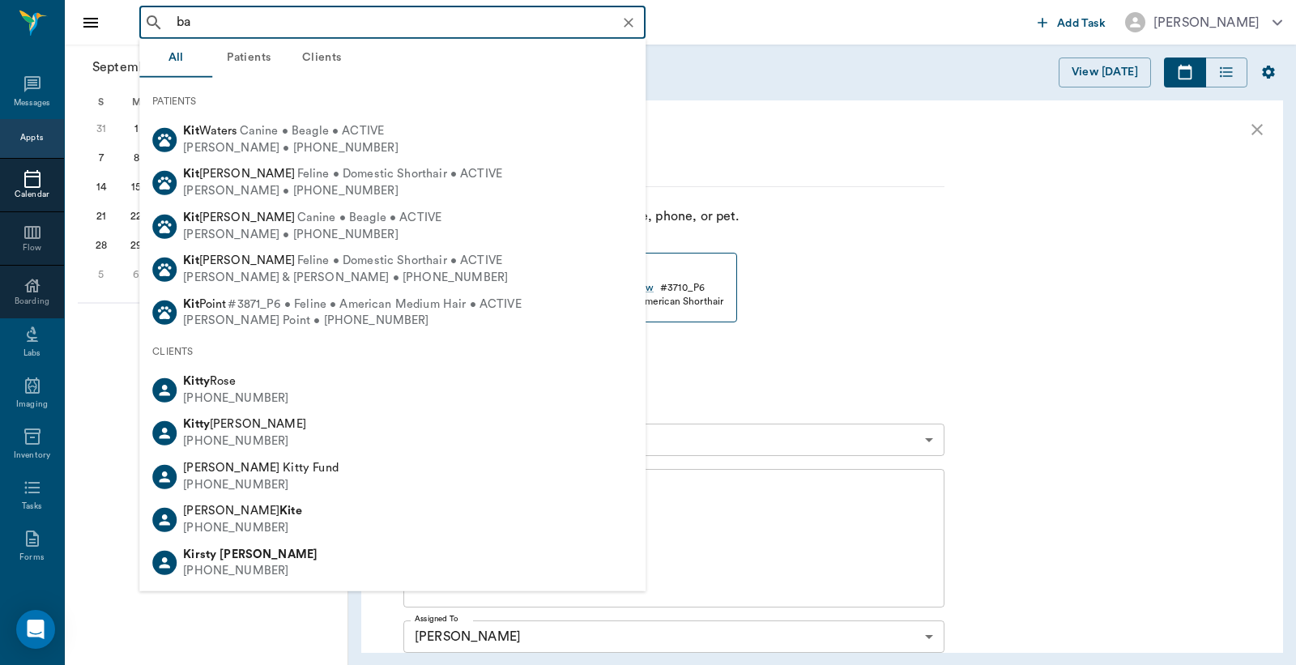
type input "b"
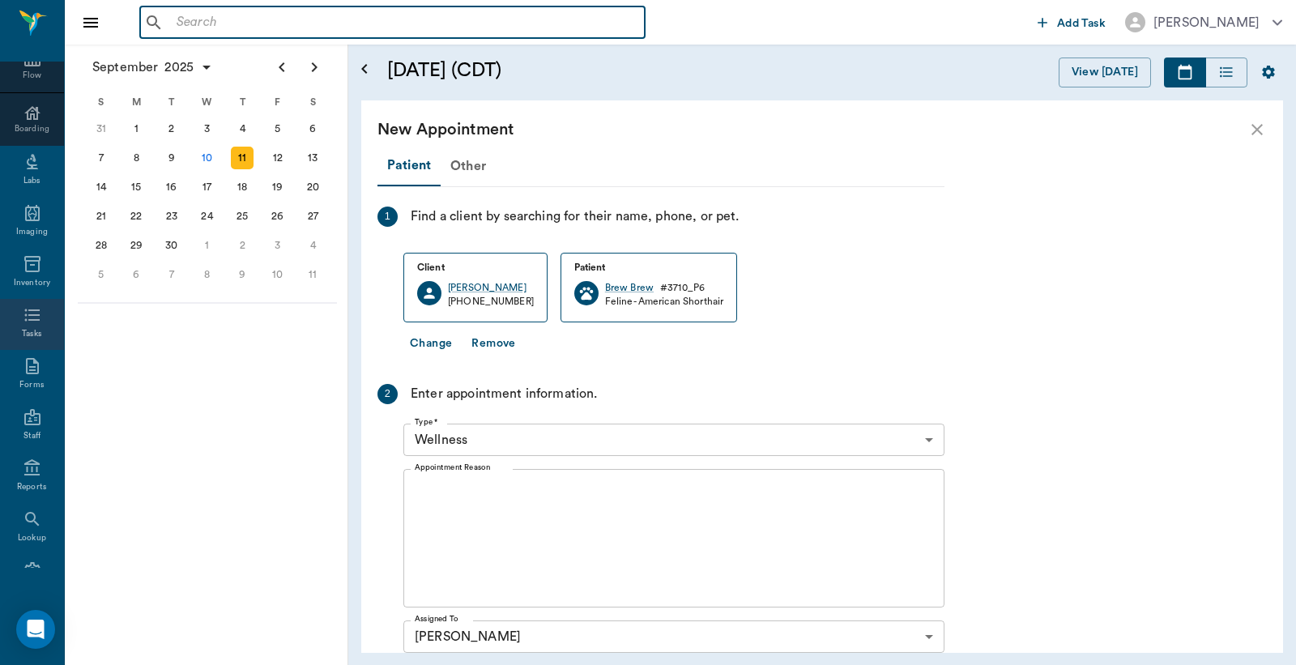
scroll to position [215, 0]
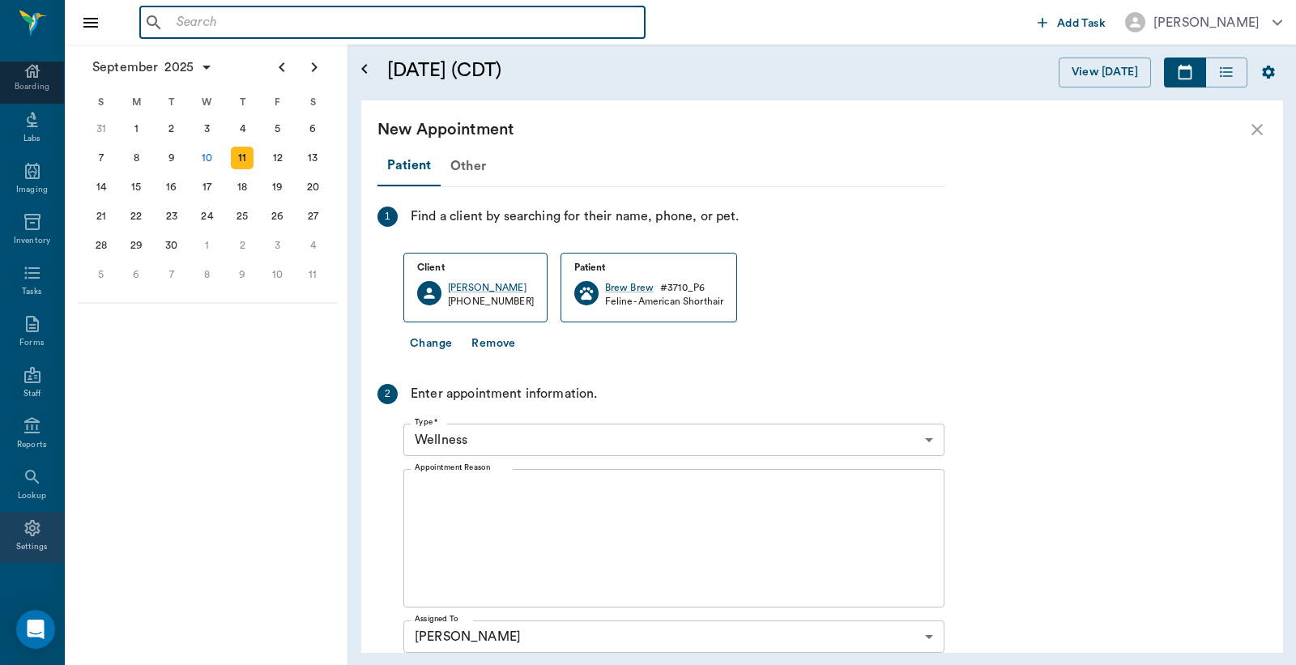
click at [26, 536] on icon at bounding box center [32, 528] width 19 height 19
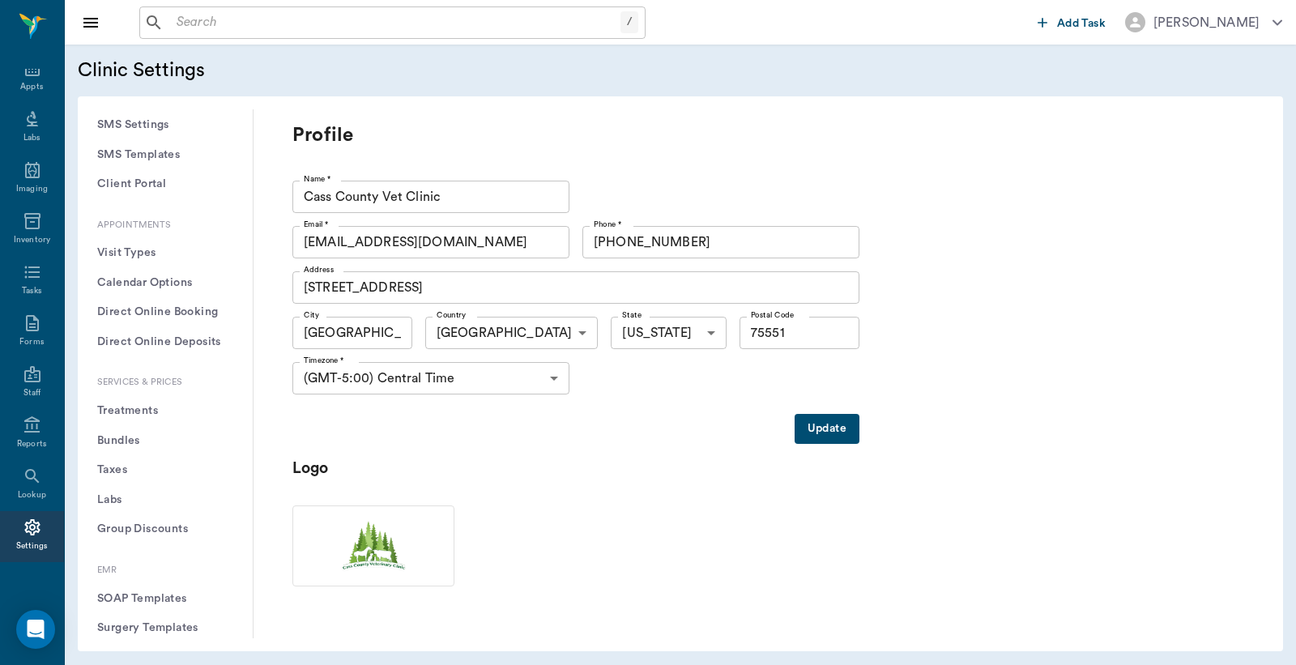
scroll to position [360, 0]
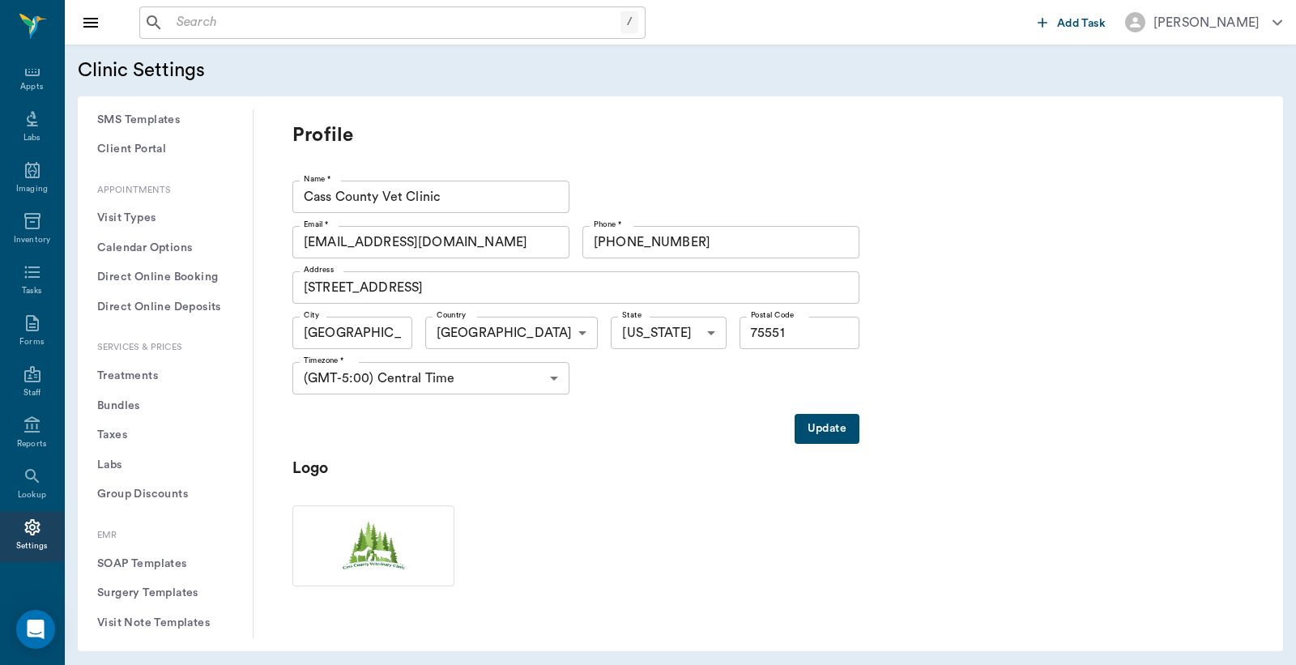
click at [131, 378] on button "Treatments" at bounding box center [165, 376] width 149 height 30
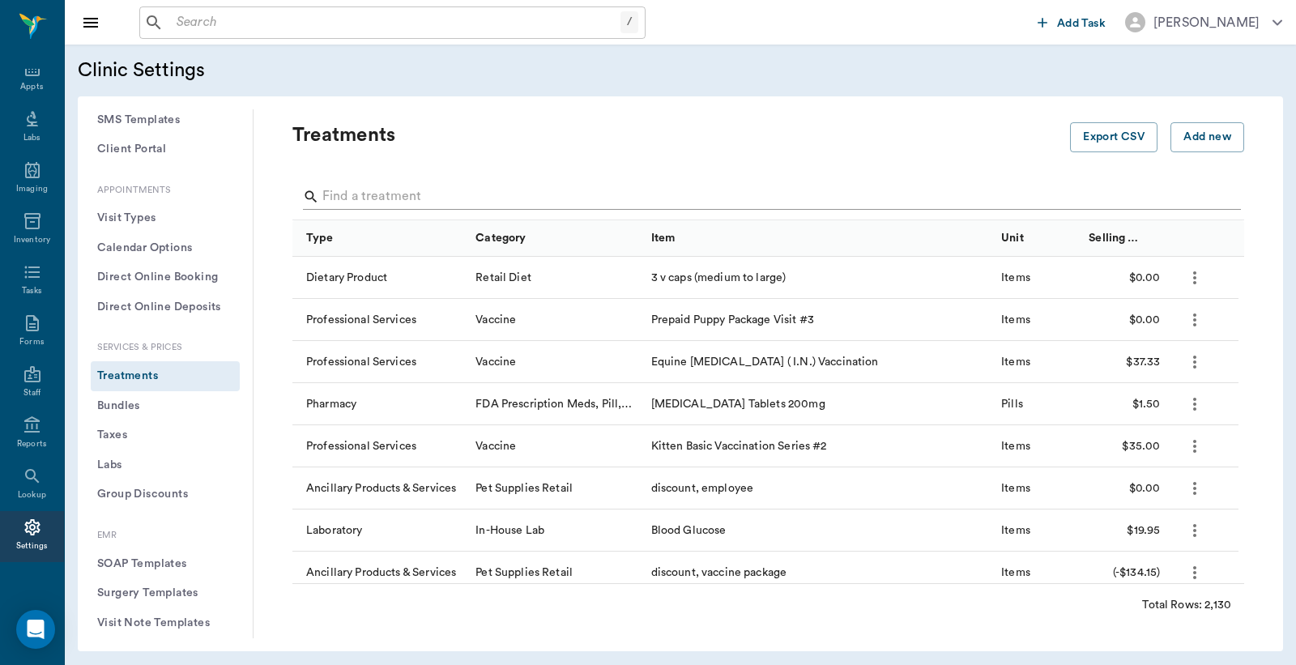
click at [325, 194] on input "Search" at bounding box center [769, 197] width 894 height 26
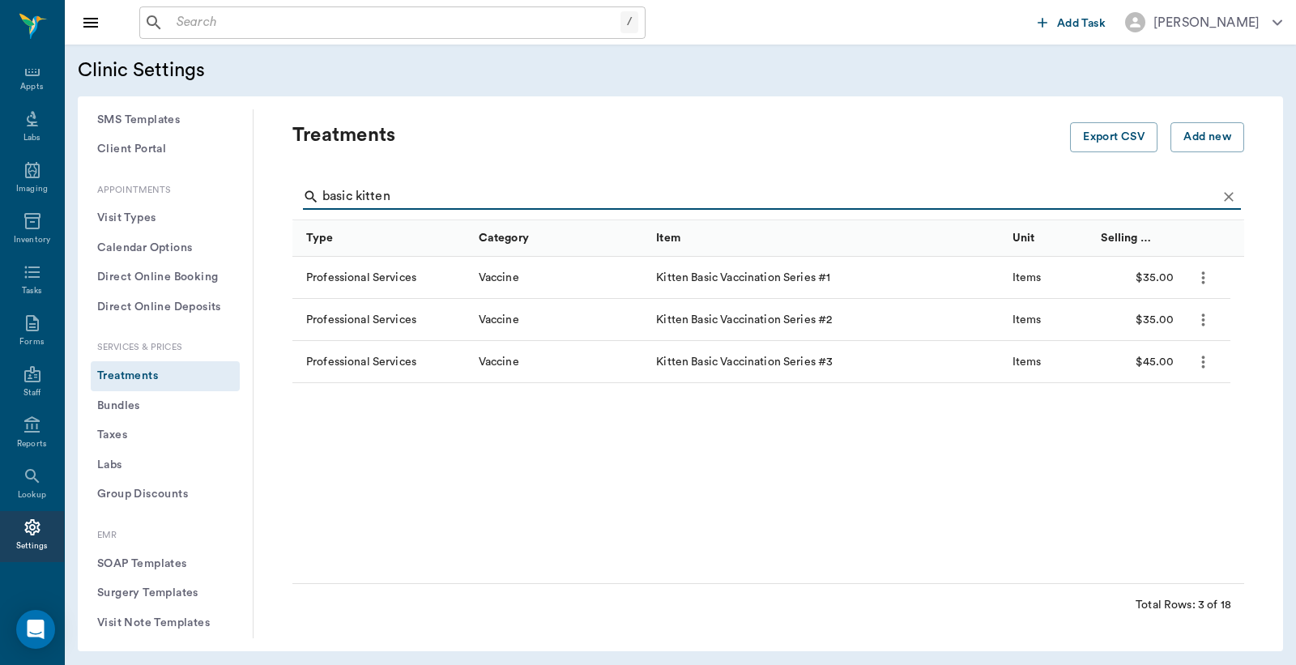
type input "basic kitten"
click at [1224, 200] on icon "Clear" at bounding box center [1229, 197] width 10 height 10
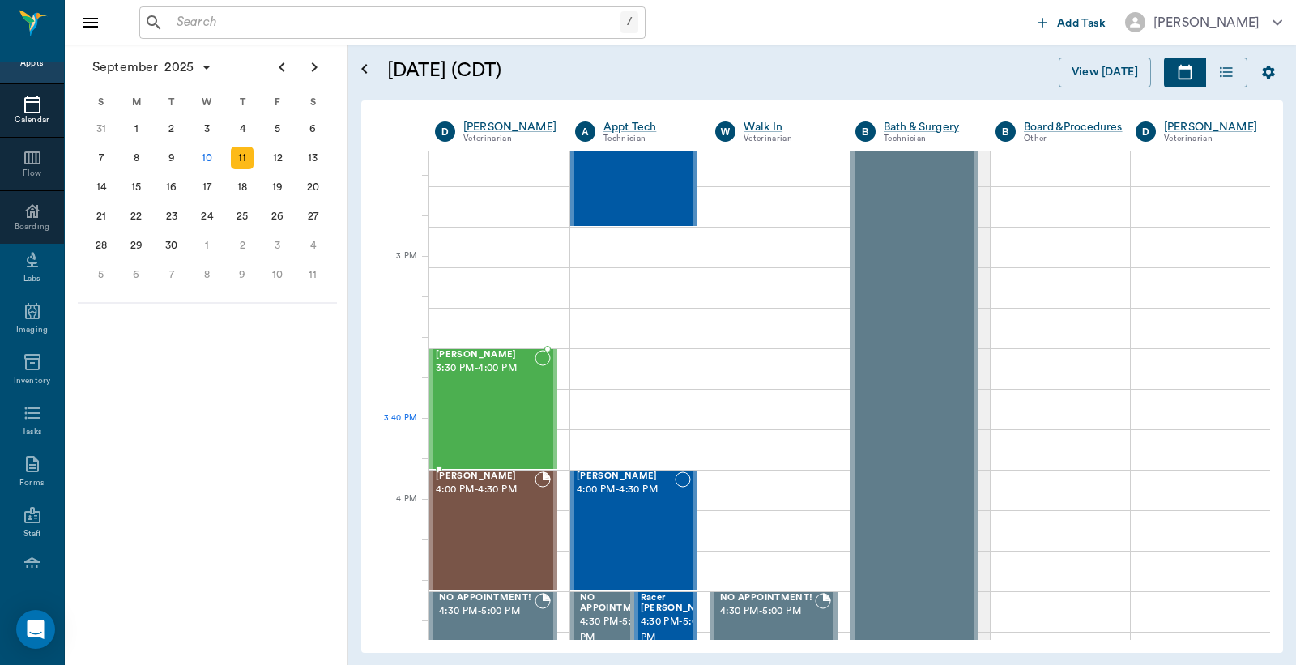
scroll to position [1560, 0]
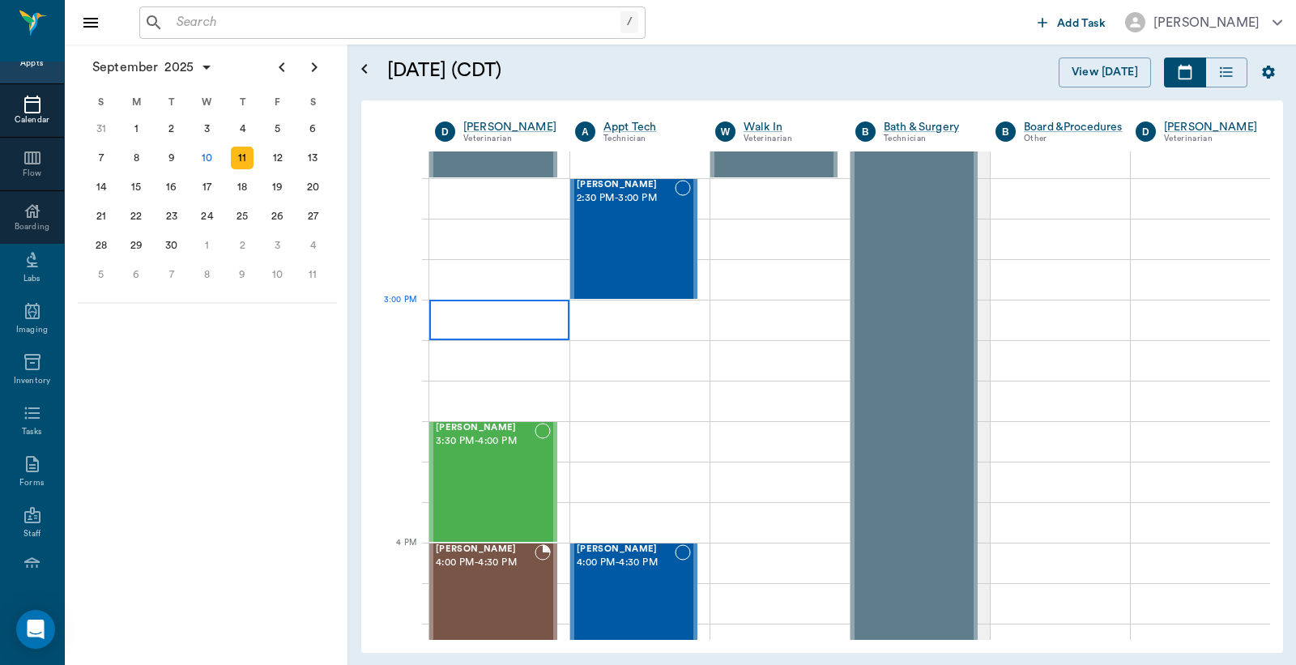
click at [484, 318] on div at bounding box center [499, 320] width 140 height 41
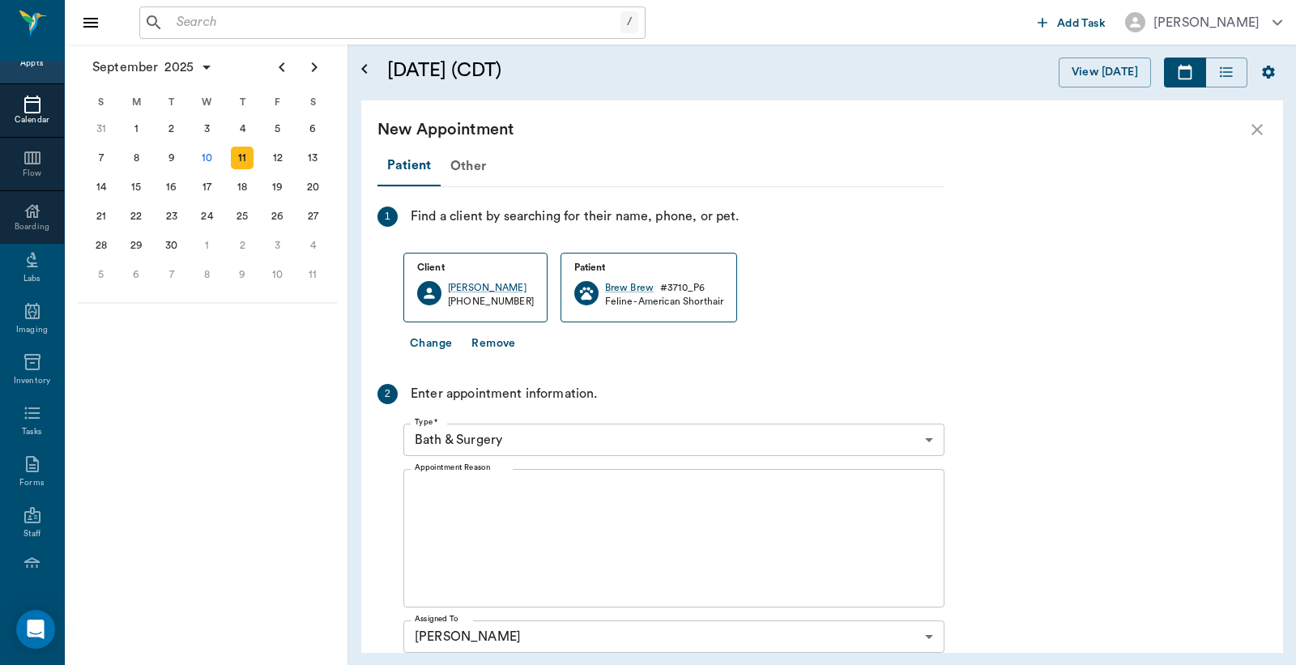
click at [930, 441] on body "/ ​ Add Task Dr. Bert Ellsworth Nectar Messages Appts Calendar Flow Boarding La…" at bounding box center [648, 332] width 1296 height 665
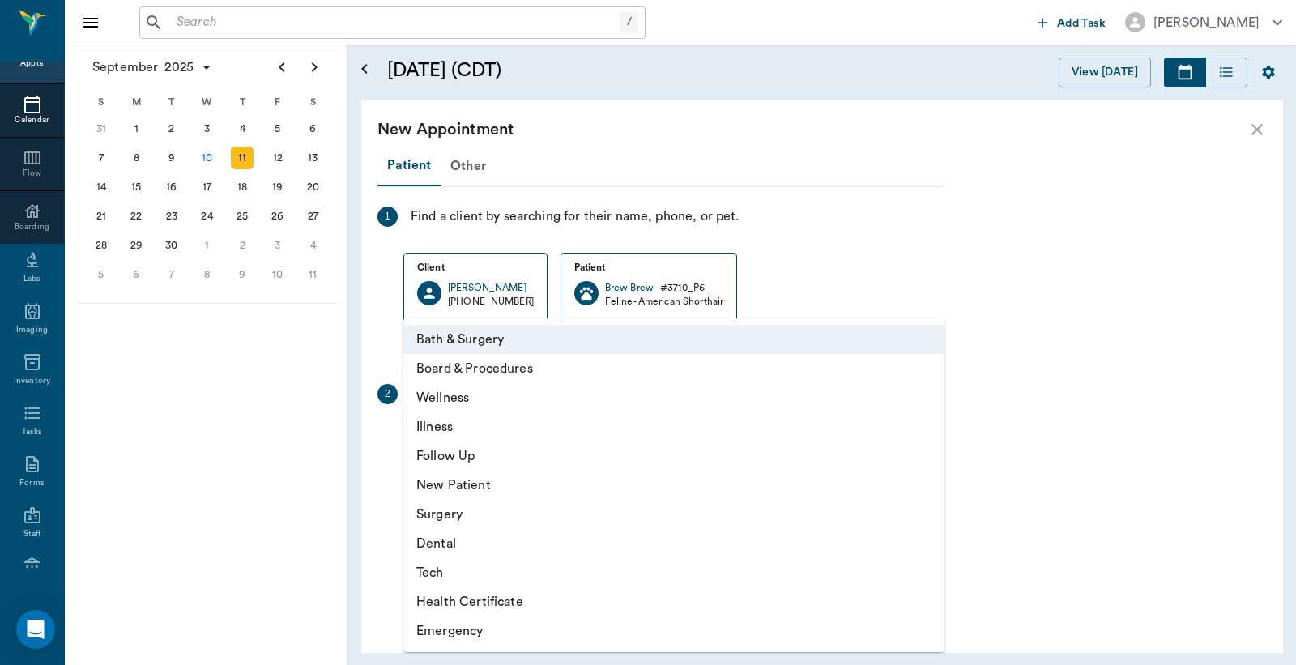
click at [489, 399] on li "Wellness" at bounding box center [673, 397] width 541 height 29
type input "65d2be4f46e3a538d89b8c14"
type input "03:30 PM"
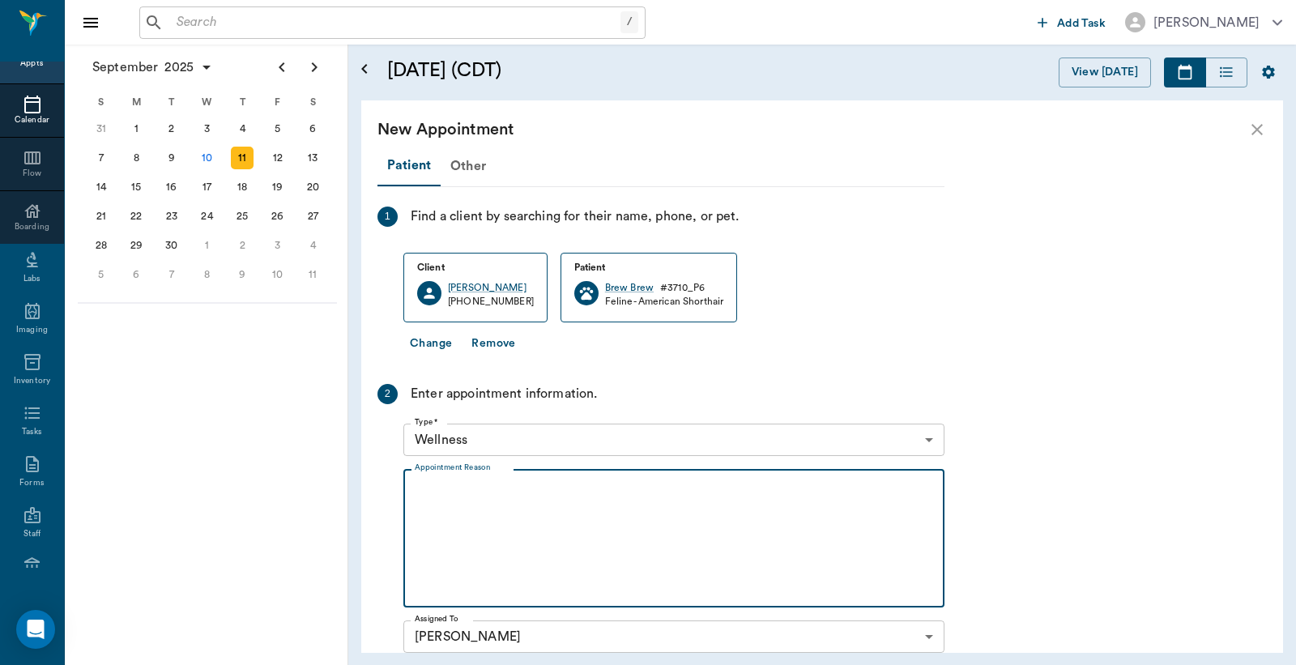
click at [431, 487] on textarea "Appointment Reason" at bounding box center [674, 539] width 519 height 112
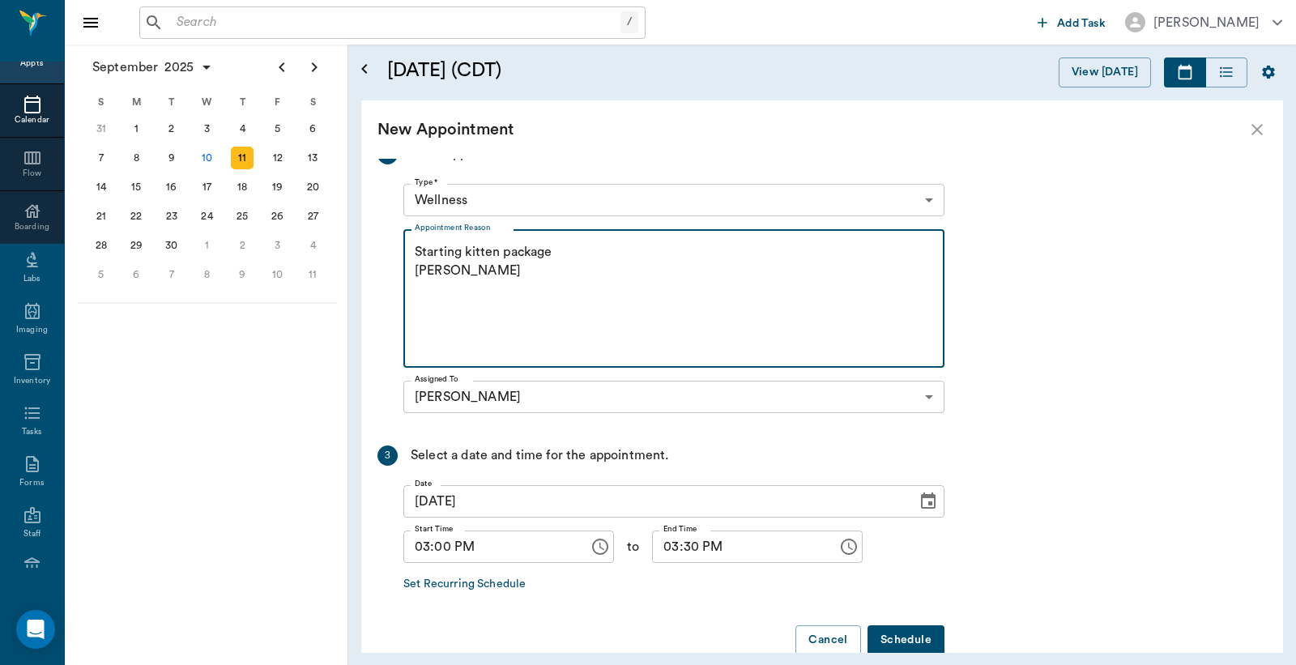
scroll to position [271, 0]
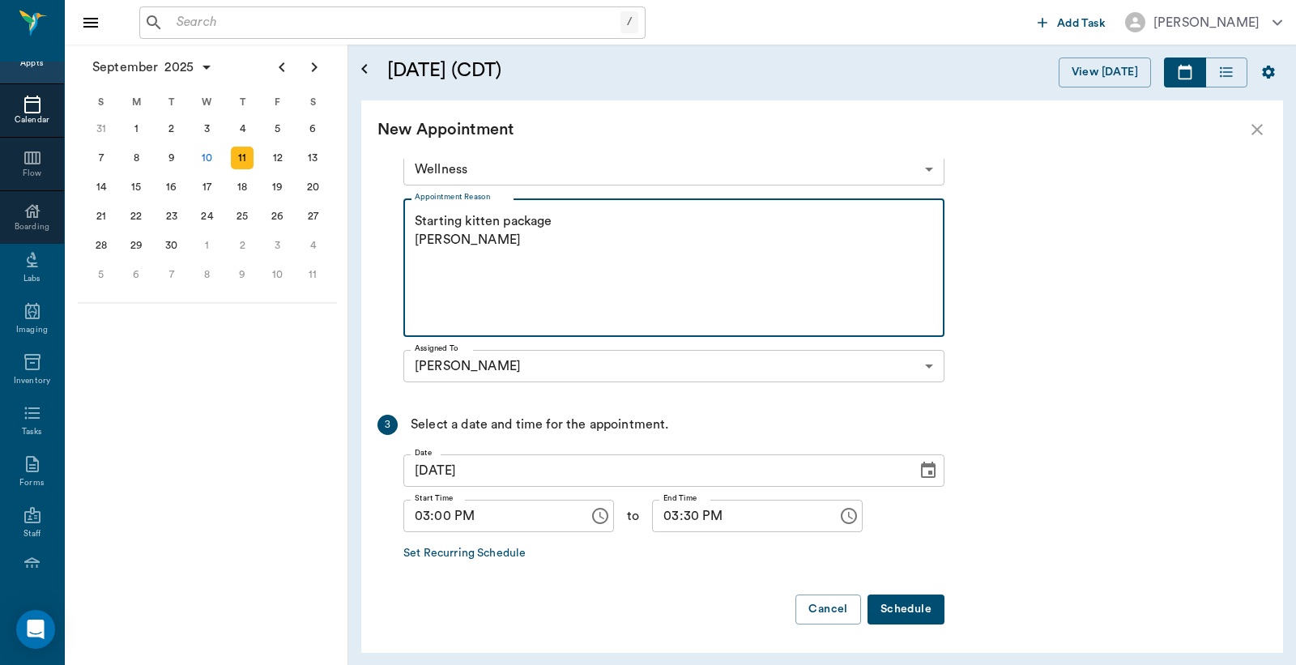
type textarea "Starting kitten package Christy"
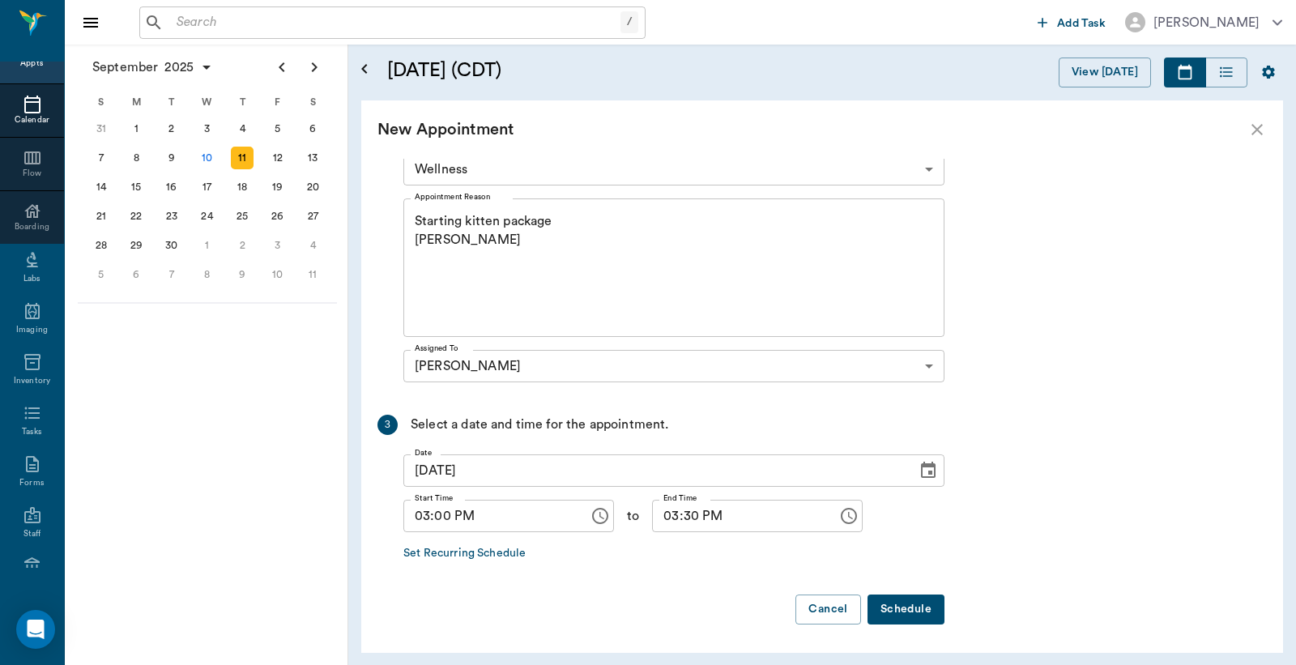
drag, startPoint x: 912, startPoint y: 612, endPoint x: 910, endPoint y: 596, distance: 15.6
click at [911, 612] on button "Schedule" at bounding box center [906, 610] width 77 height 30
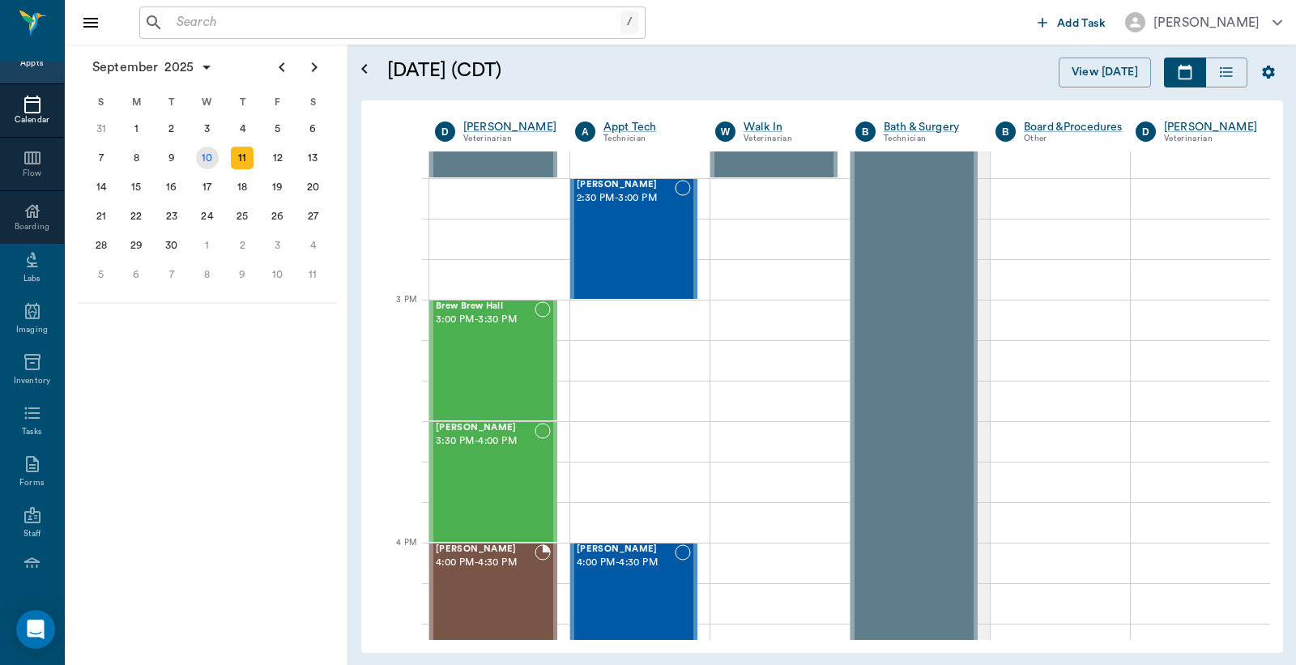
click at [207, 159] on div "10" at bounding box center [207, 158] width 23 height 23
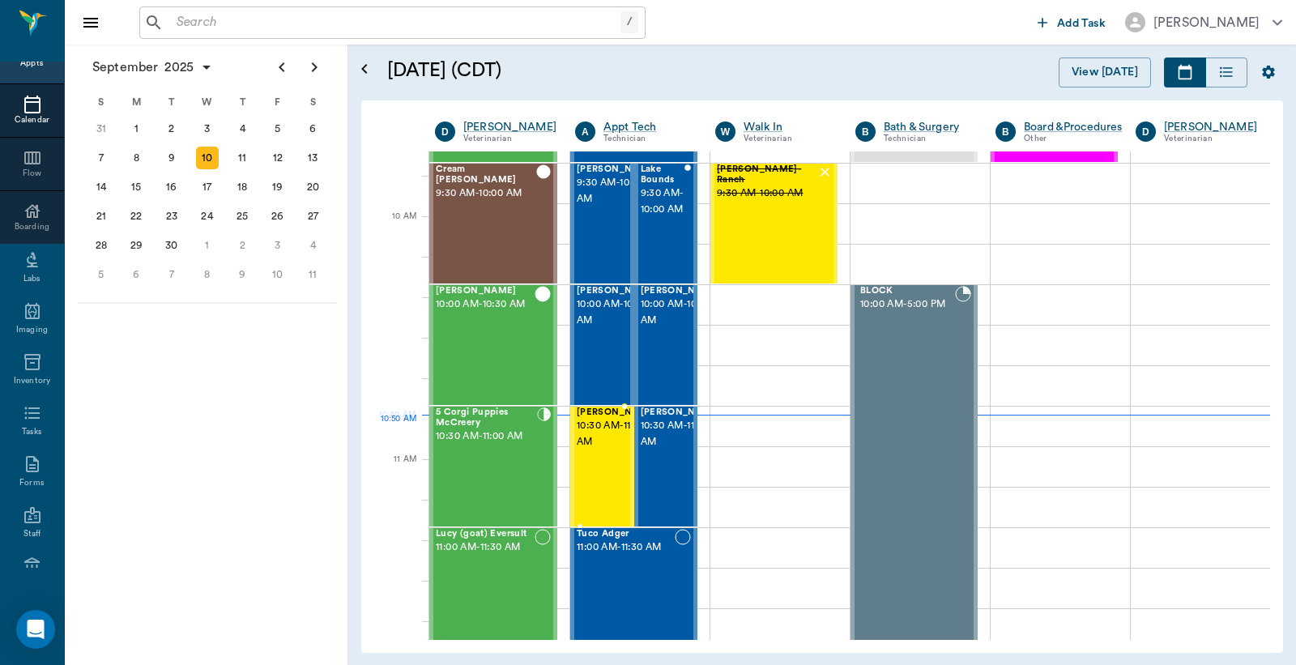
scroll to position [480, 0]
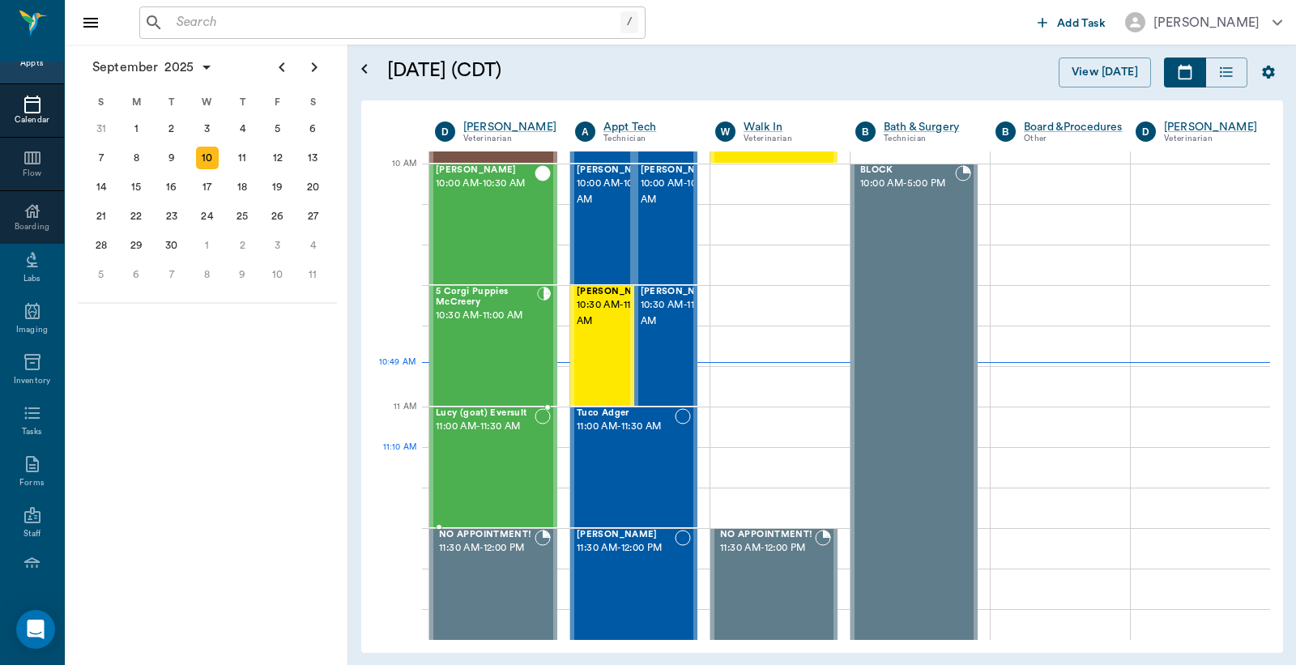
click at [499, 449] on div "Lucy (goat) Eversult 11:00 AM - 11:30 AM" at bounding box center [485, 467] width 99 height 118
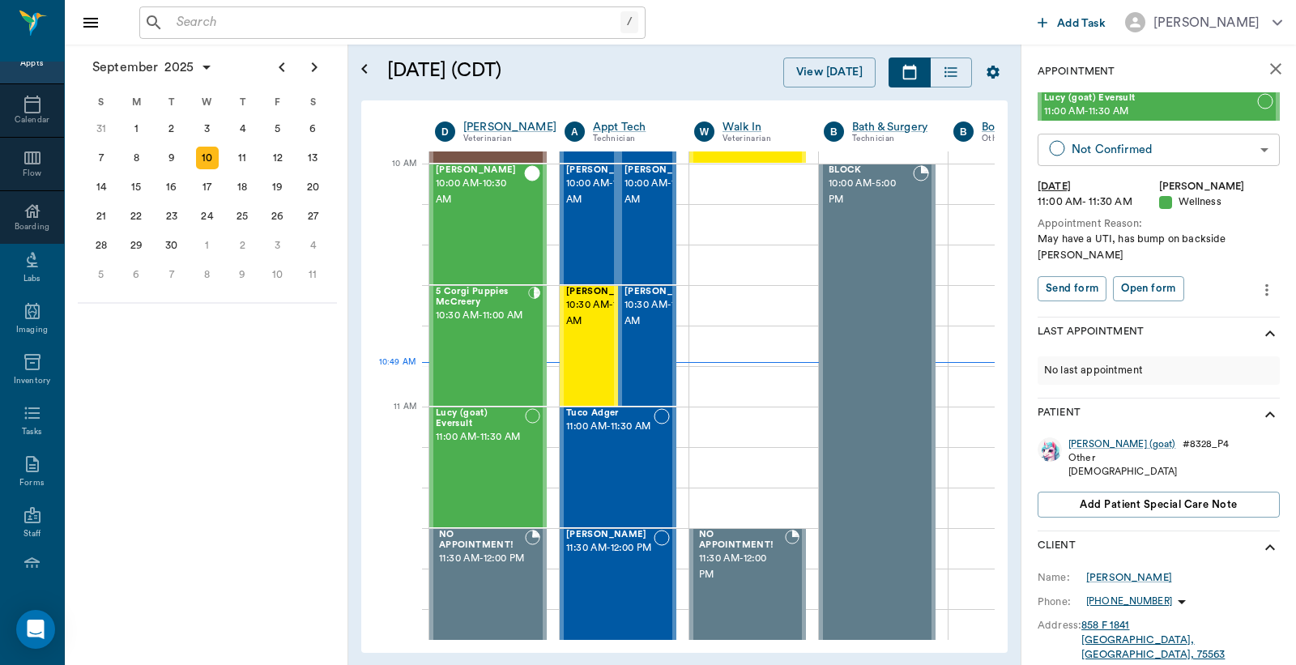
click at [1089, 140] on body "/ ​ Add Task Dr. Bert Ellsworth Nectar Messages Appts Calendar Flow Boarding La…" at bounding box center [648, 332] width 1296 height 665
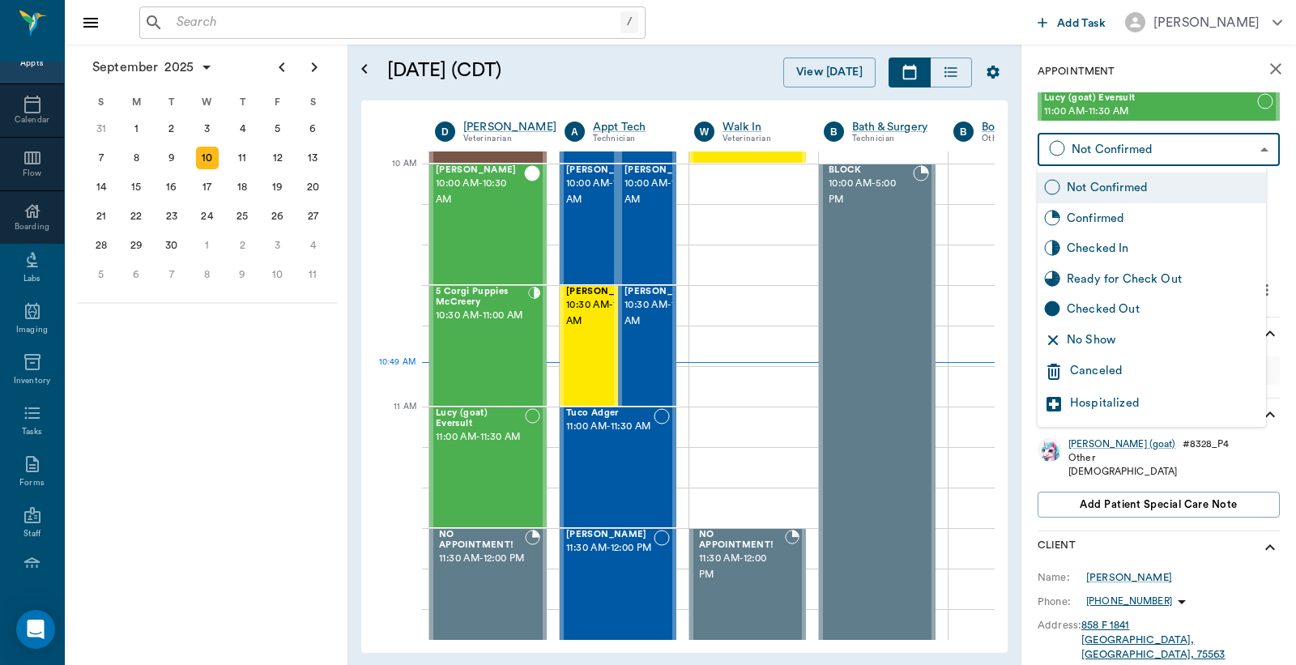
click at [1088, 254] on div "Checked In" at bounding box center [1163, 249] width 193 height 18
type input "CHECKED_IN"
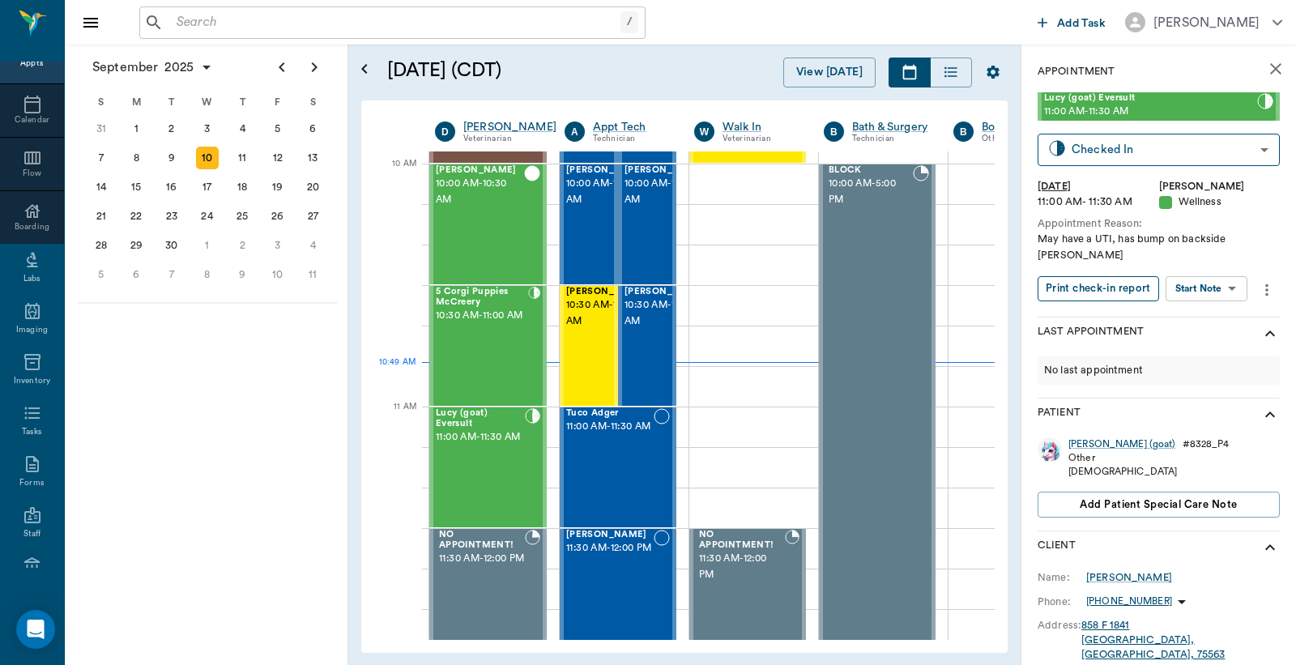
click at [1097, 276] on button "Print check-in report" at bounding box center [1099, 288] width 122 height 25
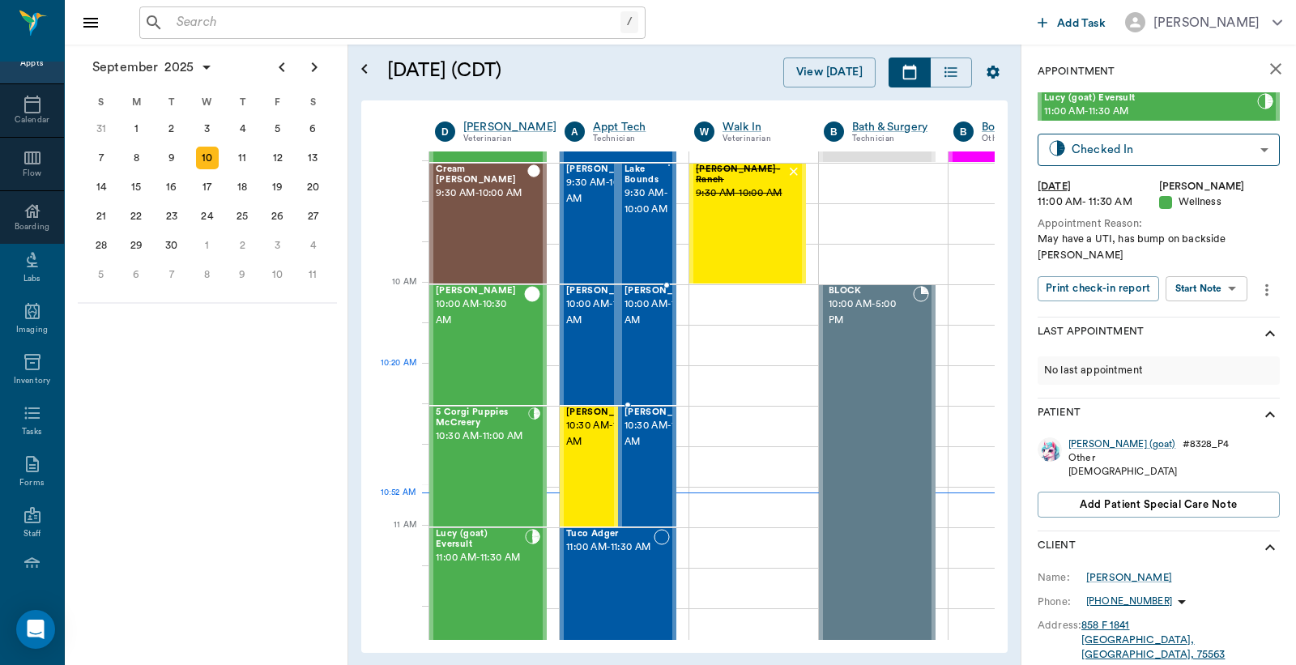
scroll to position [480, 0]
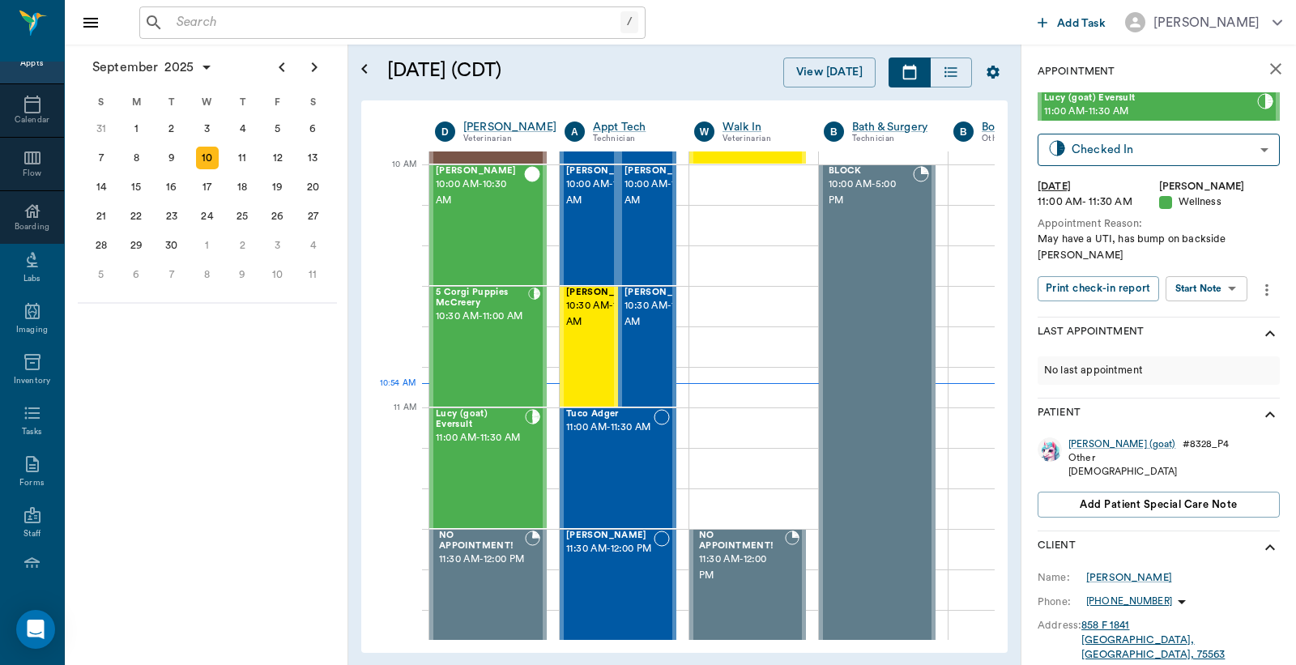
click at [183, 27] on input "text" at bounding box center [395, 22] width 450 height 23
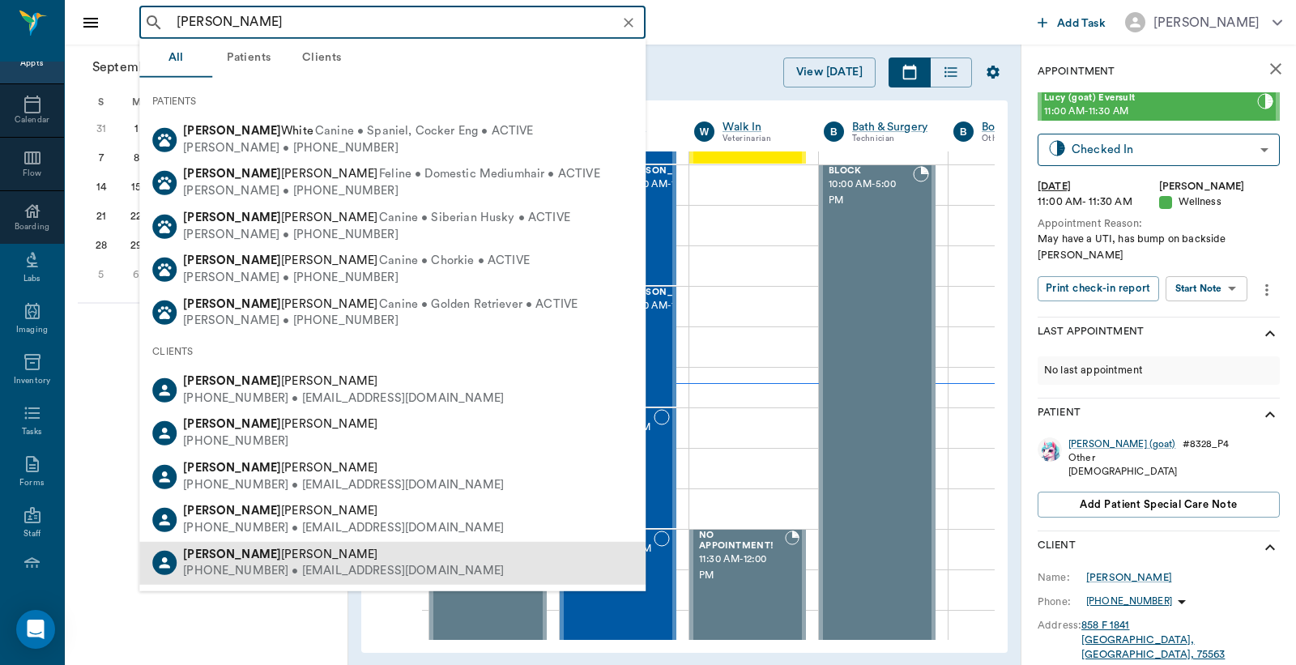
click at [297, 571] on div "(217) 502-2985 • SKINNYMINI233@gmail.com" at bounding box center [343, 571] width 321 height 17
type input "Bailey H"
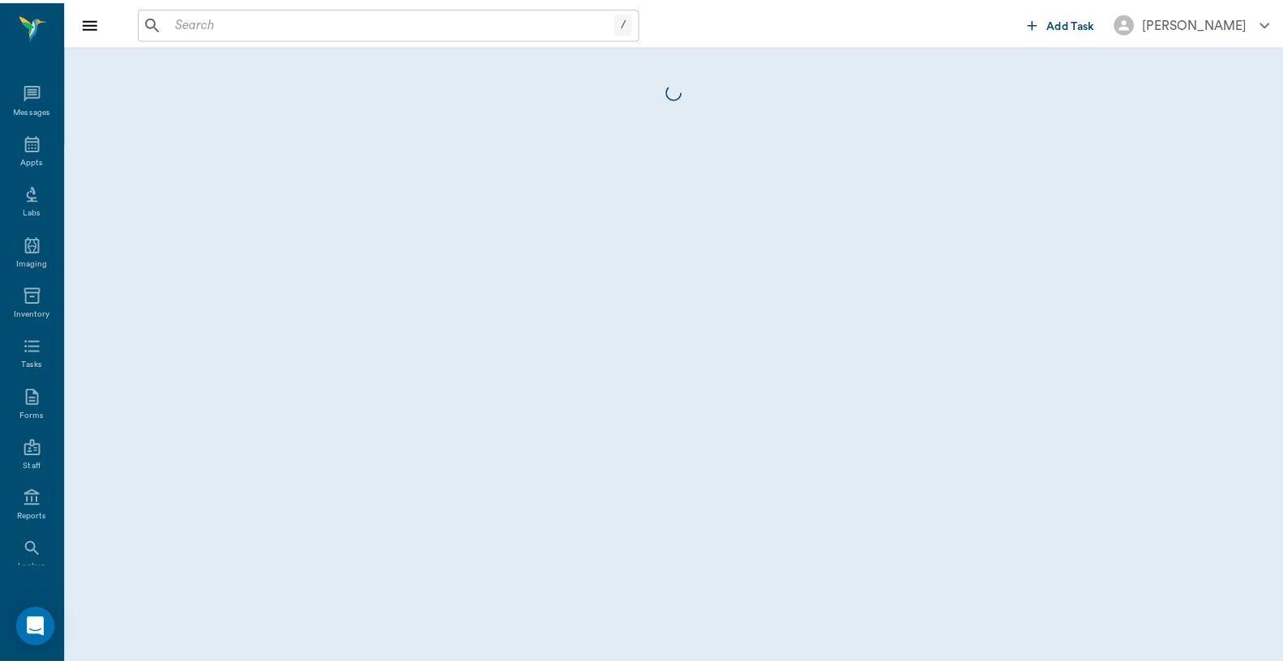
scroll to position [75, 0]
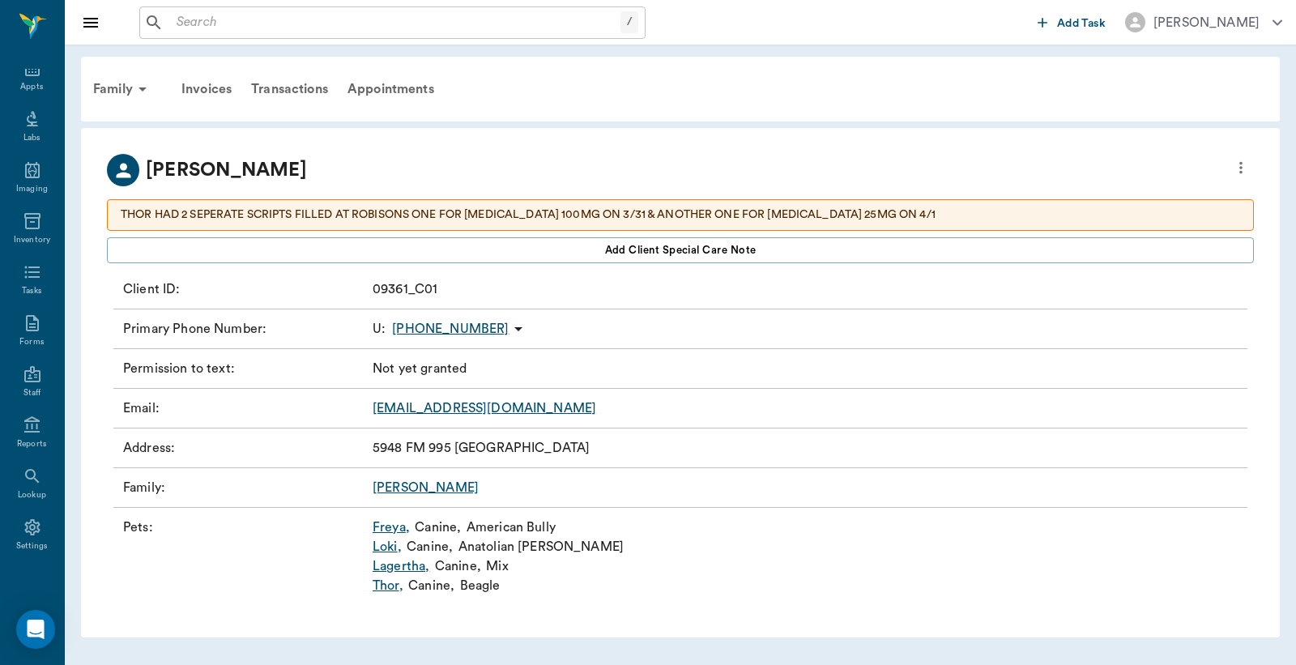
click at [392, 587] on link "Thor ," at bounding box center [388, 585] width 31 height 19
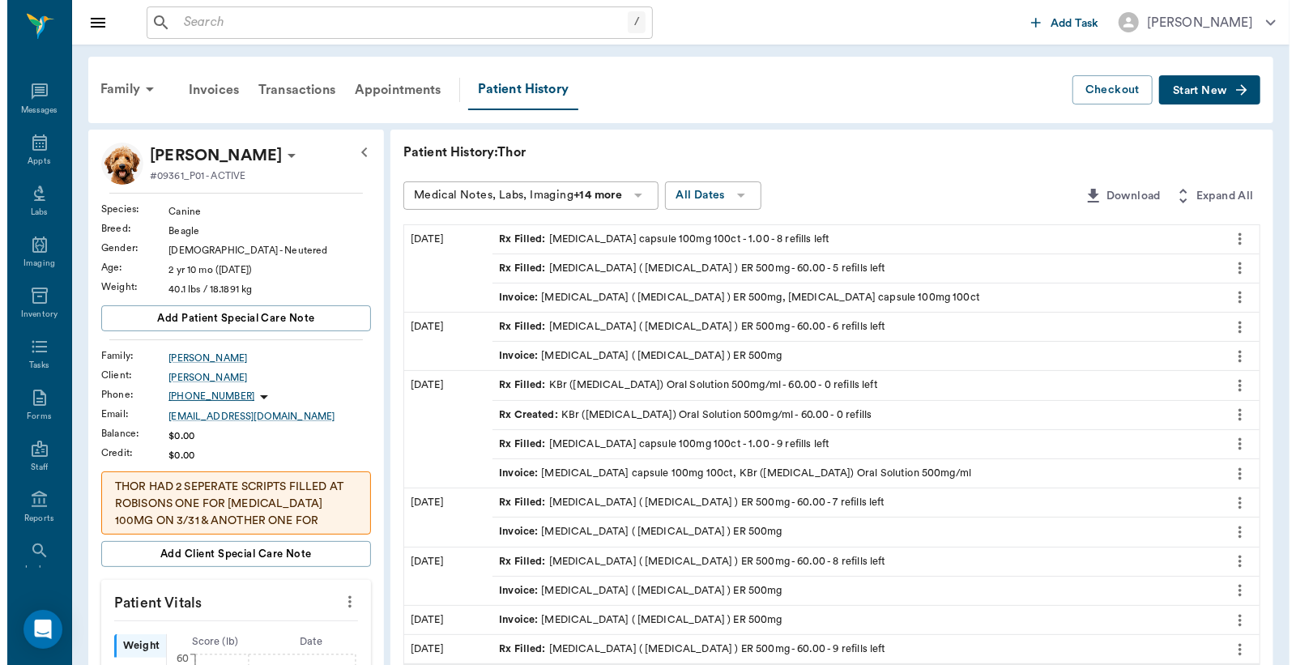
scroll to position [75, 0]
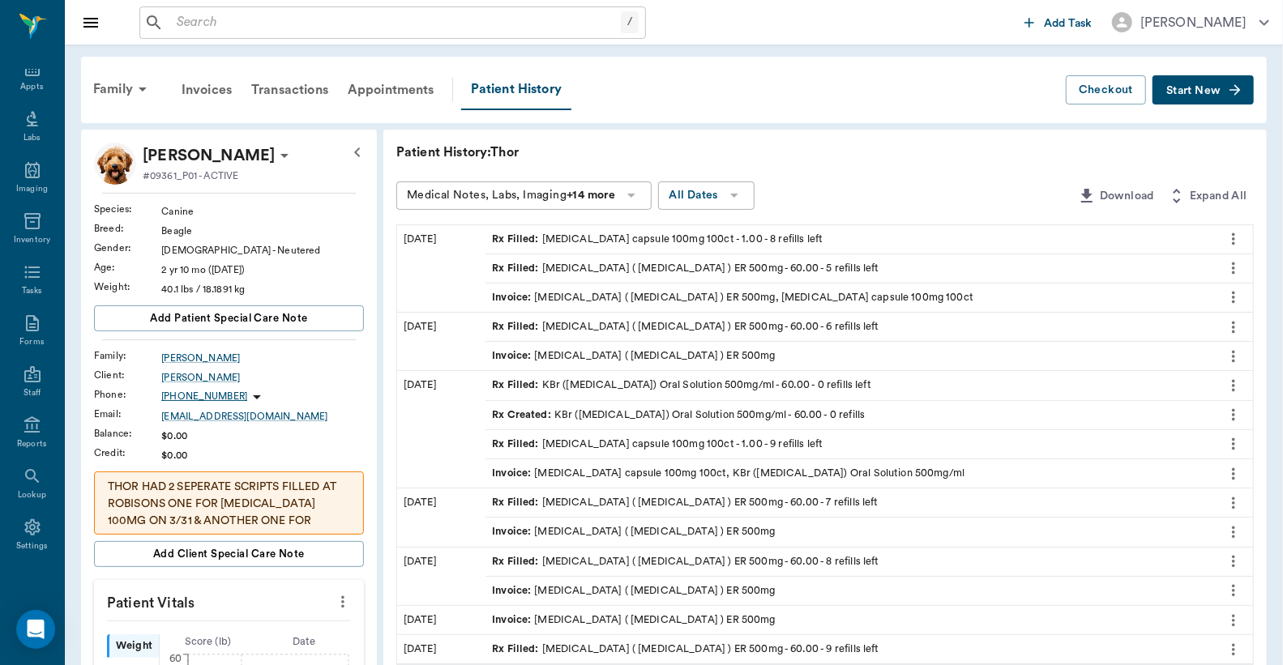
click at [640, 271] on div "Rx Filled : Levetiracetam ( Keppra ) ER 500mg - 60.00 - 5 refills left" at bounding box center [685, 268] width 387 height 15
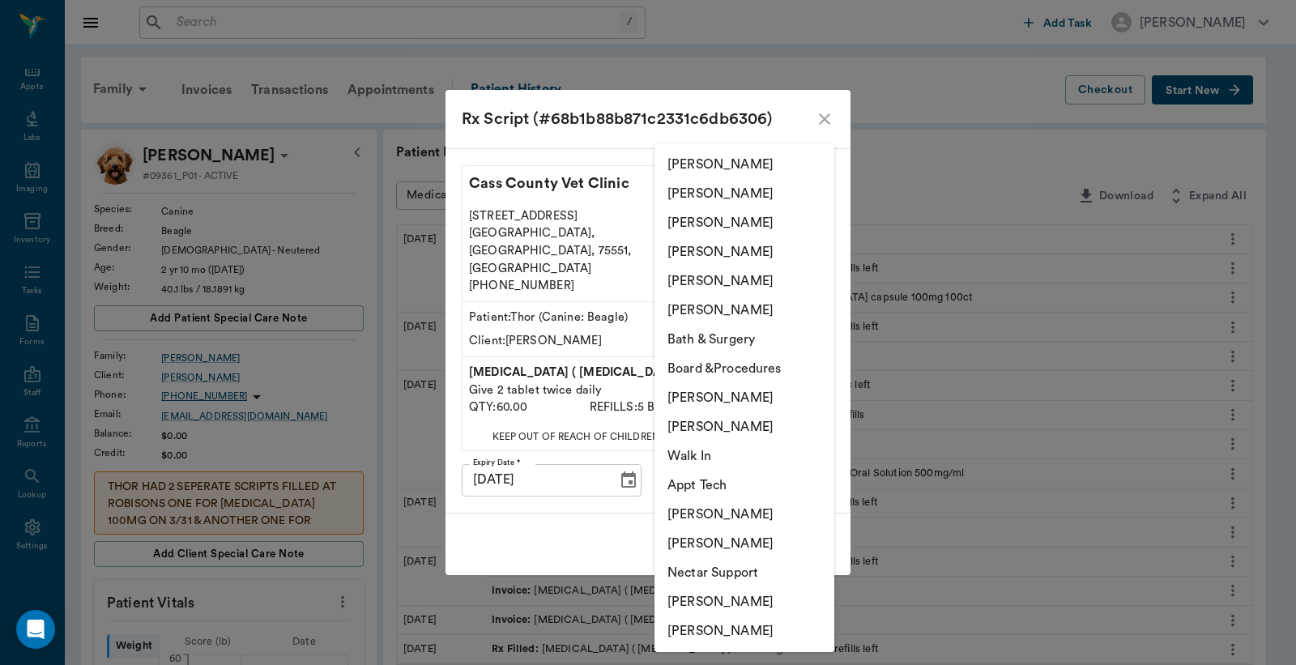
click at [748, 190] on li "[PERSON_NAME]" at bounding box center [745, 193] width 180 height 29
type input "63ec2e2852e12b0ba117910e"
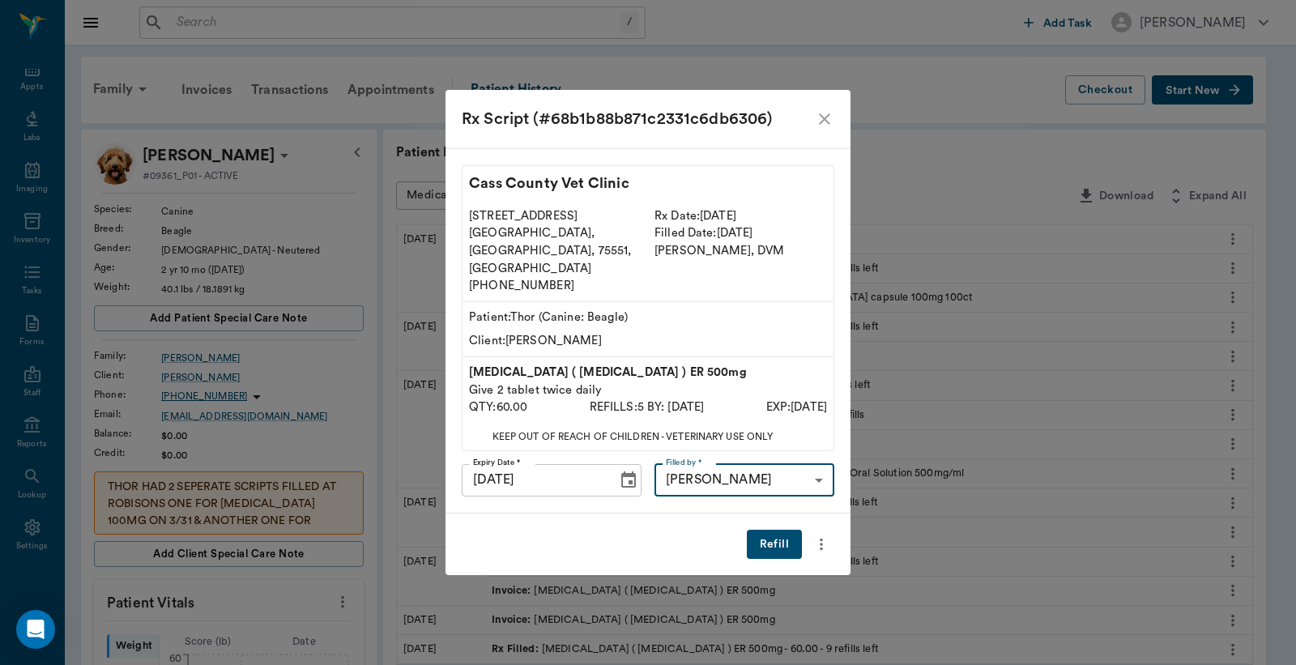
click at [766, 531] on button "Refill" at bounding box center [774, 545] width 55 height 30
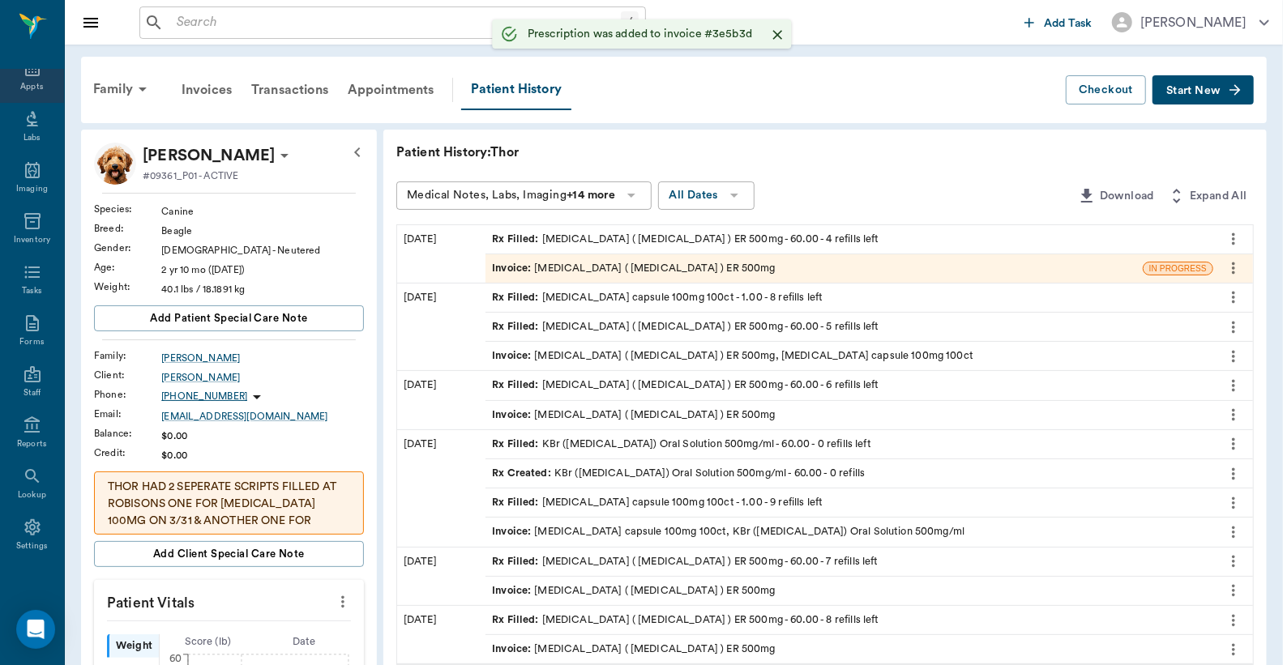
click at [28, 84] on div "Appts" at bounding box center [31, 87] width 23 height 12
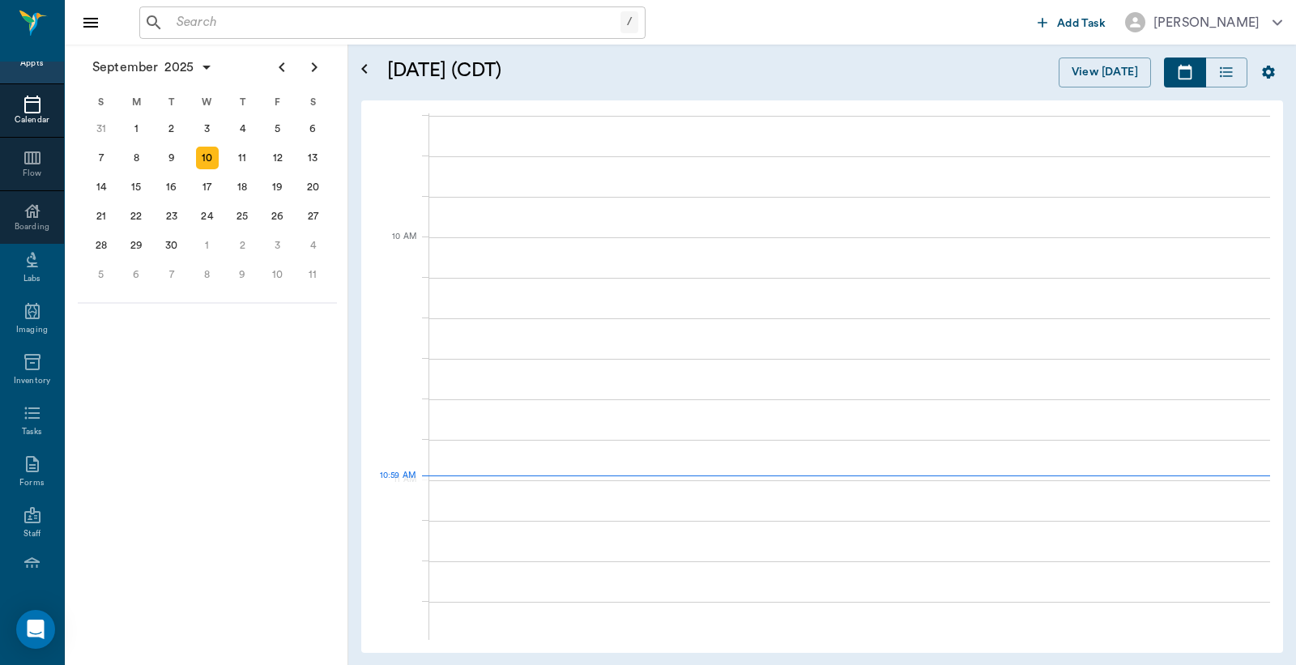
scroll to position [490, 0]
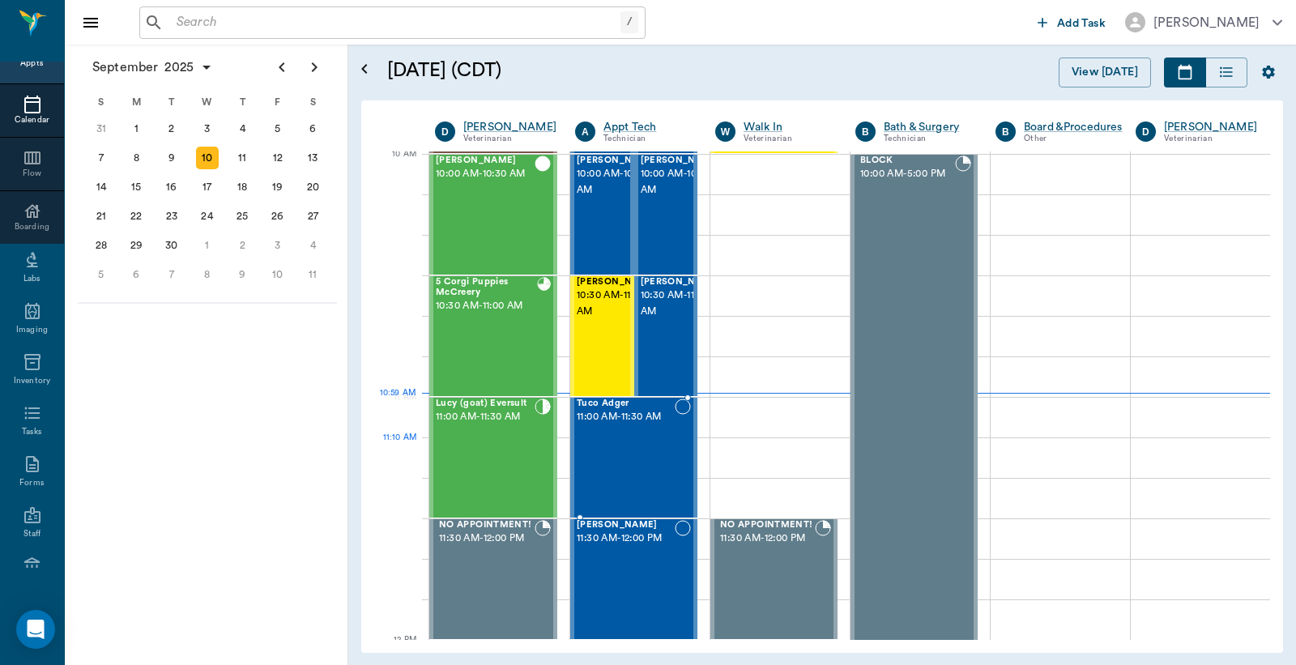
click at [643, 459] on div "Tuco Adger 11:00 AM - 11:30 AM" at bounding box center [626, 458] width 98 height 118
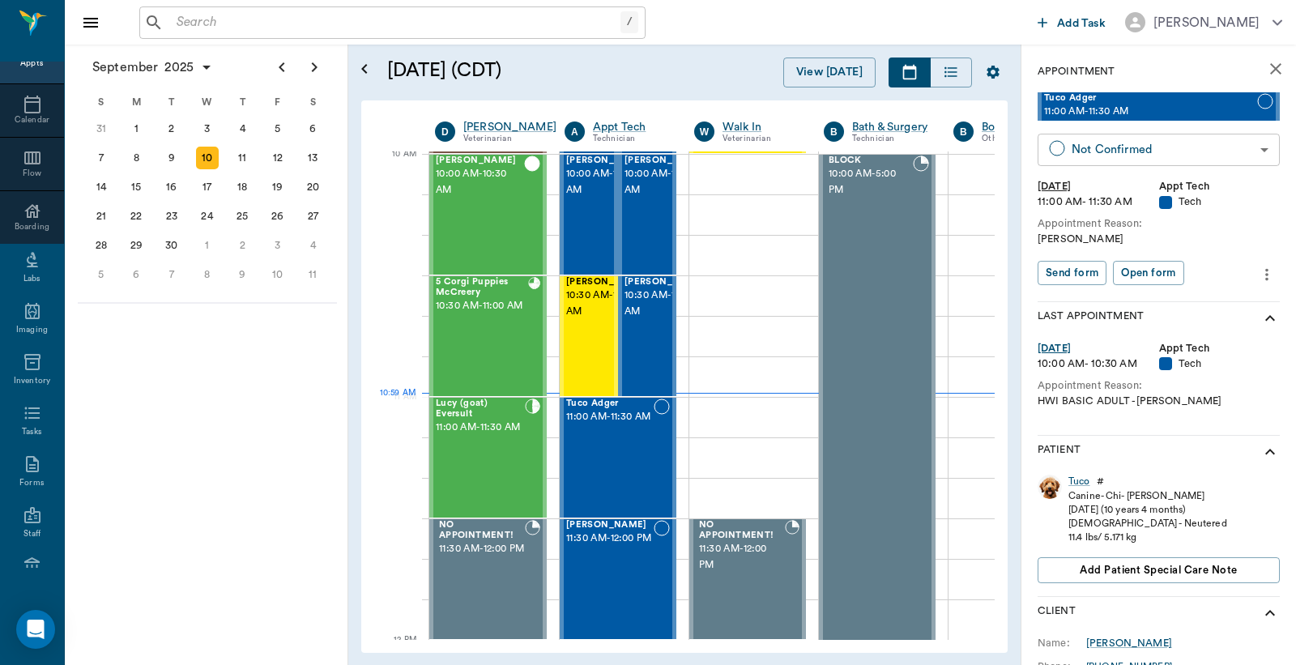
click at [1111, 156] on body "/ ​ Add Task Dr. Bert Ellsworth Nectar Messages Appts Calendar Flow Boarding La…" at bounding box center [648, 332] width 1296 height 665
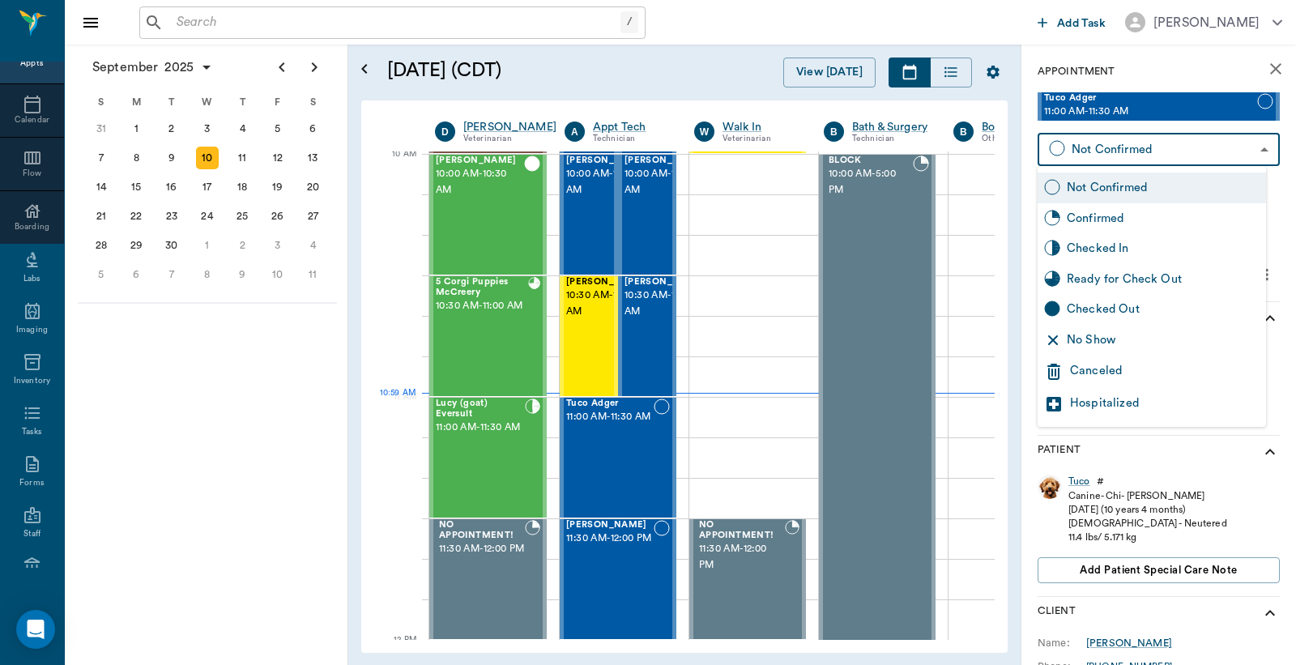
click at [1099, 251] on div "Checked In" at bounding box center [1163, 249] width 193 height 18
type input "CHECKED_IN"
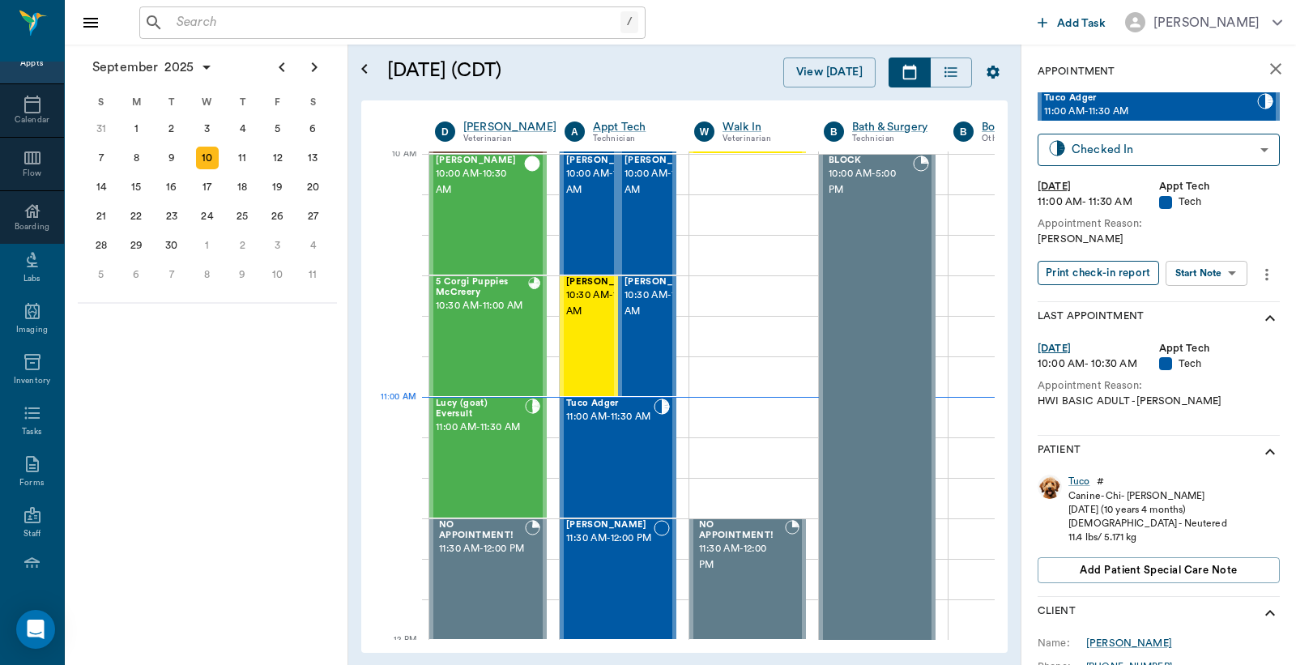
click at [1089, 272] on button "Print check-in report" at bounding box center [1099, 273] width 122 height 25
click at [1082, 481] on div "Tuco" at bounding box center [1080, 482] width 22 height 14
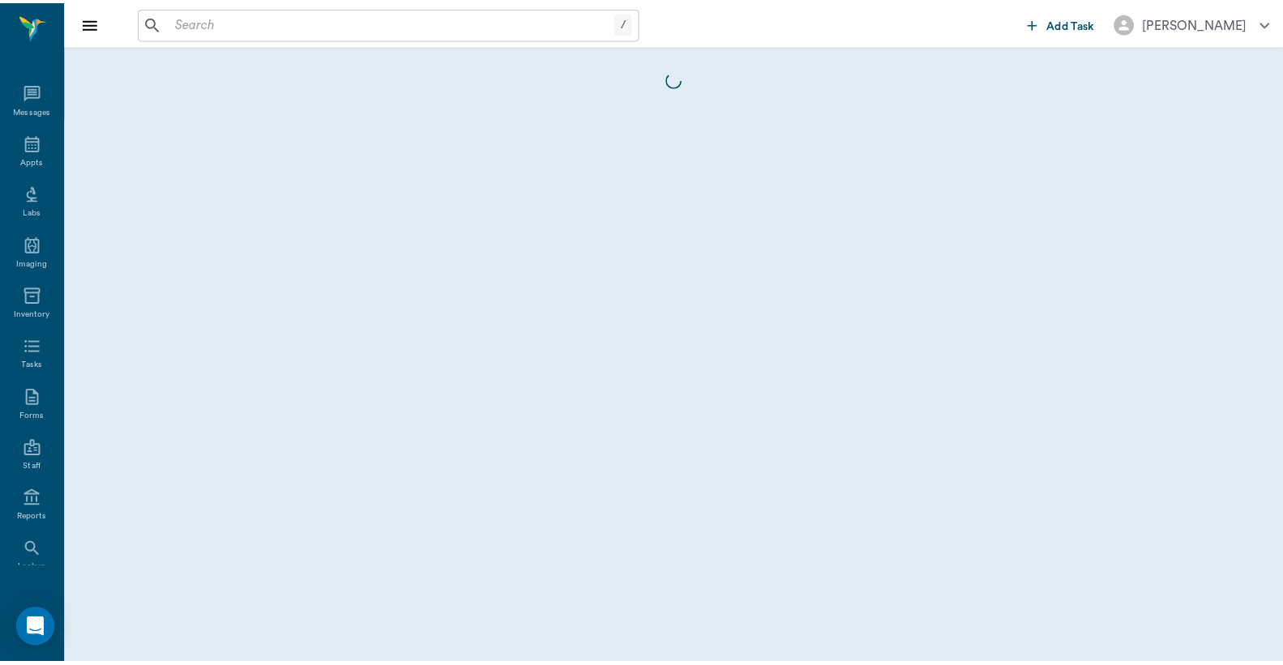
scroll to position [75, 0]
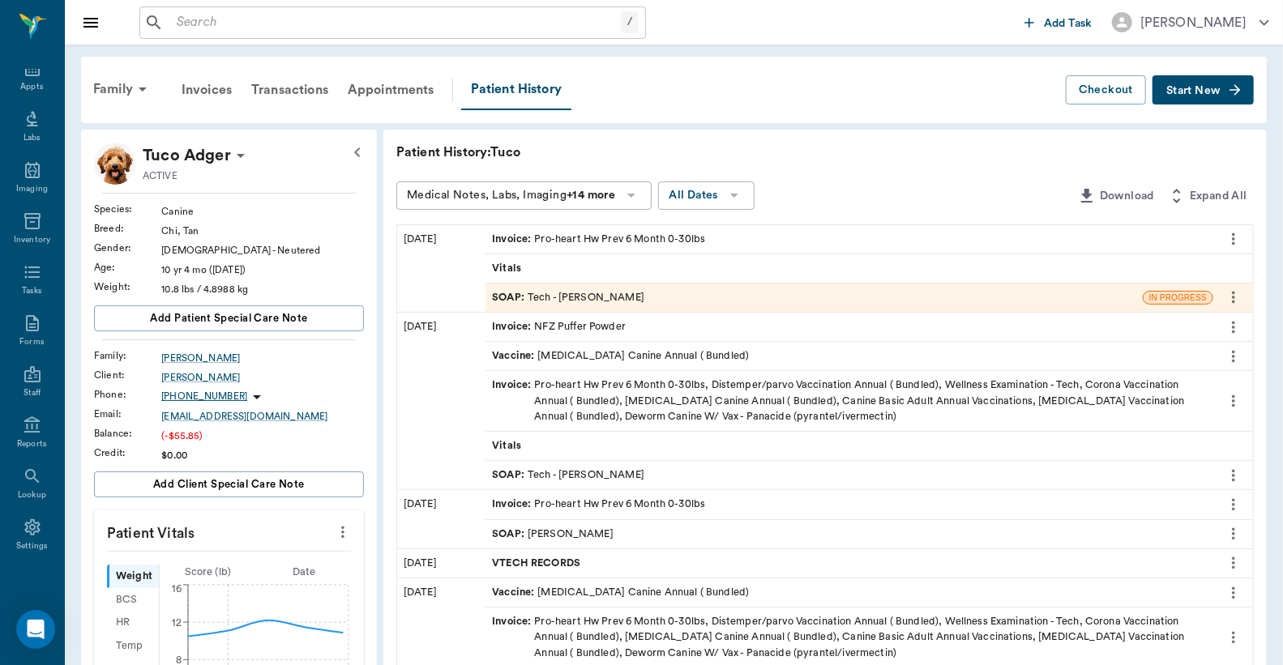
click at [577, 239] on div "Invoice : Pro-heart Hw Prev 6 Month 0-30lbs" at bounding box center [598, 239] width 213 height 15
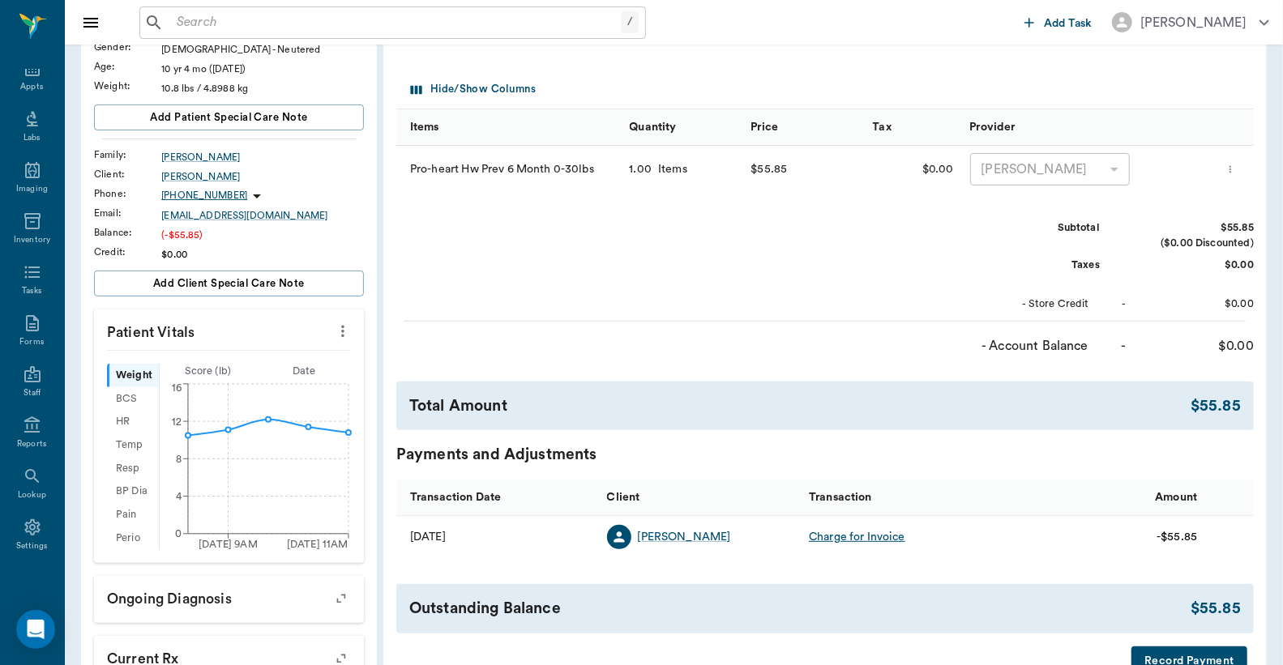
scroll to position [240, 0]
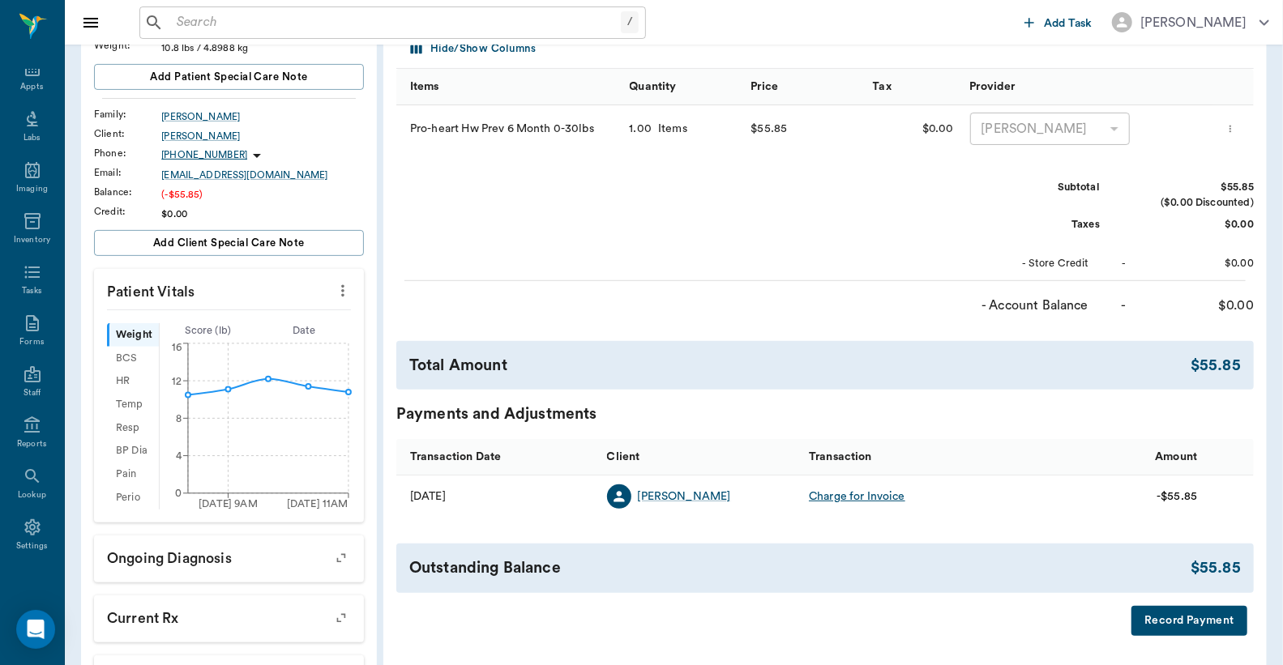
click at [1173, 625] on button "Record Payment" at bounding box center [1189, 621] width 116 height 30
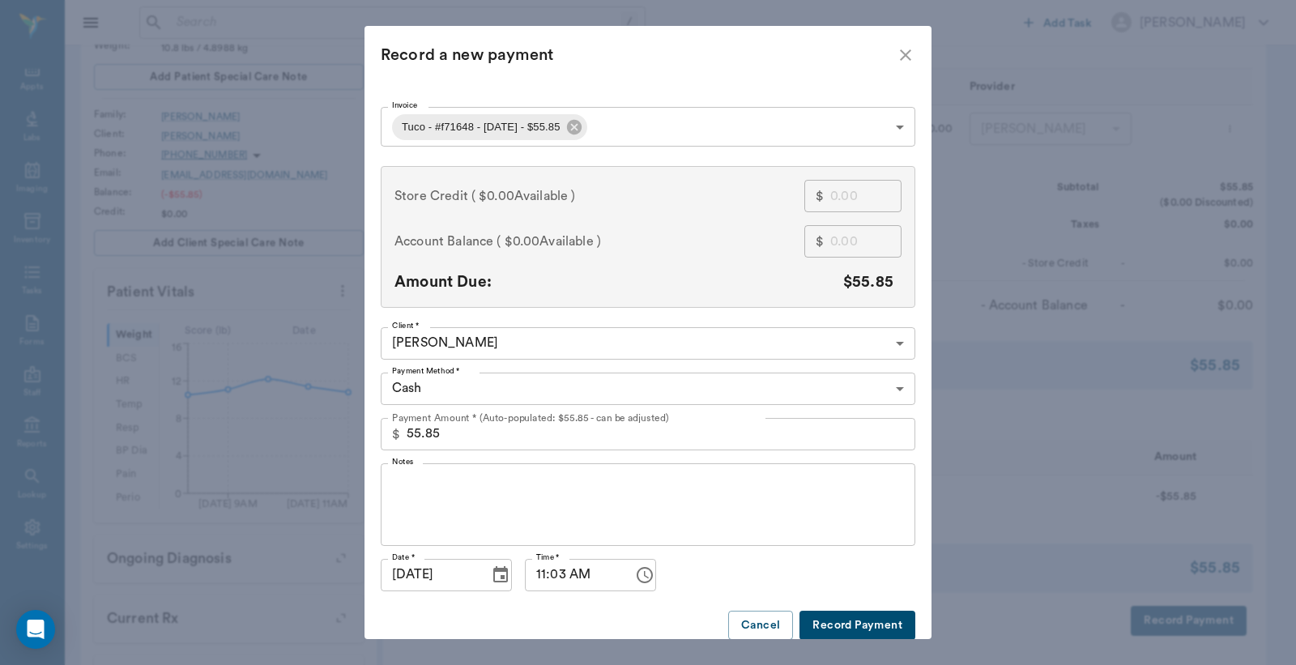
click at [896, 386] on body "/ ​ Add Task Dr. Bert Ellsworth Nectar Messages Appts Labs Imaging Inventory Ta…" at bounding box center [648, 364] width 1296 height 1208
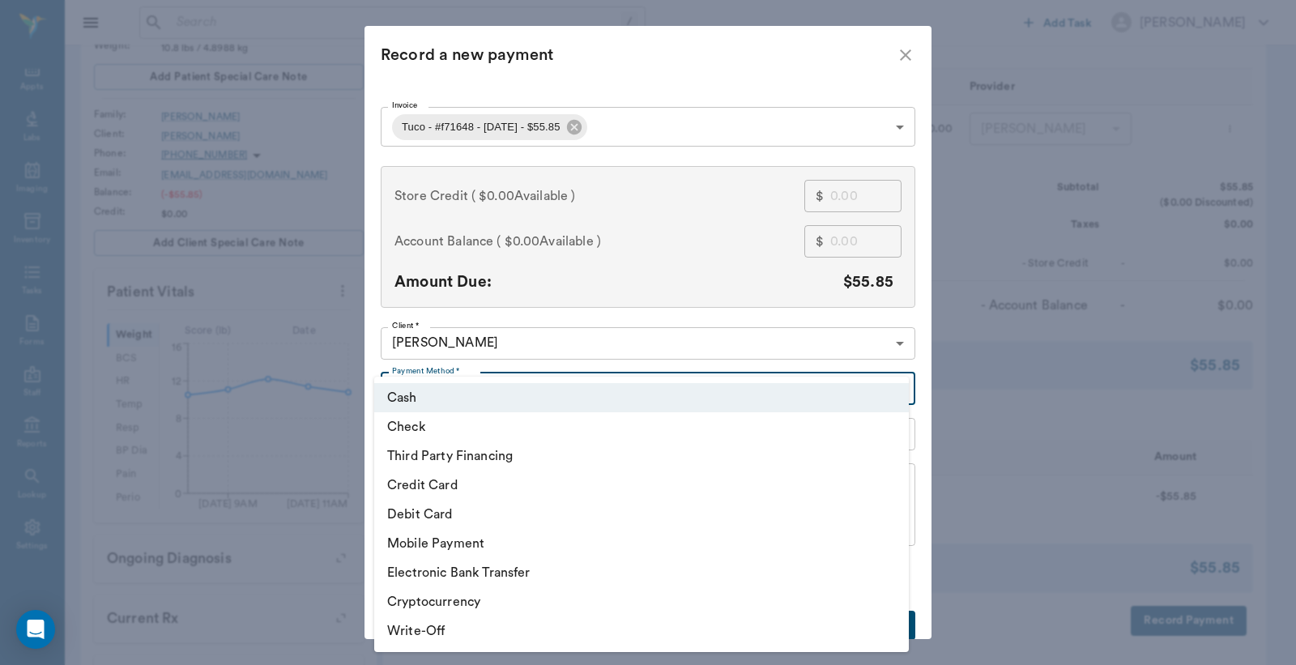
click at [482, 515] on li "Debit Card" at bounding box center [641, 514] width 535 height 29
type input "DEBIT_CARD"
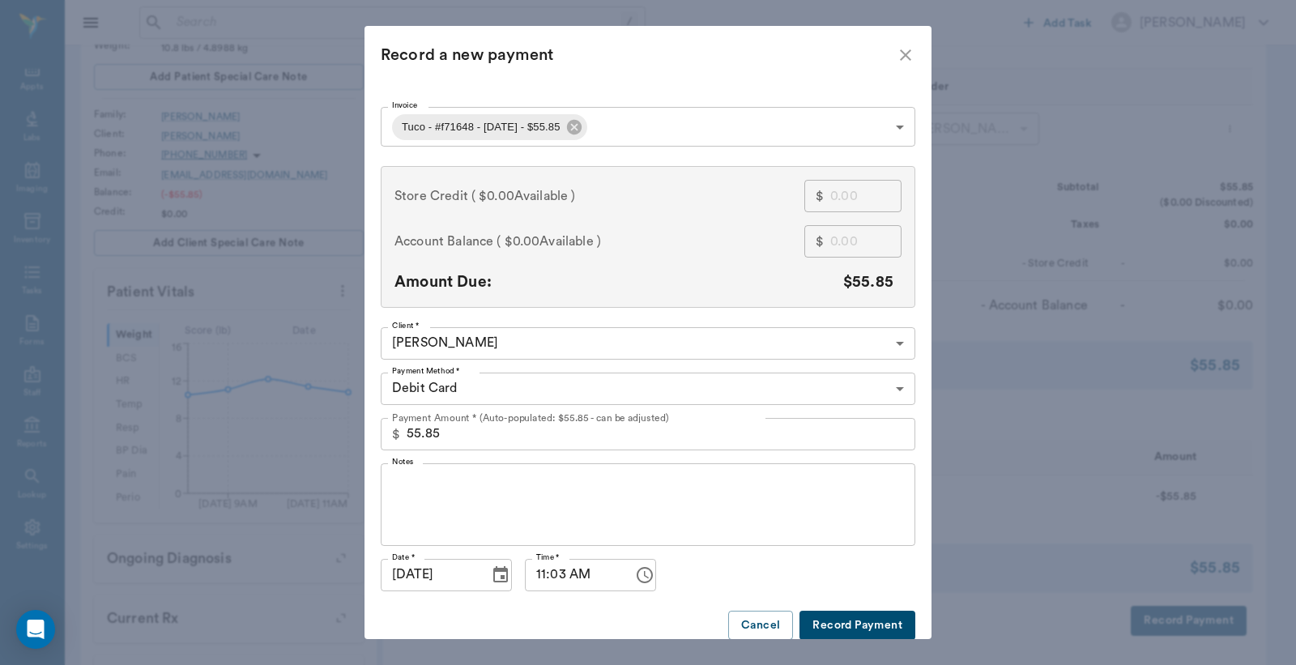
click at [837, 624] on button "Record Payment" at bounding box center [858, 626] width 116 height 30
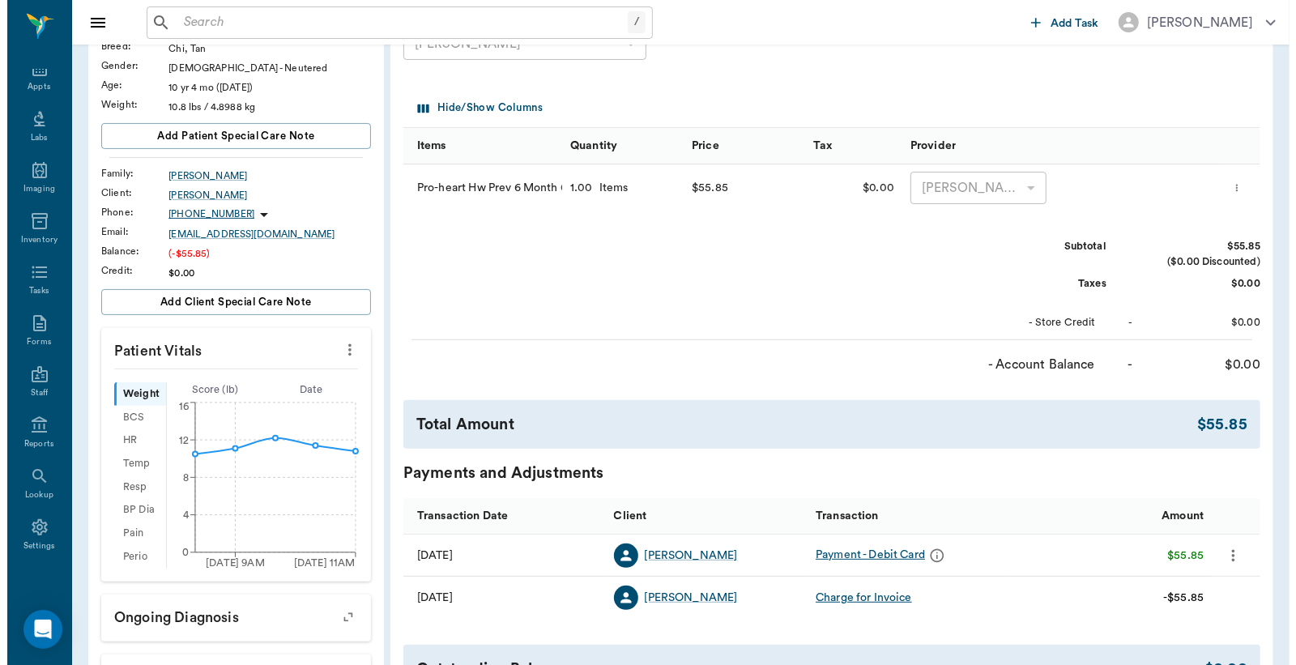
scroll to position [0, 0]
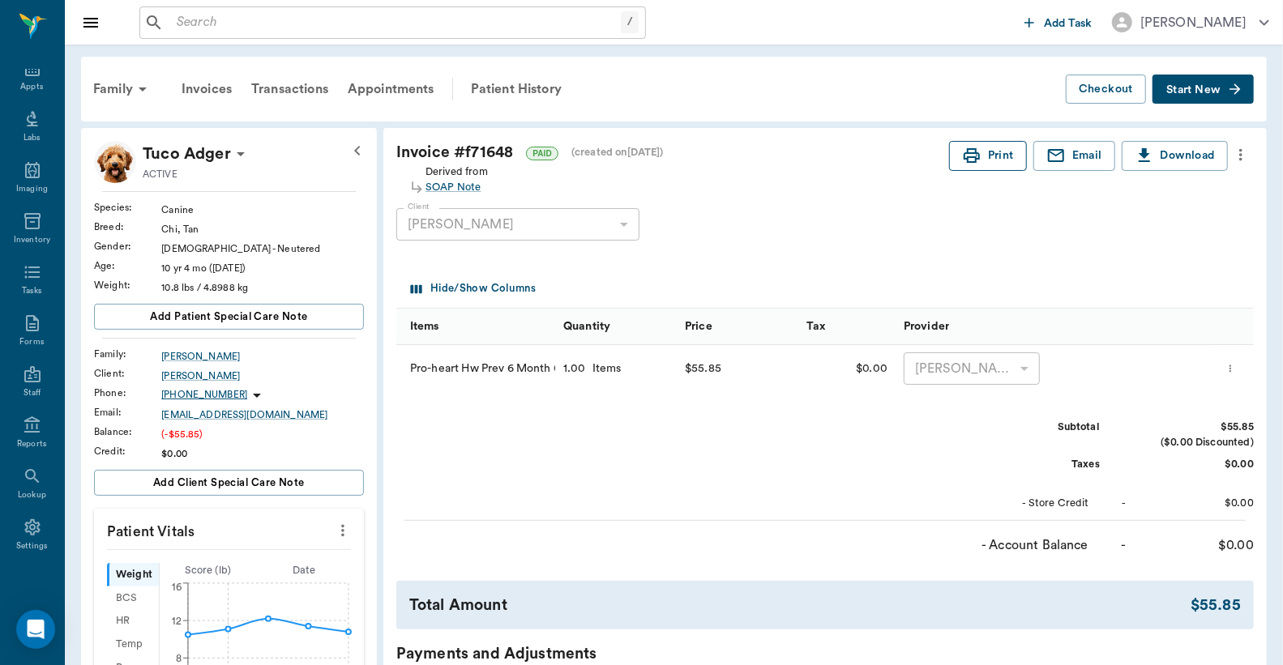
click at [983, 148] on button "Print" at bounding box center [988, 156] width 78 height 30
click at [25, 78] on div "Appts" at bounding box center [32, 77] width 64 height 51
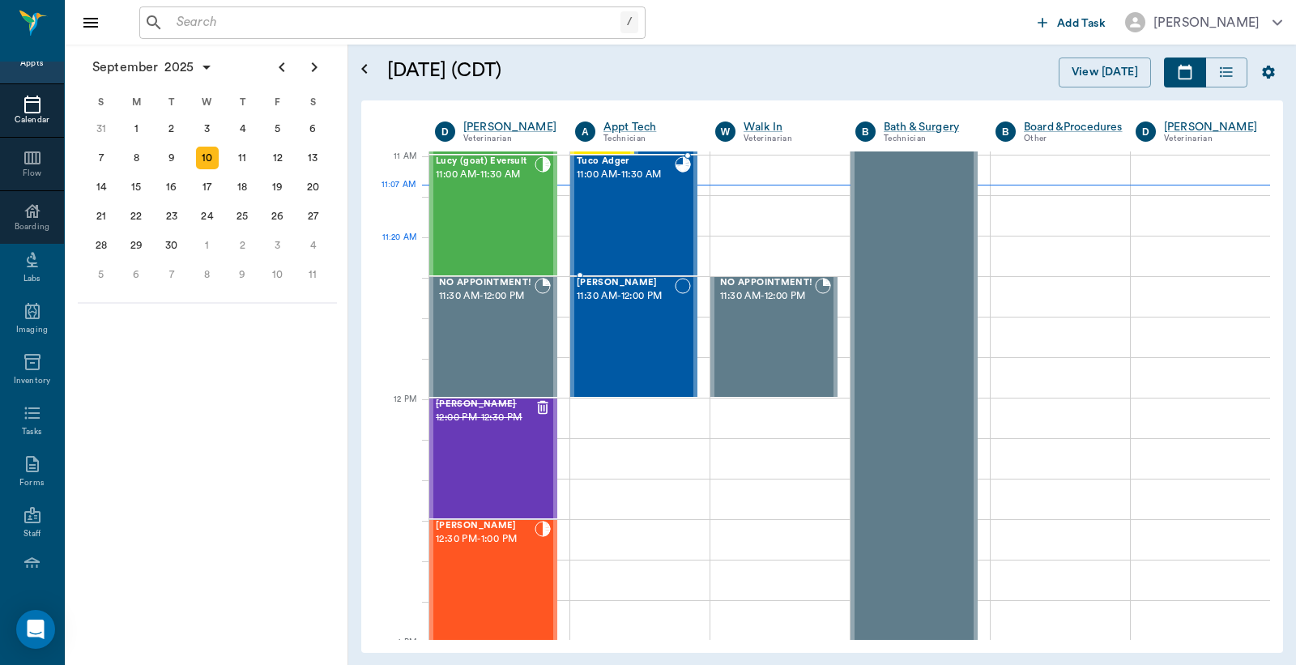
scroll to position [613, 0]
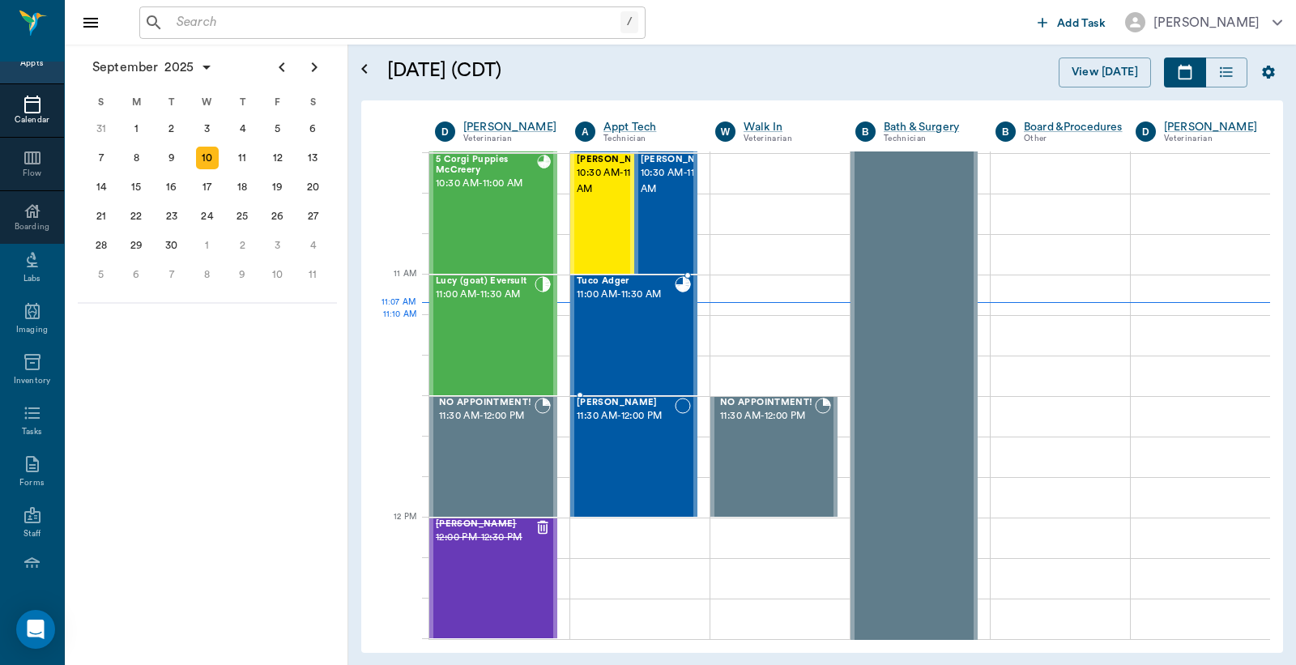
click at [629, 316] on div "Tuco Adger 11:00 AM - 11:30 AM" at bounding box center [626, 335] width 98 height 118
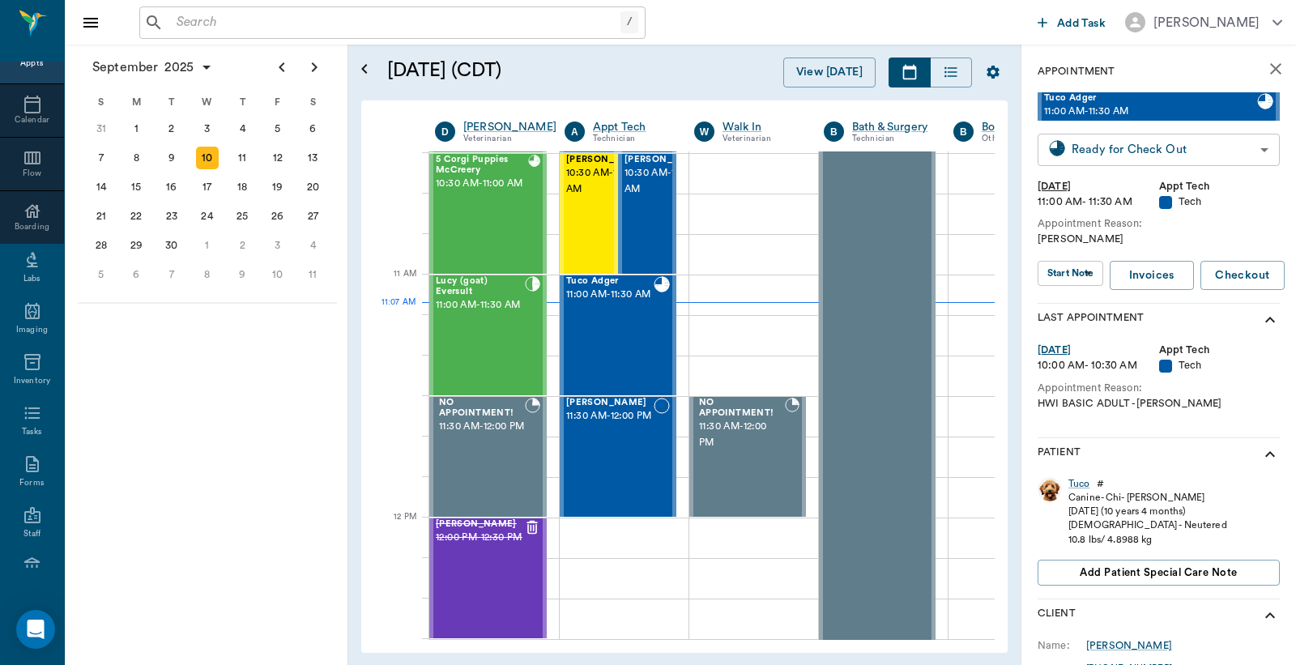
click at [1144, 152] on body "/ ​ Add Task Dr. Bert Ellsworth Nectar Messages Appts Calendar Flow Boarding La…" at bounding box center [648, 332] width 1296 height 665
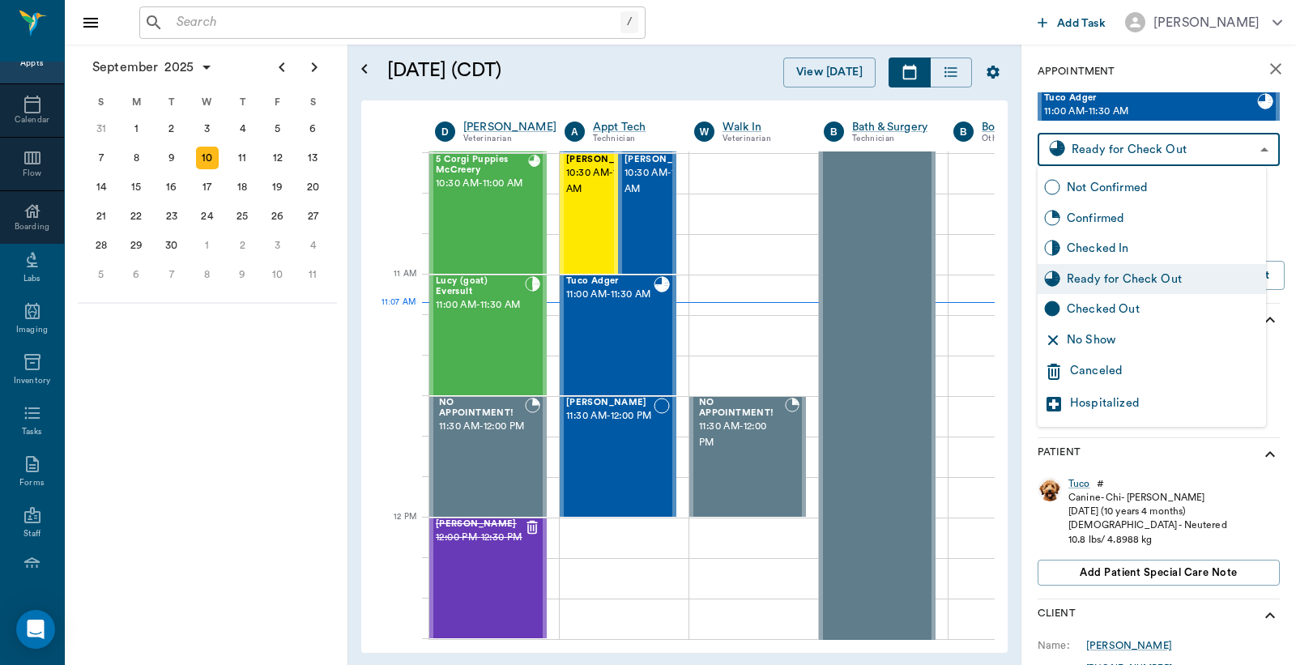
drag, startPoint x: 1123, startPoint y: 306, endPoint x: 854, endPoint y: 216, distance: 283.6
click at [1122, 306] on div "Checked Out" at bounding box center [1163, 310] width 193 height 18
type input "CHECKED_OUT"
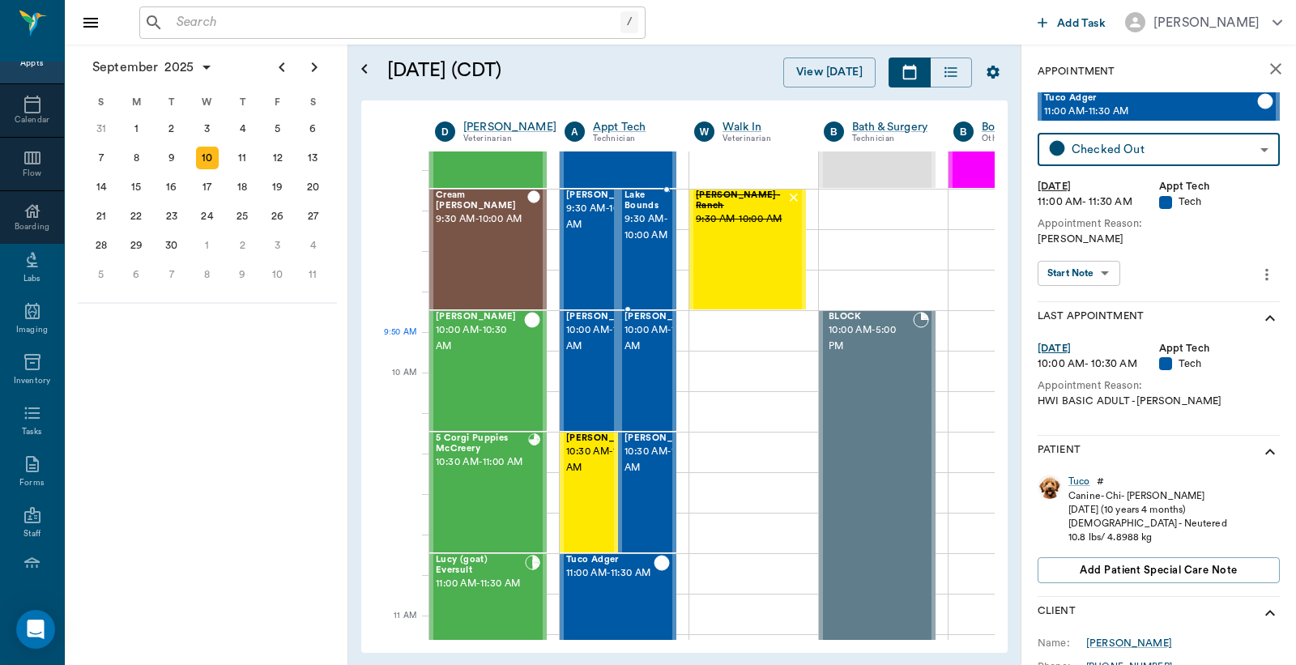
scroll to position [360, 0]
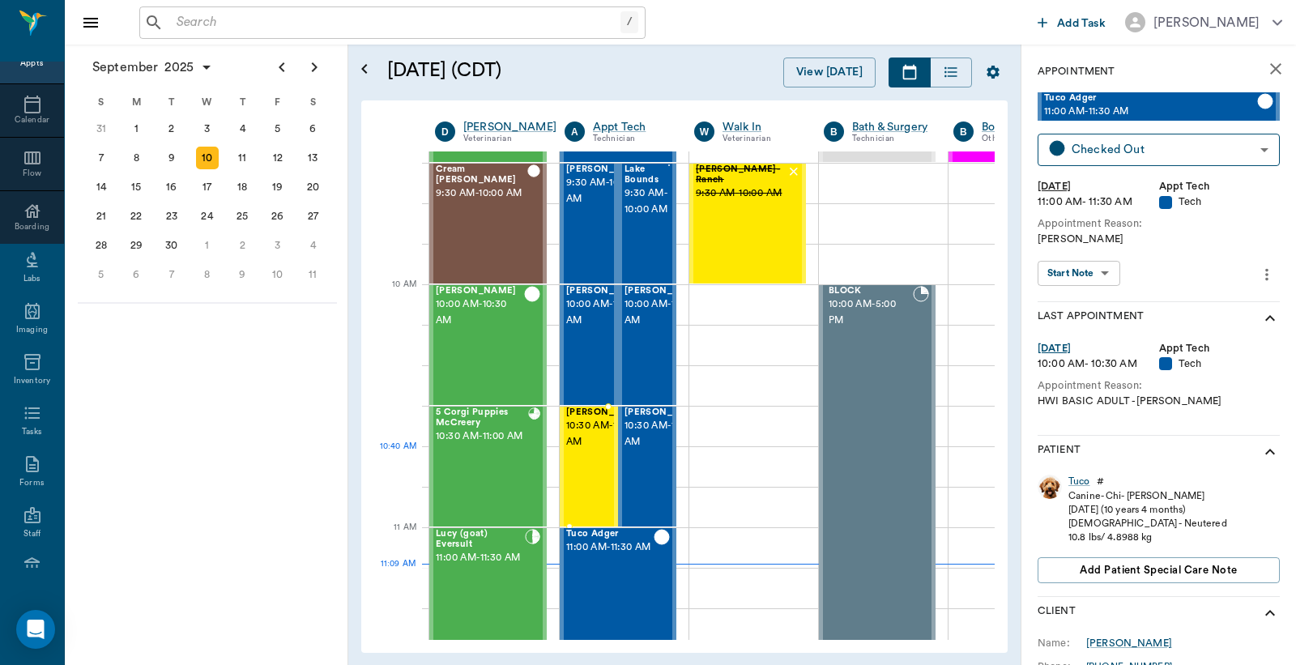
click at [589, 450] on span "10:30 AM - 11:00 AM" at bounding box center [606, 434] width 81 height 32
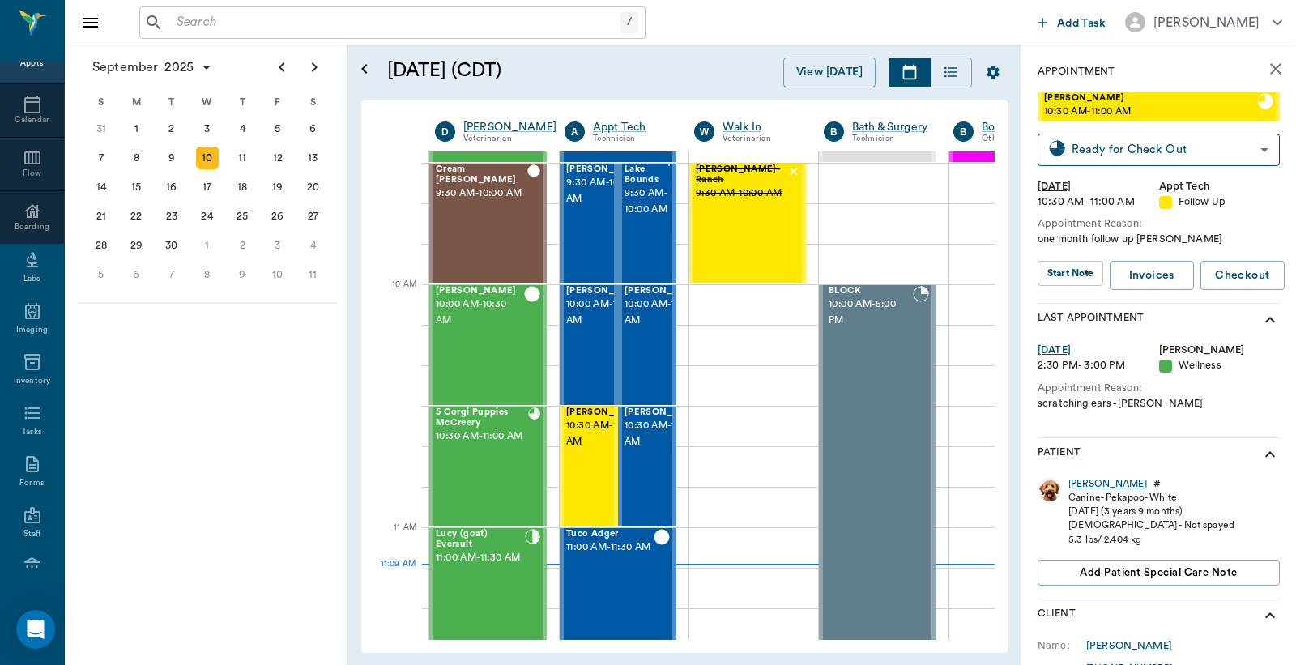
click at [1079, 486] on div "[PERSON_NAME]" at bounding box center [1108, 484] width 79 height 14
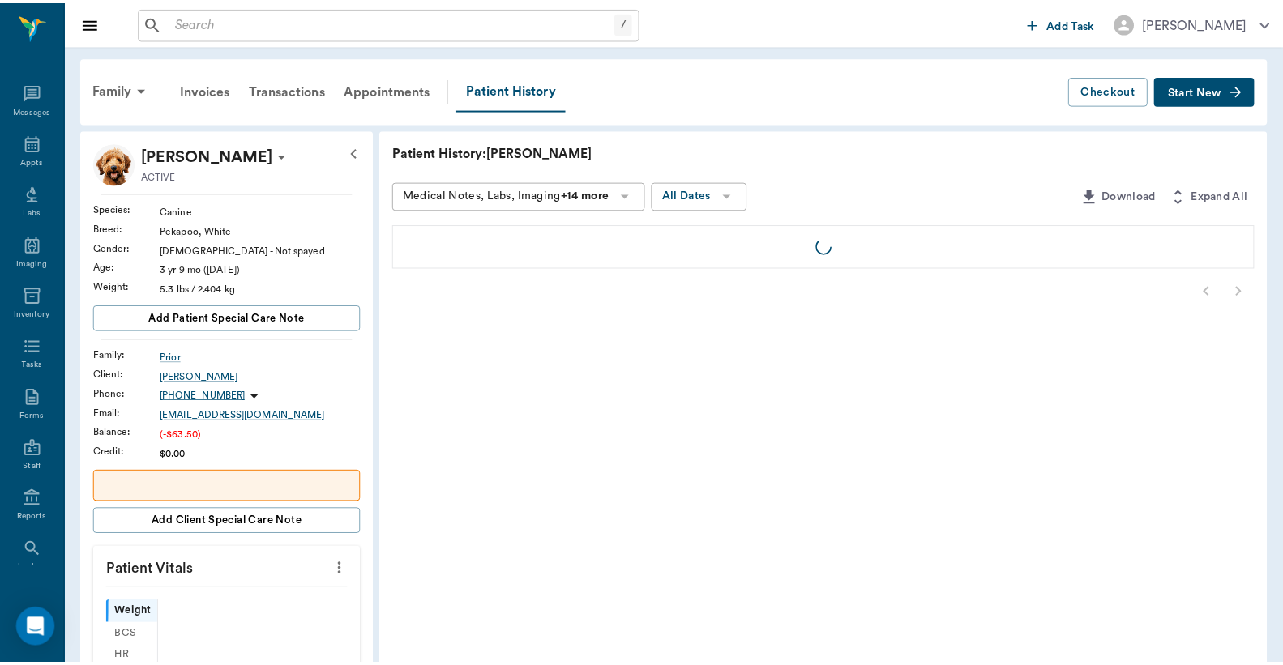
scroll to position [75, 0]
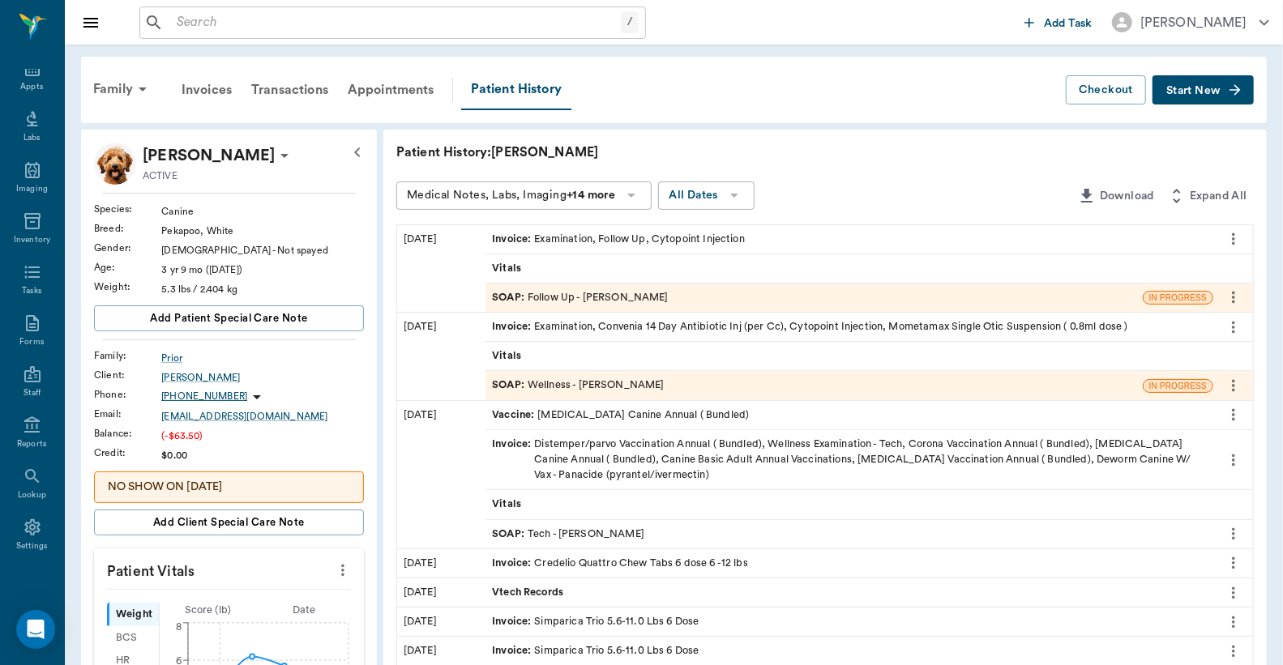
click at [603, 239] on div "Invoice : Examination, Follow Up, Cytopoint Injection" at bounding box center [618, 239] width 253 height 15
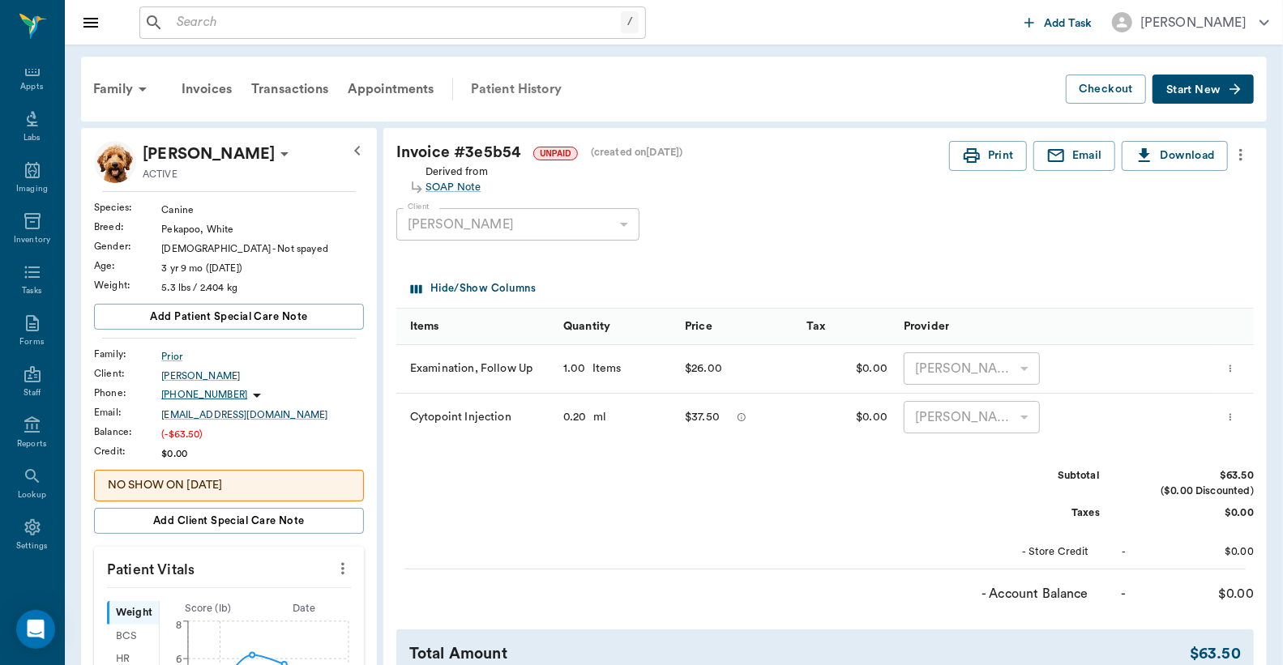
click at [519, 91] on div "Patient History" at bounding box center [516, 89] width 110 height 39
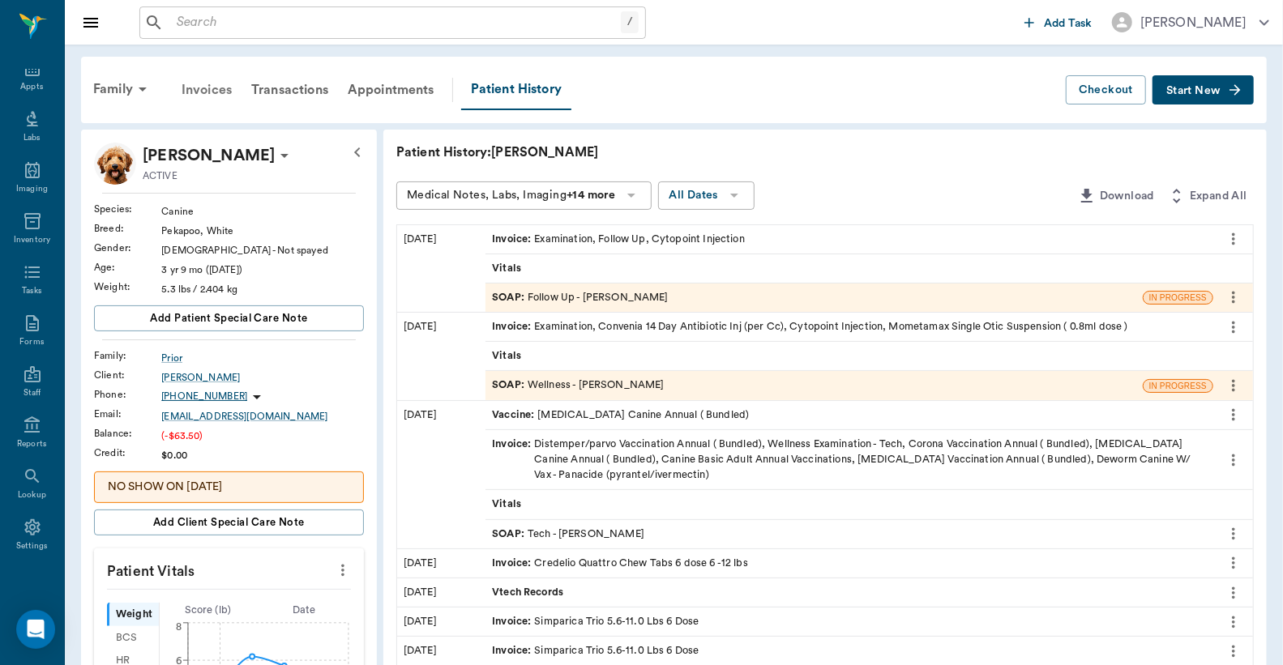
click at [213, 92] on div "Invoices" at bounding box center [207, 89] width 70 height 39
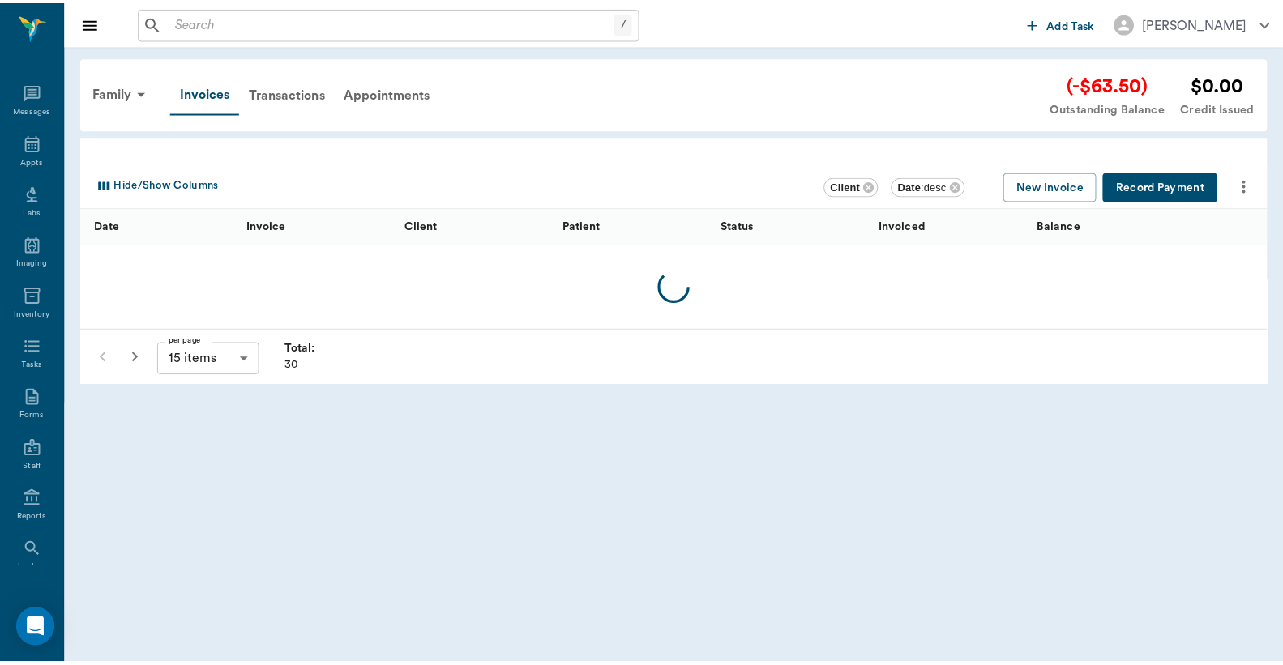
scroll to position [75, 0]
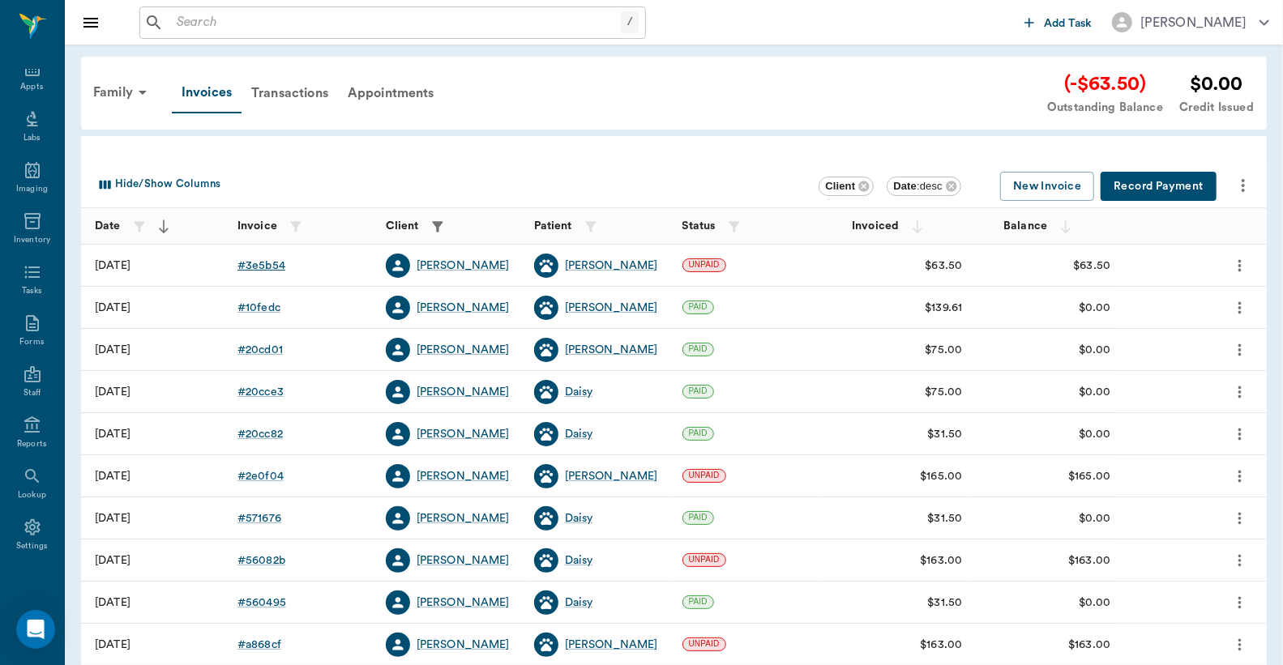
click at [263, 266] on div "# 3e5b54" at bounding box center [261, 266] width 48 height 16
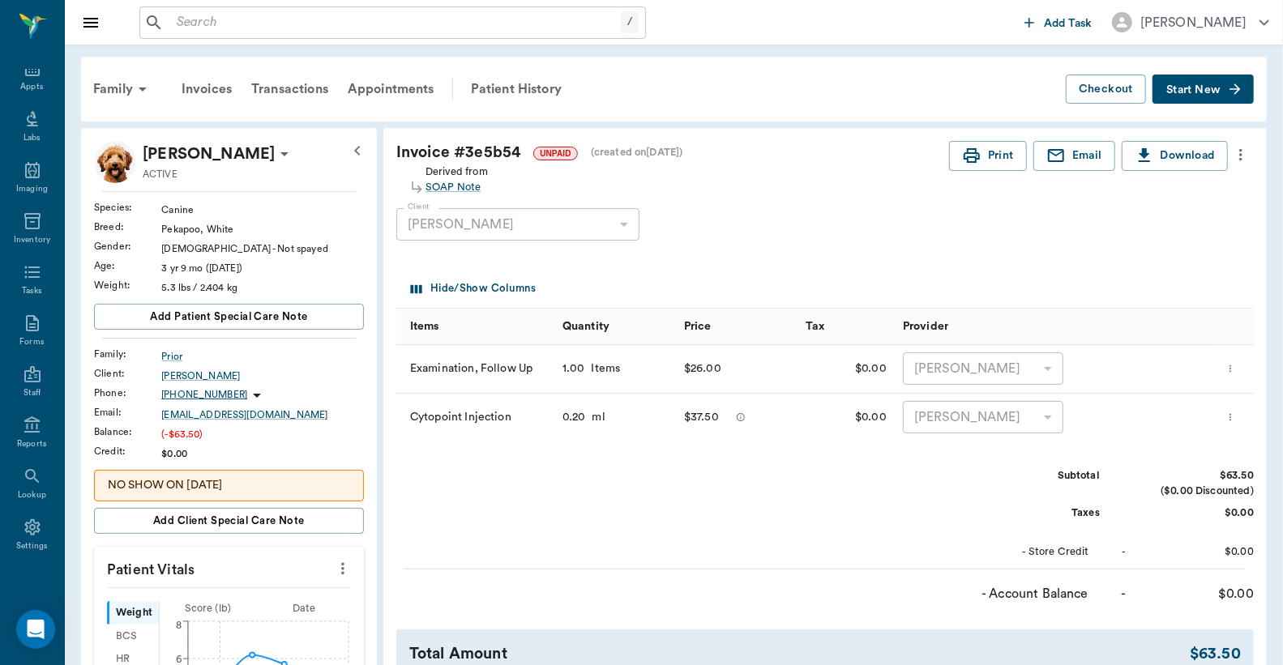
click at [1241, 152] on icon "more" at bounding box center [1240, 154] width 18 height 19
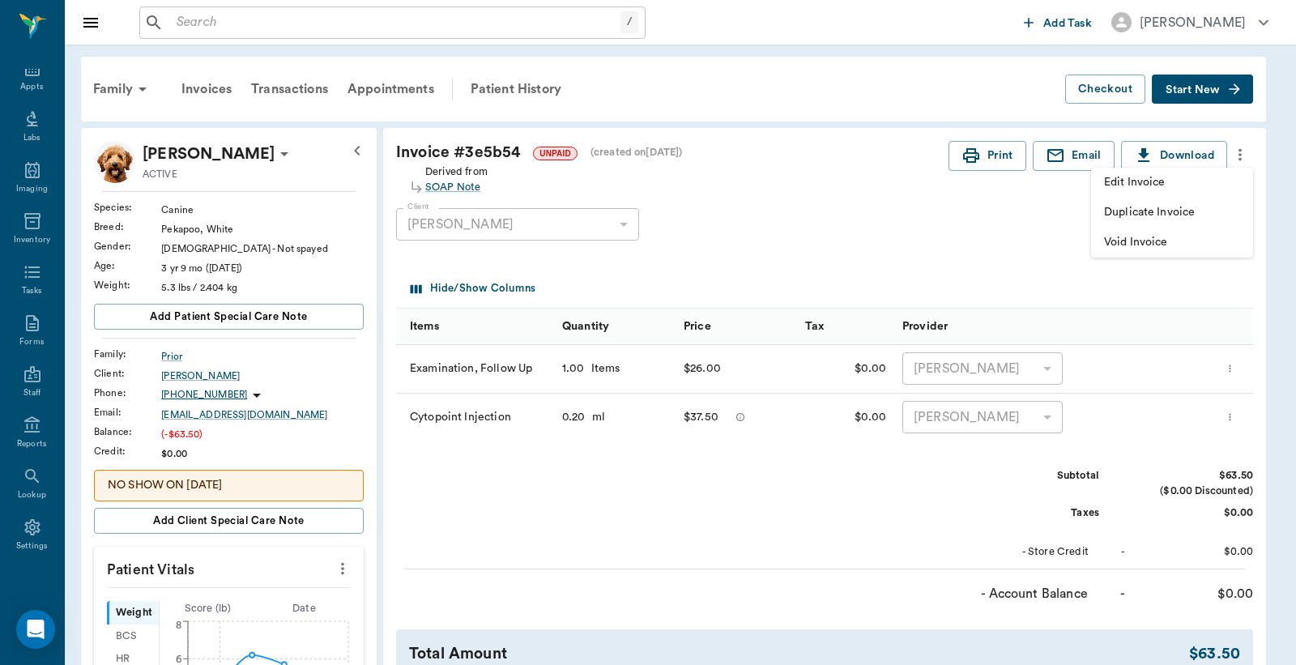
click at [1165, 186] on span "Edit Invoice" at bounding box center [1172, 182] width 136 height 17
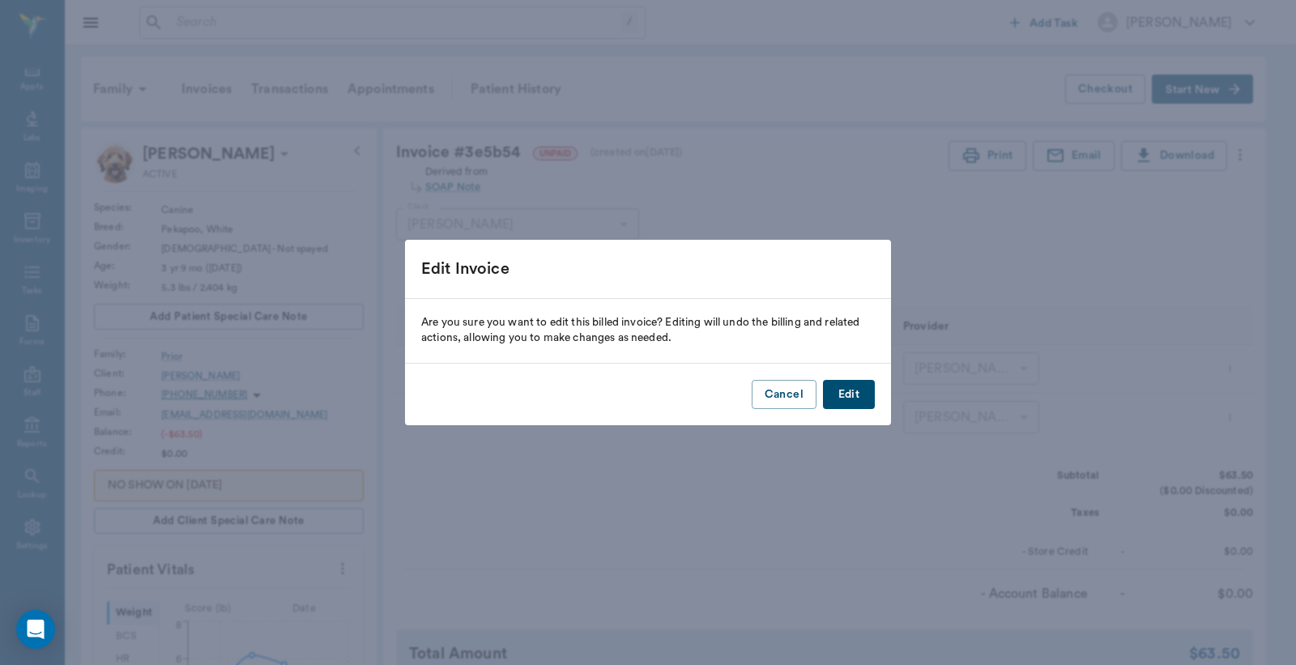
click at [863, 398] on button "Edit" at bounding box center [849, 395] width 52 height 30
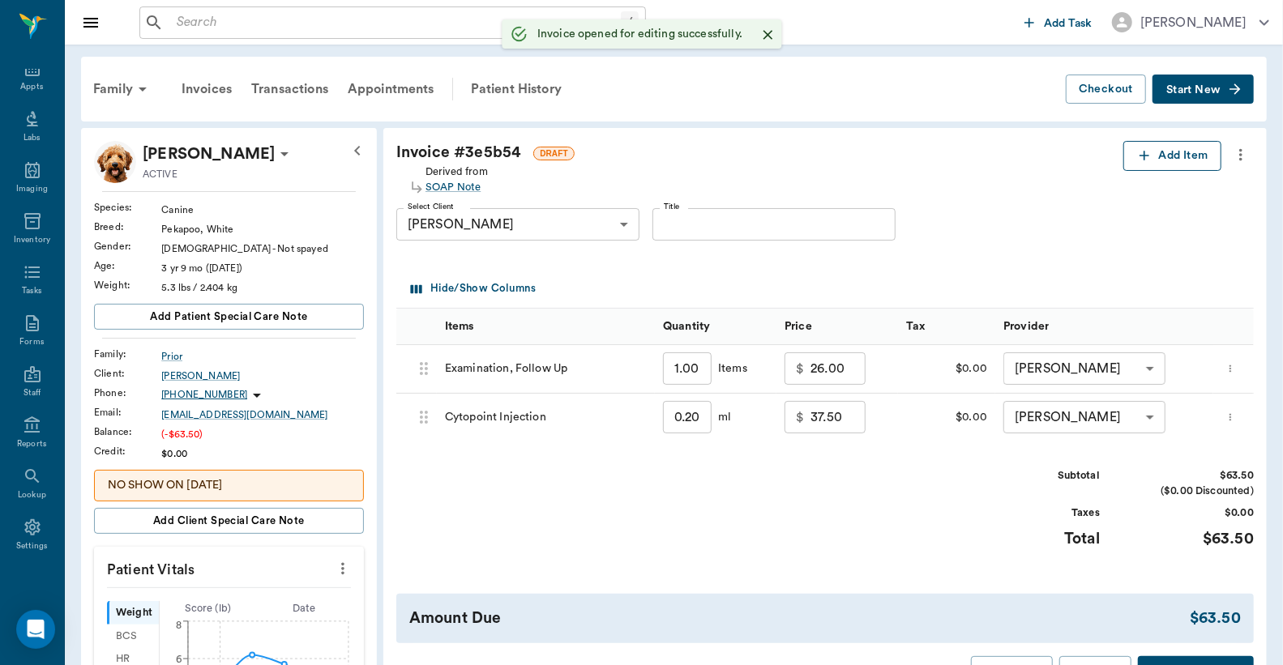
click at [1167, 160] on button "Add Item" at bounding box center [1172, 156] width 98 height 30
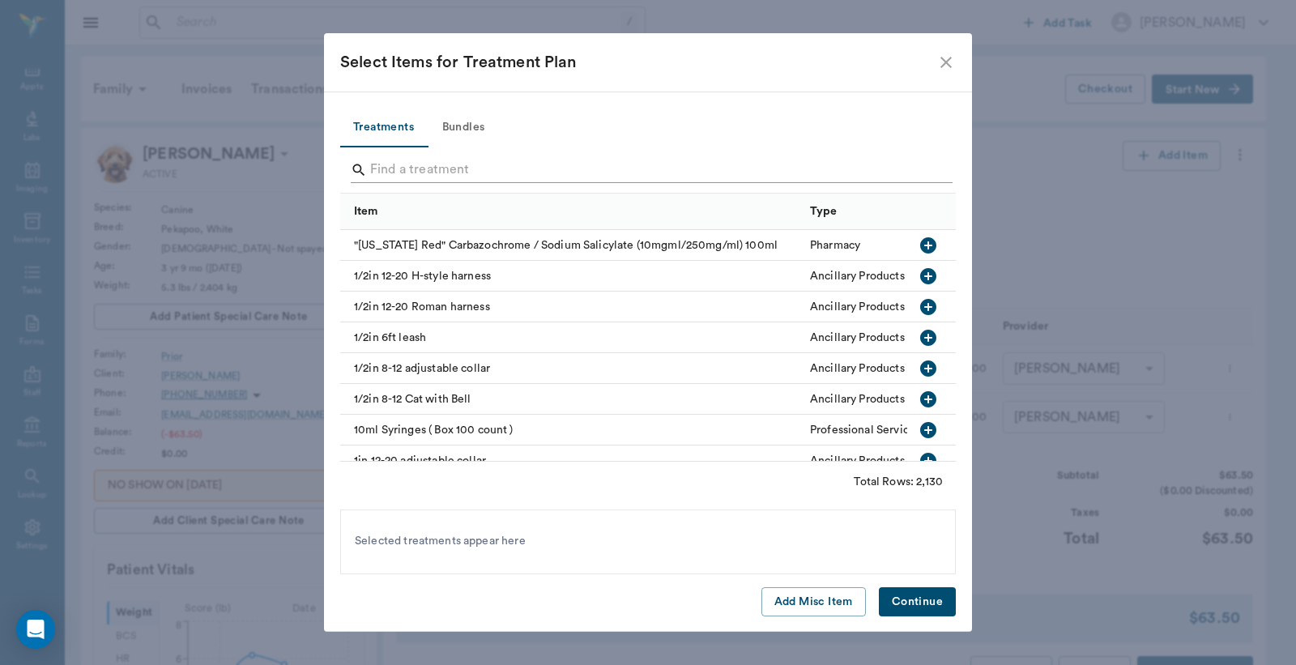
click at [384, 172] on input "Search" at bounding box center [649, 170] width 558 height 26
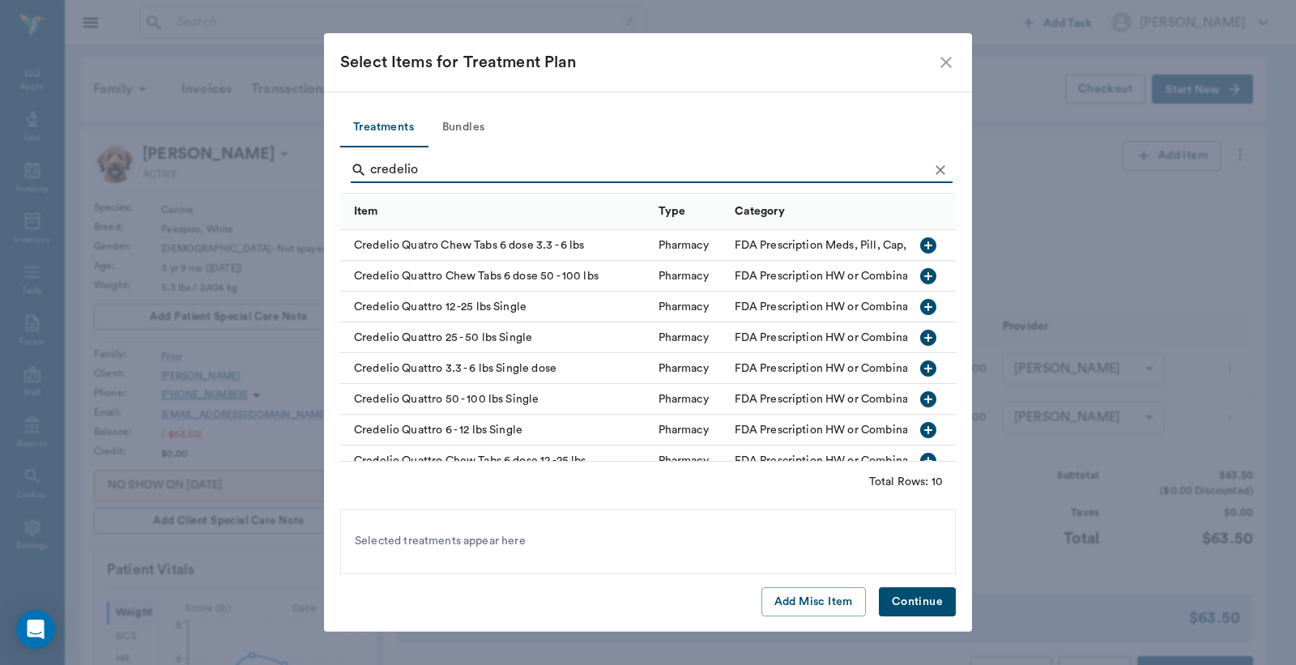
type input "credelio"
click at [919, 433] on icon "button" at bounding box center [928, 429] width 19 height 19
click at [909, 608] on button "Continue" at bounding box center [917, 602] width 77 height 30
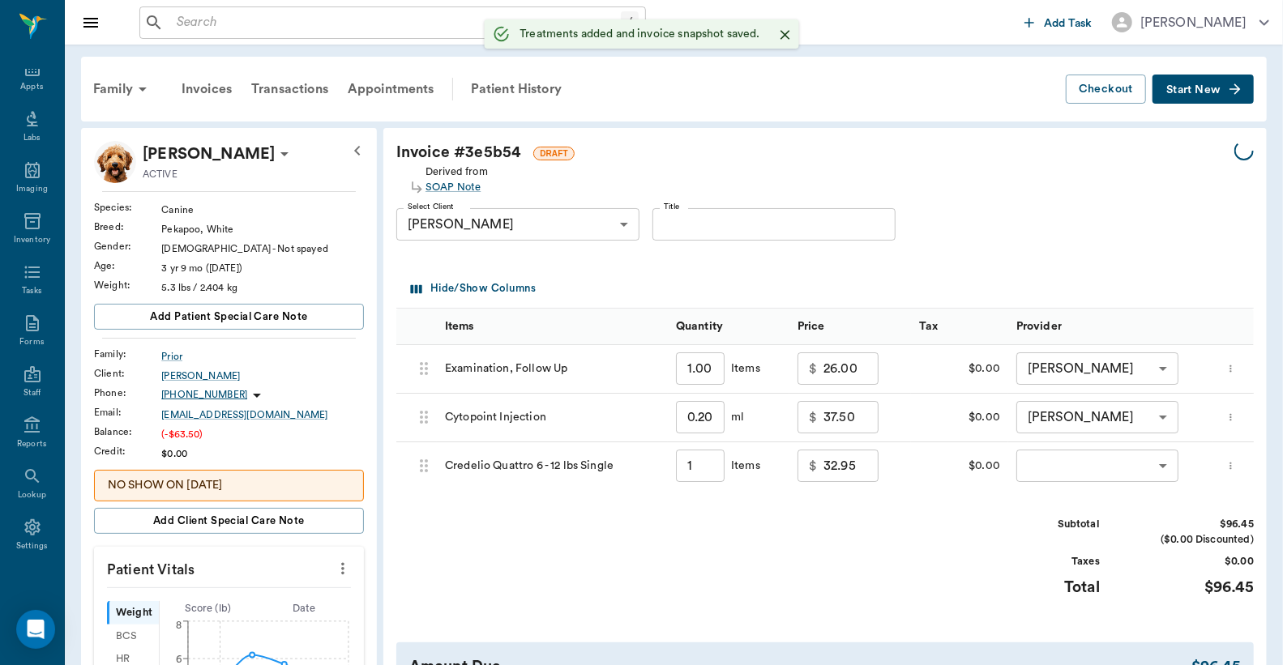
type input "1.00"
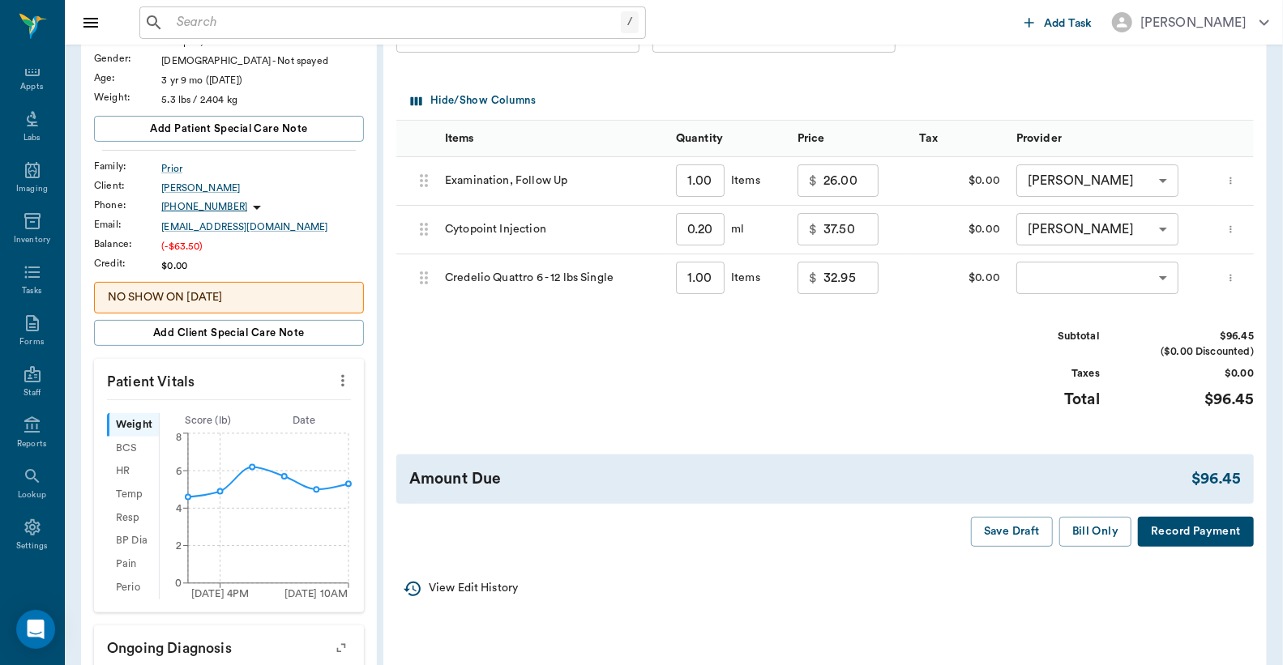
scroll to position [240, 0]
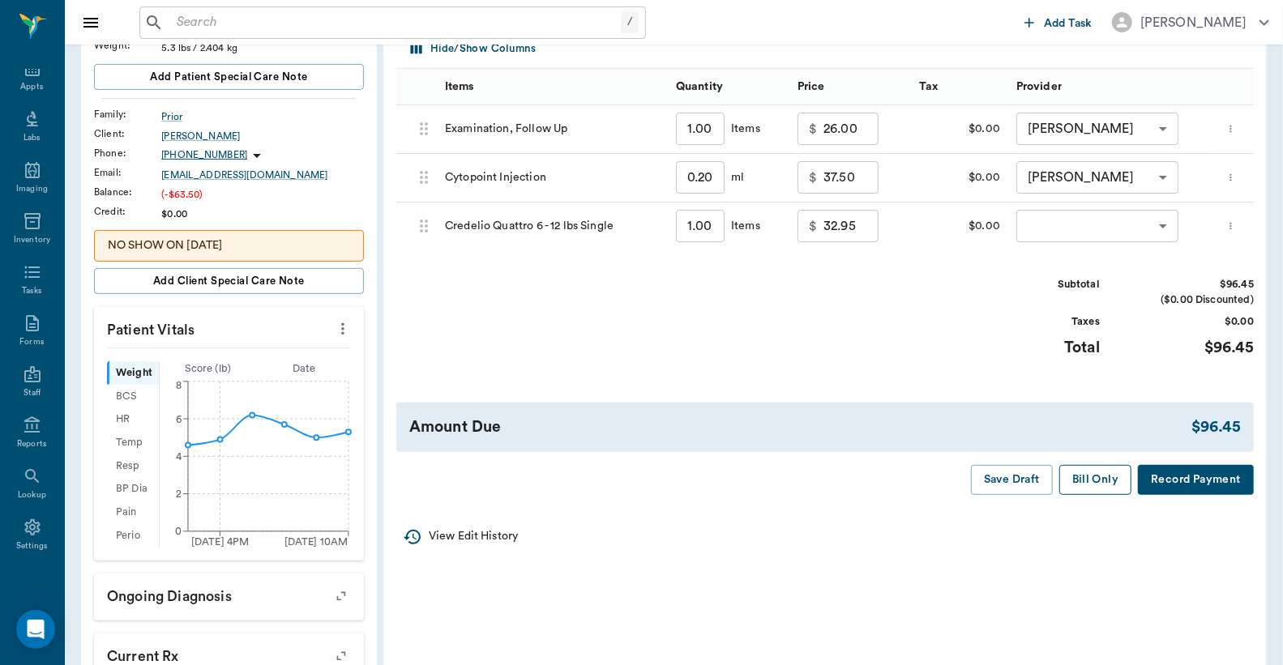
click at [1075, 487] on button "Bill Only" at bounding box center [1095, 480] width 73 height 30
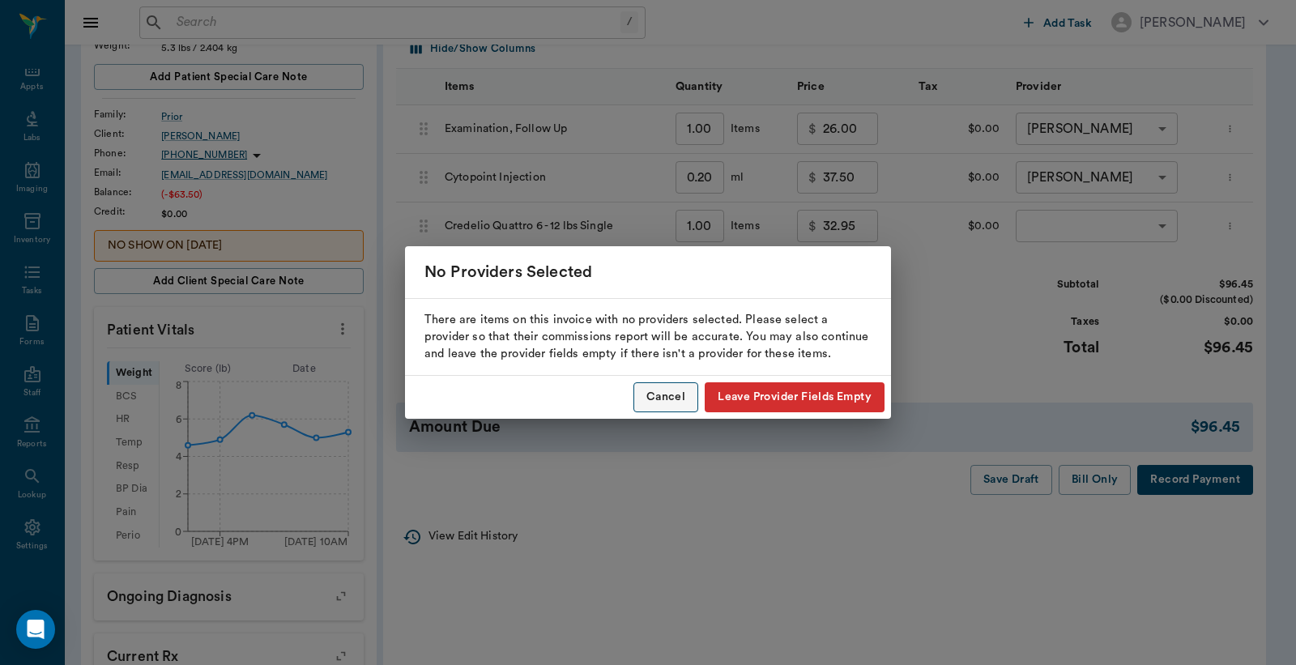
click at [664, 402] on button "Cancel" at bounding box center [666, 397] width 65 height 30
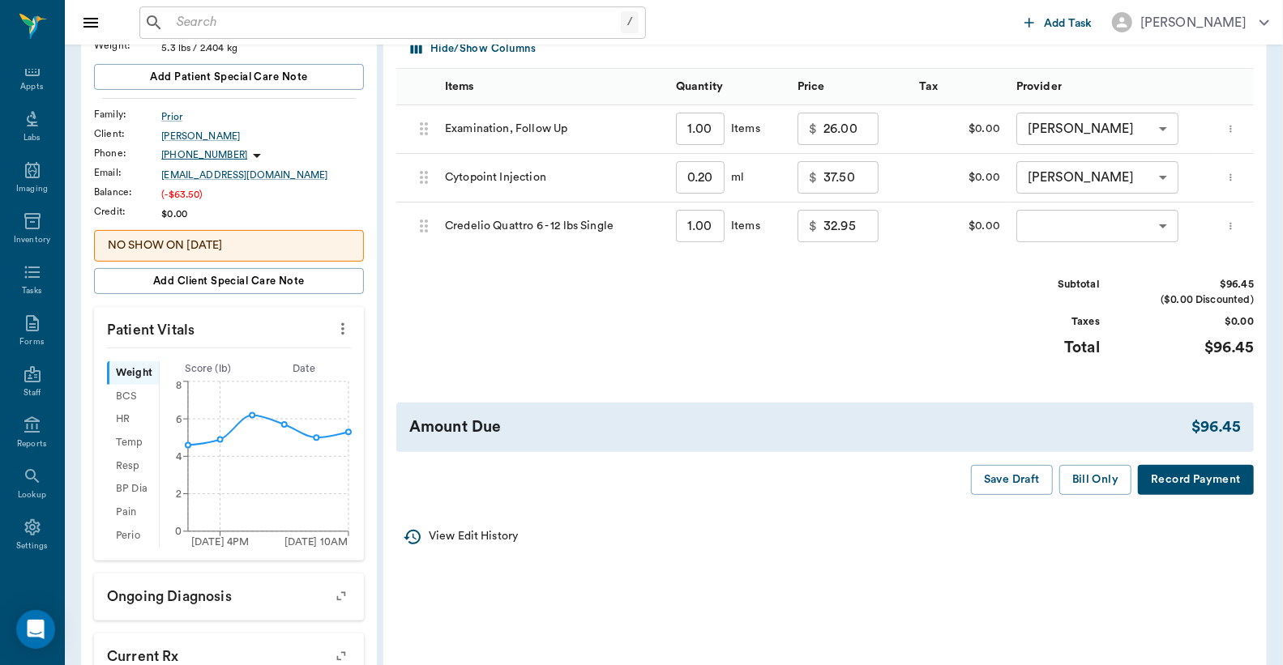
click at [1057, 233] on body "/ ​ Add Task Dr. Bert Ellsworth Nectar Messages Appts Labs Imaging Inventory Ta…" at bounding box center [641, 398] width 1283 height 1276
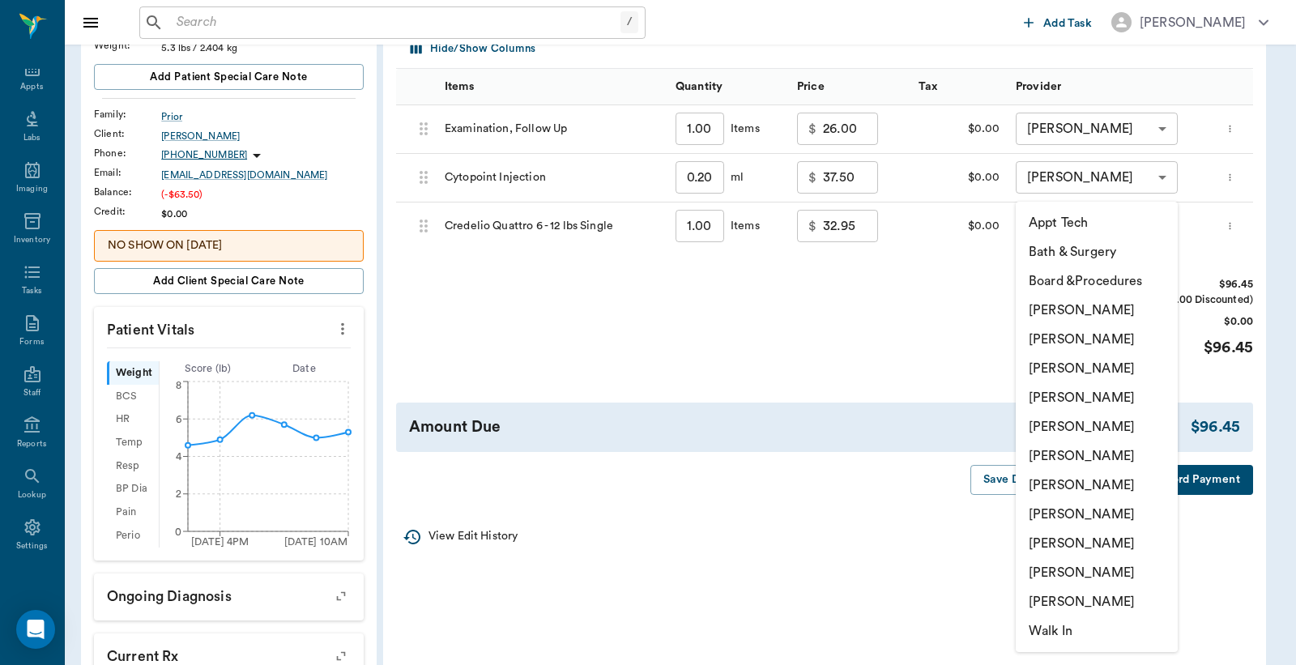
click at [1066, 342] on li "[PERSON_NAME]" at bounding box center [1097, 339] width 162 height 29
type input "none-63ec2e2852e12b0ba117910e"
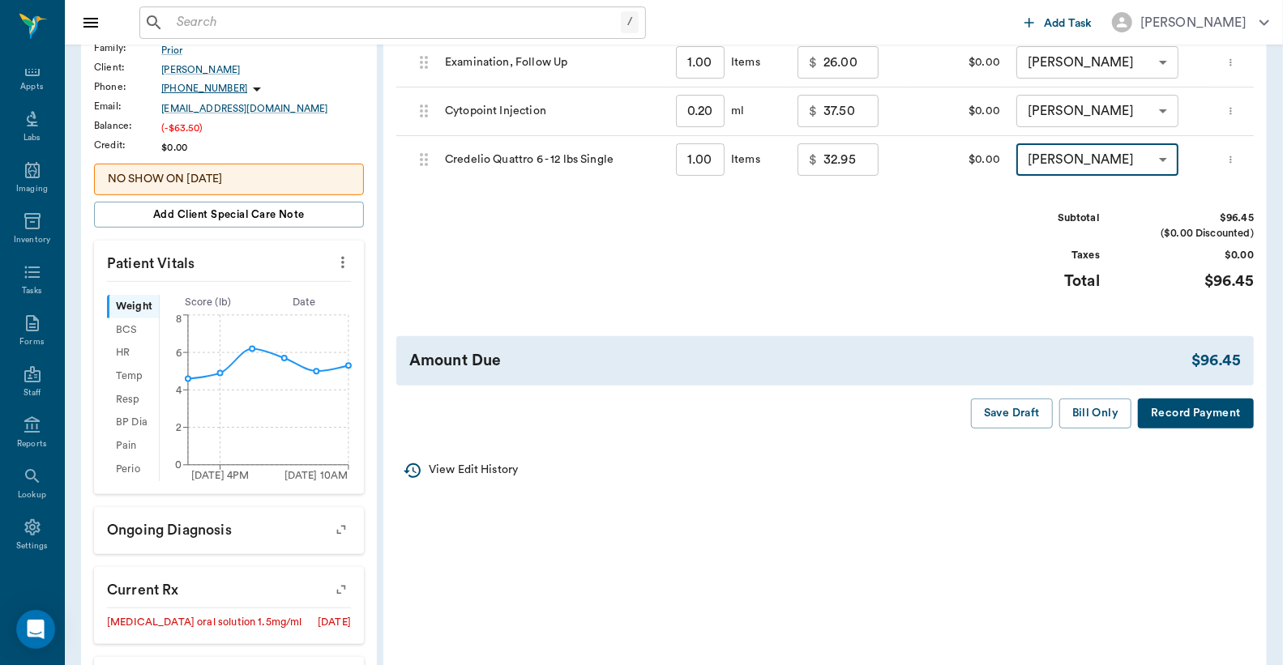
scroll to position [360, 0]
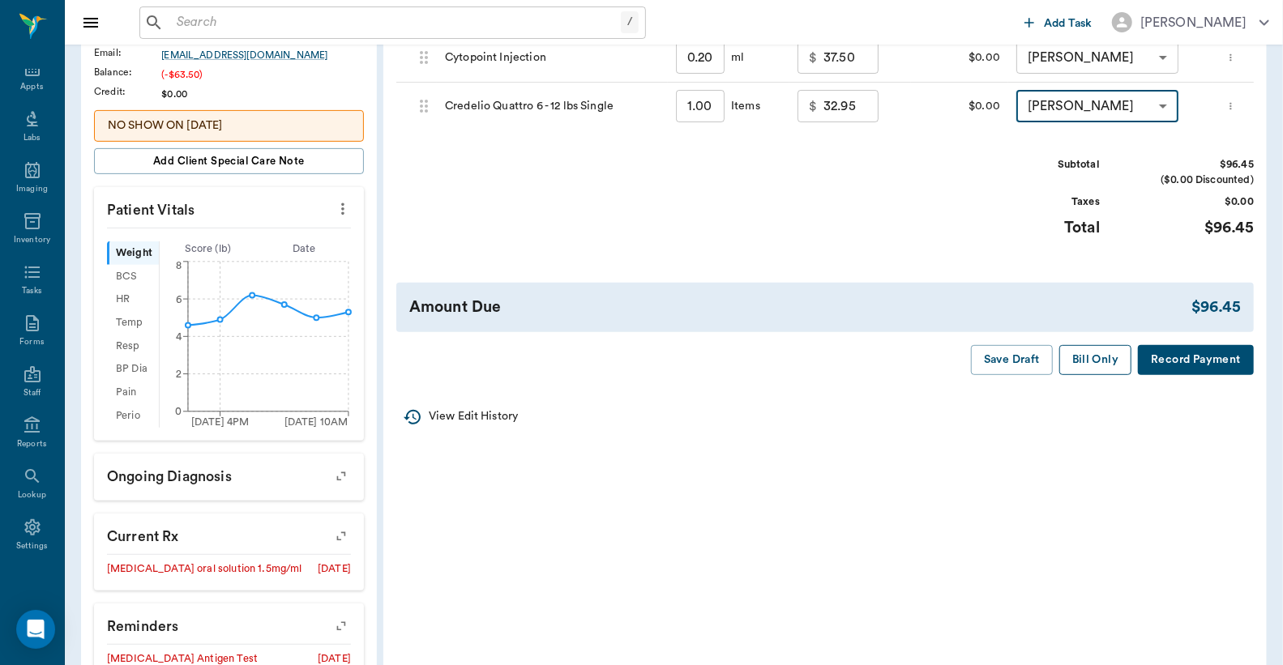
click at [1083, 375] on button "Bill Only" at bounding box center [1095, 360] width 73 height 30
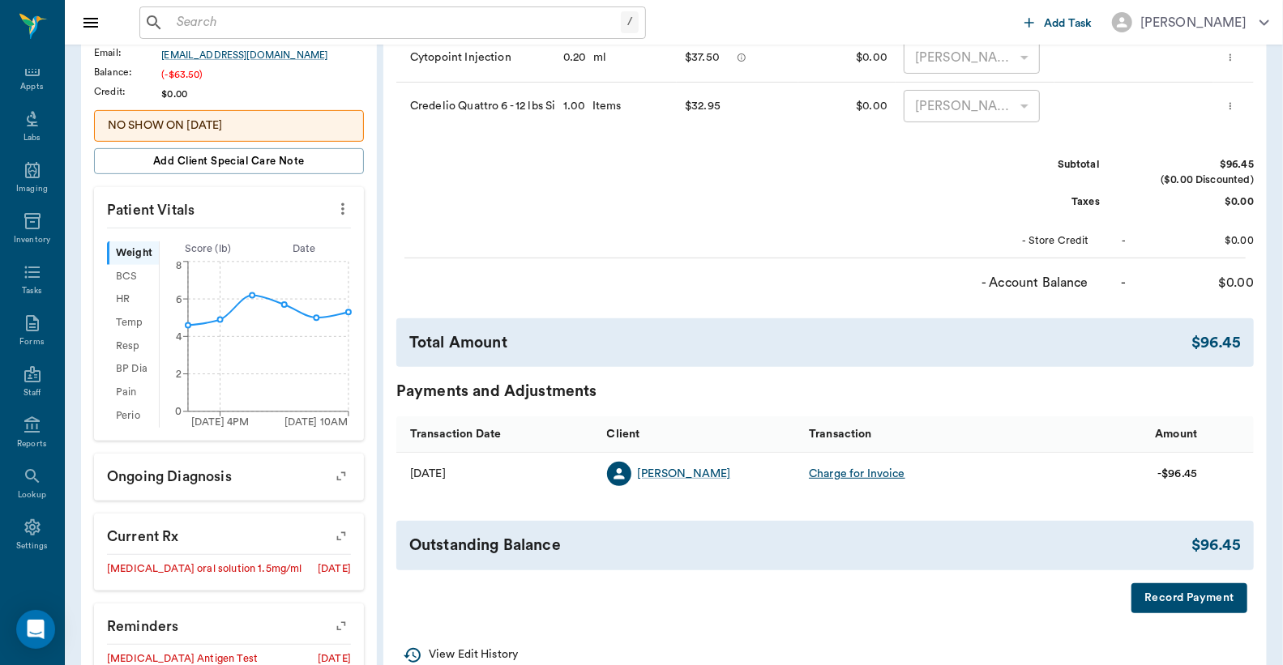
scroll to position [0, 0]
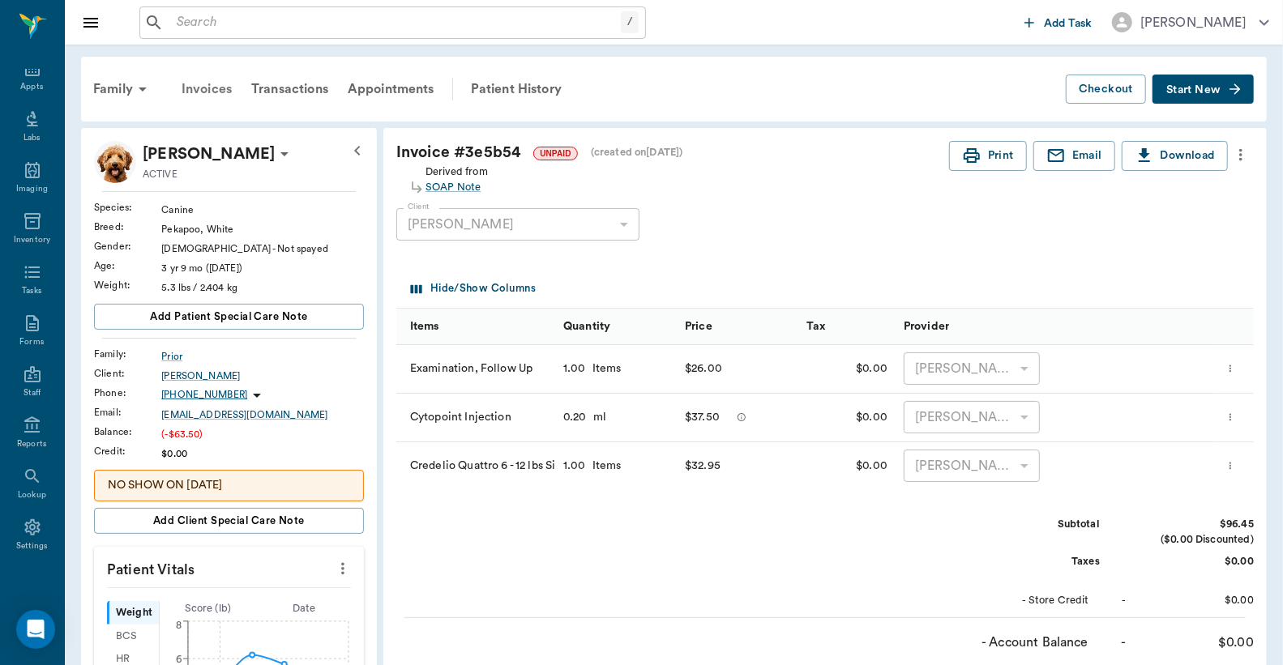
click at [206, 92] on div "Invoices" at bounding box center [207, 89] width 70 height 39
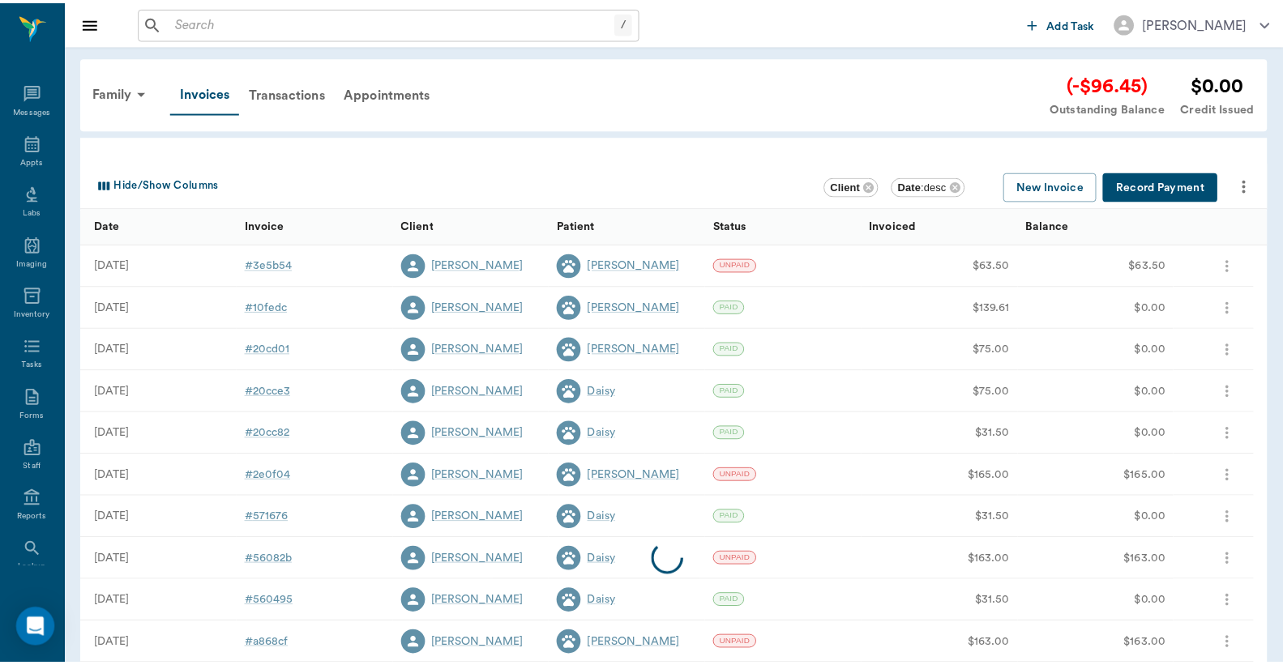
scroll to position [75, 0]
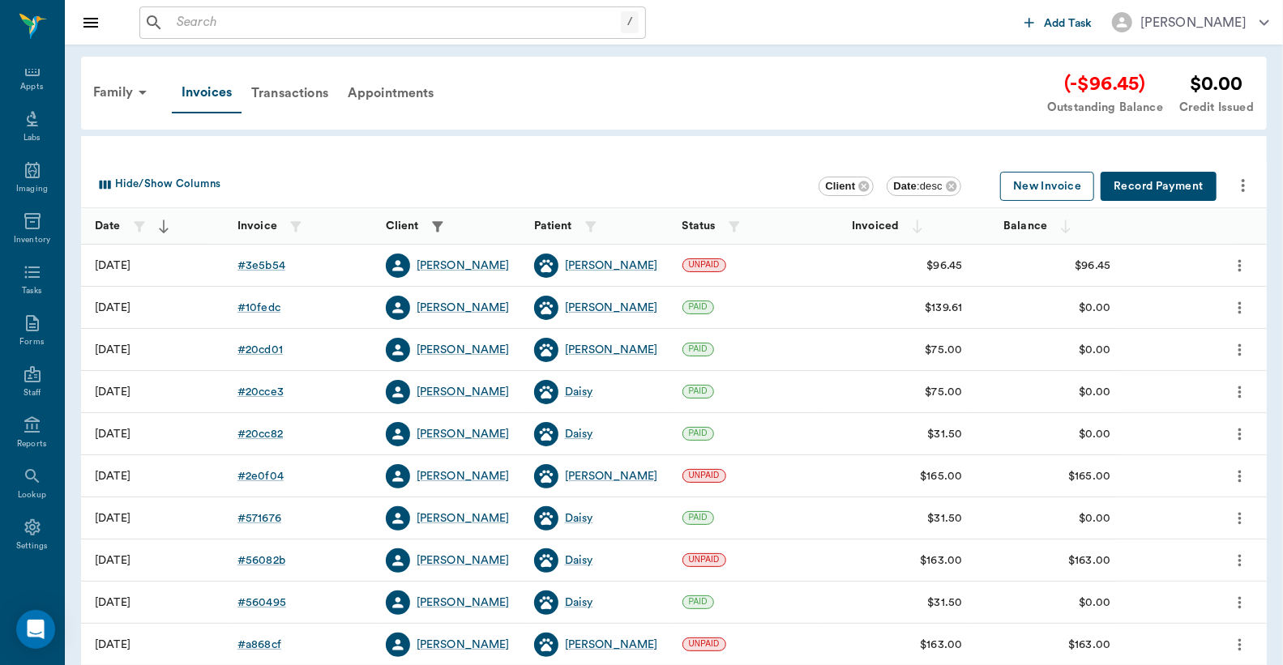
click at [1043, 188] on button "New Invoice" at bounding box center [1047, 187] width 94 height 30
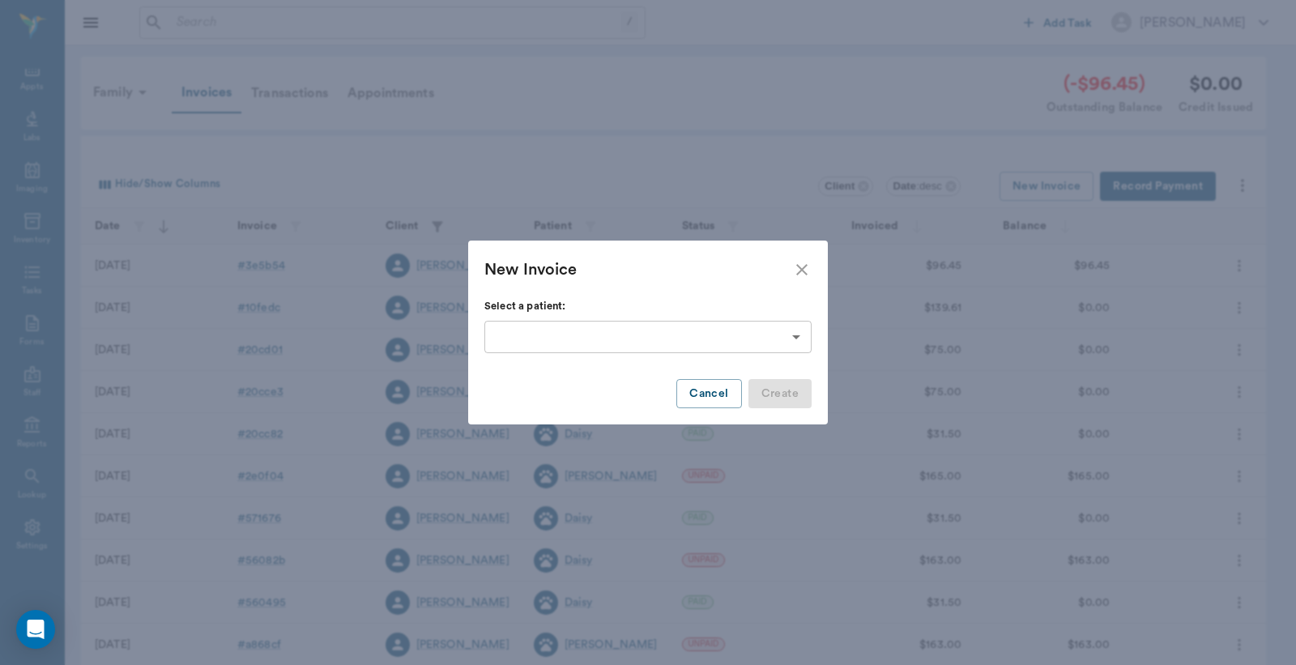
click at [794, 339] on body "/ ​ Add Task Dr. Bert Ellsworth Nectar Messages Appts Labs Imaging Inventory Ta…" at bounding box center [648, 475] width 1296 height 951
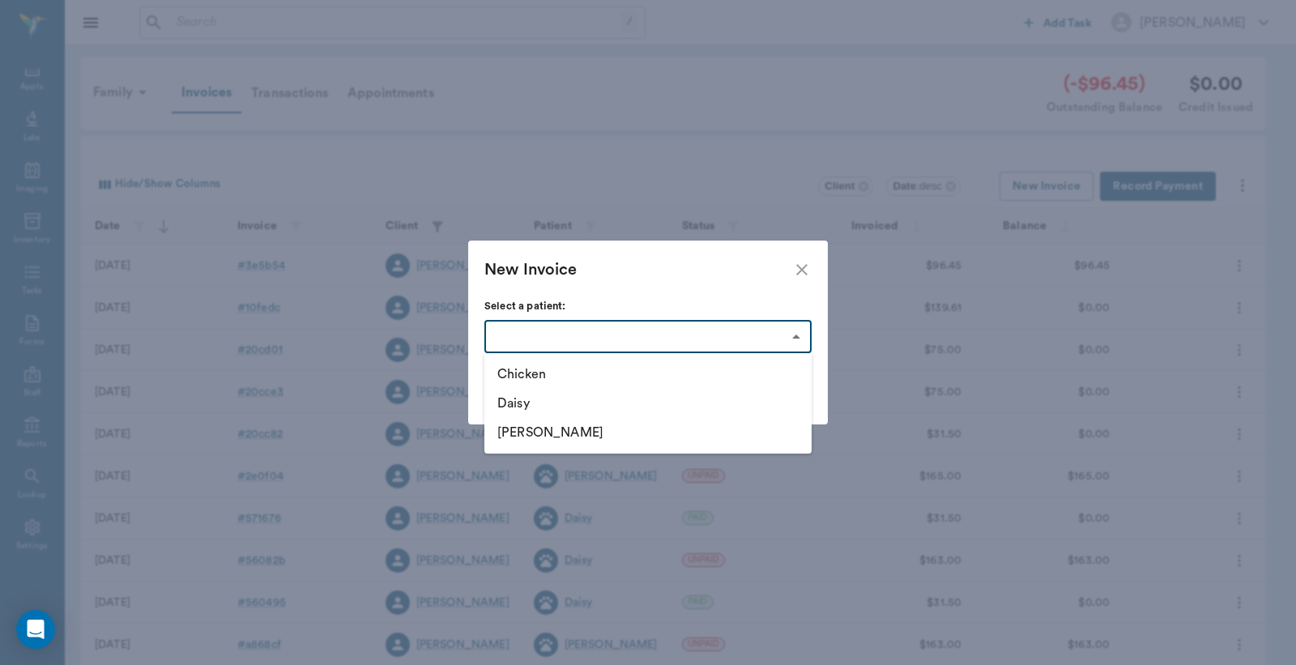
click at [574, 409] on li "Daisy" at bounding box center [647, 403] width 327 height 29
type input "63ec33e4bf929af01c1df942"
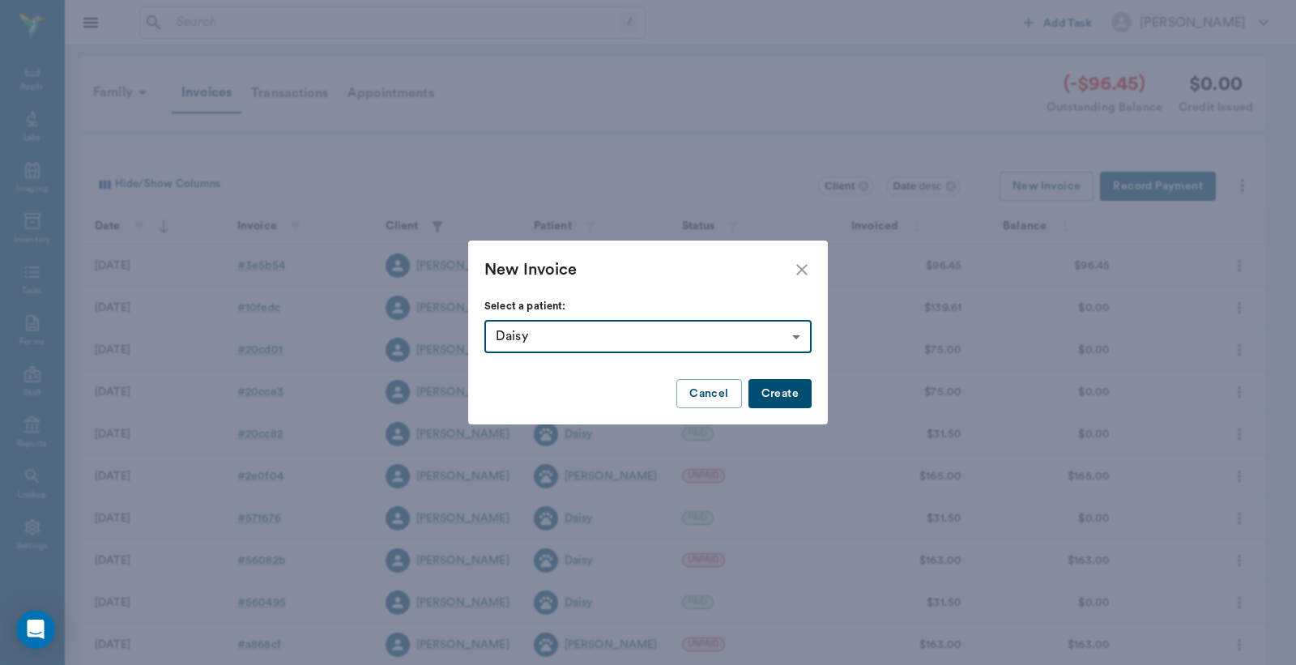
click at [783, 391] on button "Create" at bounding box center [780, 394] width 63 height 30
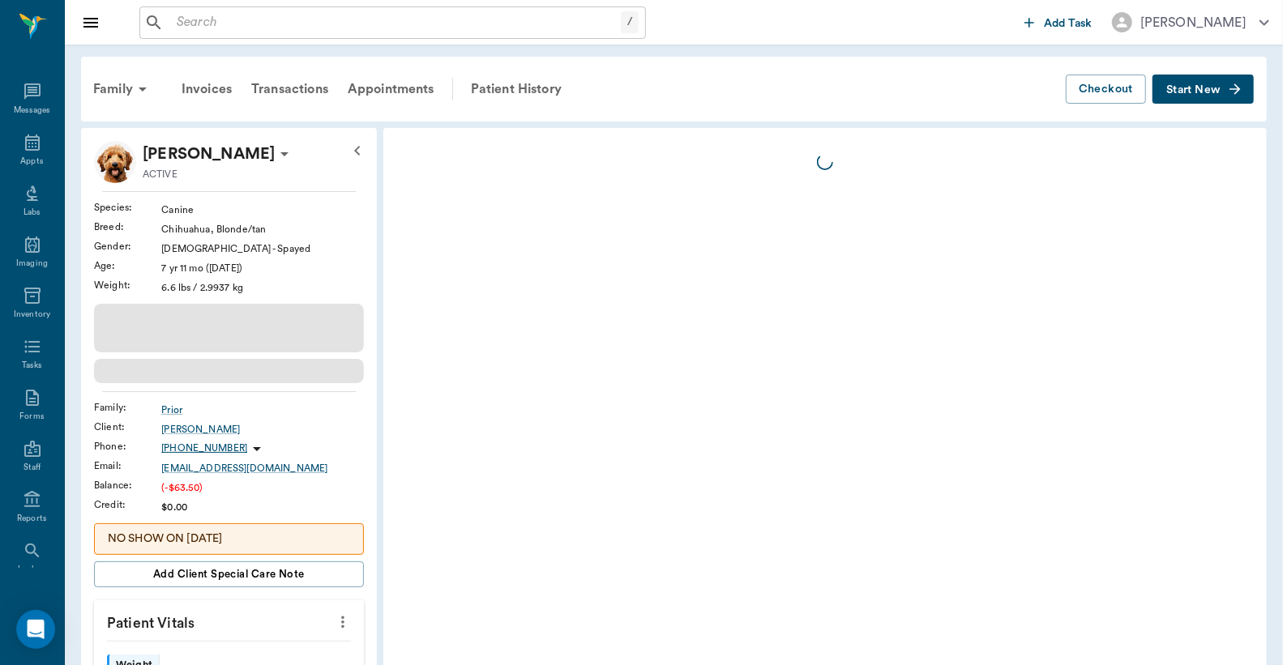
scroll to position [75, 0]
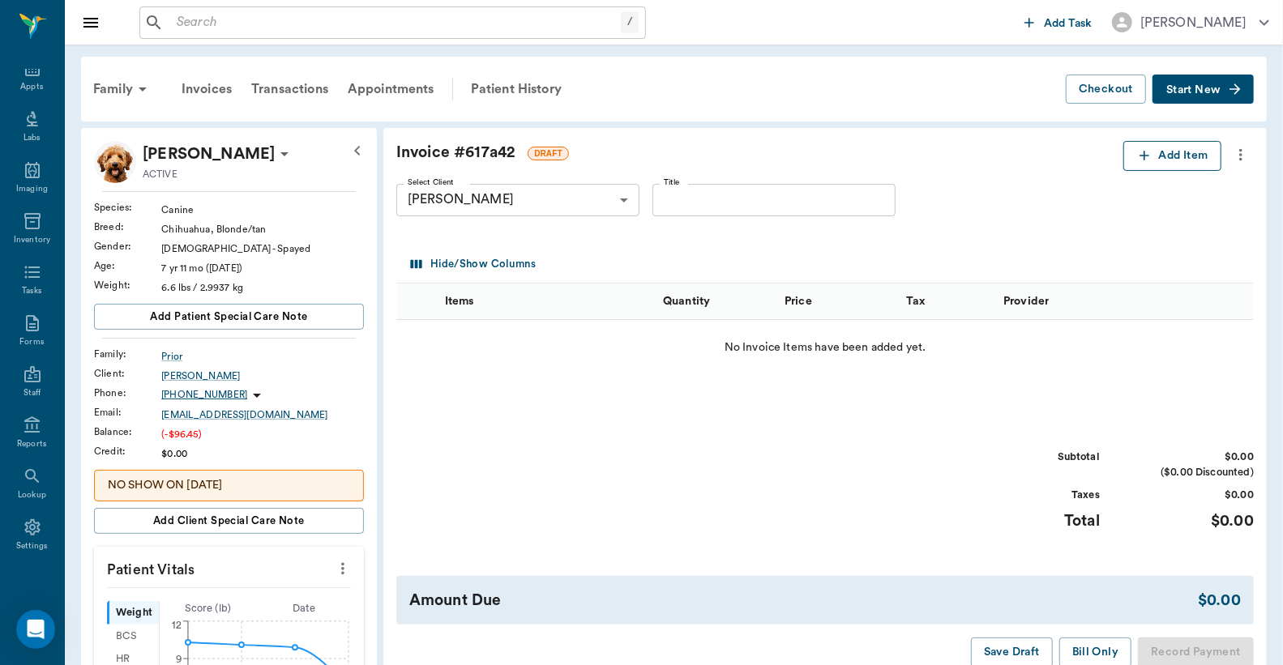
click at [1173, 162] on button "Add Item" at bounding box center [1172, 156] width 98 height 30
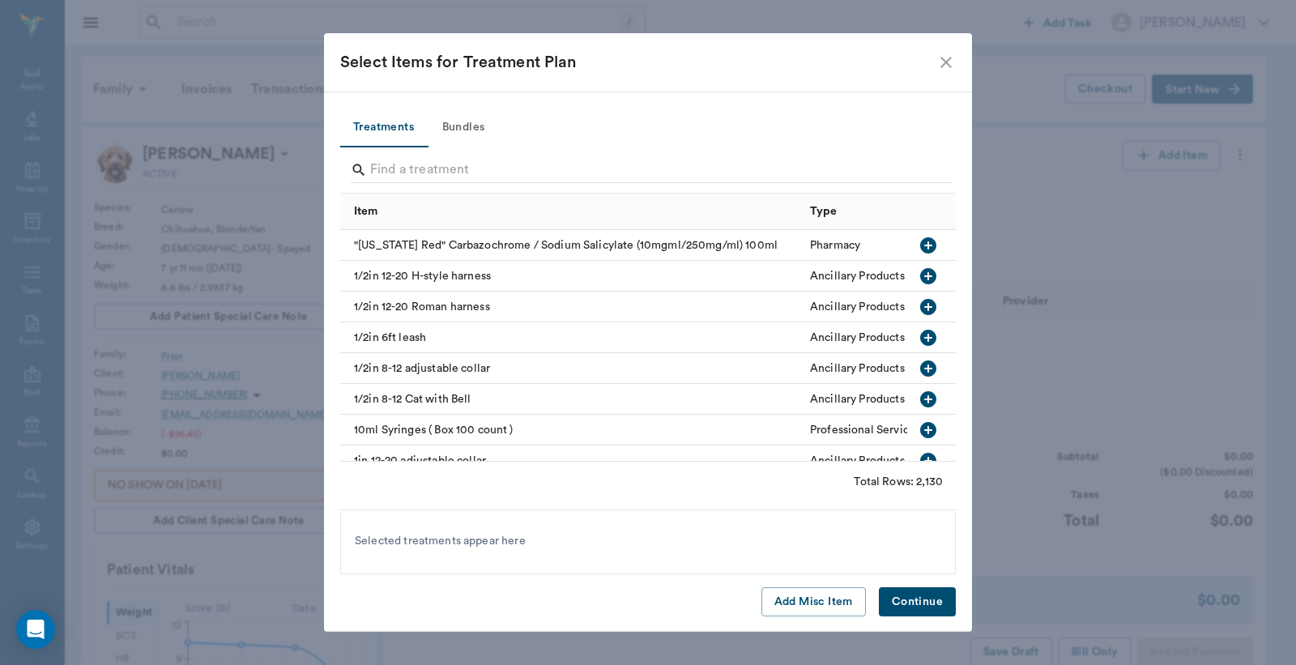
click at [949, 62] on icon "close" at bounding box center [946, 62] width 19 height 19
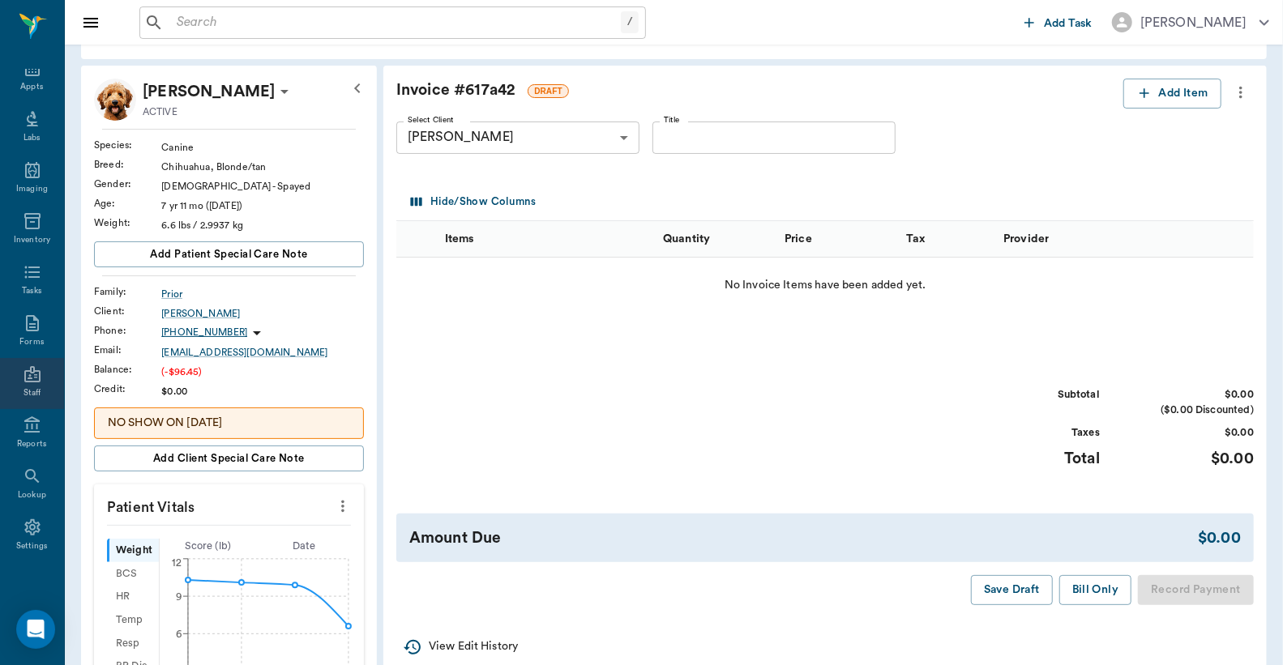
scroll to position [119, 0]
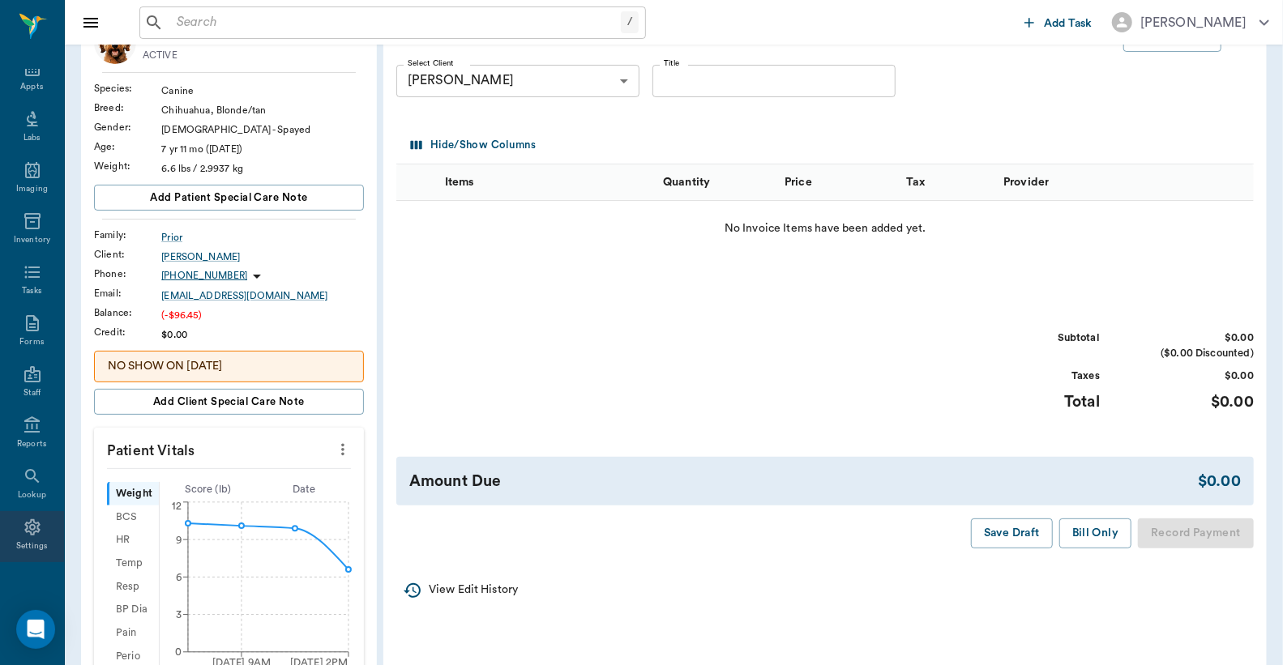
click at [27, 536] on div "Settings" at bounding box center [32, 536] width 64 height 51
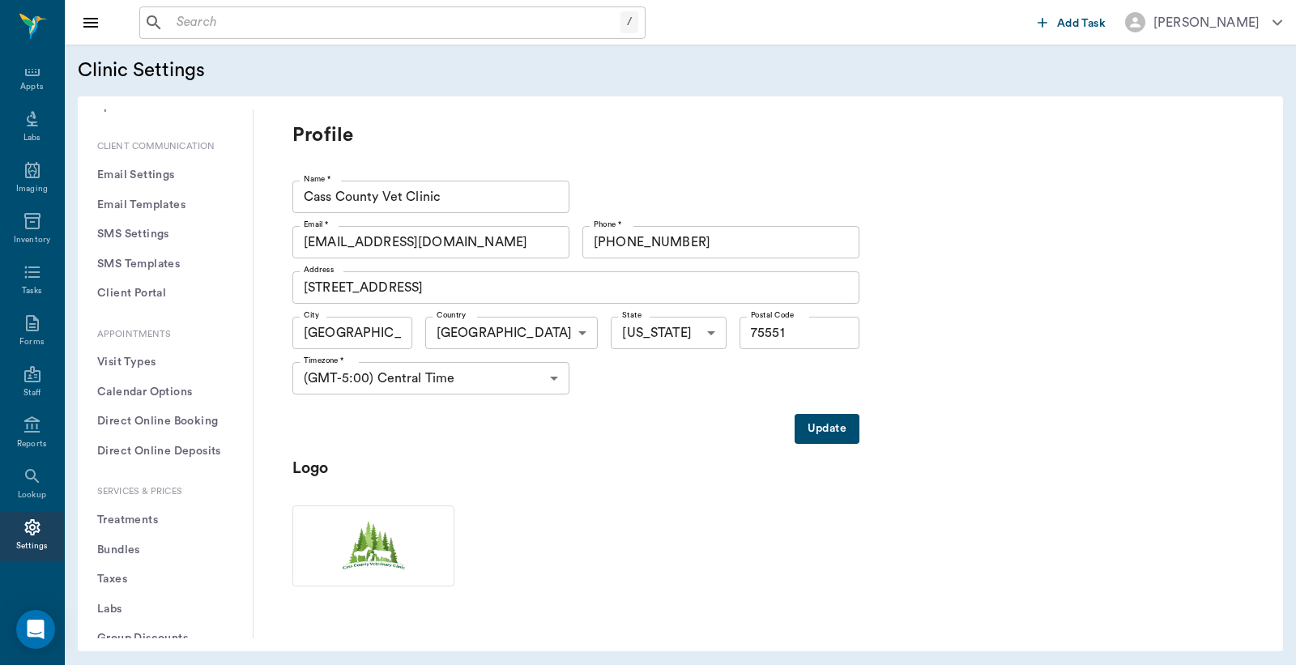
scroll to position [240, 0]
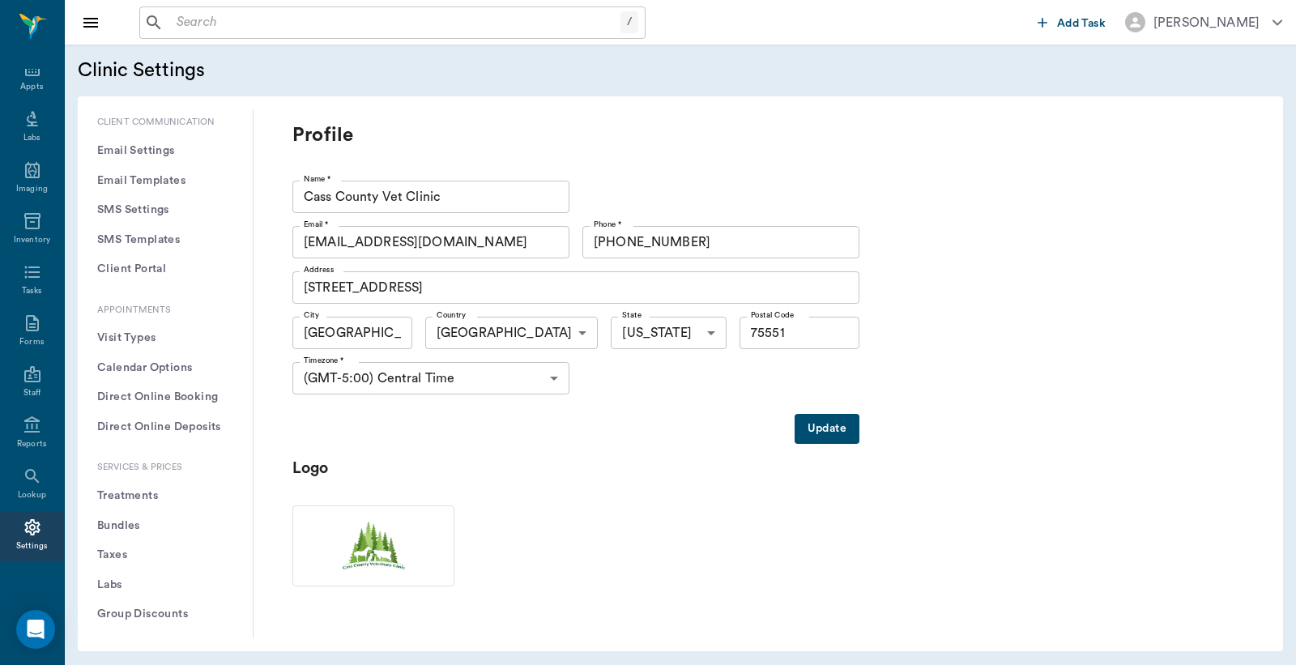
click at [152, 495] on button "Treatments" at bounding box center [165, 496] width 149 height 30
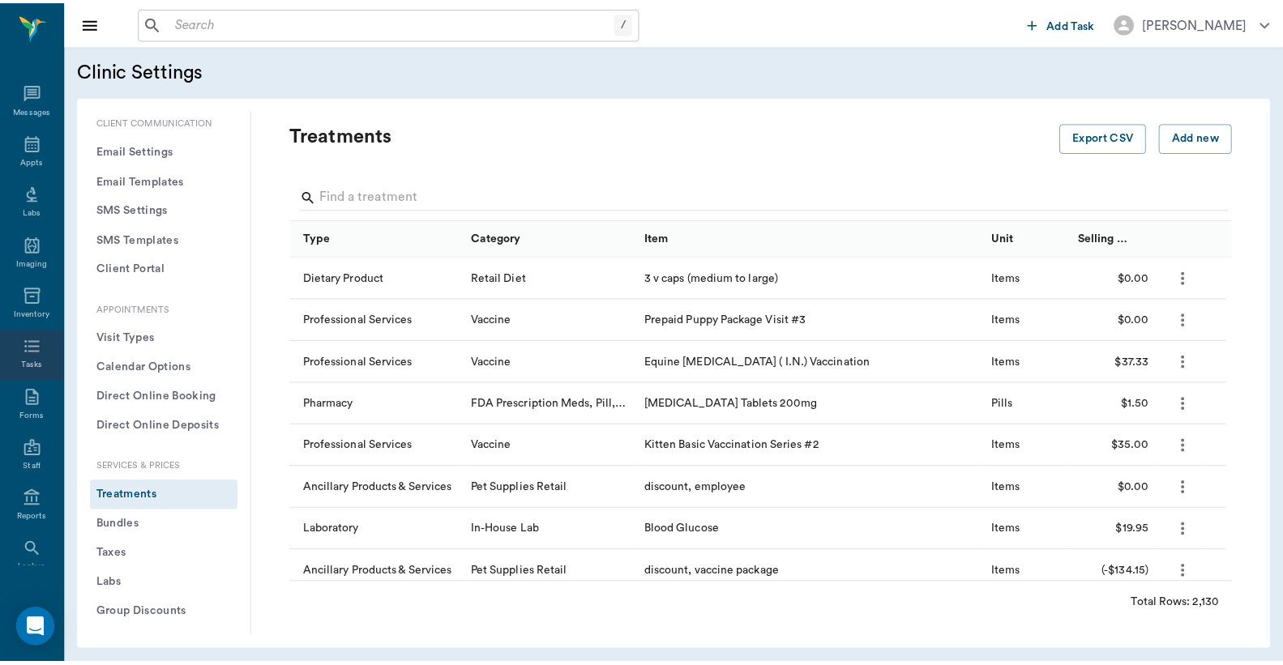
scroll to position [75, 0]
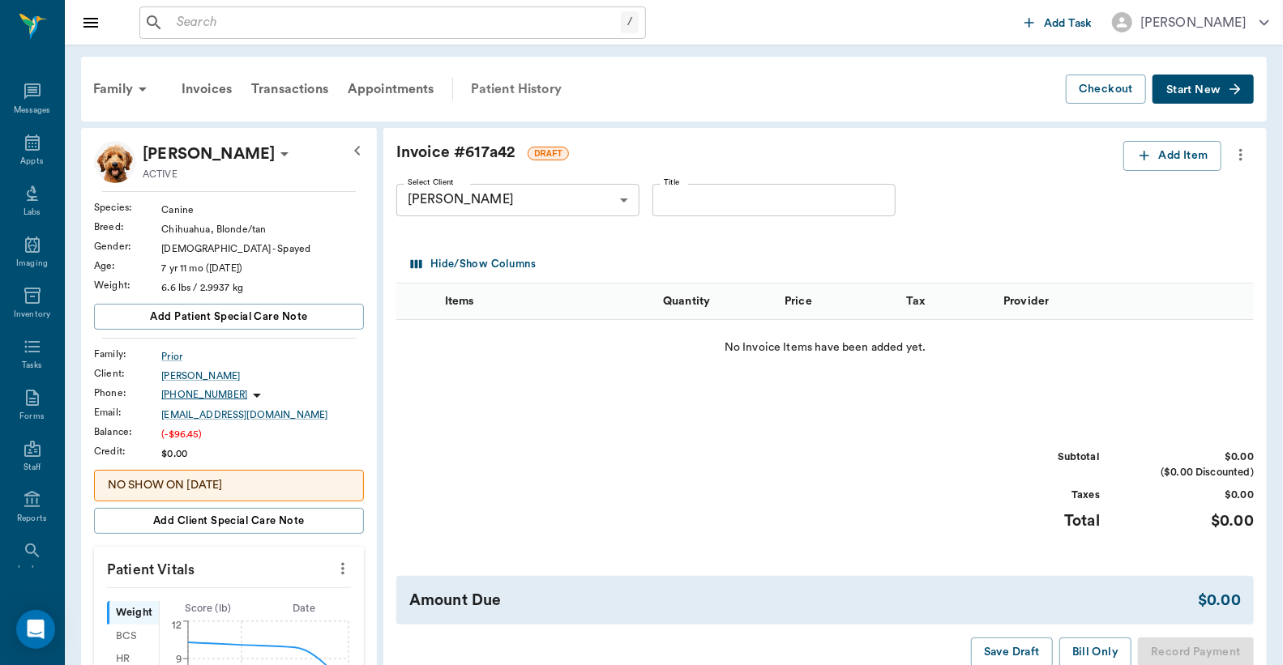
scroll to position [75, 0]
click at [525, 87] on div "Patient History" at bounding box center [516, 89] width 110 height 39
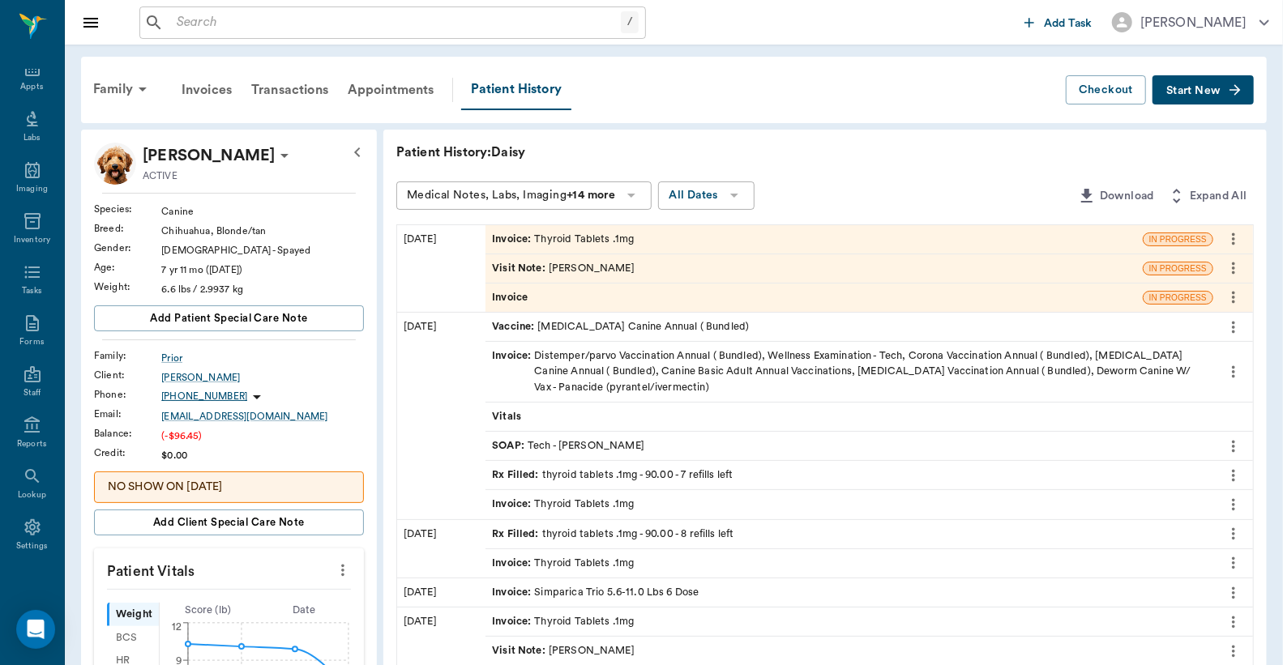
click at [617, 239] on div "Invoice : Thyroid Tablets .1mg" at bounding box center [563, 239] width 142 height 15
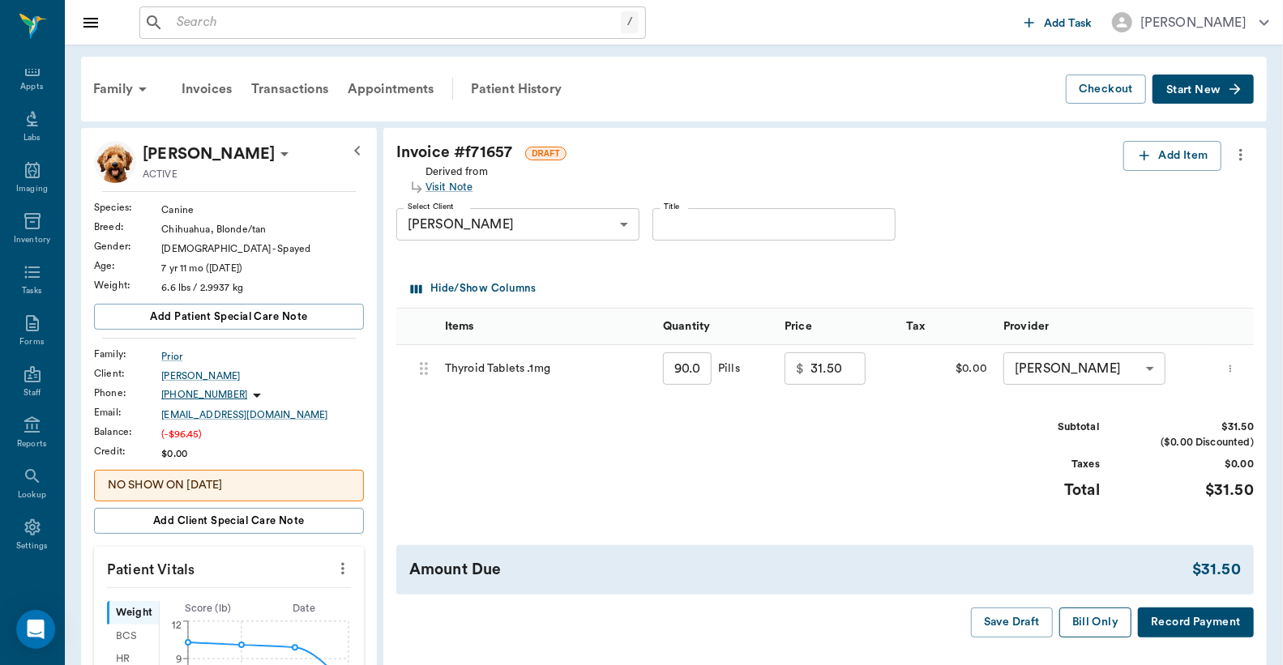
click at [1086, 625] on button "Bill Only" at bounding box center [1095, 623] width 73 height 30
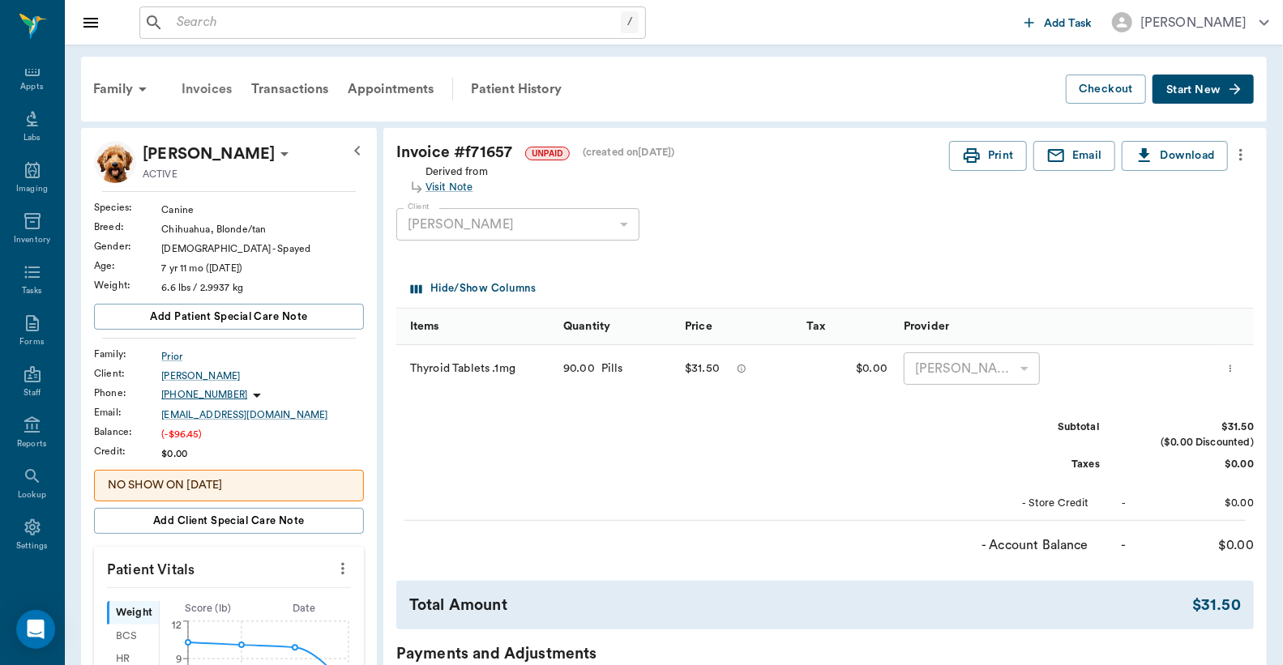
click at [217, 88] on div "Invoices" at bounding box center [207, 89] width 70 height 39
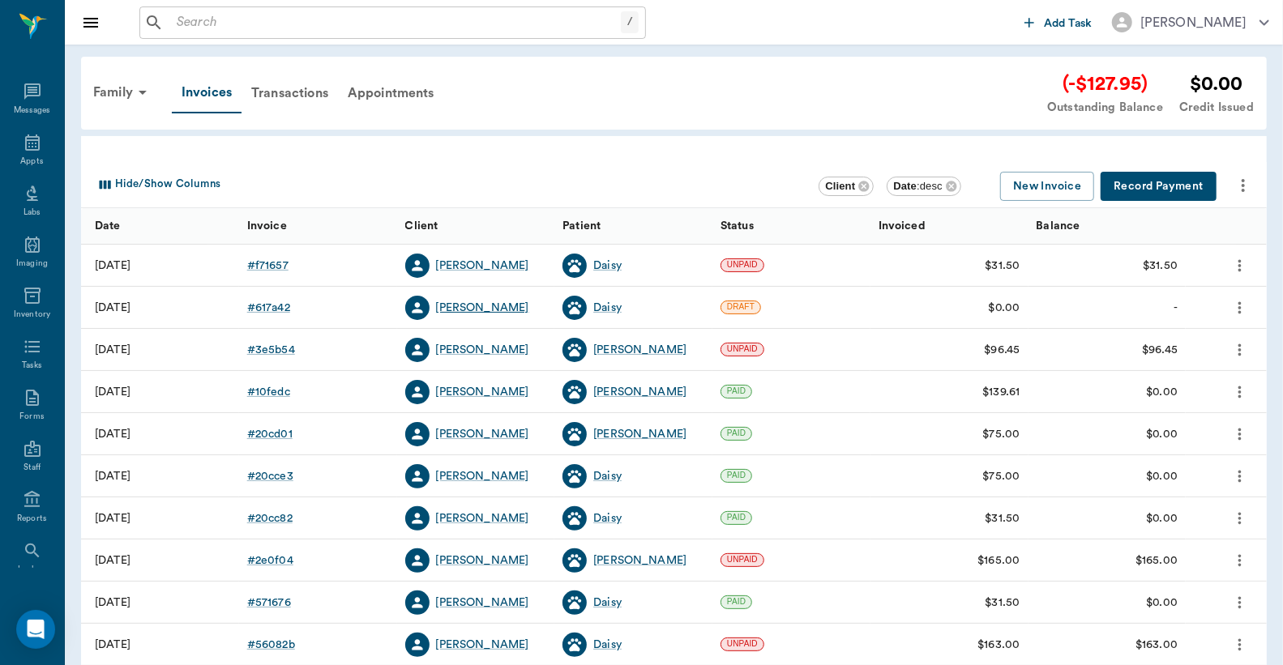
scroll to position [75, 0]
click at [265, 306] on div "# 617a42" at bounding box center [268, 308] width 43 height 16
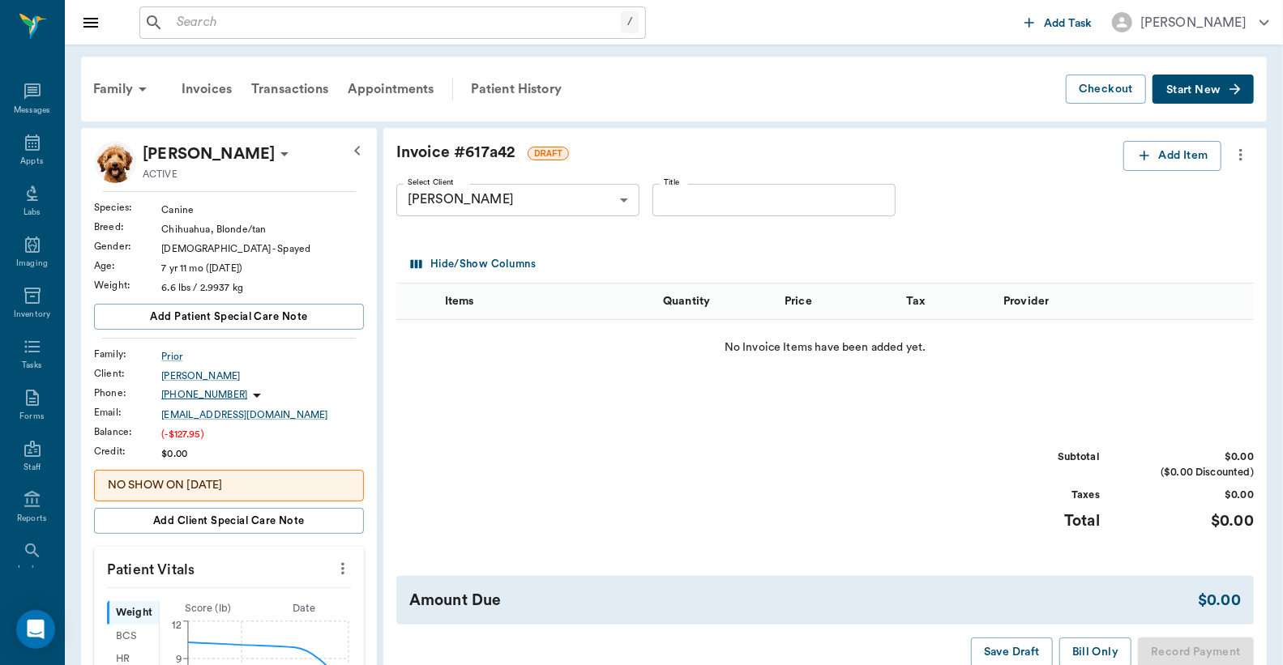
scroll to position [75, 0]
click at [1238, 156] on icon "more" at bounding box center [1240, 154] width 18 height 19
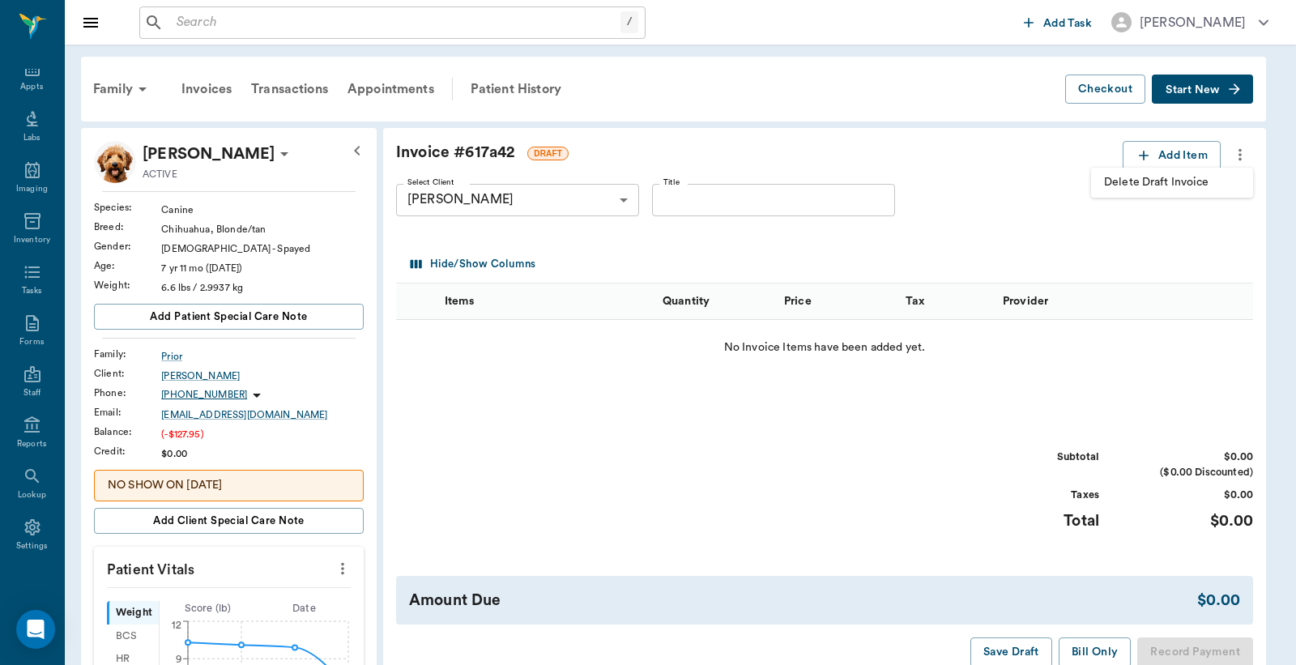
click at [1210, 189] on span "Delete Draft Invoice" at bounding box center [1172, 182] width 136 height 17
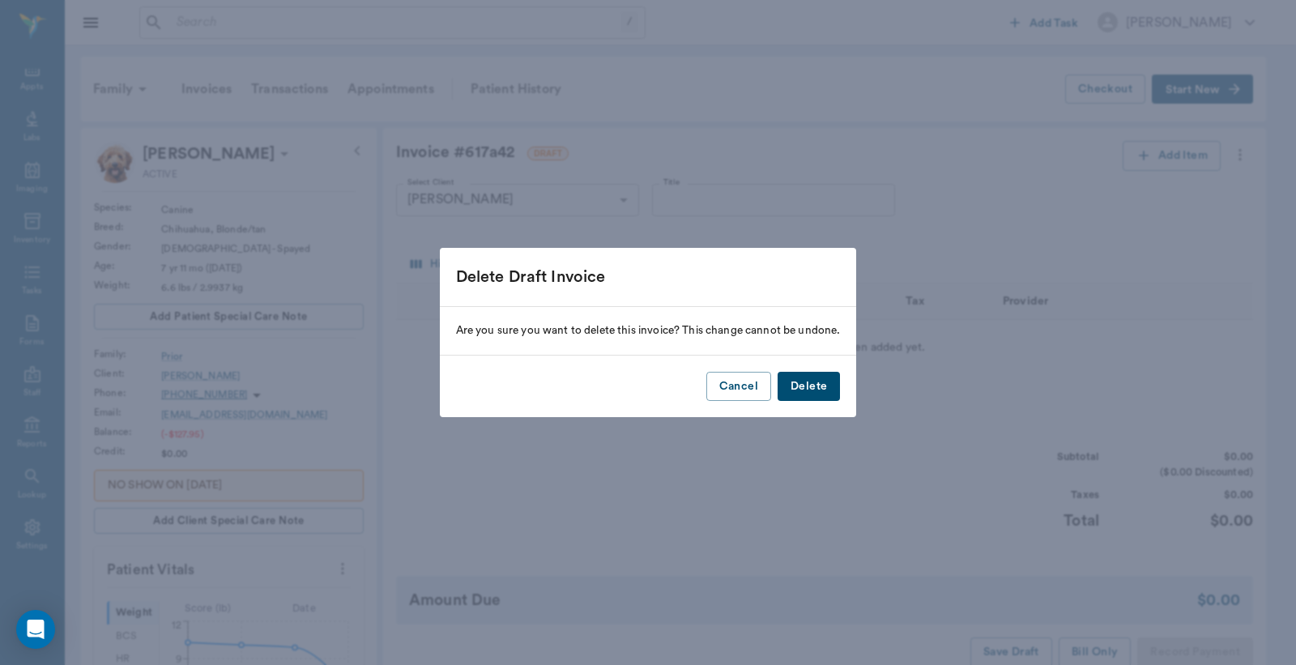
drag, startPoint x: 825, startPoint y: 392, endPoint x: 539, endPoint y: 117, distance: 397.1
click at [826, 392] on button "Delete" at bounding box center [809, 387] width 62 height 30
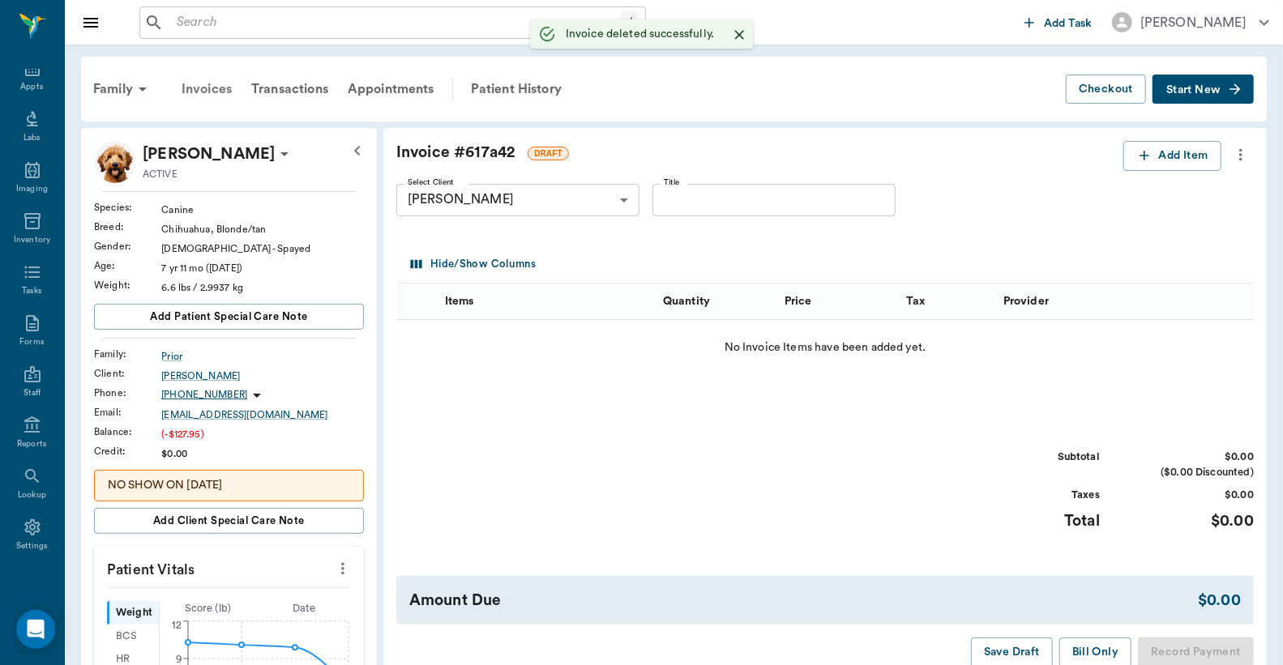
click at [216, 89] on div "Invoices" at bounding box center [207, 89] width 70 height 39
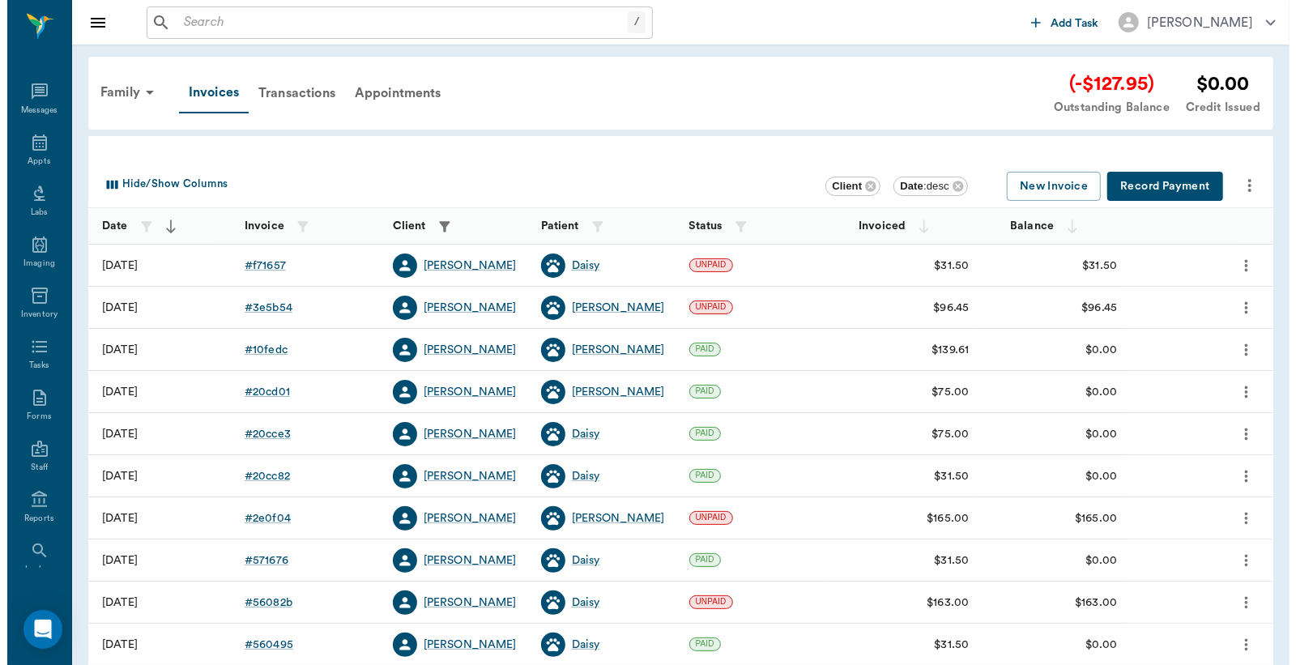
scroll to position [75, 0]
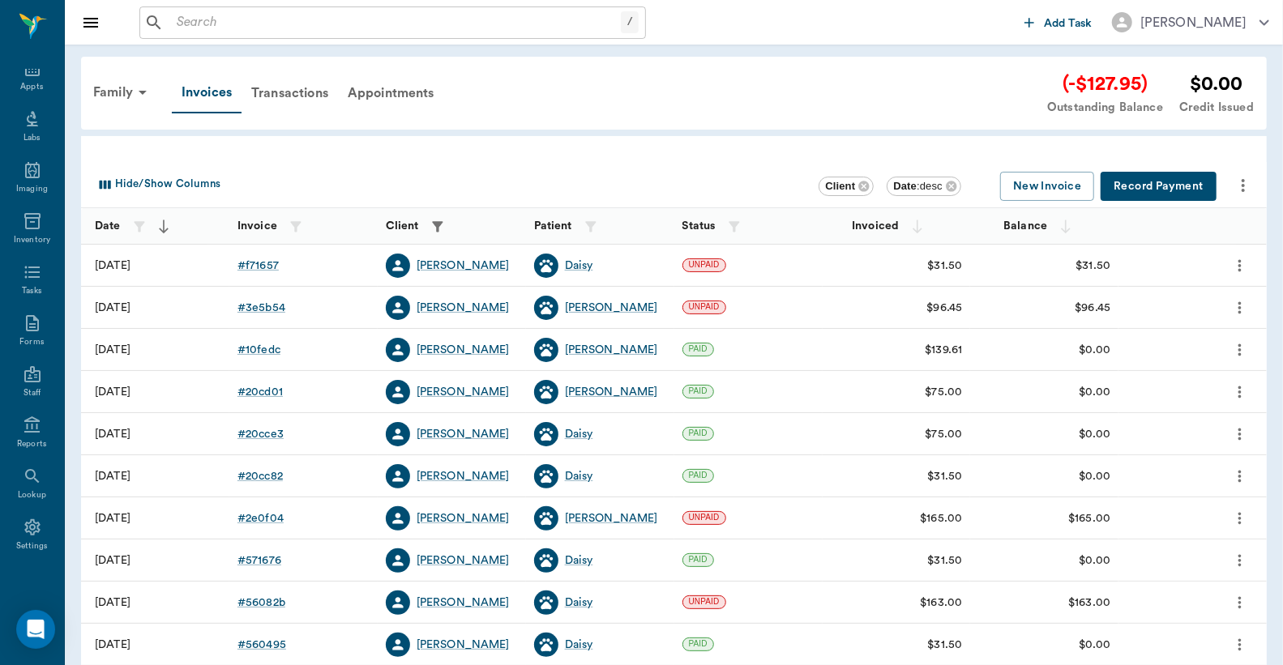
click at [1153, 191] on button "Record Payment" at bounding box center [1158, 187] width 116 height 30
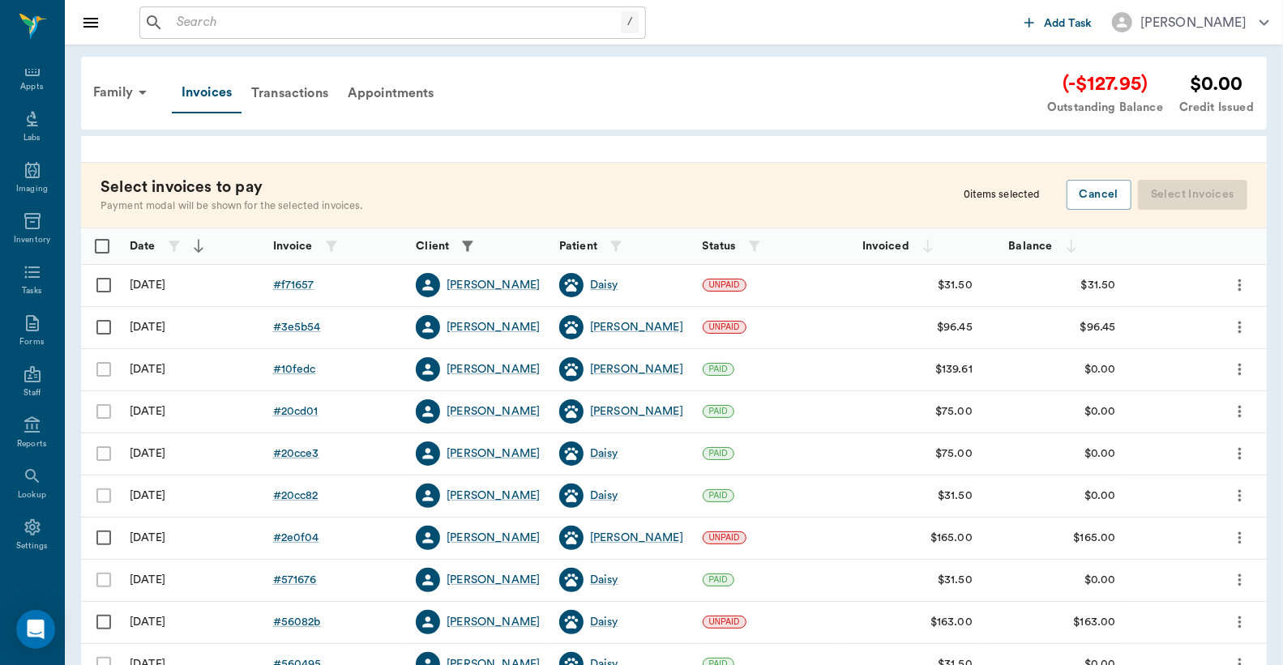
click at [106, 287] on input "Select row" at bounding box center [104, 285] width 34 height 34
checkbox input "false"
checkbox input "true"
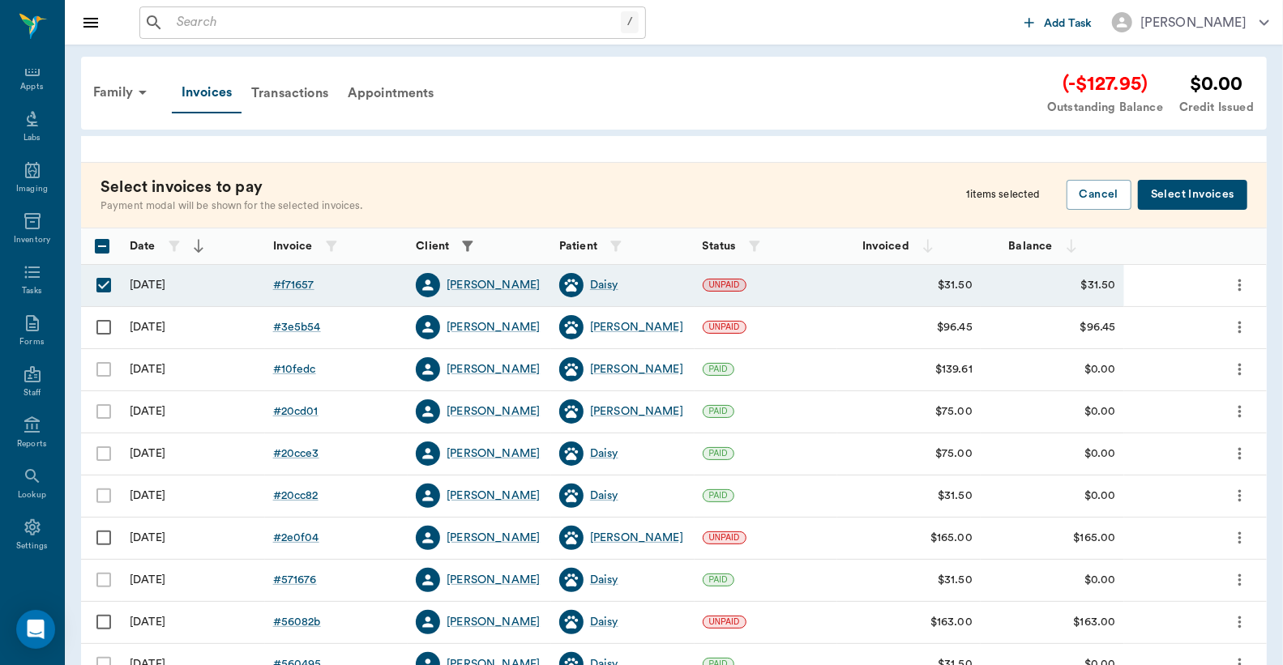
click at [100, 327] on input "Select row" at bounding box center [104, 327] width 34 height 34
checkbox input "true"
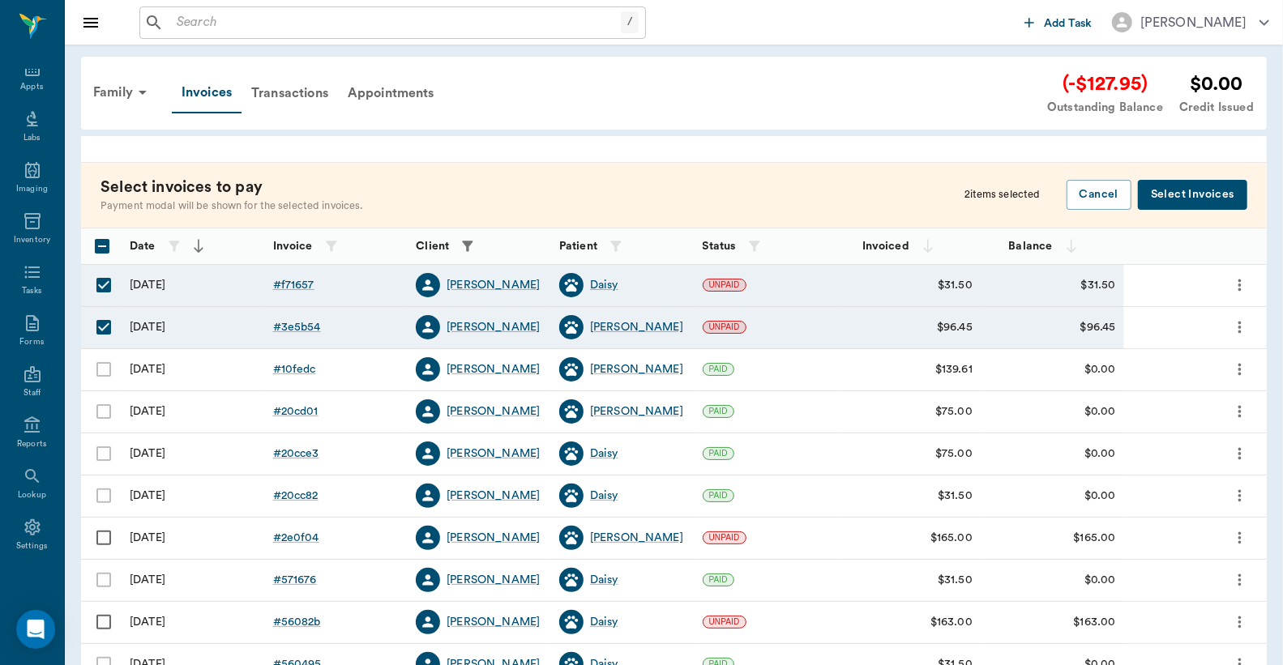
click at [1171, 197] on button "Select Invoices" at bounding box center [1192, 195] width 109 height 30
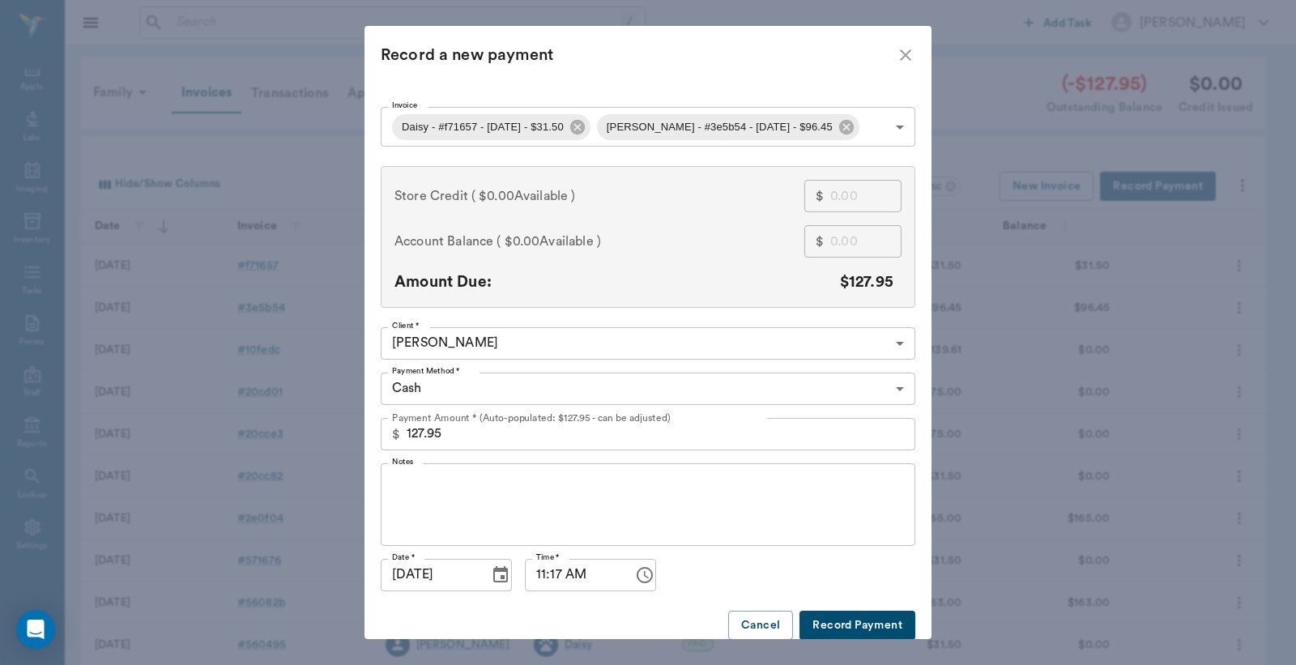
click at [892, 391] on body "/ ​ Add Task Dr. Bert Ellsworth Nectar Messages Appts Labs Imaging Inventory Ta…" at bounding box center [648, 475] width 1296 height 951
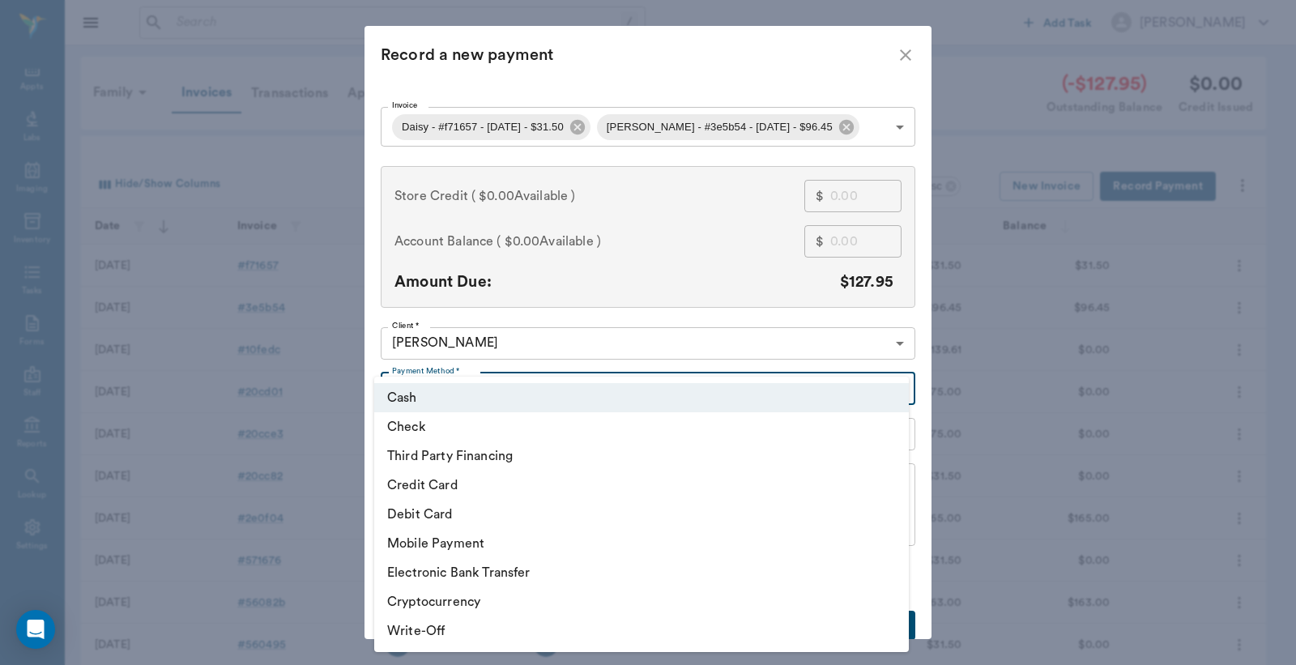
click at [545, 489] on li "Credit Card" at bounding box center [641, 485] width 535 height 29
type input "CREDIT_CARD"
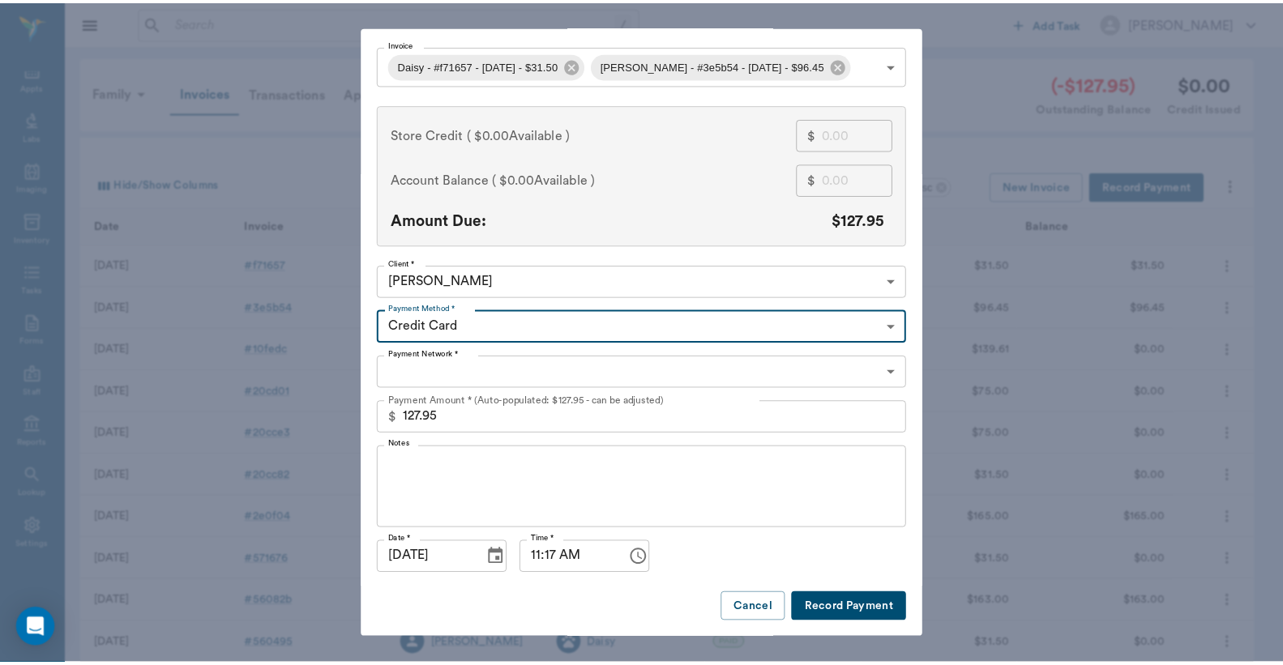
scroll to position [62, 0]
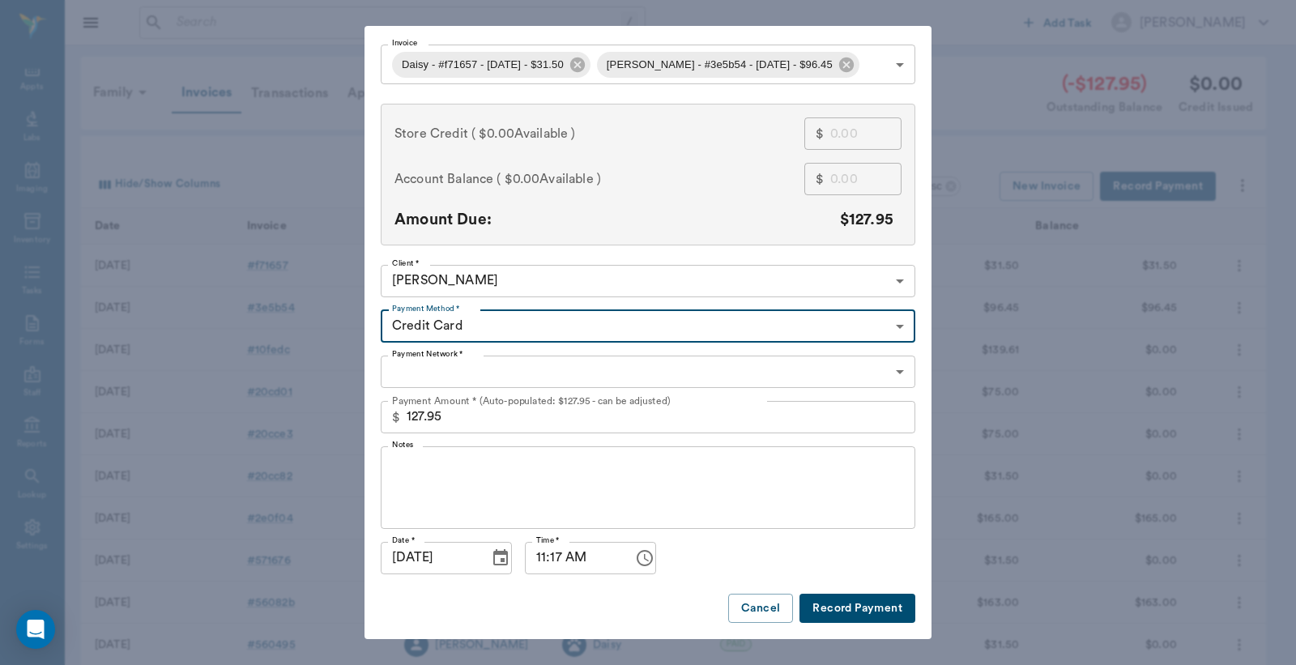
click at [872, 609] on button "Record Payment" at bounding box center [858, 609] width 116 height 30
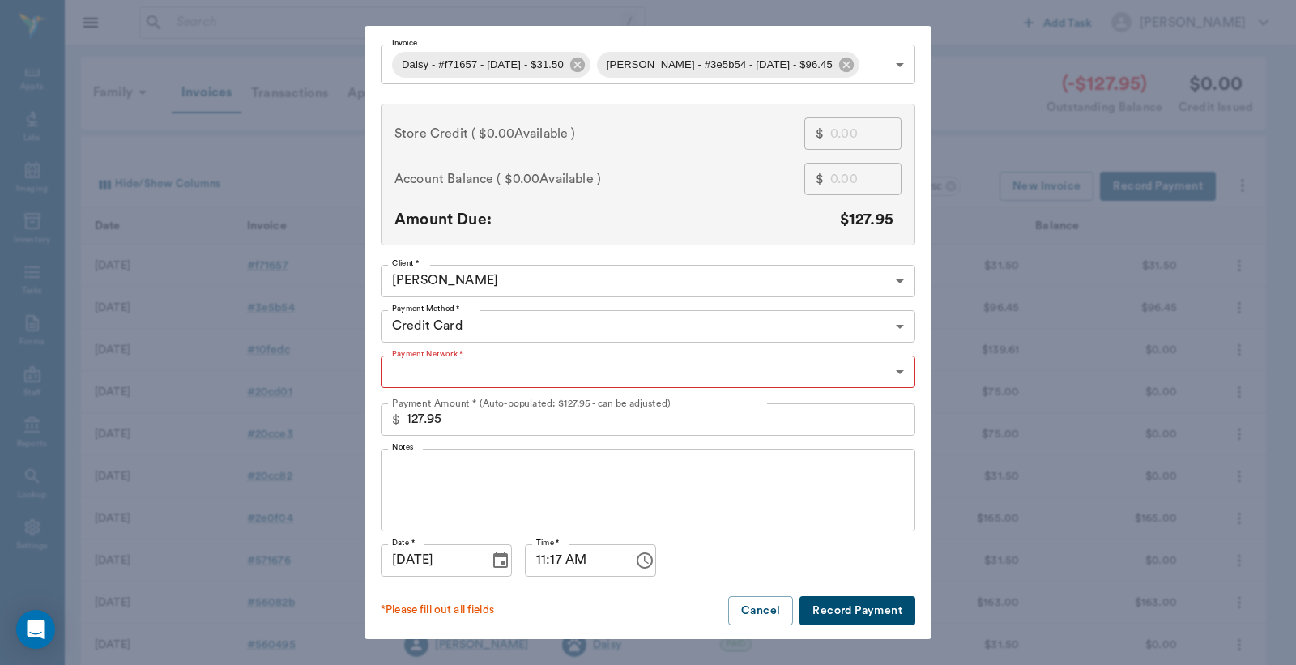
click at [893, 371] on body "/ ​ Add Task Dr. Bert Ellsworth Nectar Messages Appts Labs Imaging Inventory Ta…" at bounding box center [648, 475] width 1296 height 951
click at [893, 371] on div at bounding box center [648, 332] width 1296 height 665
click at [889, 371] on body "/ ​ Add Task Dr. Bert Ellsworth Nectar Messages Appts Labs Imaging Inventory Ta…" at bounding box center [648, 475] width 1296 height 951
drag, startPoint x: 463, startPoint y: 442, endPoint x: 471, endPoint y: 438, distance: 8.3
click at [463, 442] on li "Discover" at bounding box center [641, 437] width 535 height 29
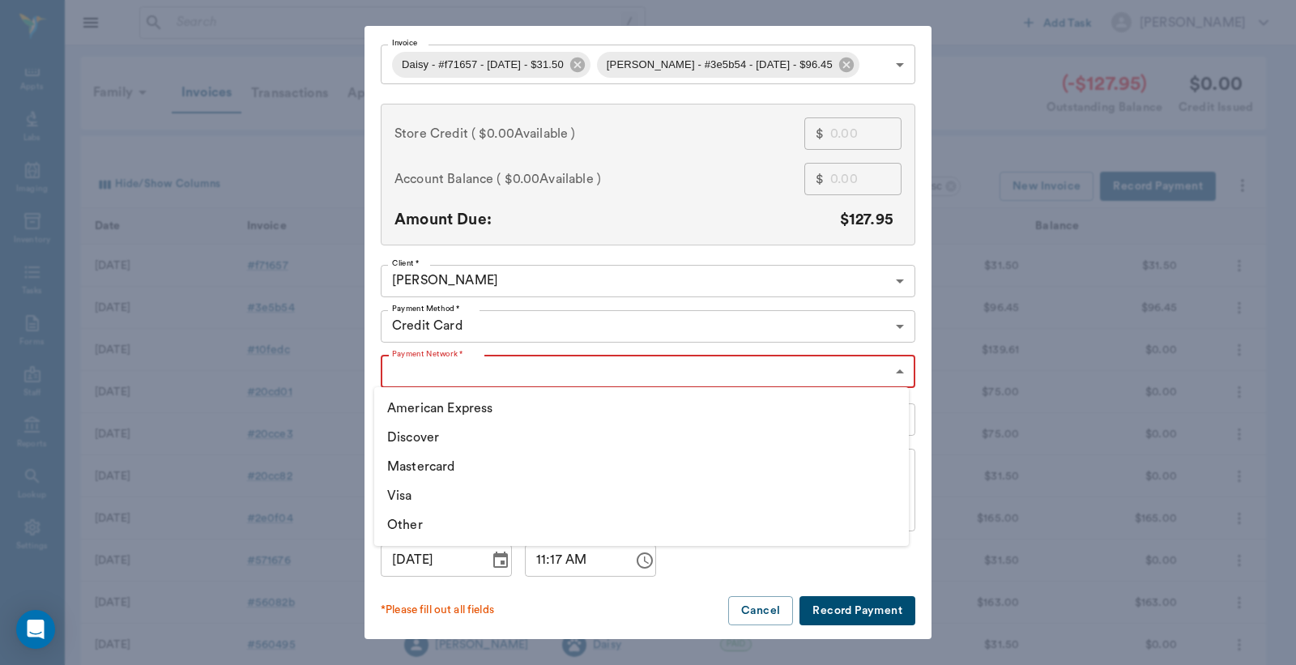
type input "DISCOVER"
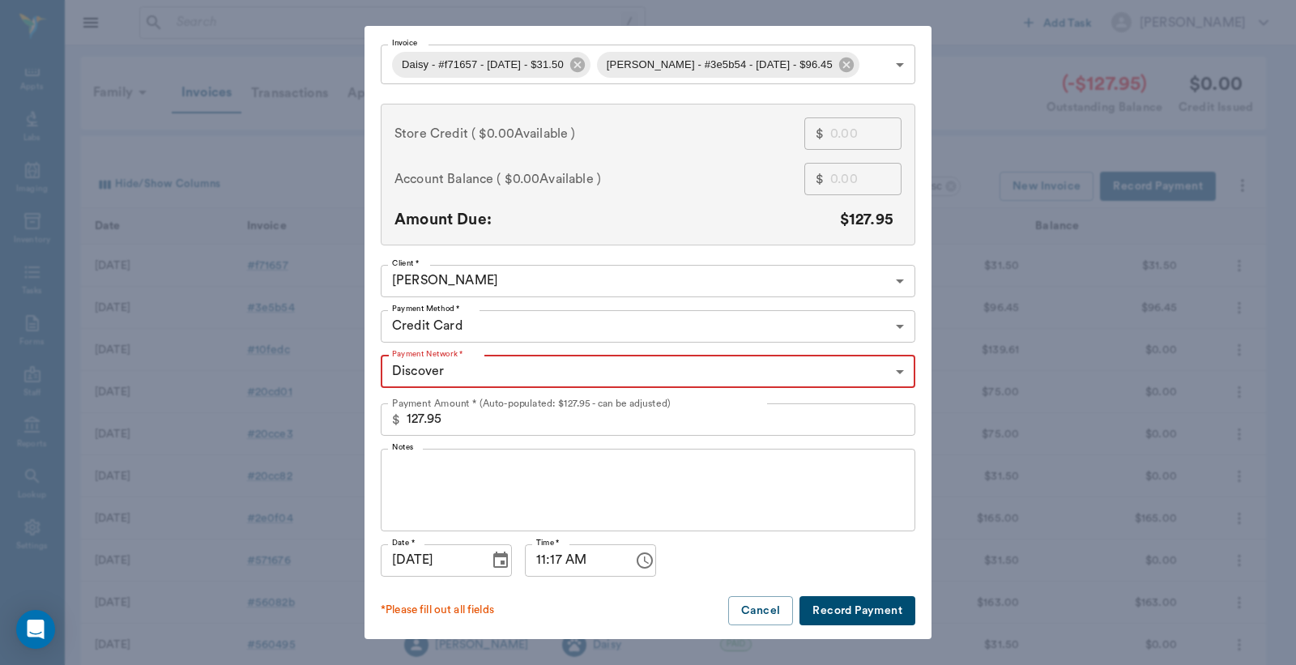
click at [851, 618] on button "Record Payment" at bounding box center [858, 611] width 116 height 30
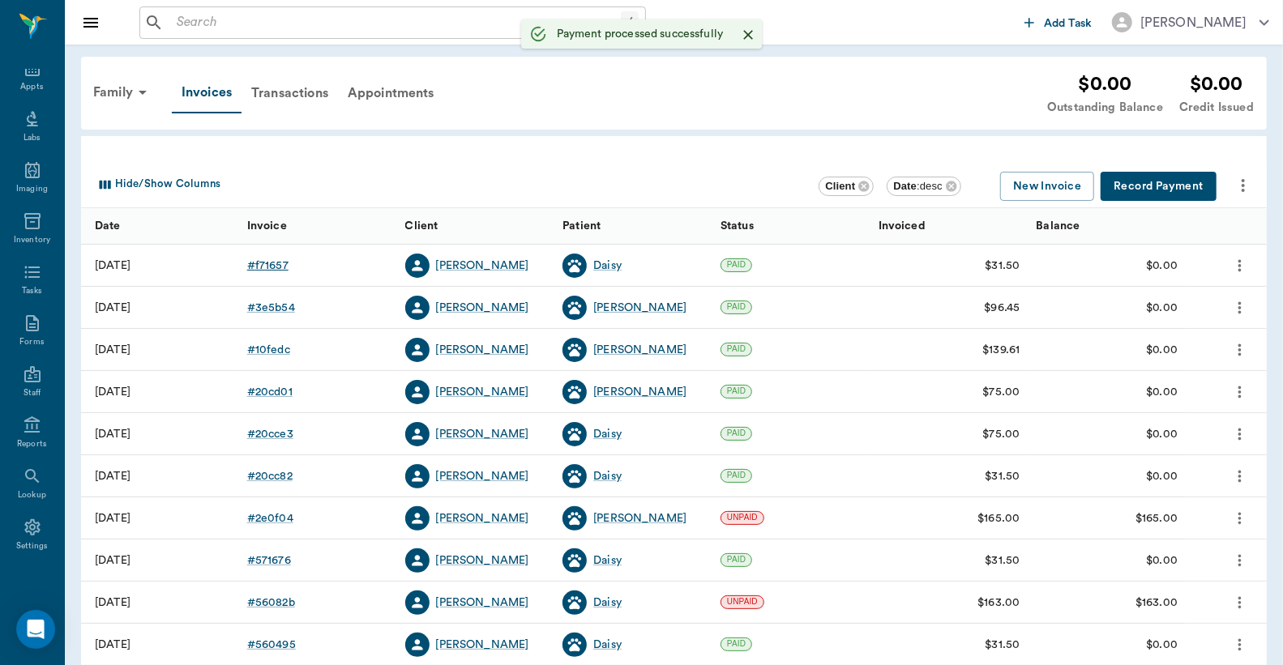
click at [267, 267] on div "# f71657" at bounding box center [267, 266] width 41 height 16
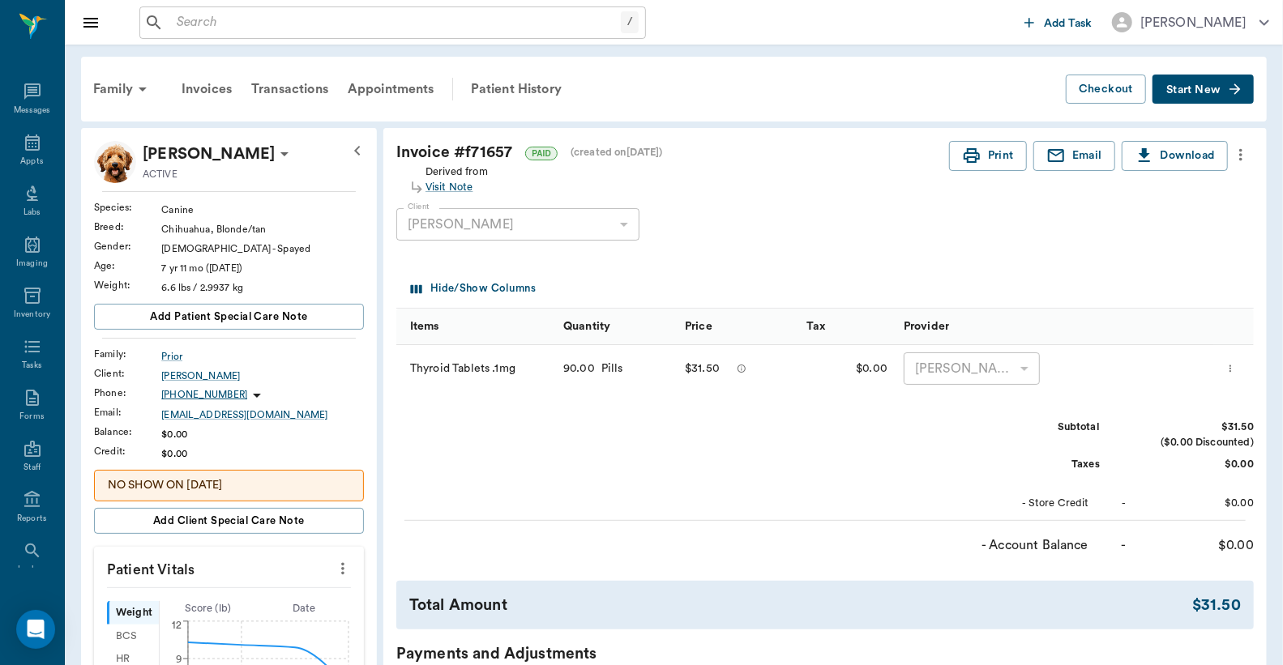
scroll to position [75, 0]
click at [984, 154] on button "Print" at bounding box center [988, 156] width 78 height 30
click at [221, 90] on div "Invoices" at bounding box center [207, 89] width 70 height 39
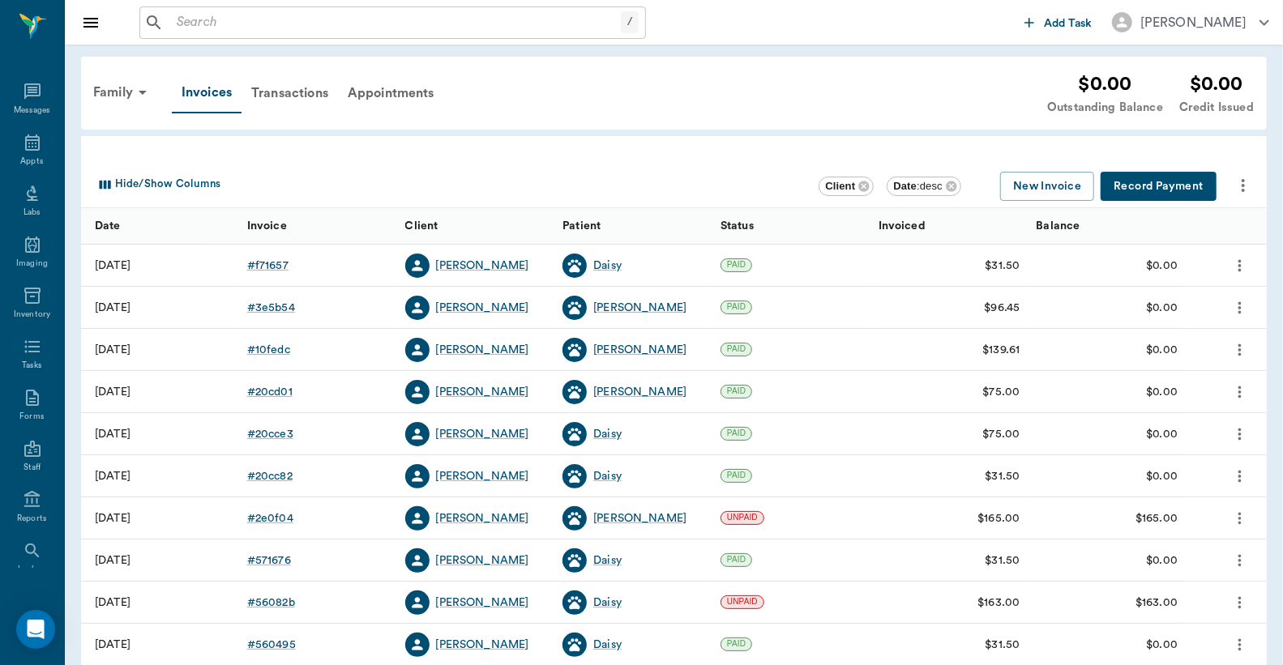
click at [274, 306] on div "# 3e5b54" at bounding box center [271, 308] width 48 height 16
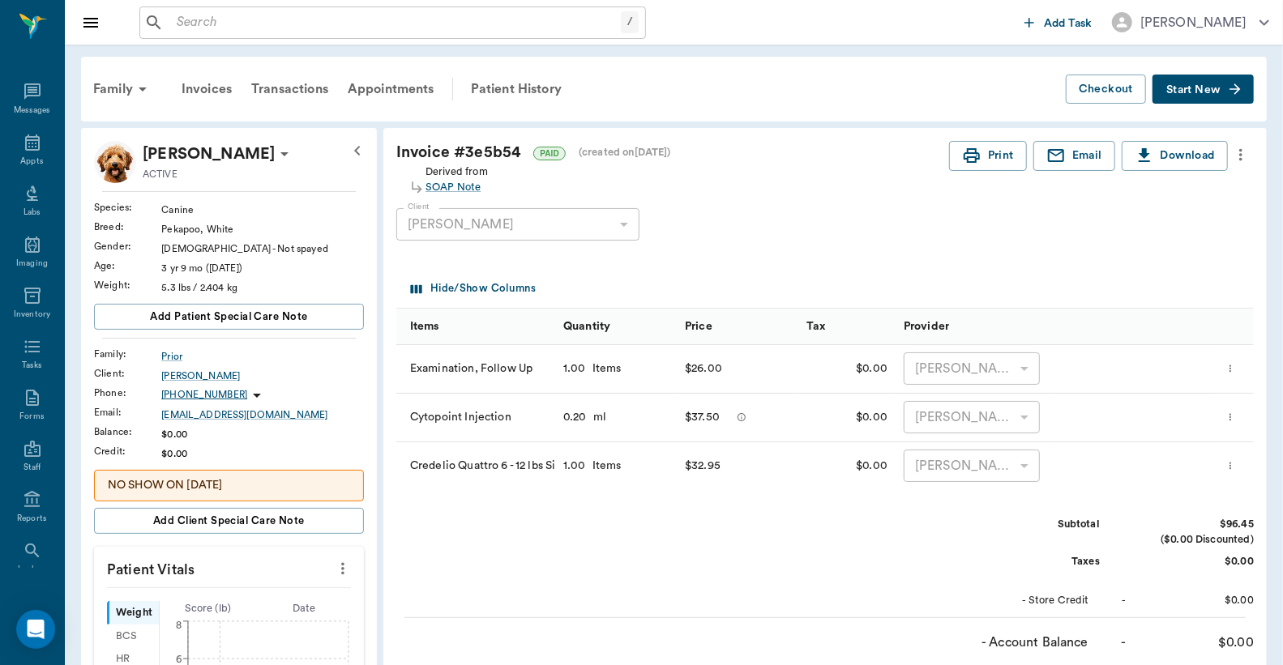
scroll to position [75, 0]
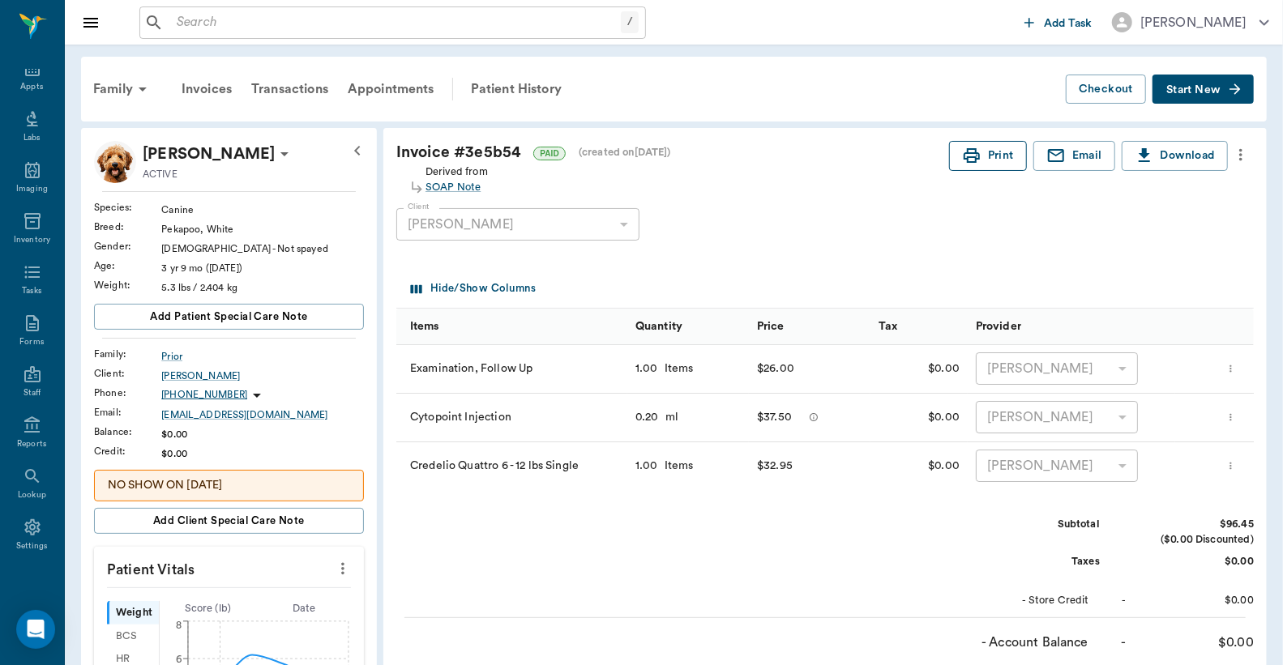
drag, startPoint x: 989, startPoint y: 158, endPoint x: 1009, endPoint y: 169, distance: 22.8
click at [989, 158] on button "Print" at bounding box center [988, 156] width 78 height 30
